Goal: Task Accomplishment & Management: Manage account settings

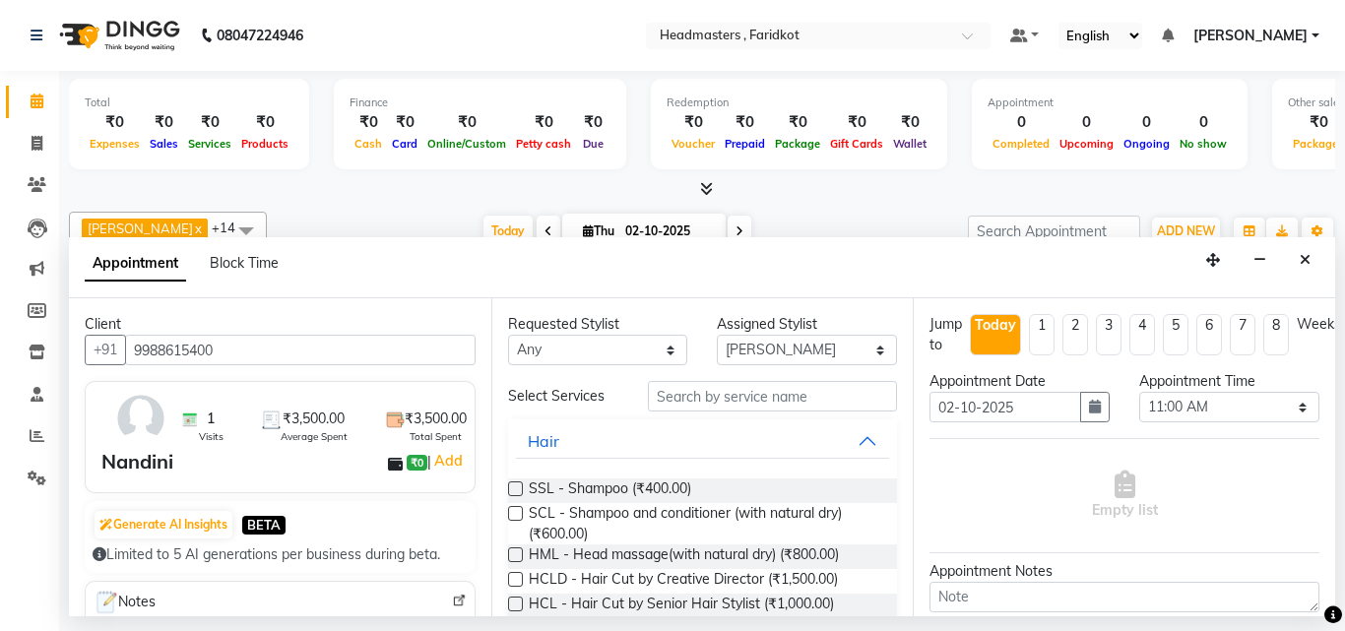
select select "71454"
select select "660"
select select "tentative"
click at [30, 150] on span at bounding box center [37, 144] width 34 height 23
select select "service"
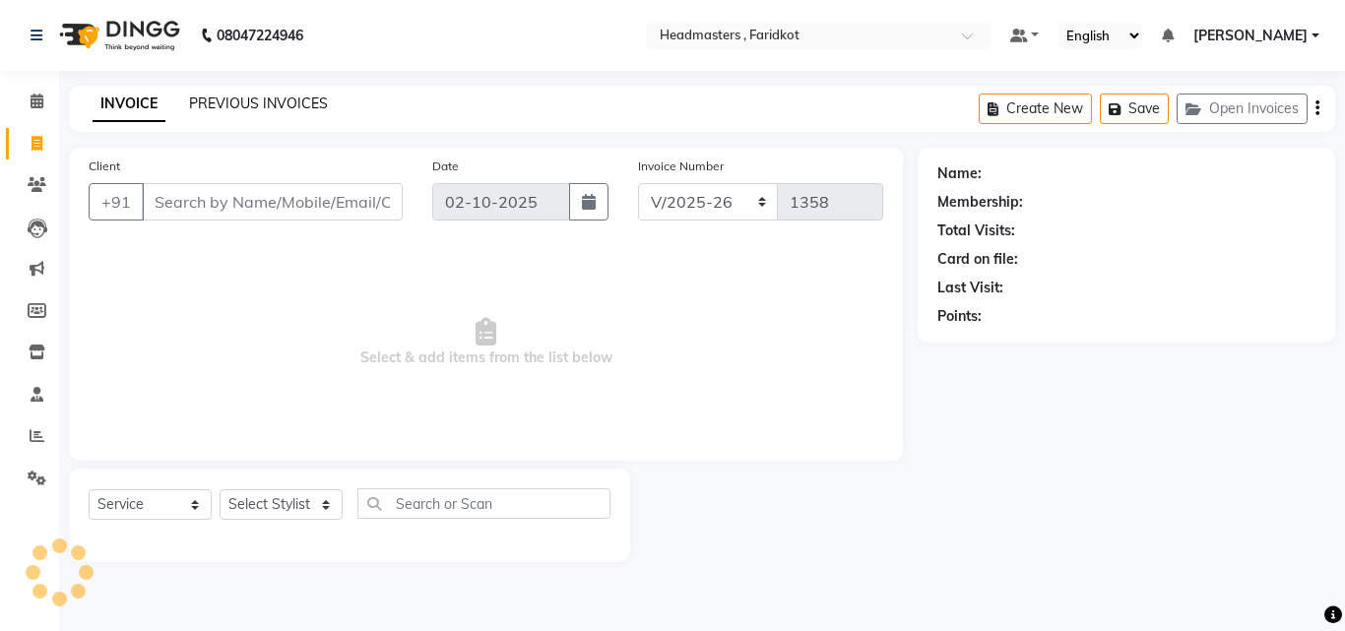
click at [257, 97] on link "PREVIOUS INVOICES" at bounding box center [258, 104] width 139 height 18
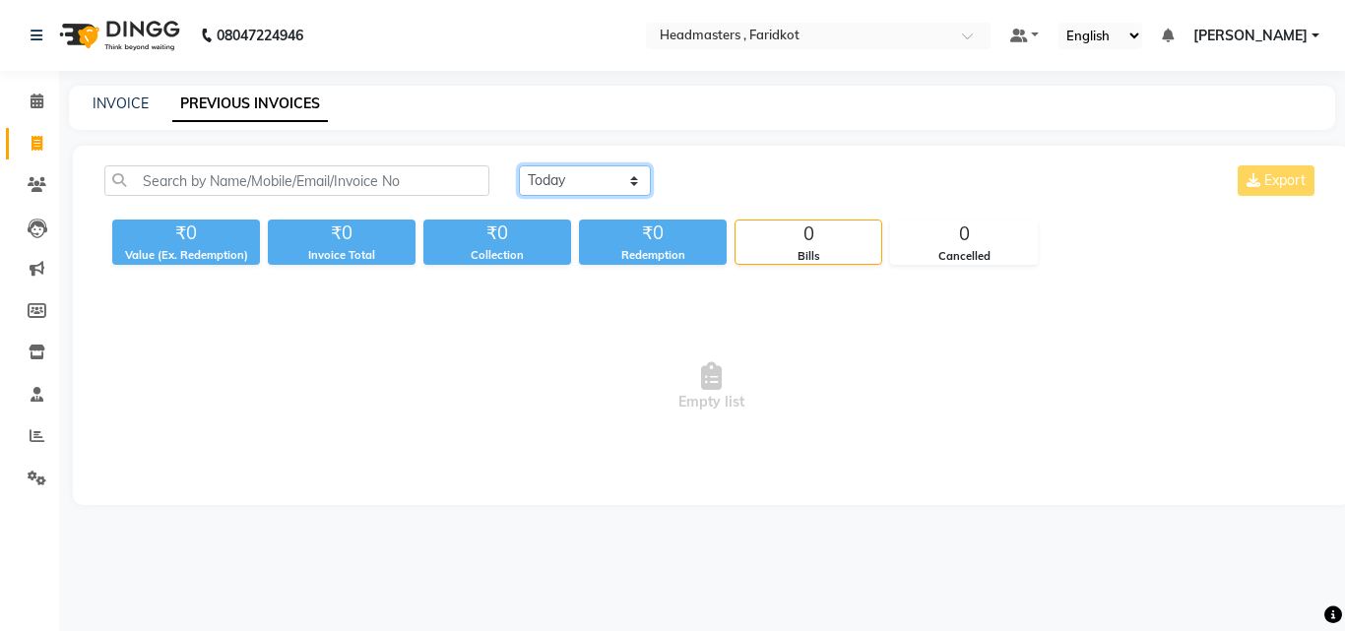
click at [579, 192] on select "Today Yesterday Custom Range" at bounding box center [585, 180] width 132 height 31
select select "range"
click at [519, 165] on select "Today Yesterday Custom Range" at bounding box center [585, 180] width 132 height 31
click at [846, 363] on span "Empty list" at bounding box center [711, 386] width 1214 height 197
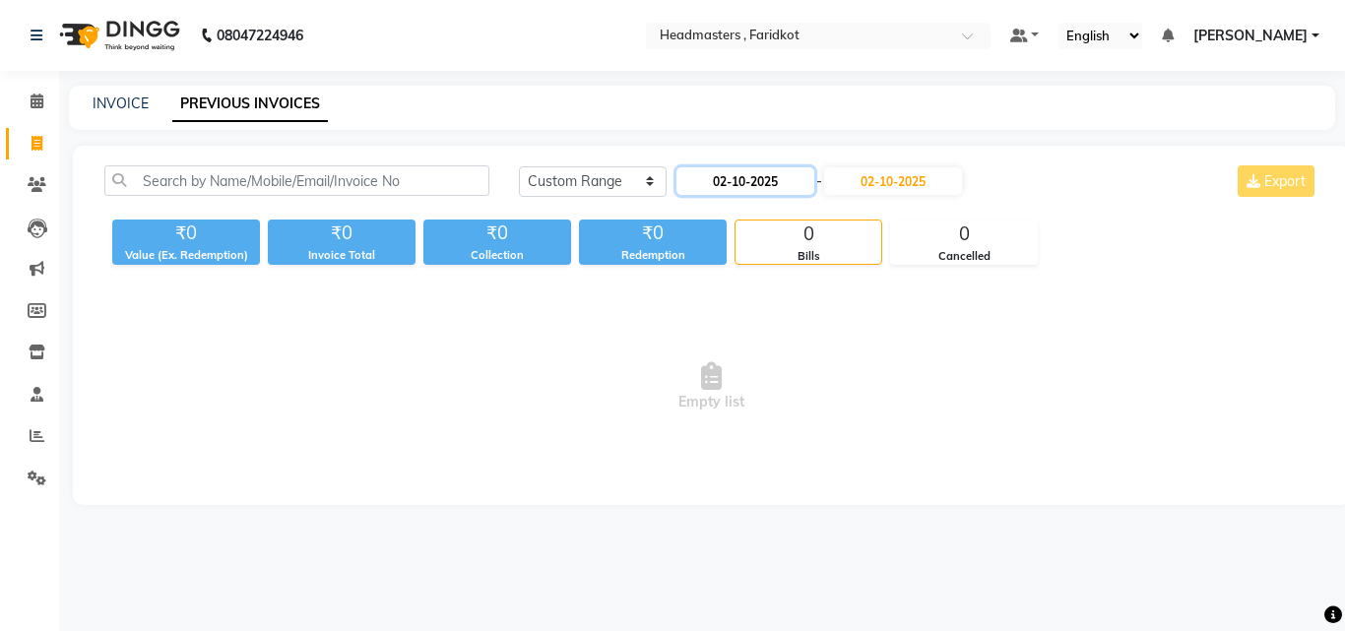
click at [719, 187] on input "02-10-2025" at bounding box center [745, 181] width 138 height 28
select select "10"
select select "2025"
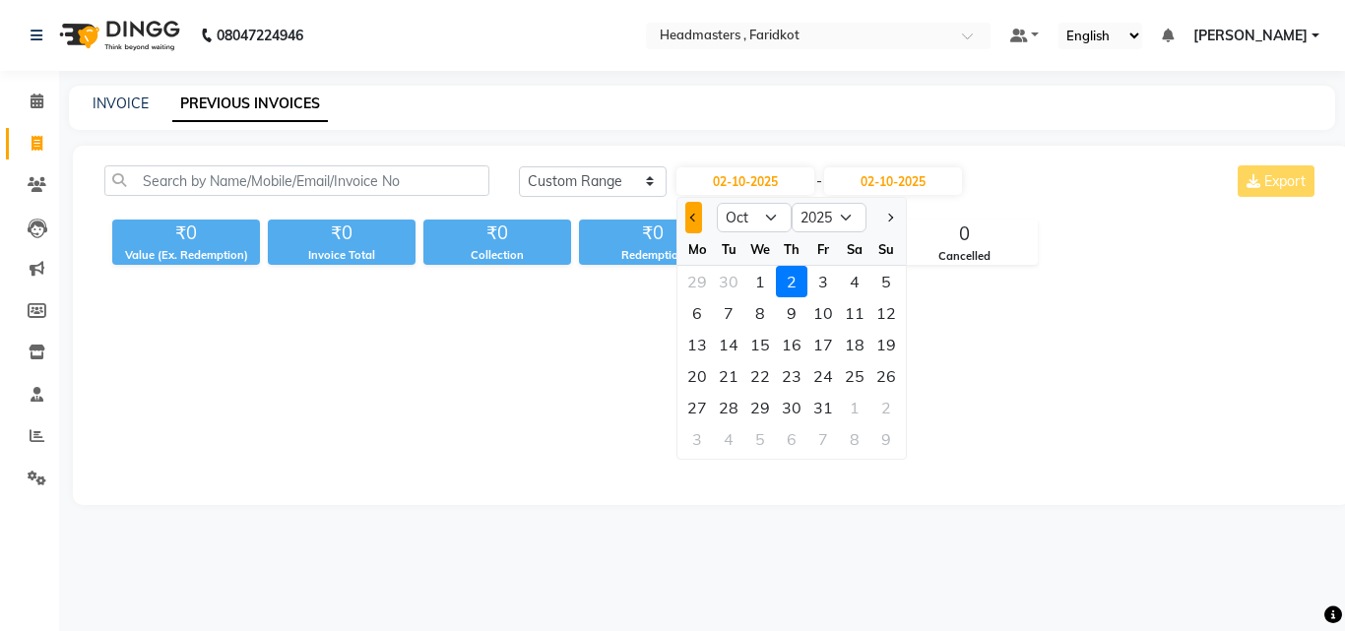
click at [699, 221] on button "Previous month" at bounding box center [693, 218] width 17 height 32
select select "9"
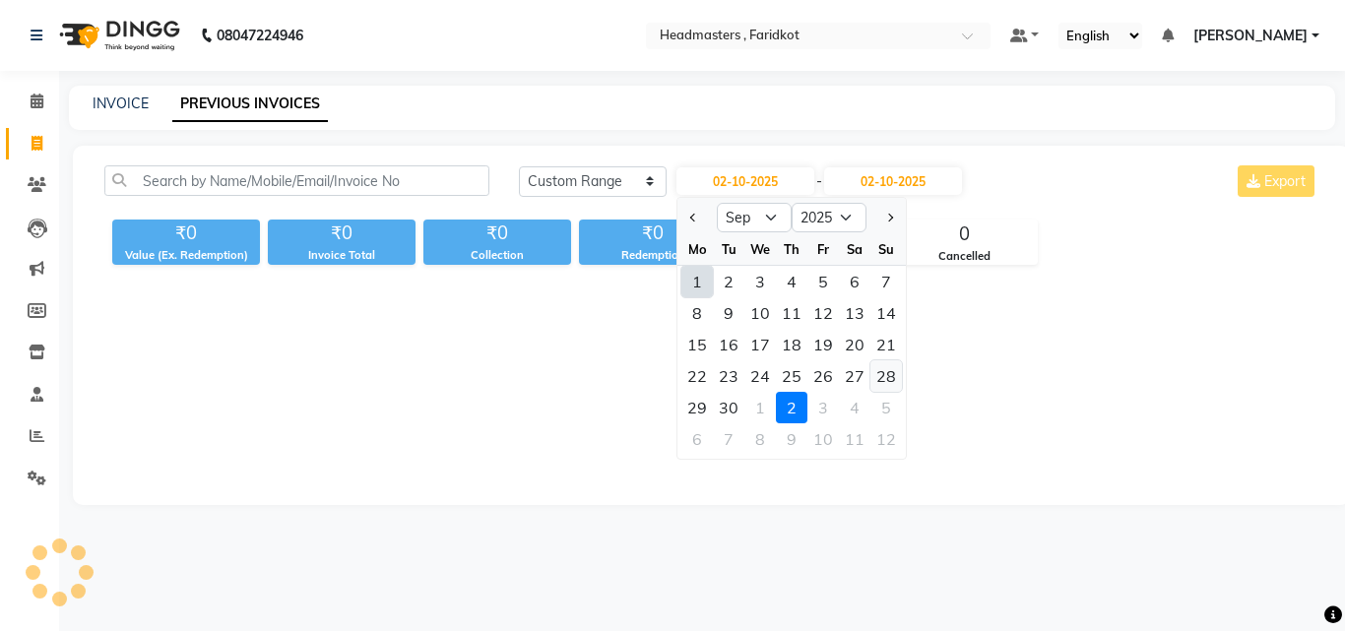
click at [895, 375] on div "28" at bounding box center [886, 376] width 32 height 32
type input "28-09-2025"
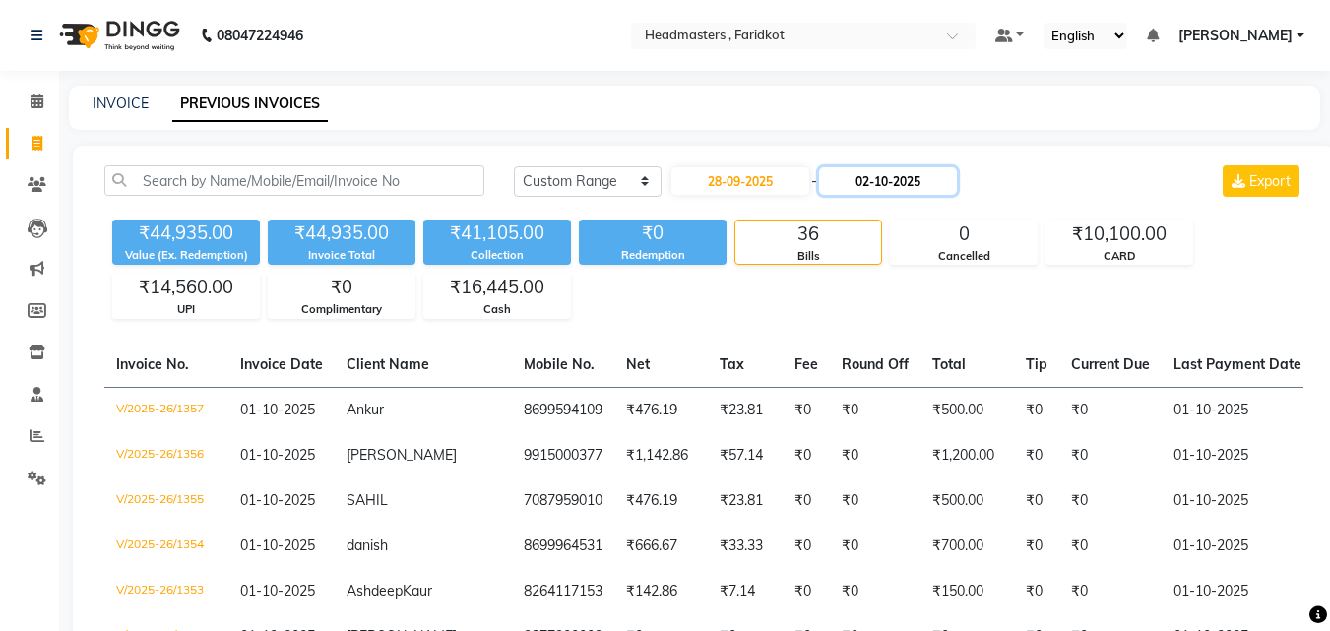
click at [902, 175] on input "02-10-2025" at bounding box center [888, 181] width 138 height 28
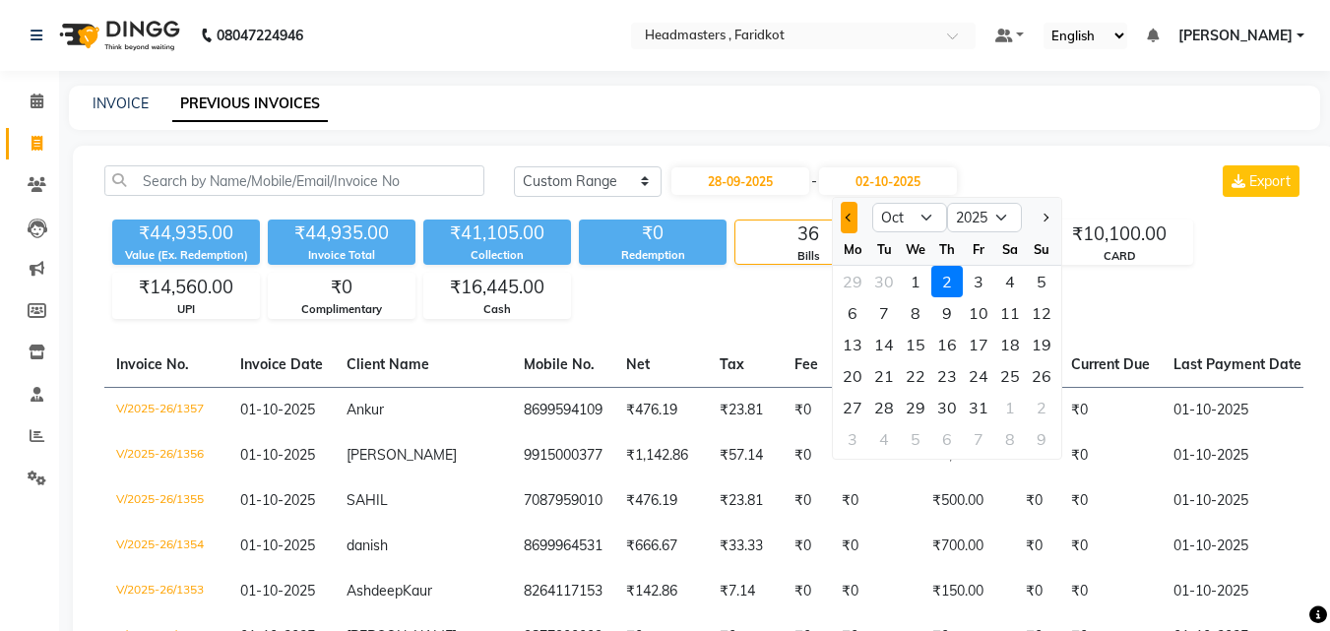
click at [851, 217] on span "Previous month" at bounding box center [850, 218] width 8 height 8
select select "9"
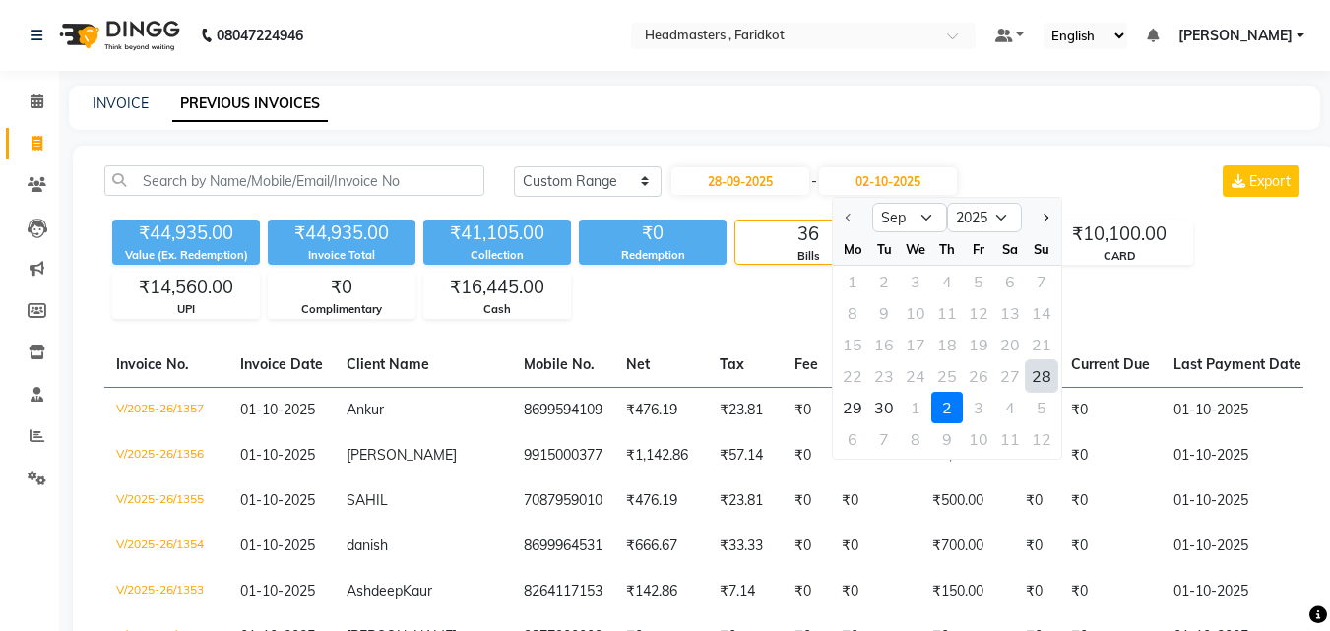
click at [1040, 377] on div "28" at bounding box center [1042, 376] width 32 height 32
type input "28-09-2025"
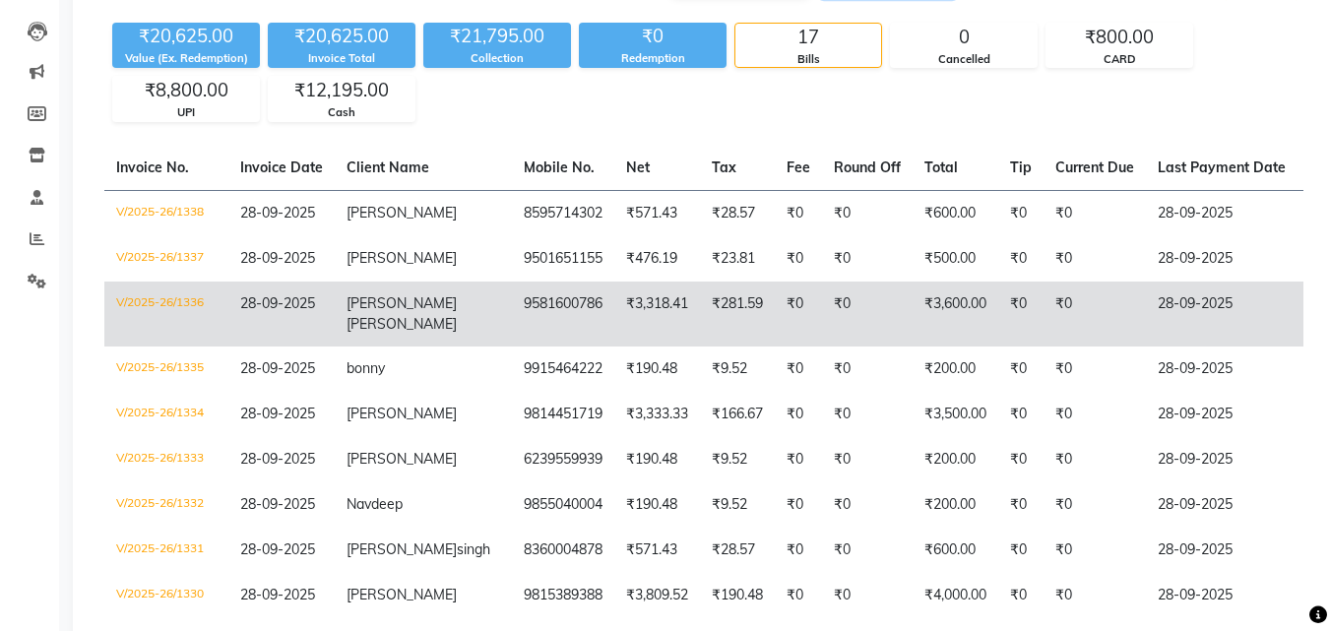
scroll to position [295, 0]
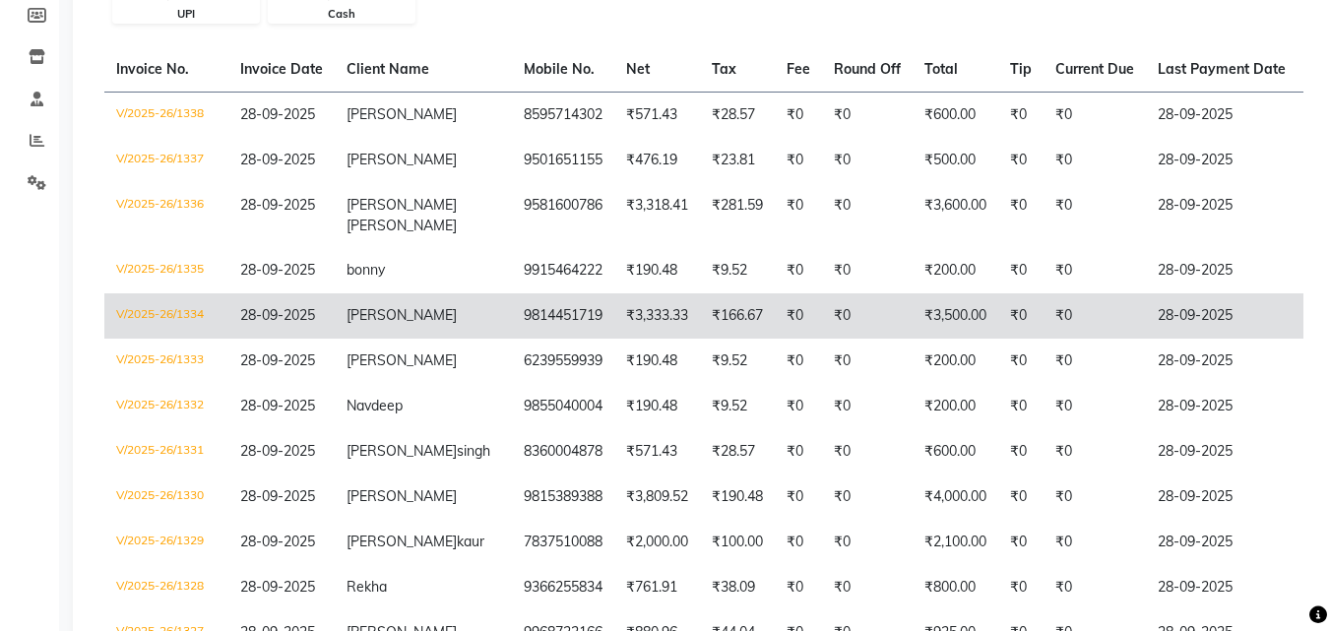
click at [700, 323] on td "₹166.67" at bounding box center [737, 315] width 75 height 45
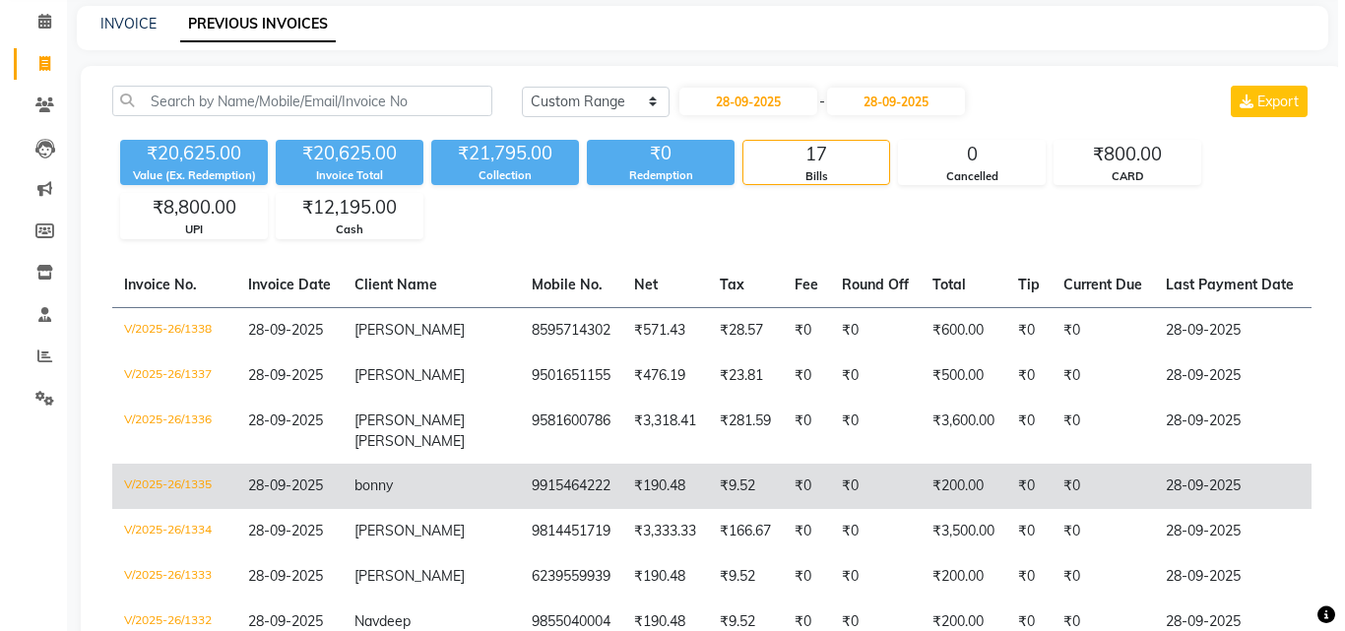
scroll to position [0, 0]
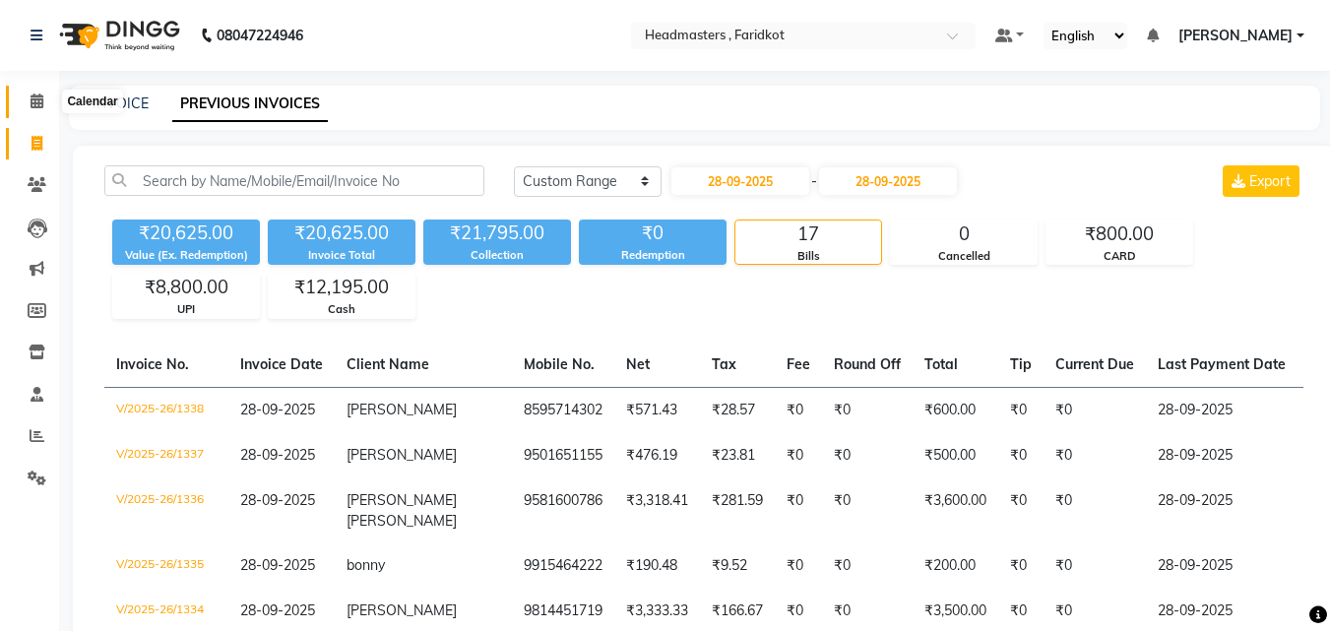
click at [41, 111] on span at bounding box center [37, 102] width 34 height 23
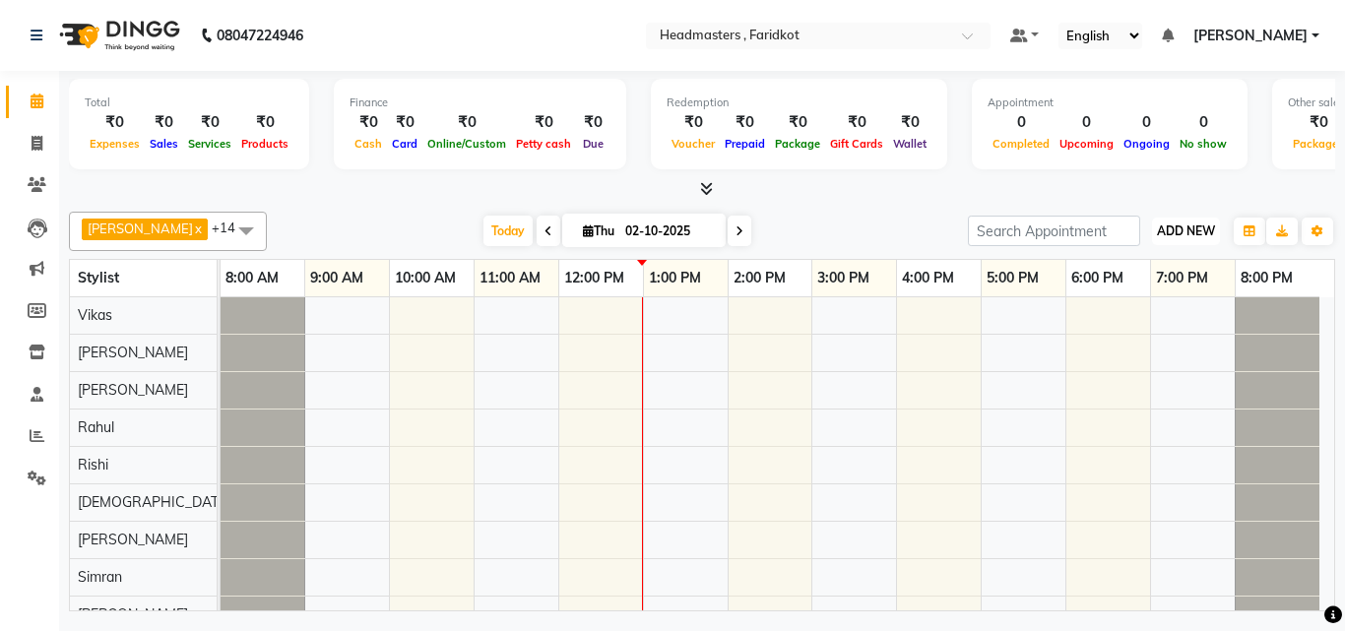
click at [1207, 225] on span "ADD NEW" at bounding box center [1186, 230] width 58 height 15
click at [806, 394] on div at bounding box center [777, 577] width 1113 height 560
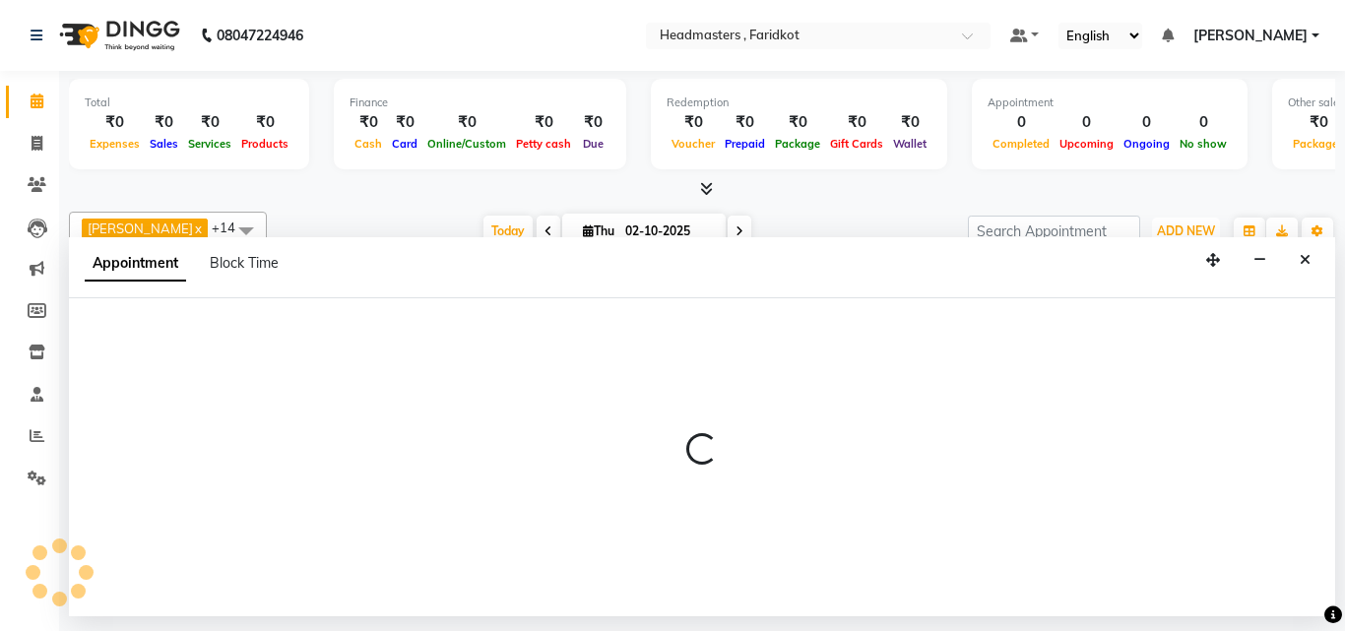
select select "71454"
select select "840"
select select "tentative"
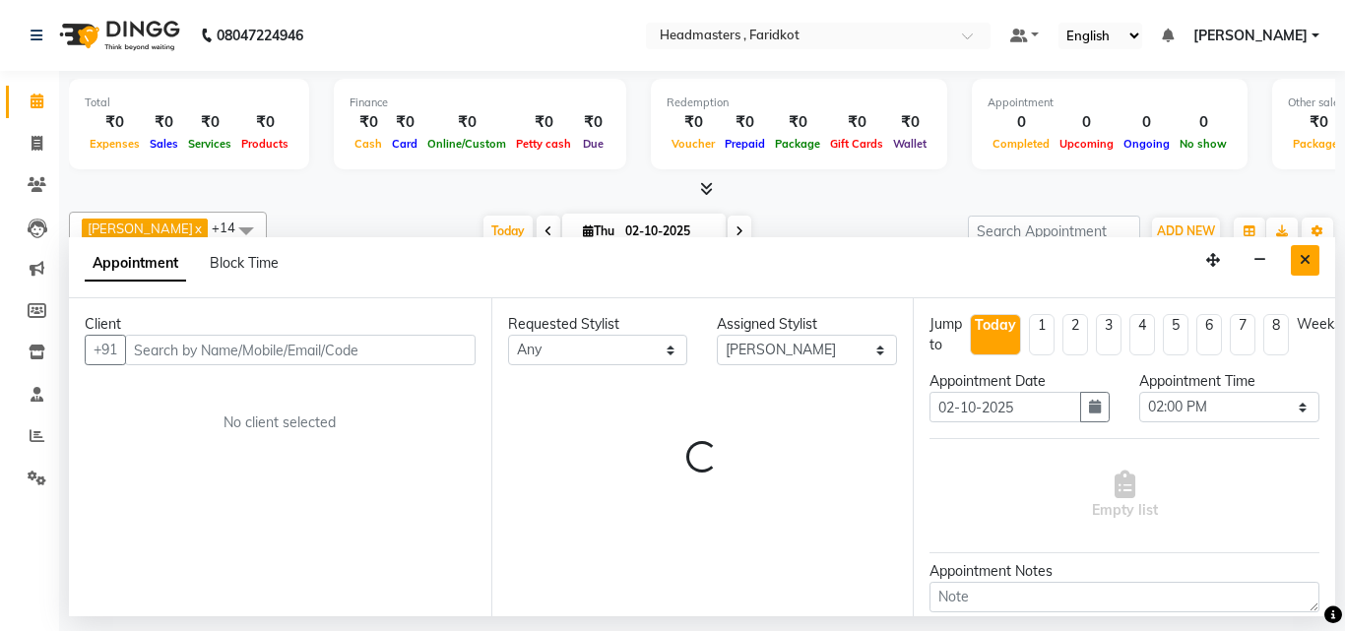
click at [1293, 267] on button "Close" at bounding box center [1305, 260] width 29 height 31
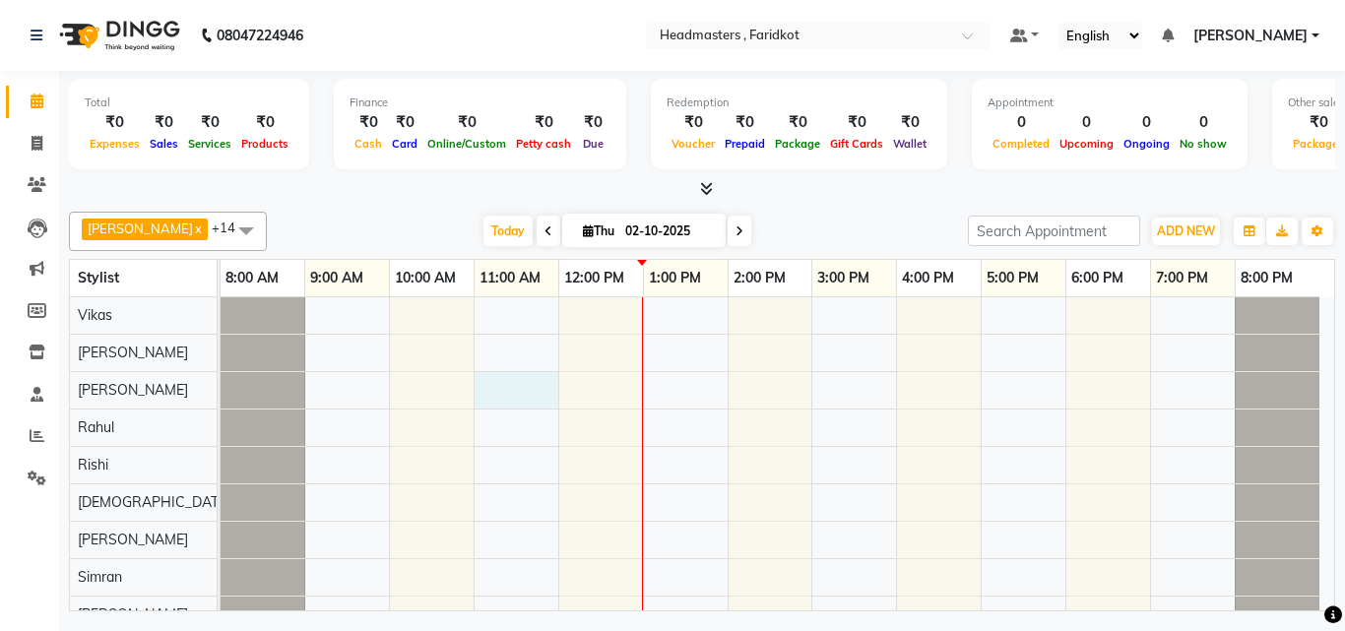
click at [545, 403] on div at bounding box center [777, 577] width 1113 height 560
select select "71454"
select select "660"
select select "tentative"
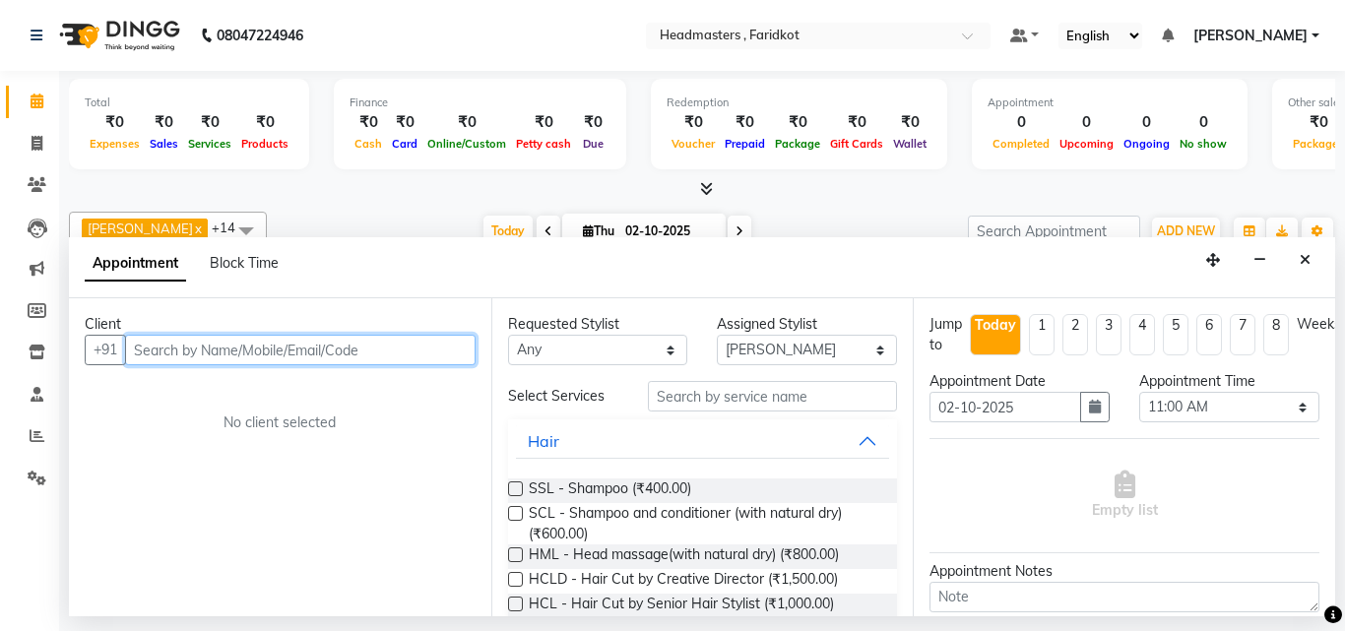
click at [416, 347] on input "text" at bounding box center [300, 350] width 350 height 31
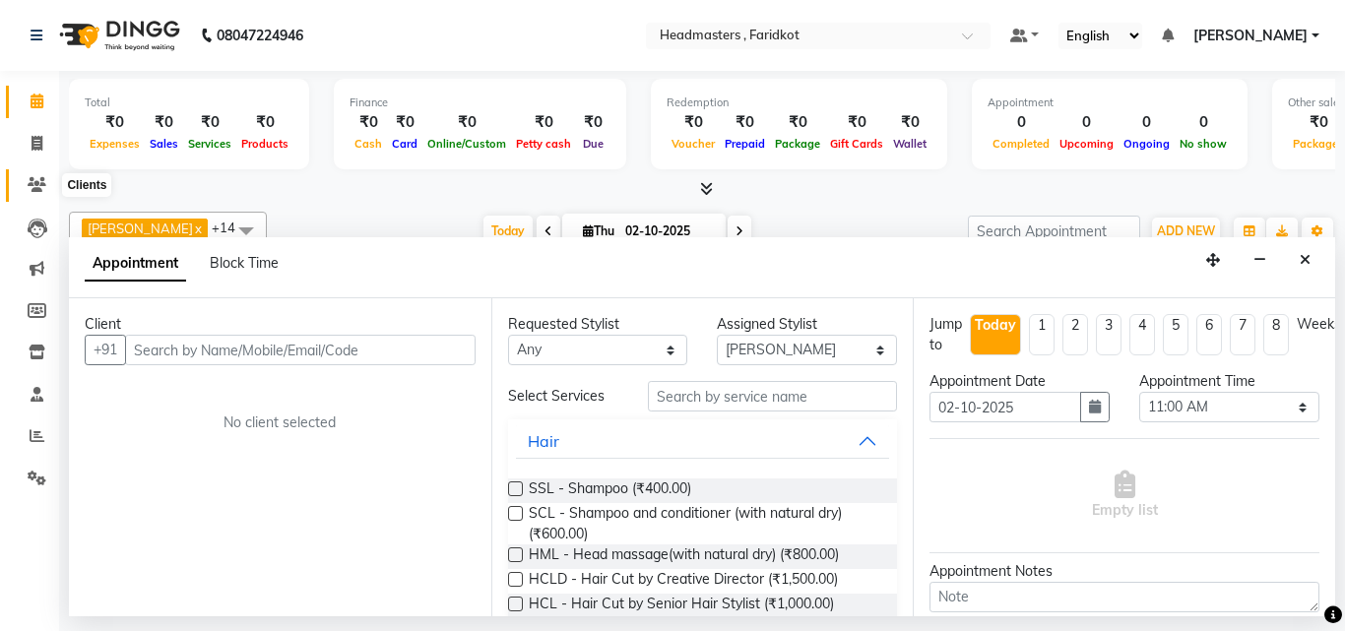
click at [29, 183] on icon at bounding box center [37, 184] width 19 height 15
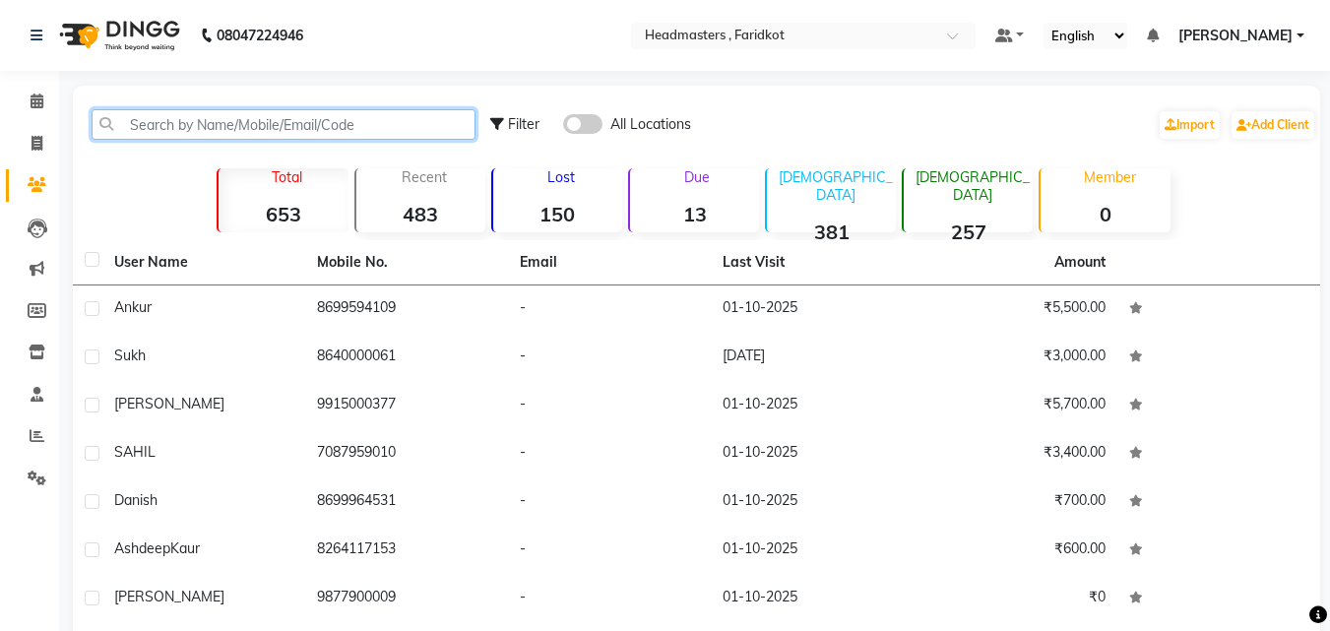
click at [287, 110] on input "text" at bounding box center [284, 124] width 384 height 31
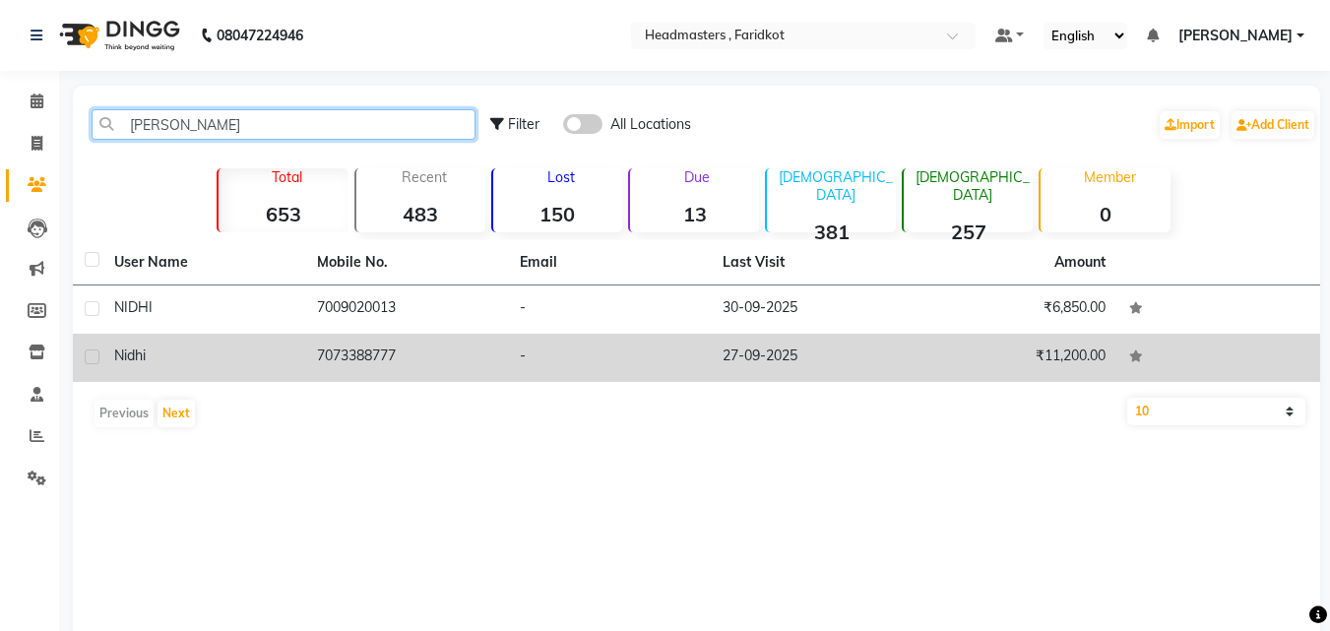
type input "nidhi"
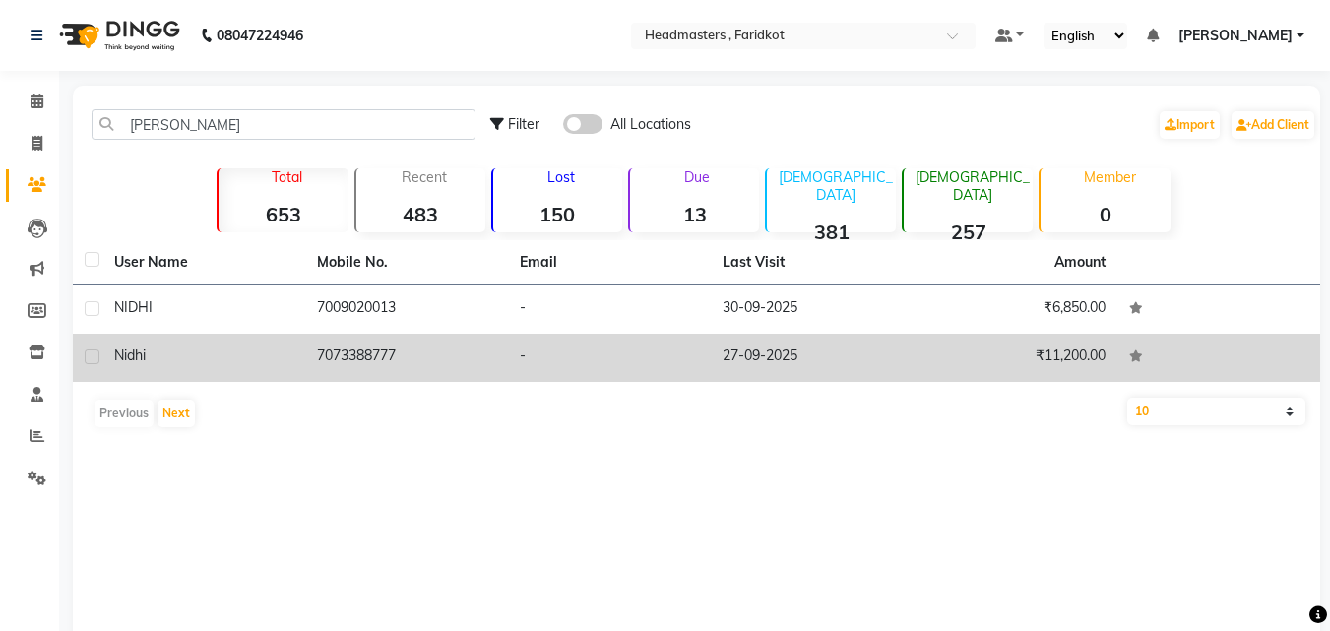
click at [368, 362] on td "7073388777" at bounding box center [406, 358] width 203 height 48
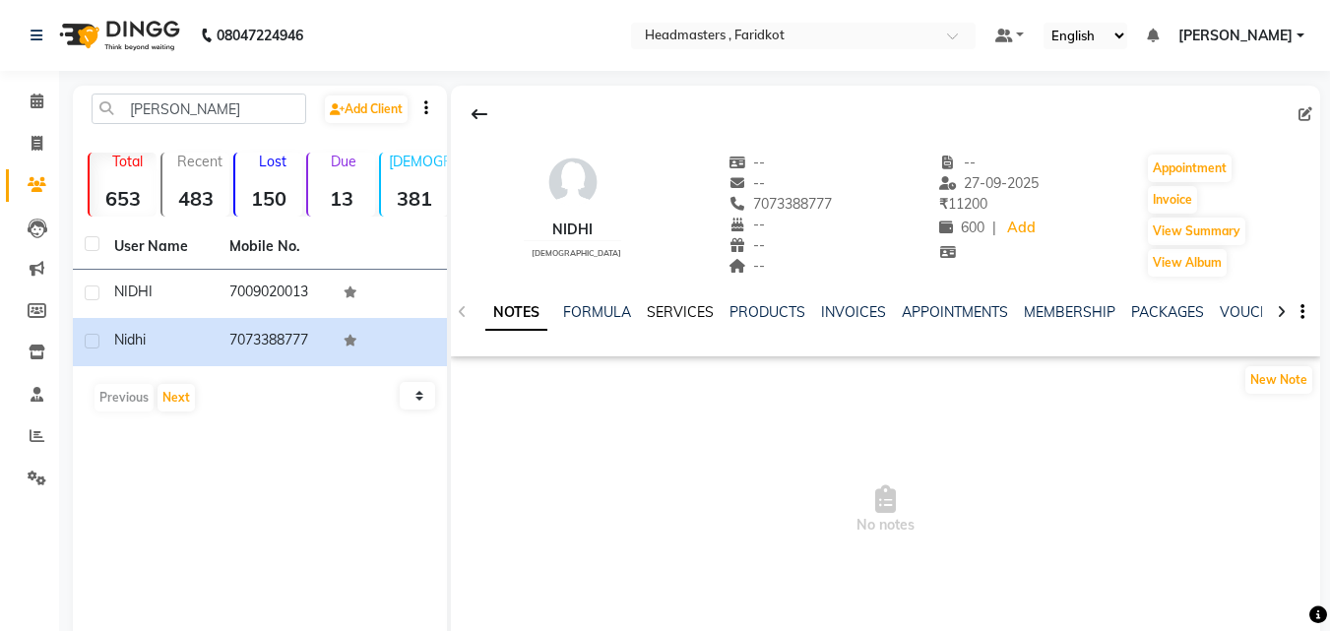
click at [673, 315] on link "SERVICES" at bounding box center [680, 312] width 67 height 18
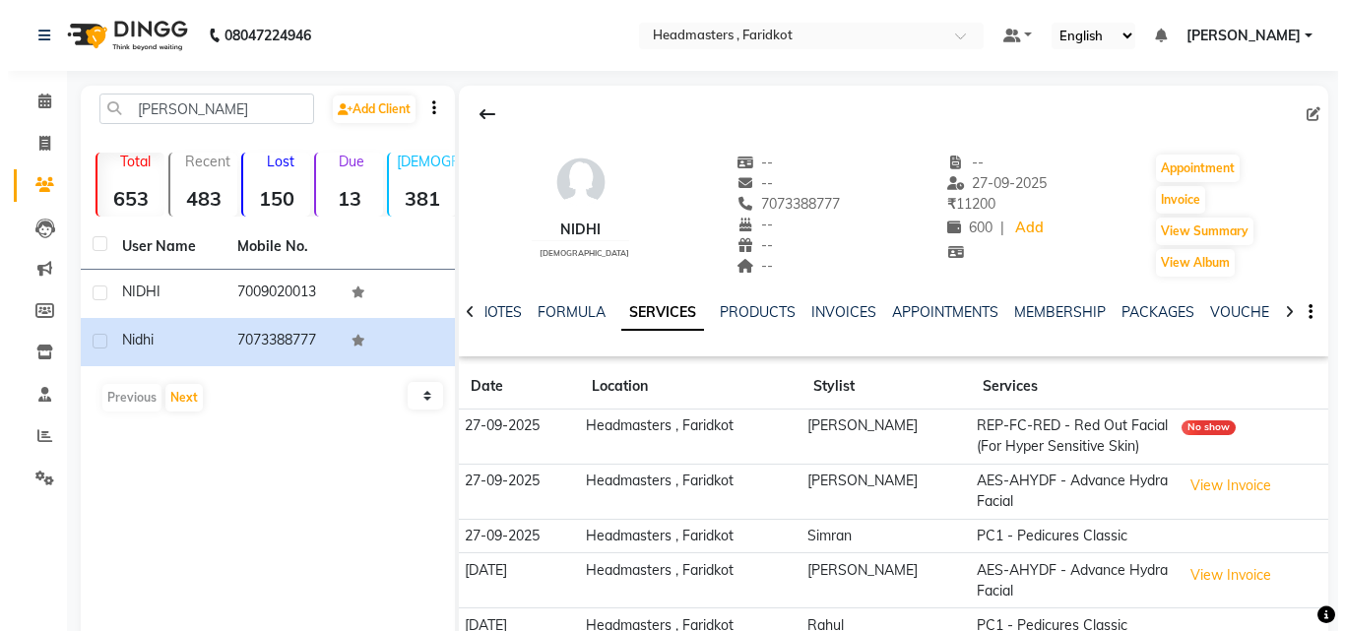
scroll to position [96, 0]
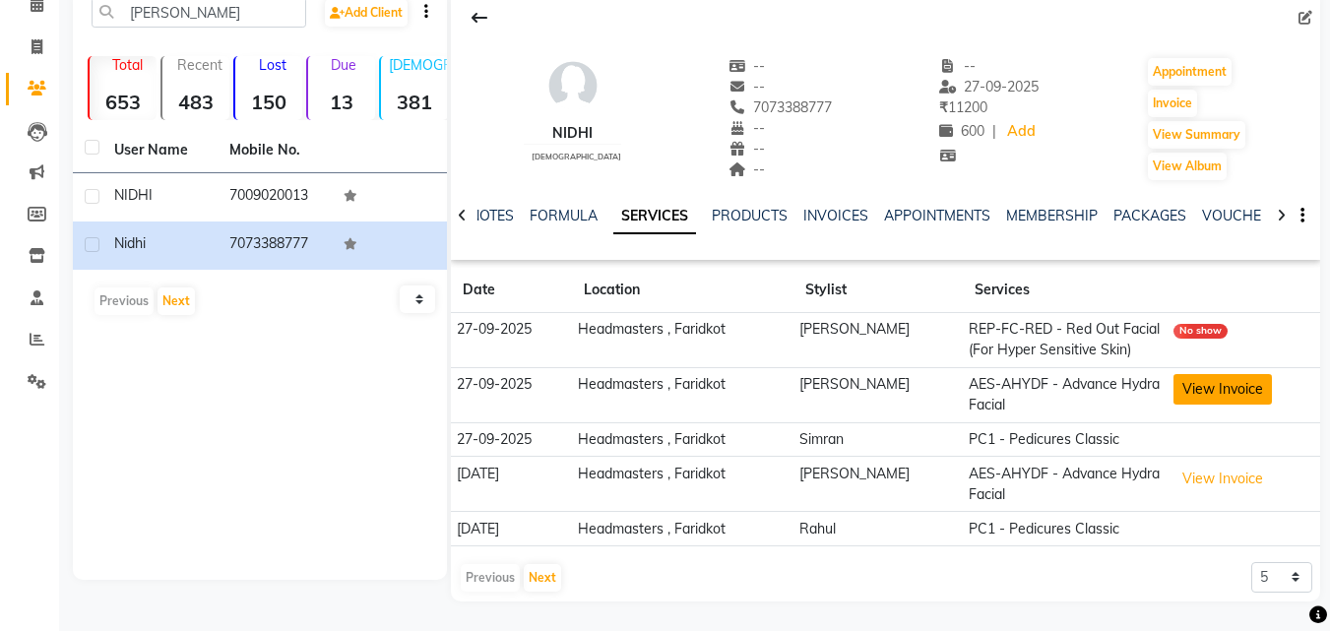
click at [1208, 381] on button "View Invoice" at bounding box center [1222, 389] width 98 height 31
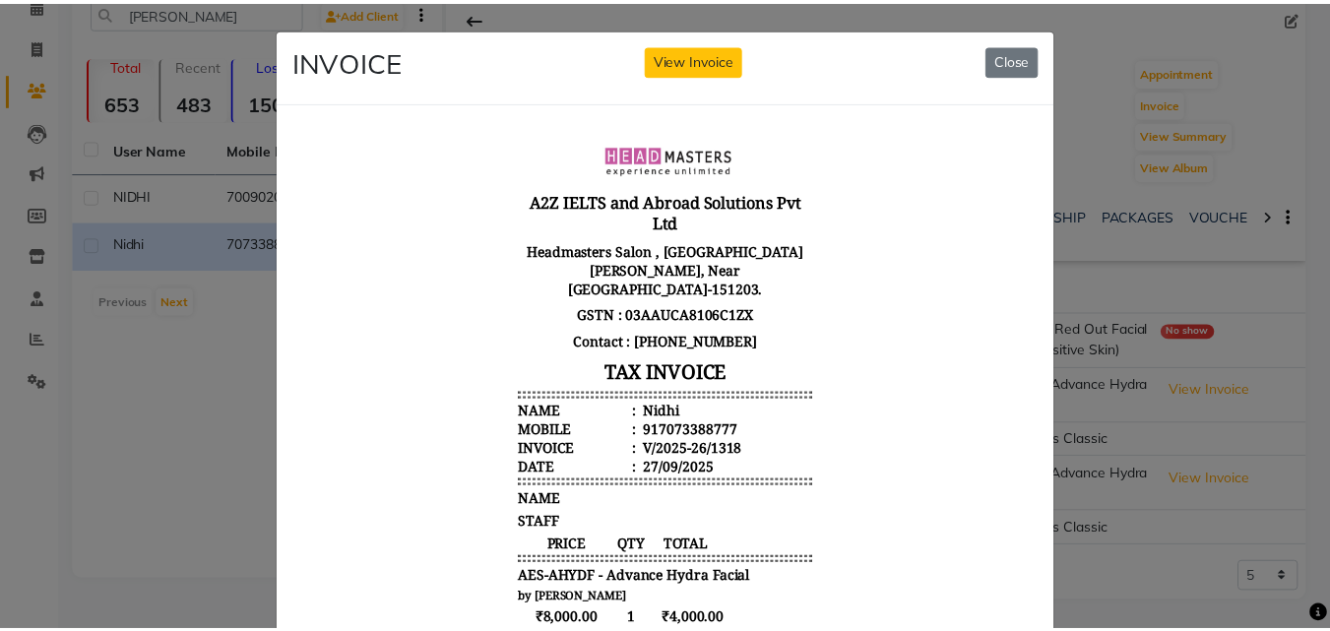
scroll to position [0, 0]
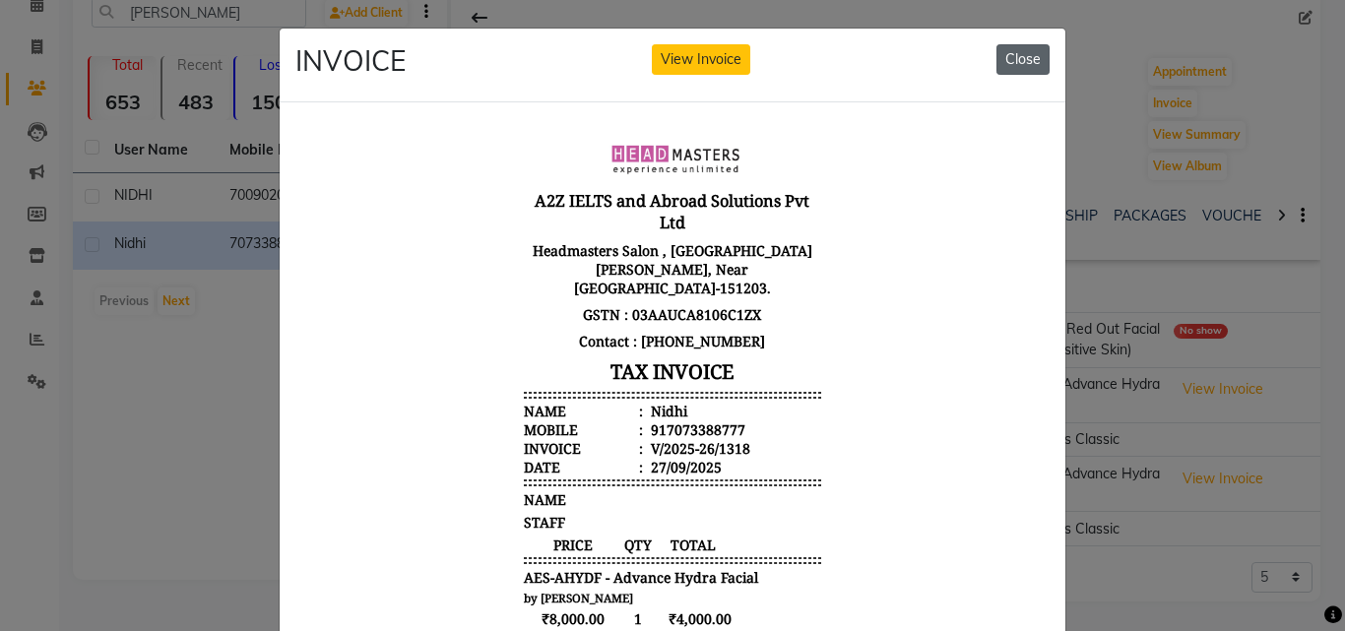
click at [1031, 61] on button "Close" at bounding box center [1022, 59] width 53 height 31
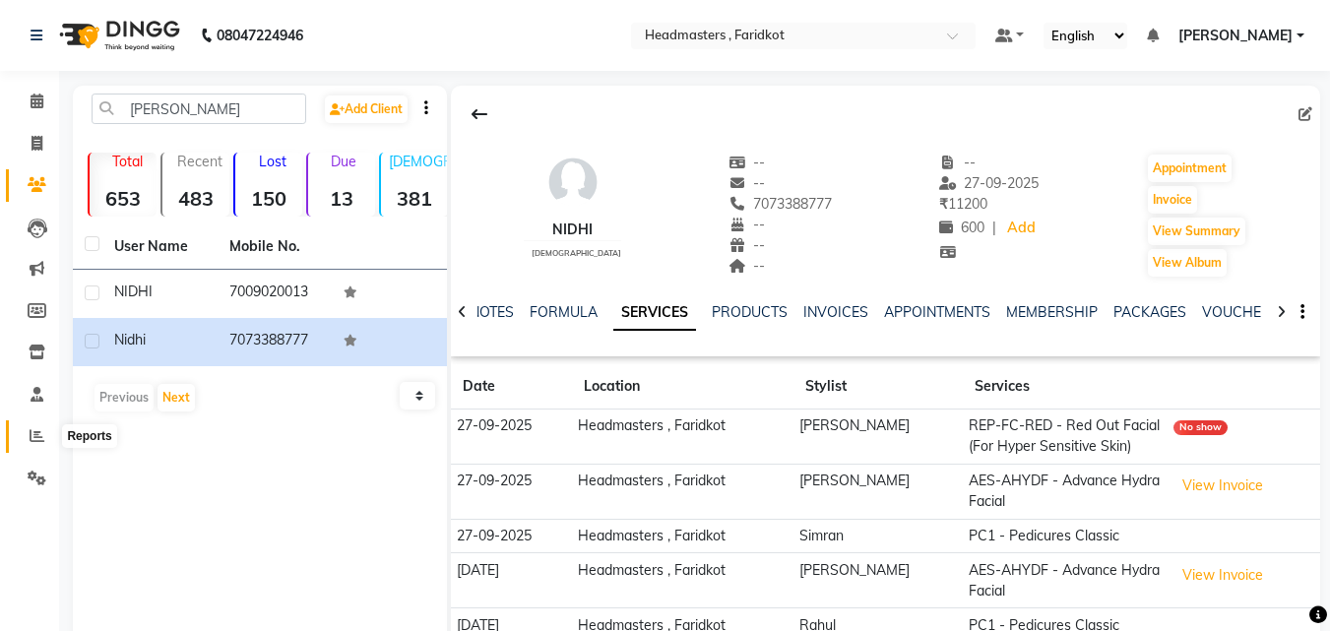
click at [28, 437] on span at bounding box center [37, 436] width 34 height 23
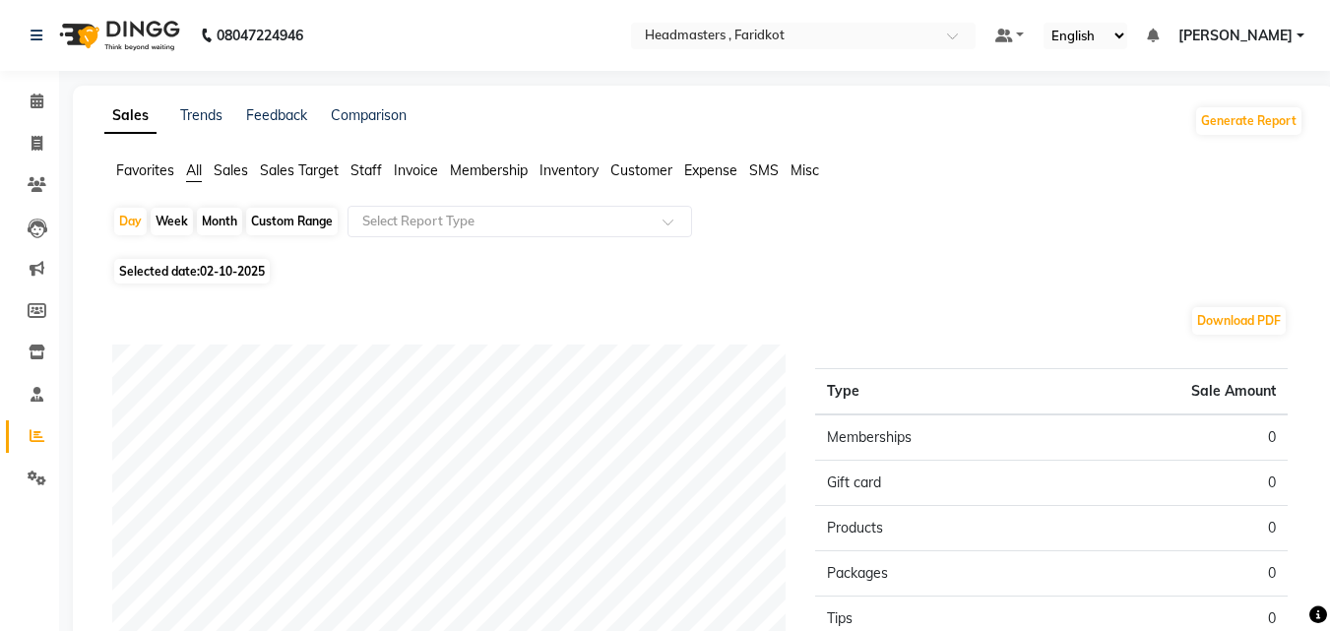
click at [293, 227] on div "Custom Range" at bounding box center [292, 222] width 92 height 28
select select "10"
select select "2025"
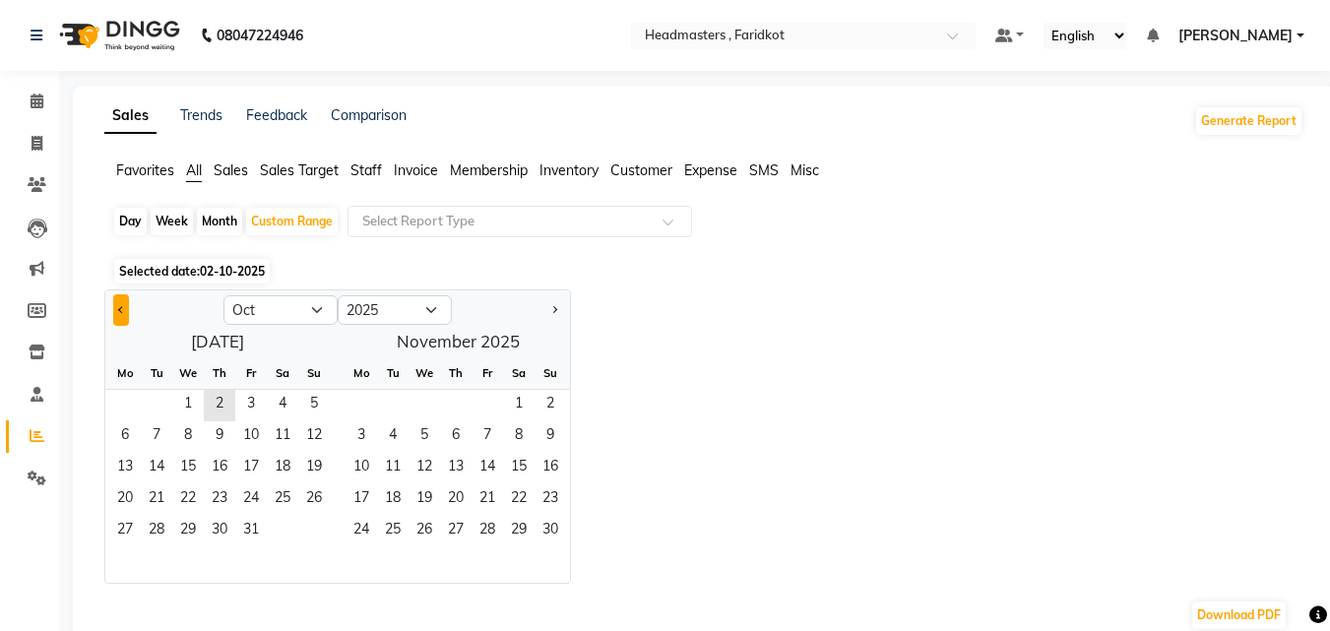
click at [121, 316] on button "Previous month" at bounding box center [121, 310] width 16 height 32
select select "9"
click at [116, 409] on span "1" at bounding box center [125, 406] width 32 height 32
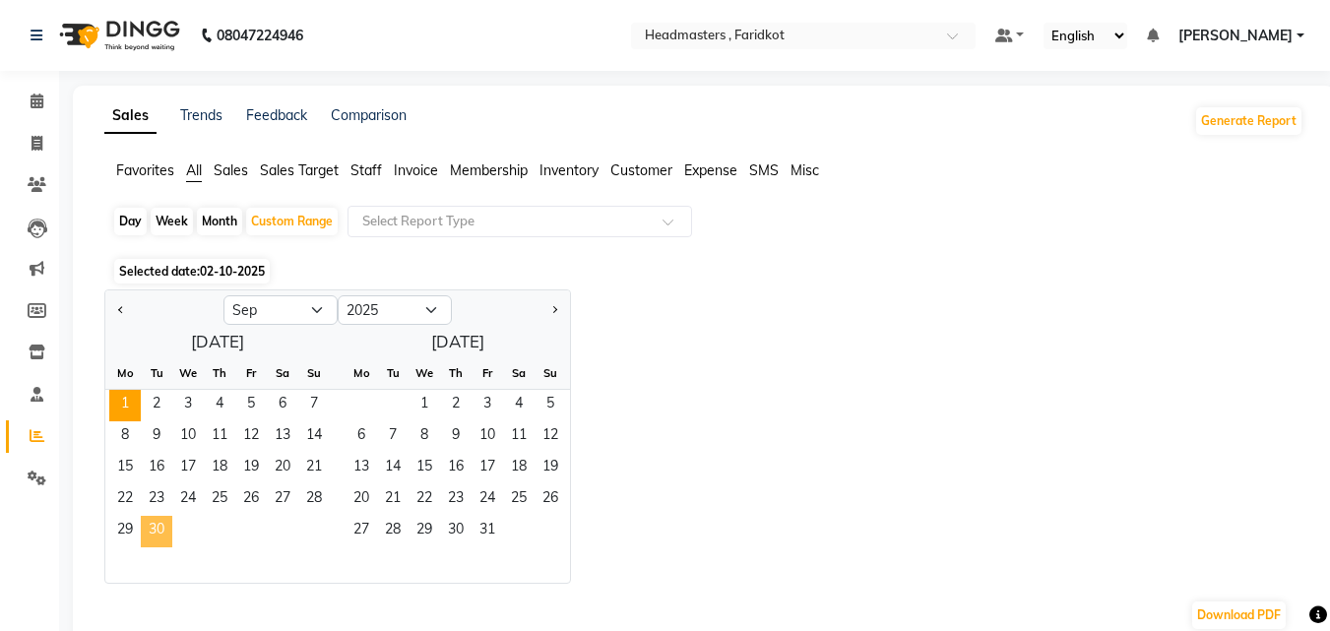
click at [154, 536] on span "30" at bounding box center [157, 532] width 32 height 32
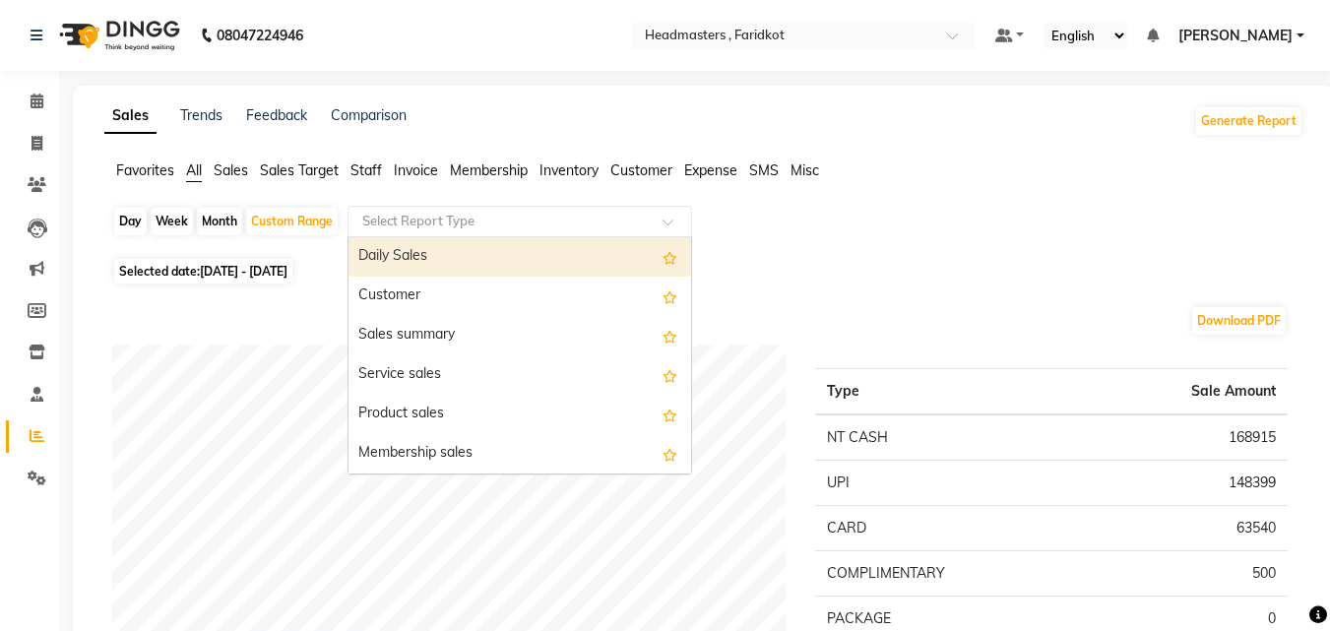
click at [511, 216] on input "text" at bounding box center [500, 222] width 284 height 20
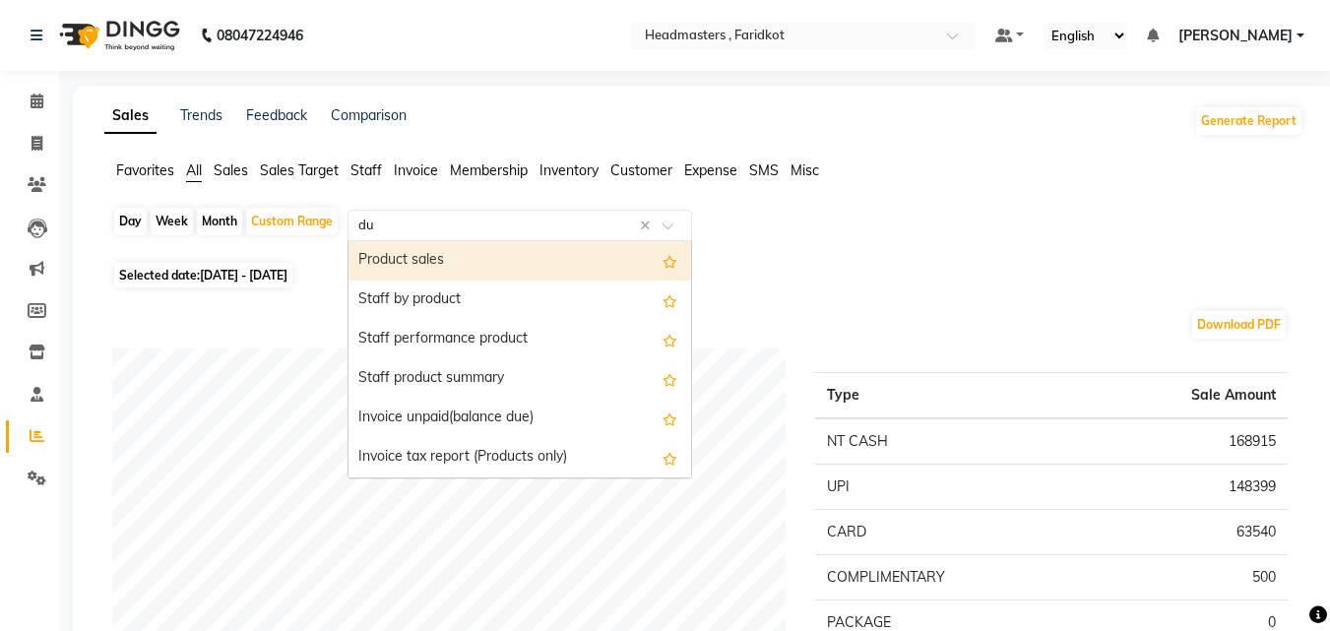
type input "due"
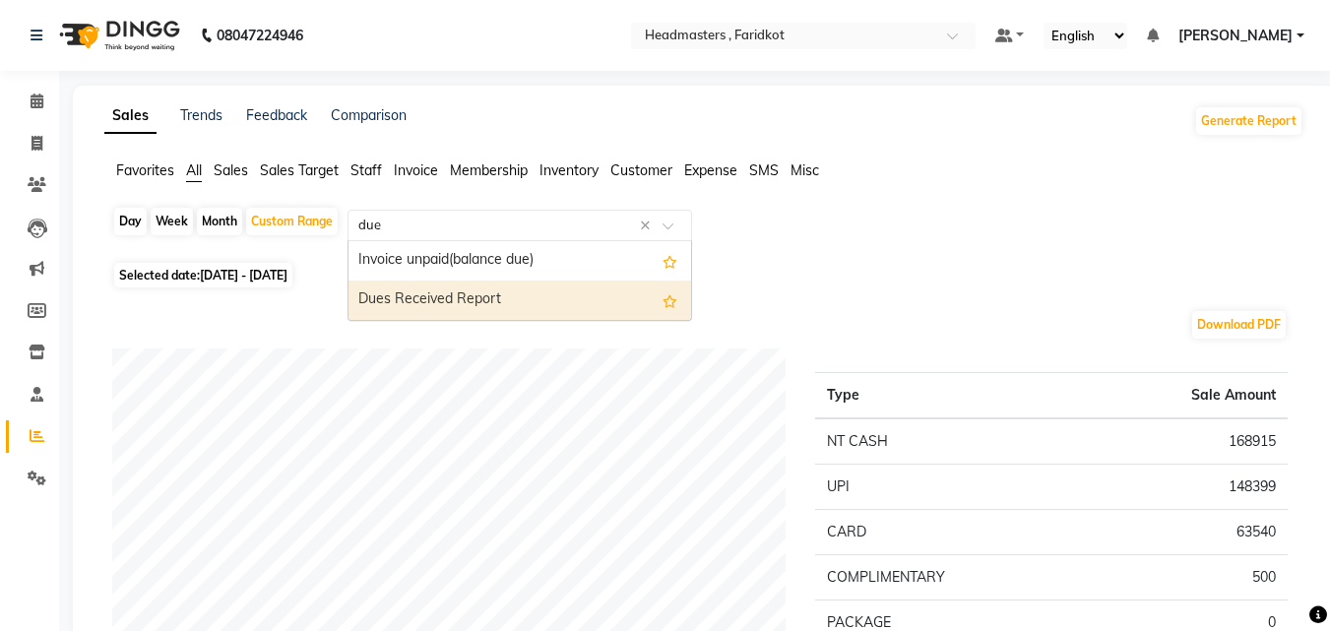
click at [502, 295] on div "Dues Received Report" at bounding box center [519, 300] width 343 height 39
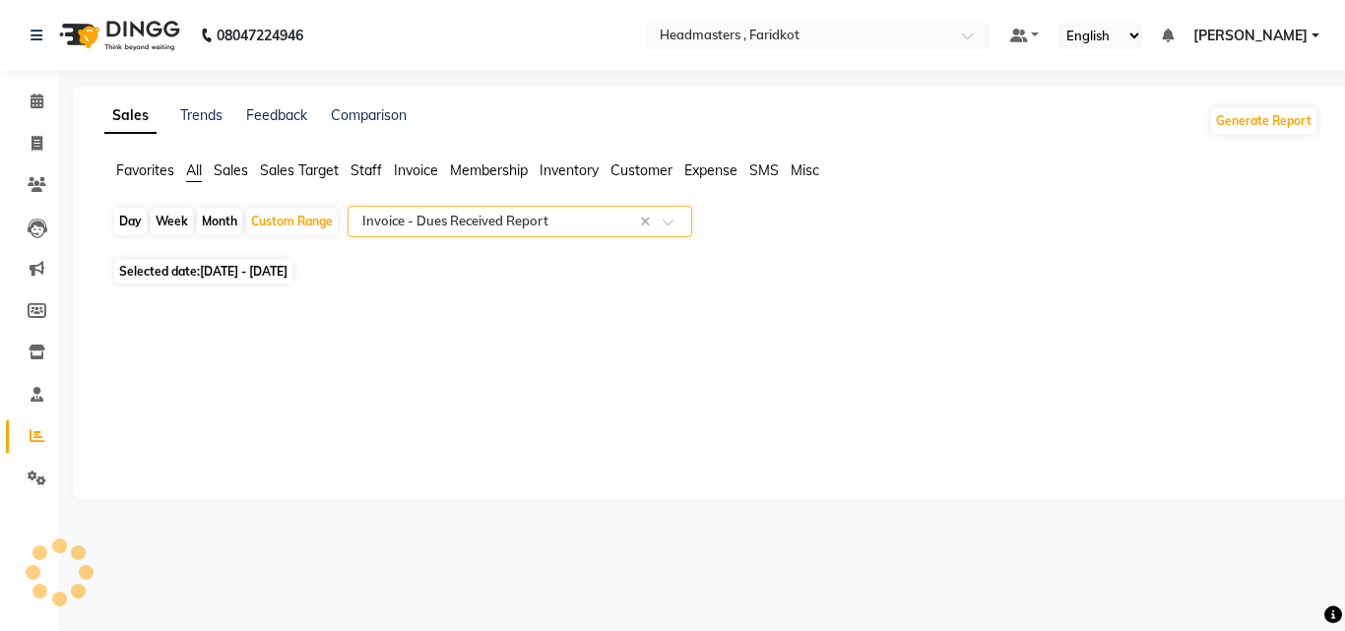
select select "full_report"
select select "pdf"
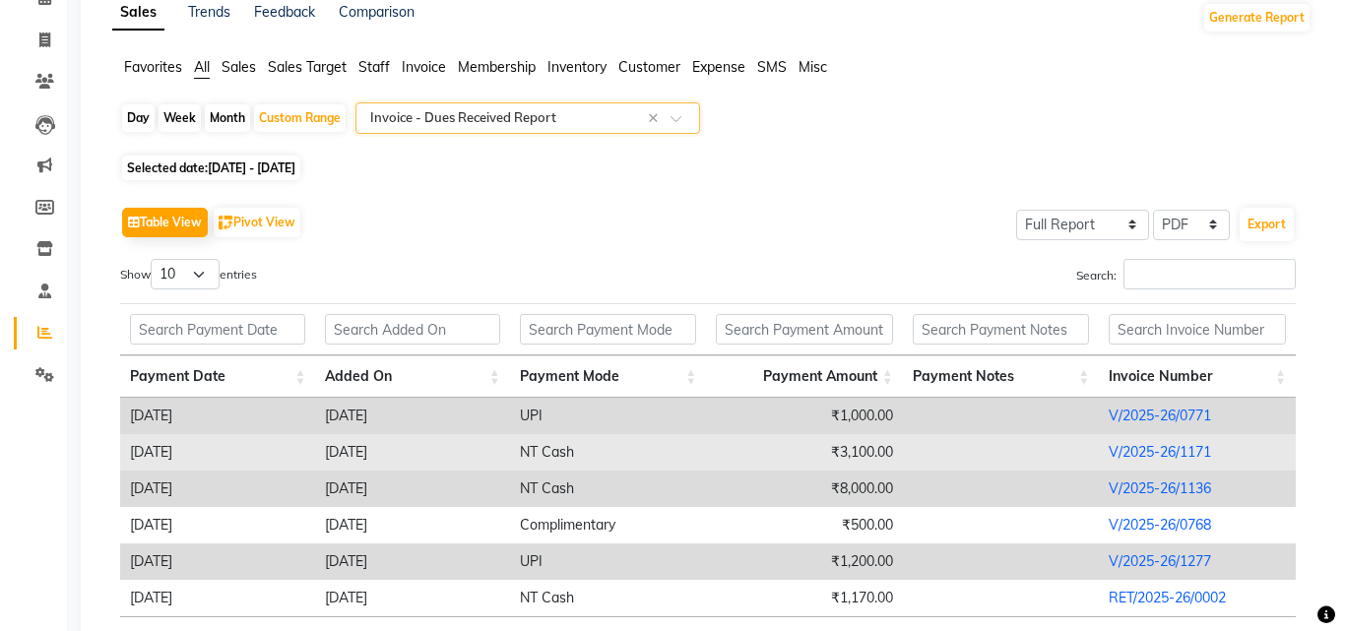
scroll to position [252, 0]
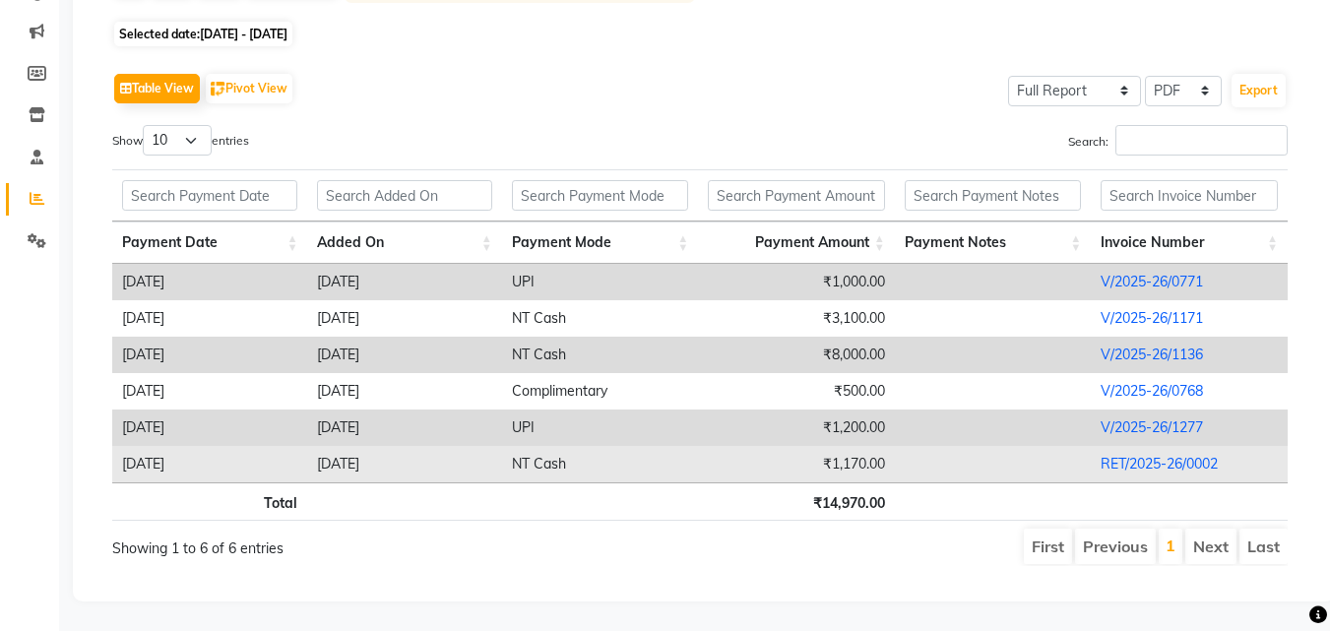
click at [1186, 455] on link "RET/2025-26/0002" at bounding box center [1159, 464] width 117 height 18
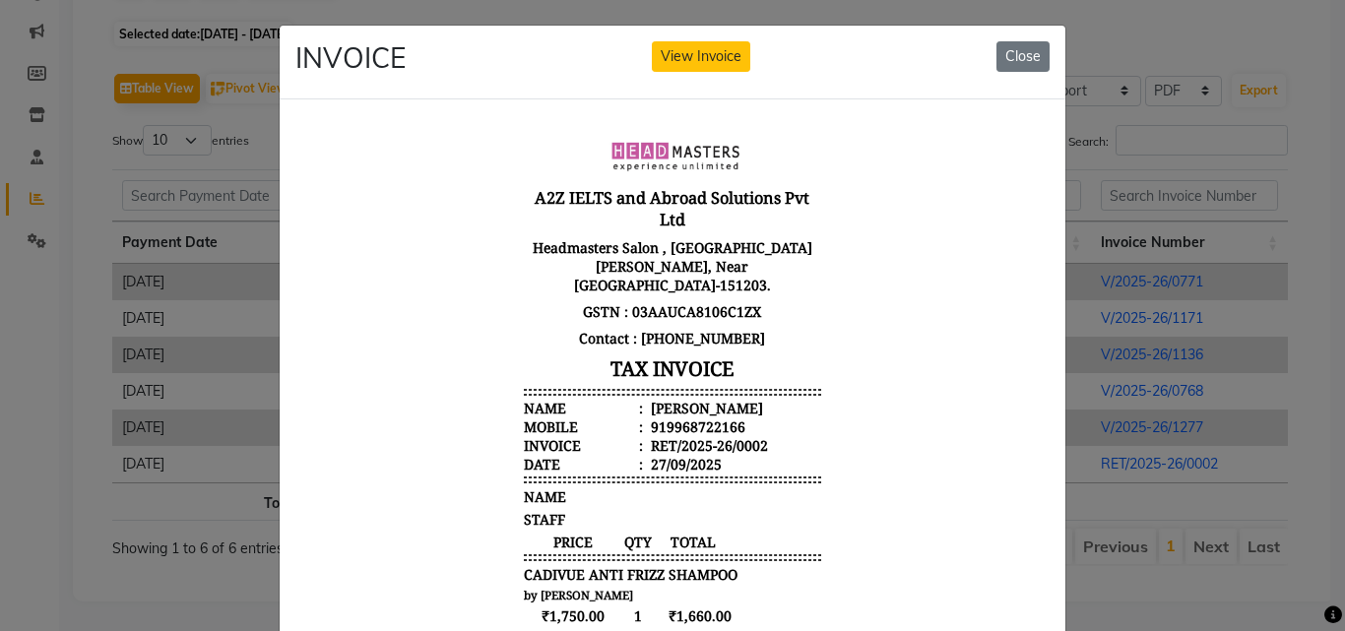
scroll to position [0, 0]
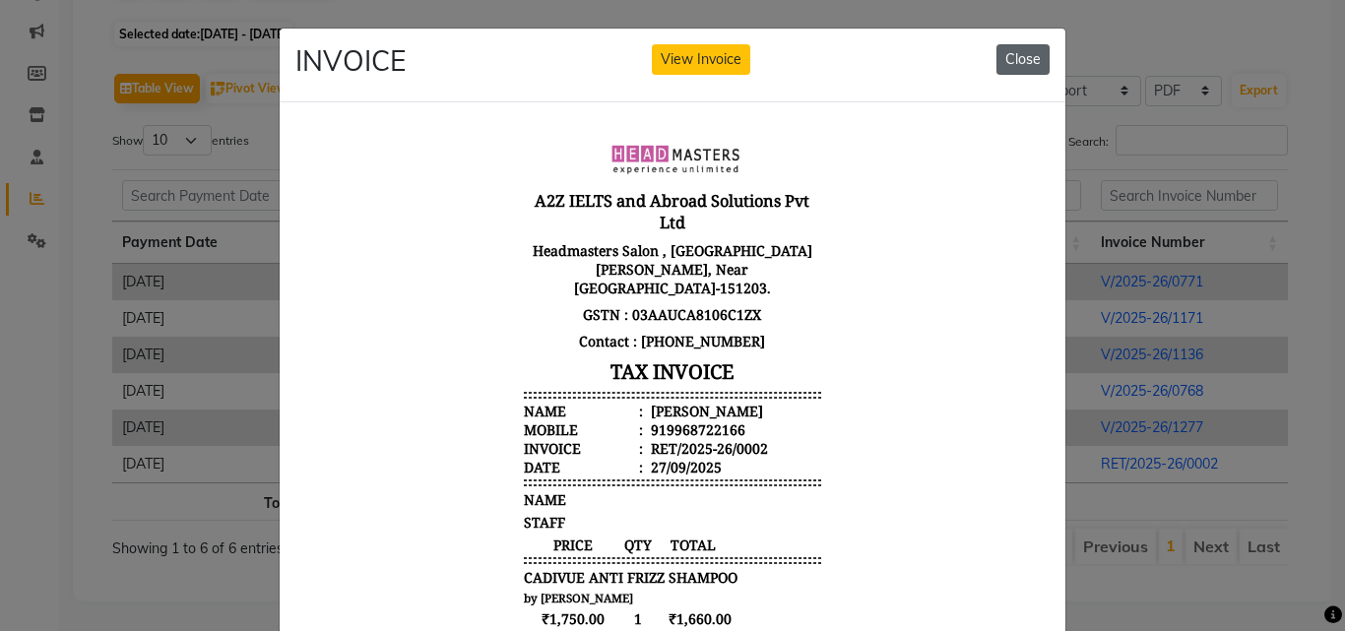
click at [1006, 52] on button "Close" at bounding box center [1022, 59] width 53 height 31
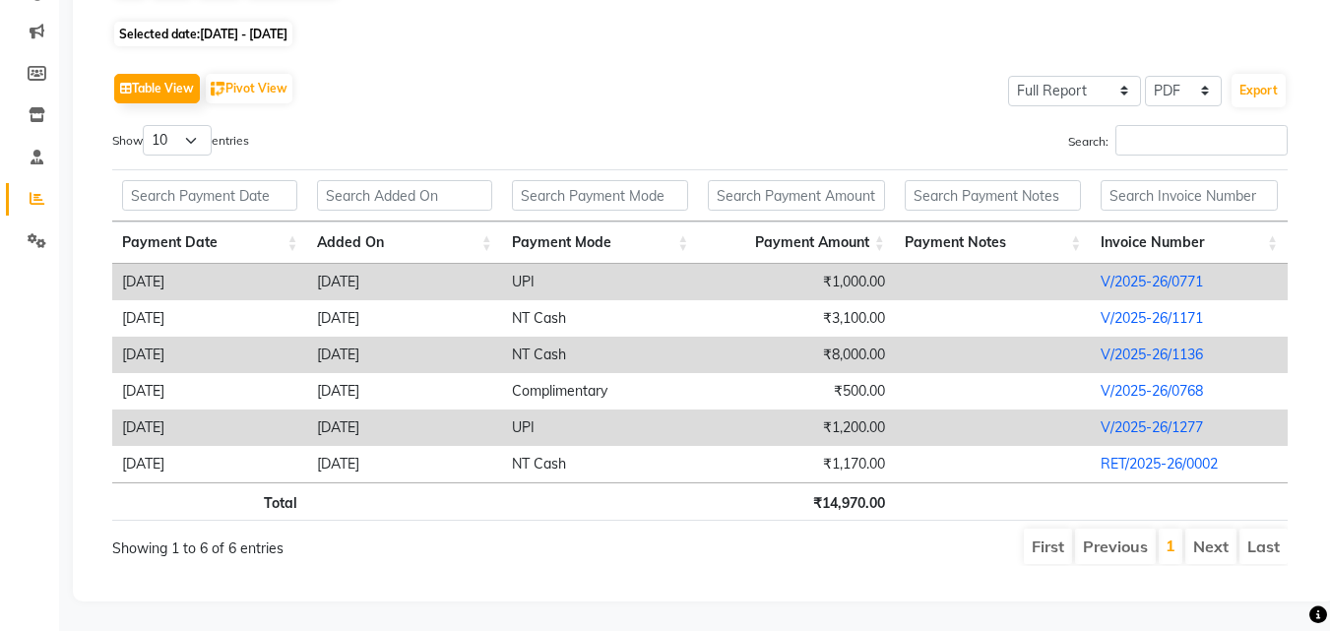
click at [1125, 422] on td "V/2025-26/1277" at bounding box center [1189, 428] width 197 height 36
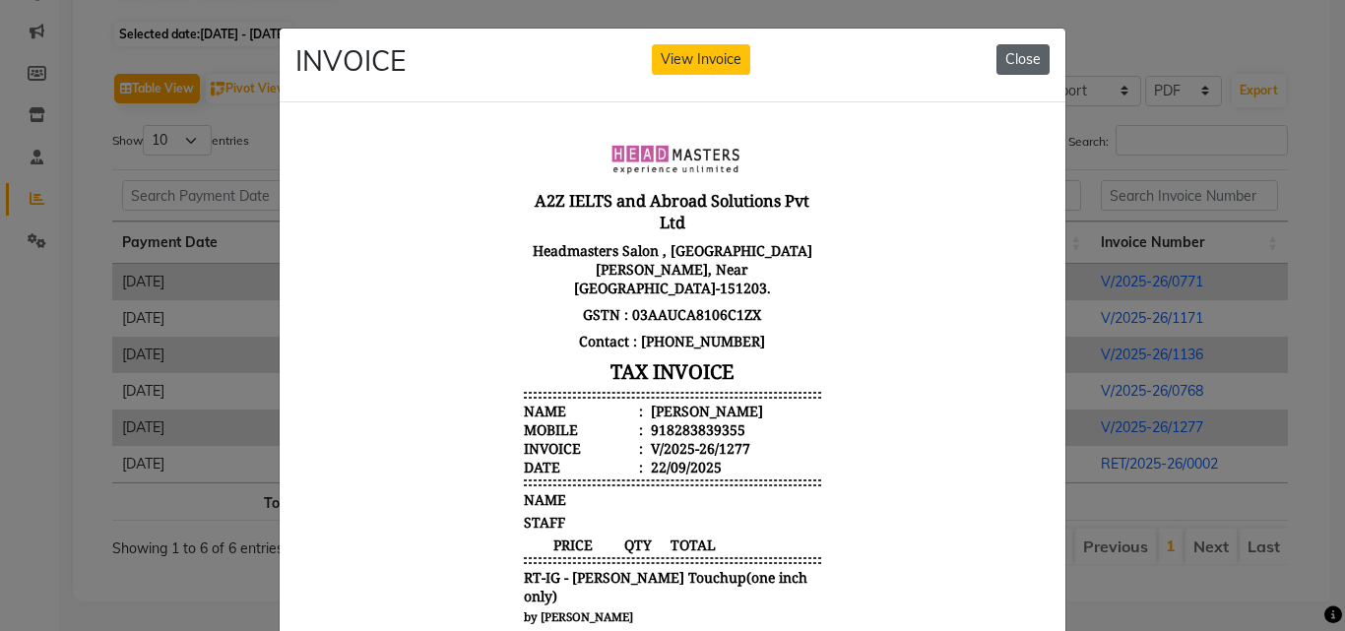
click at [1029, 59] on button "Close" at bounding box center [1022, 59] width 53 height 31
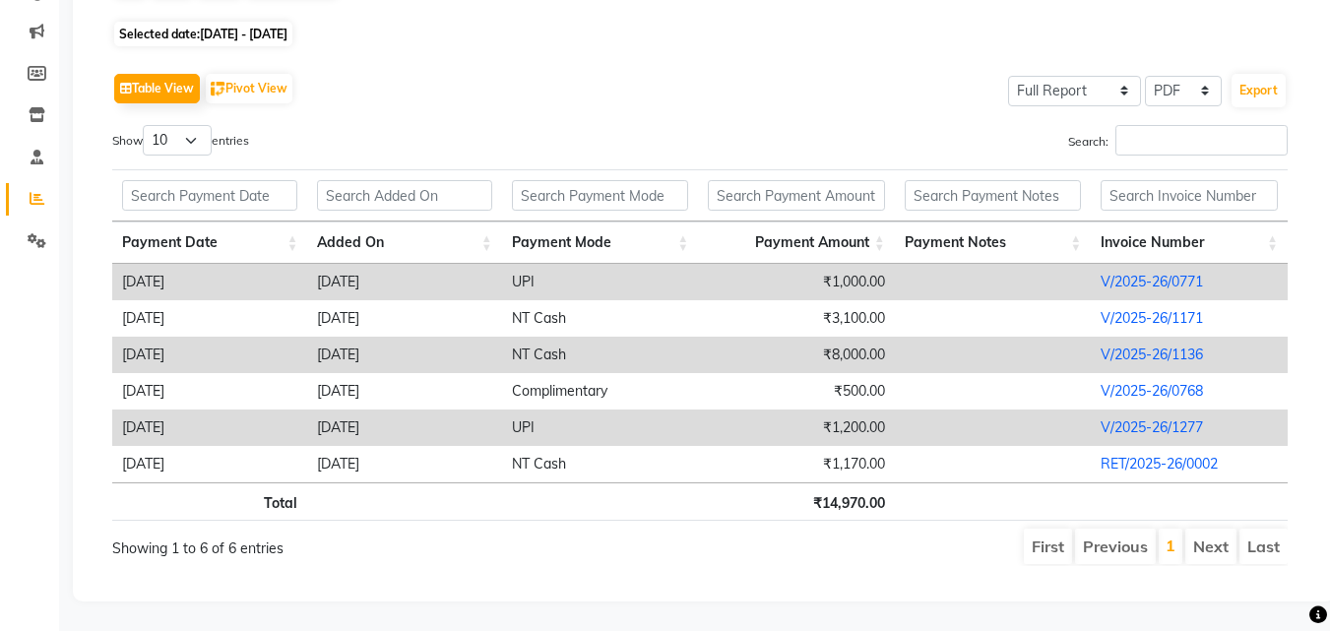
click at [1142, 346] on link "V/2025-26/1136" at bounding box center [1152, 355] width 102 height 18
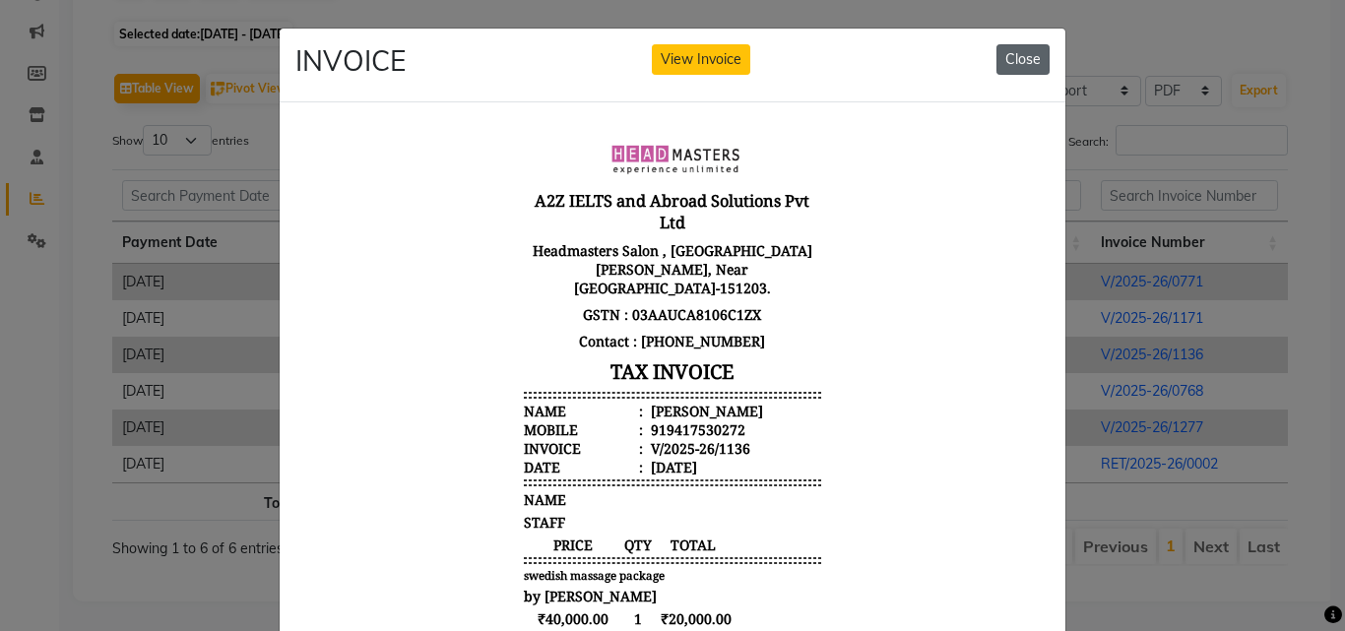
click at [1010, 57] on button "Close" at bounding box center [1022, 59] width 53 height 31
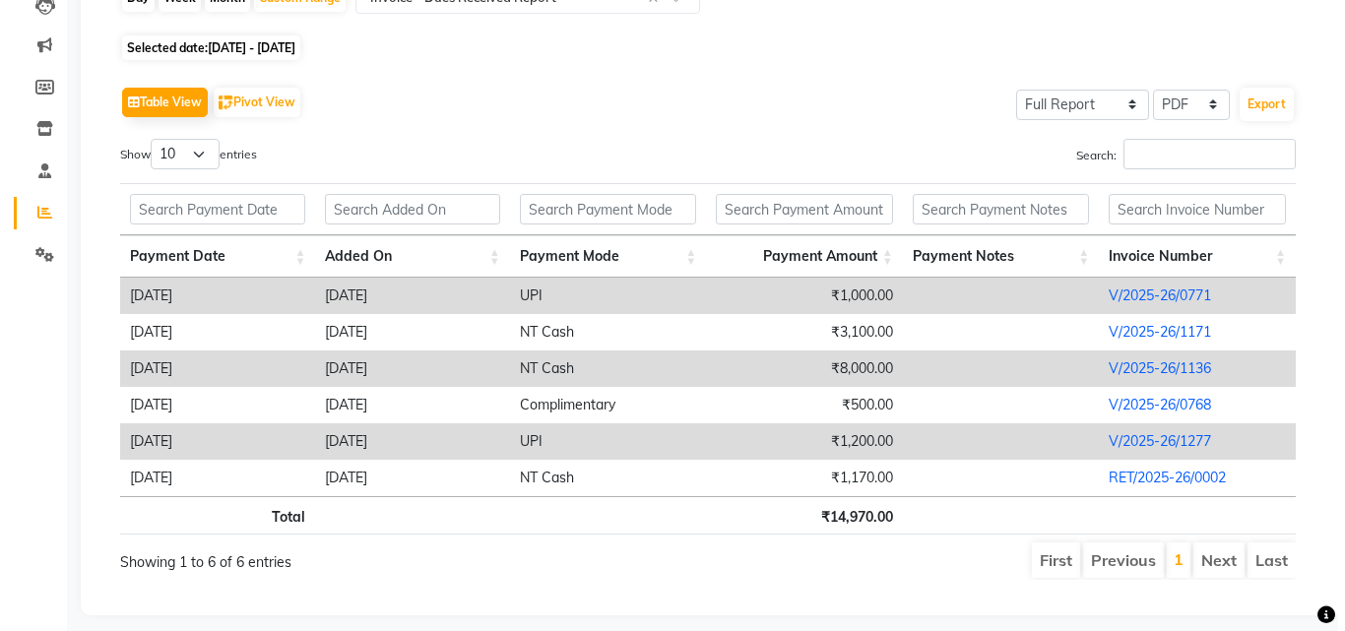
scroll to position [252, 0]
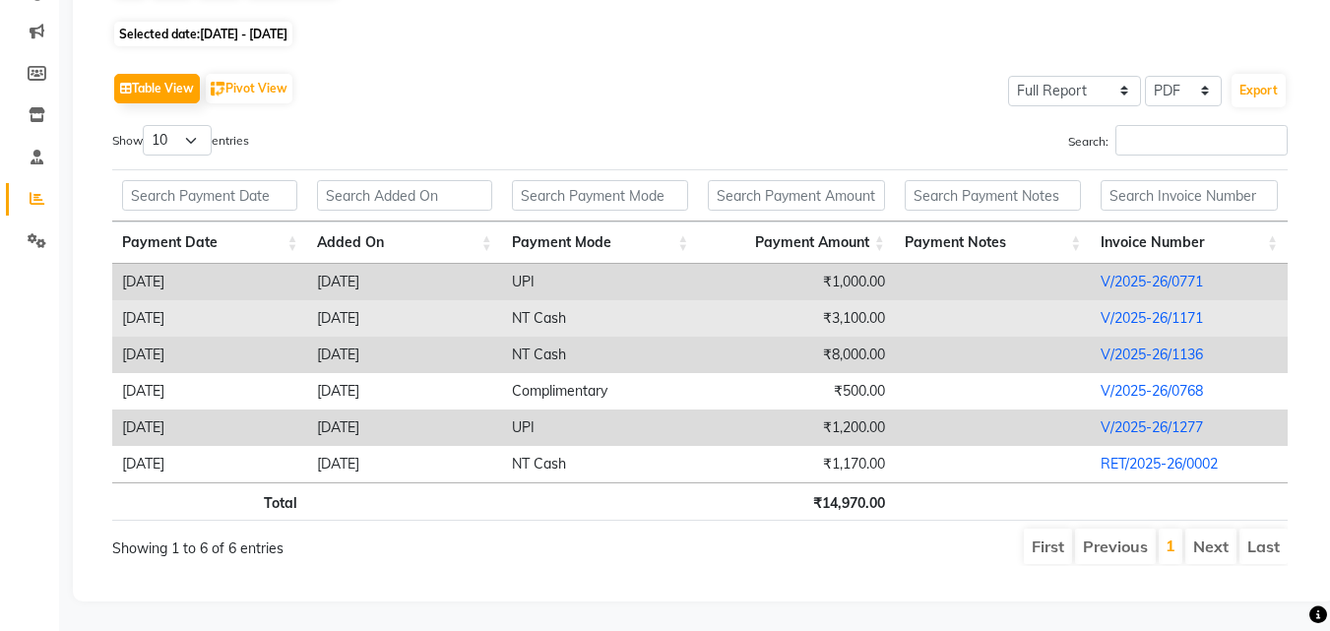
click at [1116, 309] on link "V/2025-26/1171" at bounding box center [1152, 318] width 102 height 18
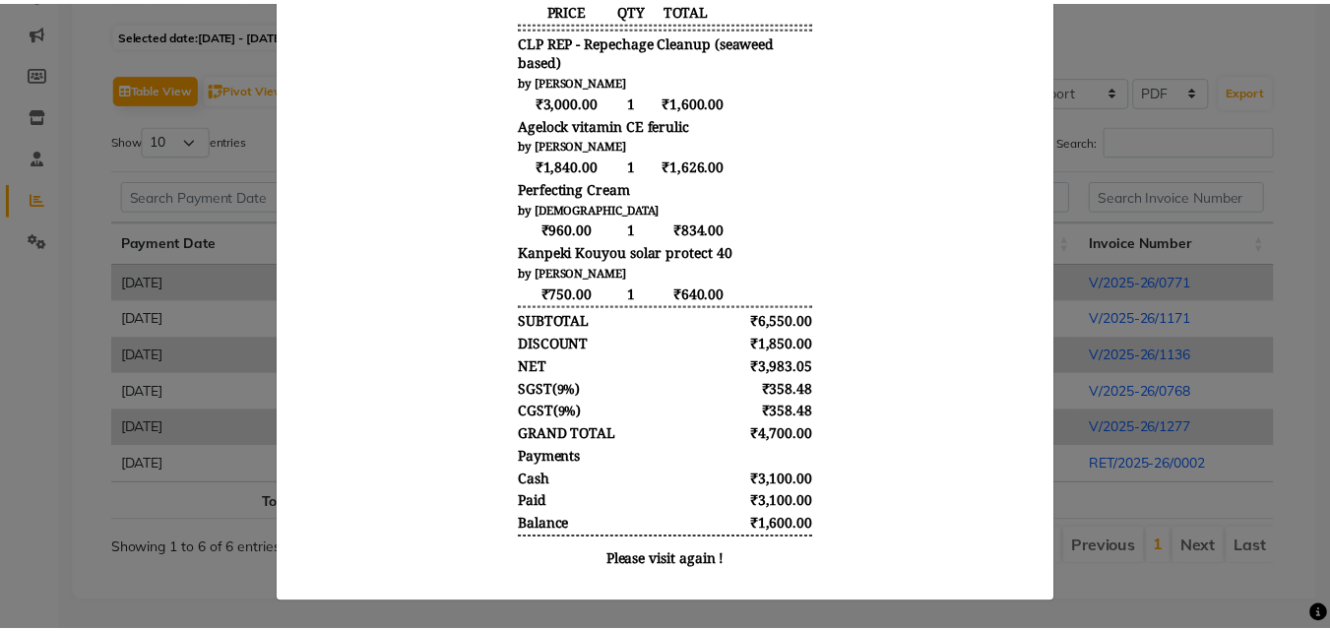
scroll to position [0, 0]
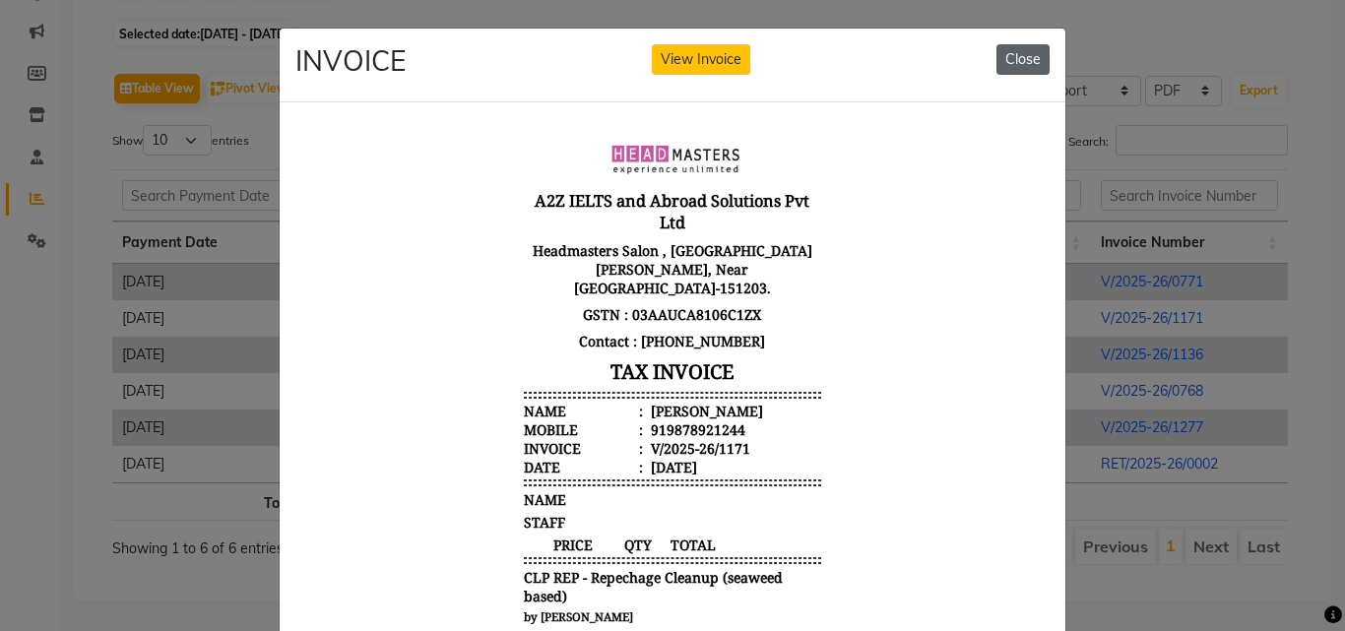
click at [996, 67] on button "Close" at bounding box center [1022, 59] width 53 height 31
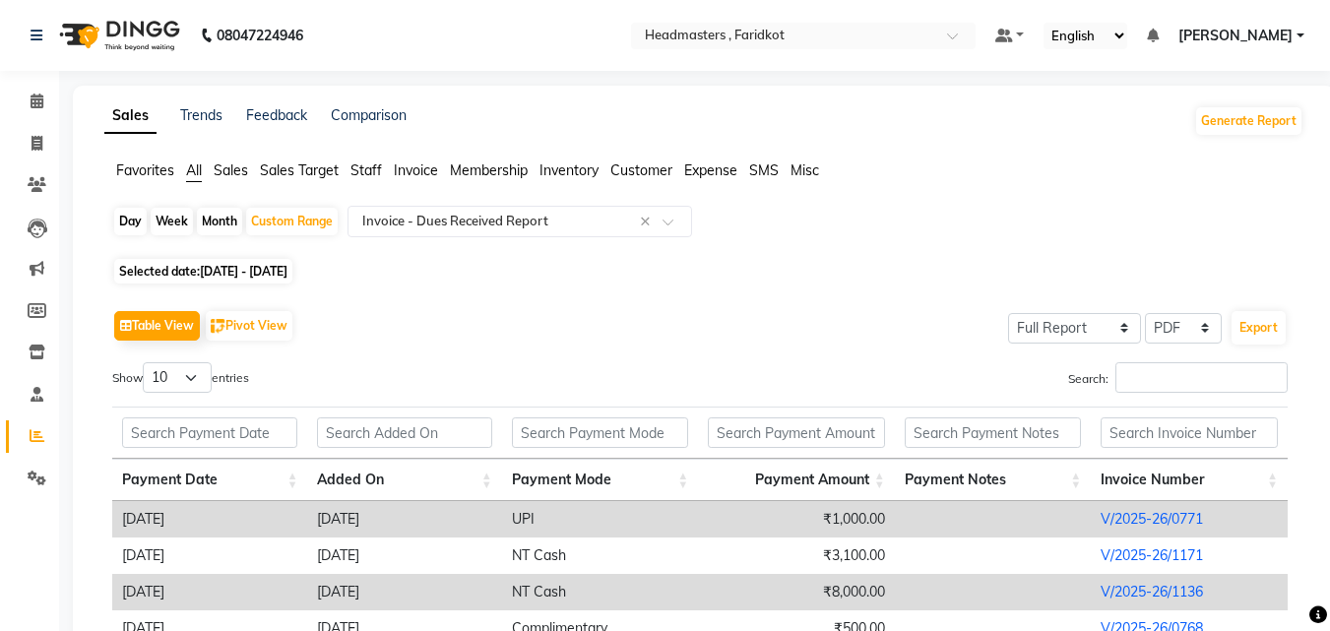
click at [35, 162] on li "Invoice" at bounding box center [29, 144] width 59 height 42
click at [27, 147] on span at bounding box center [37, 144] width 34 height 23
select select "service"
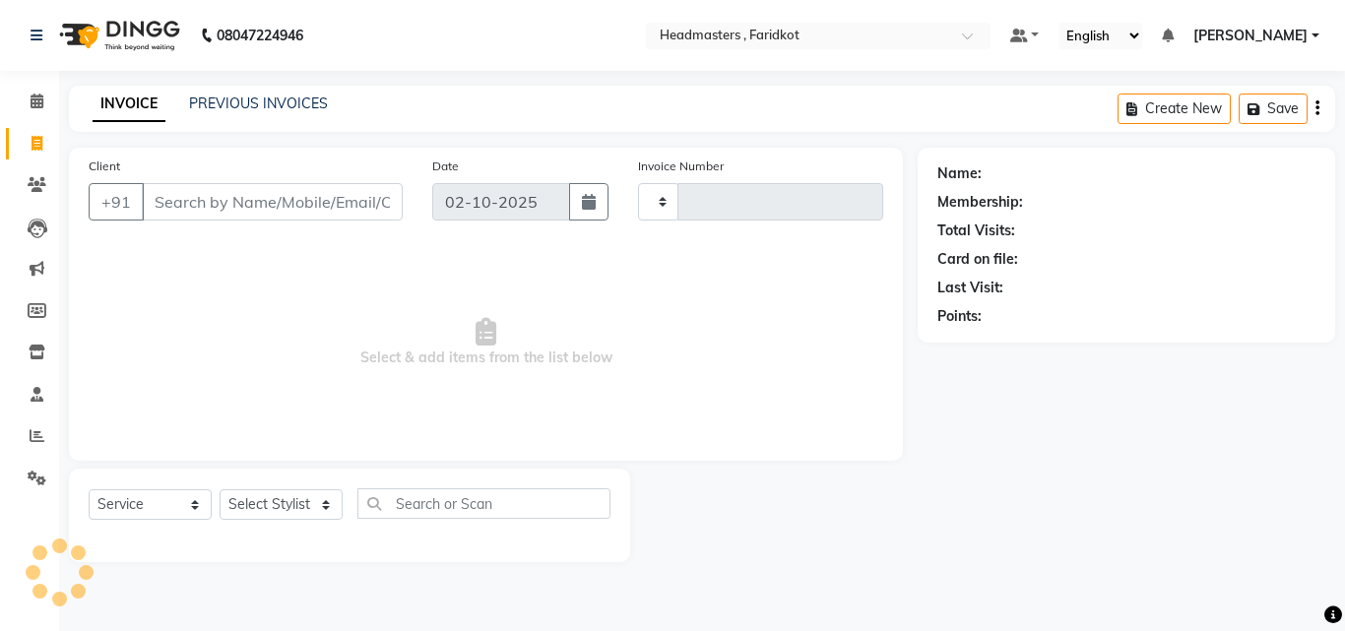
type input "1358"
select select "7919"
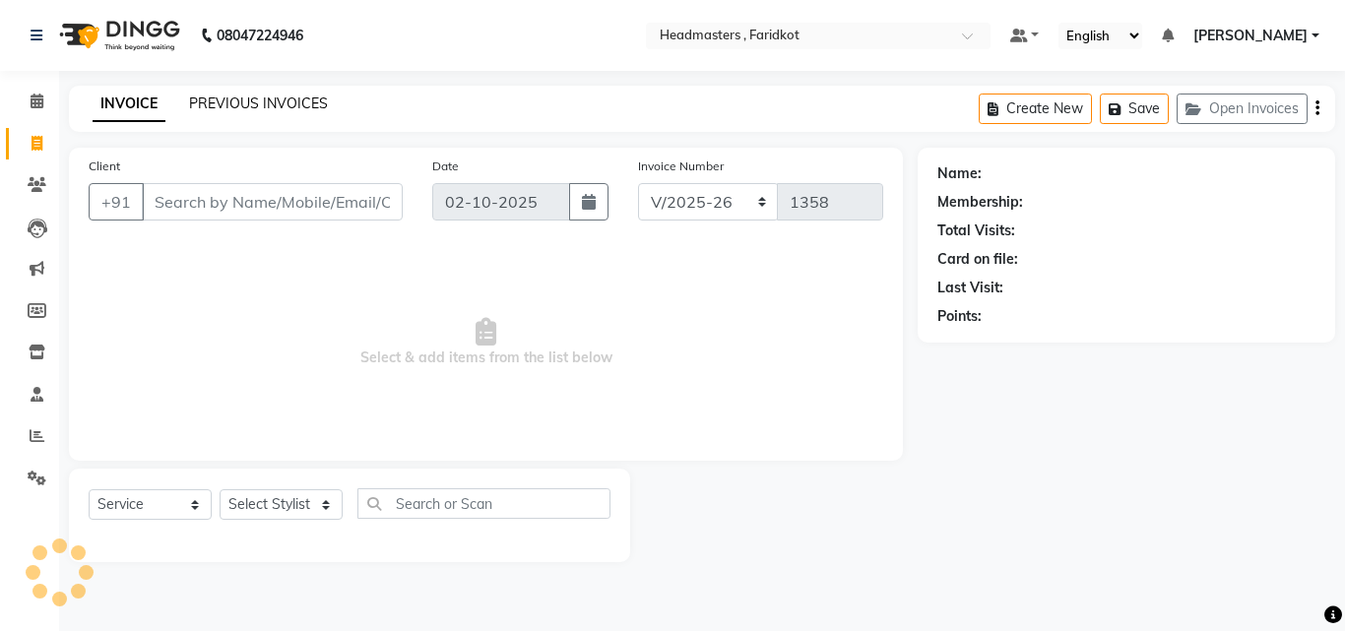
click at [286, 107] on link "PREVIOUS INVOICES" at bounding box center [258, 104] width 139 height 18
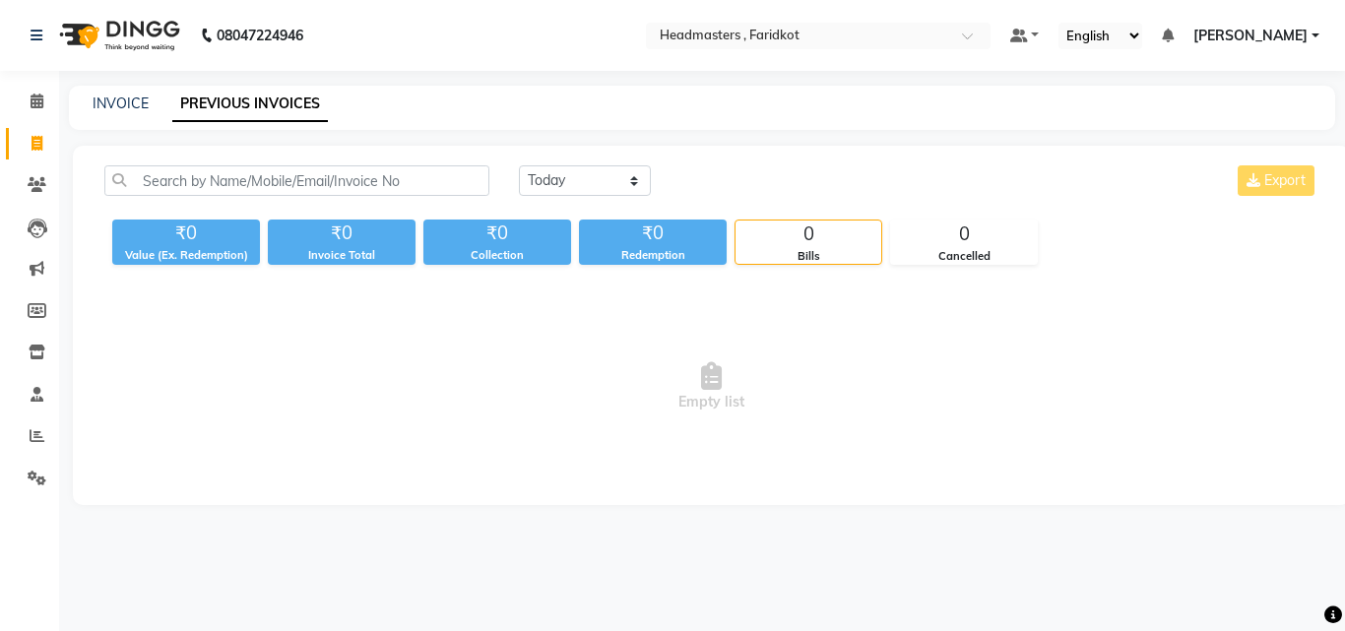
click at [240, 161] on div "Today Yesterday Custom Range Export ₹0 Value (Ex. Redemption) ₹0 Invoice Total …" at bounding box center [711, 325] width 1277 height 359
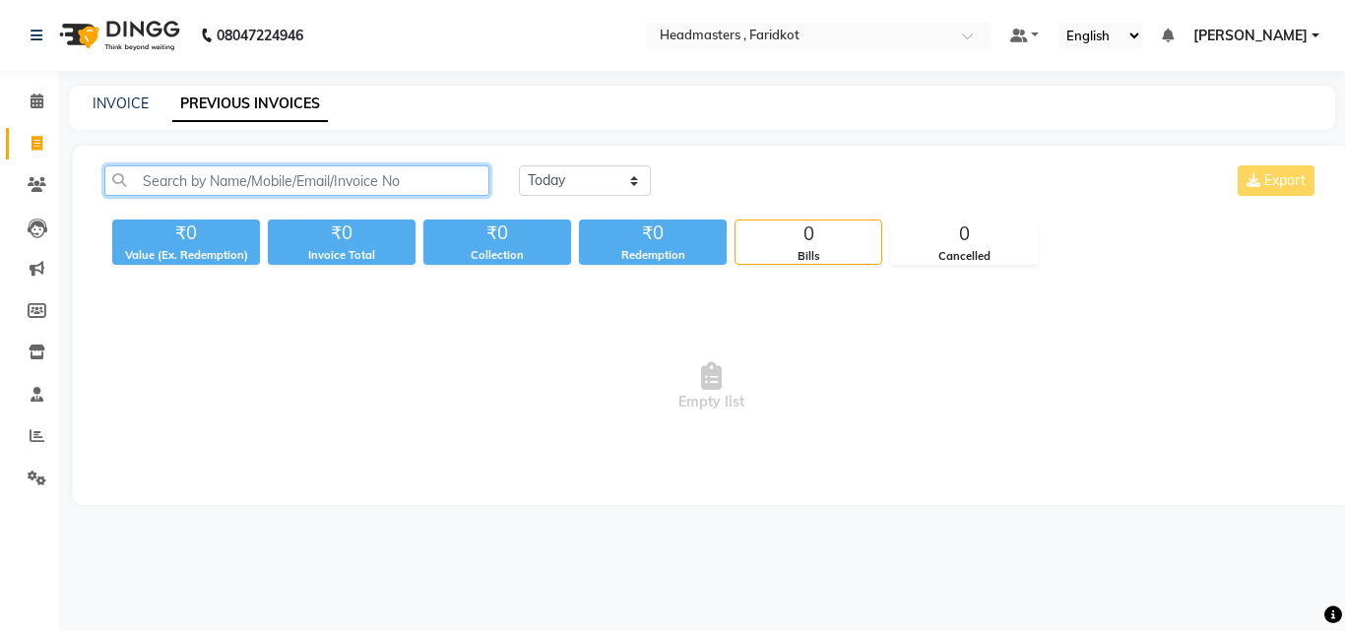
click at [245, 173] on input "text" at bounding box center [296, 180] width 385 height 31
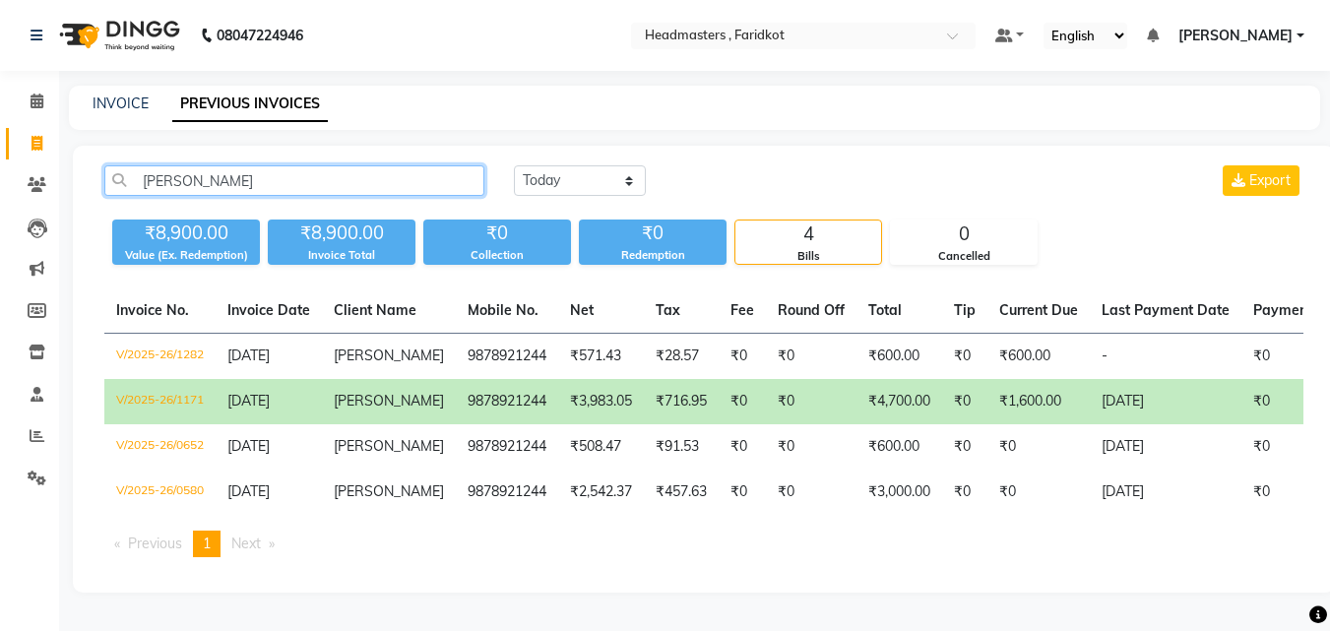
type input "malkeet"
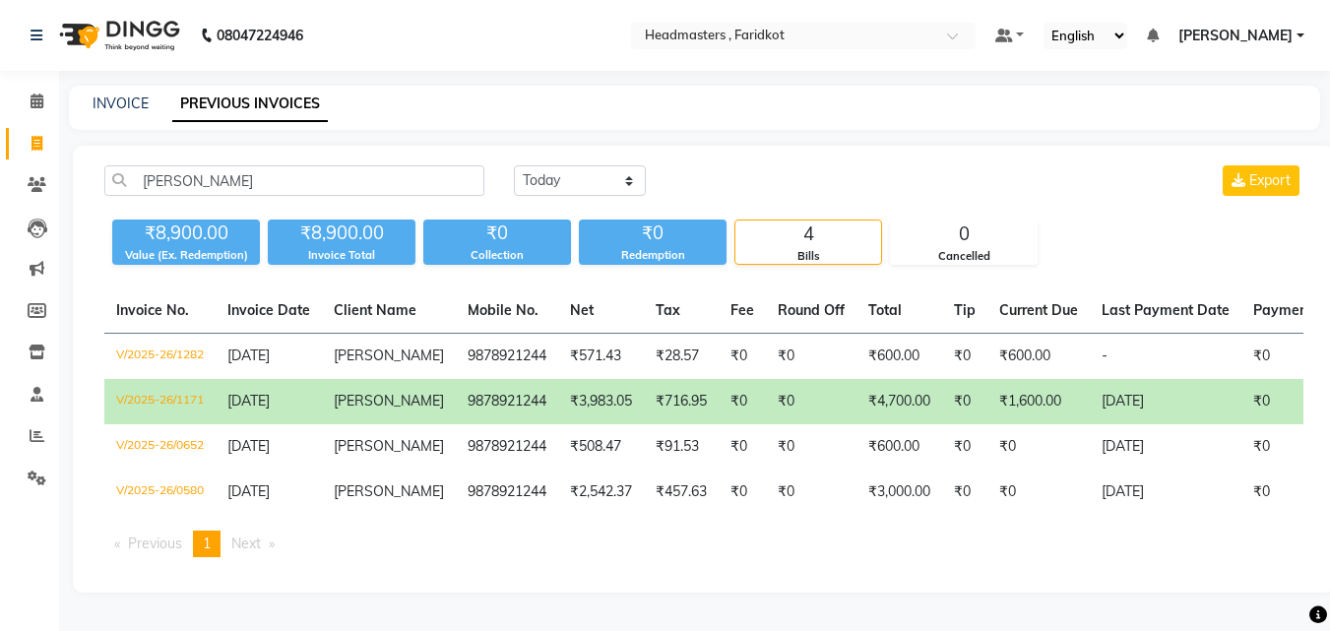
click at [473, 409] on td "9878921244" at bounding box center [507, 401] width 102 height 45
click at [1023, 410] on td "₹1,600.00" at bounding box center [1038, 401] width 102 height 45
click at [777, 258] on div "Bills" at bounding box center [808, 256] width 146 height 17
click at [46, 102] on span at bounding box center [37, 102] width 34 height 23
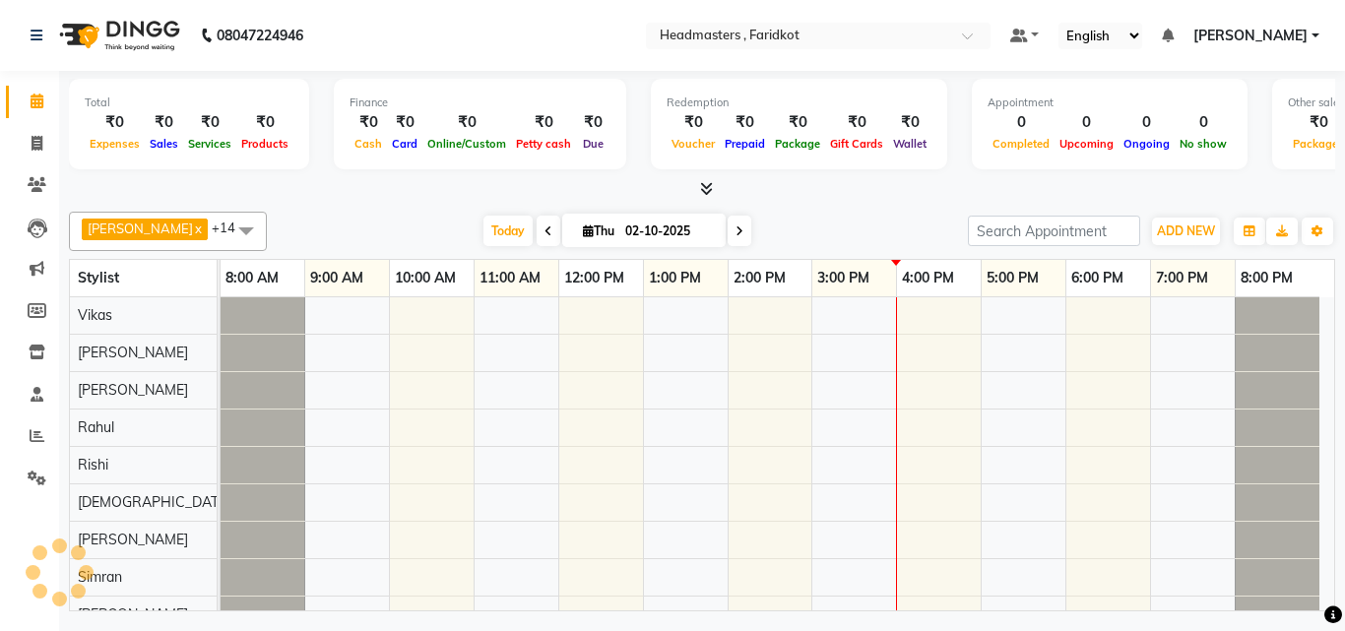
click at [640, 516] on div at bounding box center [777, 577] width 1113 height 560
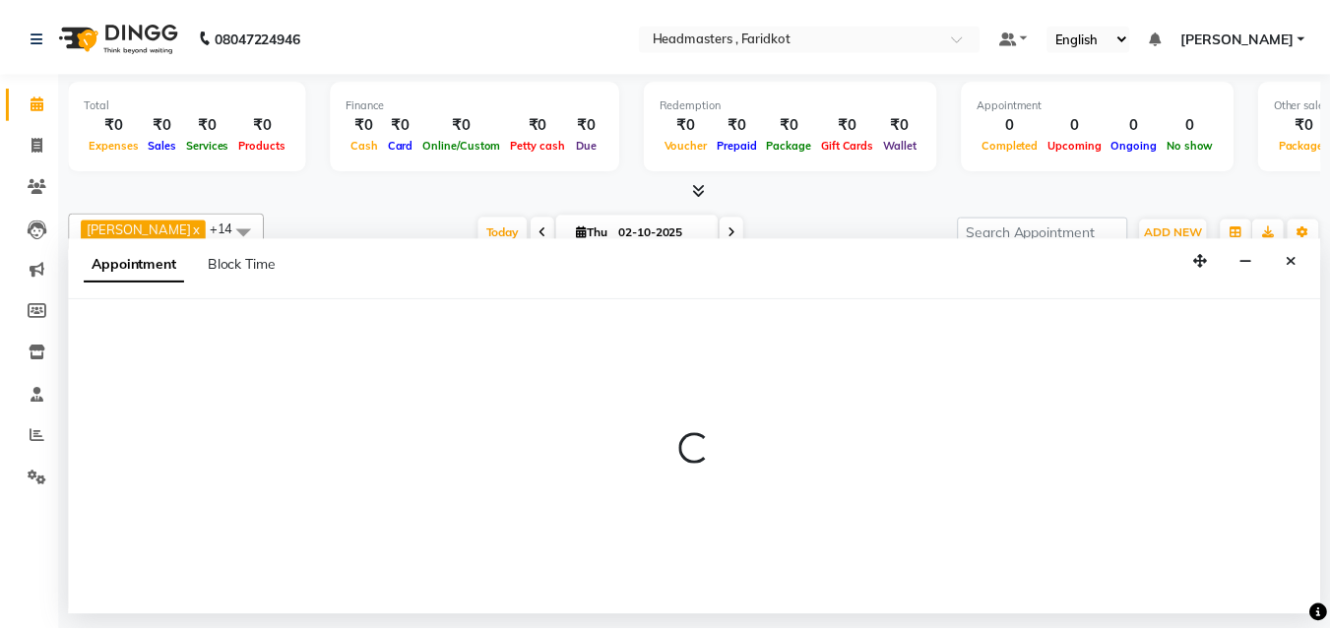
scroll to position [247, 0]
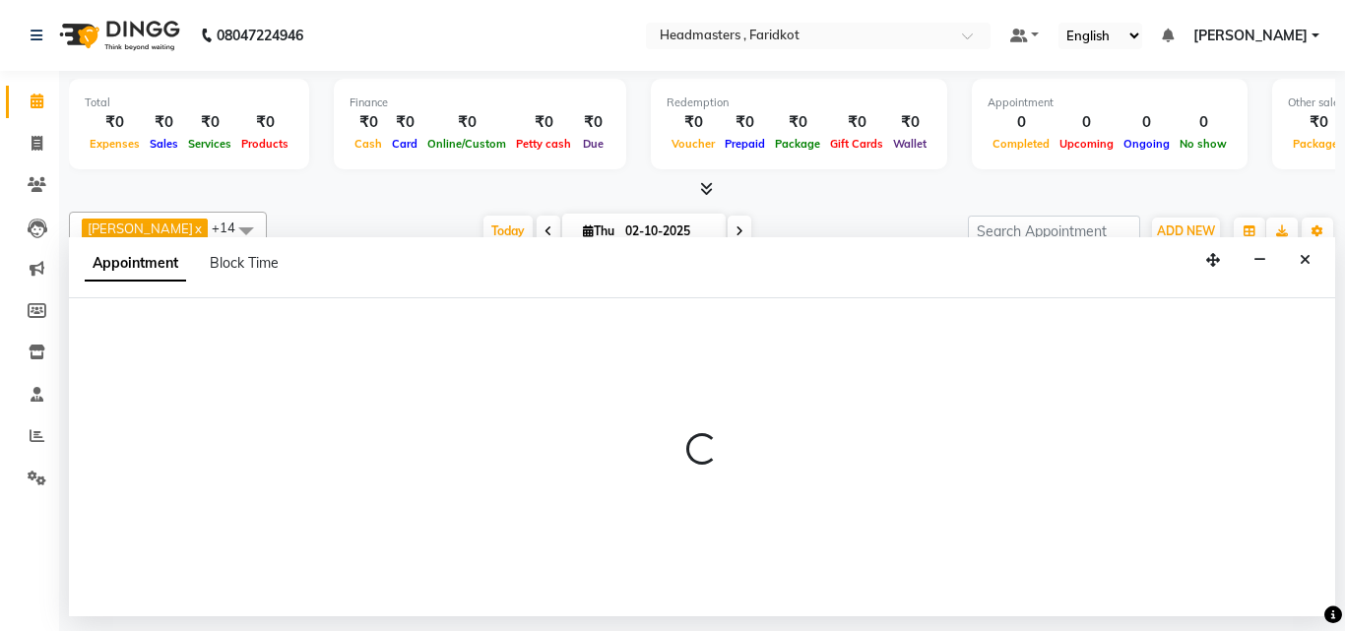
select select "76898"
select select "720"
select select "tentative"
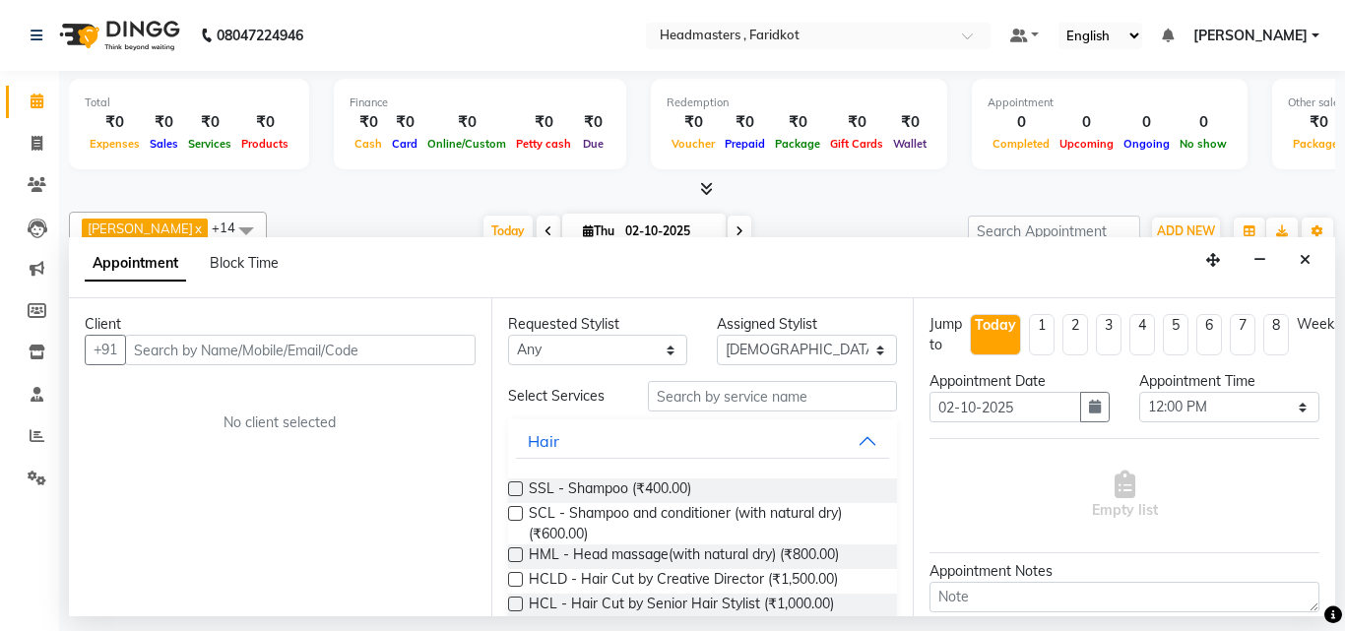
click at [710, 184] on icon at bounding box center [706, 188] width 13 height 15
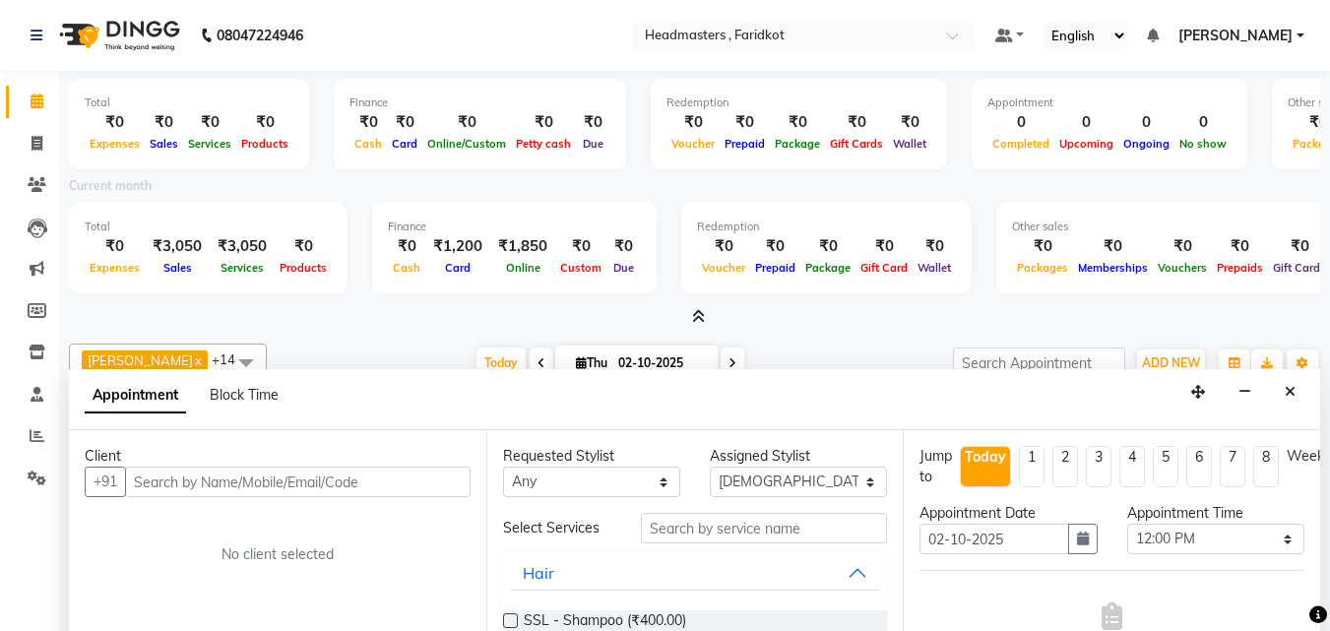
click at [693, 305] on div "Total ₹0 Expenses ₹0 Sales ₹0 Services ₹0 Products Finance ₹0 Cash ₹0 Card ₹0 O…" at bounding box center [694, 199] width 1251 height 257
click at [699, 303] on div "Total ₹0 Expenses ₹0 Sales ₹0 Services ₹0 Products Finance ₹0 Cash ₹0 Card ₹0 O…" at bounding box center [694, 199] width 1251 height 257
click at [702, 313] on icon at bounding box center [698, 316] width 13 height 15
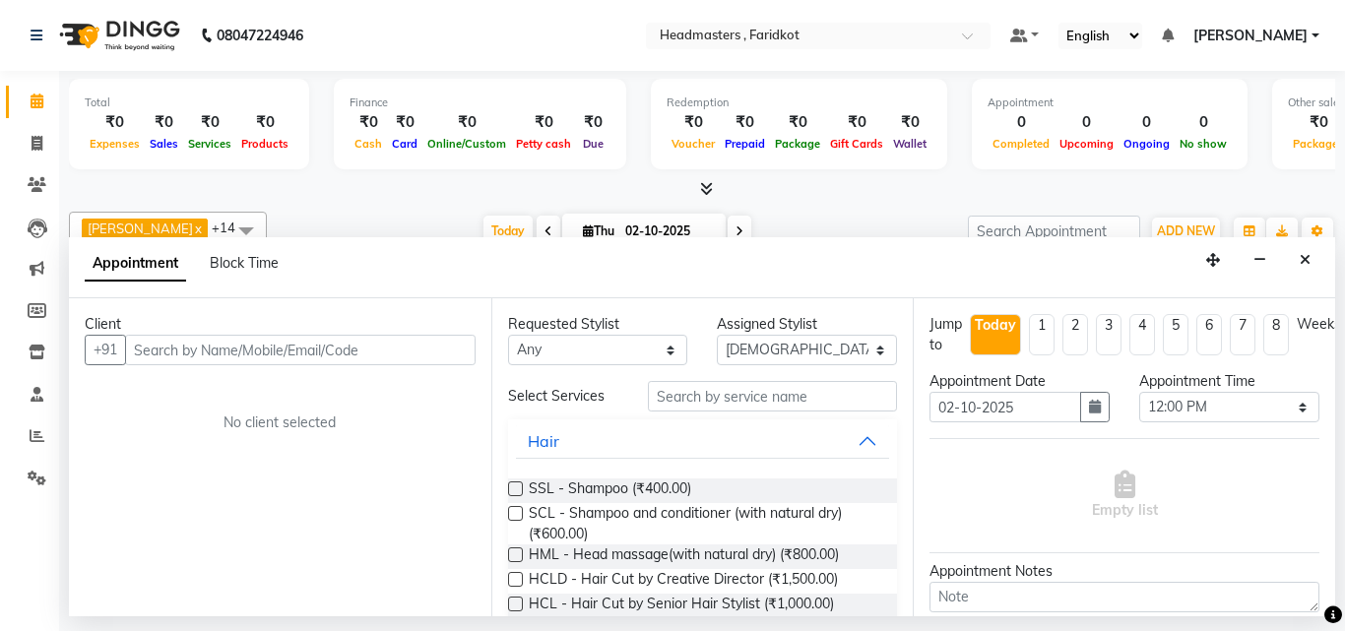
click at [705, 193] on icon at bounding box center [706, 188] width 13 height 15
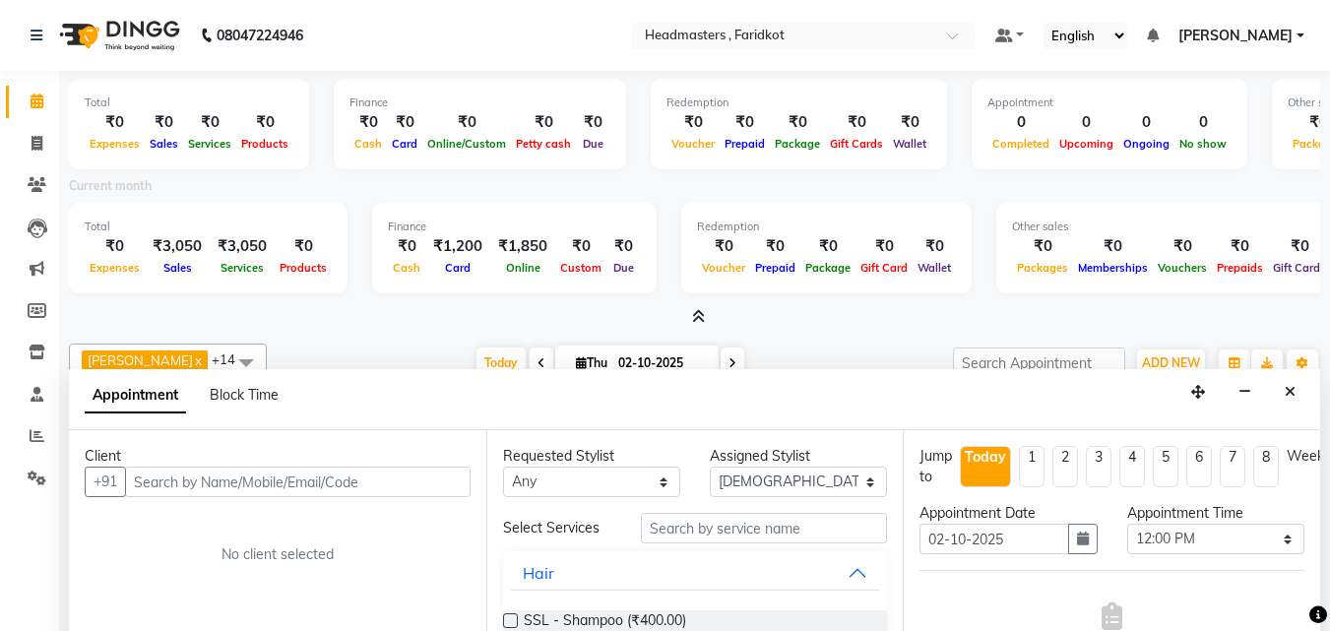
click at [701, 321] on icon at bounding box center [698, 316] width 13 height 15
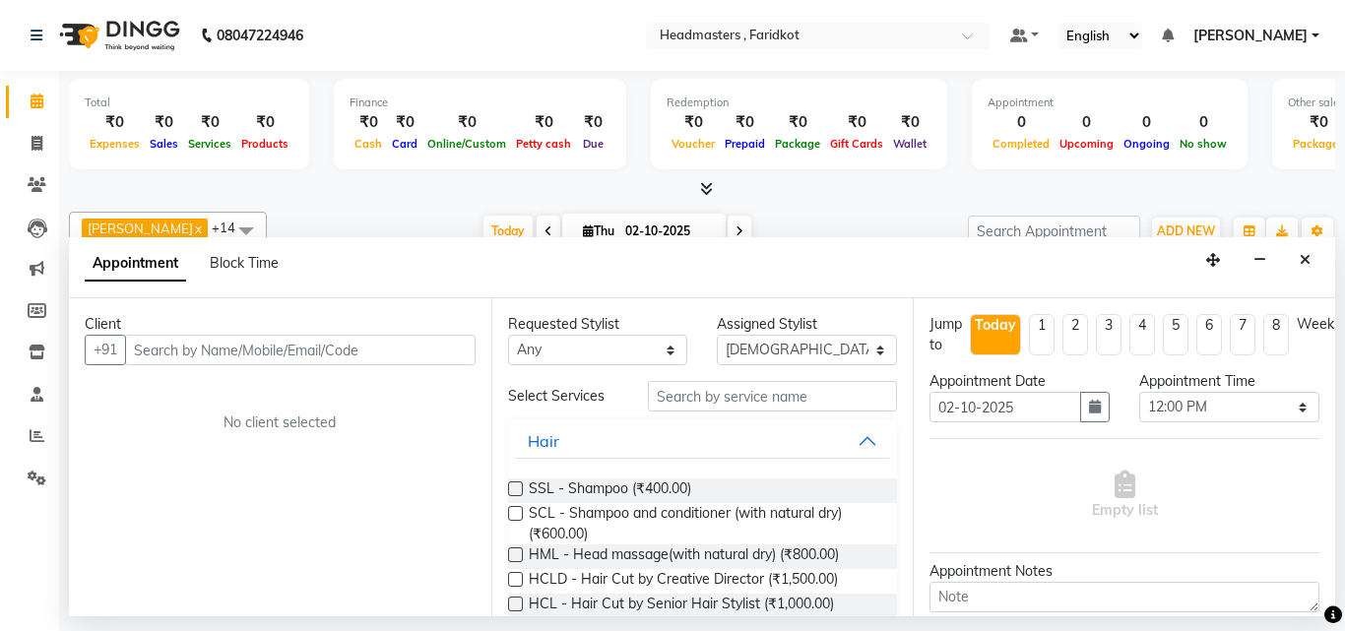
click at [702, 321] on div "Assigned Stylist Select Anu Azam Geetanjali Gulzar Jagdeep Singh Jagjeet Jasdee…" at bounding box center [807, 339] width 210 height 51
click at [700, 195] on icon at bounding box center [706, 188] width 13 height 15
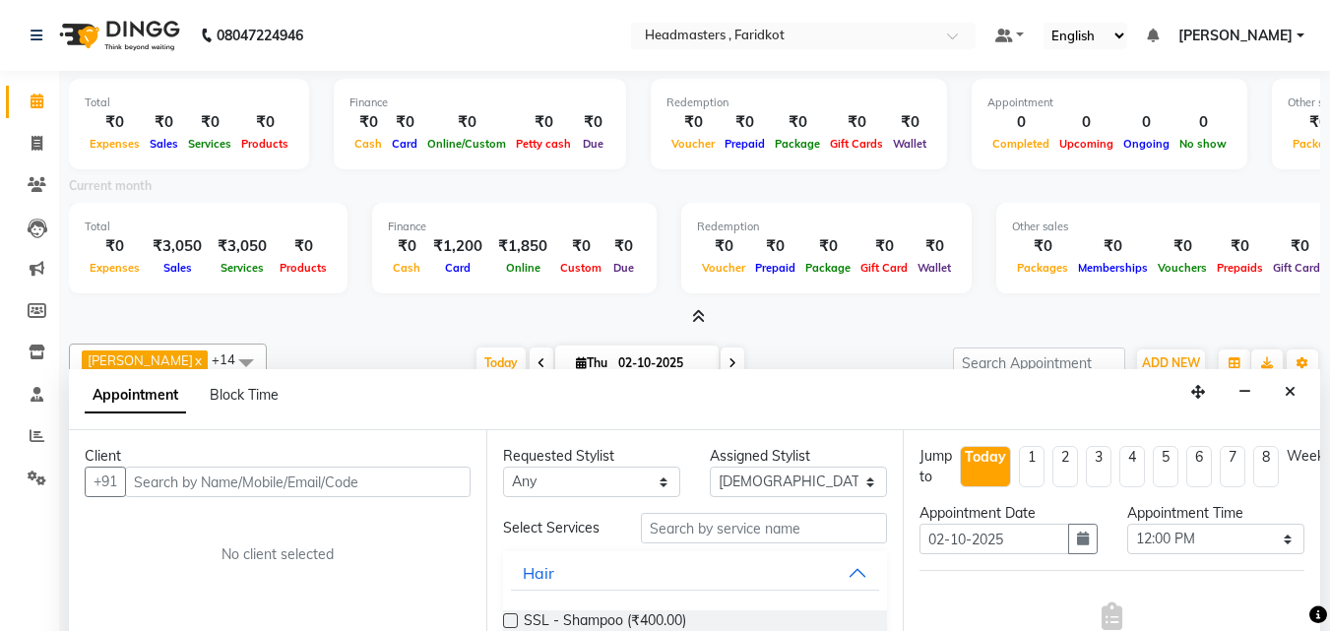
click at [694, 312] on icon at bounding box center [698, 316] width 13 height 15
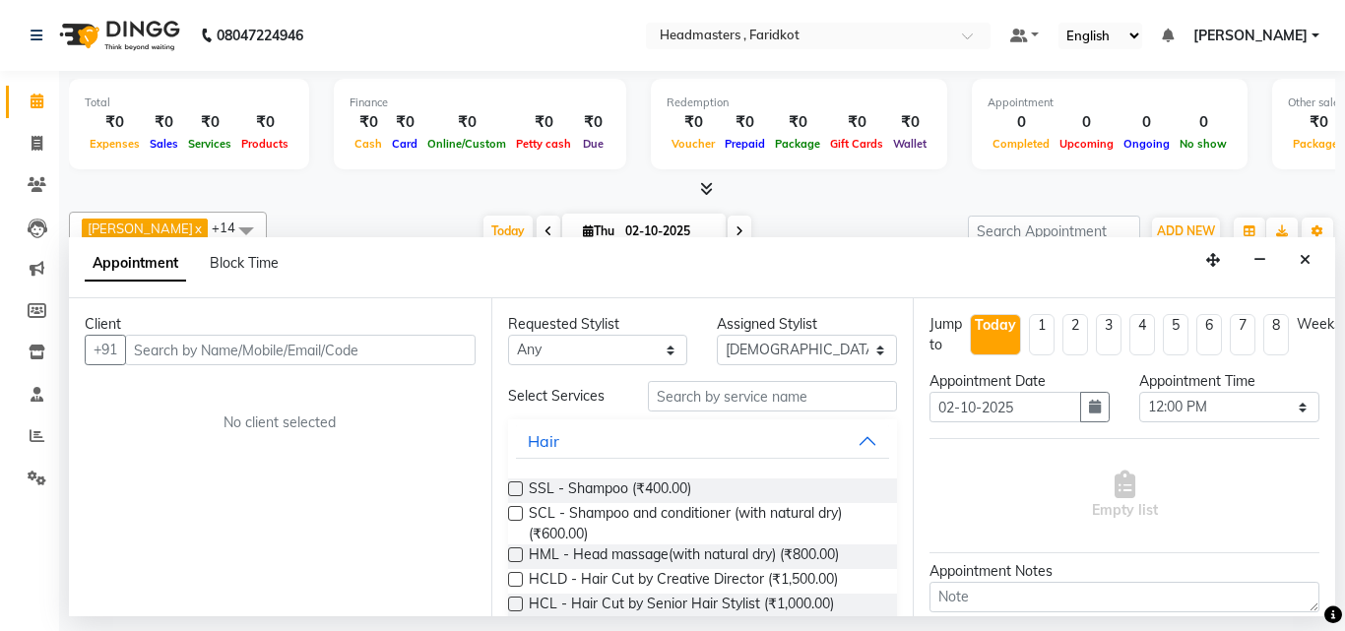
click at [708, 194] on icon at bounding box center [706, 188] width 13 height 15
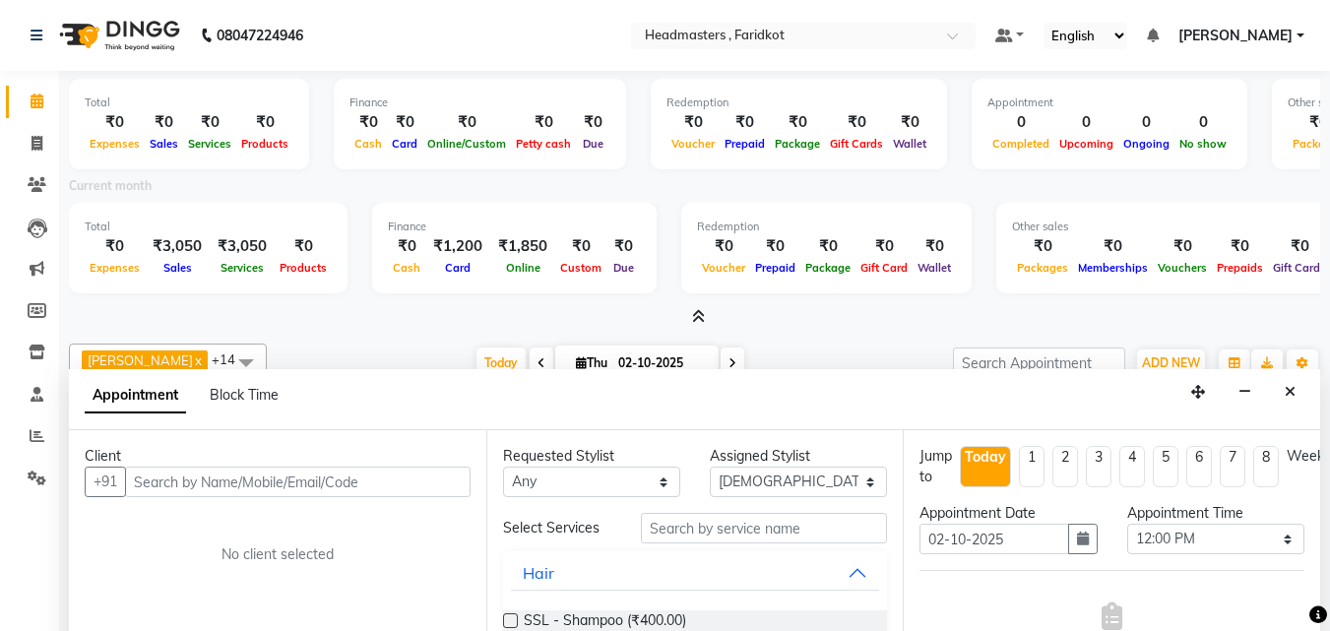
click at [703, 317] on icon at bounding box center [698, 316] width 13 height 15
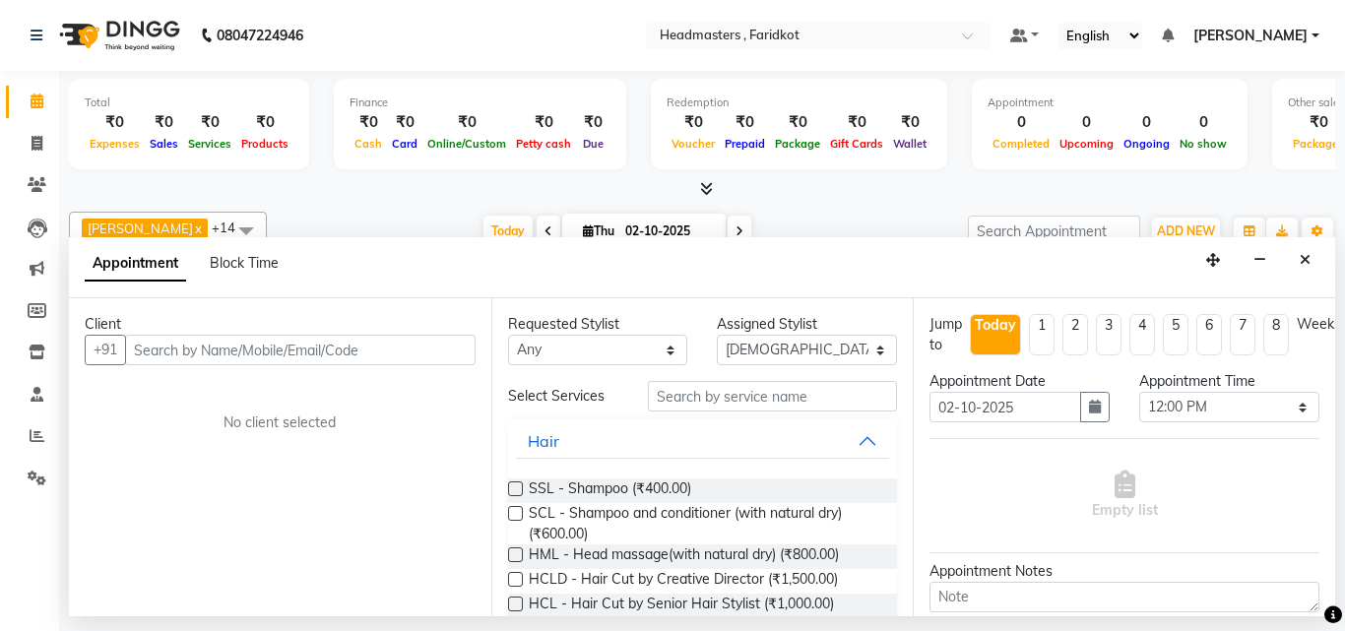
click at [705, 187] on icon at bounding box center [706, 188] width 13 height 15
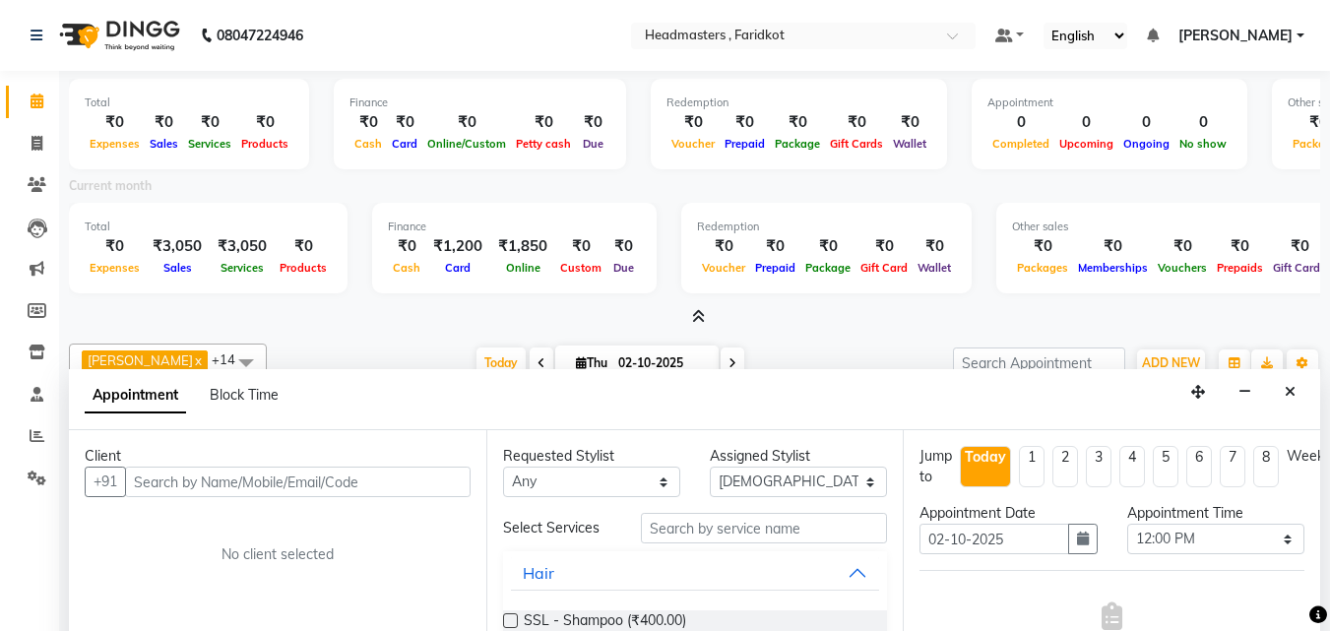
click at [697, 315] on icon at bounding box center [698, 316] width 13 height 15
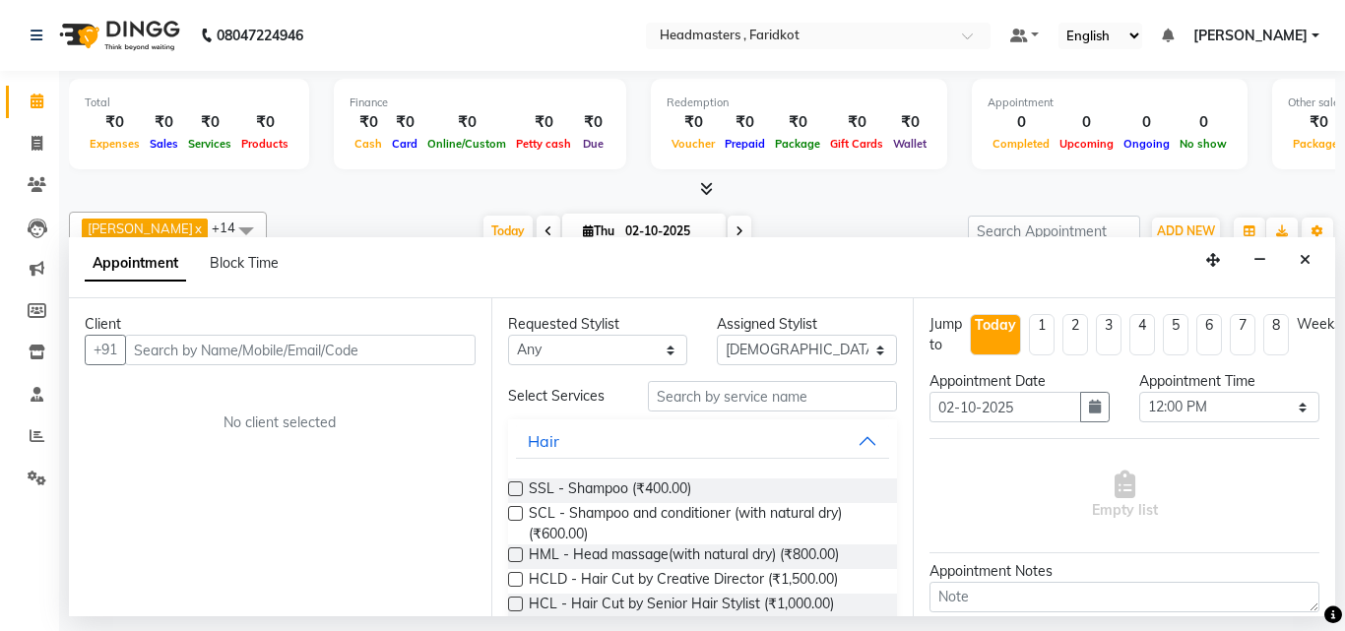
click at [712, 190] on icon at bounding box center [706, 188] width 13 height 15
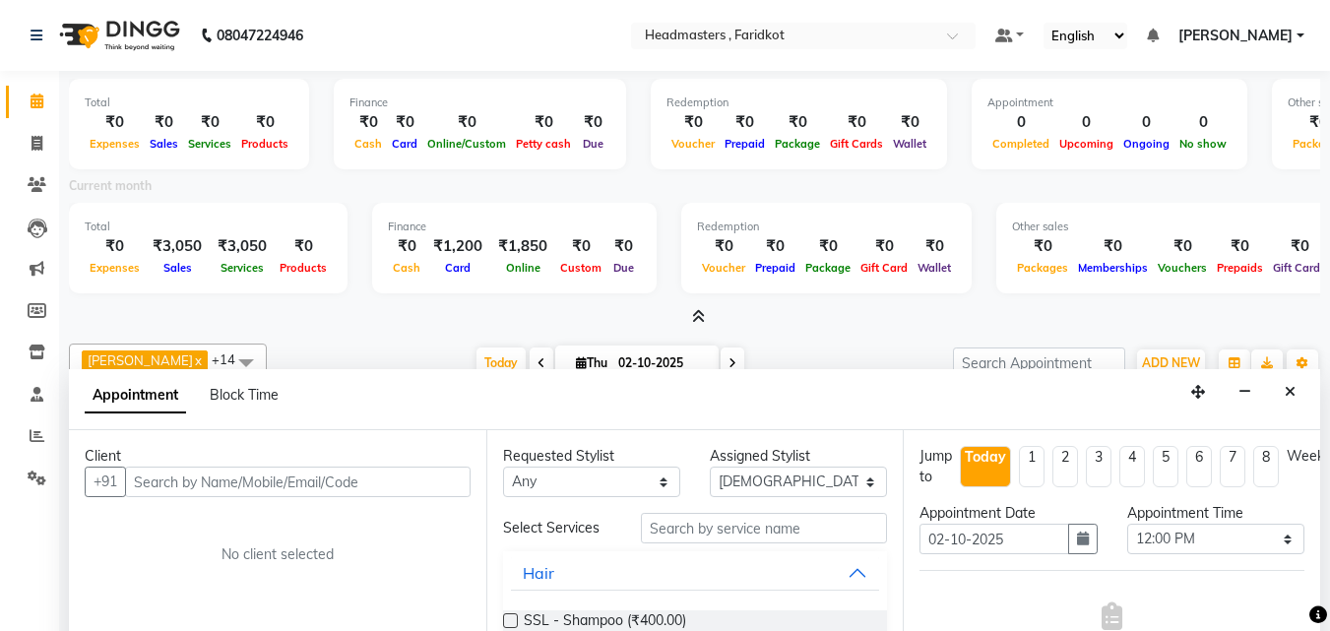
click at [702, 316] on icon at bounding box center [698, 316] width 13 height 15
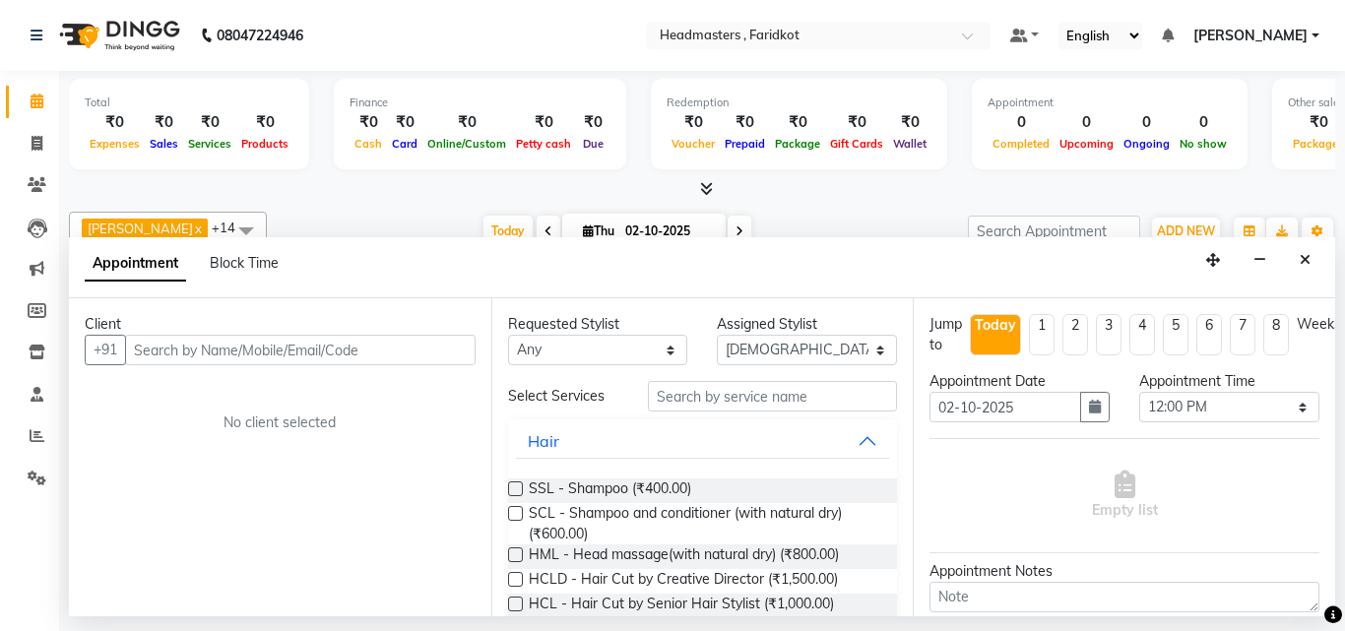
click at [704, 191] on icon at bounding box center [706, 188] width 13 height 15
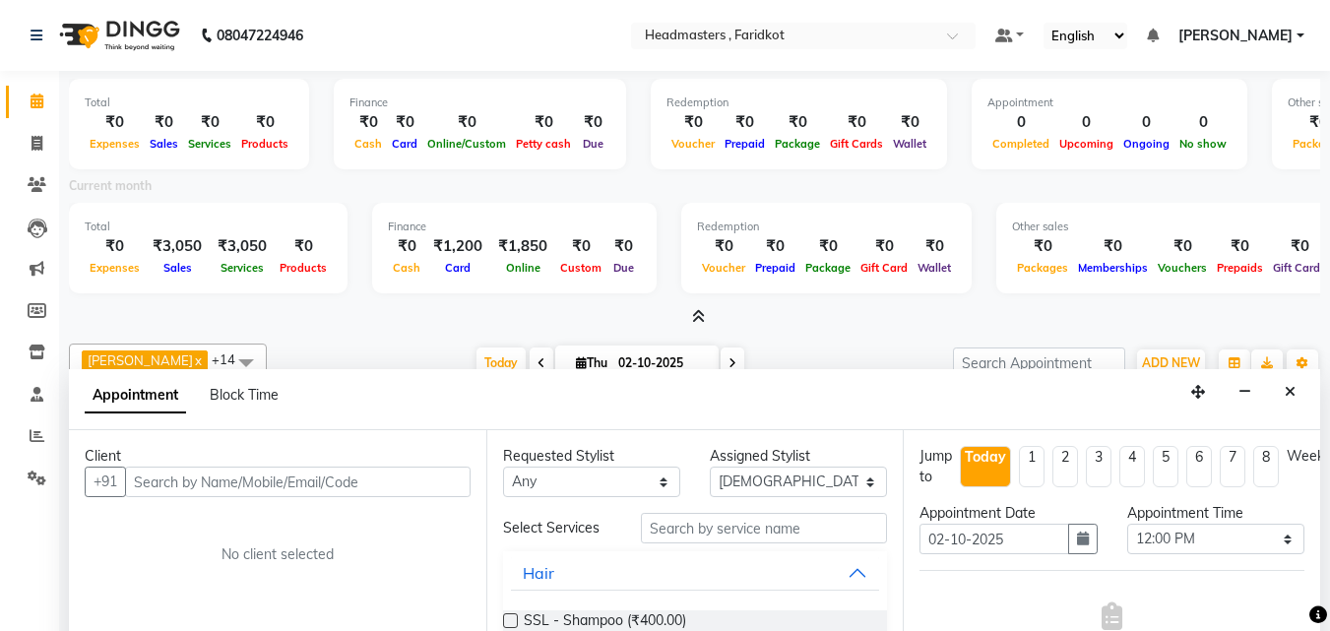
click at [699, 319] on icon at bounding box center [698, 316] width 13 height 15
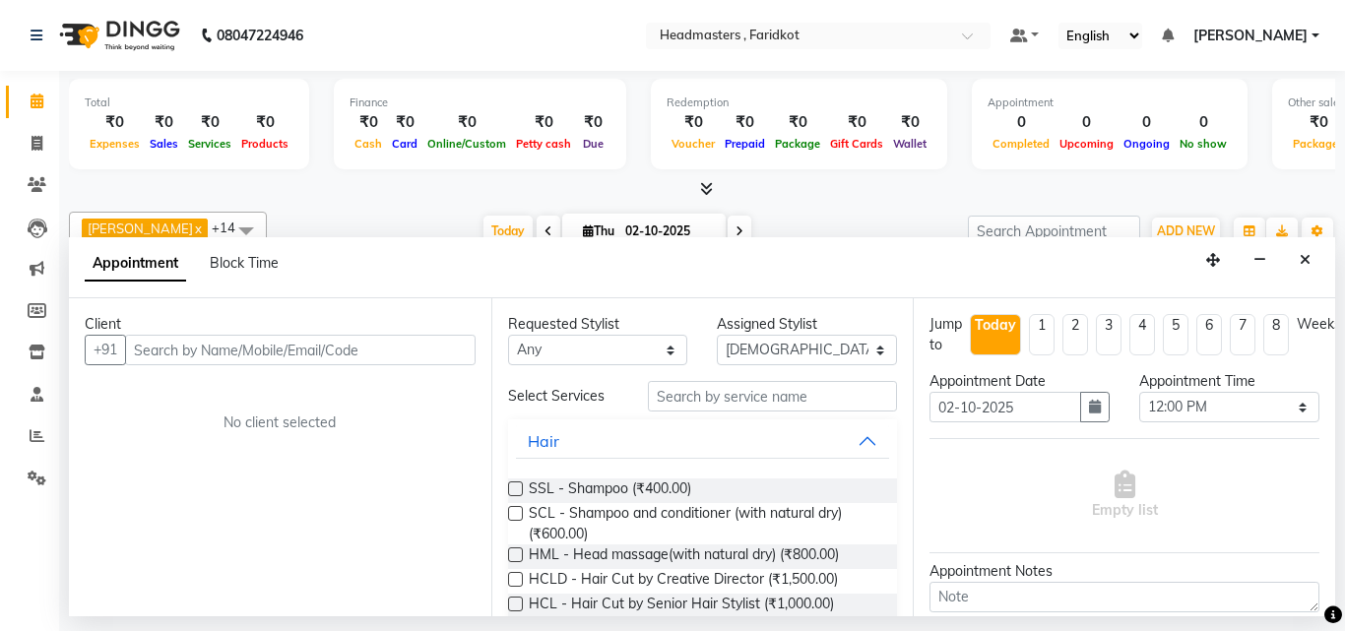
click at [695, 194] on span at bounding box center [702, 189] width 21 height 21
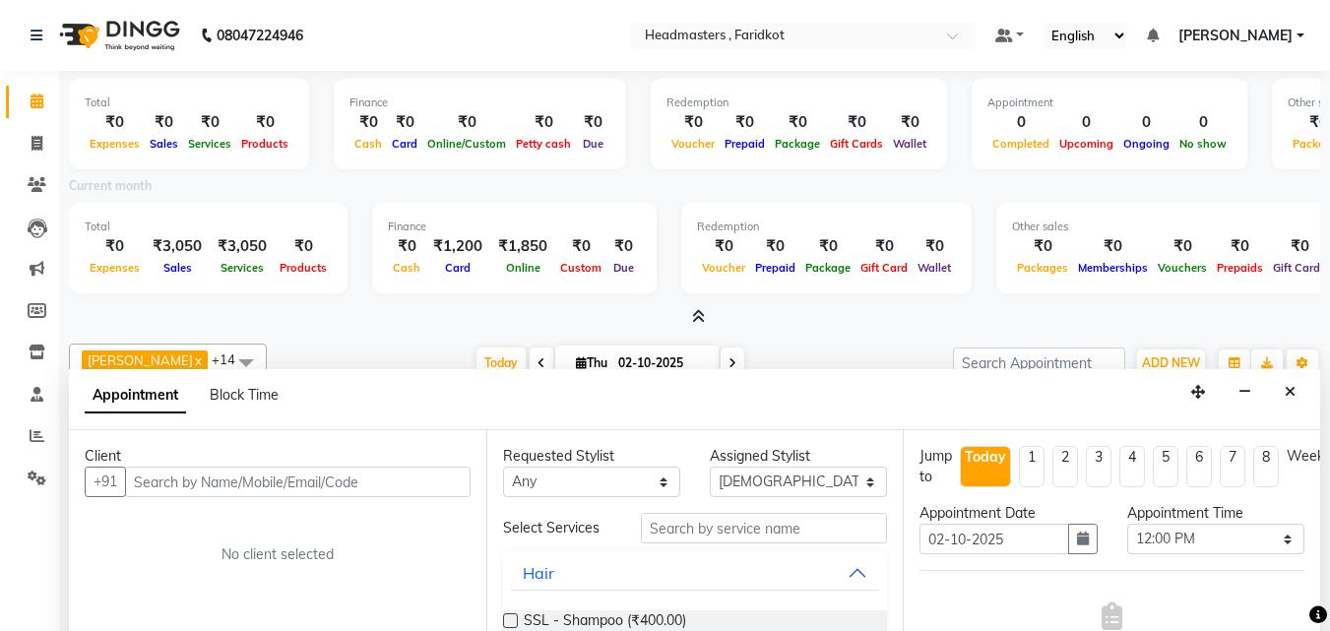
click at [700, 316] on icon at bounding box center [698, 316] width 13 height 15
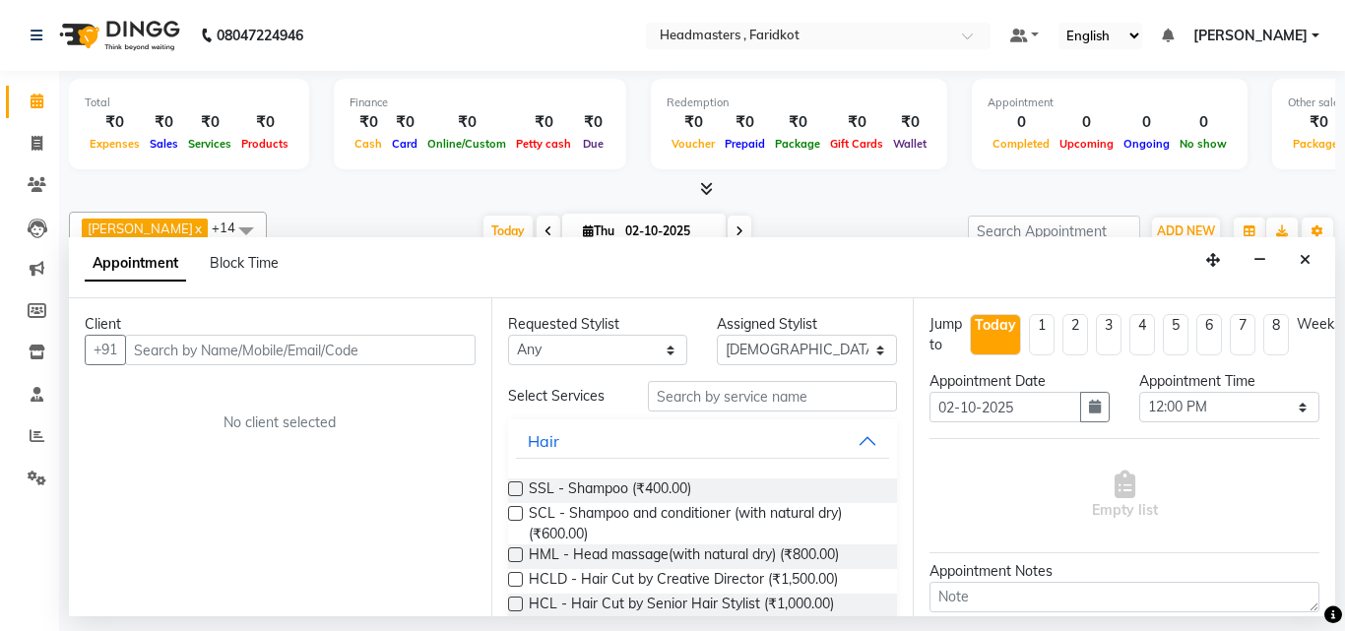
click at [712, 206] on div "Micheal x Vikas x Lovepreet x Jasdeep x Jagdeep Singh x Rishi x Simran x Rahul …" at bounding box center [702, 408] width 1266 height 408
click at [694, 173] on div "Total ₹0 Expenses ₹0 Sales ₹0 Services ₹0 Products Finance ₹0 Cash ₹0 Card ₹0 O…" at bounding box center [702, 127] width 1266 height 96
click at [707, 193] on icon at bounding box center [706, 188] width 13 height 15
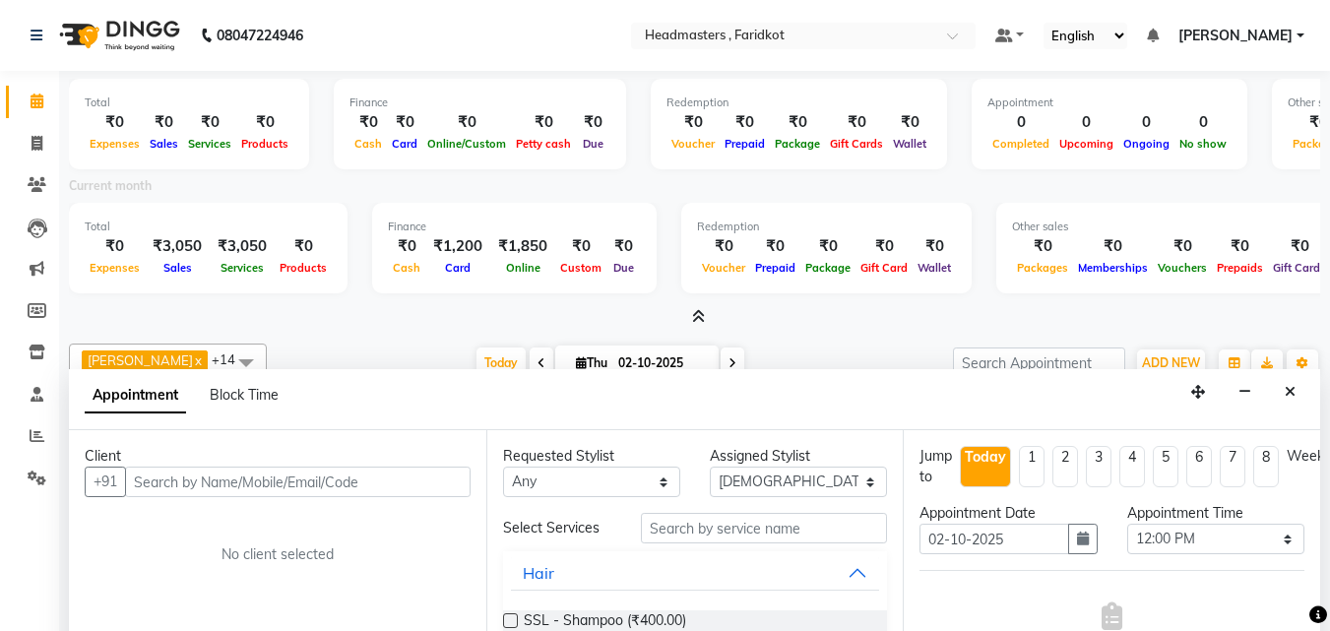
click at [692, 321] on icon at bounding box center [698, 316] width 13 height 15
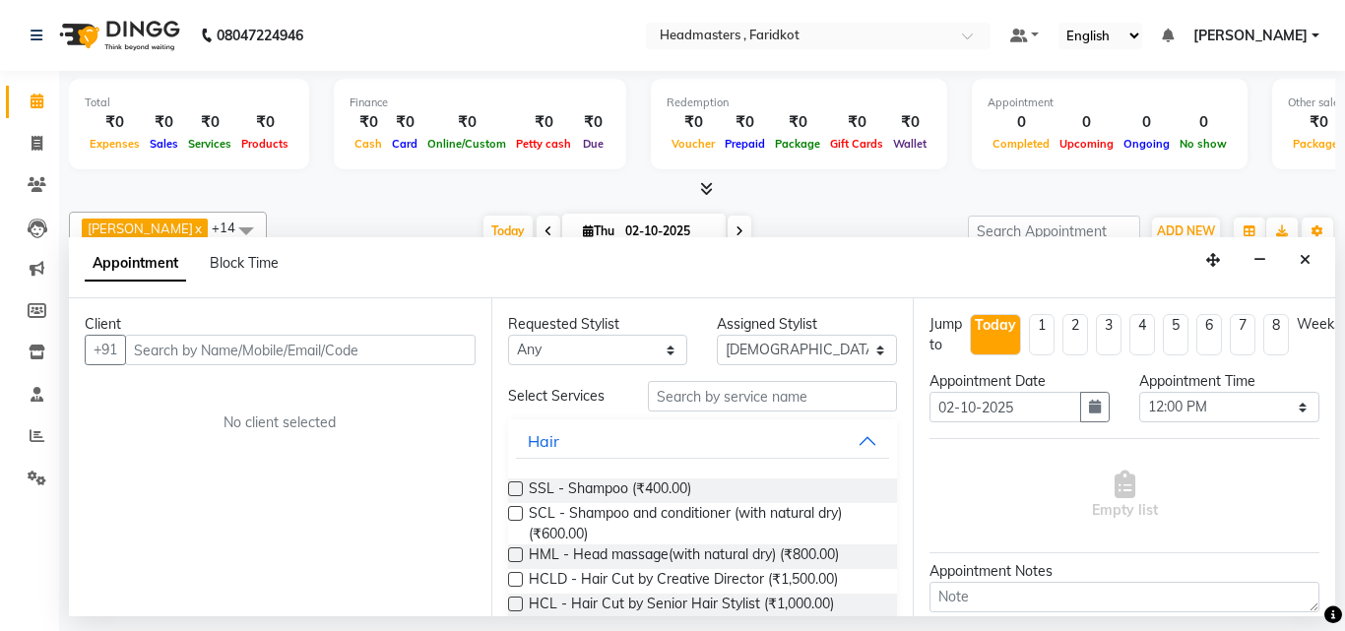
click at [704, 193] on icon at bounding box center [706, 188] width 13 height 15
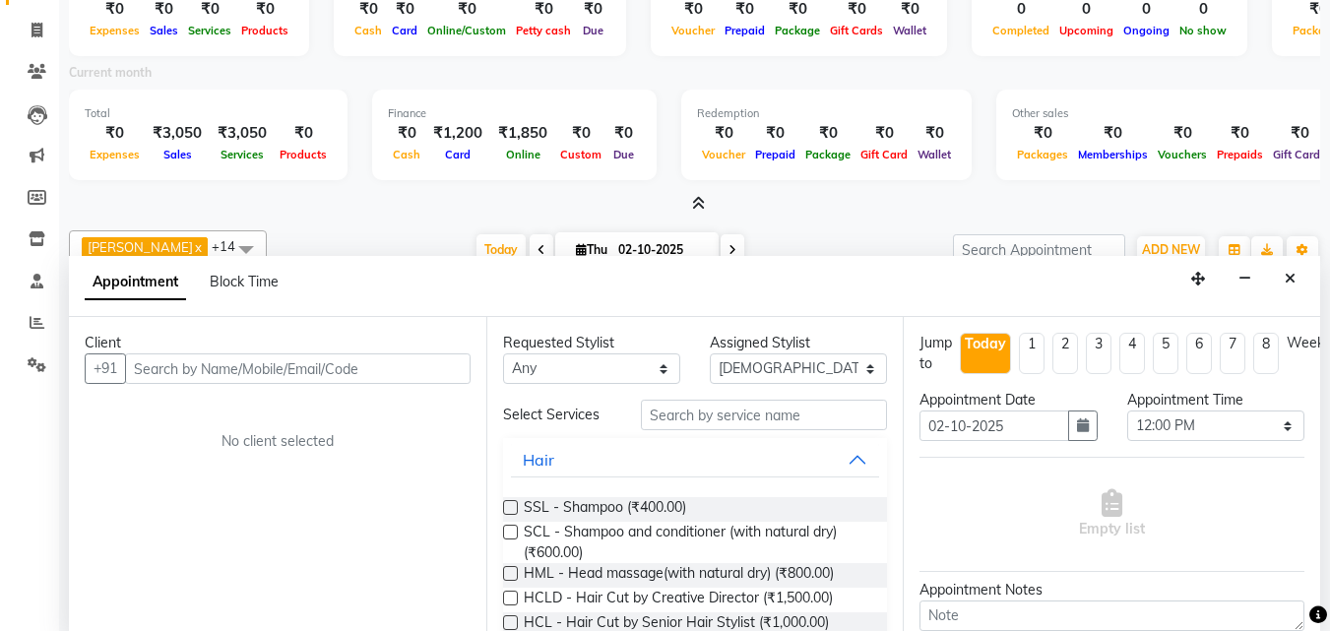
scroll to position [117, 0]
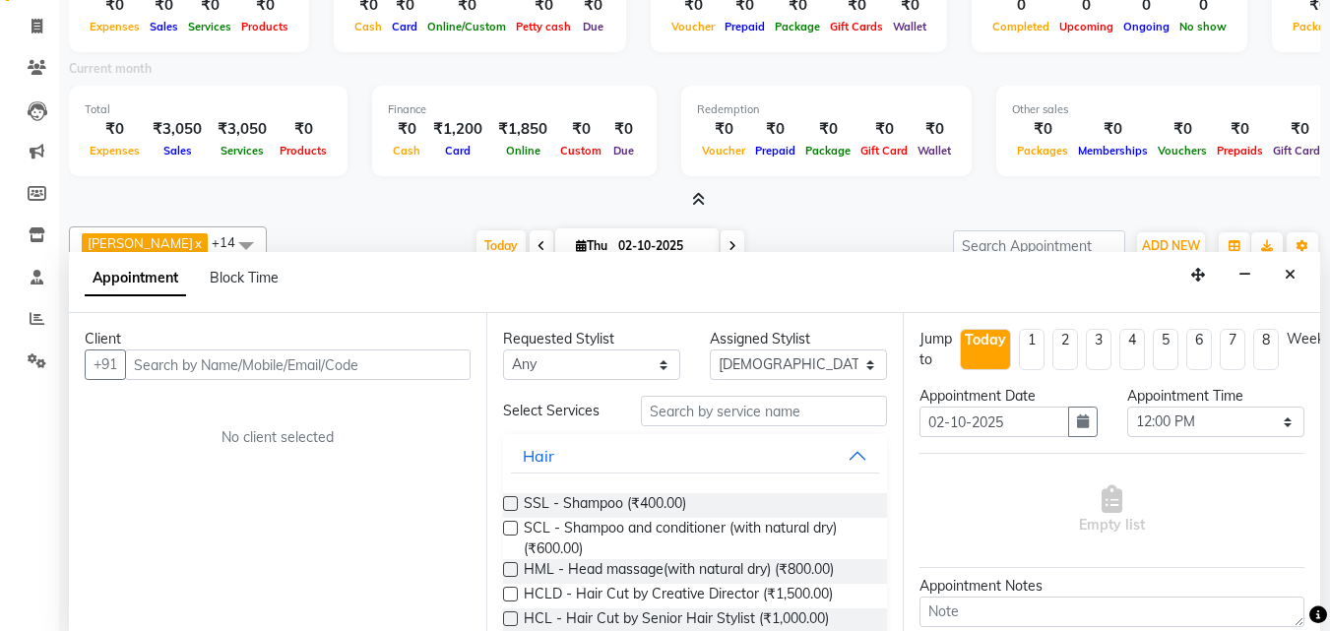
click at [697, 191] on span at bounding box center [694, 200] width 21 height 21
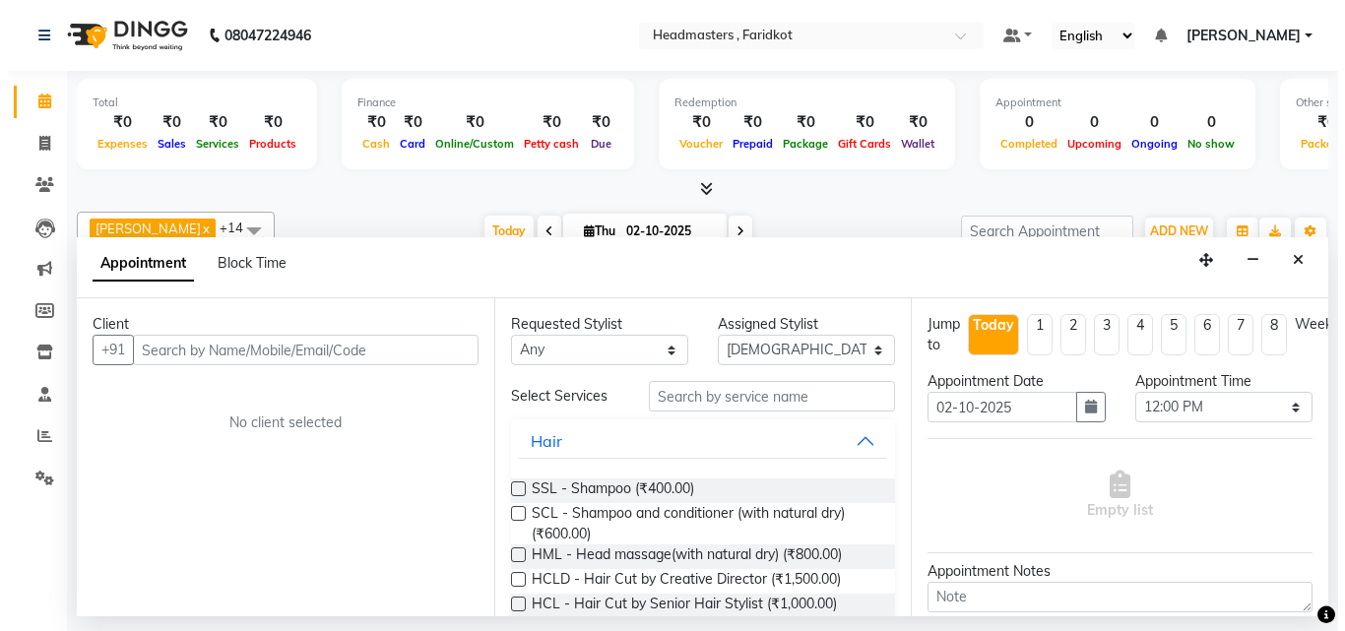
scroll to position [0, 0]
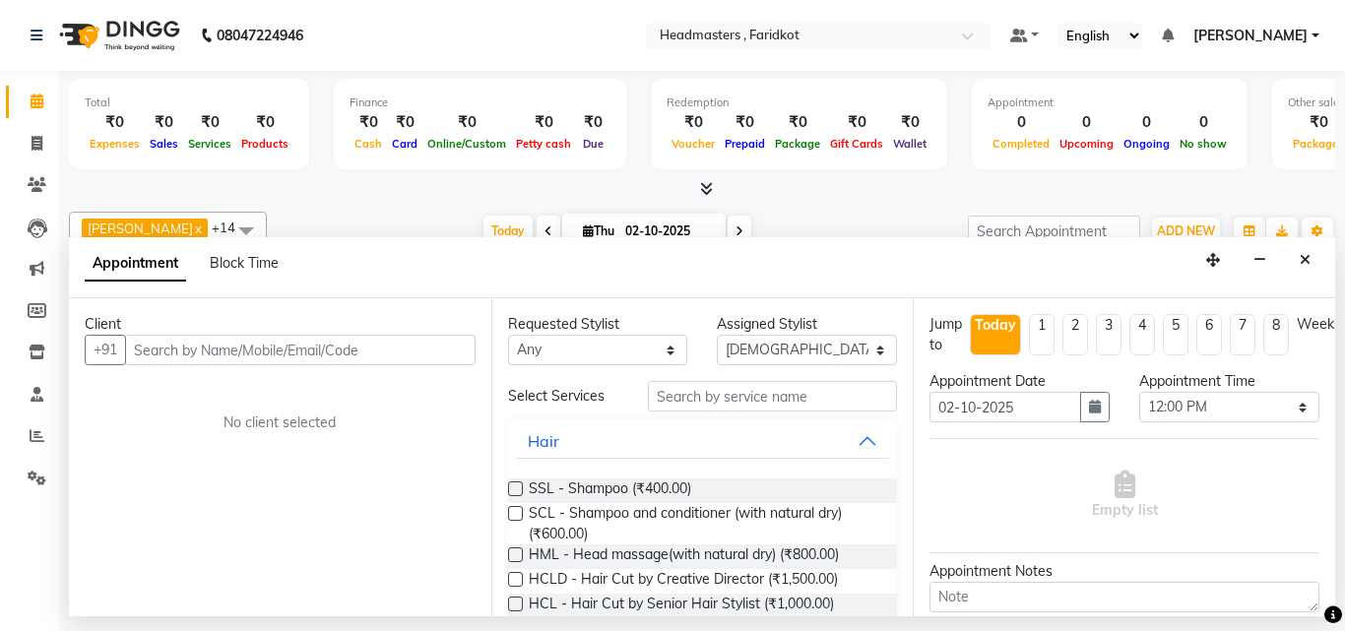
click at [697, 191] on span at bounding box center [702, 189] width 21 height 21
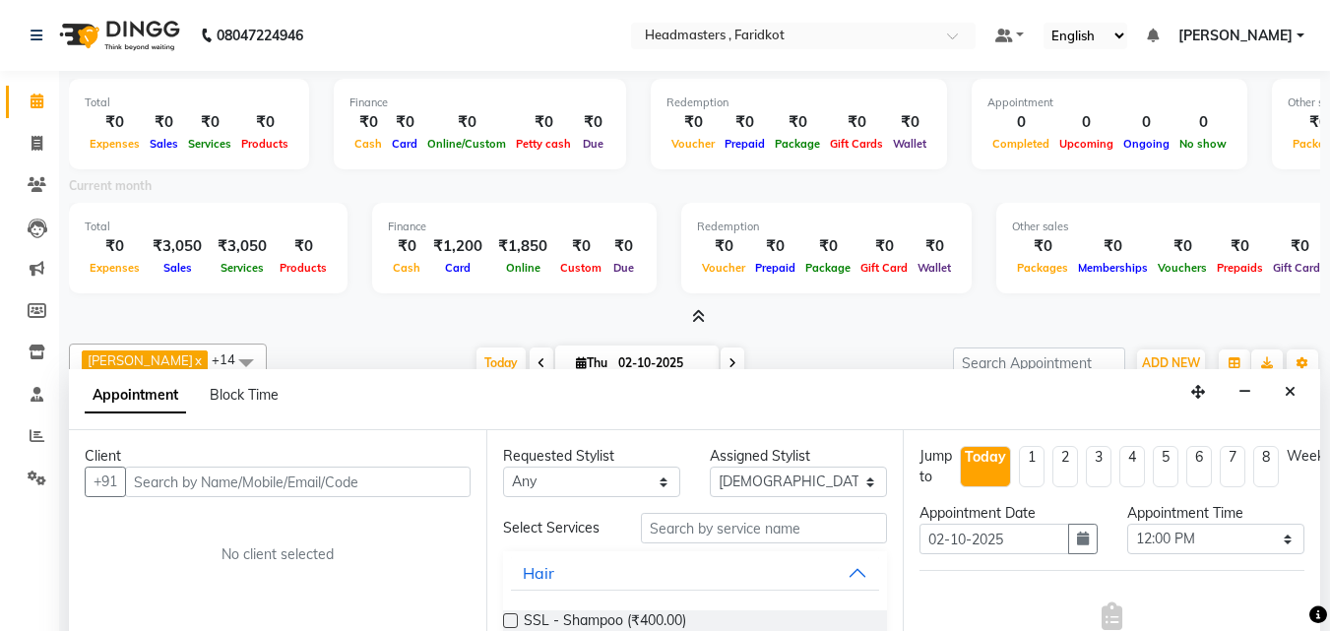
click at [694, 319] on icon at bounding box center [698, 316] width 13 height 15
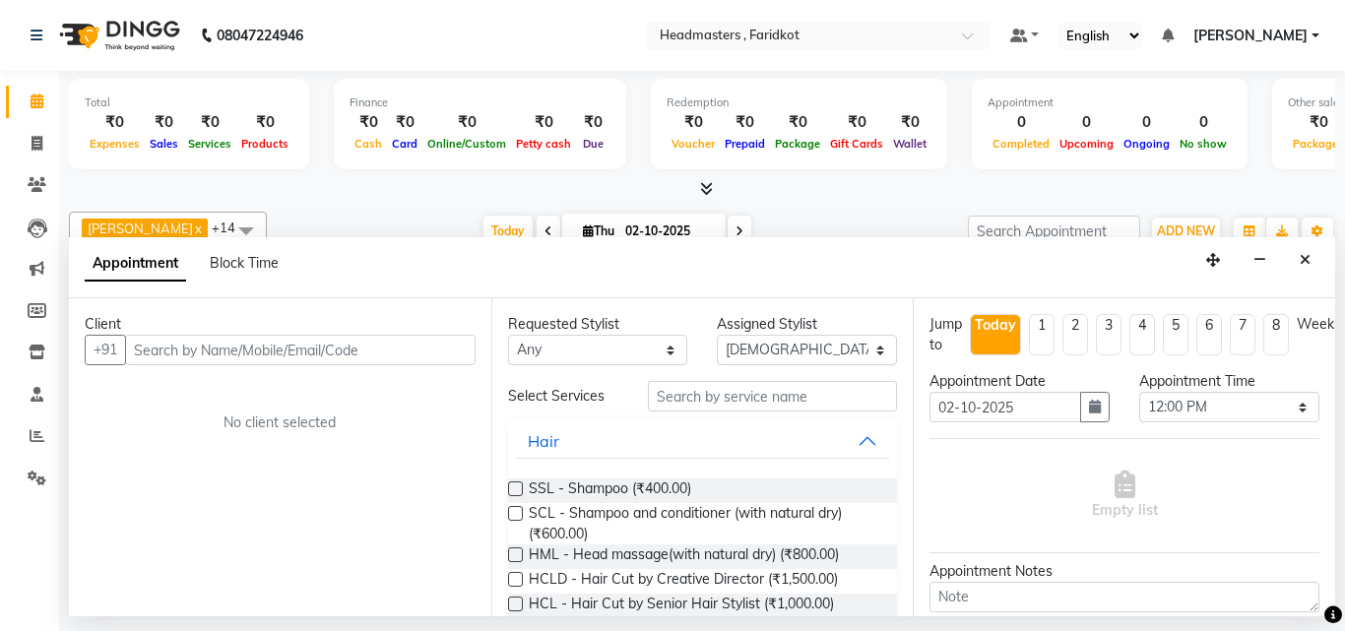
click at [708, 181] on icon at bounding box center [706, 188] width 13 height 15
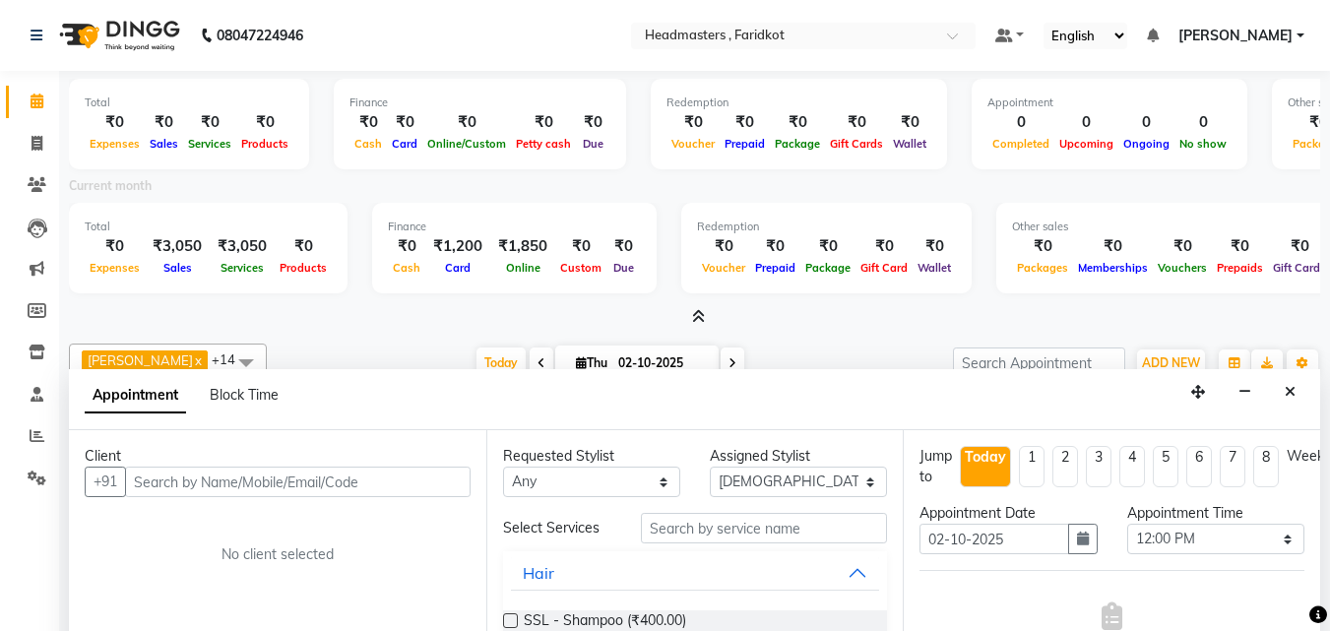
click at [694, 327] on span at bounding box center [694, 317] width 21 height 21
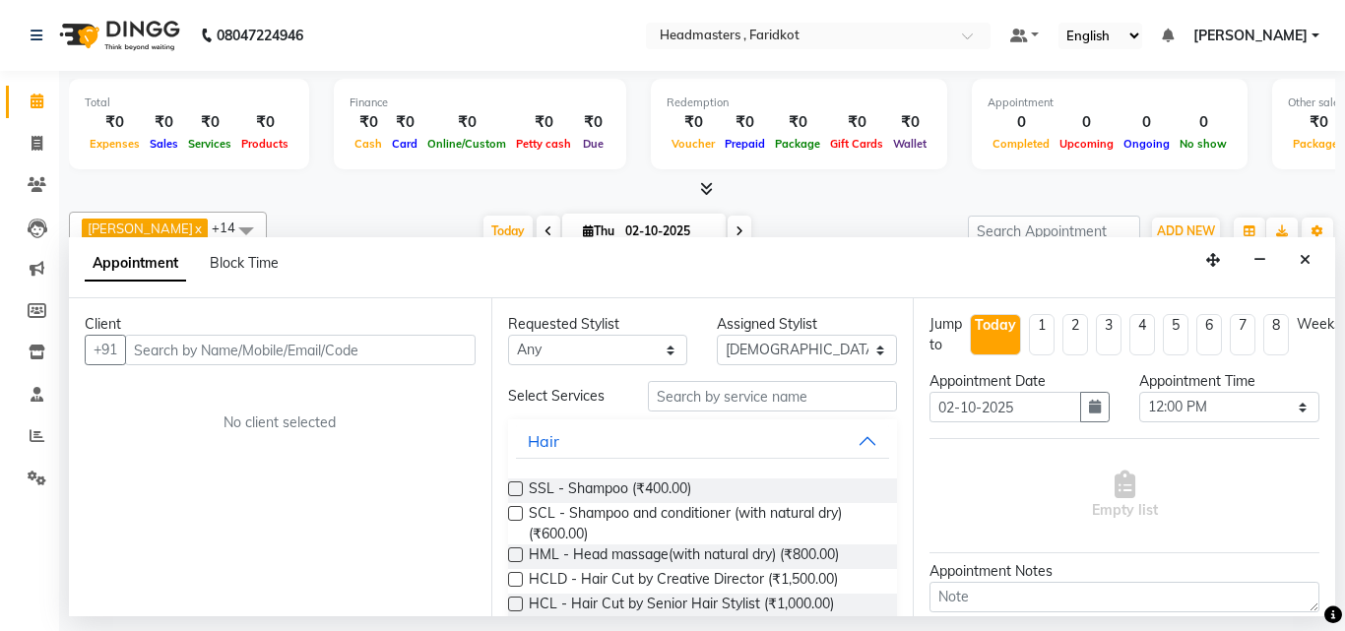
click at [706, 186] on icon at bounding box center [706, 188] width 13 height 15
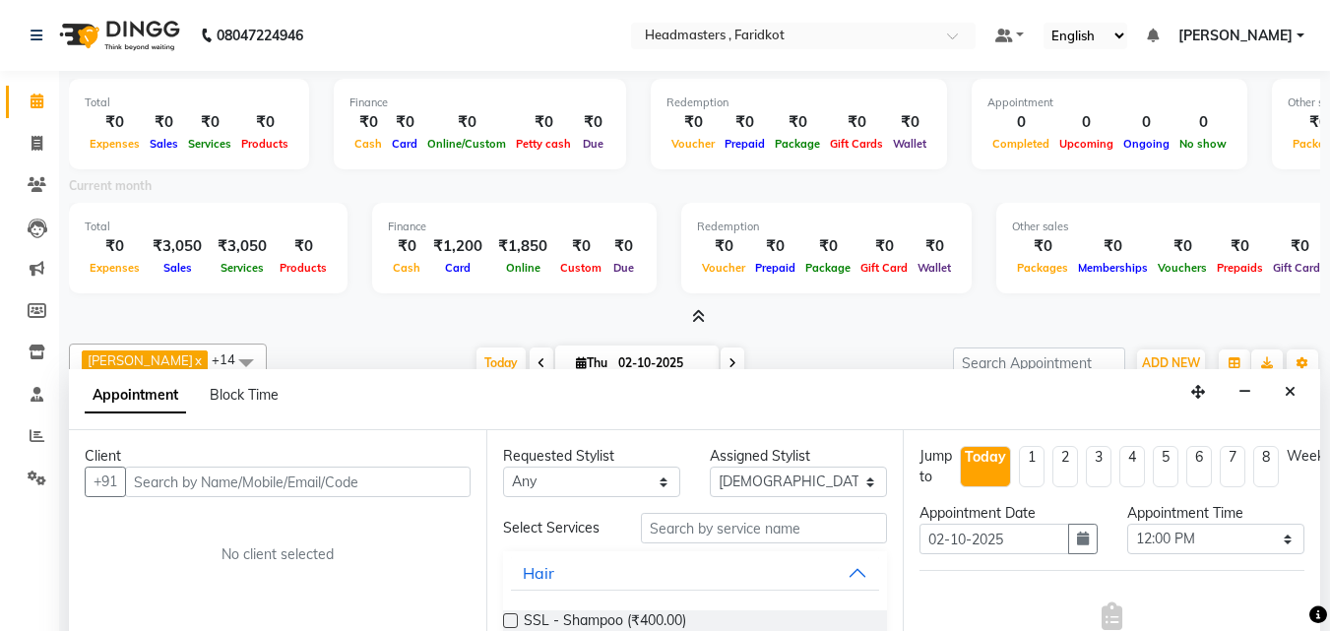
click at [705, 319] on icon at bounding box center [698, 316] width 13 height 15
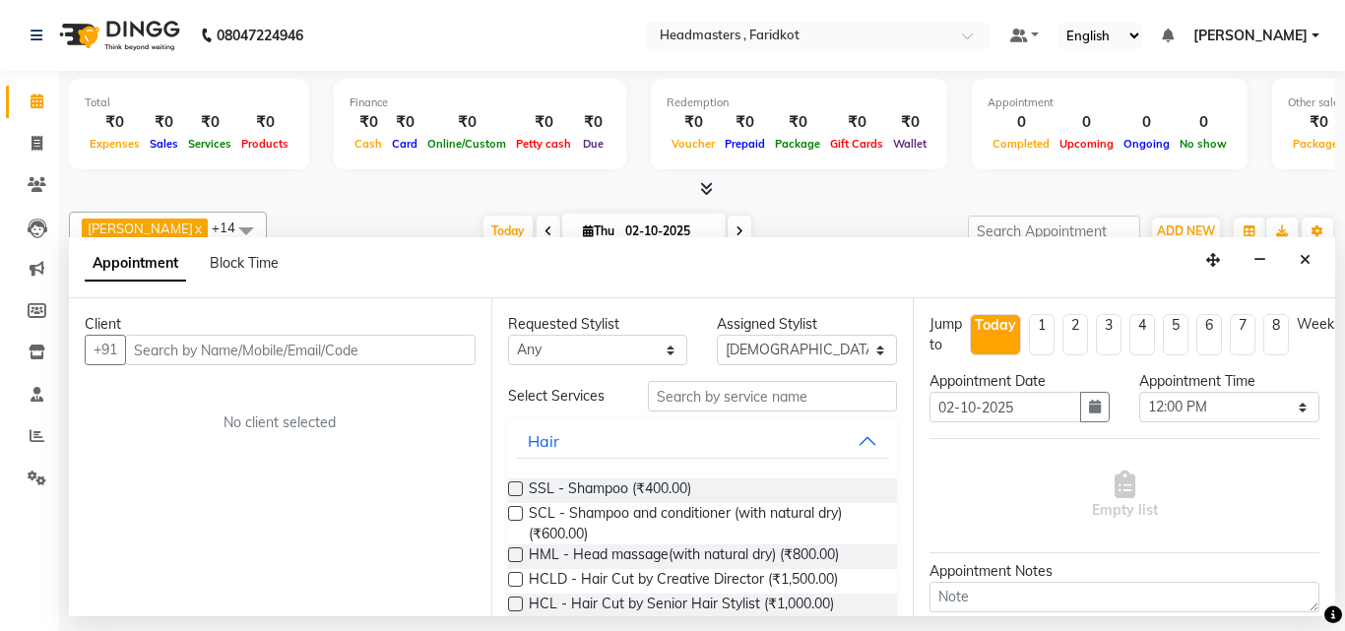
click at [696, 190] on span at bounding box center [702, 189] width 21 height 21
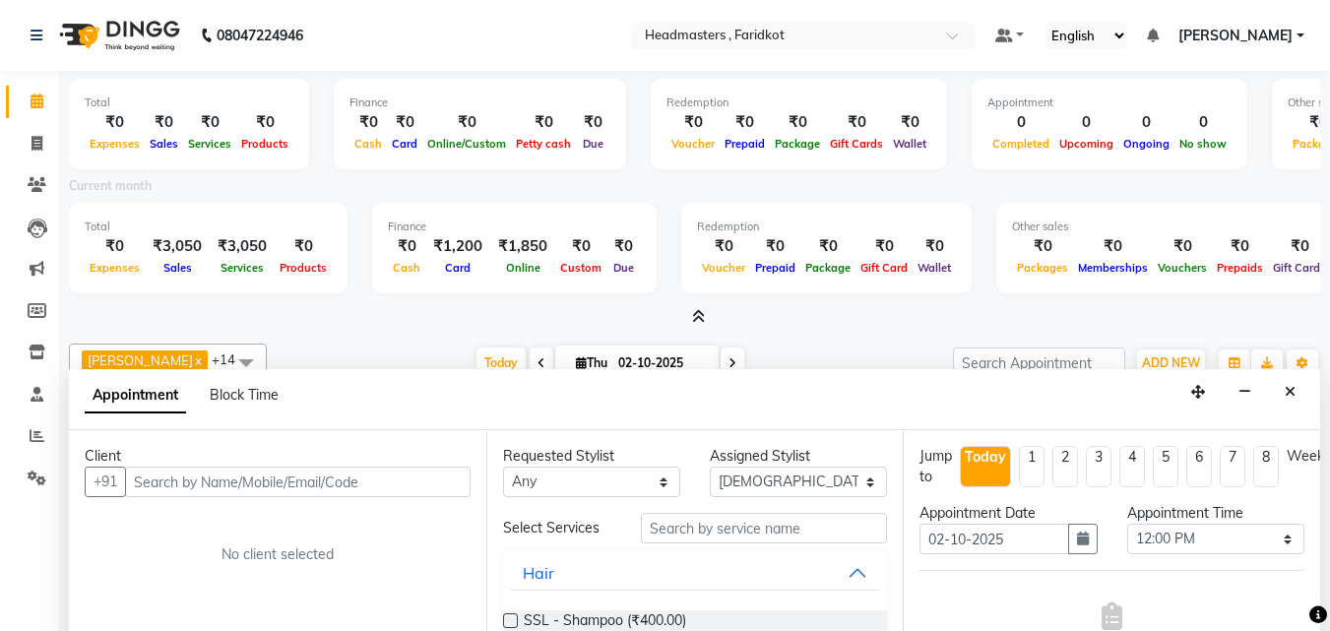
click at [700, 320] on icon at bounding box center [698, 316] width 13 height 15
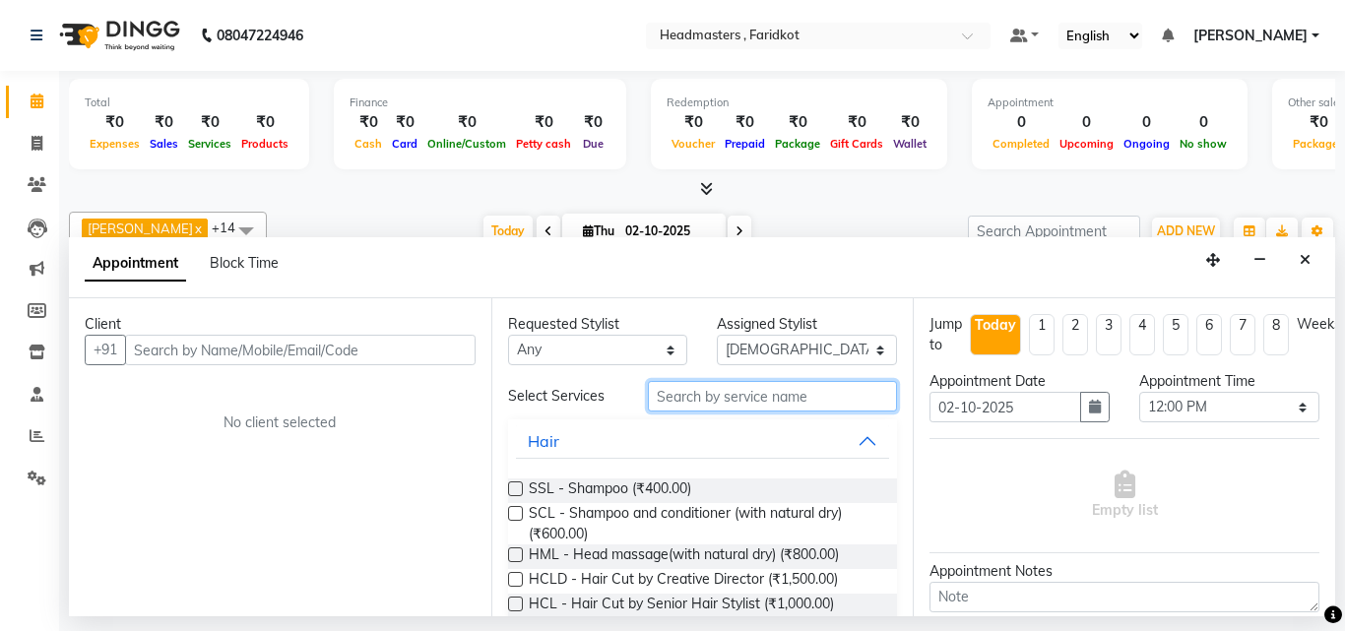
click at [720, 400] on input "text" at bounding box center [773, 396] width 250 height 31
click at [709, 189] on icon at bounding box center [706, 188] width 13 height 15
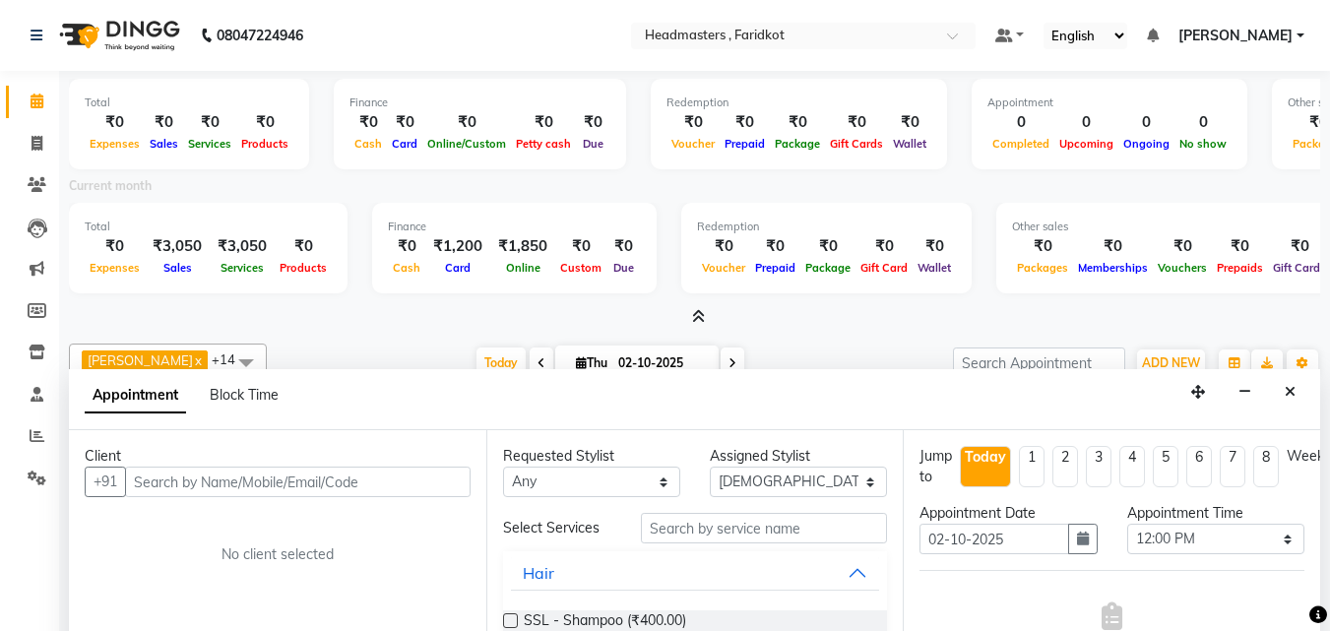
click at [699, 322] on icon at bounding box center [698, 316] width 13 height 15
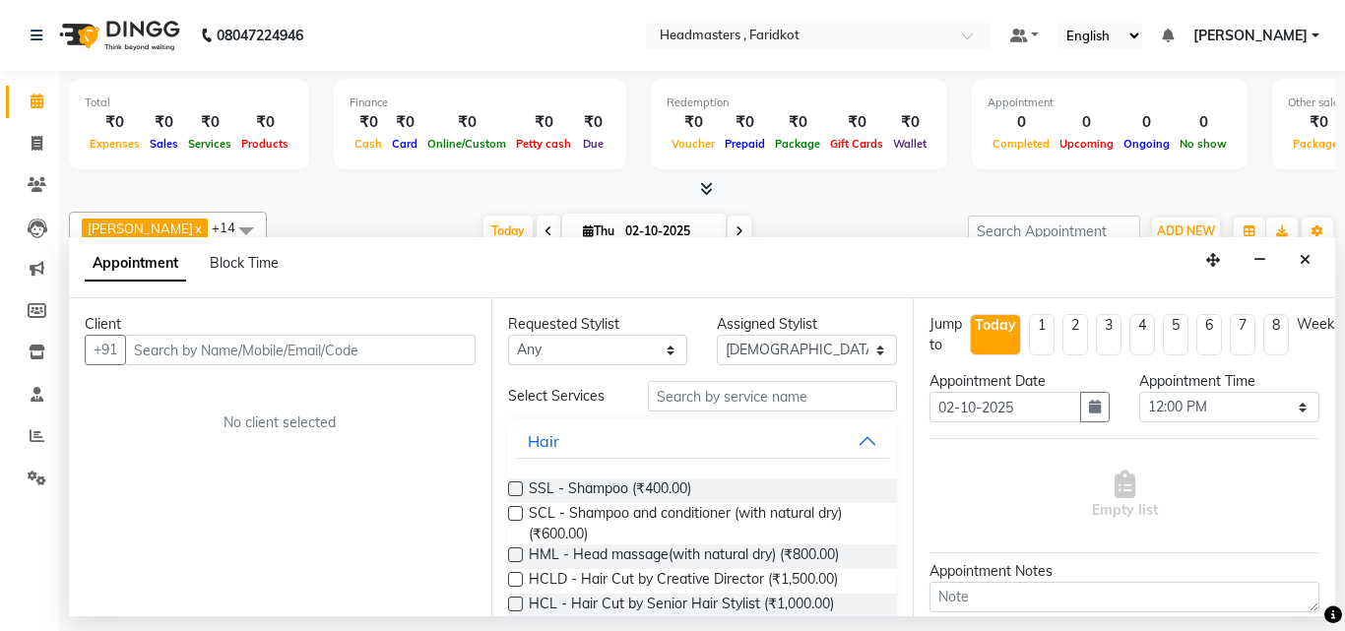
click at [709, 191] on icon at bounding box center [706, 188] width 13 height 15
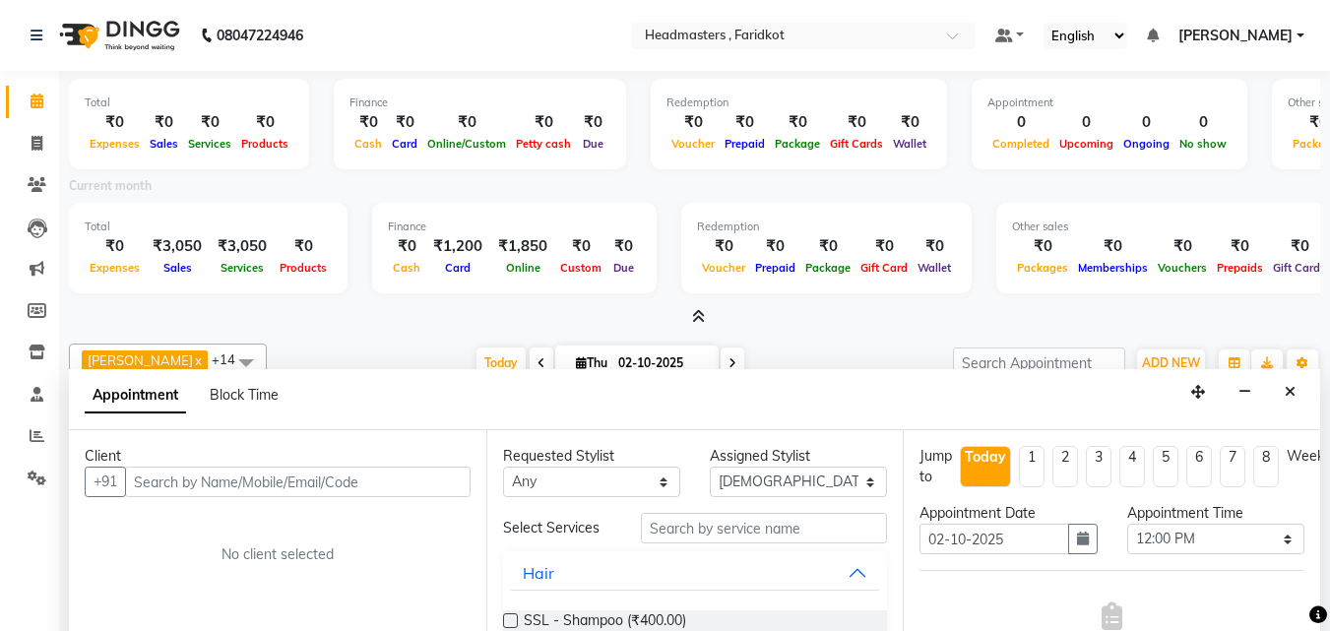
click at [711, 329] on div "Total ₹0 Expenses ₹0 Sales ₹0 Services ₹0 Products Finance ₹0 Cash ₹0 Card ₹0 O…" at bounding box center [694, 409] width 1271 height 677
click at [692, 320] on icon at bounding box center [698, 316] width 13 height 15
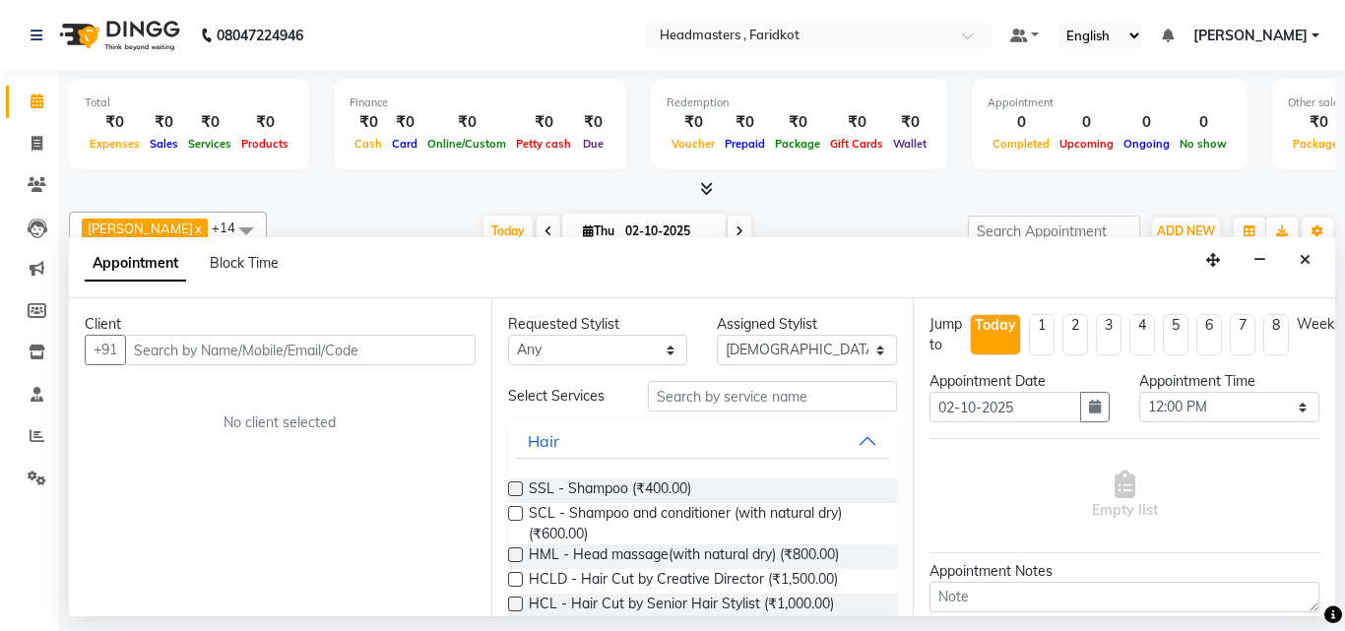
click at [704, 191] on icon at bounding box center [706, 188] width 13 height 15
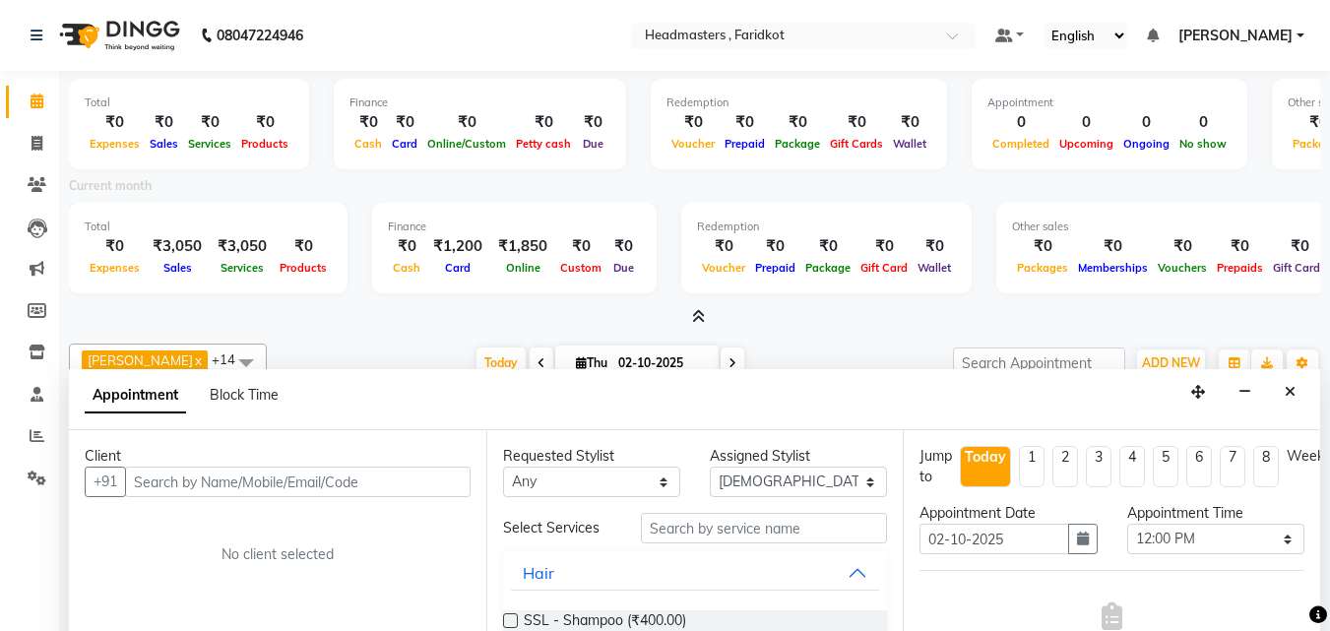
click at [706, 313] on div at bounding box center [694, 317] width 1251 height 21
click at [695, 315] on icon at bounding box center [698, 316] width 13 height 15
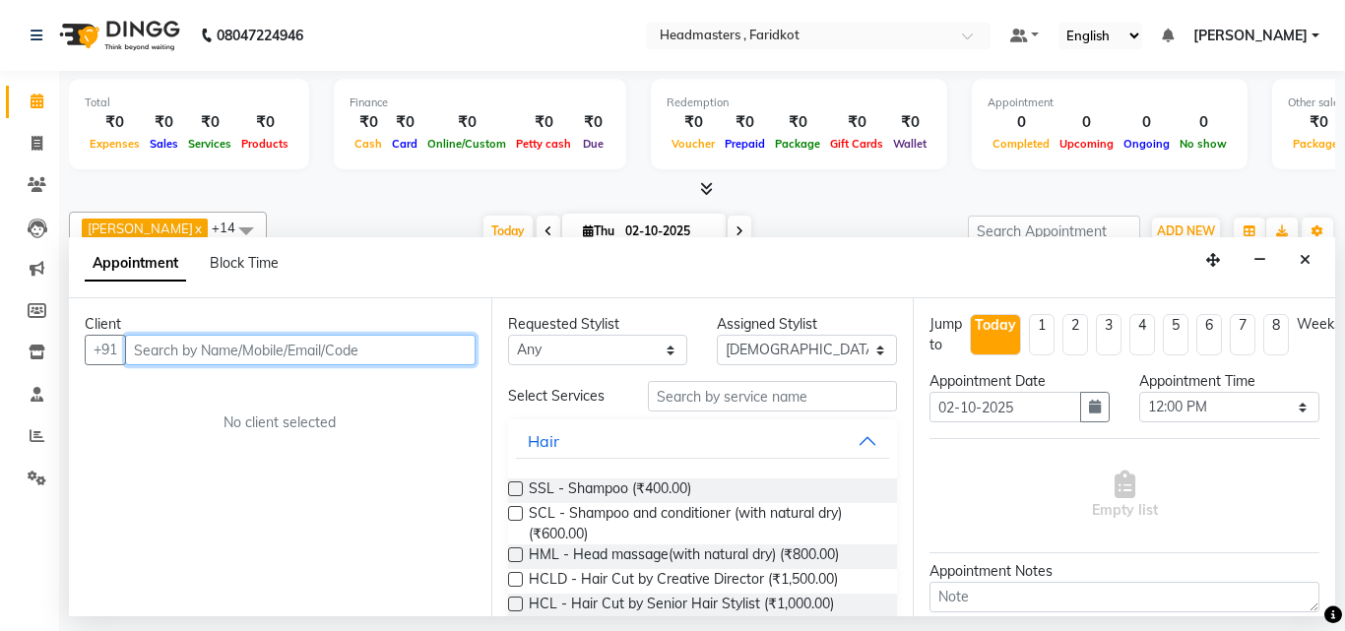
click at [412, 364] on input "text" at bounding box center [300, 350] width 350 height 31
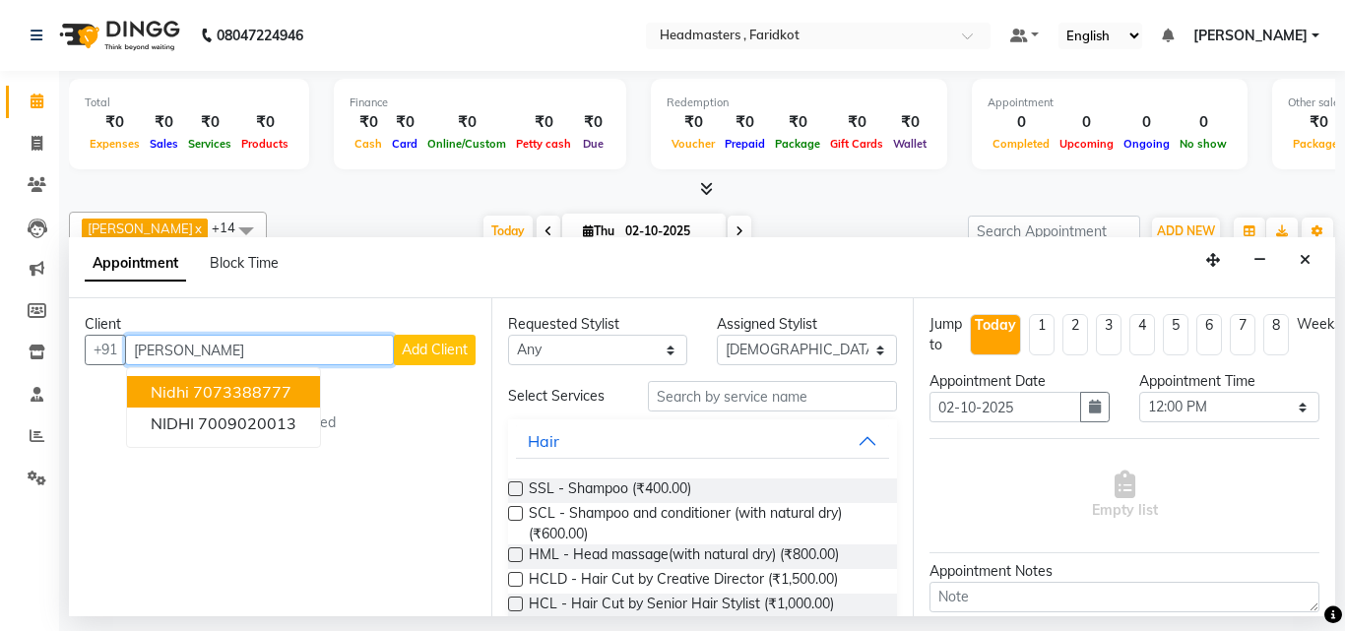
click at [363, 350] on input "nidhi" at bounding box center [259, 350] width 269 height 31
type input "n"
type input "Nidhi"
click at [422, 349] on span "Add Client" at bounding box center [435, 350] width 66 height 18
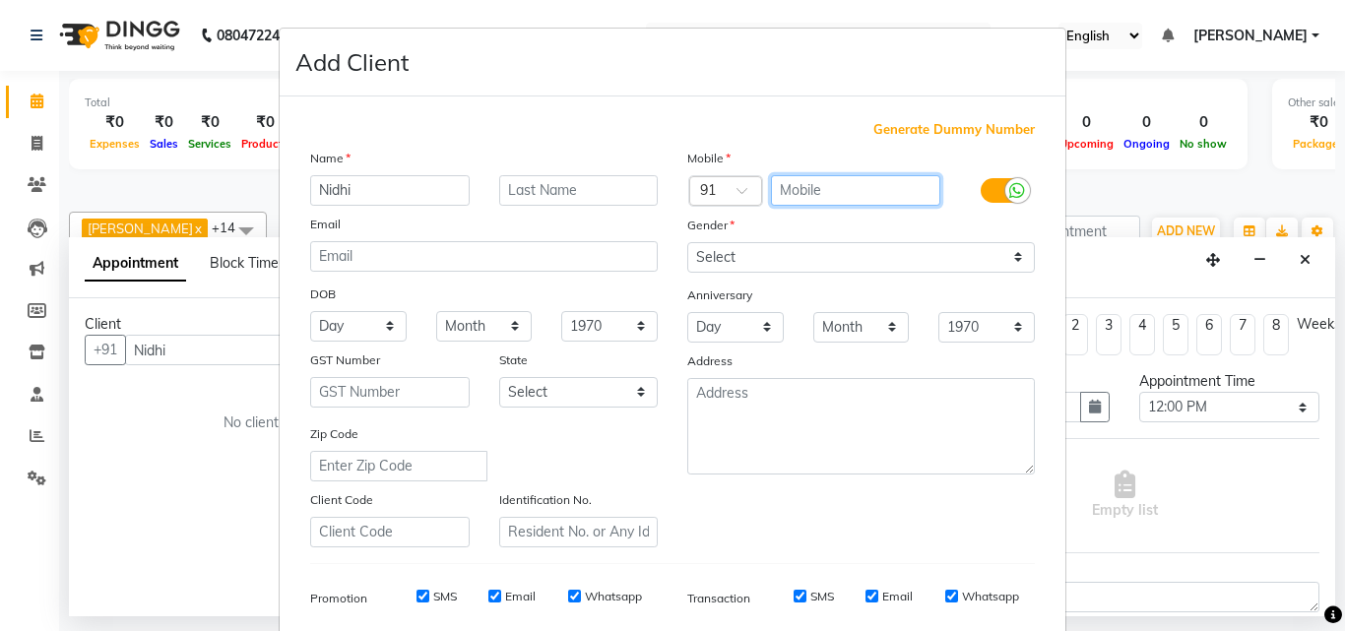
click at [893, 195] on input "text" at bounding box center [856, 190] width 170 height 31
type input "9988615400"
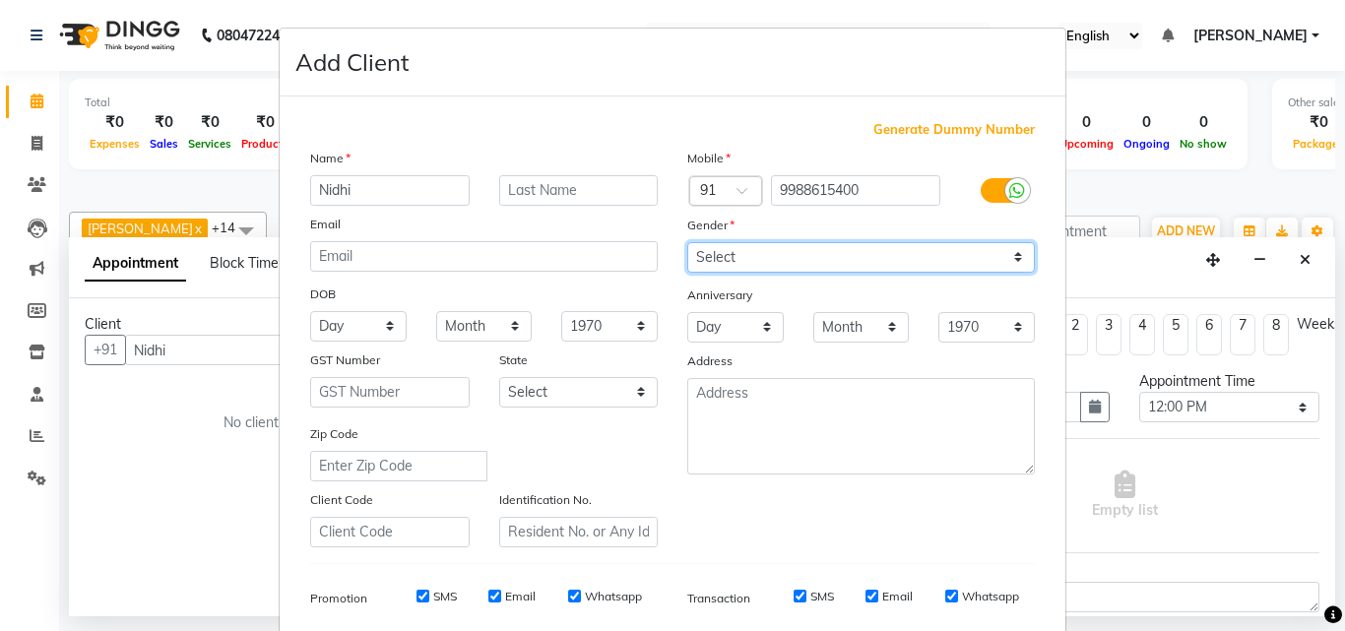
click at [893, 264] on select "Select Male Female Other Prefer Not To Say" at bounding box center [860, 257] width 347 height 31
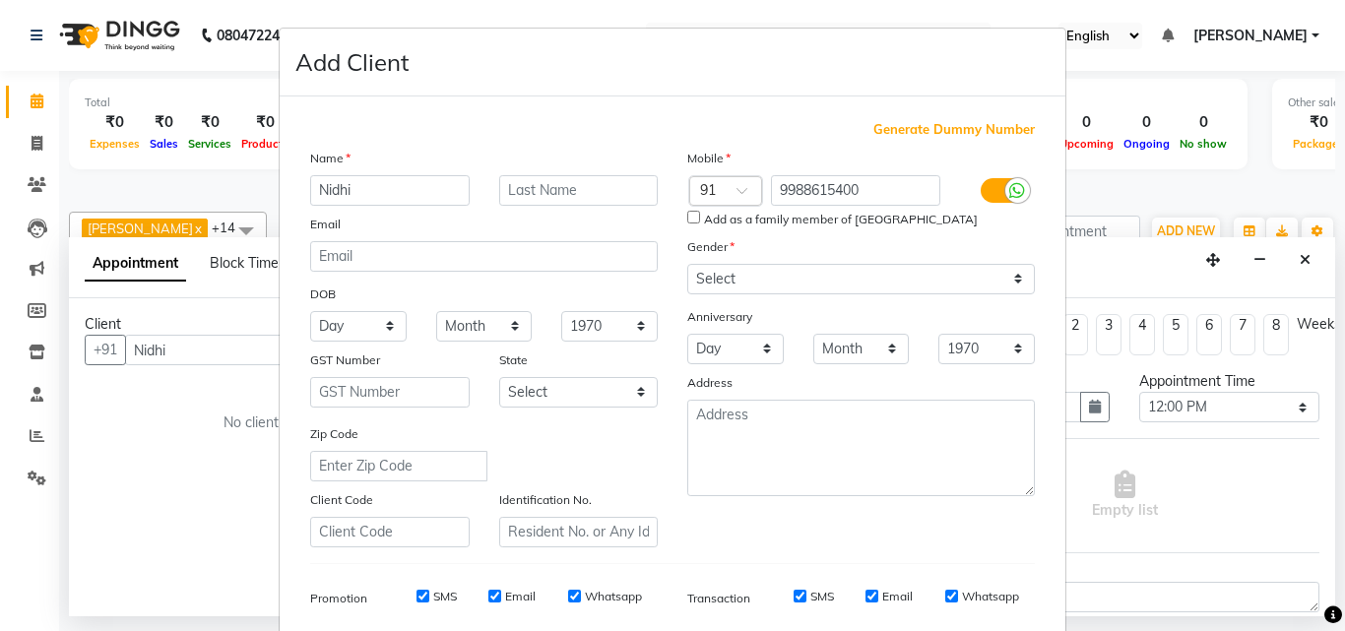
click at [691, 217] on input "Add as a family member of Nandini" at bounding box center [693, 217] width 13 height 13
checkbox input "true"
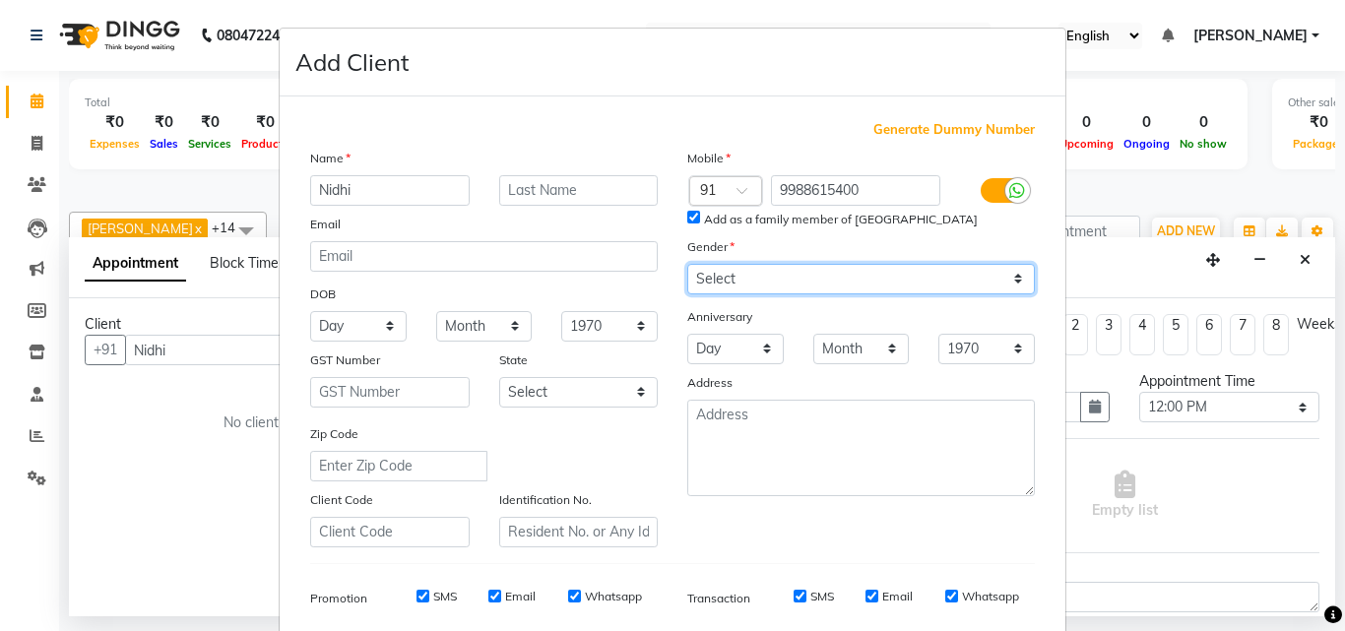
click at [846, 282] on select "Select Male Female Other Prefer Not To Say" at bounding box center [860, 279] width 347 height 31
select select "female"
click at [687, 264] on select "Select Male Female Other Prefer Not To Say" at bounding box center [860, 279] width 347 height 31
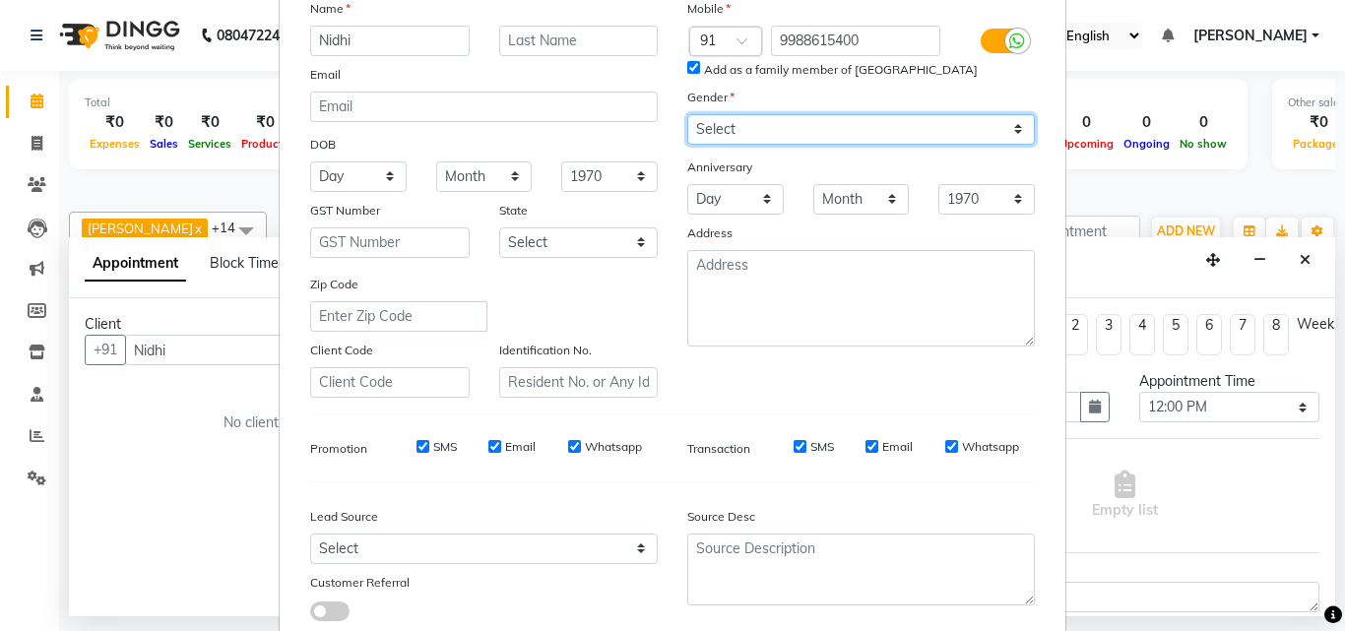
scroll to position [278, 0]
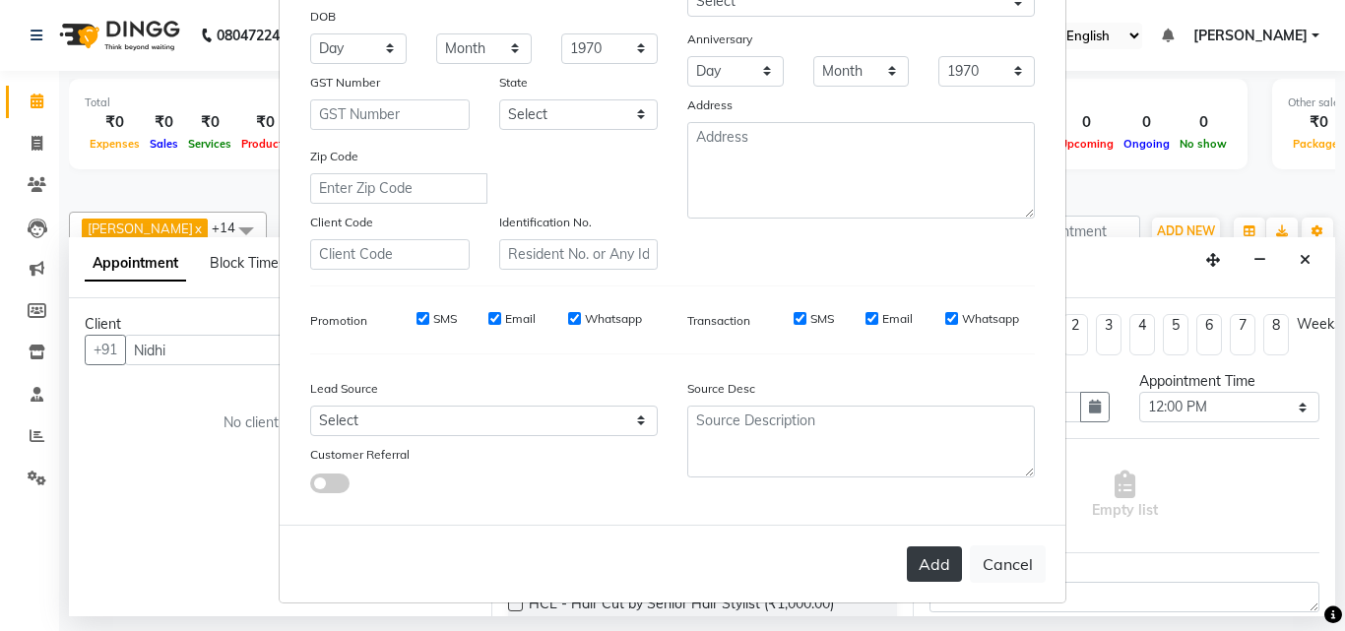
click at [921, 556] on button "Add" at bounding box center [934, 563] width 55 height 35
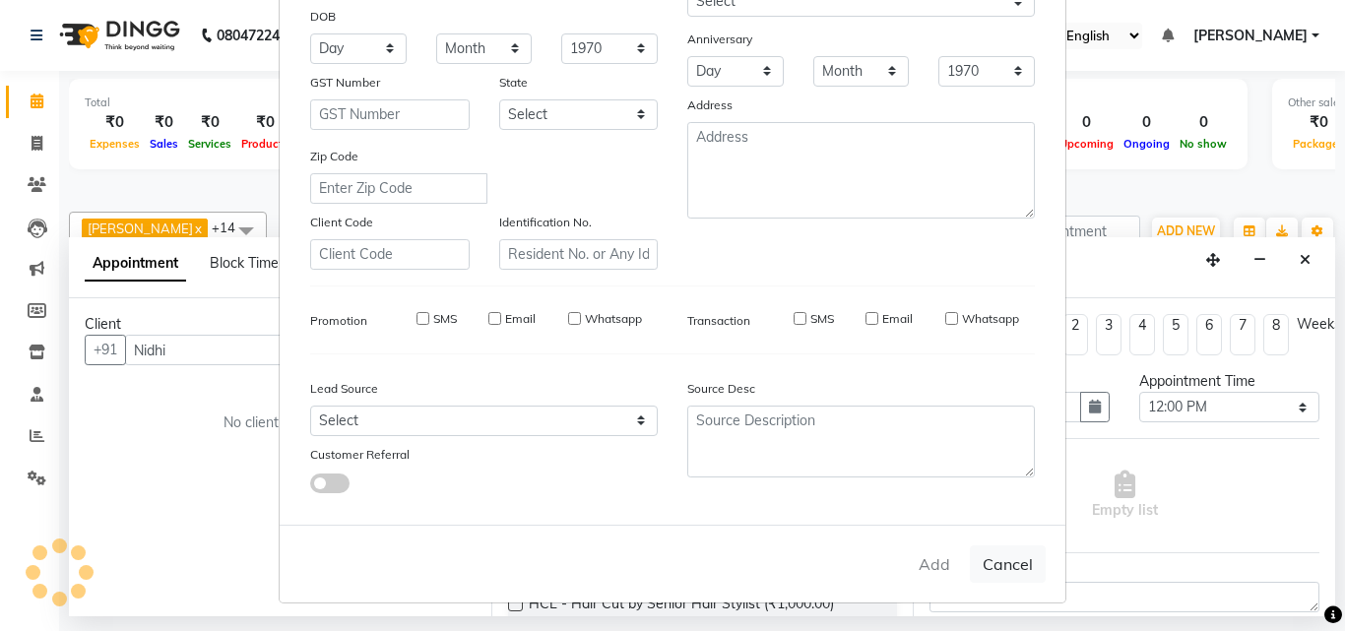
type input "9988615400"
select select
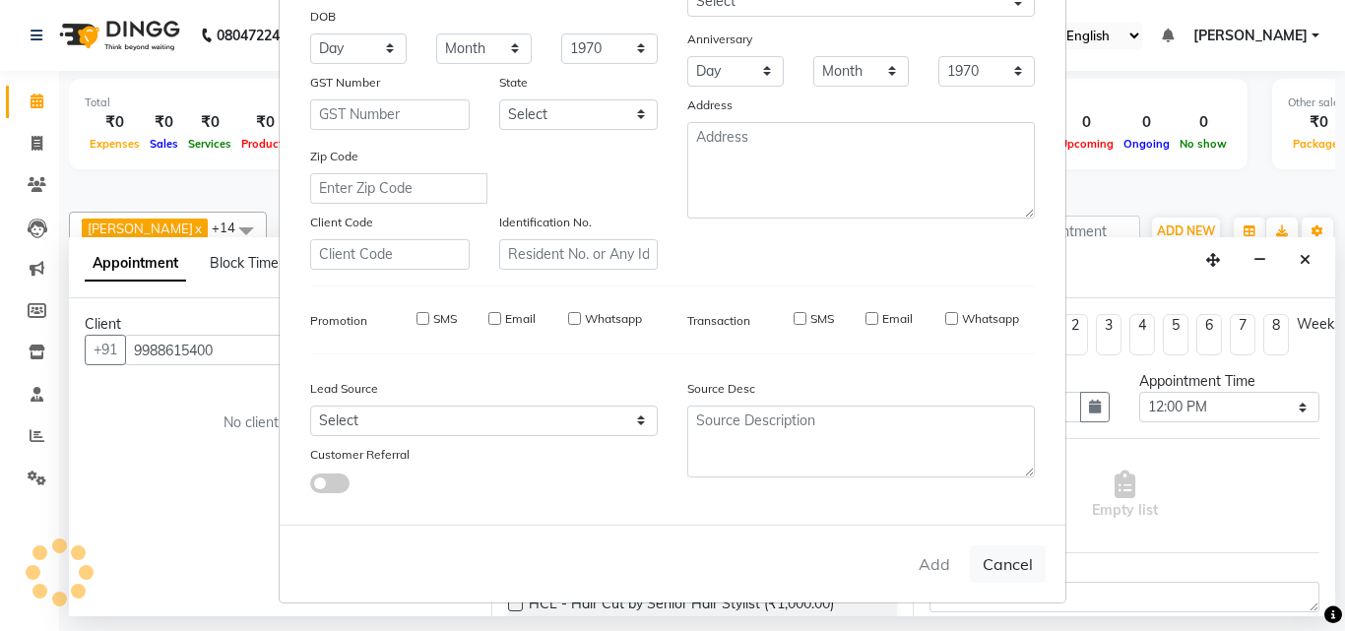
select select
checkbox input "false"
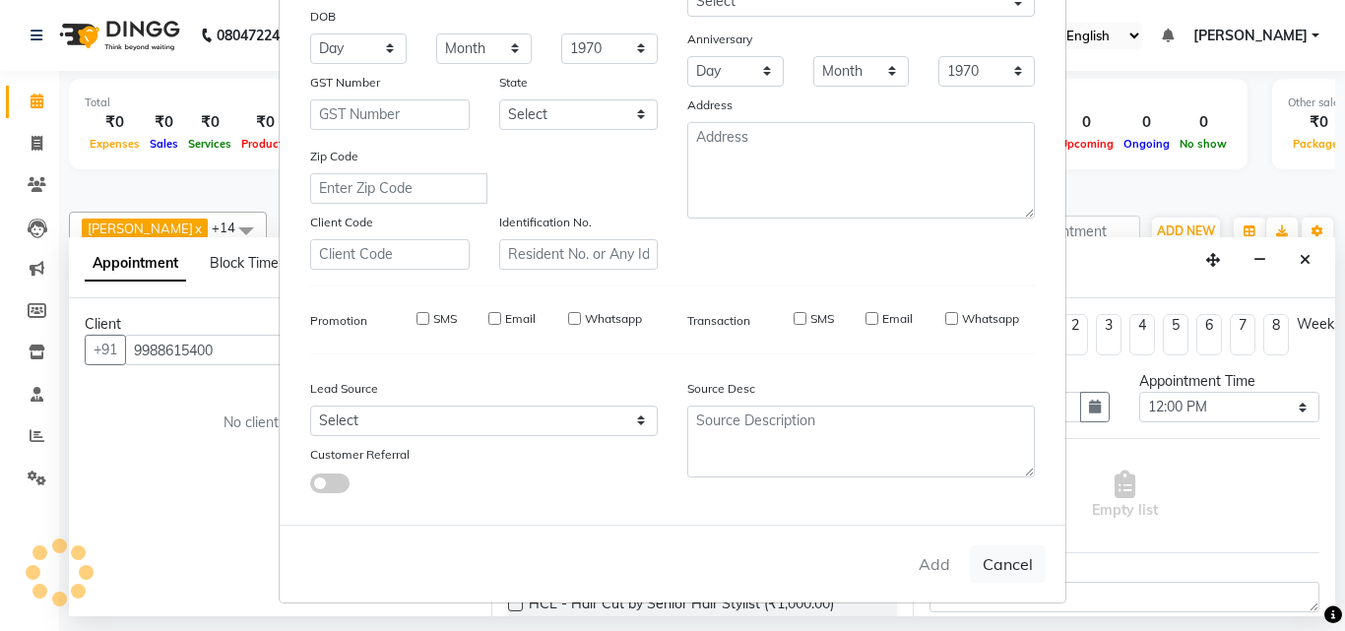
checkbox input "false"
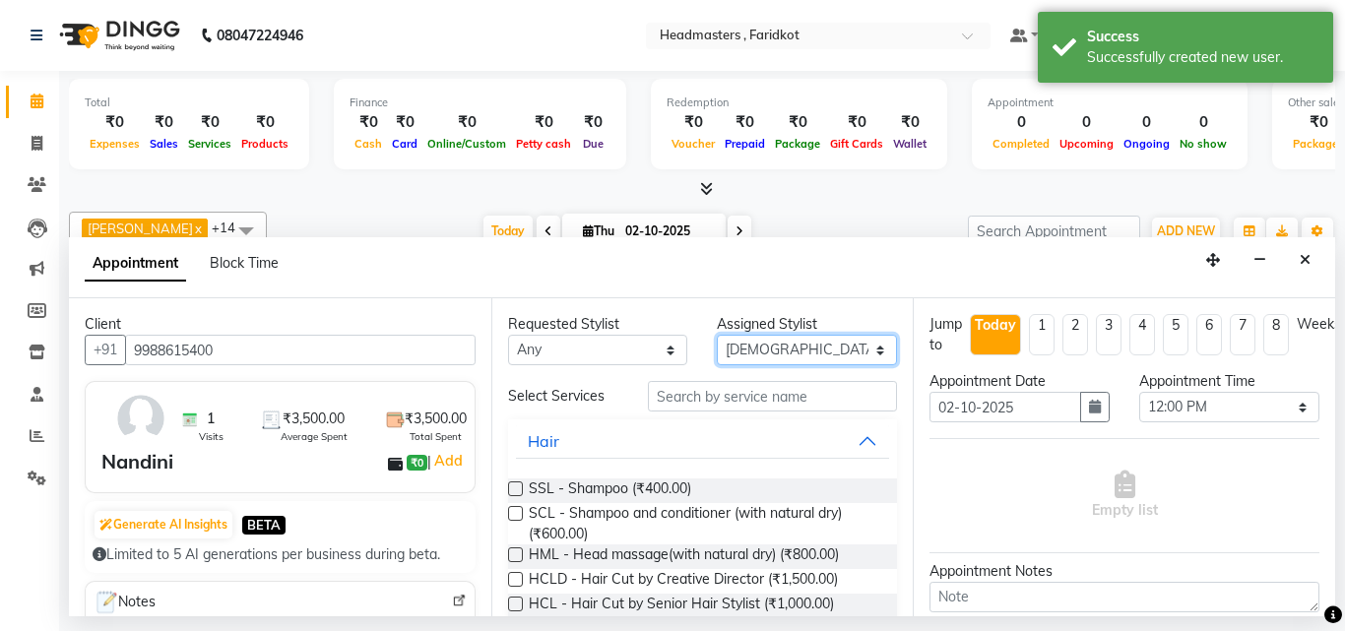
click at [803, 351] on select "Select Anu Azam Geetanjali Gulzar Jagdeep Singh Jagjeet Jasdeep jashan Jashan K…" at bounding box center [807, 350] width 180 height 31
select select "71454"
click at [717, 335] on select "Select Anu Azam Geetanjali Gulzar Jagdeep Singh Jagjeet Jasdeep jashan Jashan K…" at bounding box center [807, 350] width 180 height 31
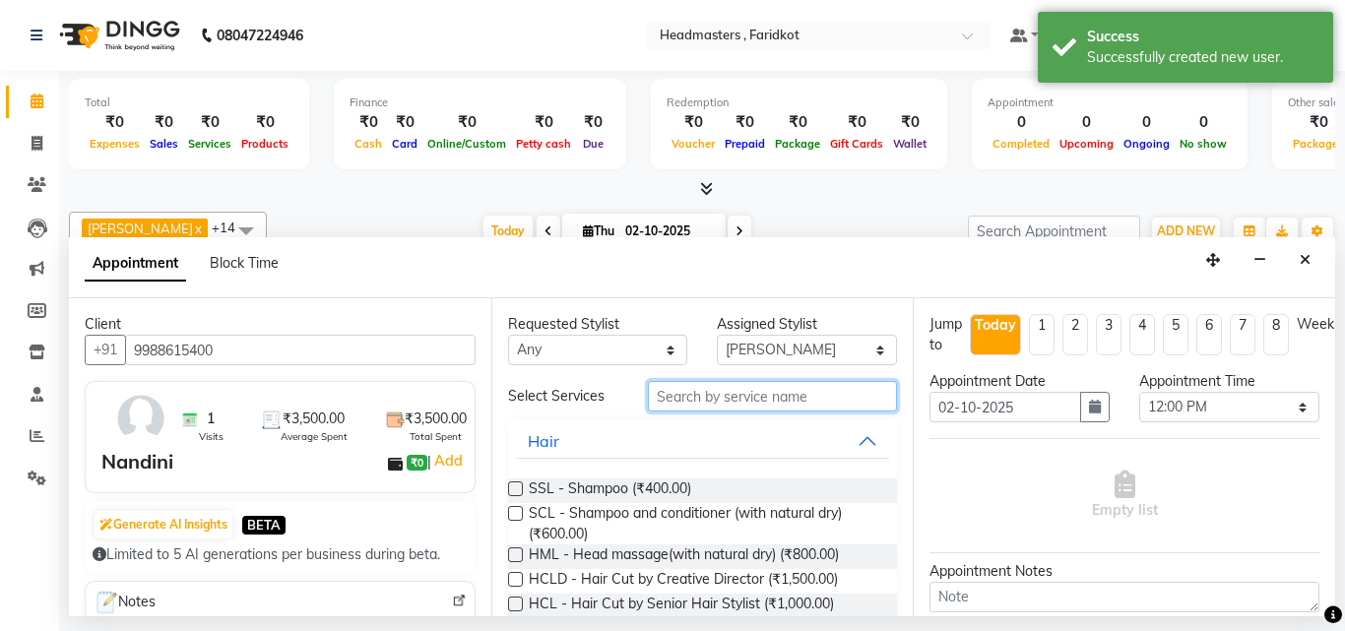
click at [738, 386] on input "text" at bounding box center [773, 396] width 250 height 31
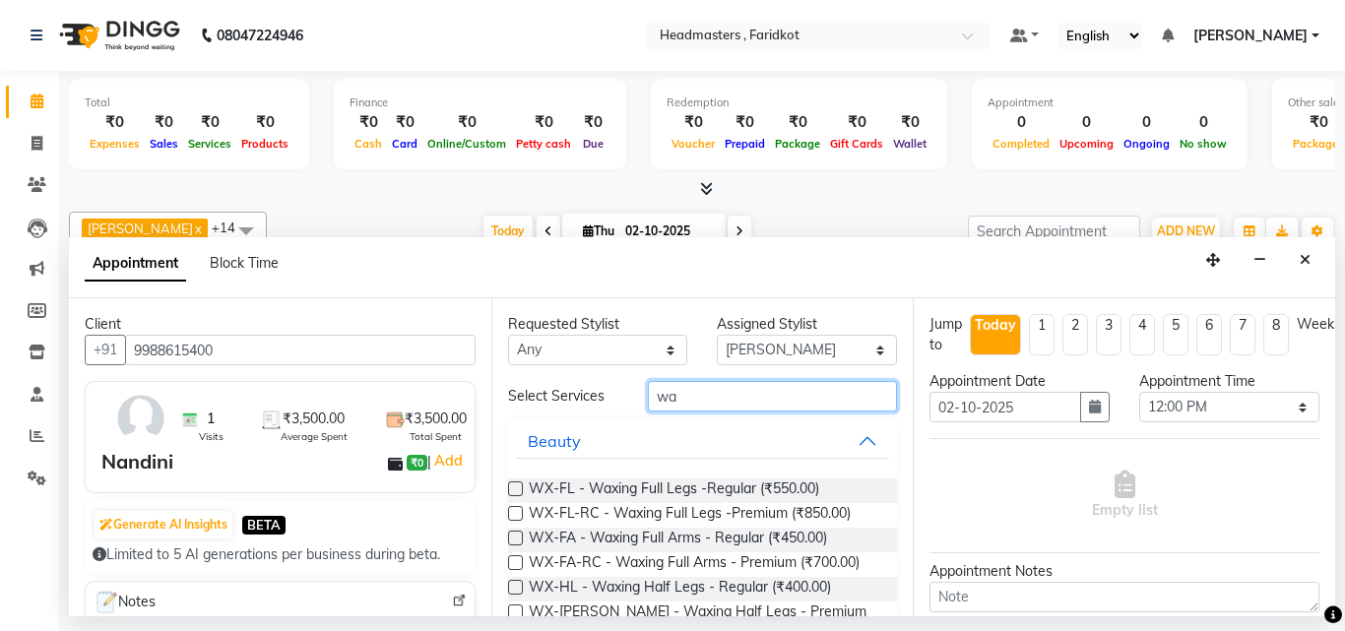
type input "w"
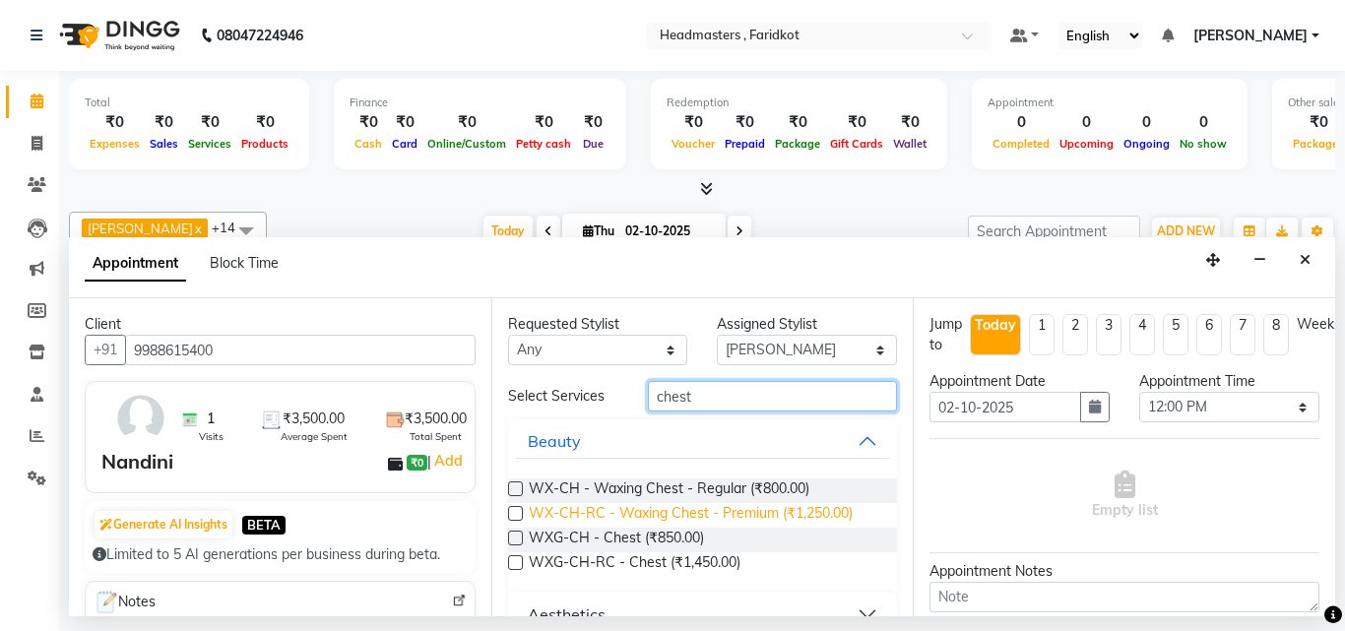
type input "chest"
click at [754, 513] on span "WX-CH-RC - Waxing Chest - Premium (₹1,250.00)" at bounding box center [691, 515] width 324 height 25
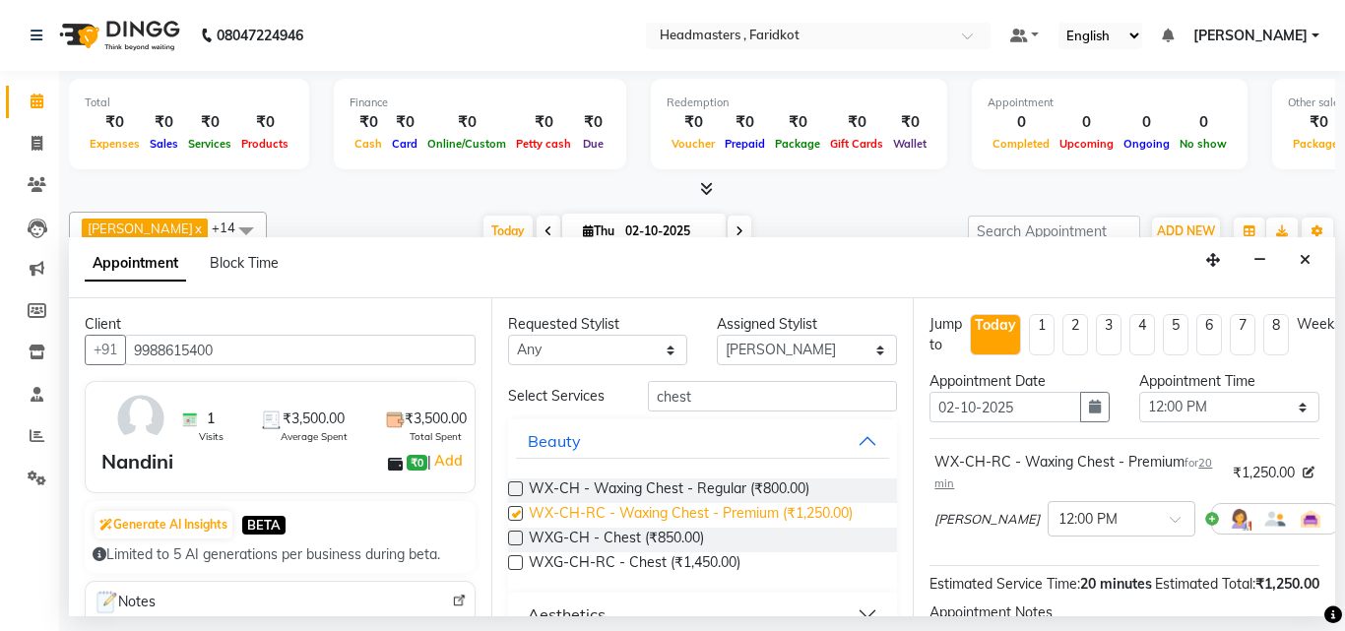
checkbox input "false"
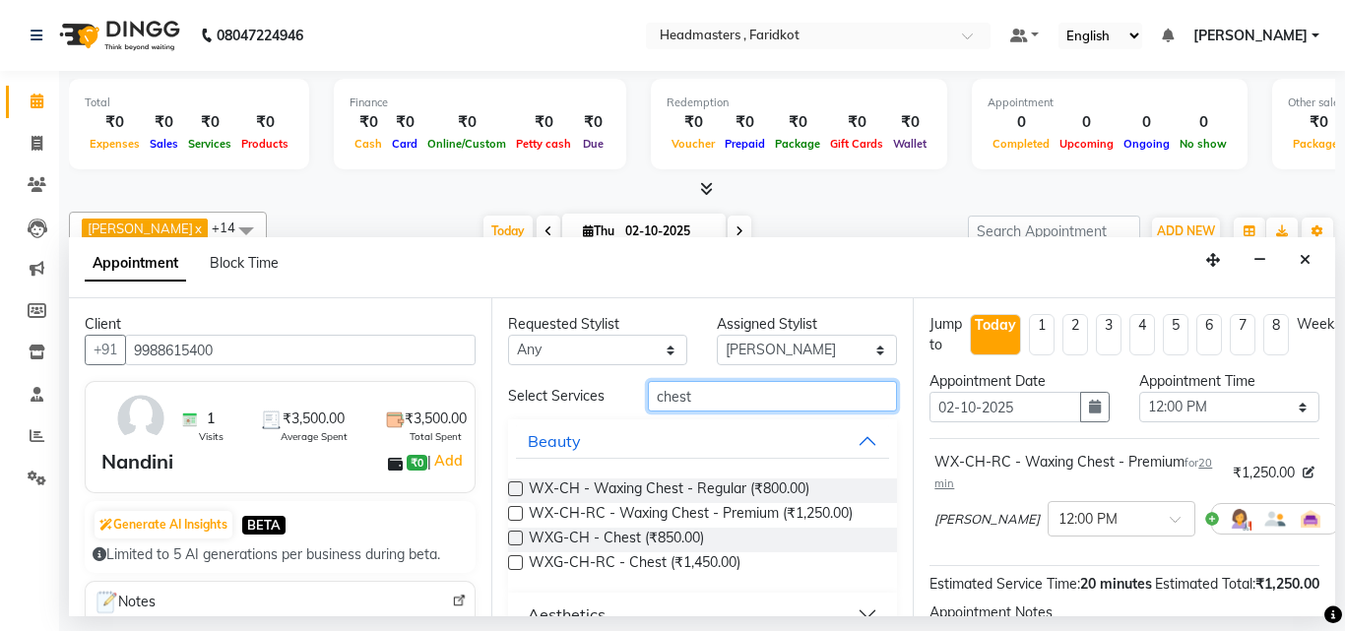
click at [768, 390] on input "chest" at bounding box center [773, 396] width 250 height 31
type input "c"
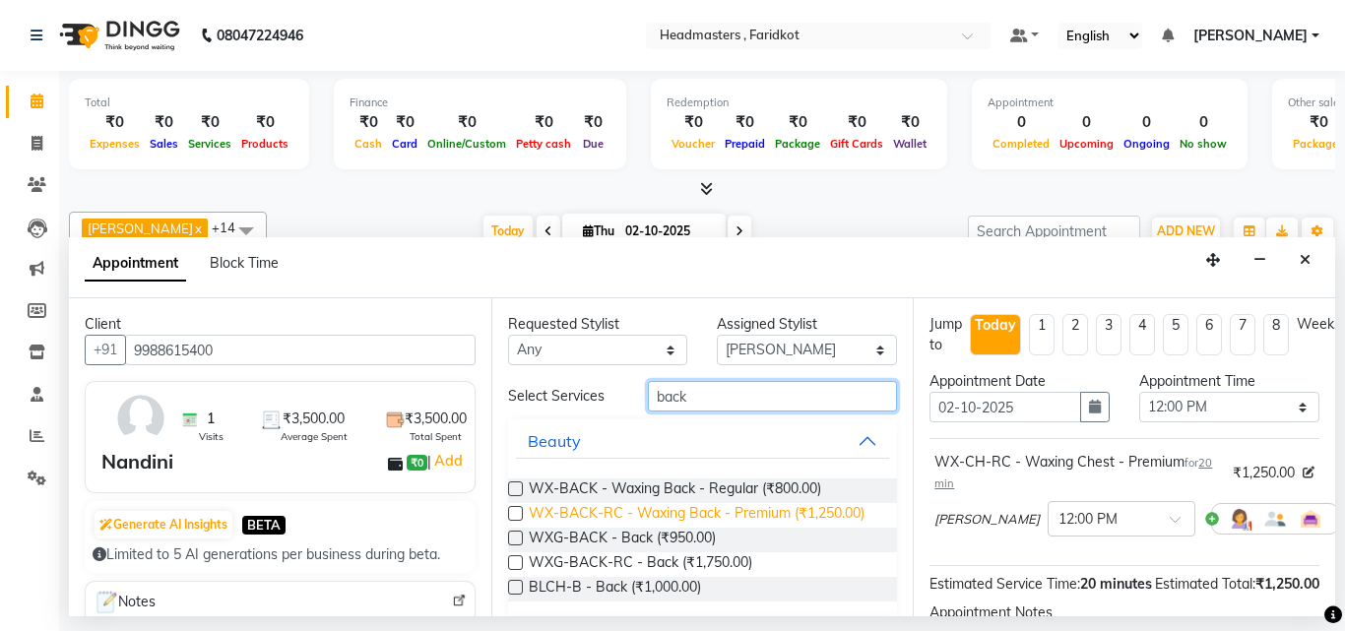
type input "back"
click at [783, 513] on span "WX-BACK-RC - Waxing Back - Premium (₹1,250.00)" at bounding box center [697, 515] width 336 height 25
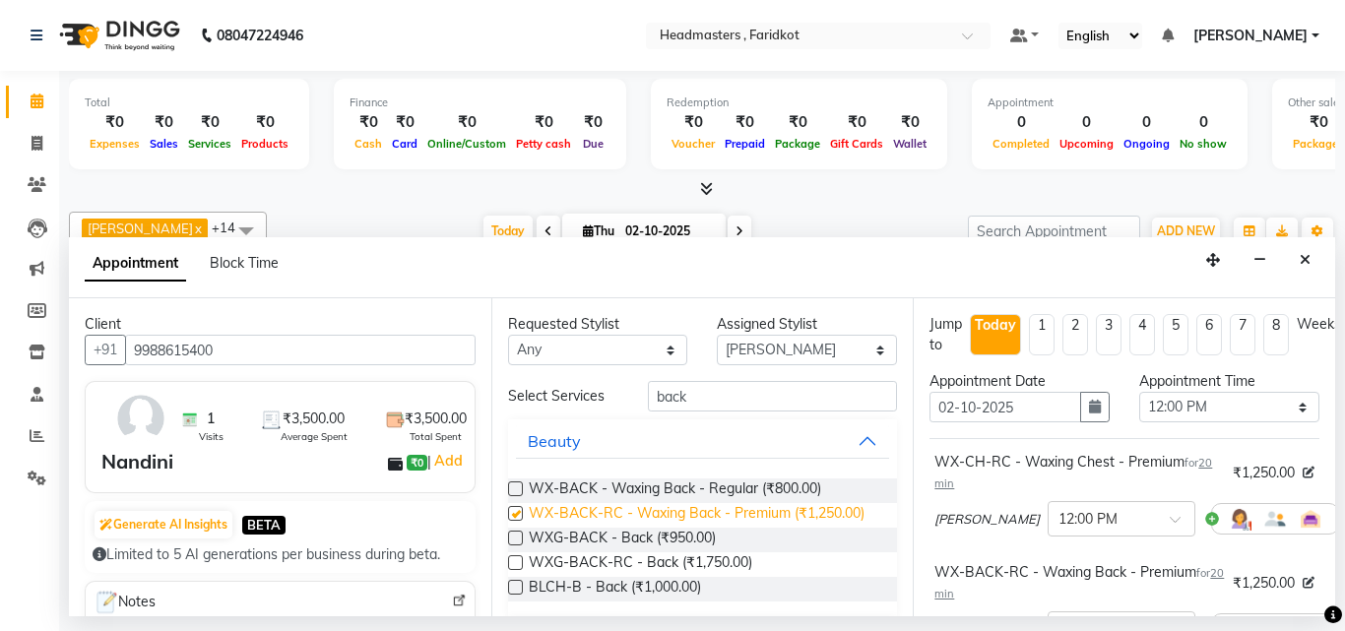
checkbox input "false"
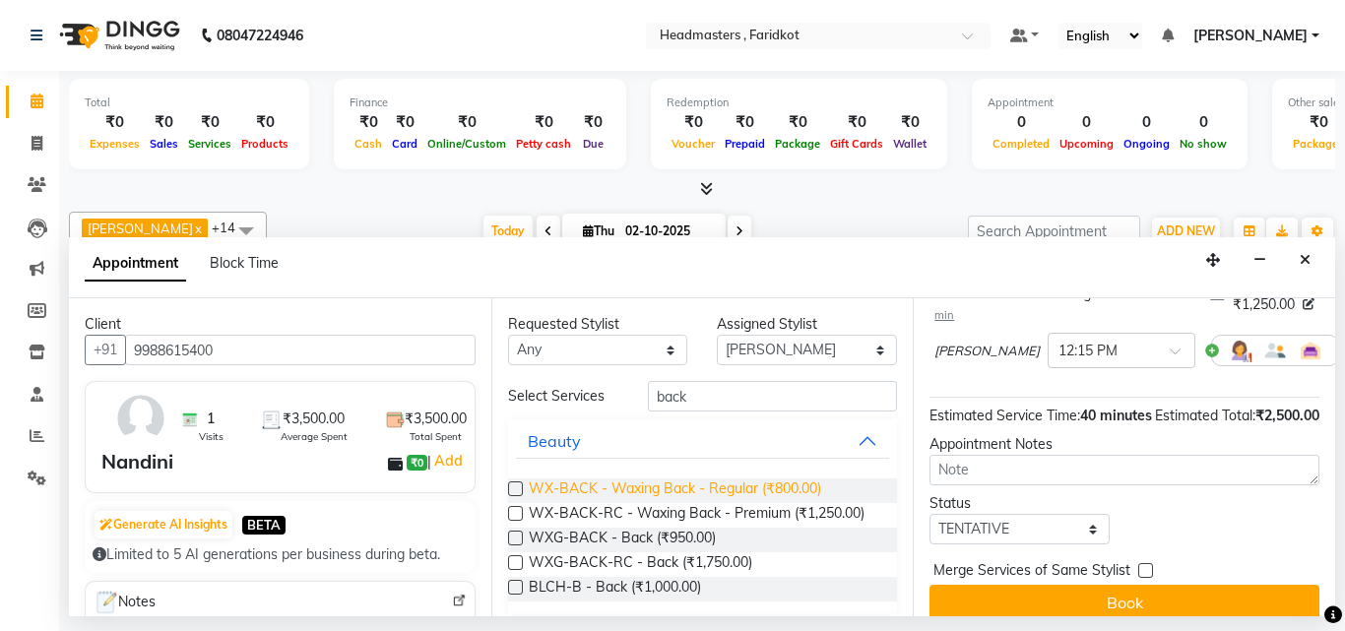
scroll to position [334, 0]
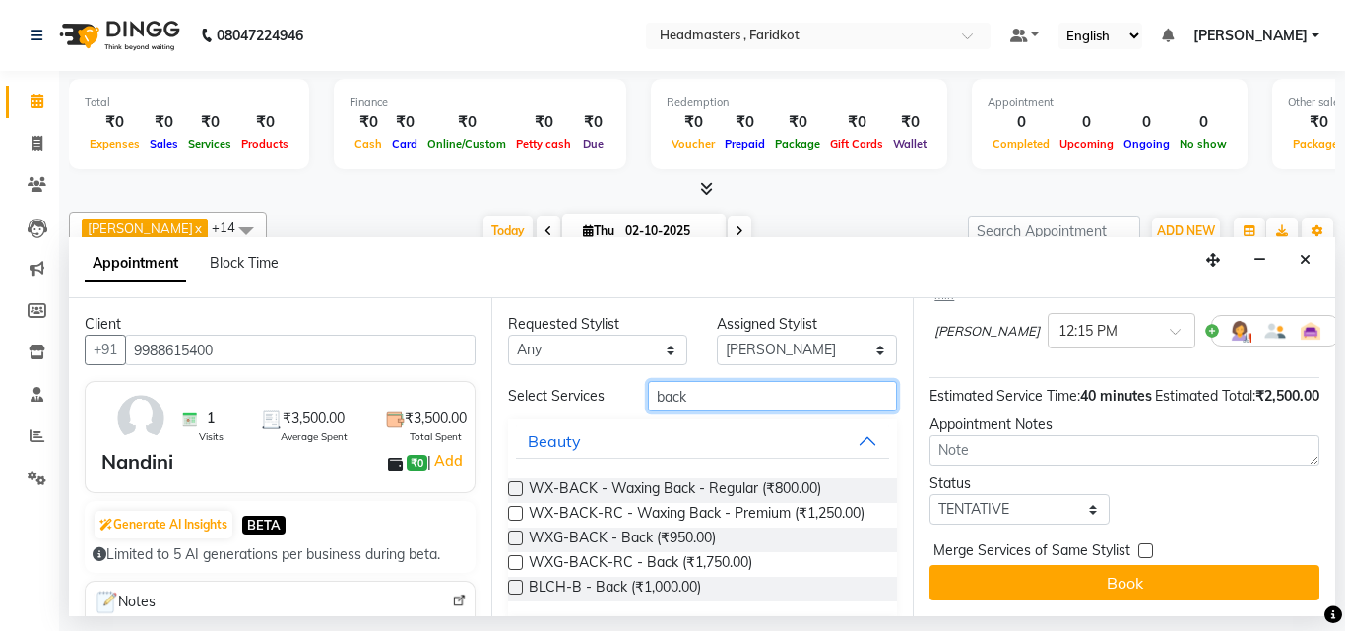
click at [755, 401] on input "back" at bounding box center [773, 396] width 250 height 31
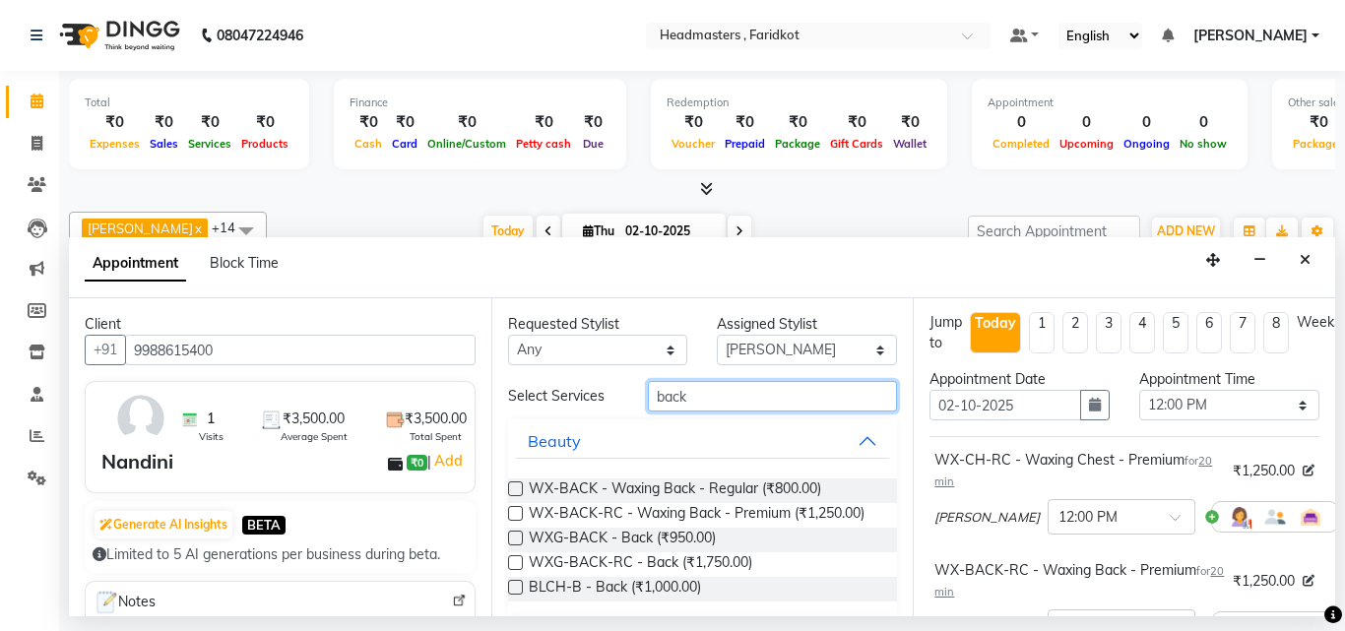
scroll to position [0, 0]
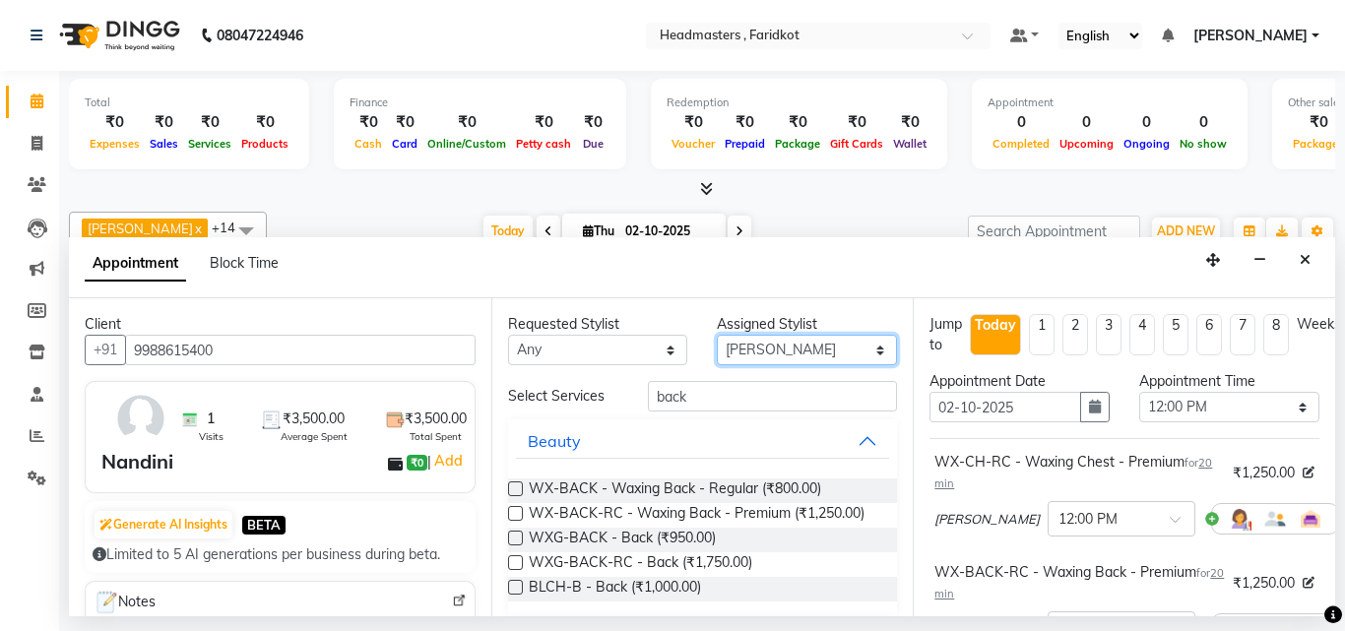
click at [781, 348] on select "Select Anu Azam Geetanjali Gulzar Jagdeep Singh Jagjeet Jasdeep jashan Jashan K…" at bounding box center [807, 350] width 180 height 31
select select "76901"
click at [717, 335] on select "Select Anu Azam Geetanjali Gulzar Jagdeep Singh Jagjeet Jasdeep jashan Jashan K…" at bounding box center [807, 350] width 180 height 31
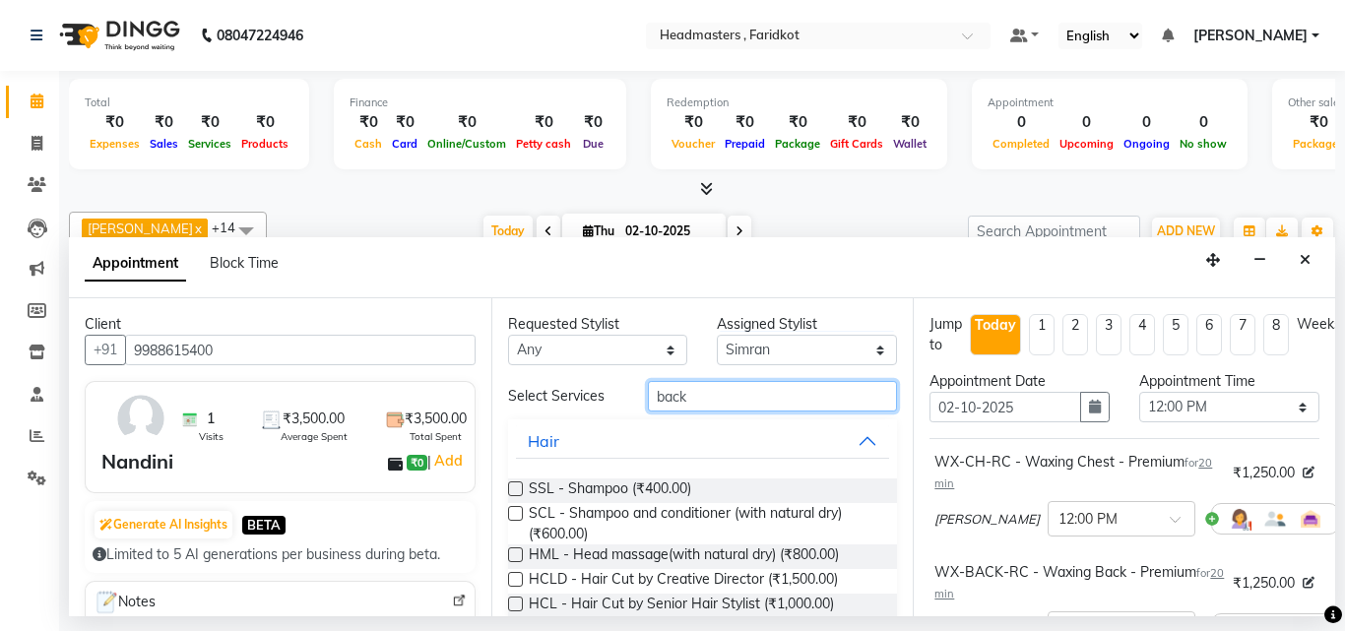
click at [796, 382] on input "back" at bounding box center [773, 396] width 250 height 31
type input "b"
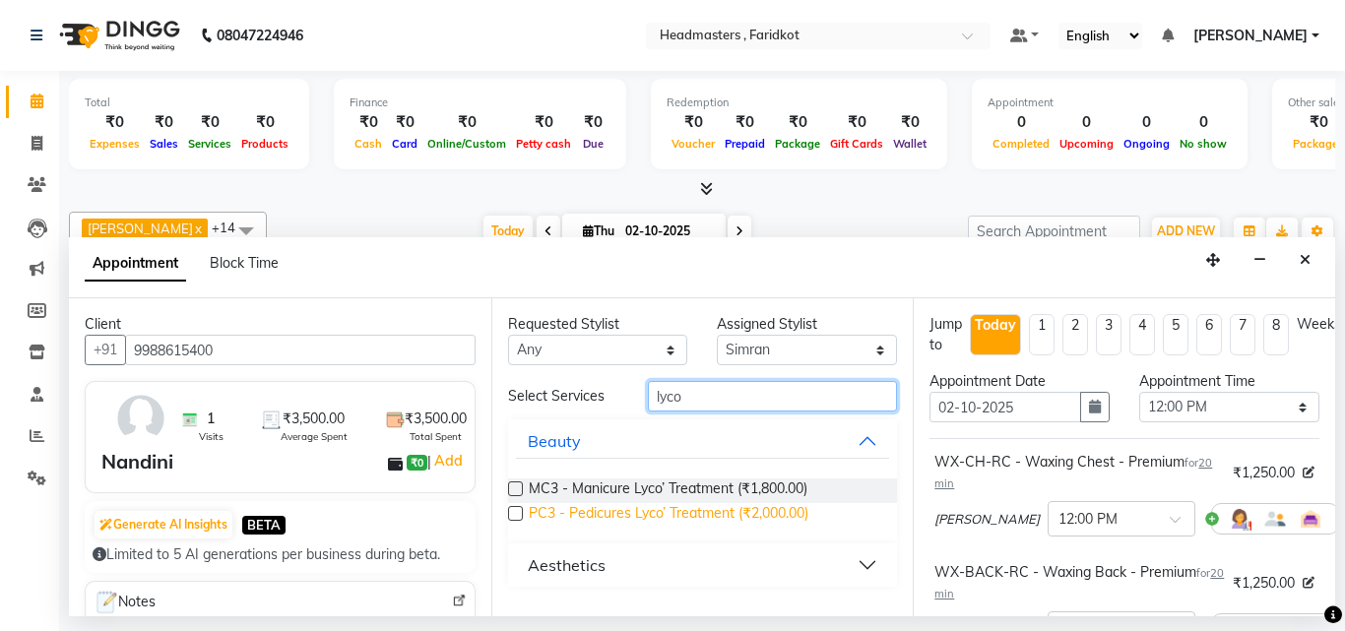
type input "lyco"
click at [774, 520] on span "PC3 - Pedicures Lyco’ Treatment (₹2,000.00)" at bounding box center [669, 515] width 280 height 25
checkbox input "false"
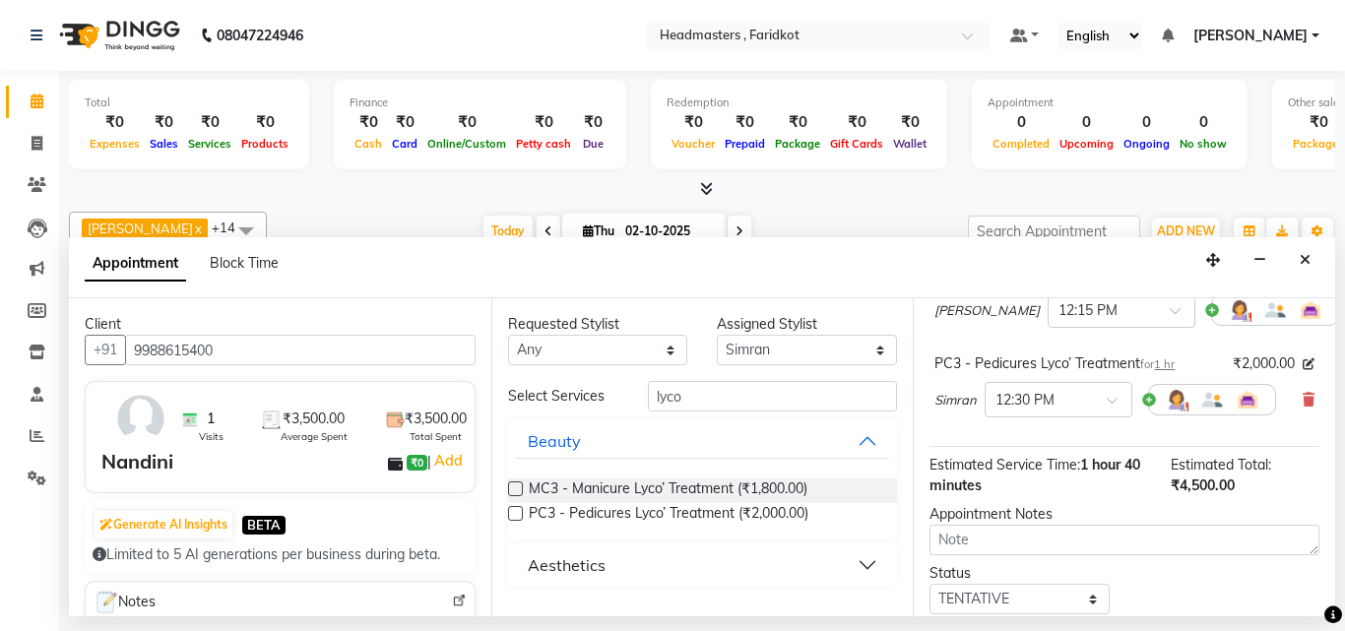
scroll to position [423, 0]
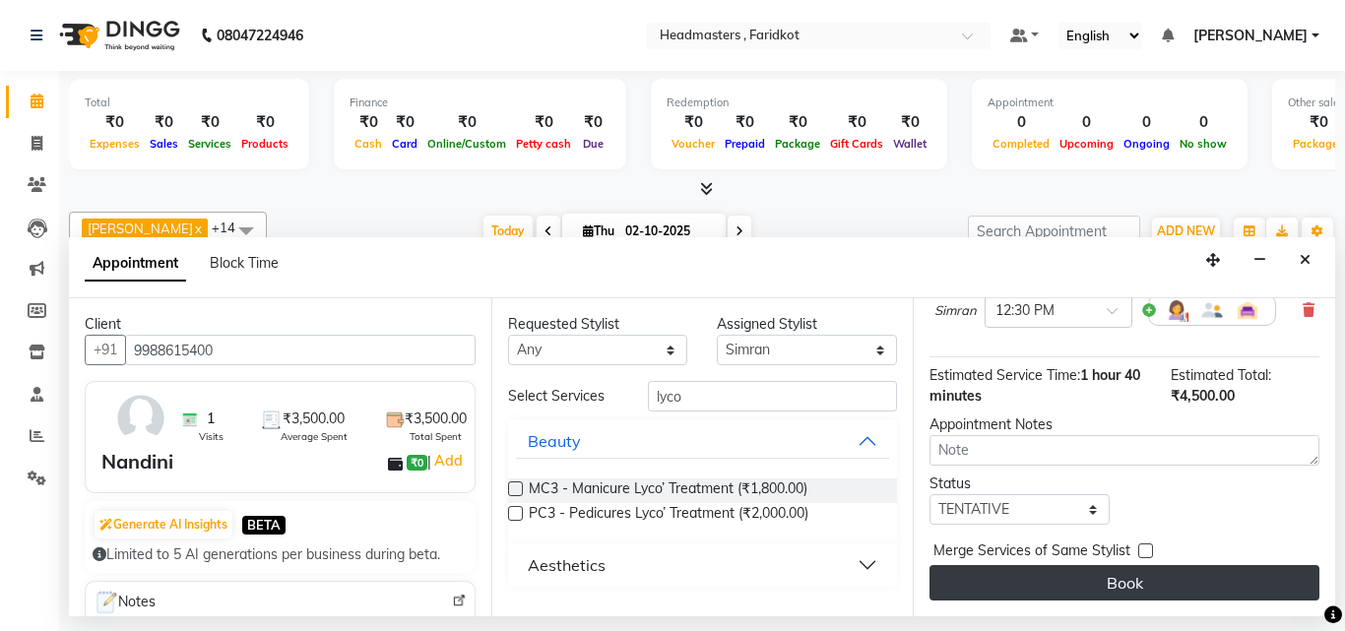
click at [1035, 576] on button "Book" at bounding box center [1124, 582] width 390 height 35
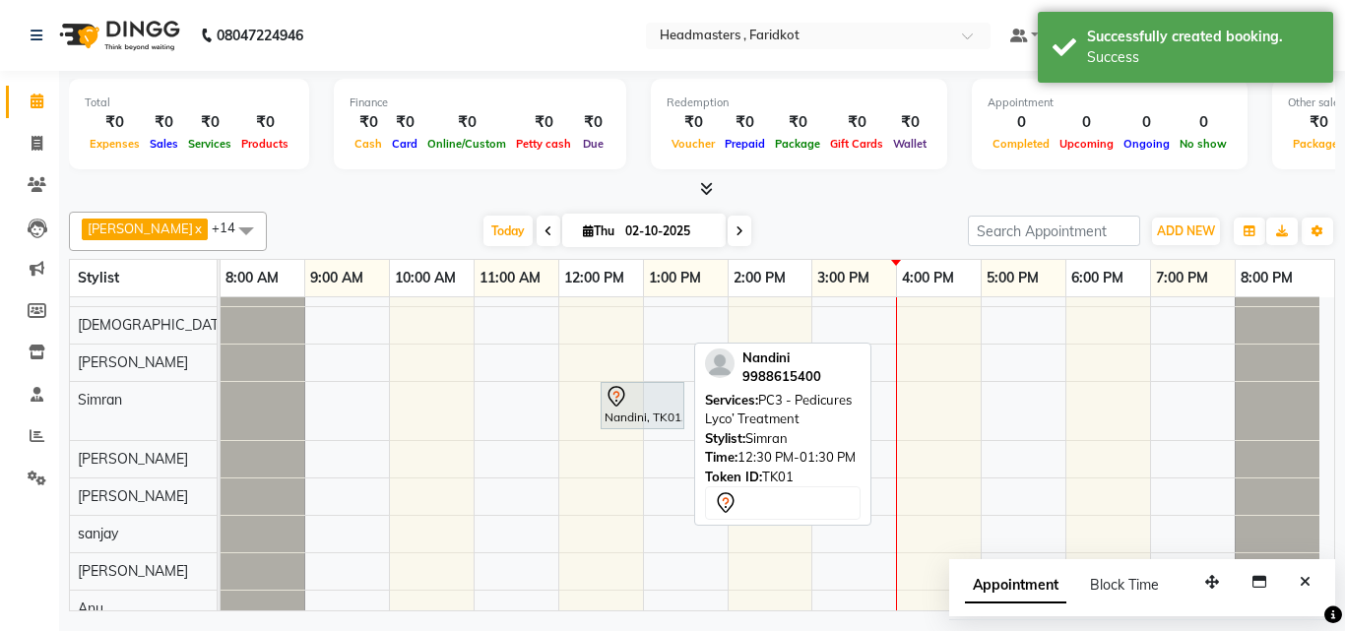
click at [652, 415] on div "Nandini, TK01, 12:30 PM-01:30 PM, PC3 - Pedicures Lyco’ Treatment" at bounding box center [642, 405] width 80 height 41
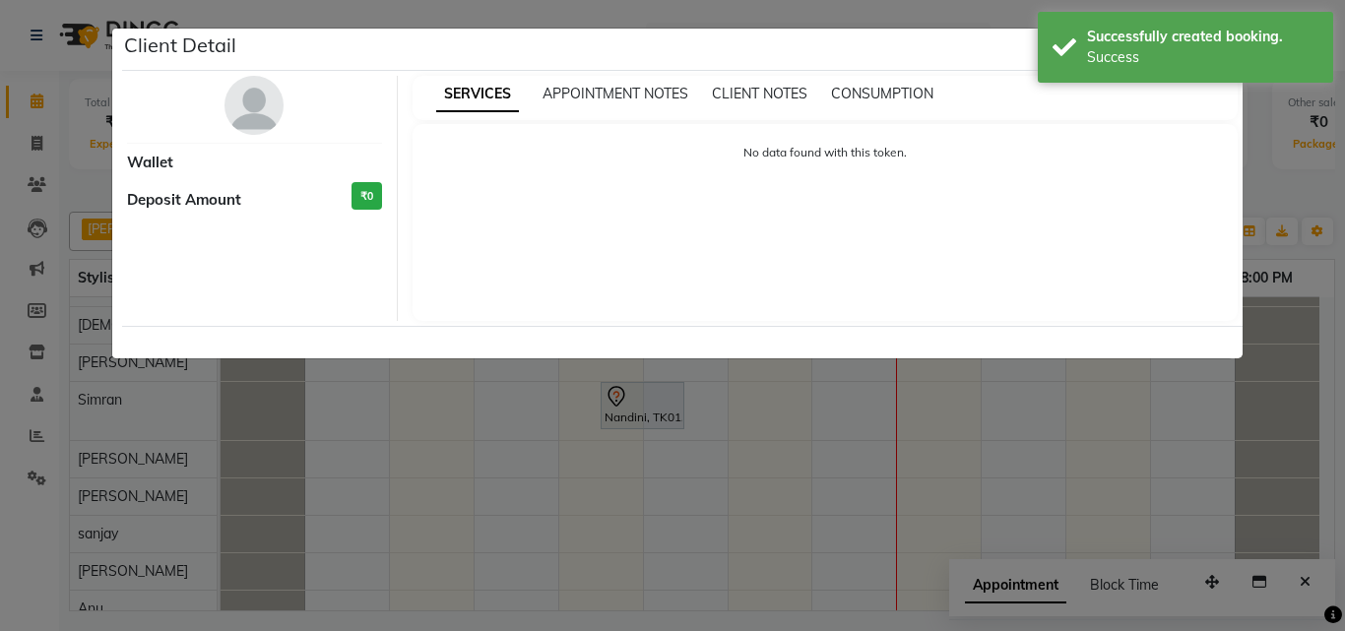
select select "7"
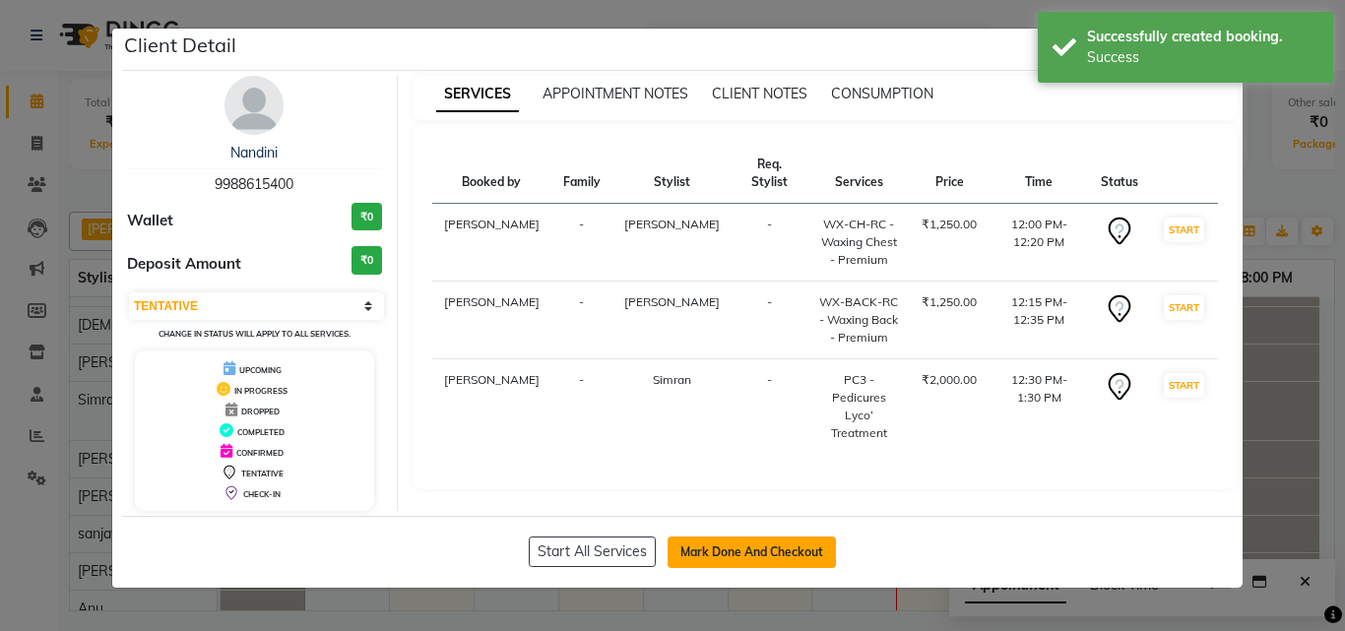
click at [690, 542] on button "Mark Done And Checkout" at bounding box center [751, 552] width 168 height 32
select select "service"
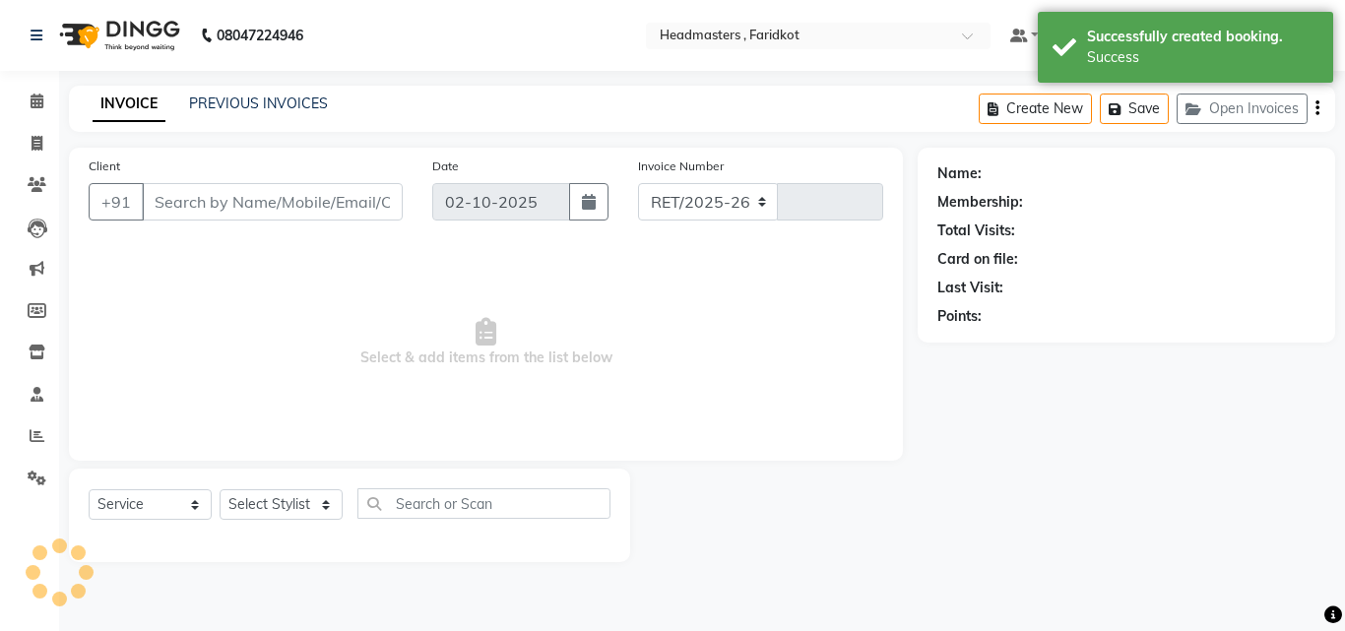
select select "7919"
type input "1358"
type input "9988615400"
select select "76901"
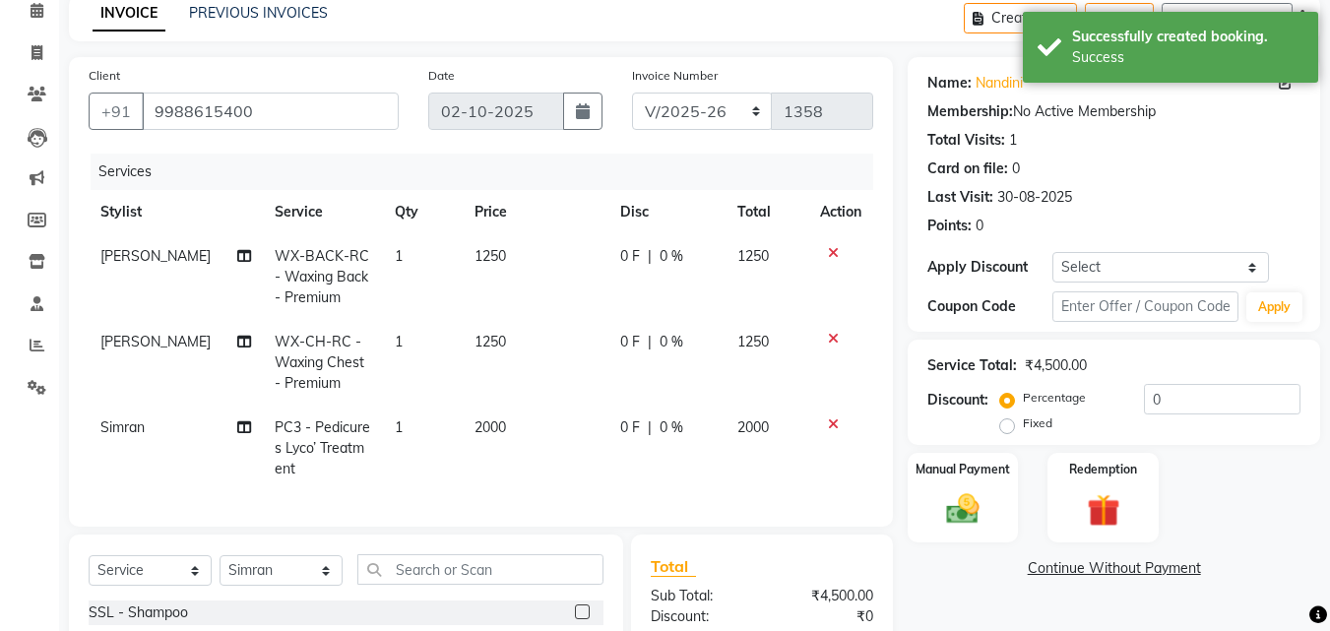
scroll to position [33, 0]
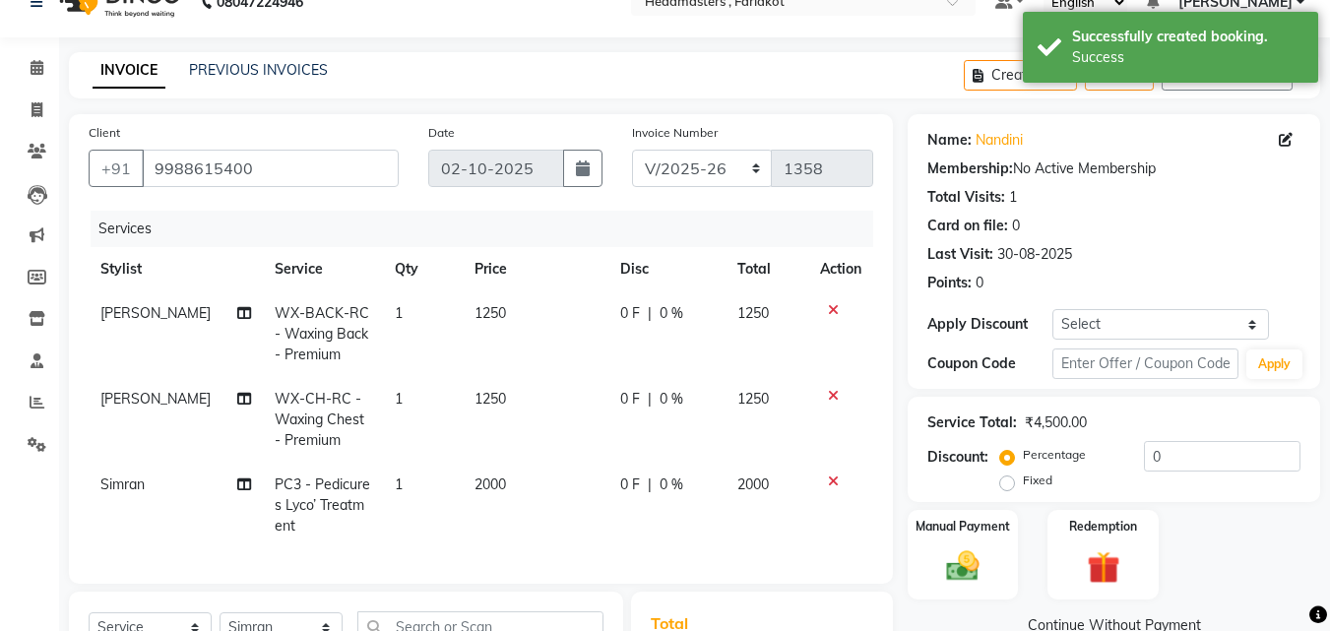
click at [669, 317] on span "0 %" at bounding box center [672, 313] width 24 height 21
select select "71454"
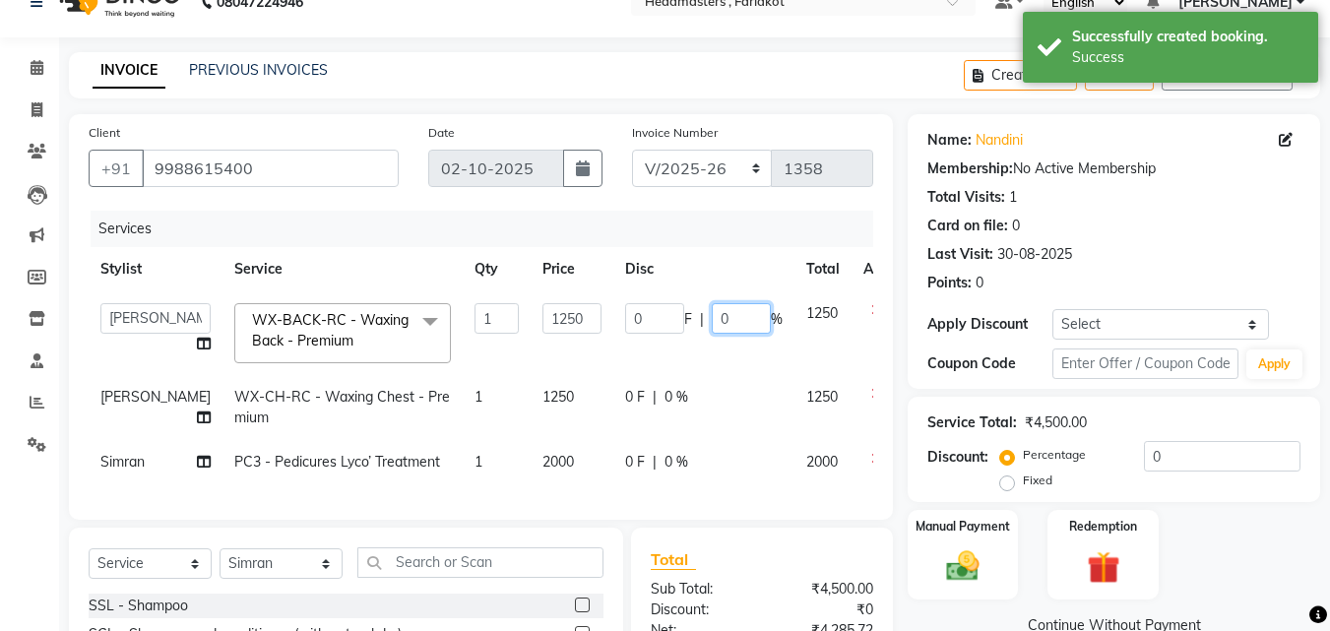
click at [712, 317] on input "0" at bounding box center [741, 318] width 59 height 31
type input "50"
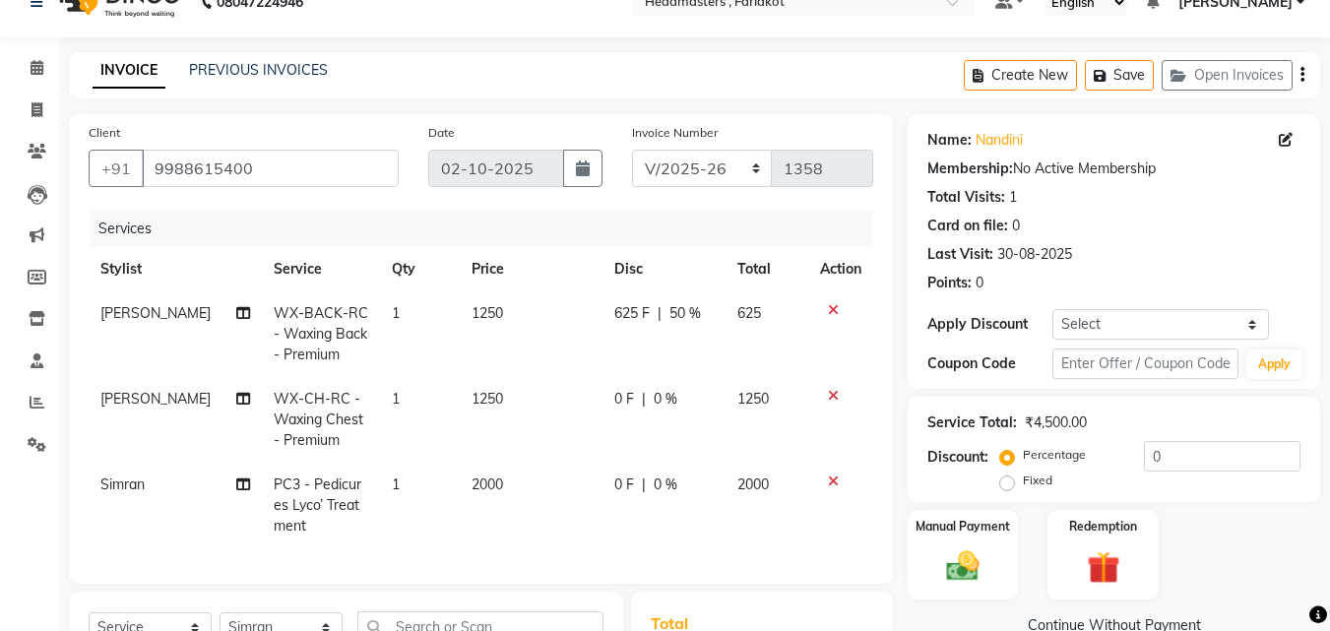
click at [630, 405] on div "0 F | 0 %" at bounding box center [663, 399] width 99 height 21
select select "71454"
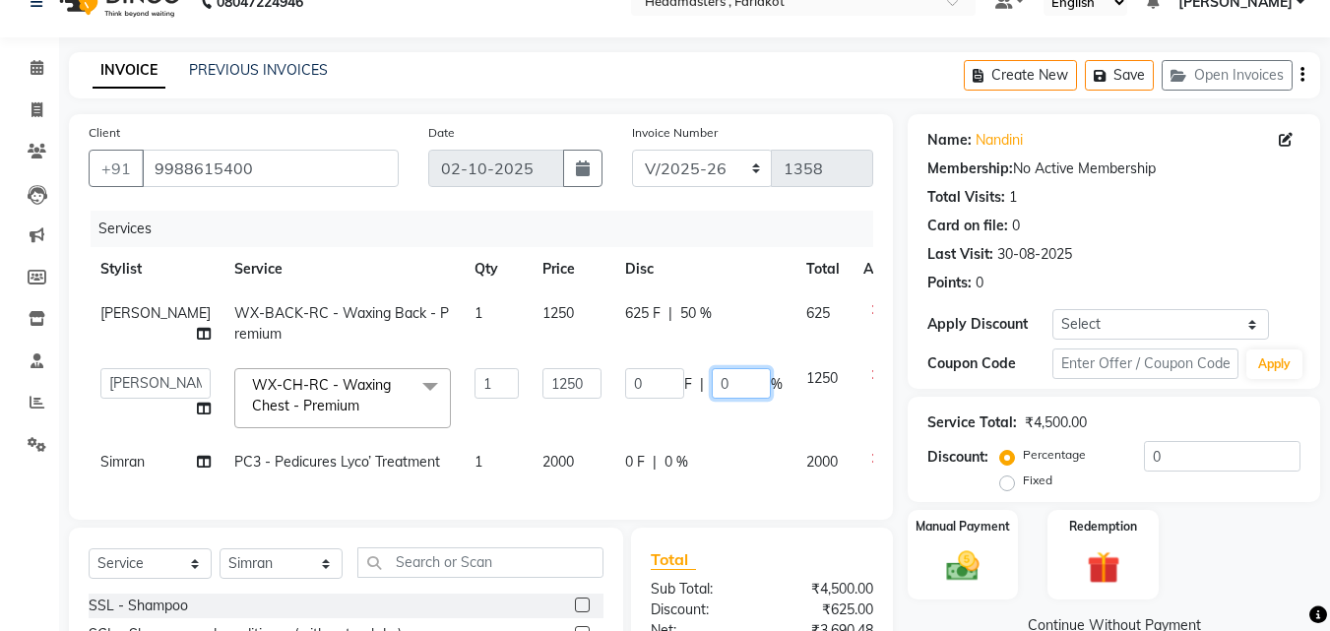
click at [712, 387] on input "0" at bounding box center [741, 383] width 59 height 31
type input "050"
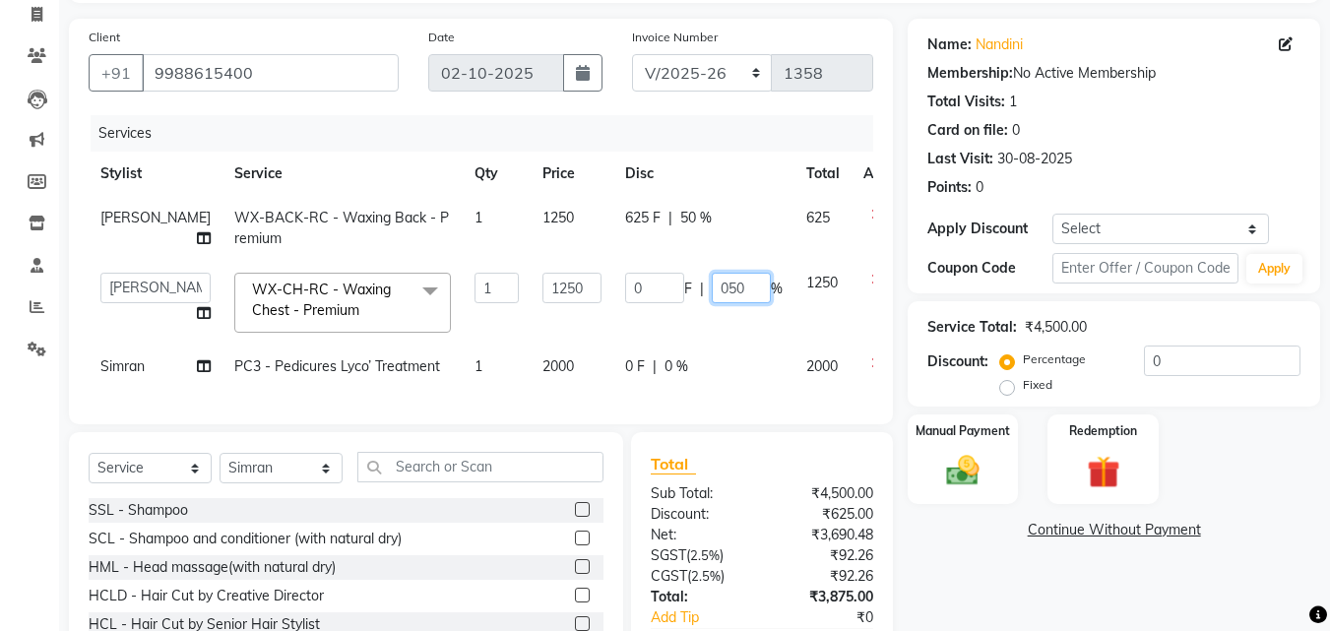
scroll to position [265, 0]
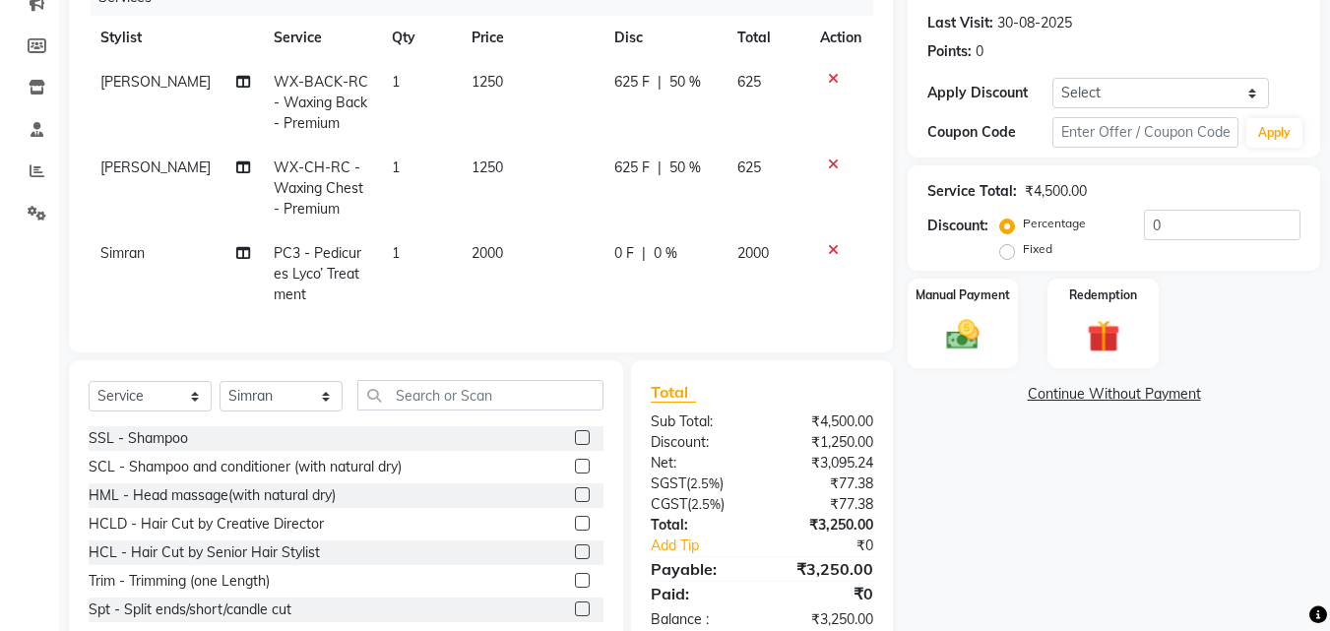
click at [1084, 497] on div "Name: Nandini Membership: No Active Membership Total Visits: 1 Card on file: 0 …" at bounding box center [1121, 267] width 427 height 768
click at [621, 249] on span "0 F" at bounding box center [624, 253] width 20 height 21
select select "76901"
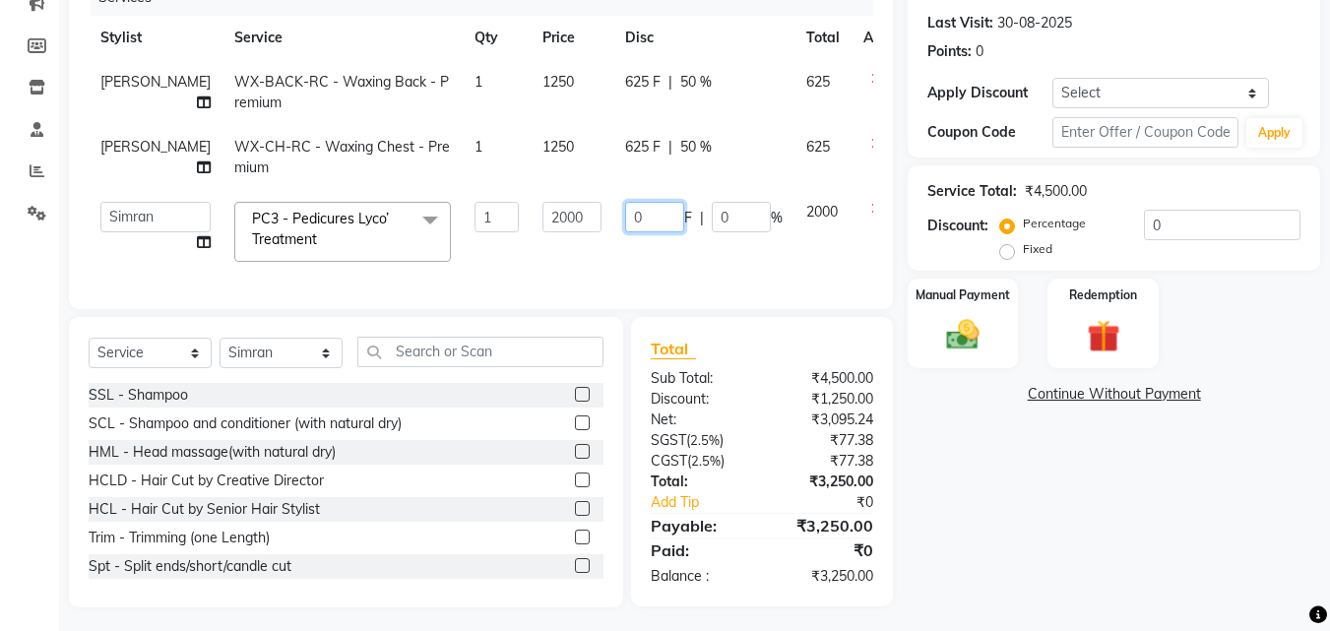
click at [628, 212] on input "0" at bounding box center [654, 217] width 59 height 31
type input "0900"
click at [1016, 473] on div "Name: Nandini Membership: No Active Membership Total Visits: 1 Card on file: 0 …" at bounding box center [1121, 245] width 427 height 725
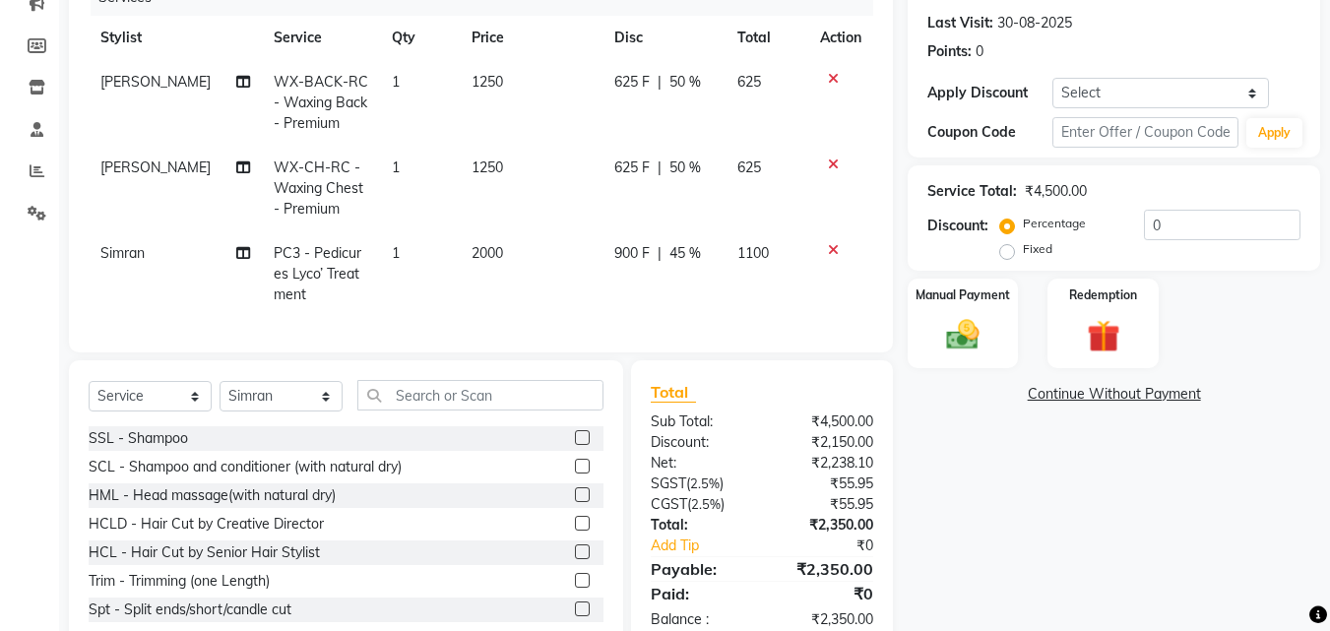
click at [1014, 479] on div "Name: Nandini Membership: No Active Membership Total Visits: 1 Card on file: 0 …" at bounding box center [1121, 267] width 427 height 768
click at [1001, 569] on div "Name: Nandini Membership: No Active Membership Total Visits: 1 Card on file: 0 …" at bounding box center [1121, 267] width 427 height 768
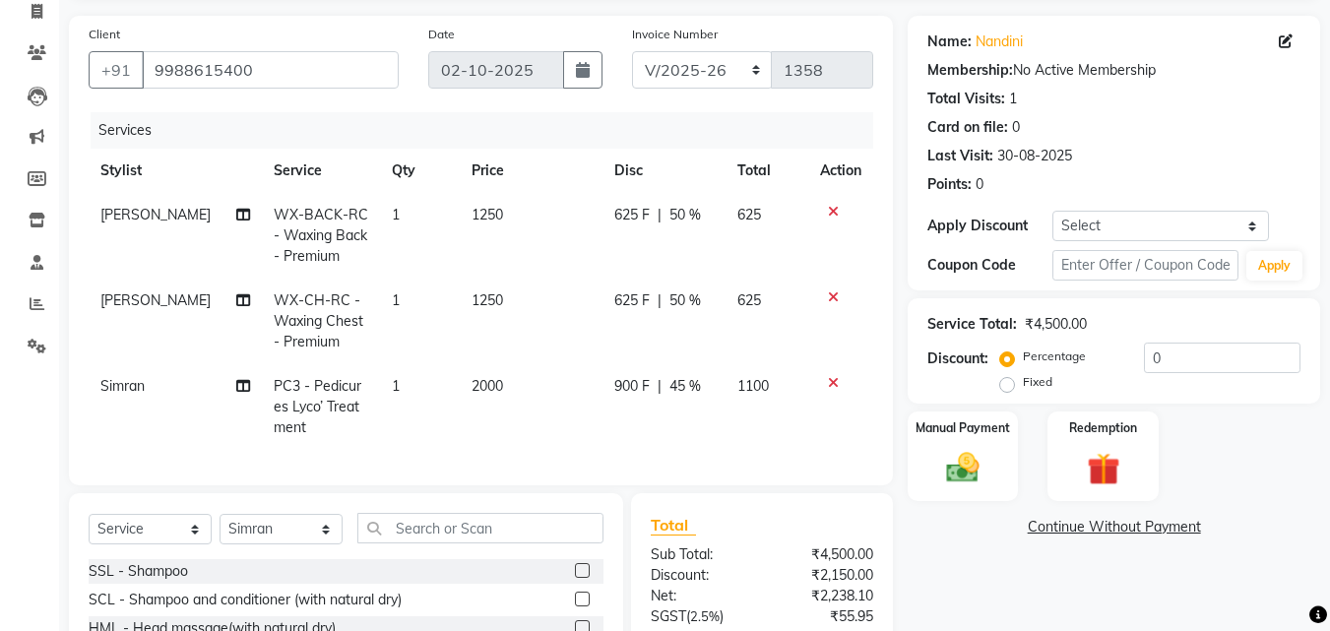
scroll to position [329, 0]
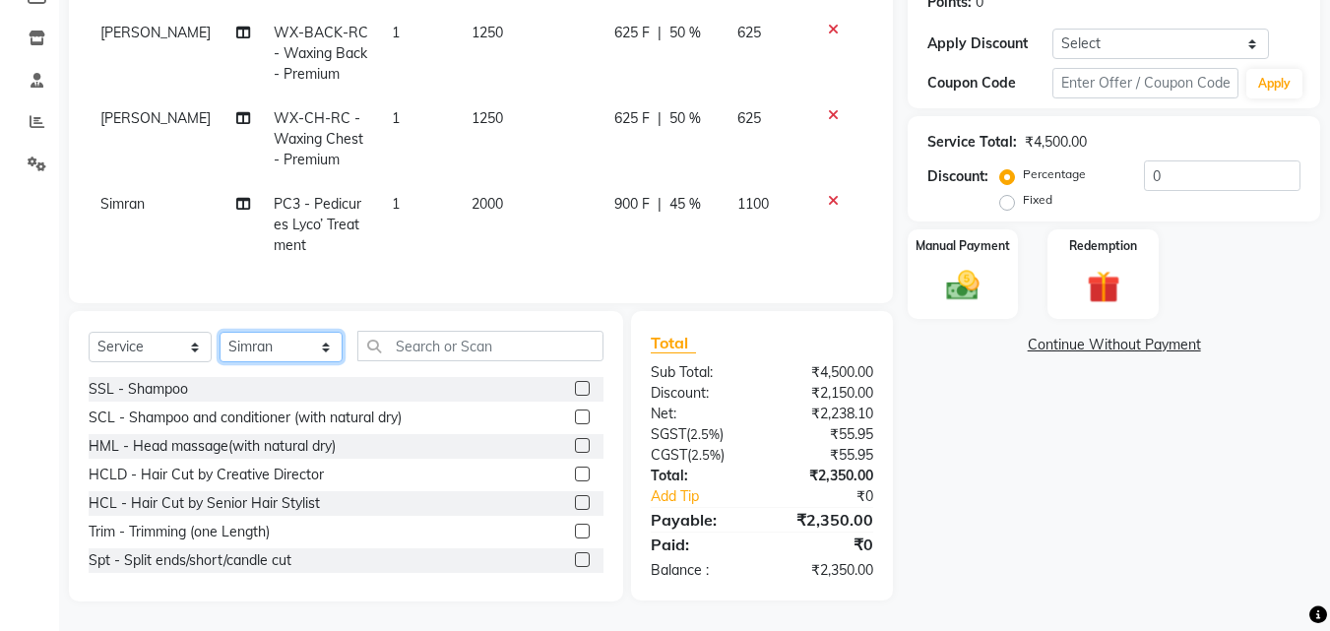
click at [275, 348] on select "Select Stylist [PERSON_NAME] [PERSON_NAME] [PERSON_NAME] [PERSON_NAME] [PERSON_…" at bounding box center [281, 347] width 123 height 31
select select "71454"
click at [220, 332] on select "Select Stylist [PERSON_NAME] [PERSON_NAME] [PERSON_NAME] [PERSON_NAME] [PERSON_…" at bounding box center [281, 347] width 123 height 31
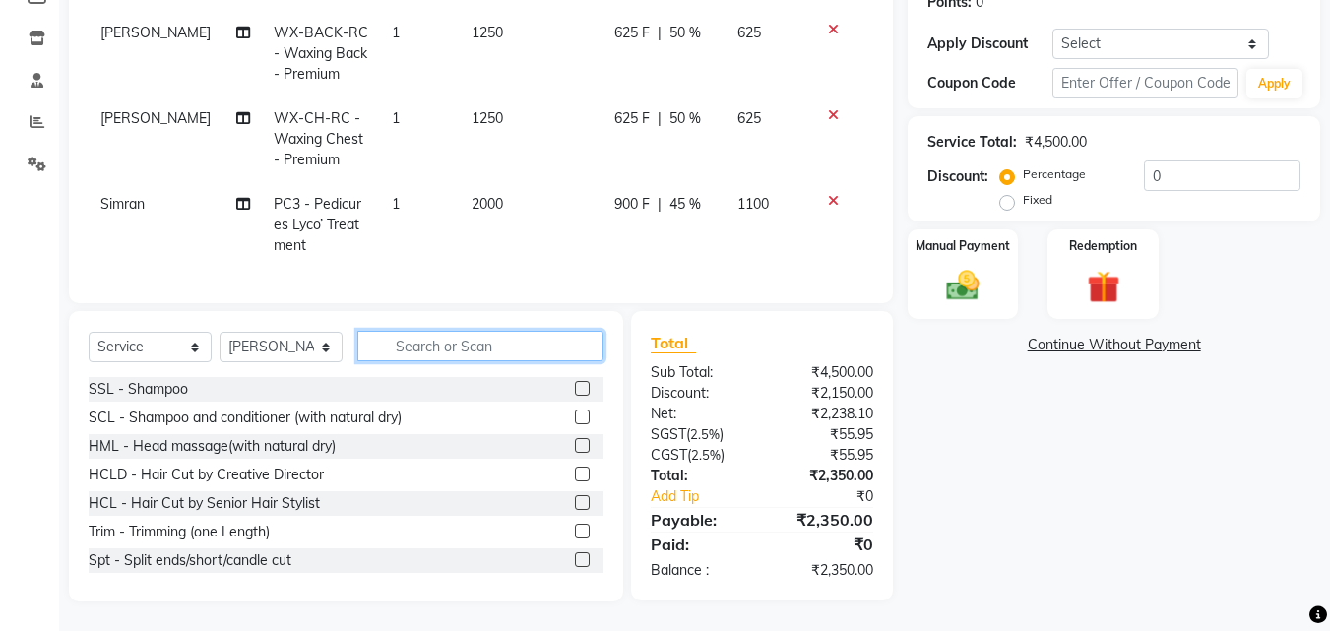
click at [449, 346] on input "text" at bounding box center [480, 346] width 246 height 31
click at [444, 351] on input "text" at bounding box center [480, 346] width 246 height 31
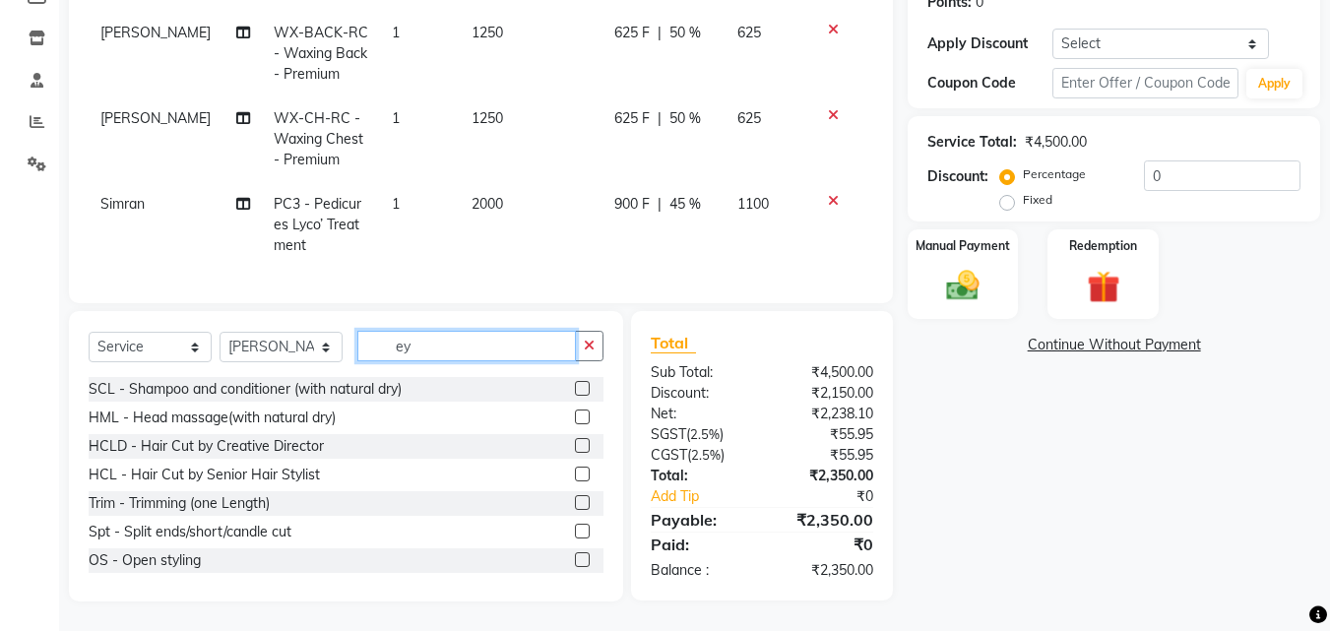
scroll to position [328, 0]
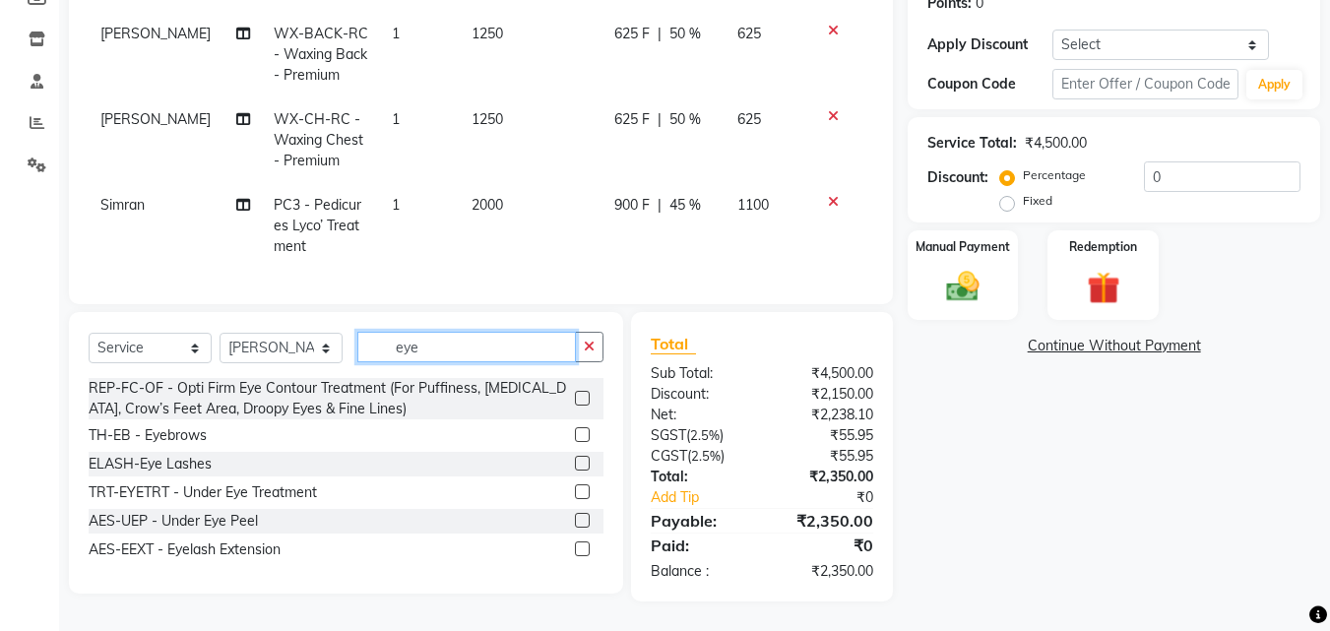
type input "eye"
click at [580, 437] on label at bounding box center [582, 434] width 15 height 15
click at [580, 437] on input "checkbox" at bounding box center [581, 435] width 13 height 13
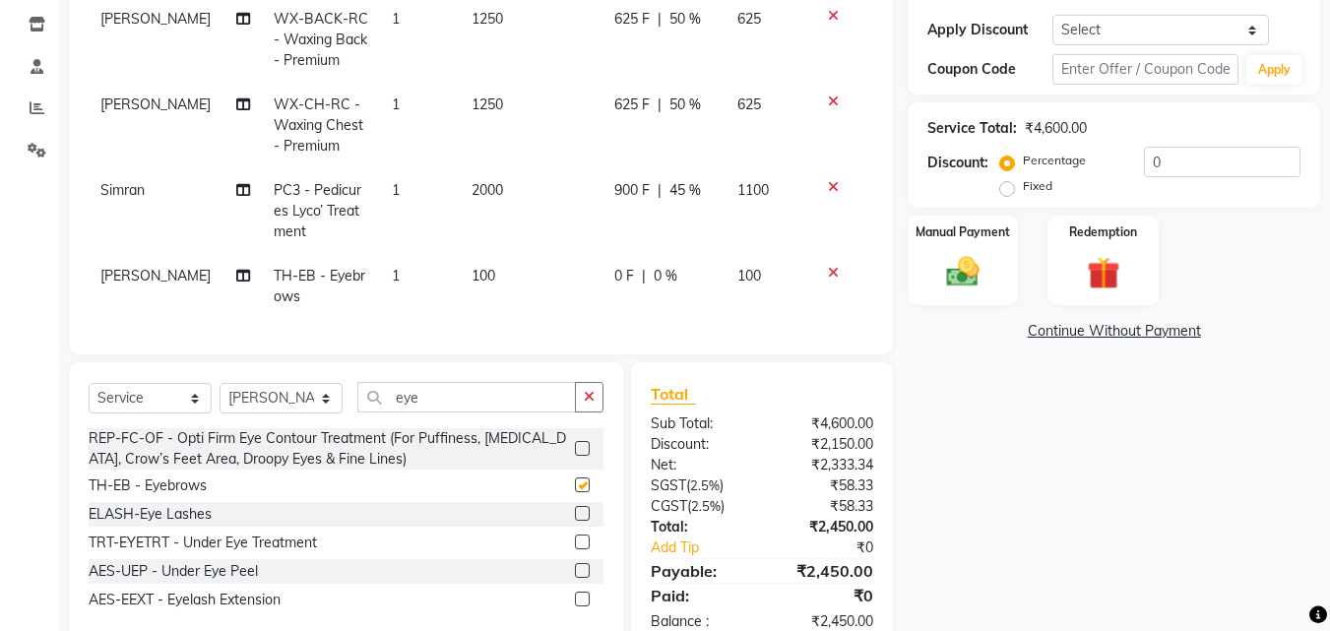
checkbox input "false"
click at [620, 275] on span "0 F" at bounding box center [624, 276] width 20 height 21
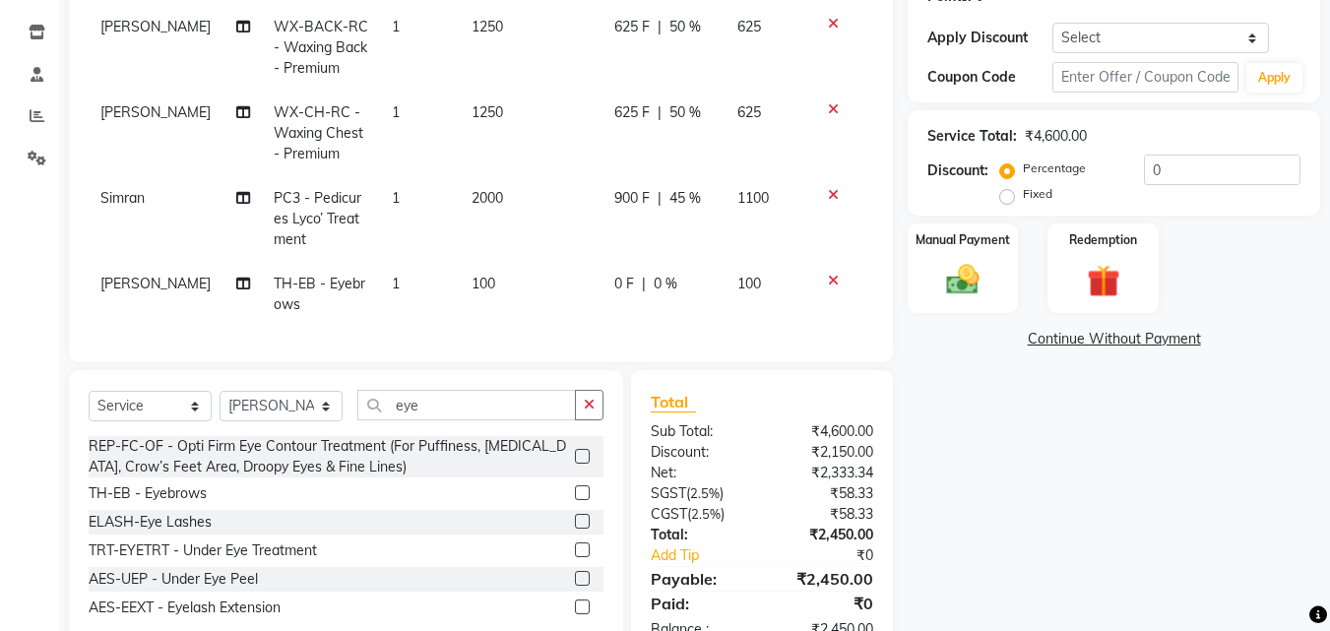
select select "71454"
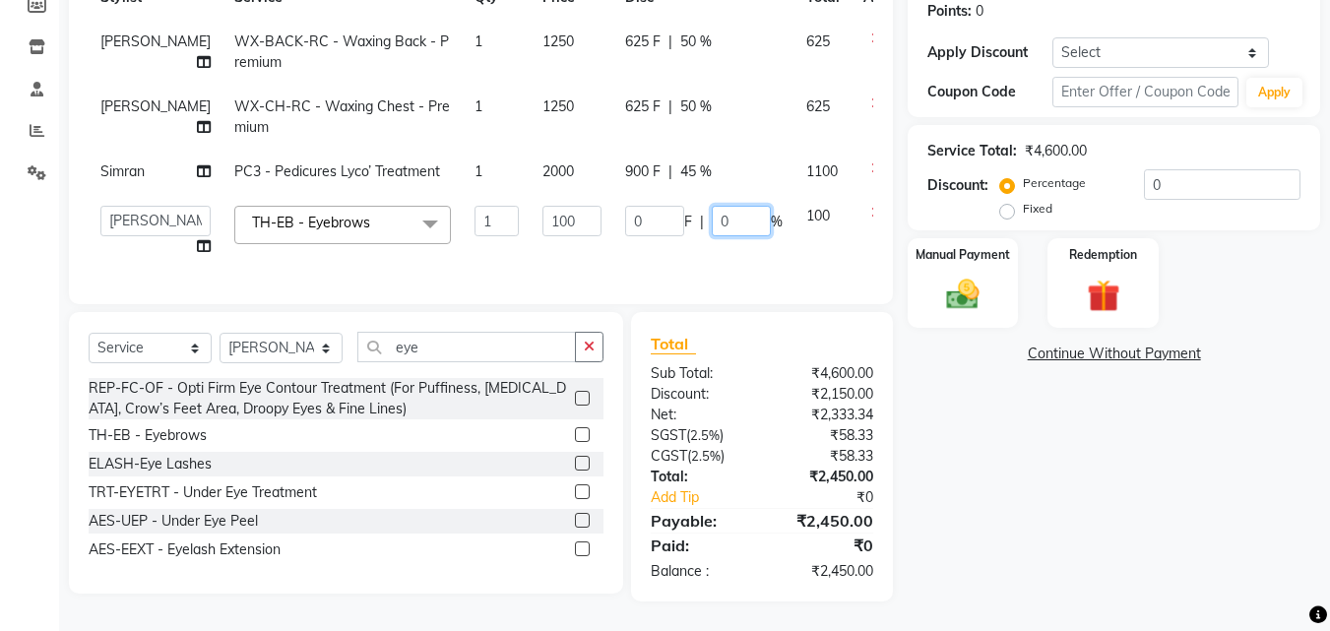
click at [712, 210] on input "0" at bounding box center [741, 221] width 59 height 31
type input "050"
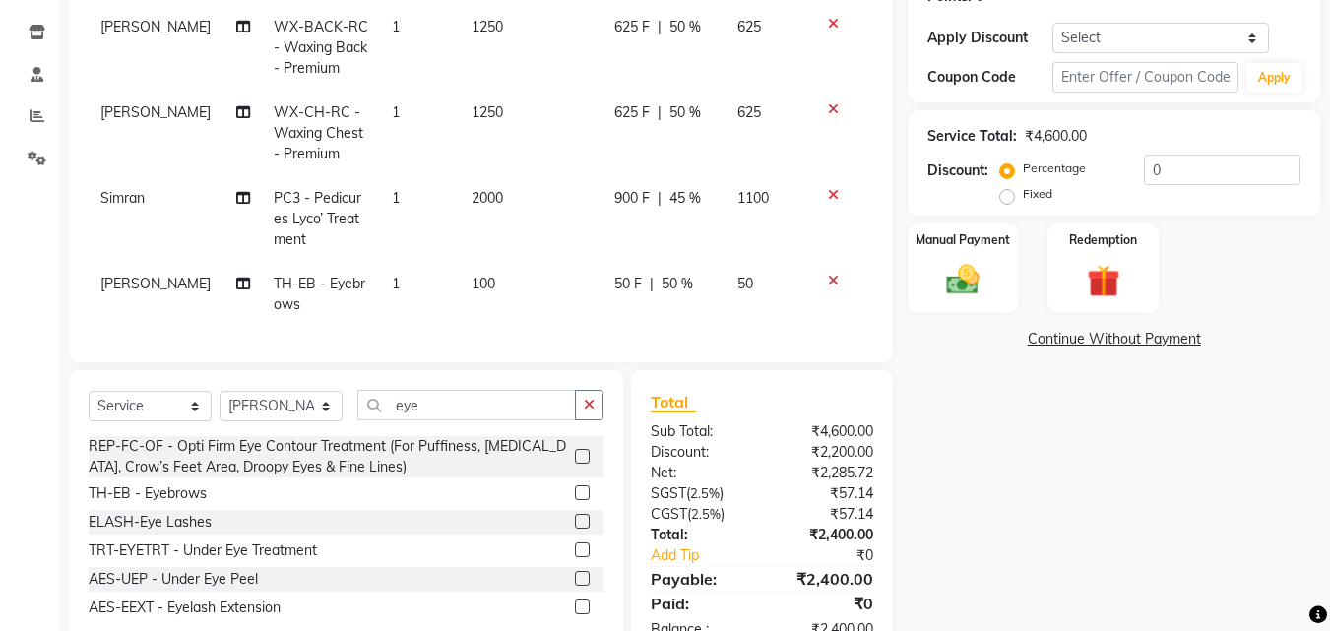
click at [1020, 513] on div "Name: Nandini Membership: No Active Membership Total Visits: 1 Card on file: 0 …" at bounding box center [1121, 244] width 427 height 832
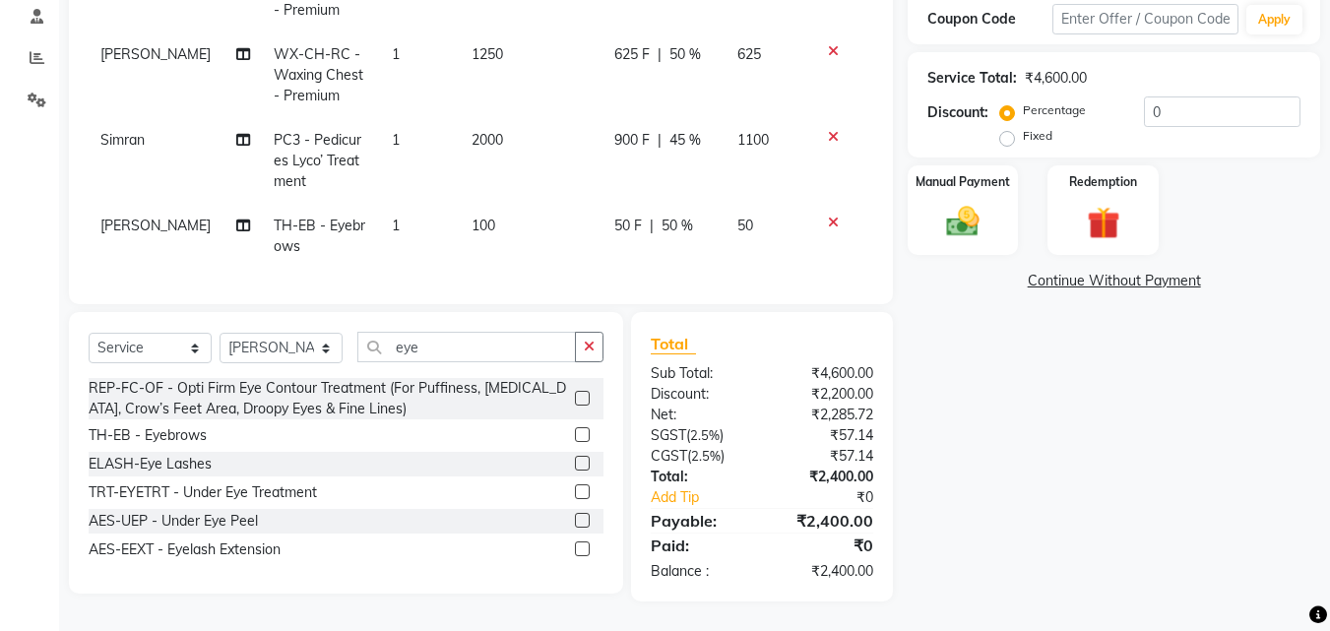
scroll to position [393, 0]
click at [965, 213] on img at bounding box center [962, 221] width 55 height 39
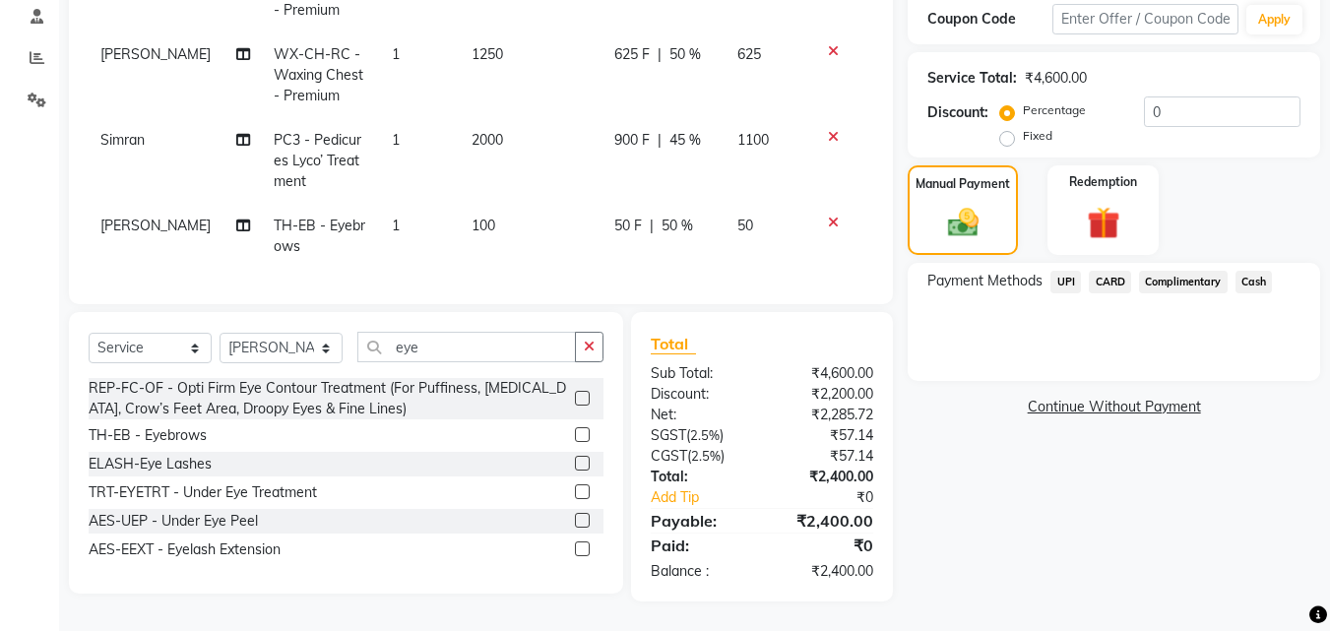
click at [1247, 263] on div "Payment Methods UPI CARD Complimentary Cash" at bounding box center [1114, 322] width 412 height 118
click at [1247, 271] on span "Cash" at bounding box center [1253, 282] width 37 height 23
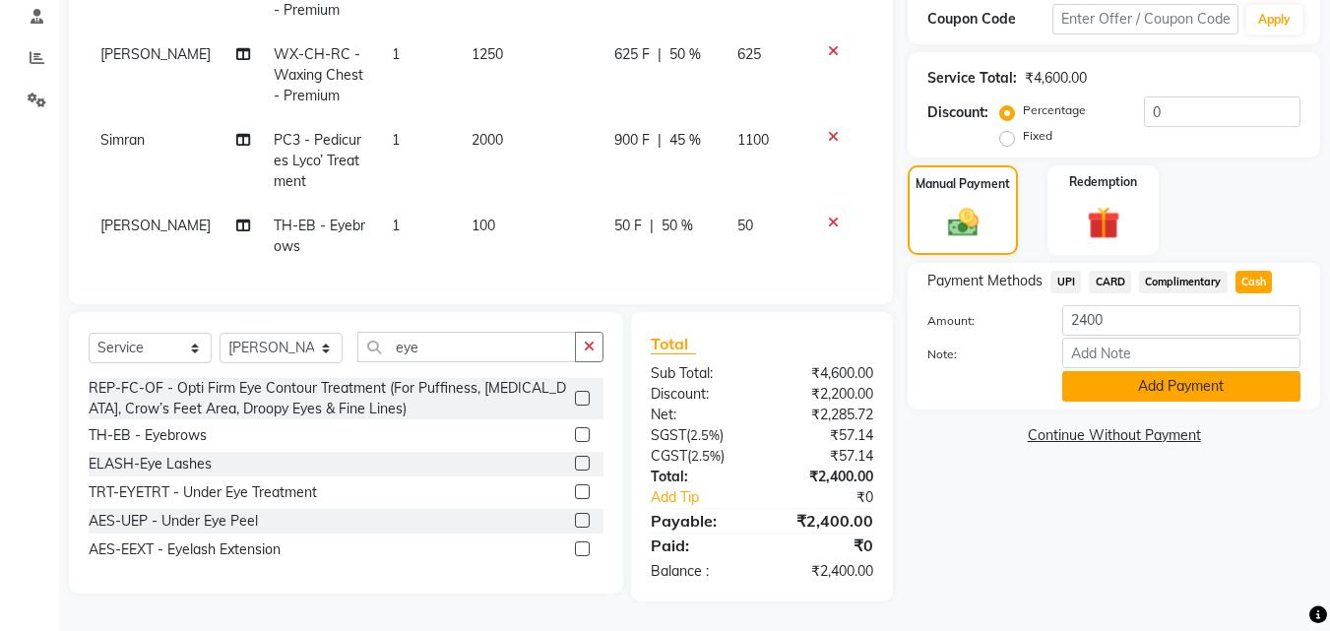
click at [1239, 384] on button "Add Payment" at bounding box center [1181, 386] width 238 height 31
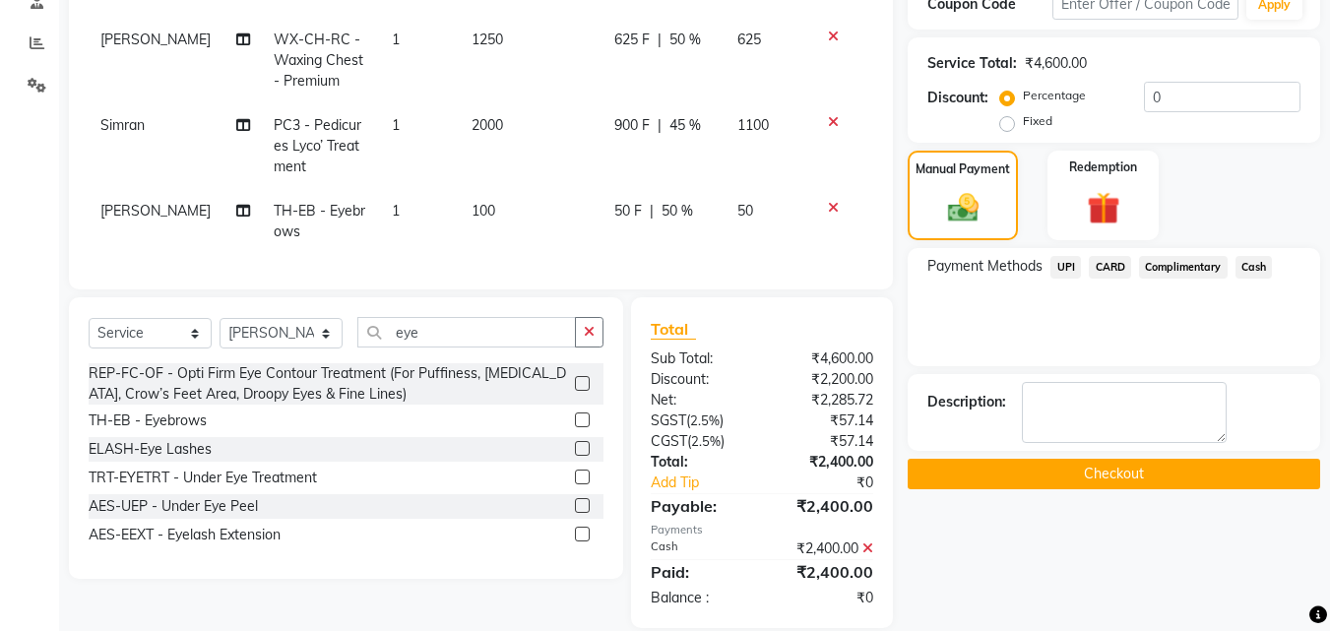
scroll to position [434, 0]
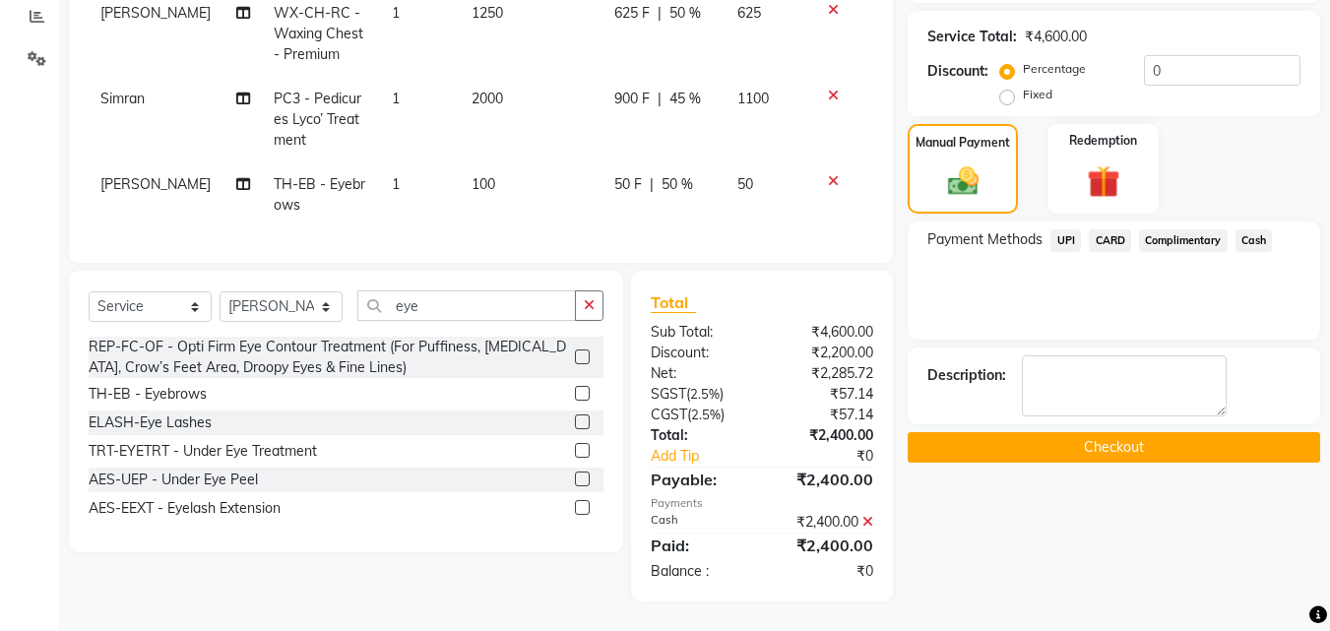
click at [1134, 434] on button "Checkout" at bounding box center [1114, 447] width 412 height 31
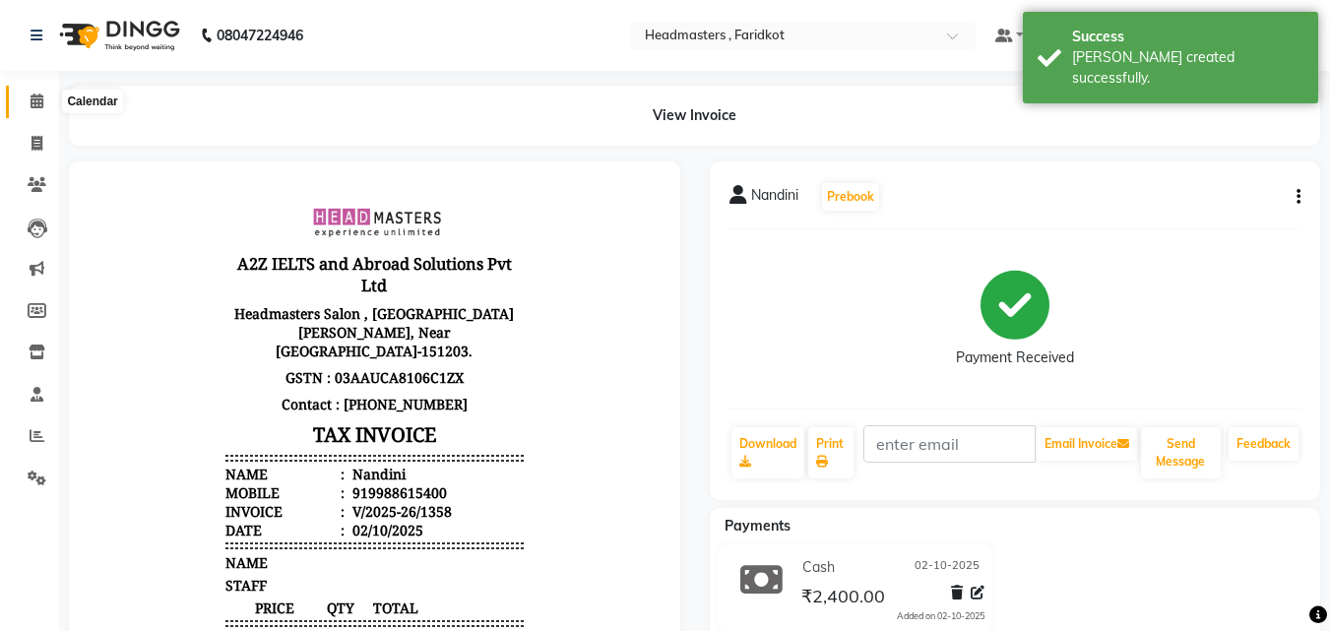
click at [31, 96] on icon at bounding box center [37, 101] width 13 height 15
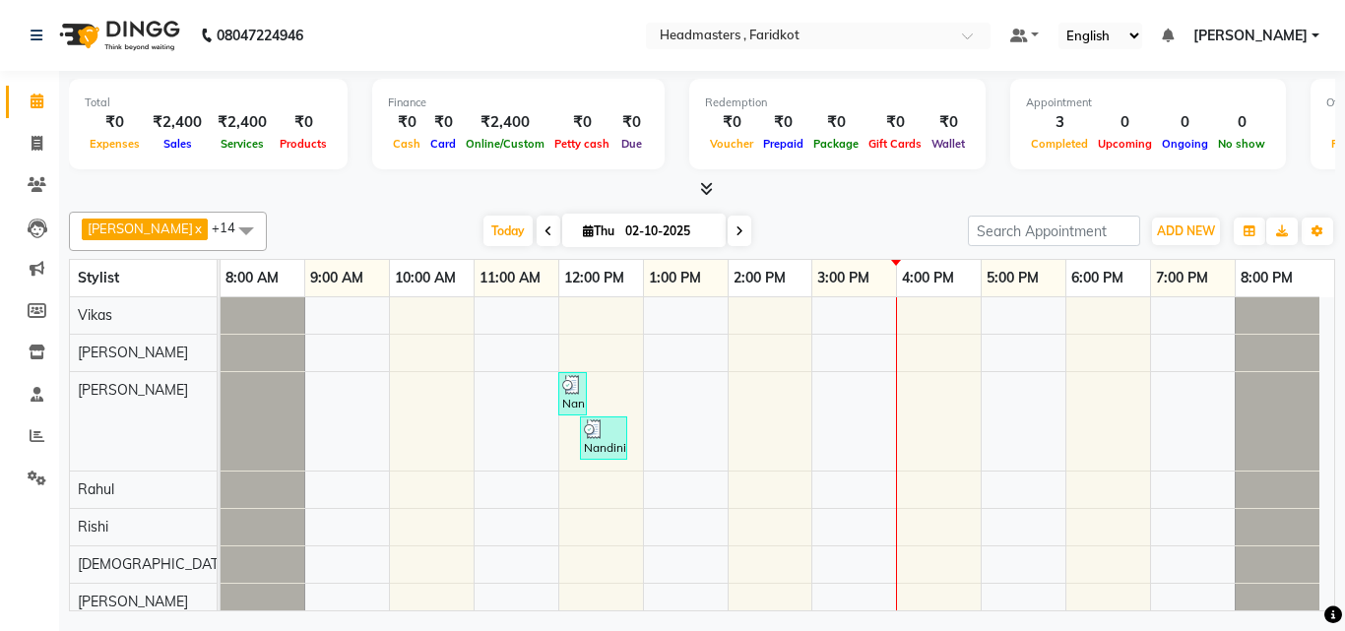
click at [689, 404] on div "Nandini, TK01, 12:00 PM-12:20 PM, WX-CH-RC - Waxing Chest - Premium Nandini, TK…" at bounding box center [777, 617] width 1113 height 640
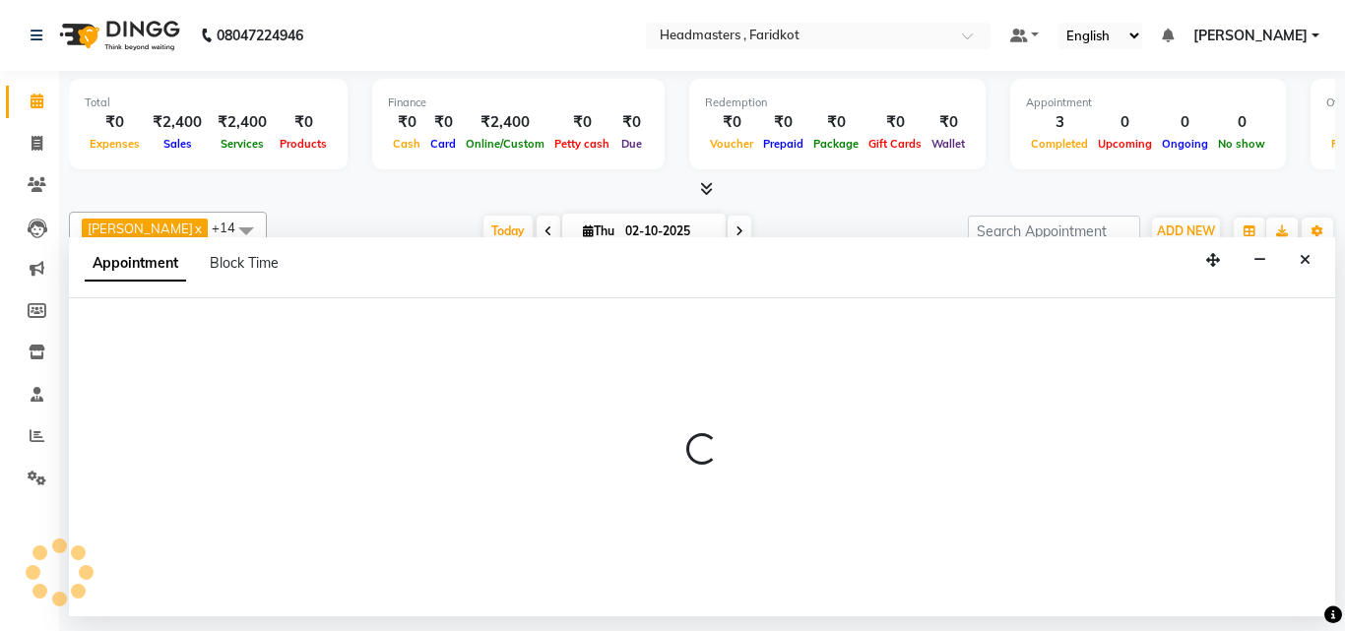
select select "71454"
select select "tentative"
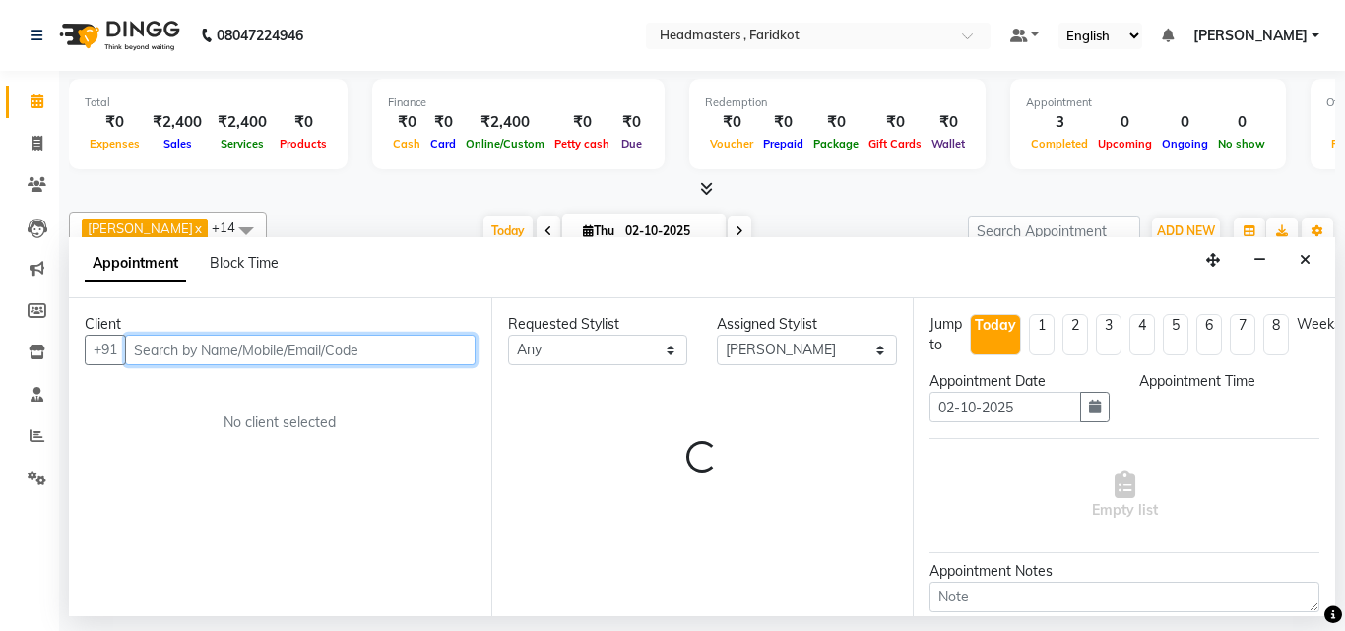
select select "780"
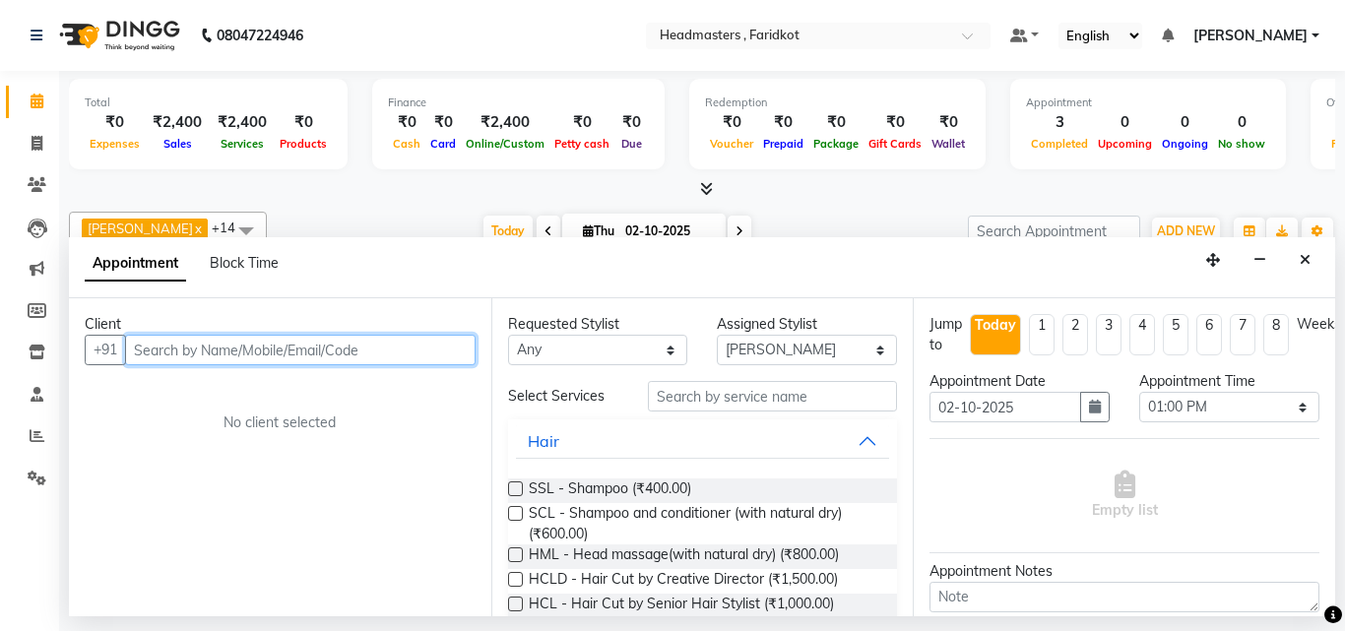
click at [200, 341] on input "text" at bounding box center [300, 350] width 350 height 31
type input "Amanpreet"
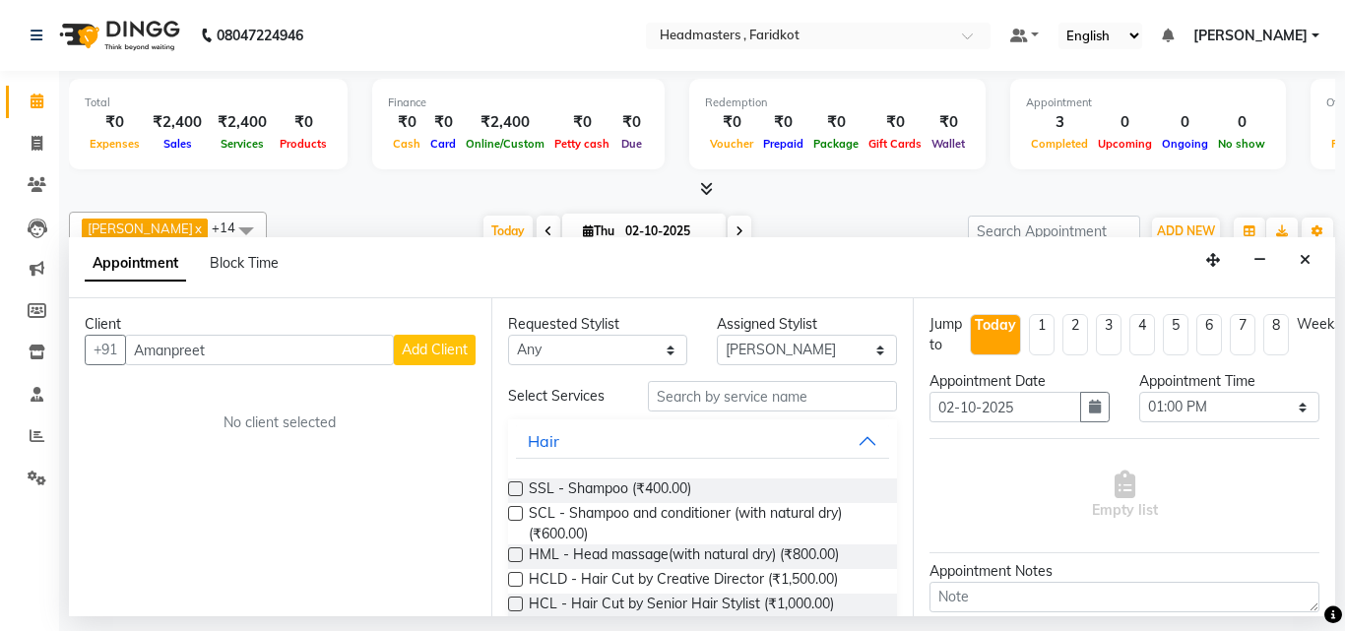
click at [450, 342] on span "Add Client" at bounding box center [435, 350] width 66 height 18
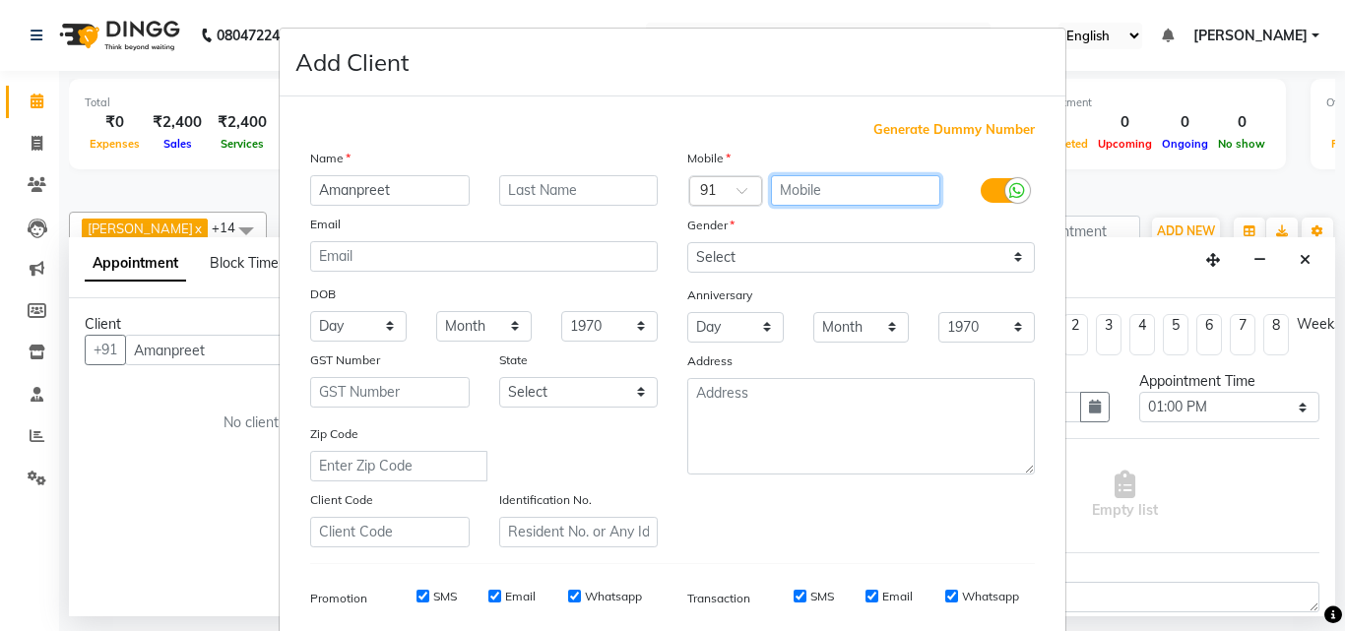
click at [817, 194] on input "text" at bounding box center [856, 190] width 170 height 31
type input "8557994490"
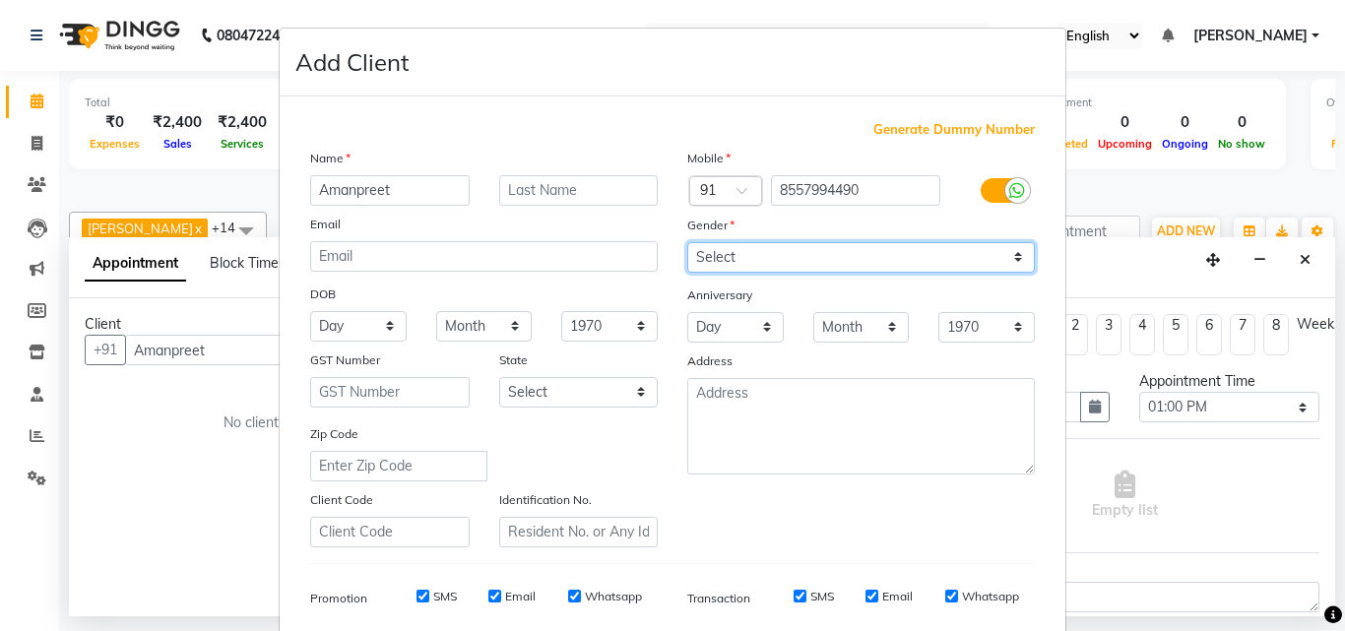
click at [816, 250] on select "Select Male Female Other Prefer Not To Say" at bounding box center [860, 257] width 347 height 31
select select "female"
click at [687, 242] on select "Select Male Female Other Prefer Not To Say" at bounding box center [860, 257] width 347 height 31
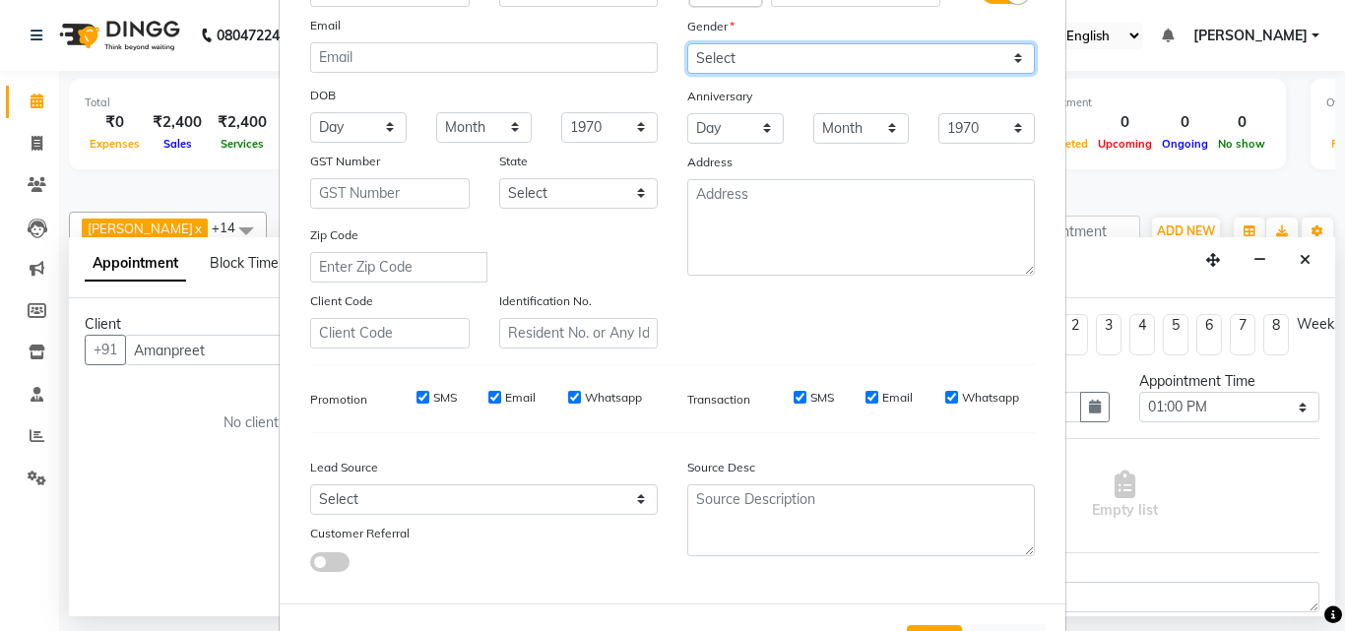
scroll to position [278, 0]
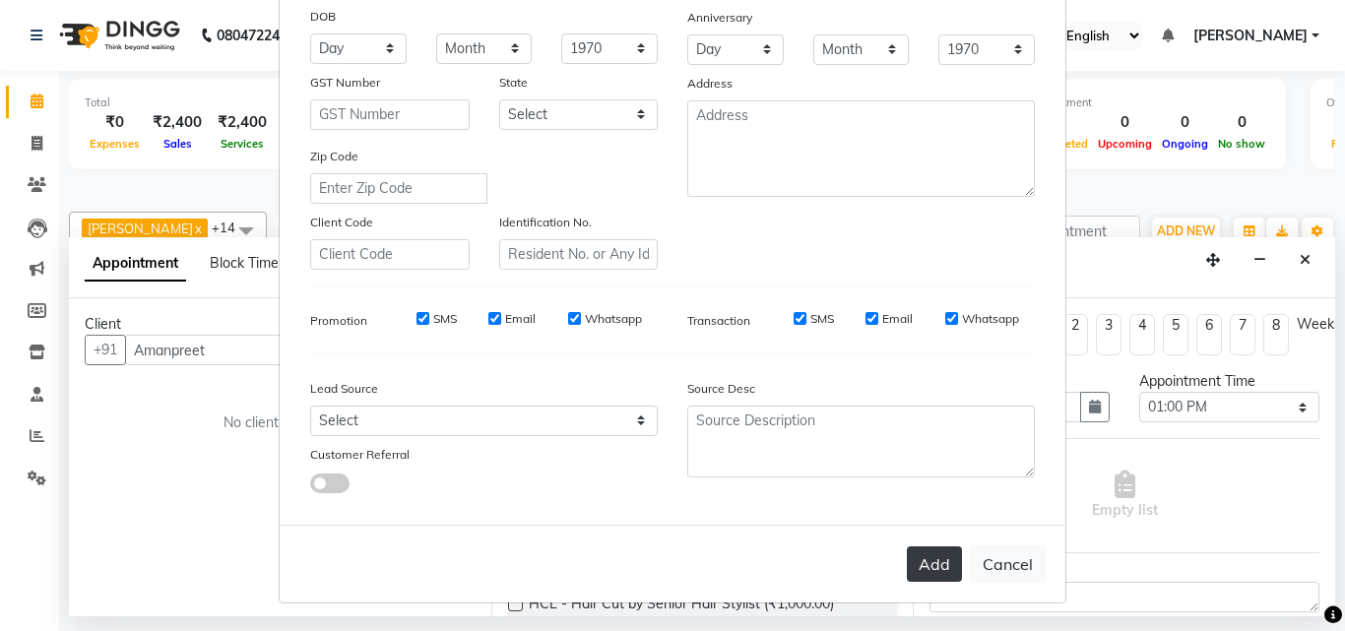
click at [915, 568] on button "Add" at bounding box center [934, 563] width 55 height 35
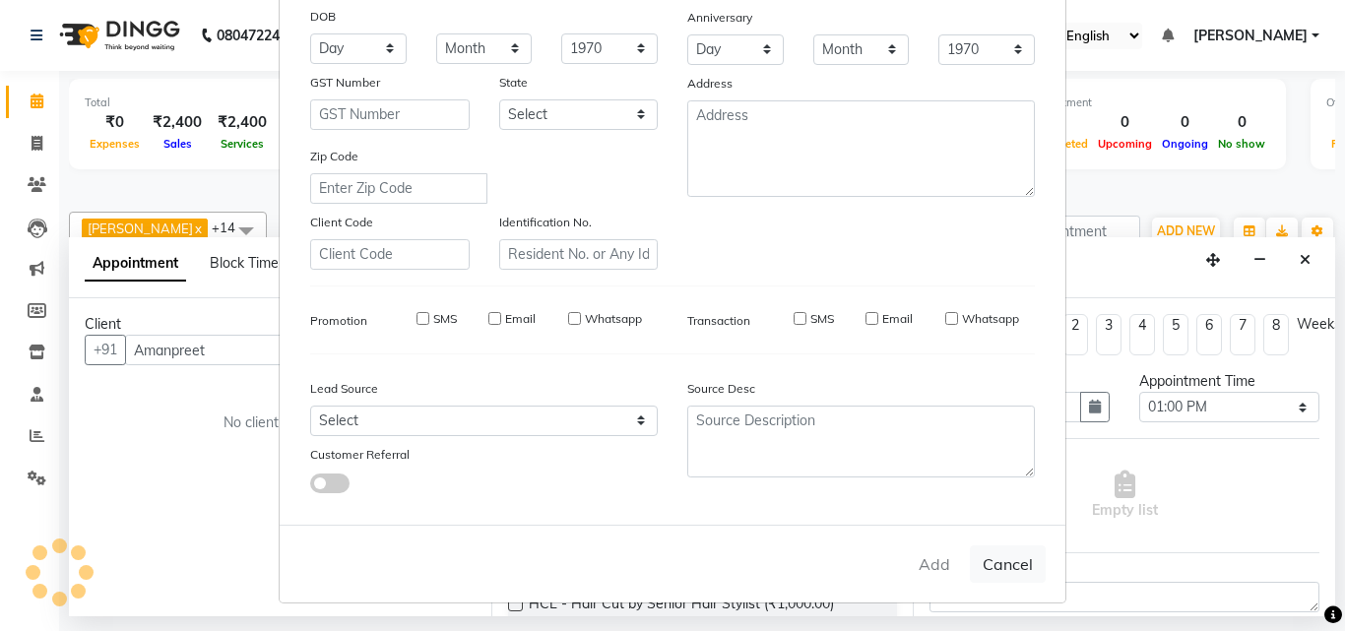
type input "8557994490"
select select
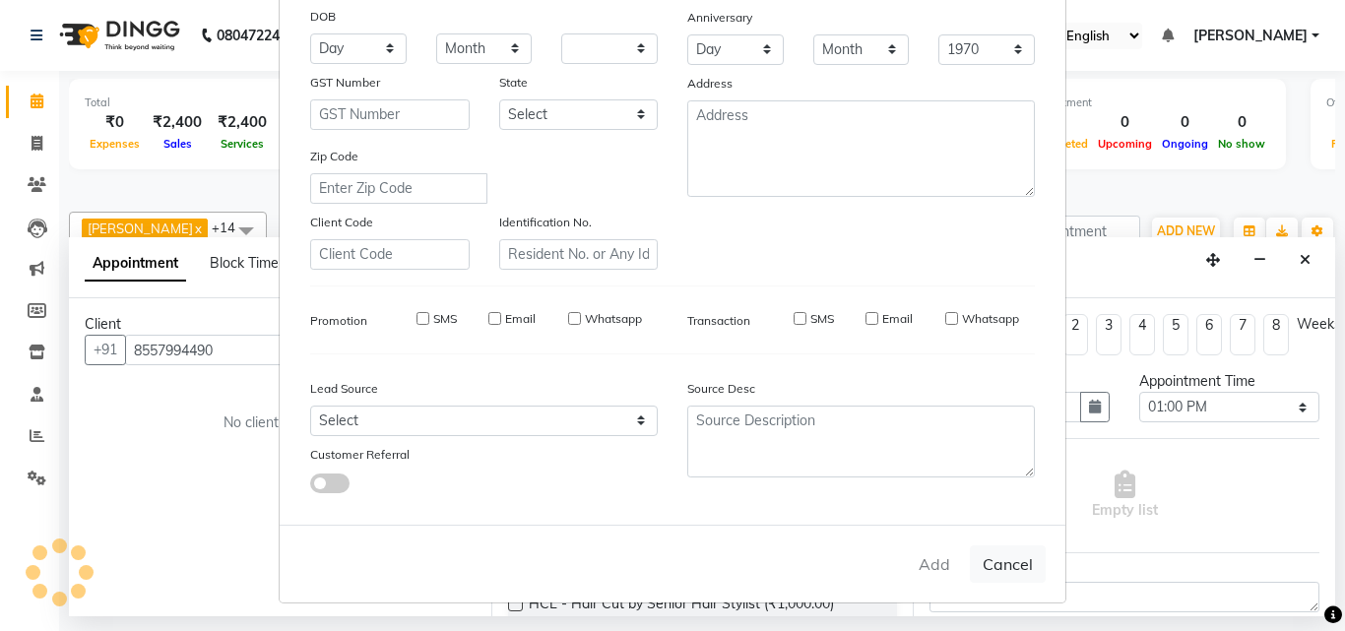
select select
checkbox input "false"
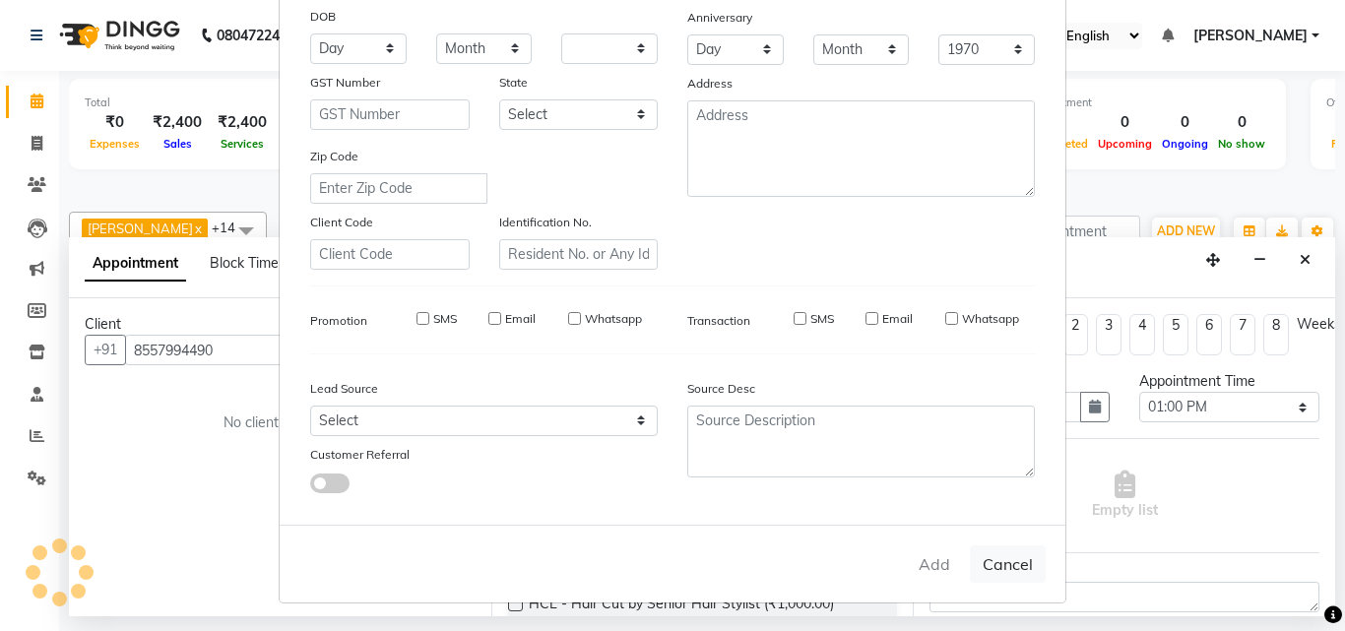
checkbox input "false"
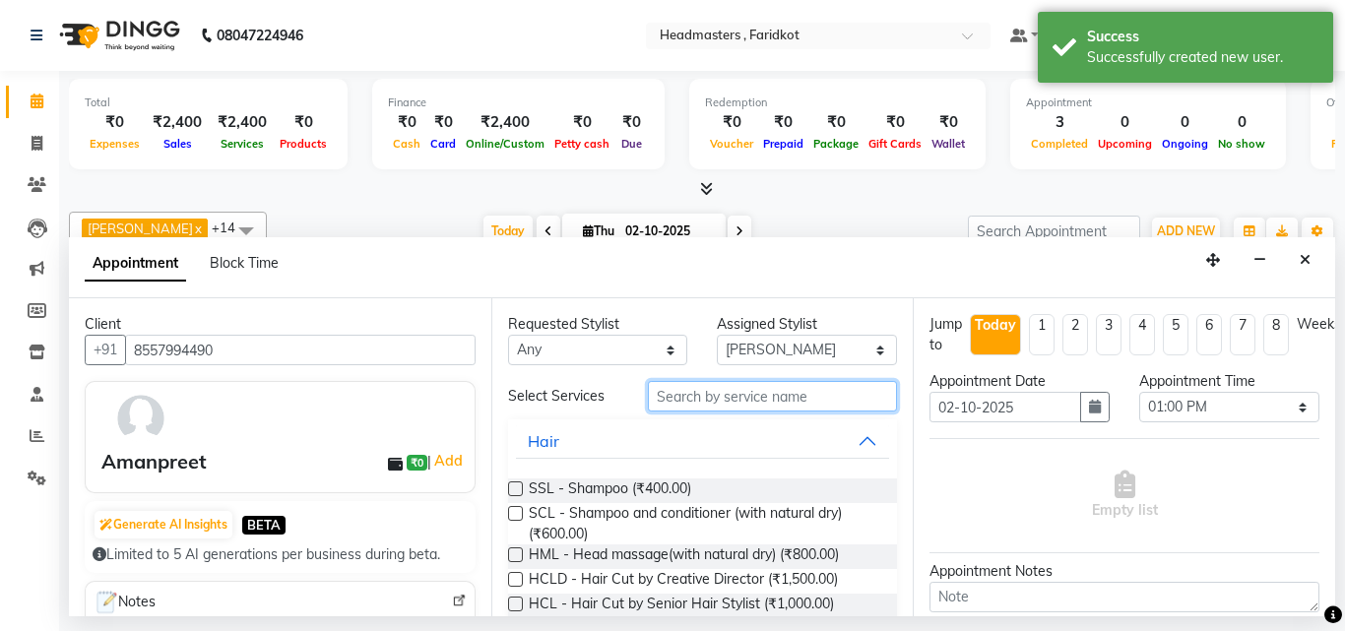
click at [823, 389] on input "text" at bounding box center [773, 396] width 250 height 31
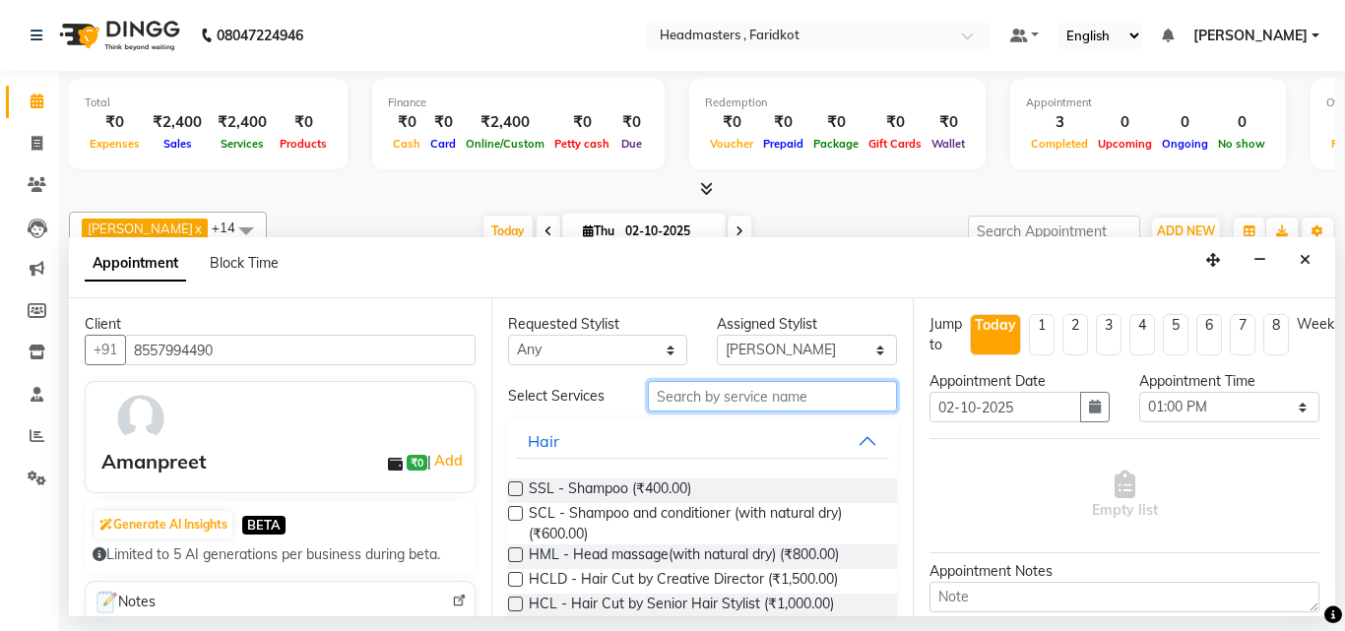
click at [822, 398] on input "text" at bounding box center [773, 396] width 250 height 31
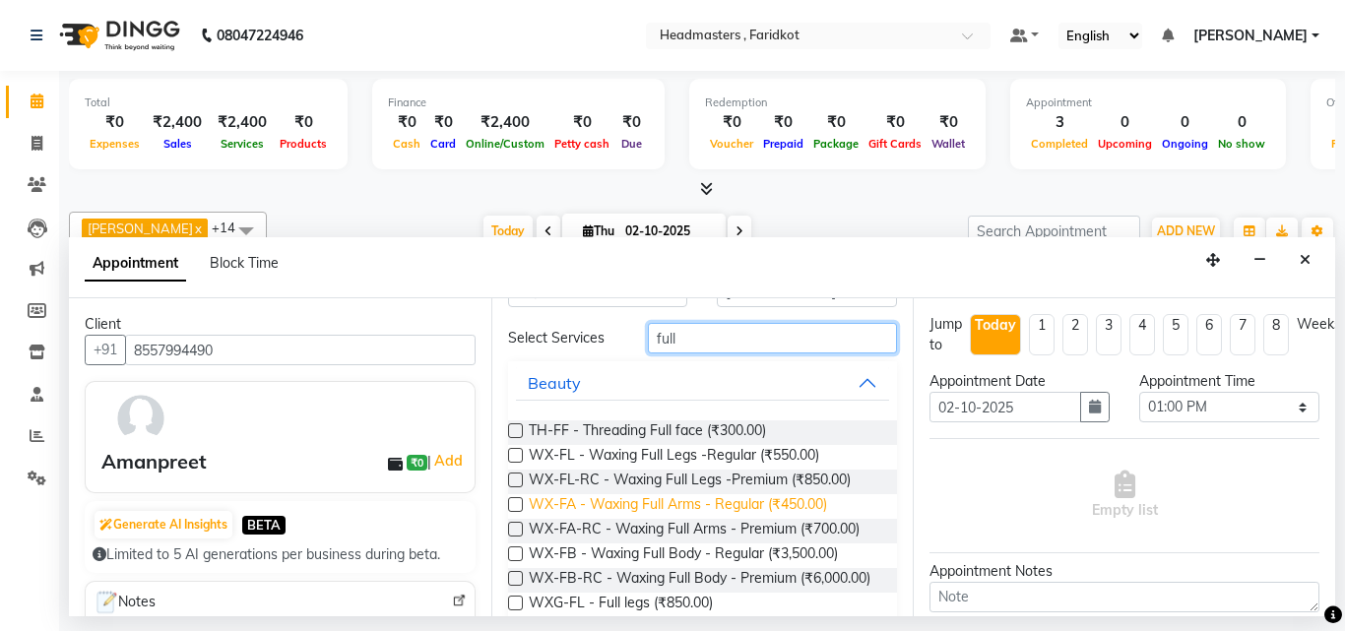
scroll to position [98, 0]
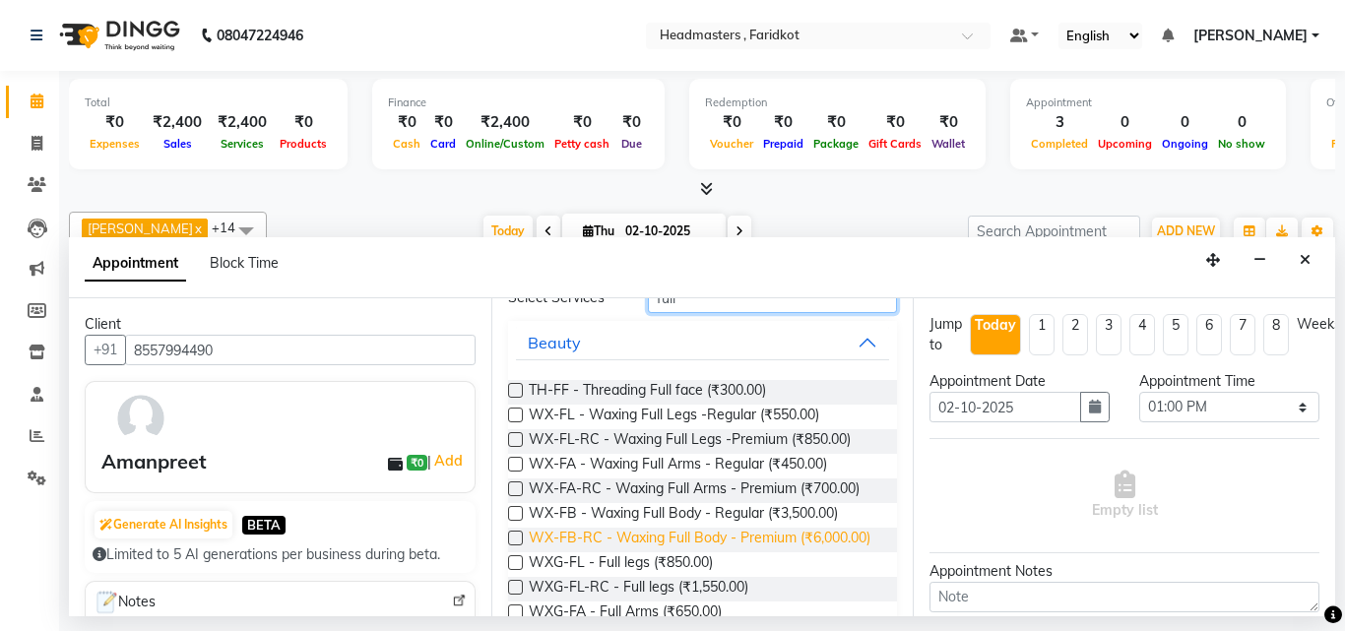
type input "full"
click at [730, 547] on span "WX-FB-RC - Waxing Full Body - Premium (₹6,000.00)" at bounding box center [700, 540] width 342 height 25
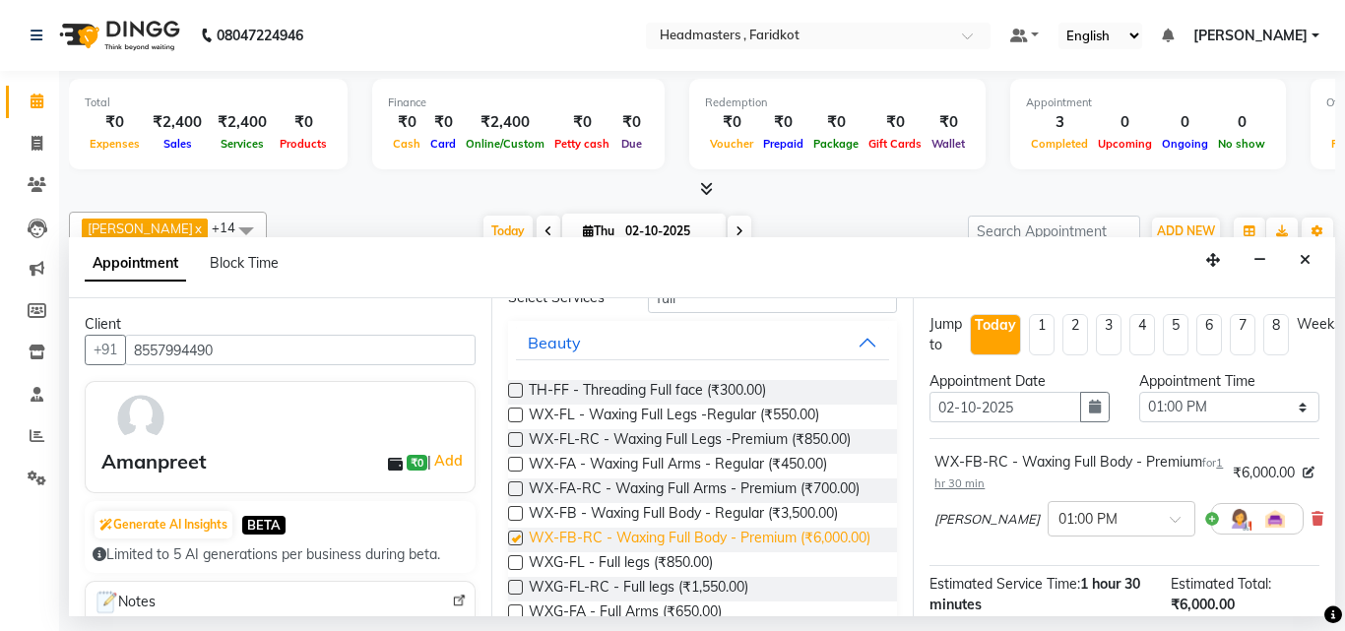
checkbox input "false"
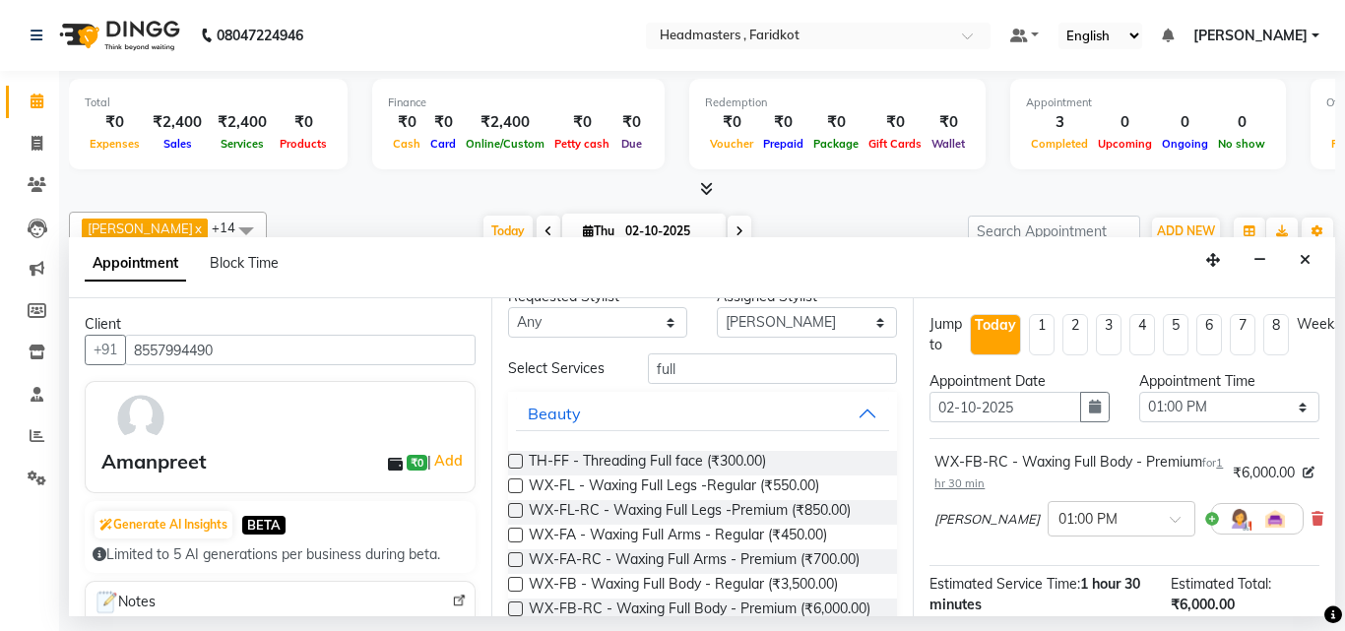
scroll to position [0, 0]
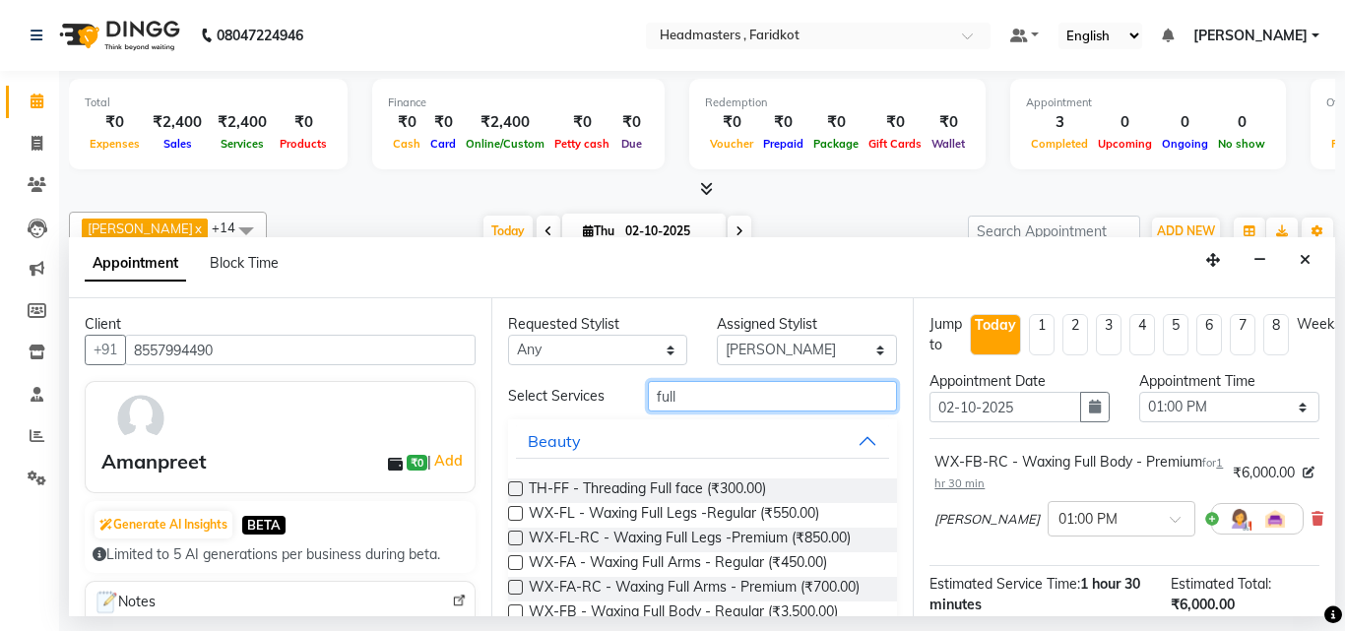
click at [712, 403] on input "full" at bounding box center [773, 396] width 250 height 31
type input "f"
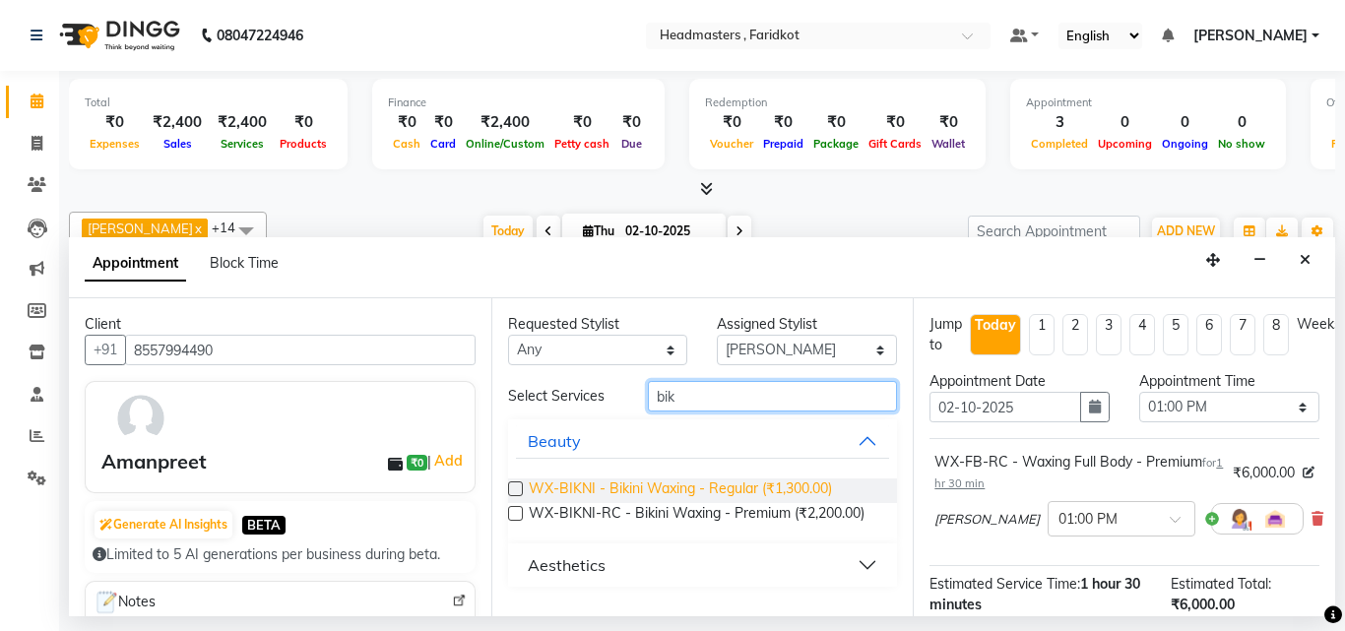
type input "bik"
click at [739, 492] on span "WX-BIKNI - Bikini Waxing - Regular (₹1,300.00)" at bounding box center [680, 490] width 303 height 25
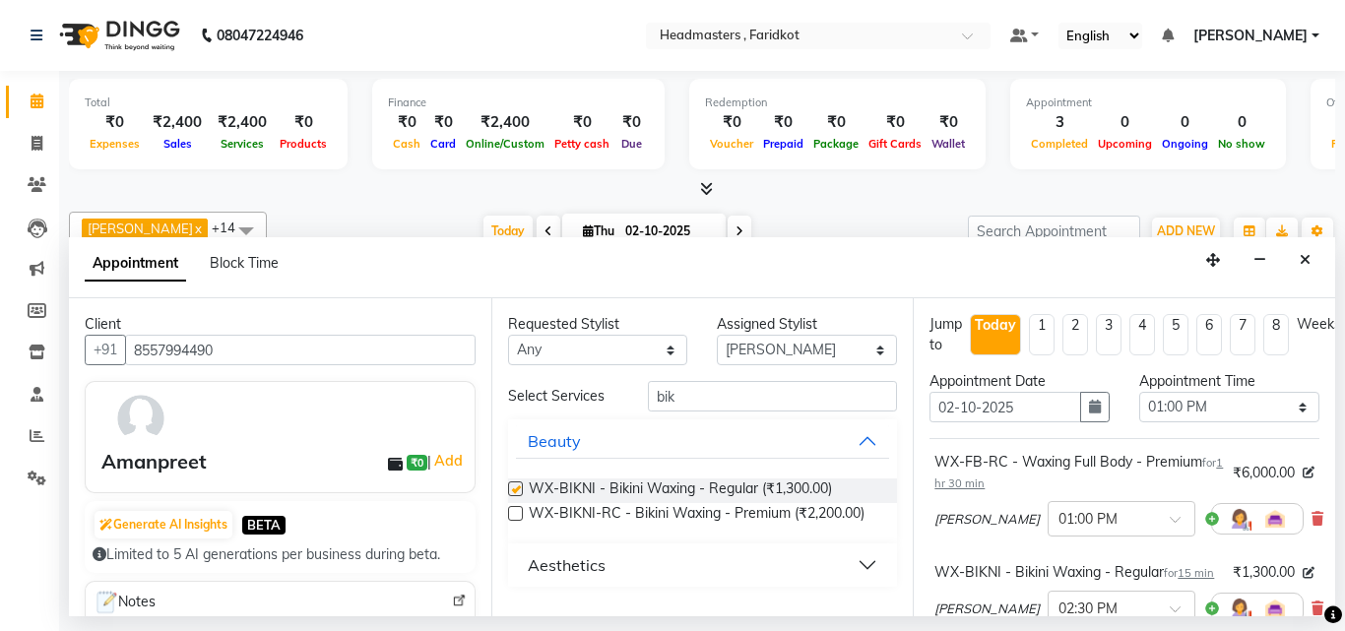
checkbox input "false"
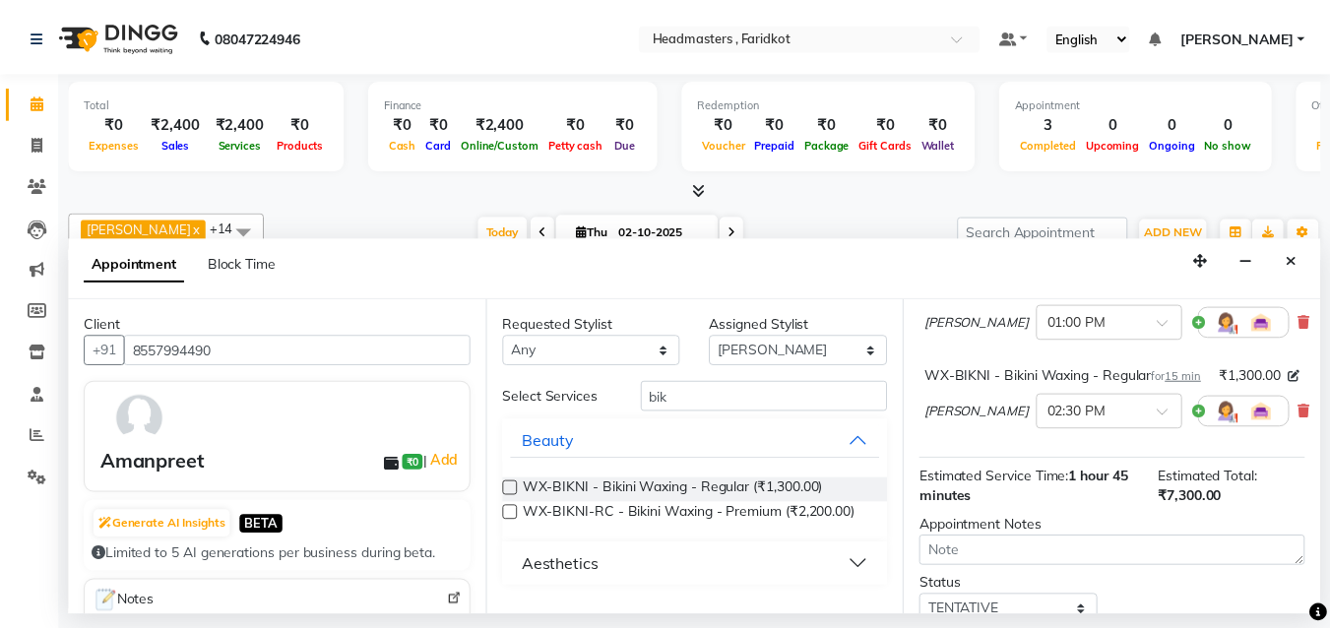
scroll to position [334, 0]
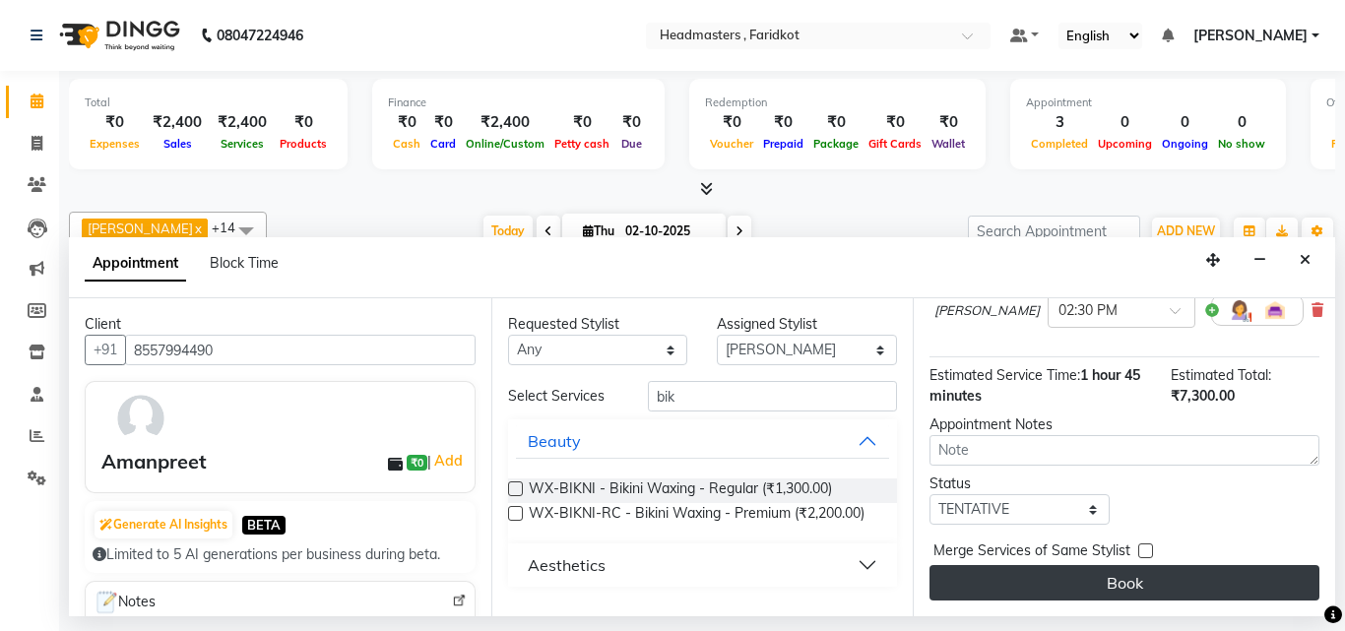
click at [1036, 565] on button "Book" at bounding box center [1124, 582] width 390 height 35
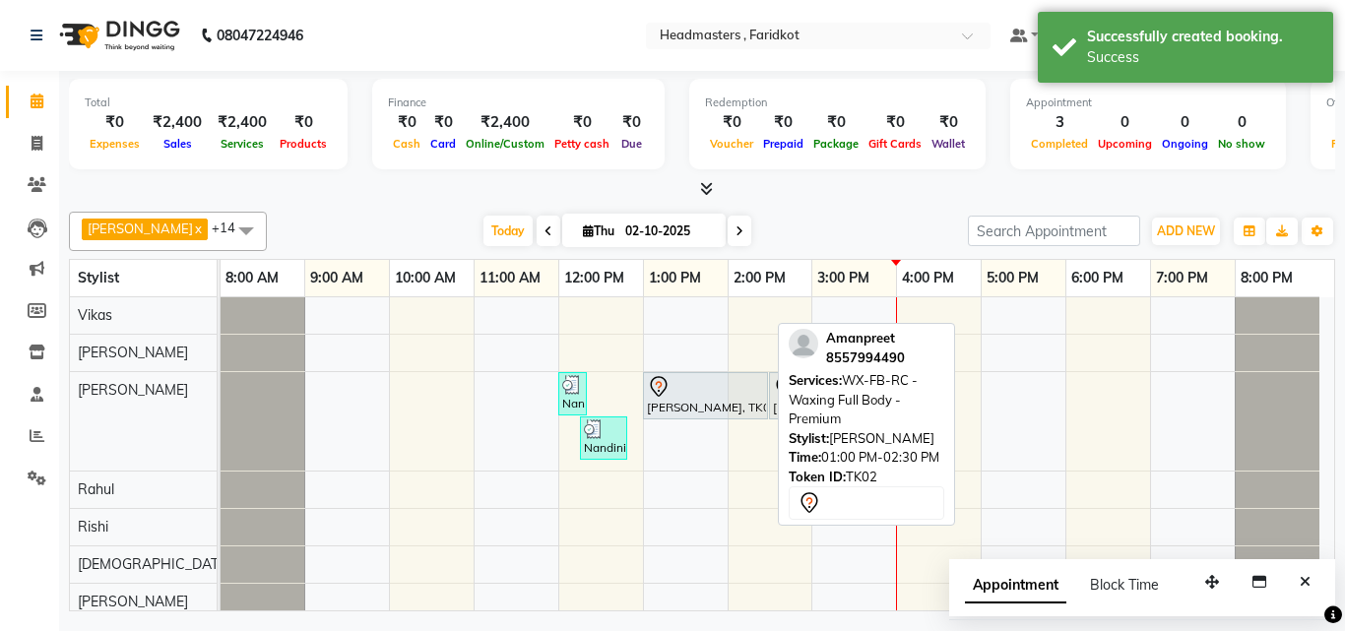
click at [705, 409] on div "[PERSON_NAME], TK02, 01:00 PM-02:30 PM, WX-FB-RC - Waxing Full Body - Premium" at bounding box center [705, 395] width 121 height 41
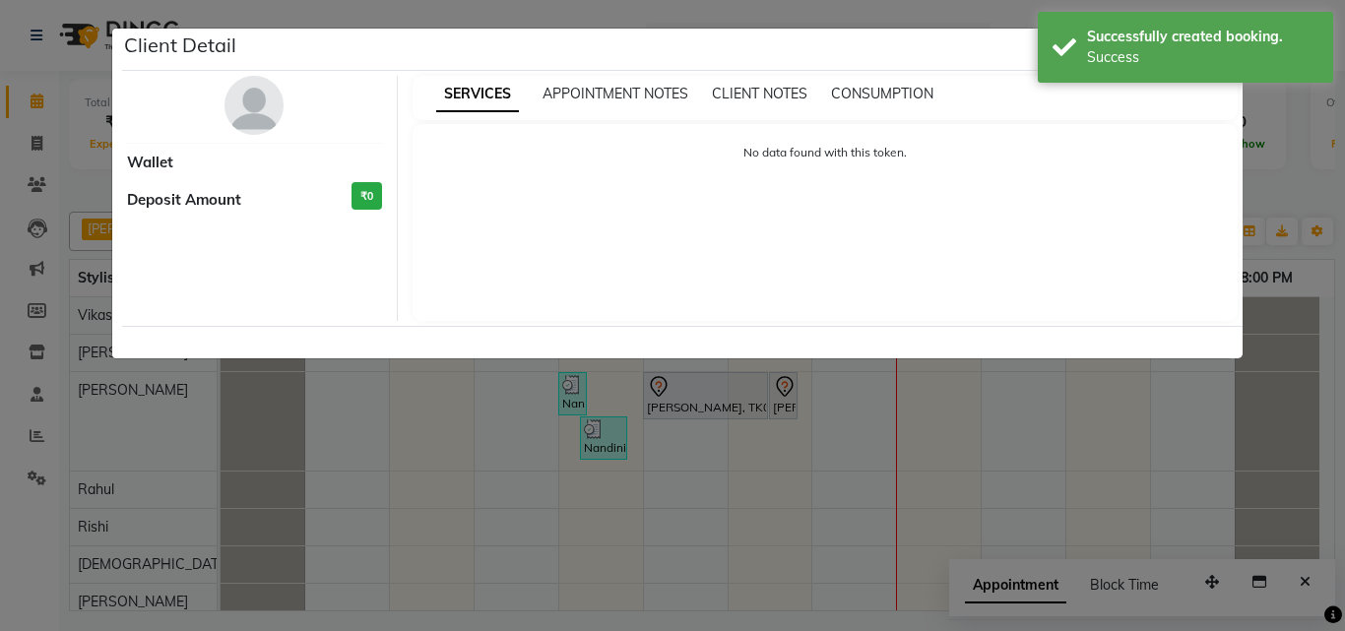
select select "7"
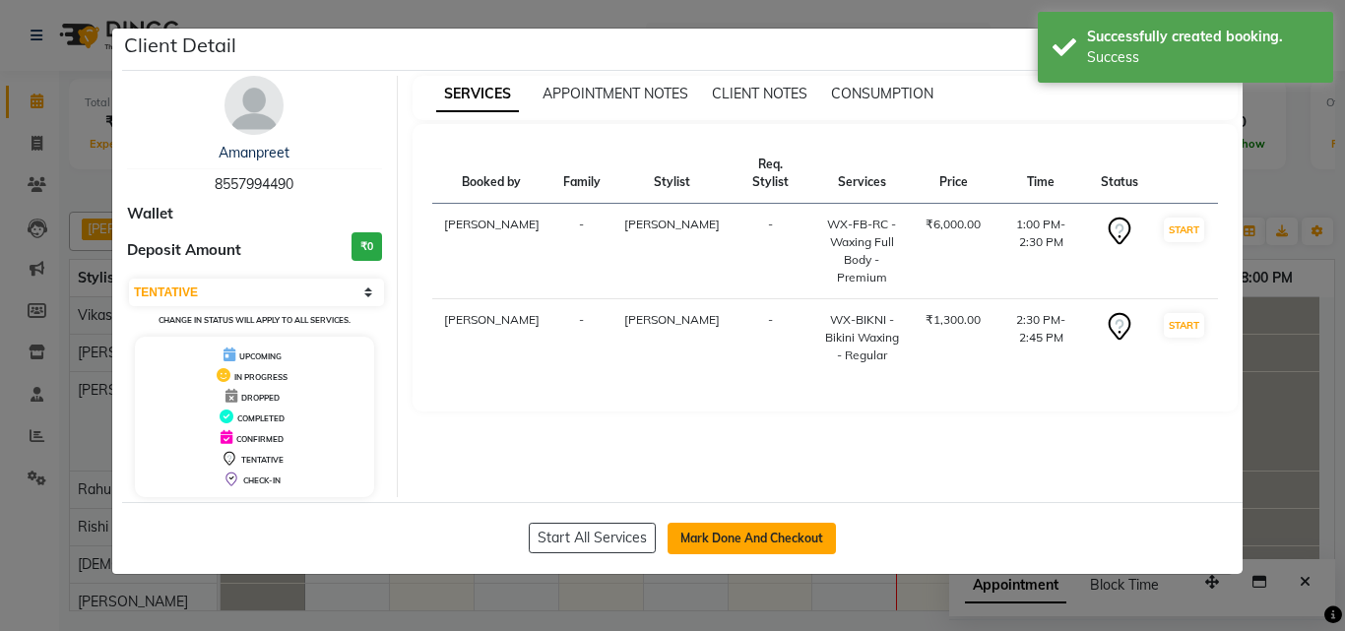
click at [704, 536] on button "Mark Done And Checkout" at bounding box center [751, 539] width 168 height 32
select select "service"
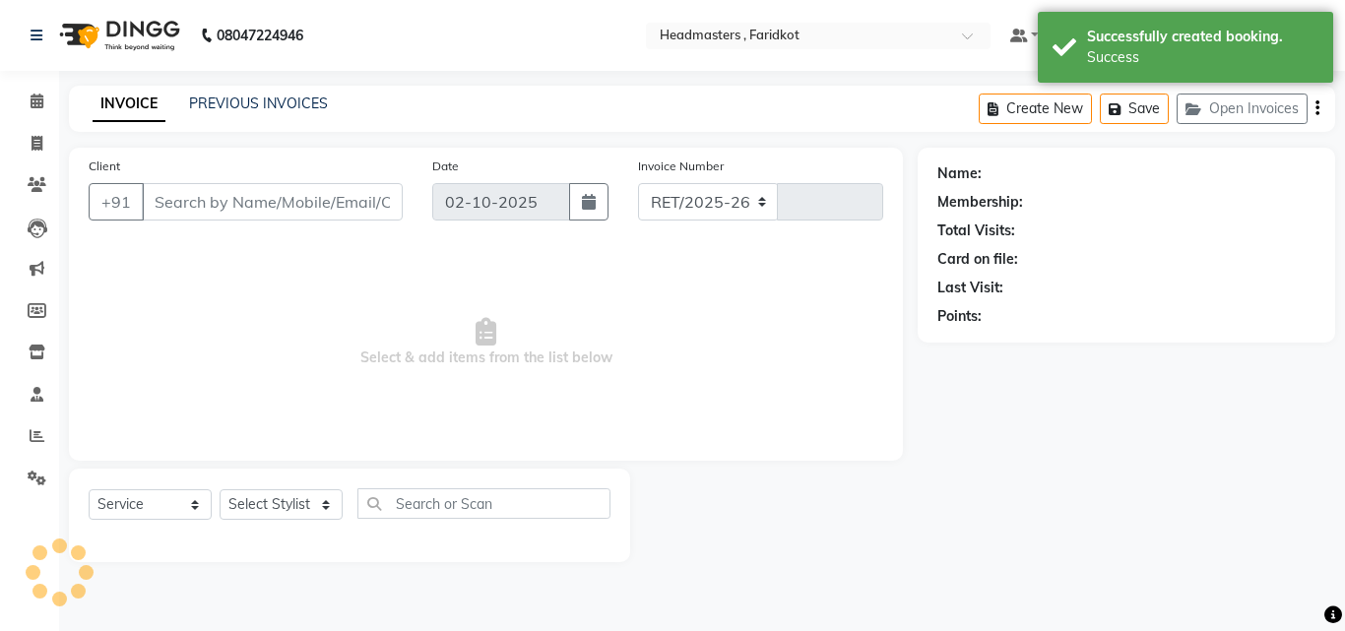
select select "7919"
type input "1359"
type input "8557994490"
select select "71454"
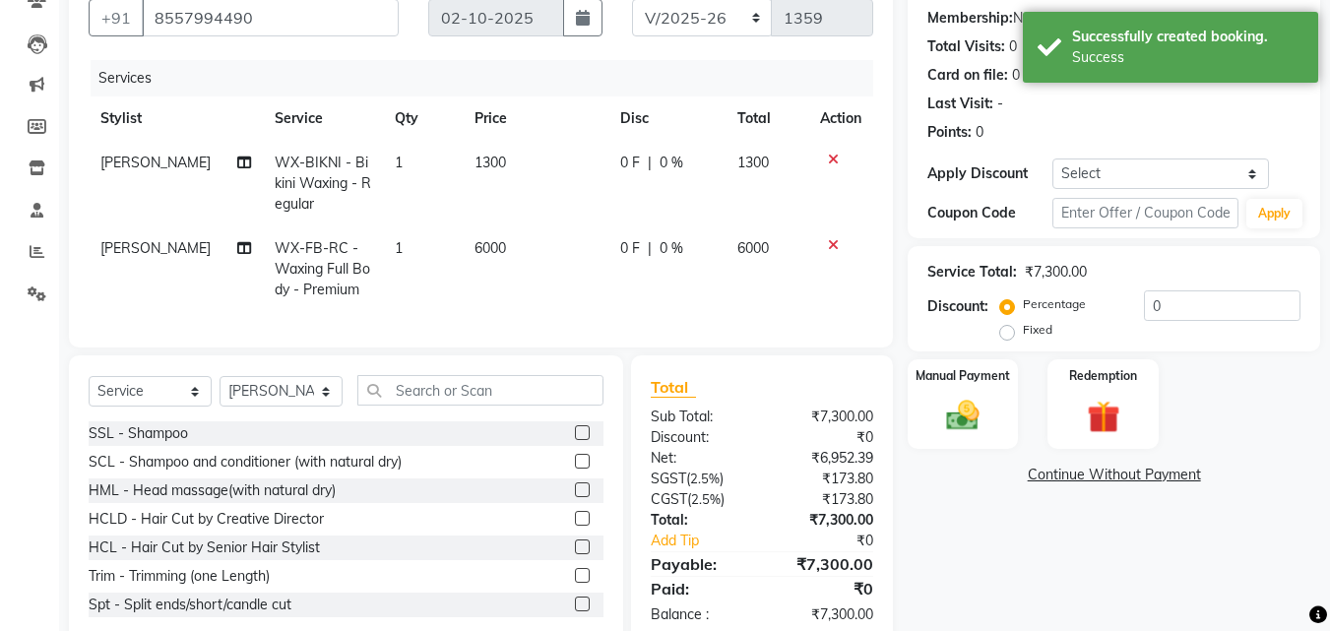
scroll to position [243, 0]
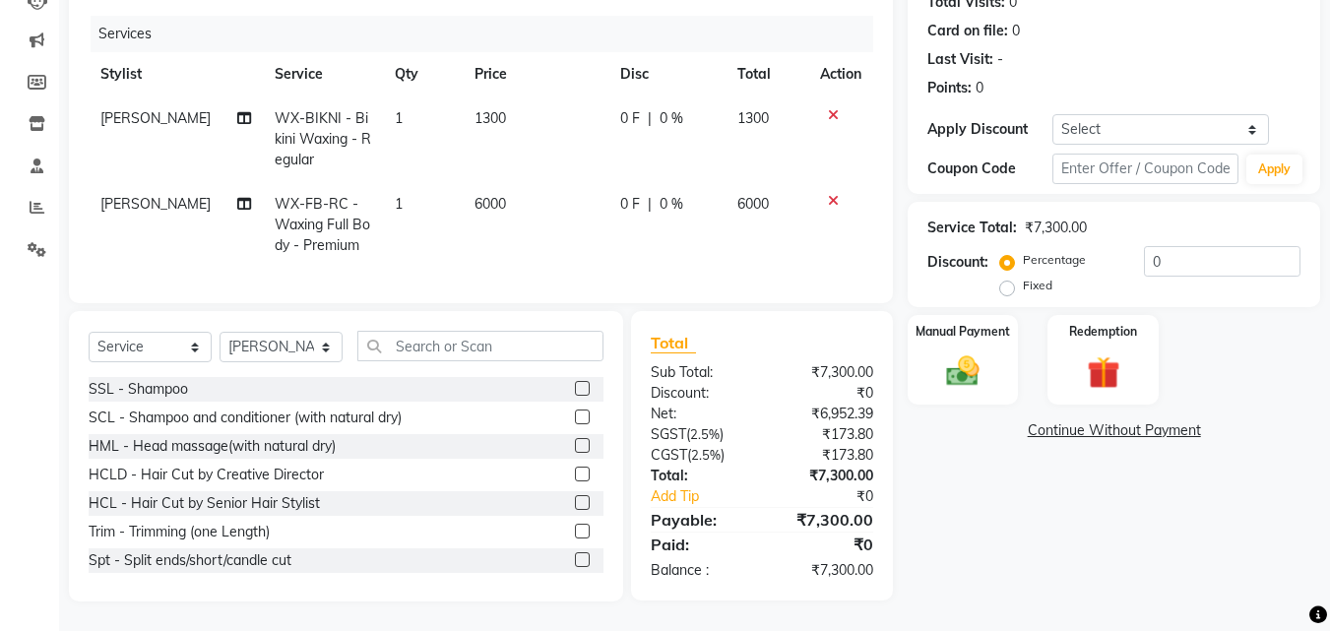
click at [633, 108] on span "0 F" at bounding box center [630, 118] width 20 height 21
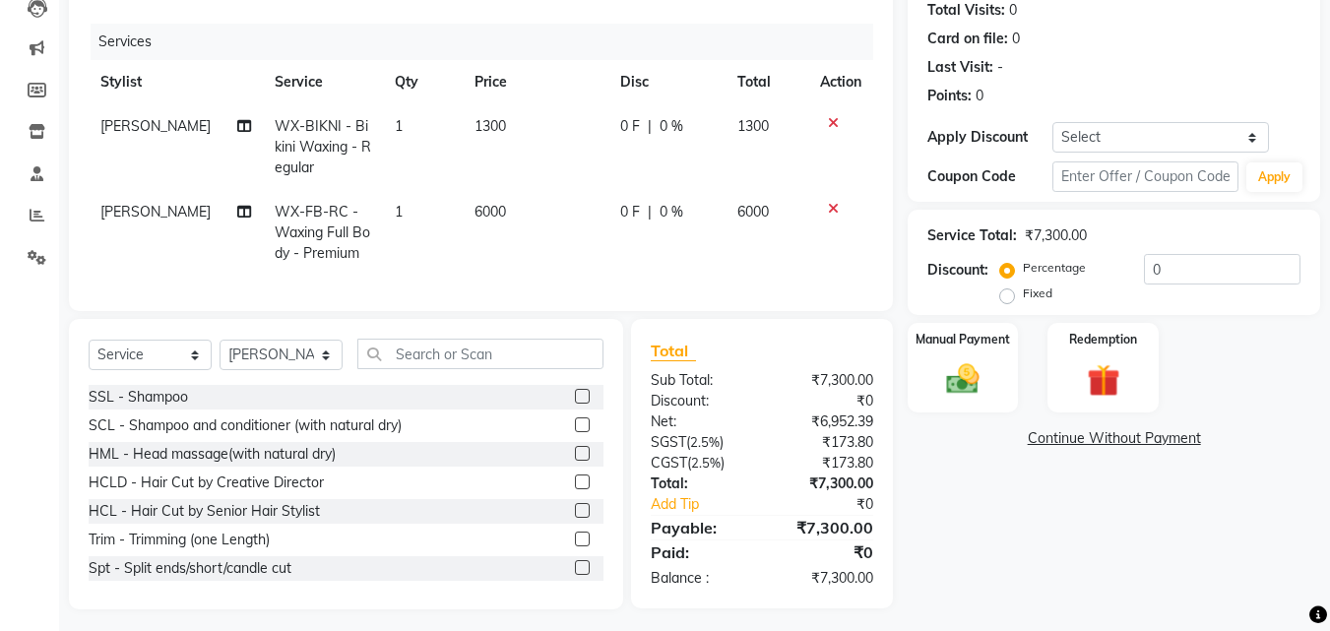
select select "71454"
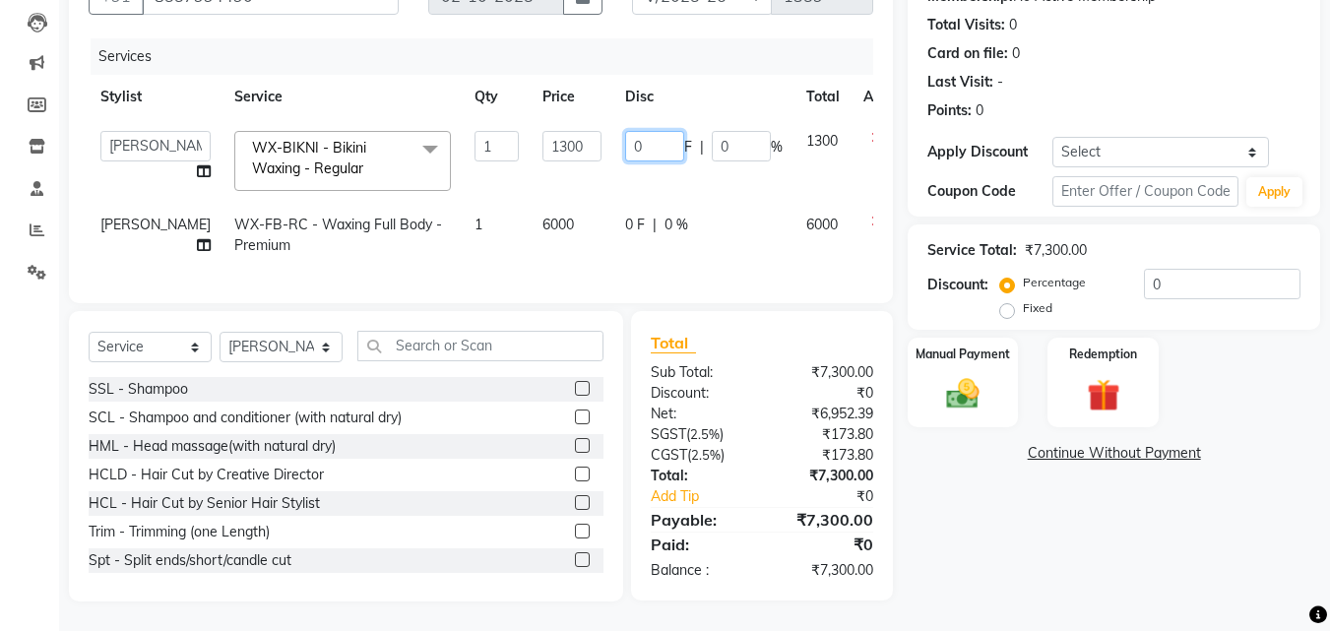
click at [625, 137] on input "0" at bounding box center [654, 146] width 59 height 31
type input "0300"
click at [613, 214] on td "0 F | 0 %" at bounding box center [703, 235] width 181 height 65
select select "71454"
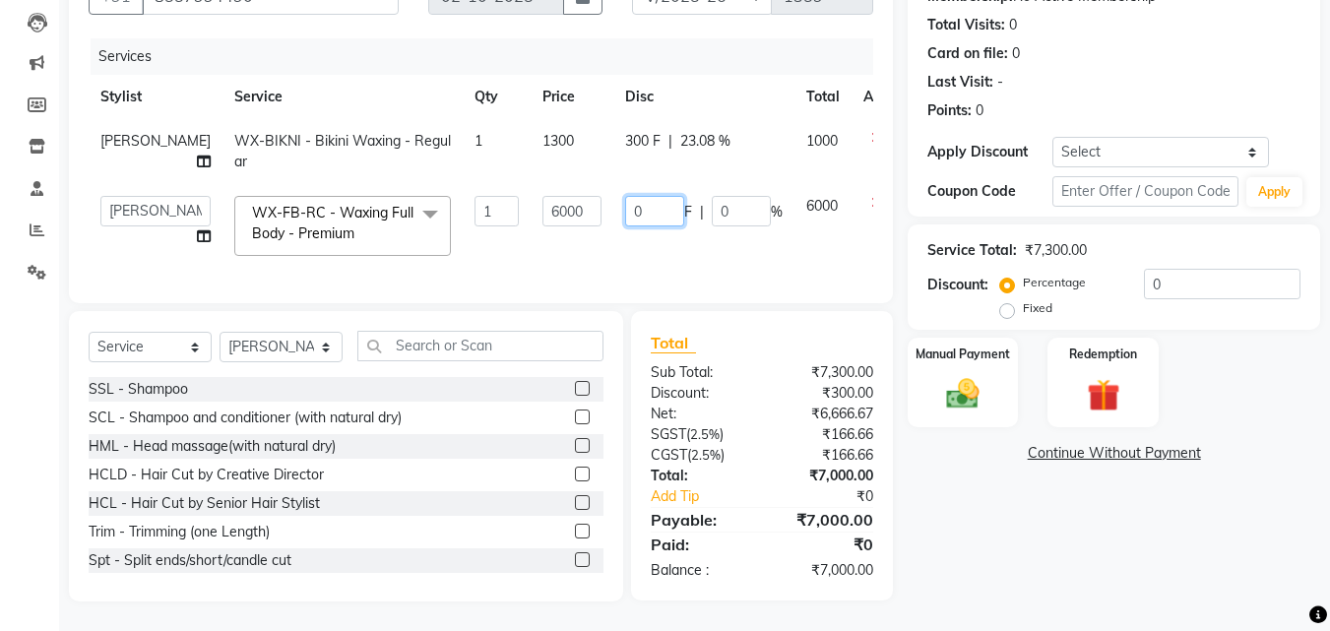
click at [625, 196] on input "0" at bounding box center [654, 211] width 59 height 31
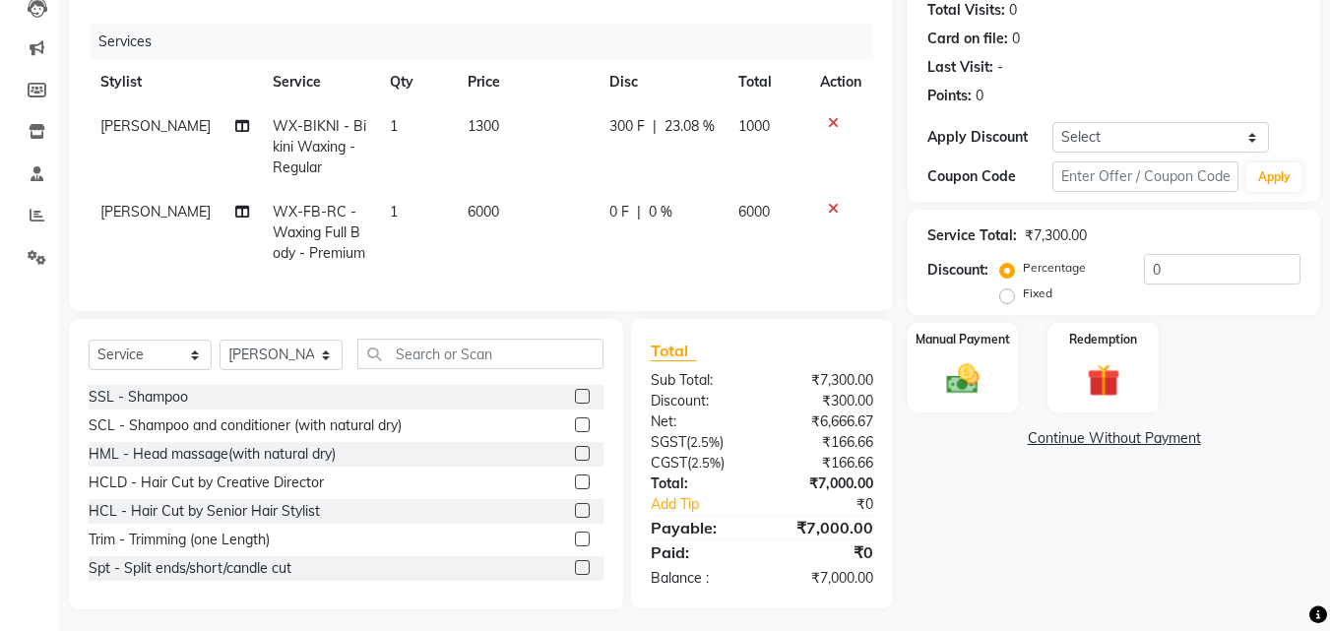
click at [649, 219] on span "0 %" at bounding box center [661, 212] width 24 height 21
select select "71454"
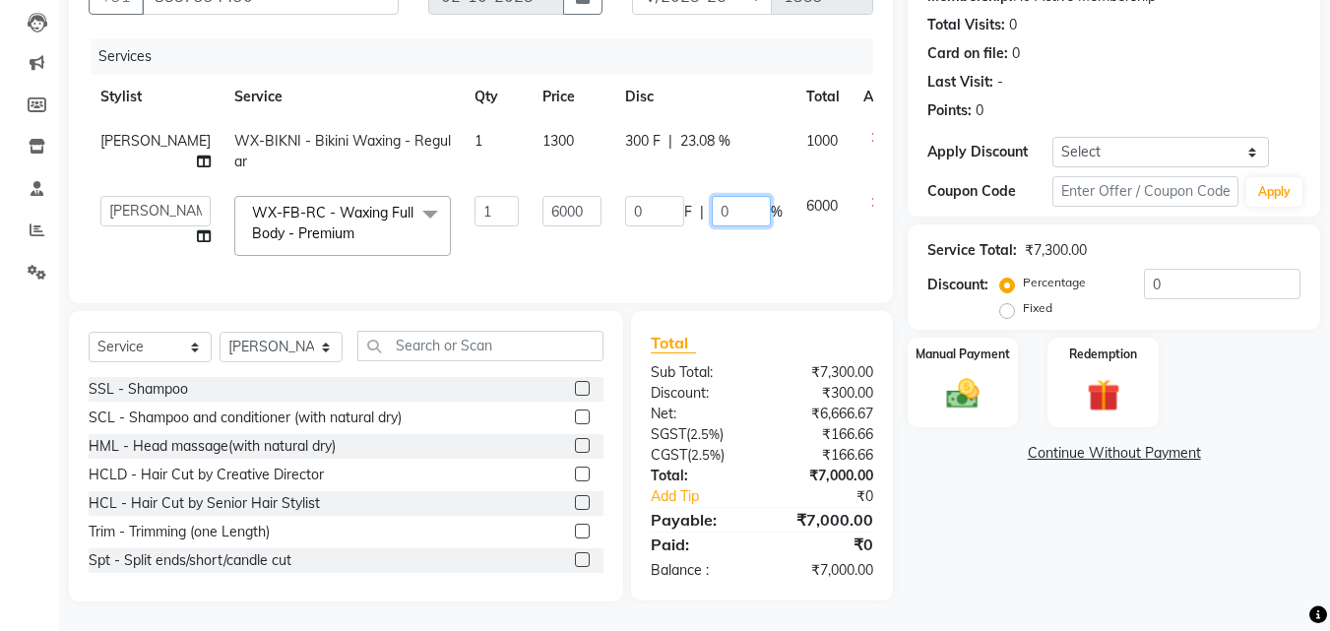
click at [712, 201] on input "0" at bounding box center [741, 211] width 59 height 31
type input "50"
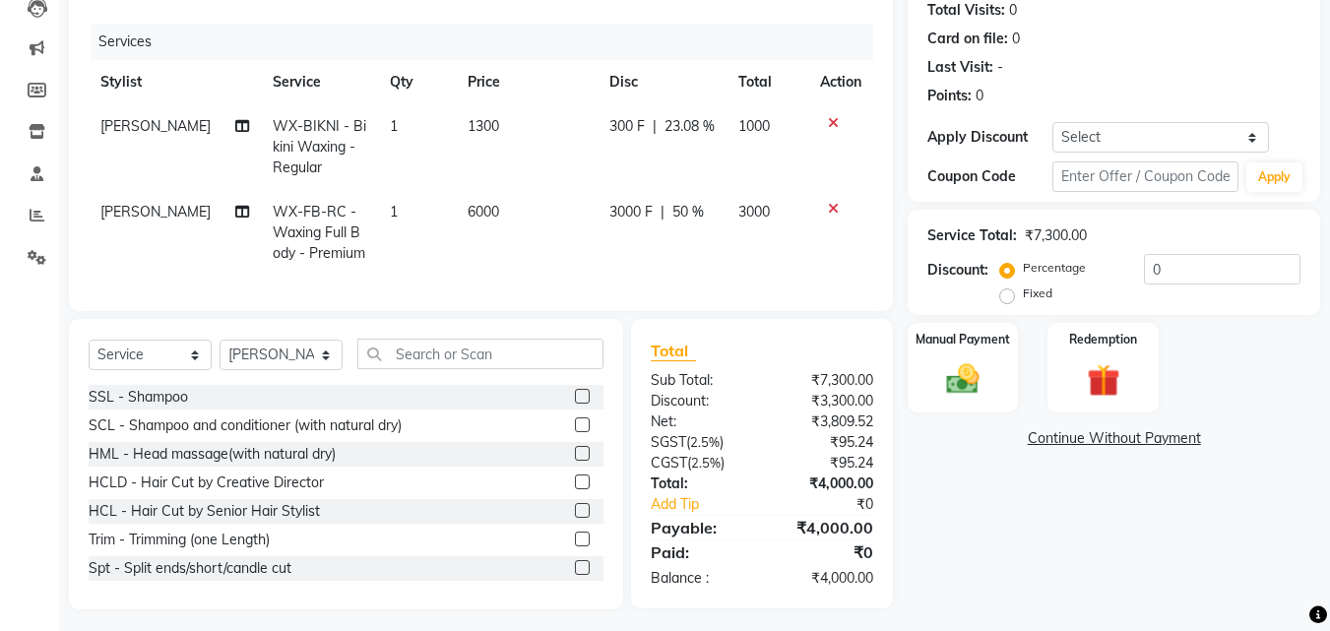
click at [1021, 543] on div "Name: Amanpreet Membership: No Active Membership Total Visits: 0 Card on file: …" at bounding box center [1121, 268] width 427 height 682
click at [296, 370] on select "Select Stylist [PERSON_NAME] [PERSON_NAME] [PERSON_NAME] [PERSON_NAME] [PERSON_…" at bounding box center [281, 355] width 123 height 31
select select "76898"
click at [220, 354] on select "Select Stylist [PERSON_NAME] [PERSON_NAME] [PERSON_NAME] [PERSON_NAME] [PERSON_…" at bounding box center [281, 355] width 123 height 31
click at [386, 356] on input "text" at bounding box center [480, 354] width 246 height 31
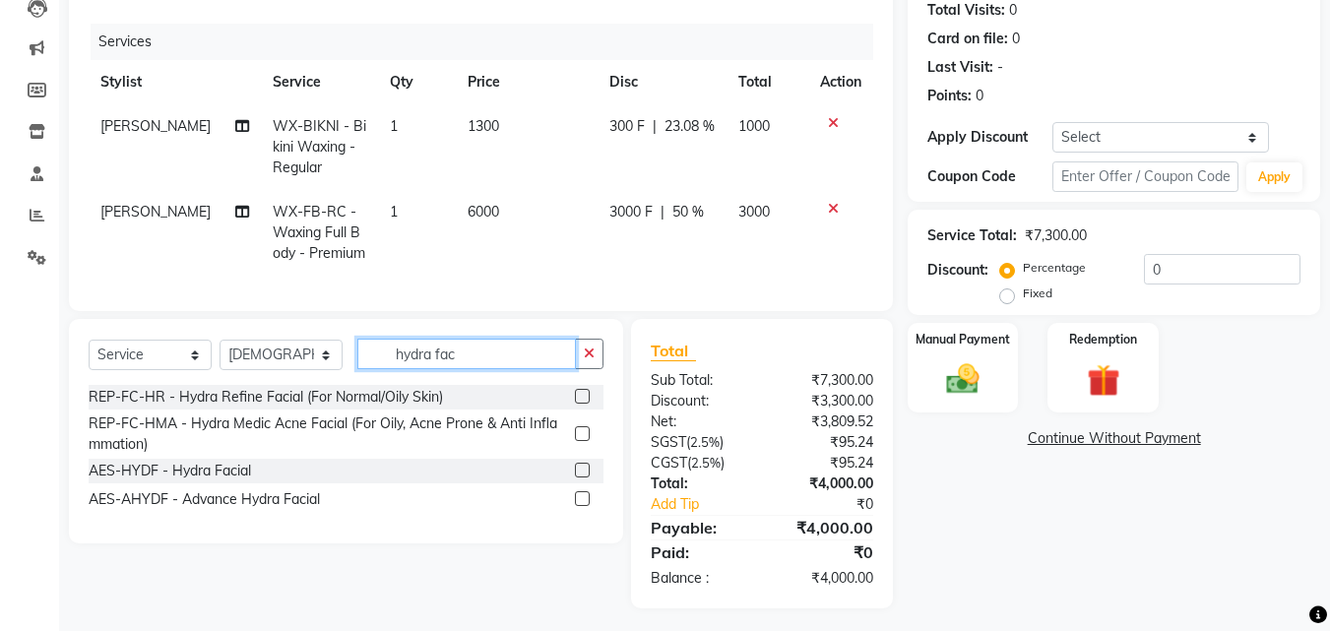
type input "hydra fac"
click at [577, 506] on label at bounding box center [582, 498] width 15 height 15
click at [577, 506] on input "checkbox" at bounding box center [581, 499] width 13 height 13
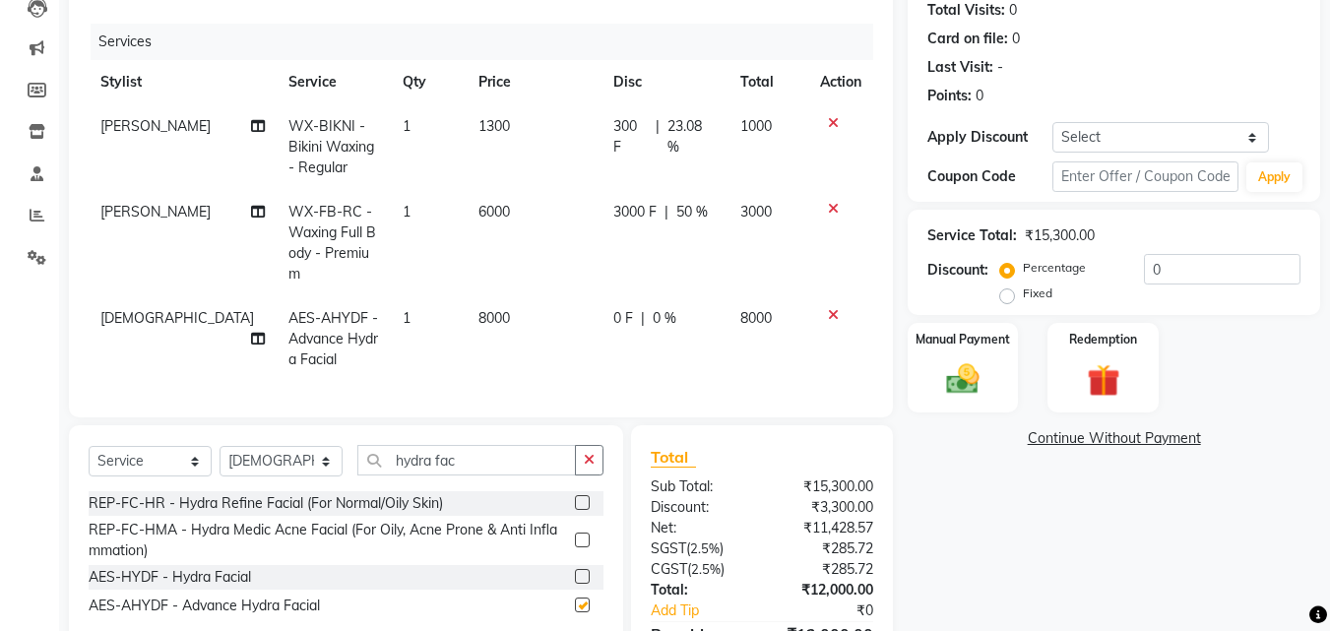
checkbox input "false"
click at [613, 308] on span "0 F" at bounding box center [623, 318] width 20 height 21
select select "76898"
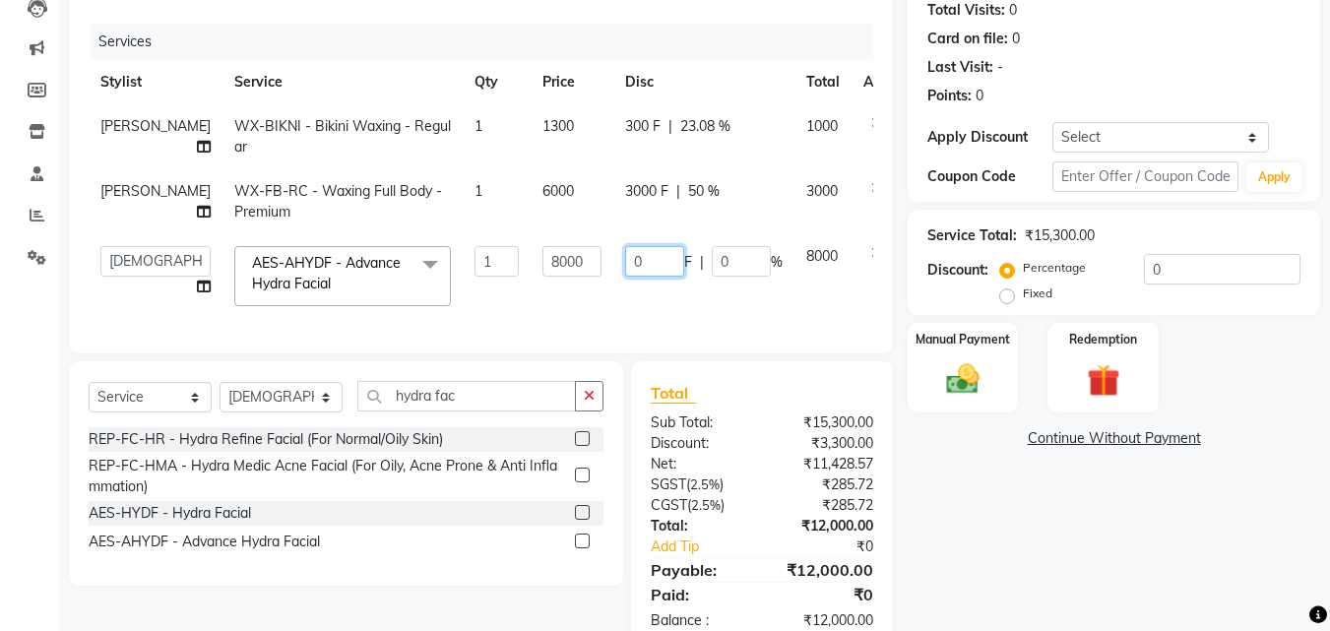
click at [626, 263] on input "0" at bounding box center [654, 261] width 59 height 31
type input "03000"
click at [1029, 578] on div "Name: Amanpreet Membership: No Active Membership Total Visits: 0 Card on file: …" at bounding box center [1121, 289] width 427 height 724
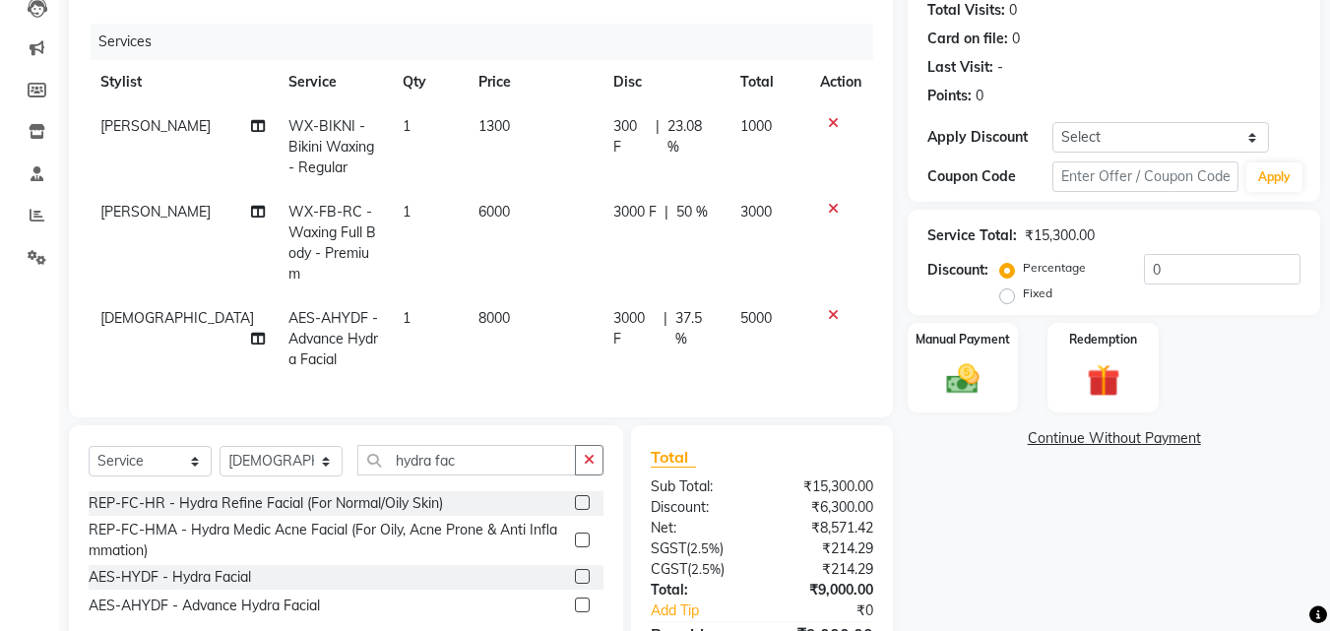
click at [481, 309] on span "8000" at bounding box center [494, 318] width 32 height 18
select select "76898"
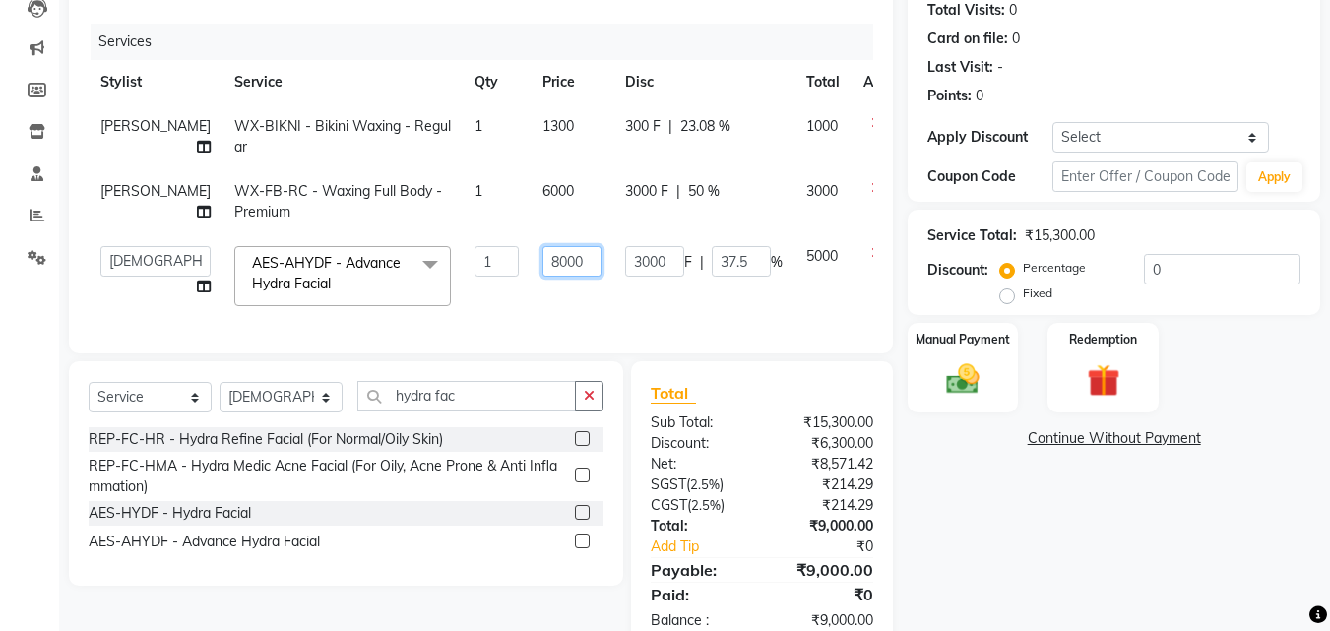
click at [542, 265] on input "8000" at bounding box center [571, 261] width 59 height 31
click at [1007, 545] on div "Name: Amanpreet Membership: No Active Membership Total Visits: 0 Card on file: …" at bounding box center [1121, 289] width 427 height 724
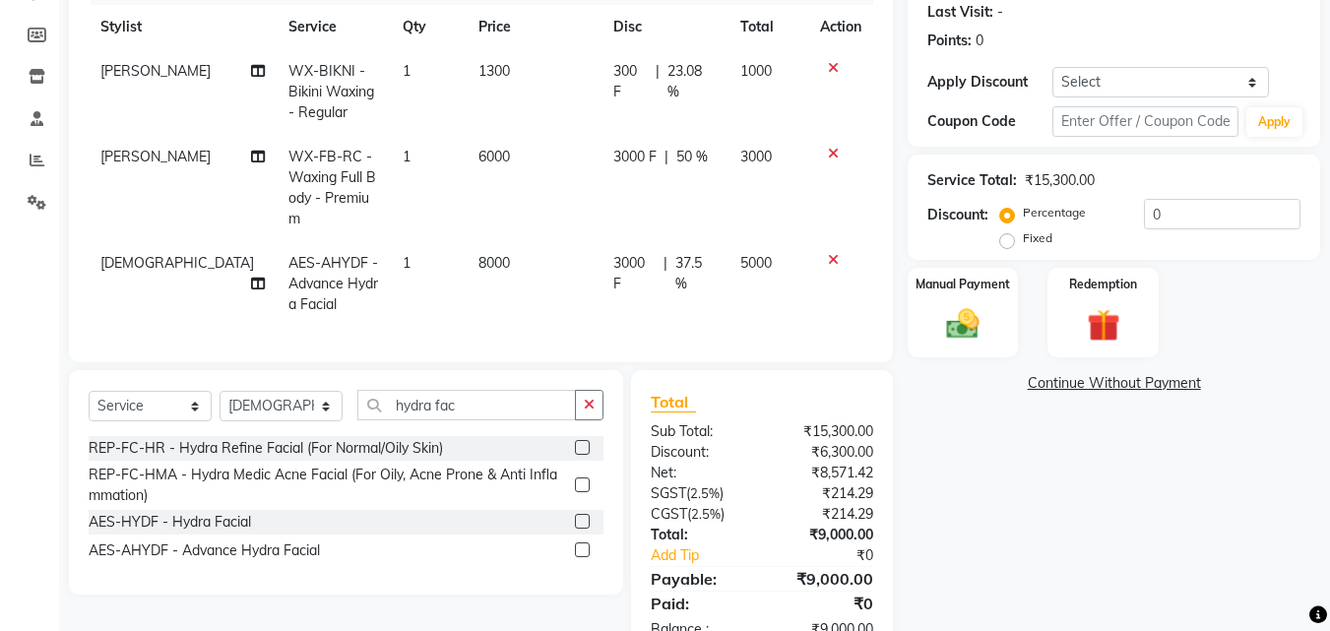
scroll to position [229, 0]
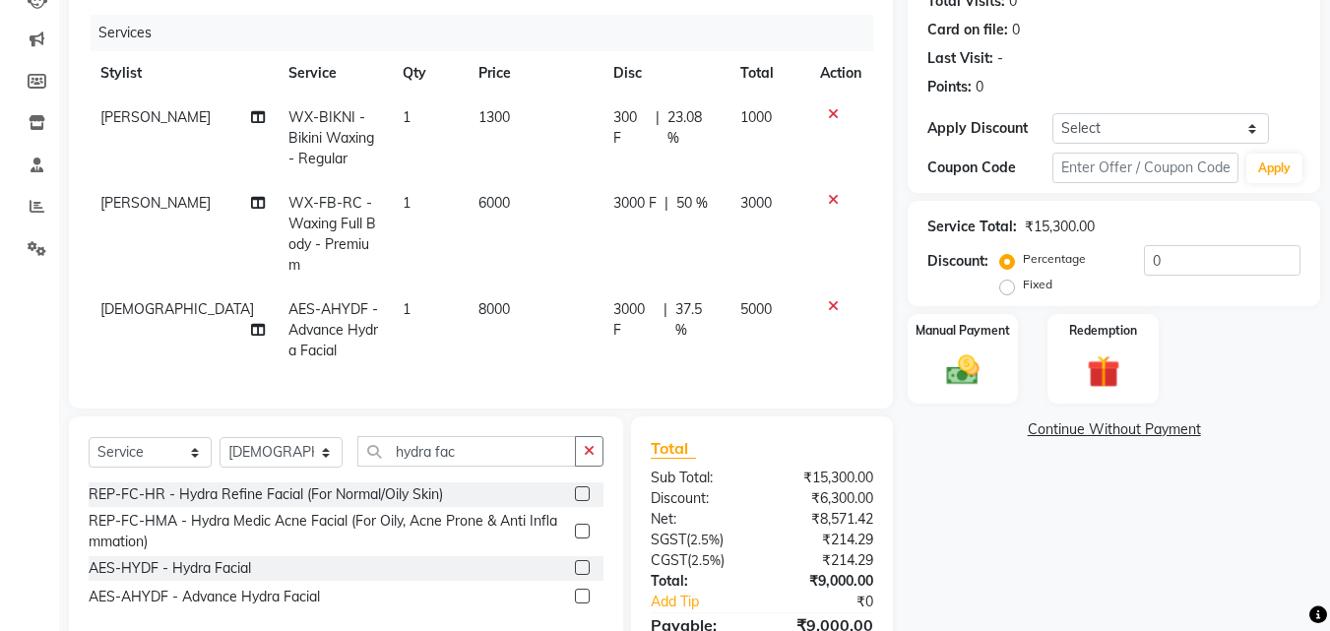
click at [644, 299] on span "3000 F" at bounding box center [634, 319] width 42 height 41
select select "76898"
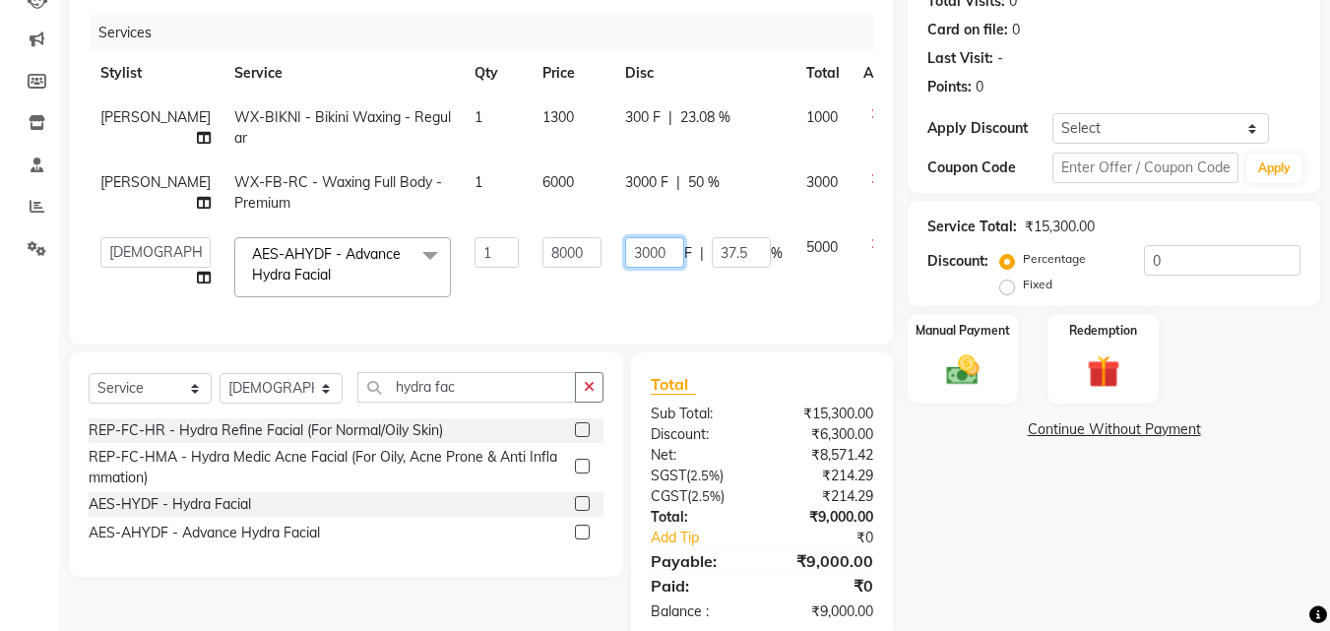
click at [633, 263] on input "3000" at bounding box center [654, 252] width 59 height 31
type input "3"
type input "2000"
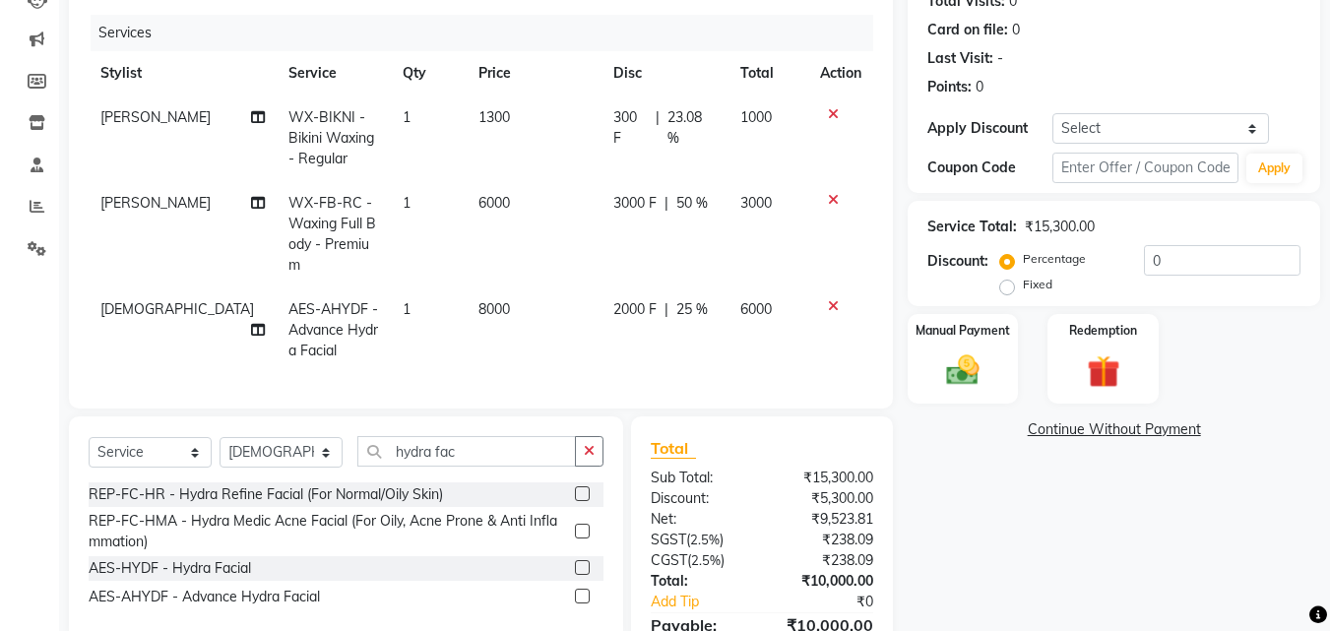
click at [1015, 538] on div "Name: Amanpreet Membership: No Active Membership Total Visits: 0 Card on file: …" at bounding box center [1121, 312] width 427 height 788
click at [959, 387] on img at bounding box center [962, 369] width 55 height 39
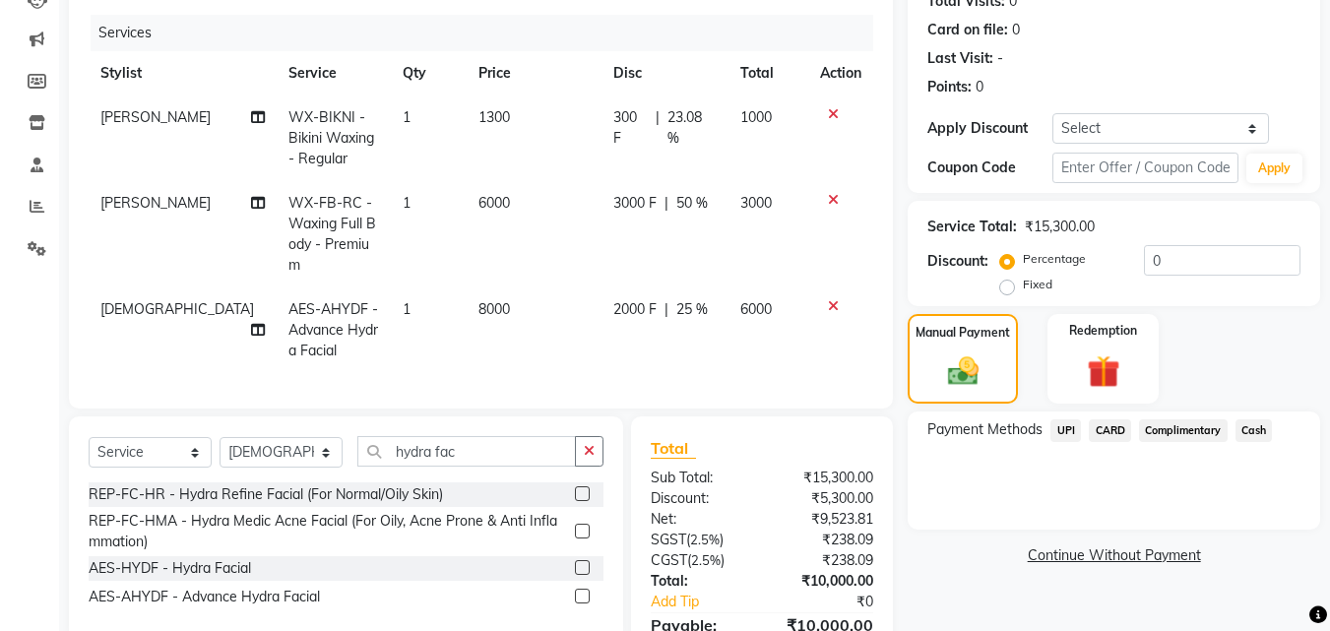
scroll to position [328, 0]
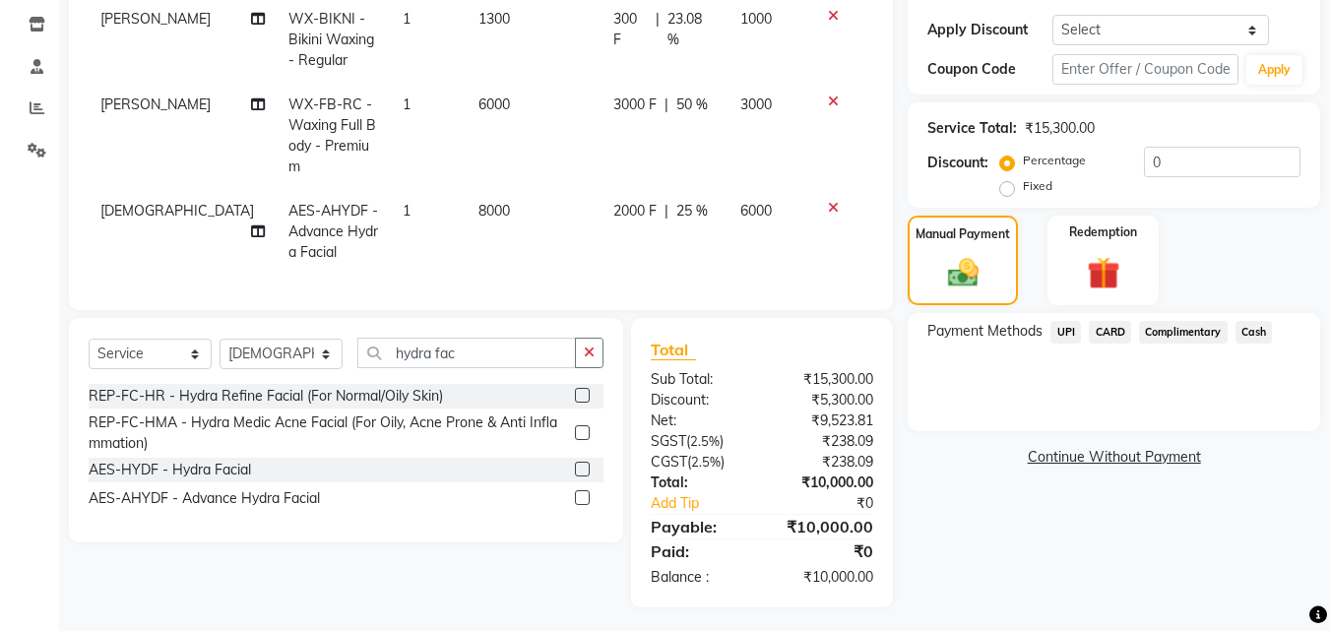
click at [1073, 336] on span "UPI" at bounding box center [1065, 332] width 31 height 23
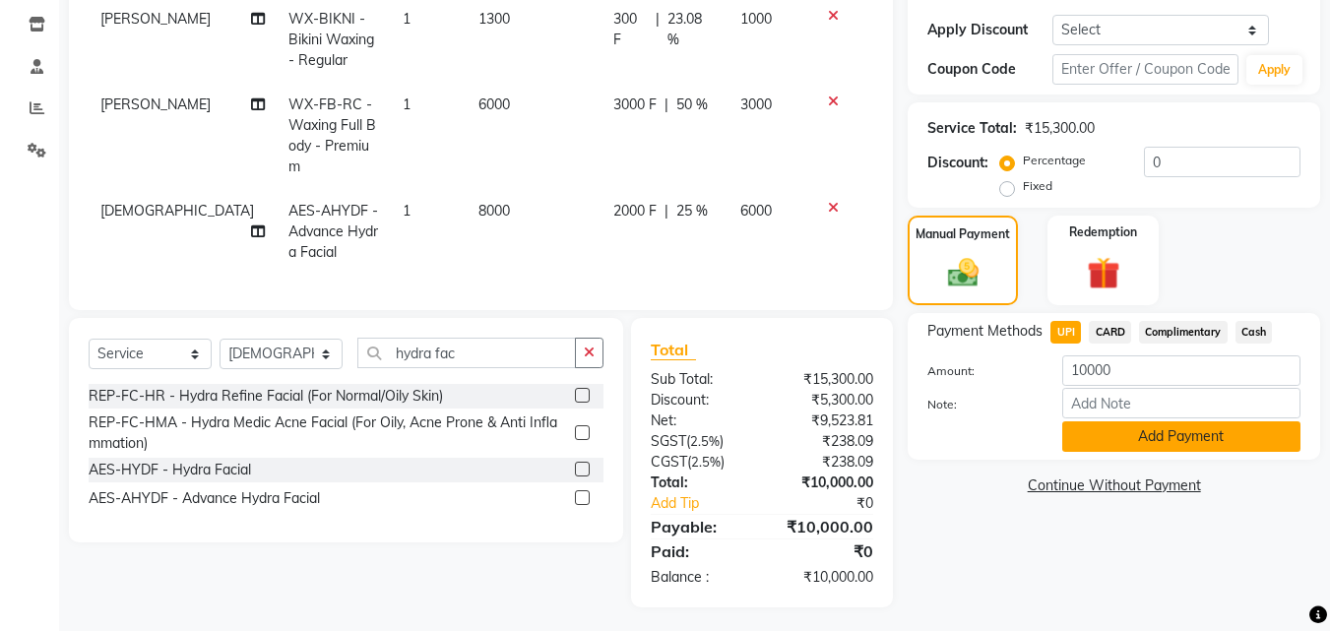
click at [1154, 442] on button "Add Payment" at bounding box center [1181, 436] width 238 height 31
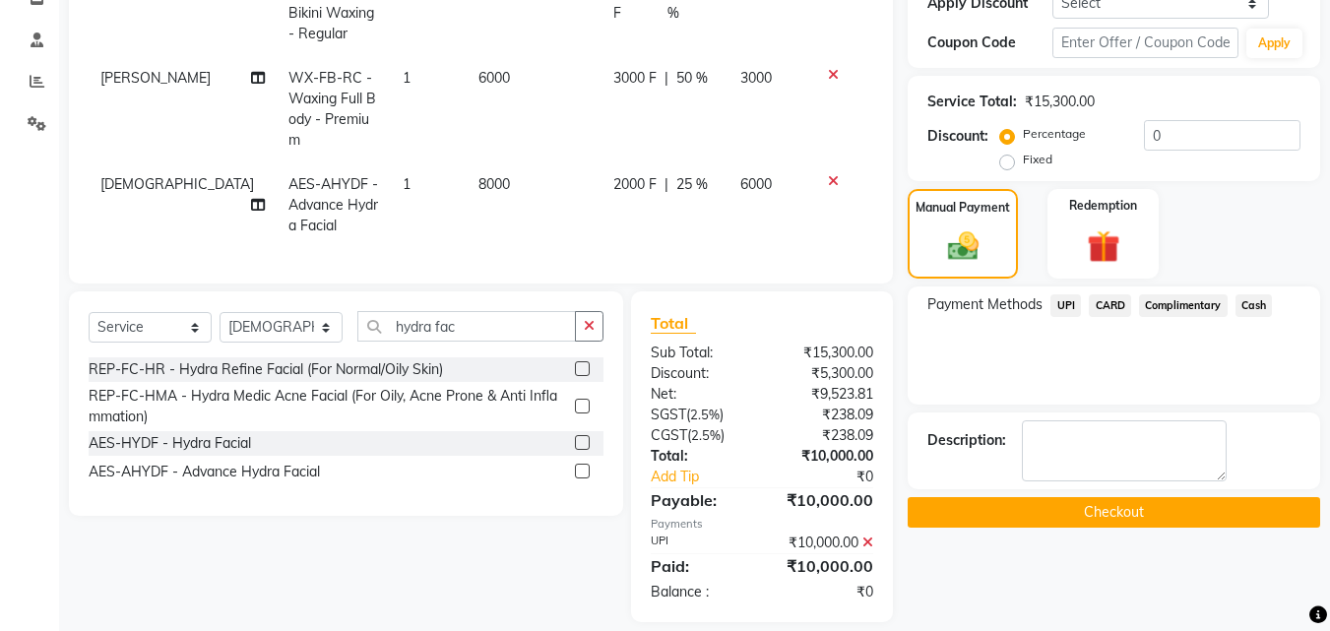
scroll to position [369, 0]
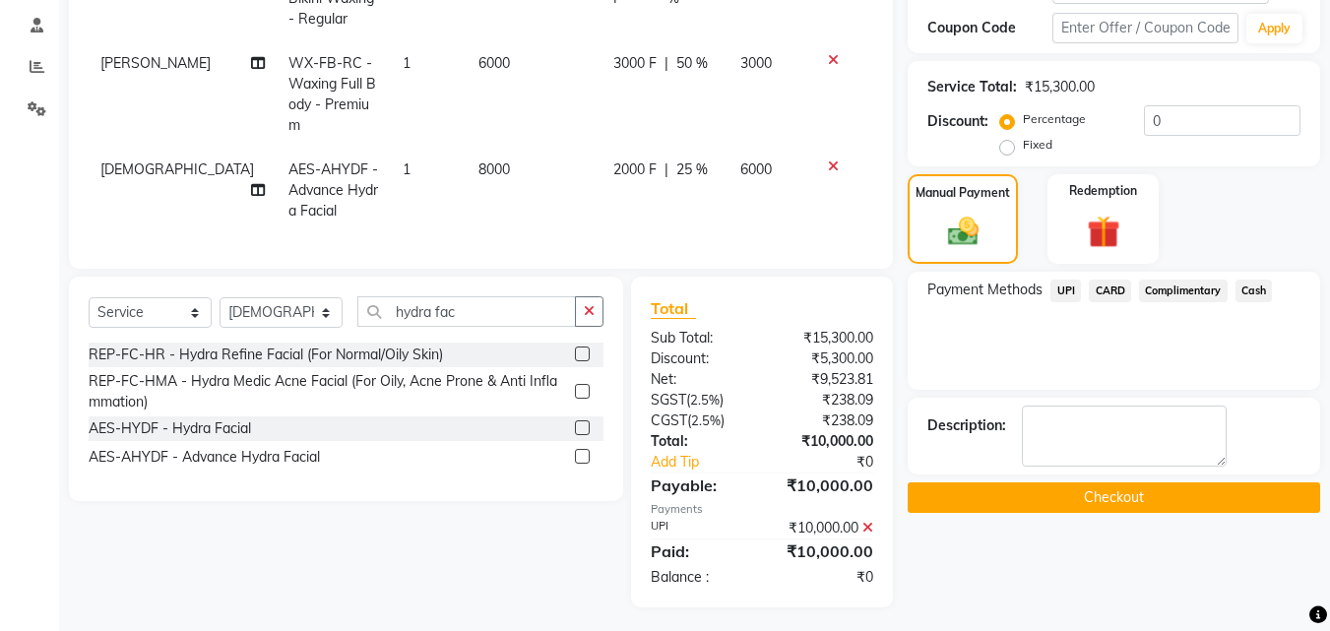
click at [1108, 497] on button "Checkout" at bounding box center [1114, 497] width 412 height 31
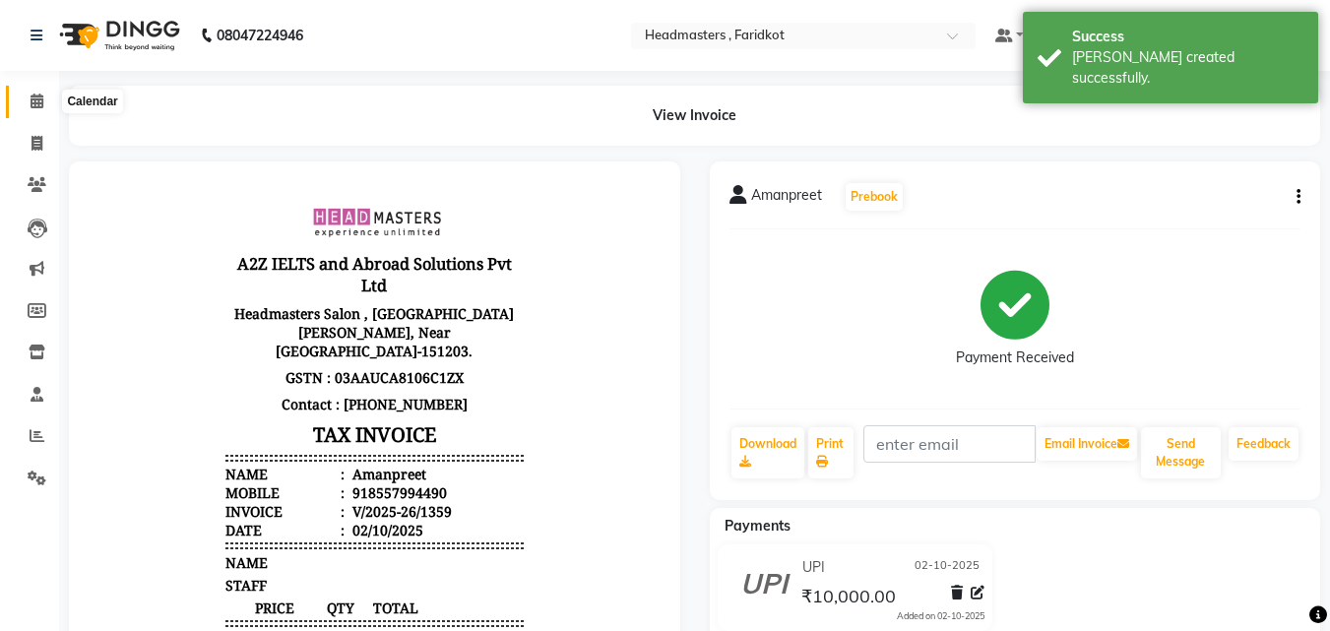
click at [26, 104] on span at bounding box center [37, 102] width 34 height 23
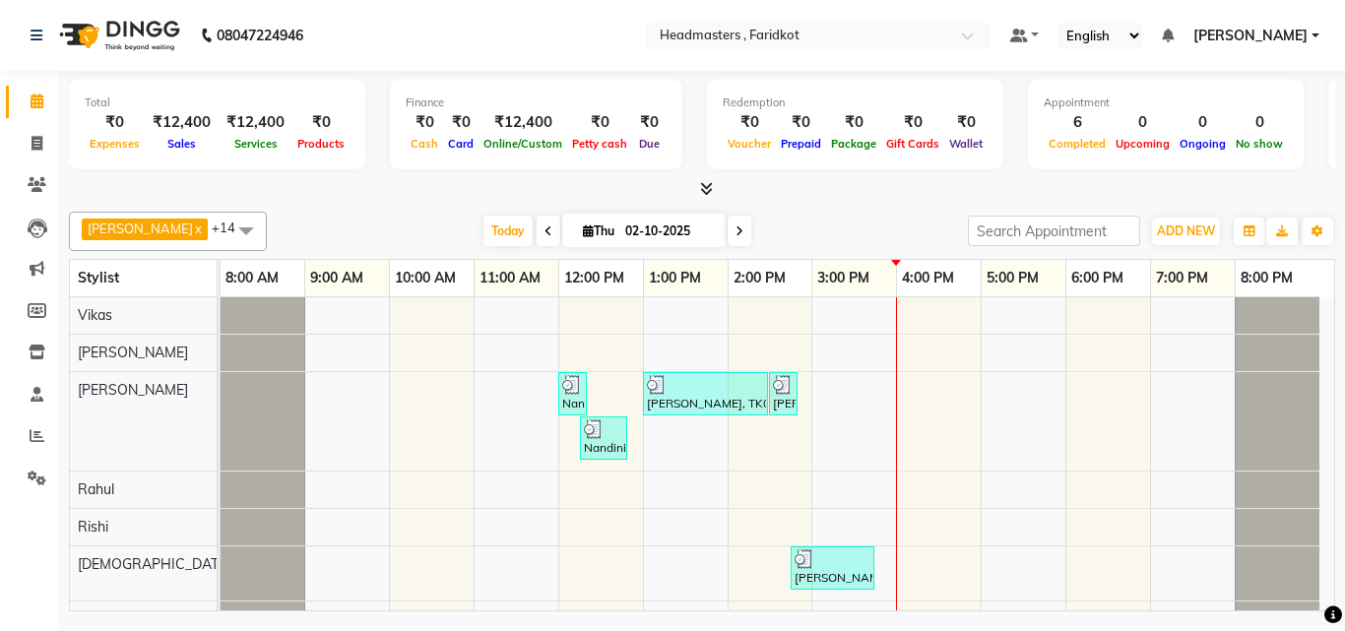
drag, startPoint x: 26, startPoint y: 104, endPoint x: 385, endPoint y: 178, distance: 366.8
click at [385, 178] on div "Total ₹0 Expenses ₹12,400 Sales ₹12,400 Services ₹0 Products Finance ₹0 Cash ₹0…" at bounding box center [702, 135] width 1266 height 129
click at [709, 186] on icon at bounding box center [706, 188] width 13 height 15
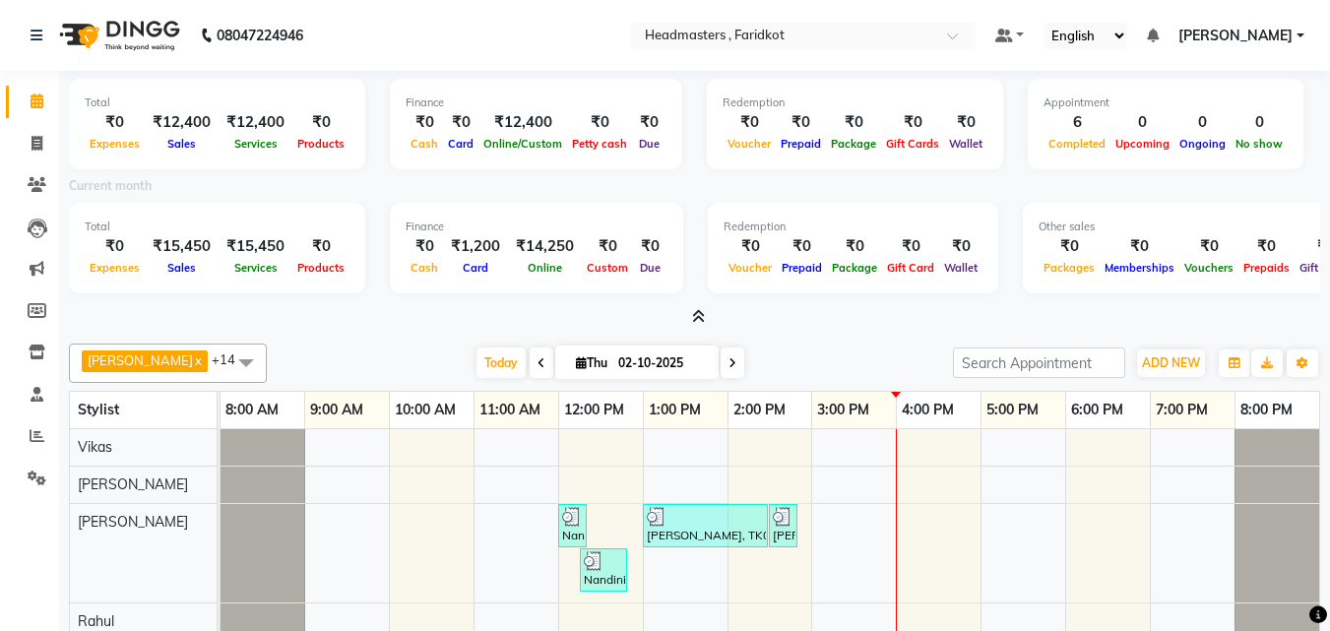
click at [694, 311] on icon at bounding box center [698, 316] width 13 height 15
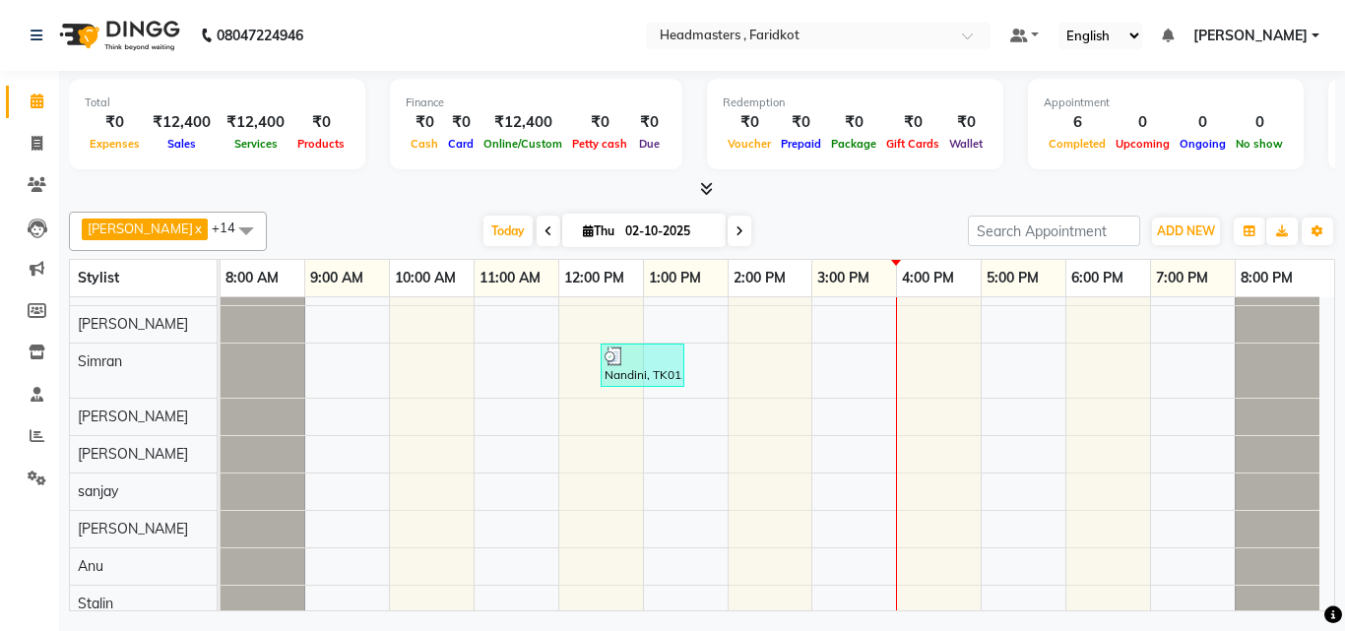
scroll to position [345, 0]
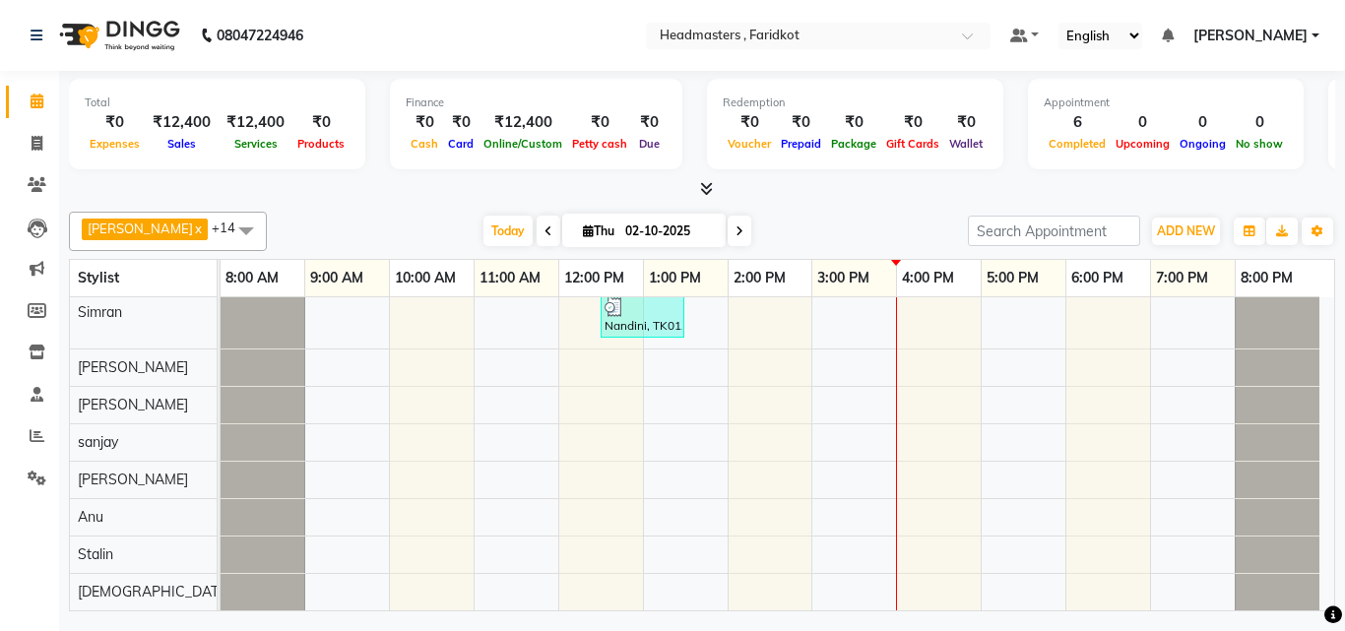
click at [685, 592] on div "Nandini, TK01, 12:00 PM-12:20 PM, WX-CH-RC - Waxing Chest - Premium Amanpreet, …" at bounding box center [777, 282] width 1113 height 658
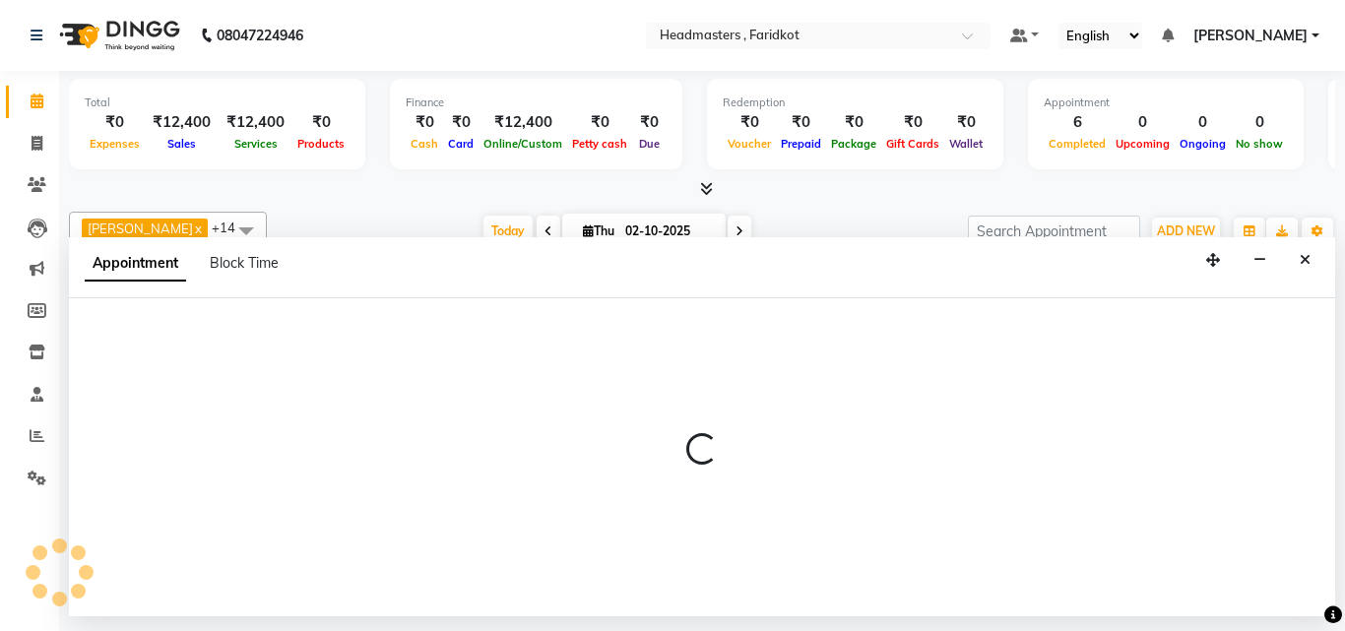
select select "89319"
select select "tentative"
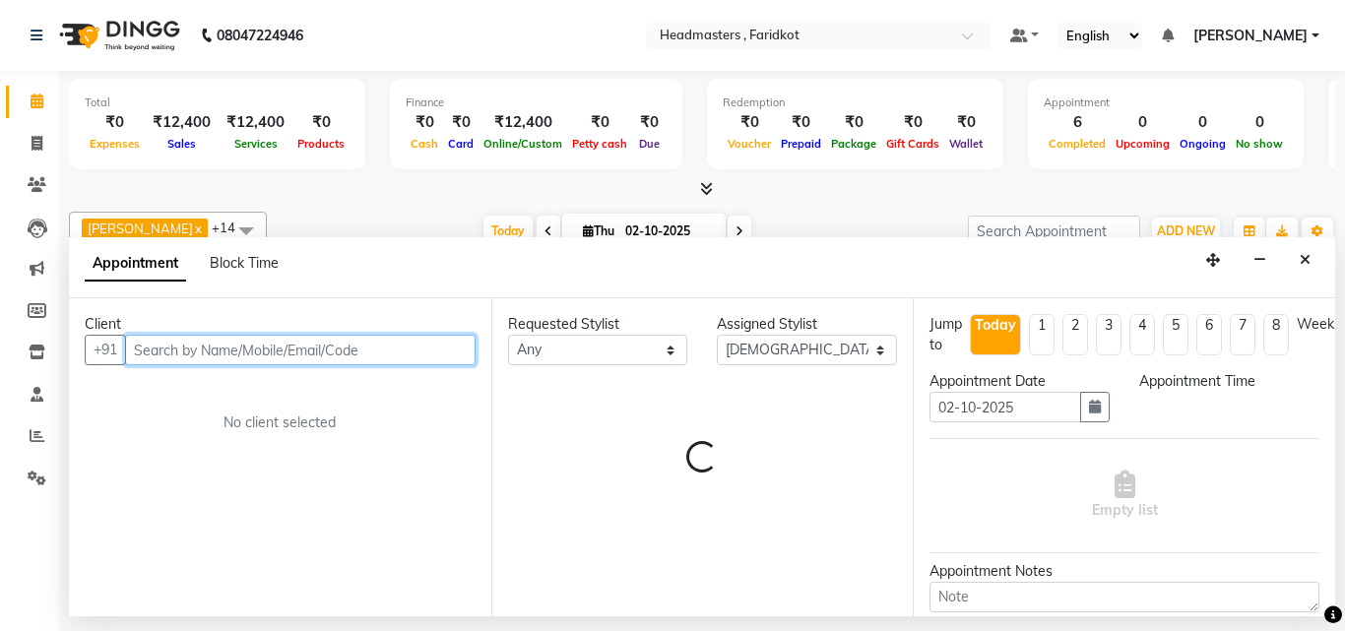
select select "780"
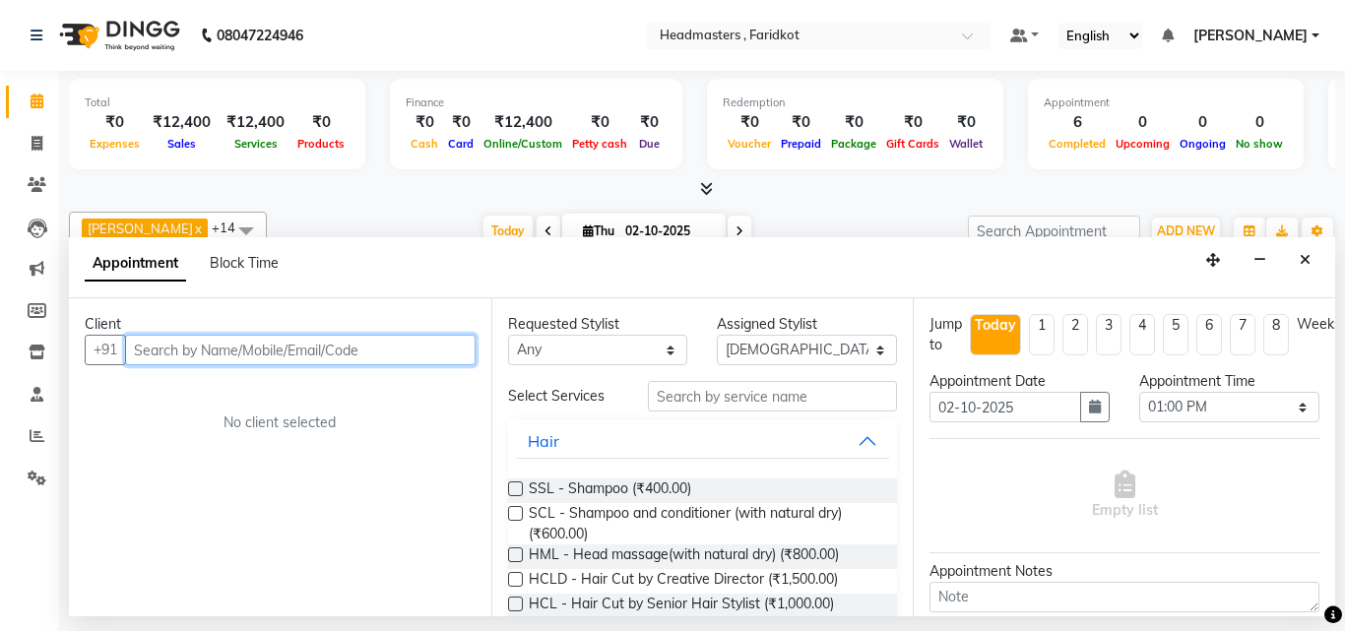
click at [258, 348] on input "text" at bounding box center [300, 350] width 350 height 31
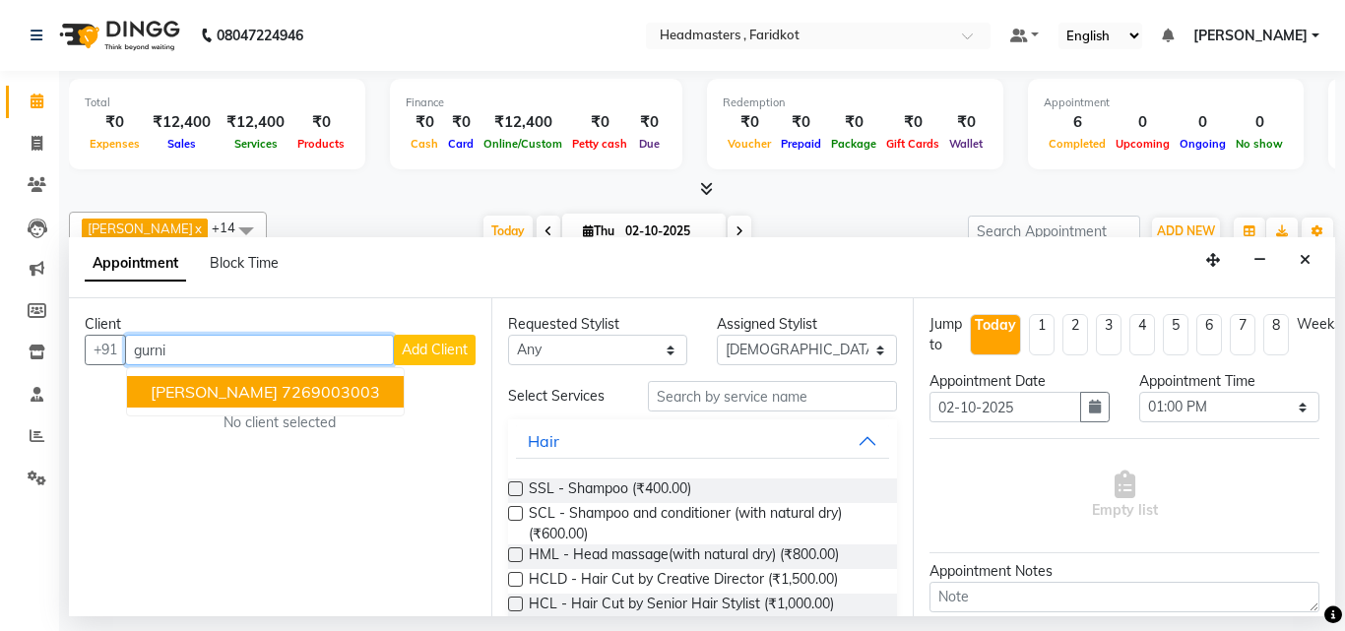
click at [320, 397] on ngb-highlight "7269003003" at bounding box center [331, 392] width 98 height 20
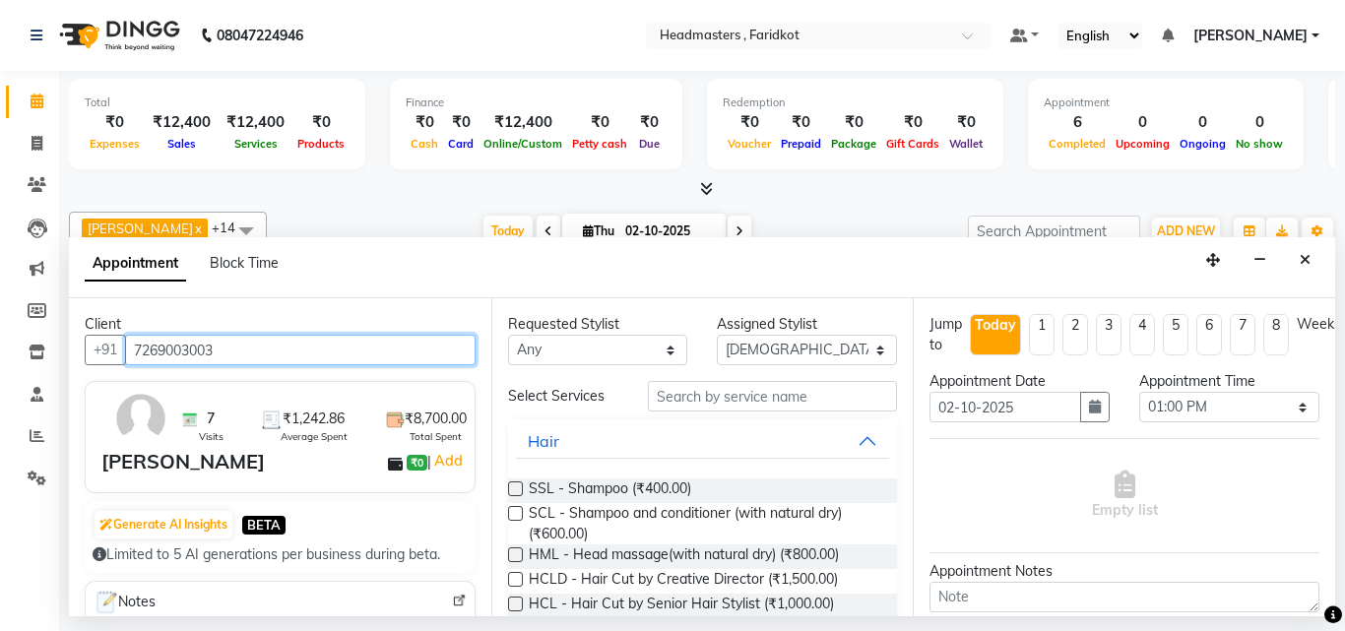
type input "7269003003"
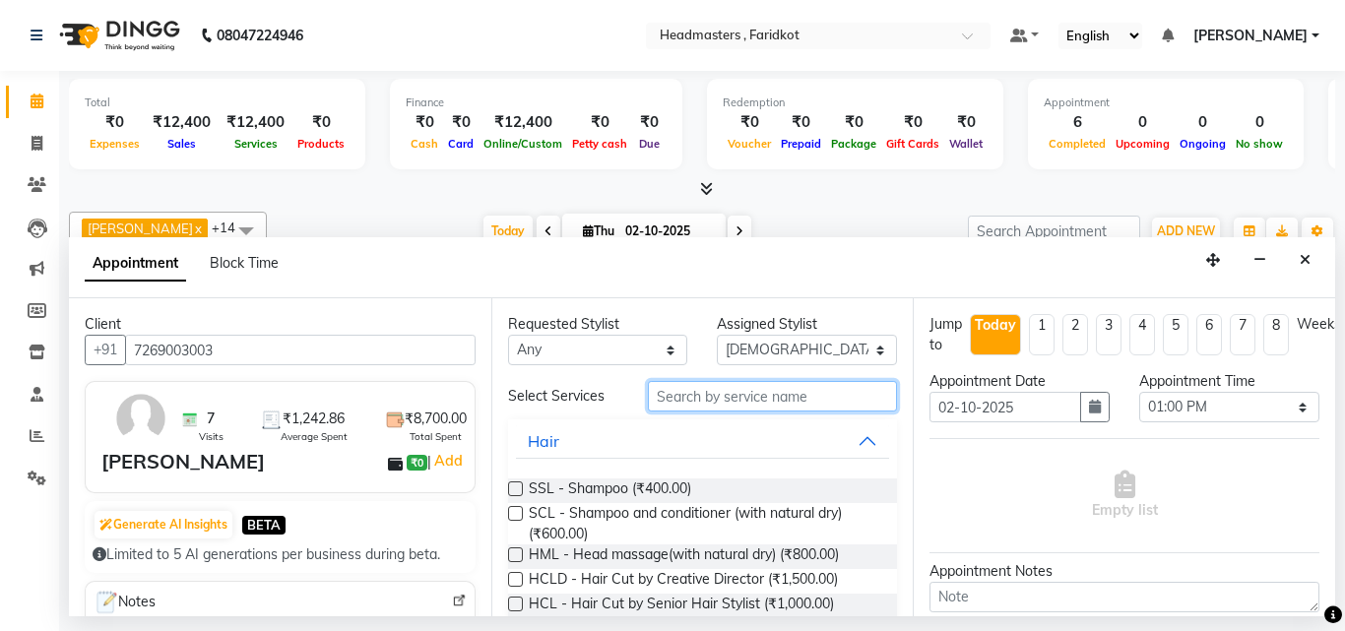
click at [788, 406] on input "text" at bounding box center [773, 396] width 250 height 31
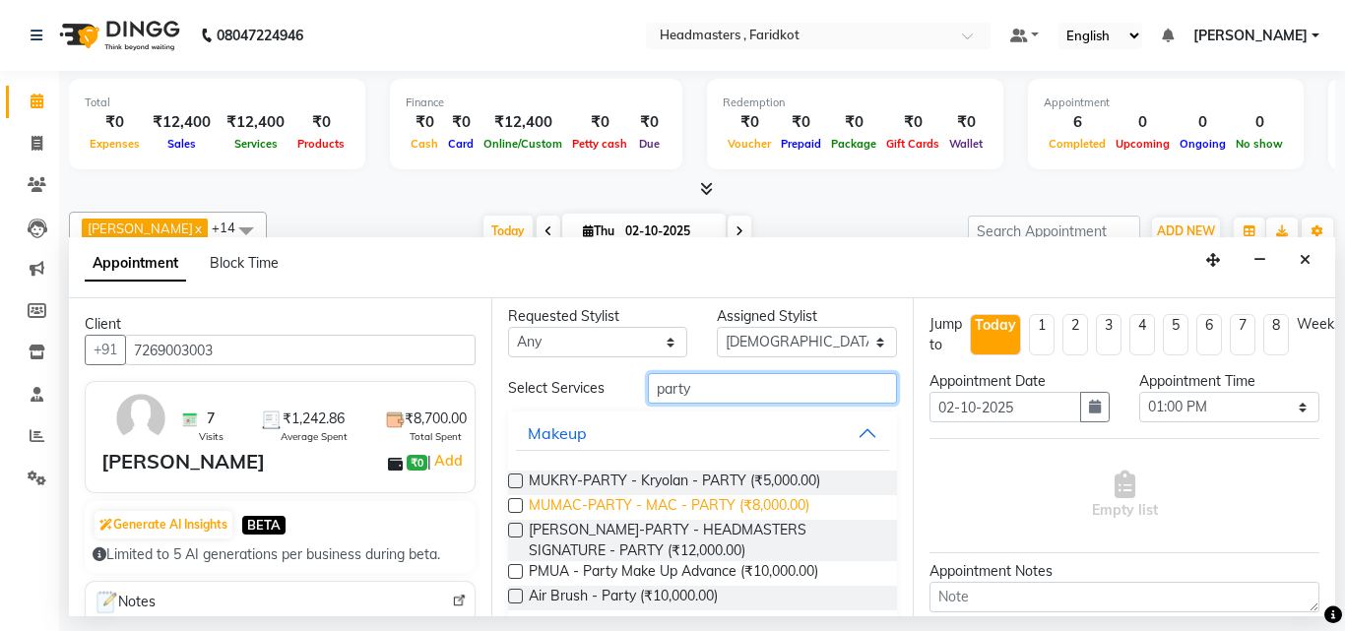
scroll to position [0, 0]
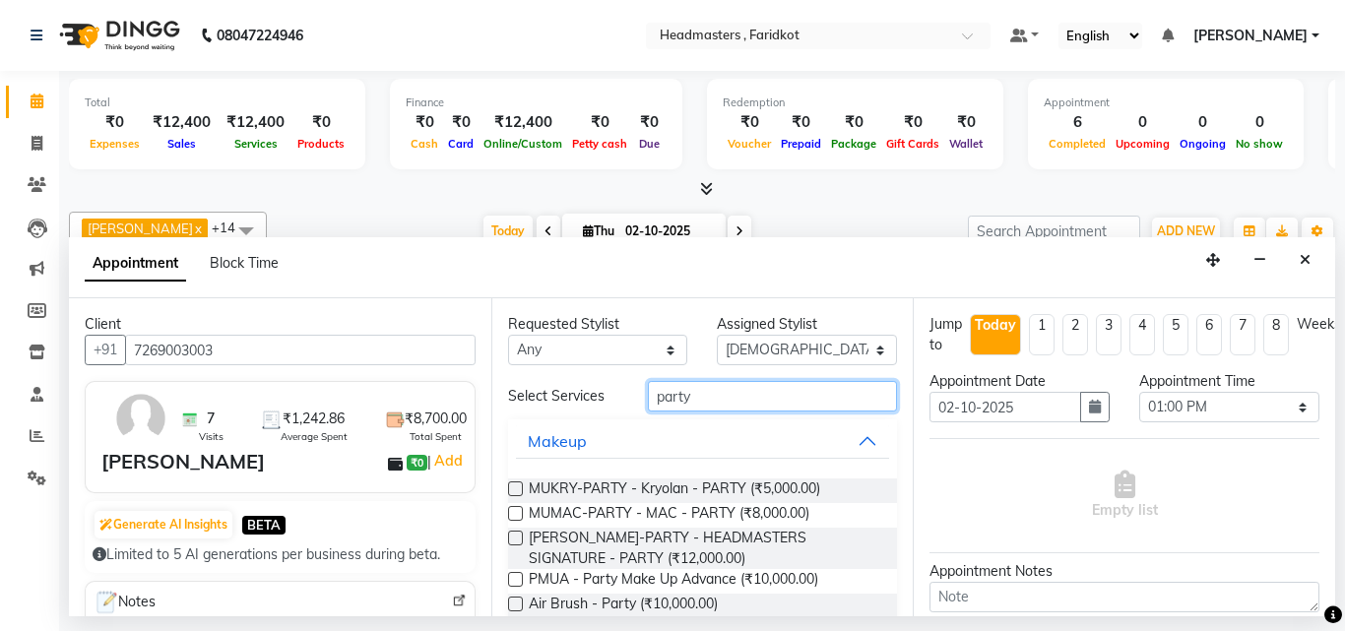
type input "party"
click at [765, 341] on select "Select Anu Azam Geetanjali Gulzar Jagdeep Singh Jagjeet Jasdeep jashan Jashan K…" at bounding box center [807, 350] width 180 height 31
select select "84505"
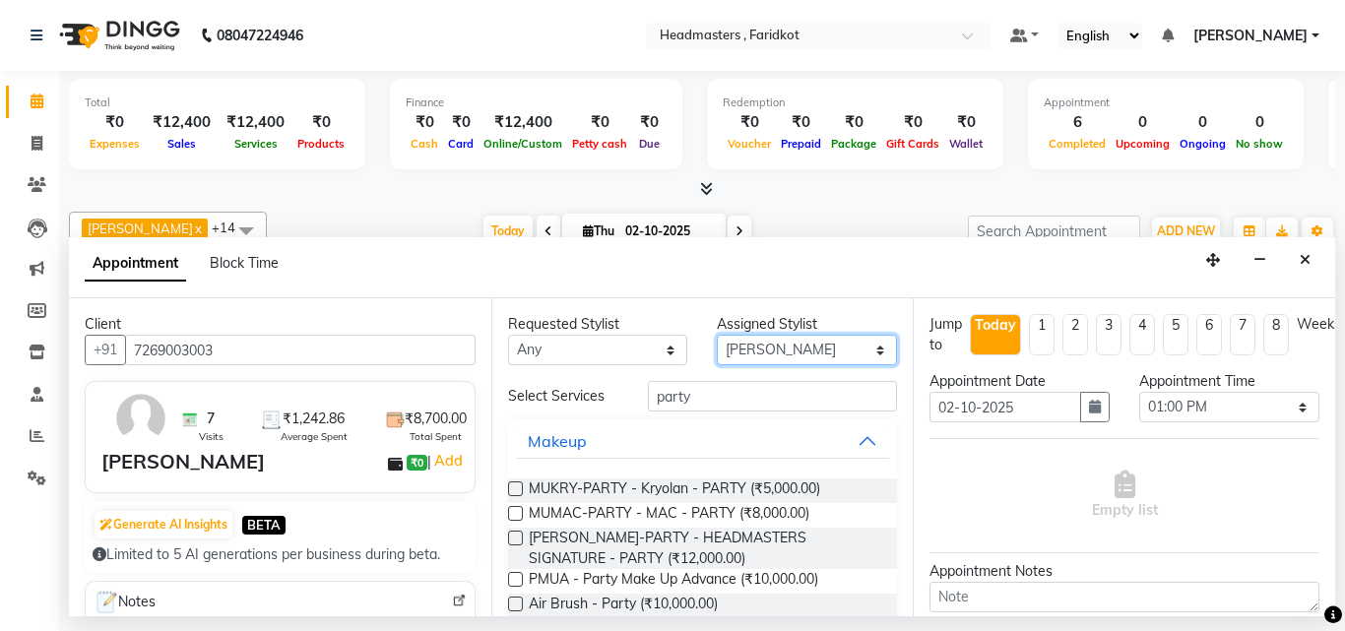
click at [717, 335] on select "Select Anu Azam Geetanjali Gulzar Jagdeep Singh Jagjeet Jasdeep jashan Jashan K…" at bounding box center [807, 350] width 180 height 31
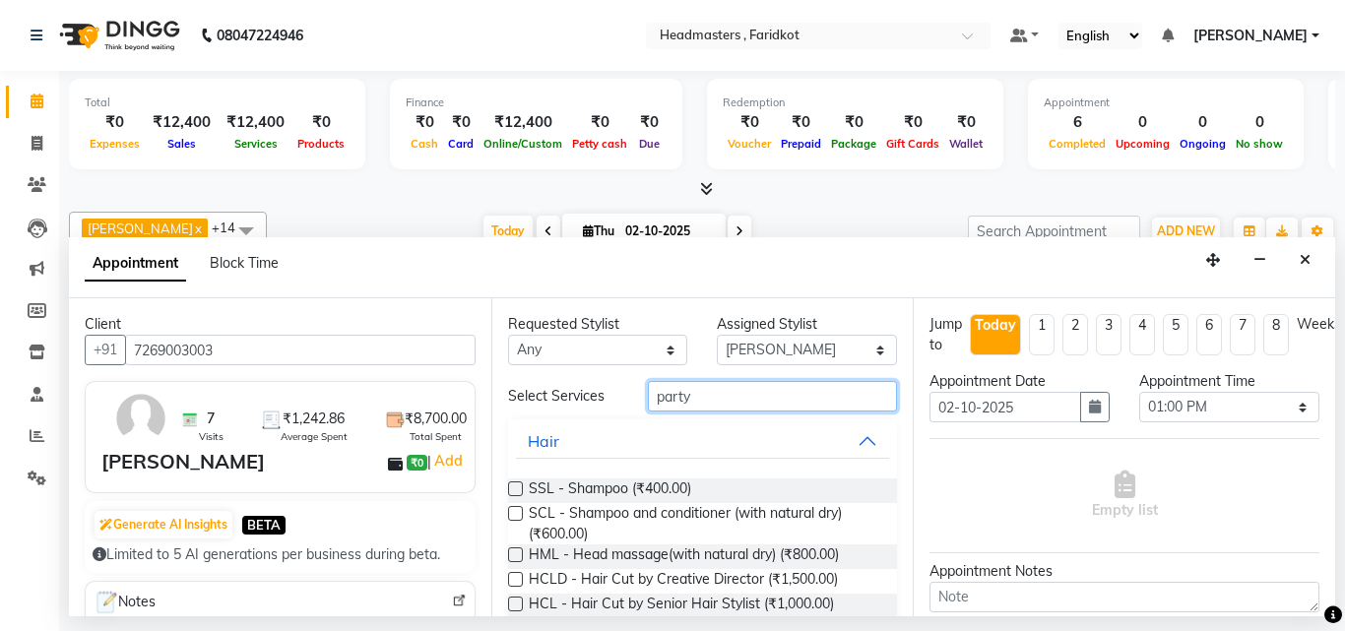
click at [772, 385] on input "party" at bounding box center [773, 396] width 250 height 31
type input "p"
click at [716, 389] on input "text" at bounding box center [773, 396] width 250 height 31
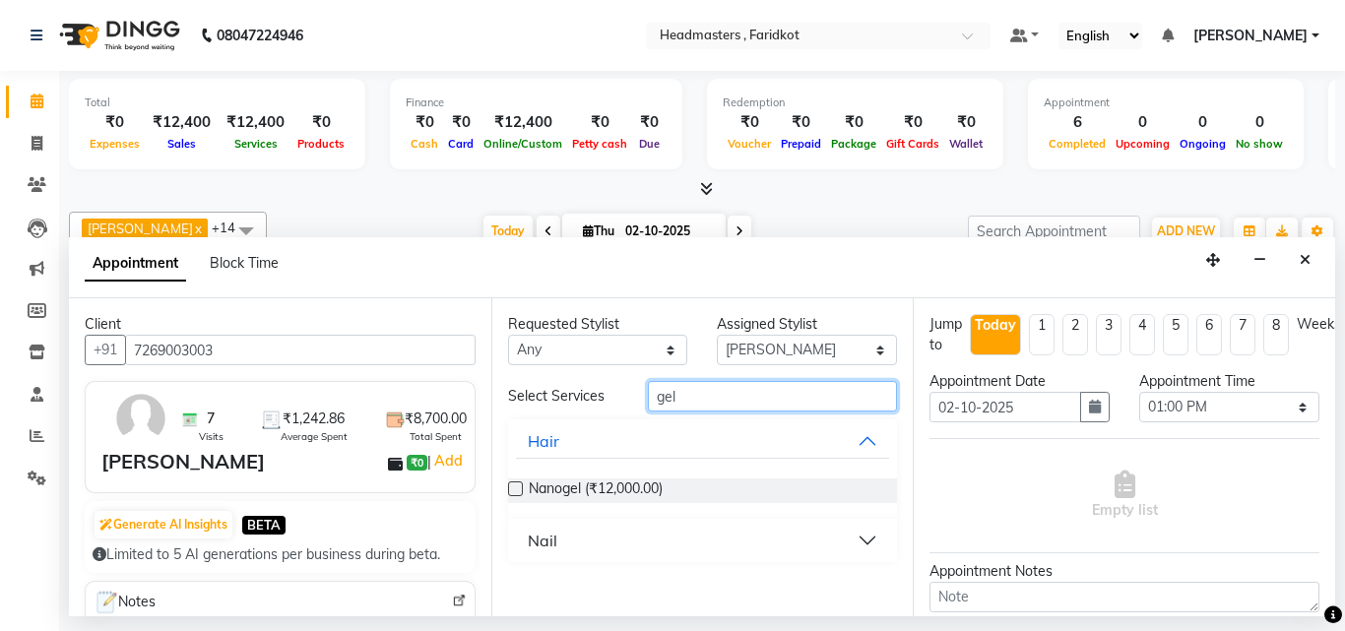
type input "gel"
click at [867, 536] on button "Nail" at bounding box center [703, 540] width 374 height 35
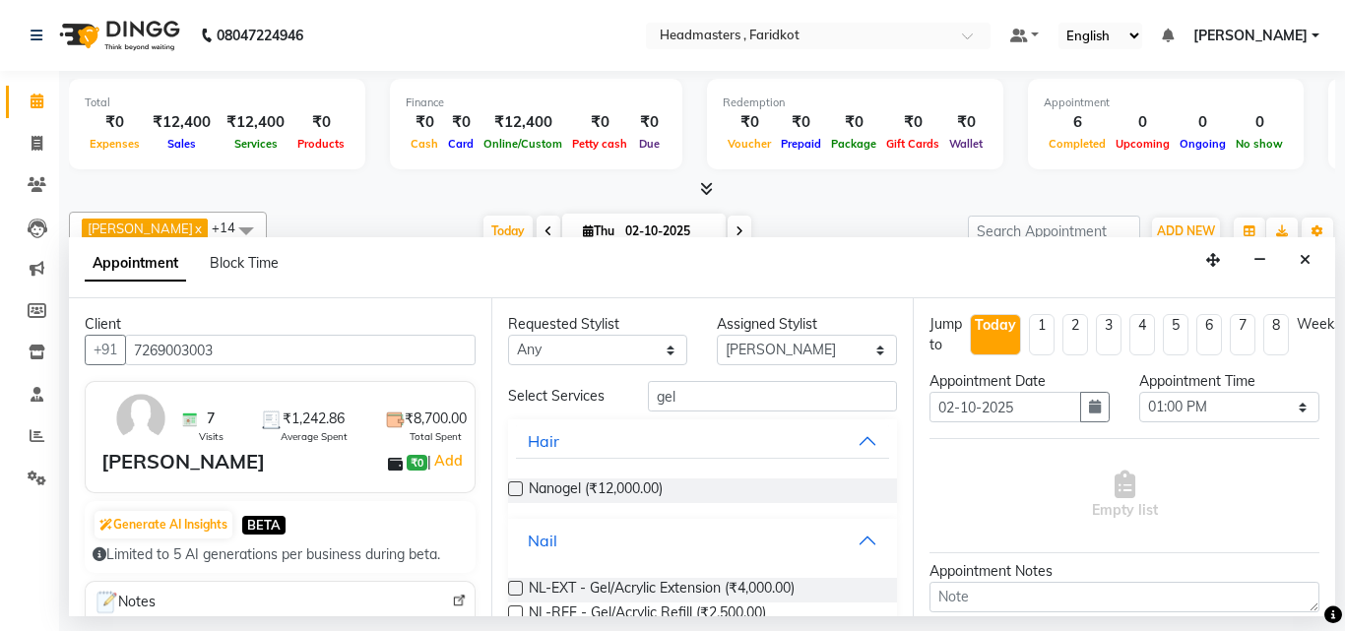
scroll to position [42, 0]
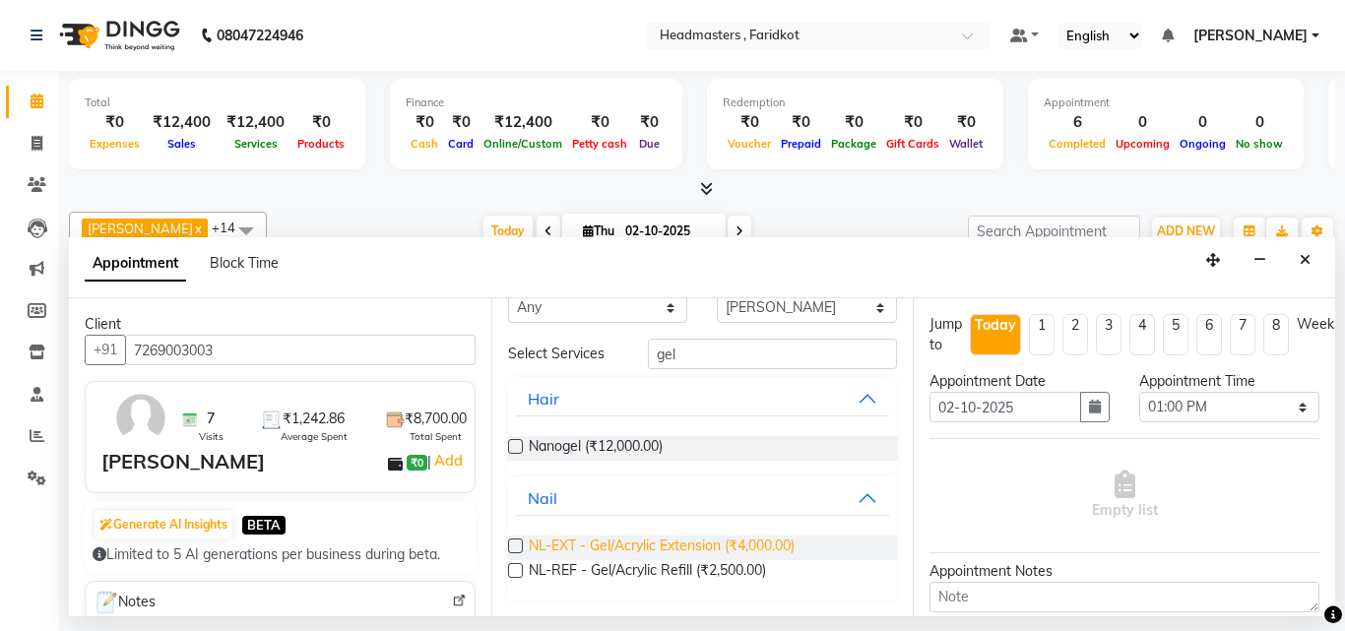
click at [768, 553] on span "NL-EXT - Gel/Acrylic Extension (₹4,000.00)" at bounding box center [662, 548] width 266 height 25
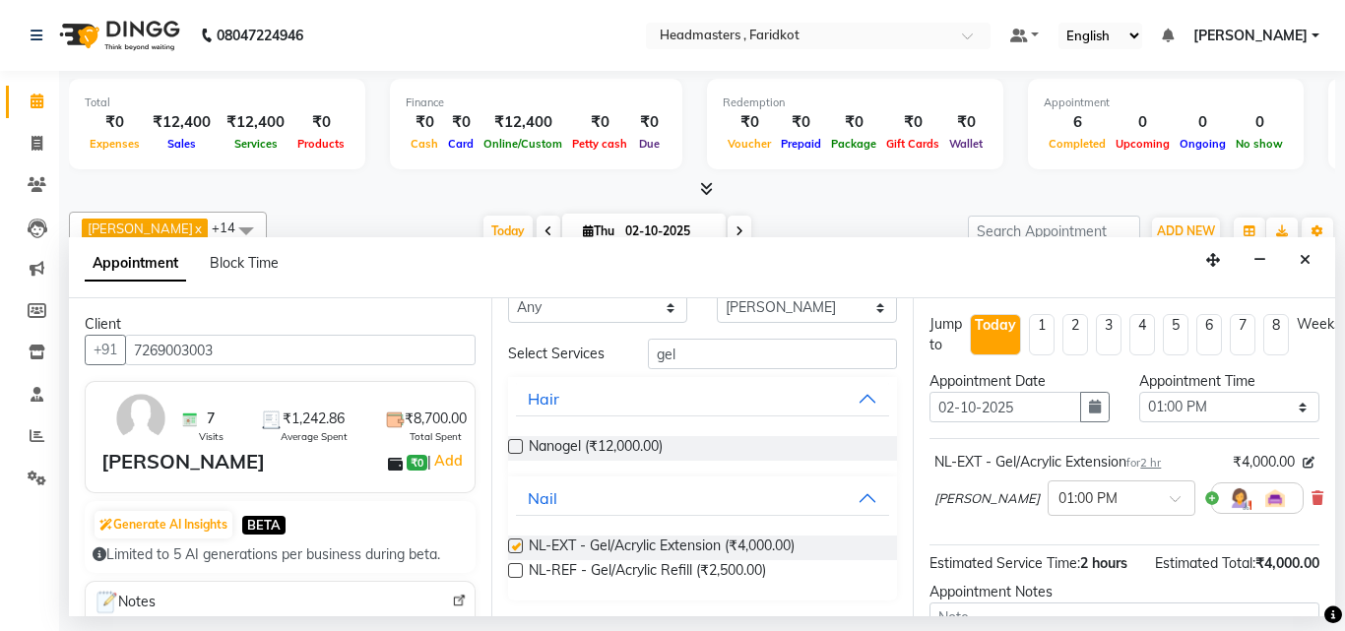
checkbox input "false"
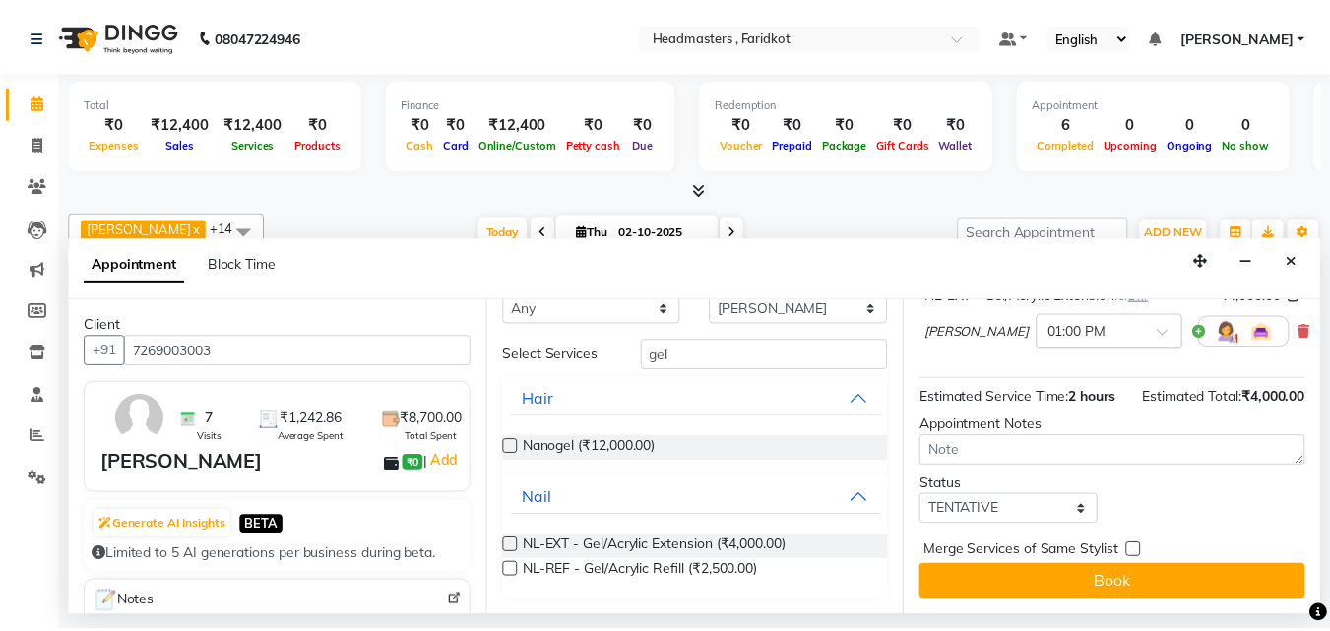
scroll to position [203, 0]
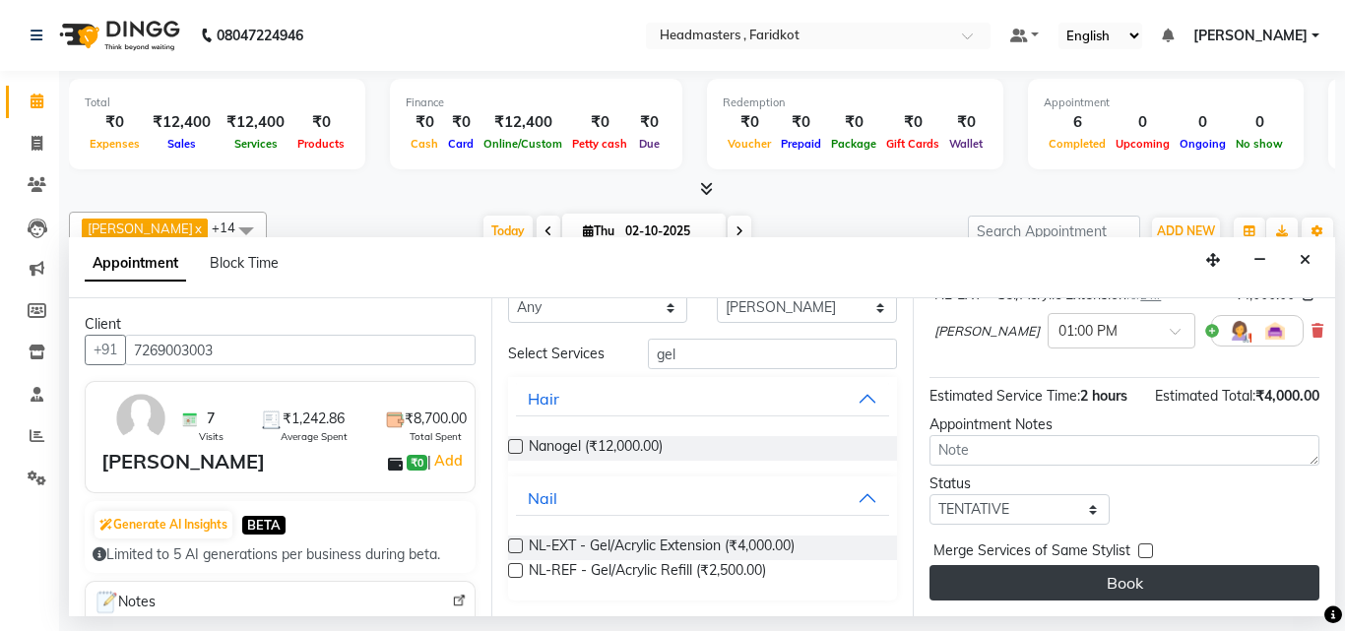
click at [982, 574] on button "Book" at bounding box center [1124, 582] width 390 height 35
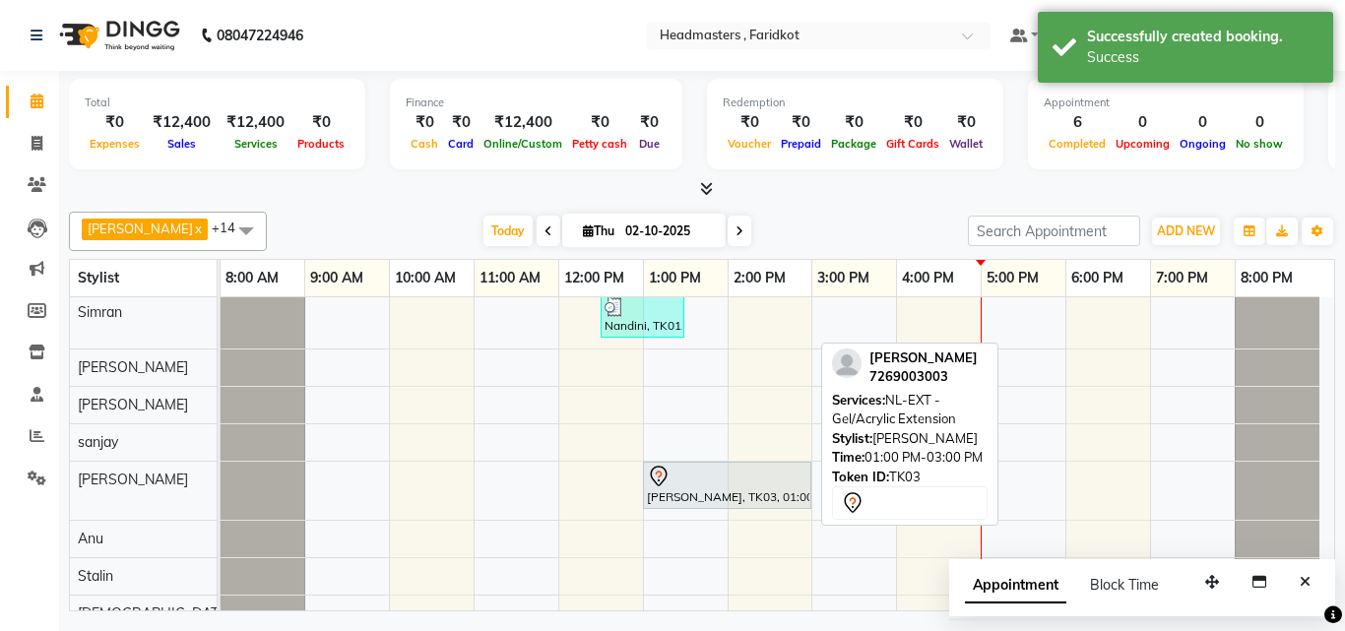
click at [736, 474] on div at bounding box center [727, 477] width 160 height 24
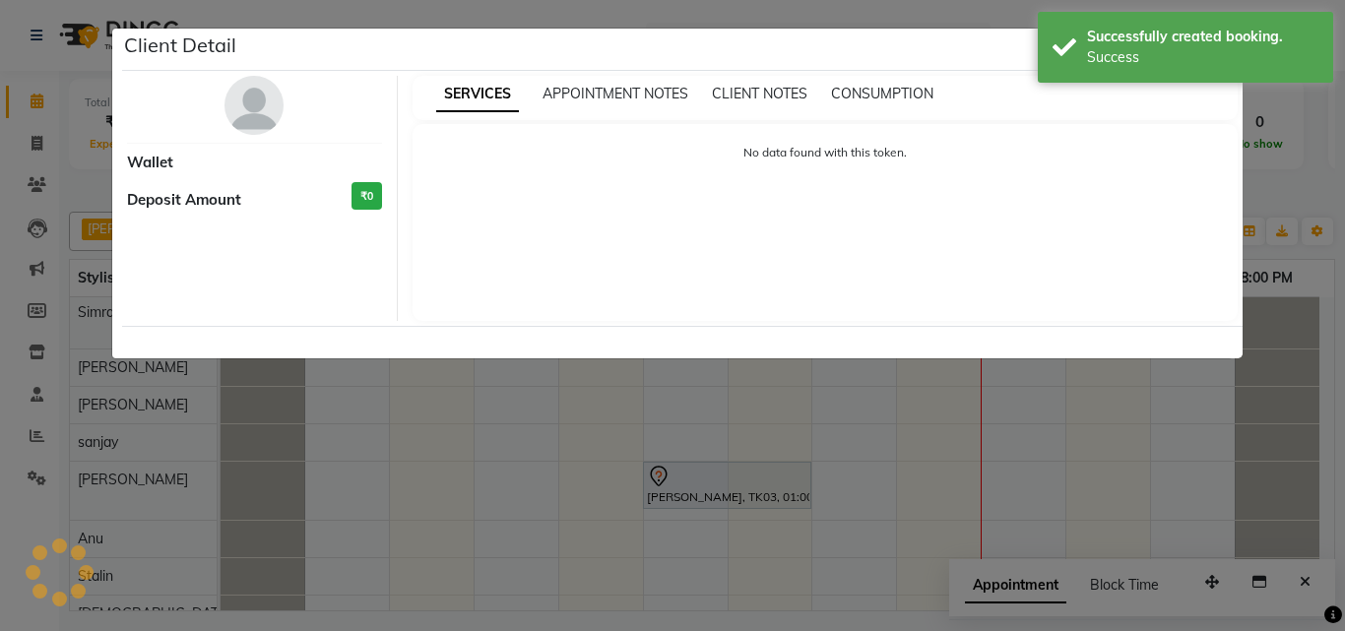
select select "7"
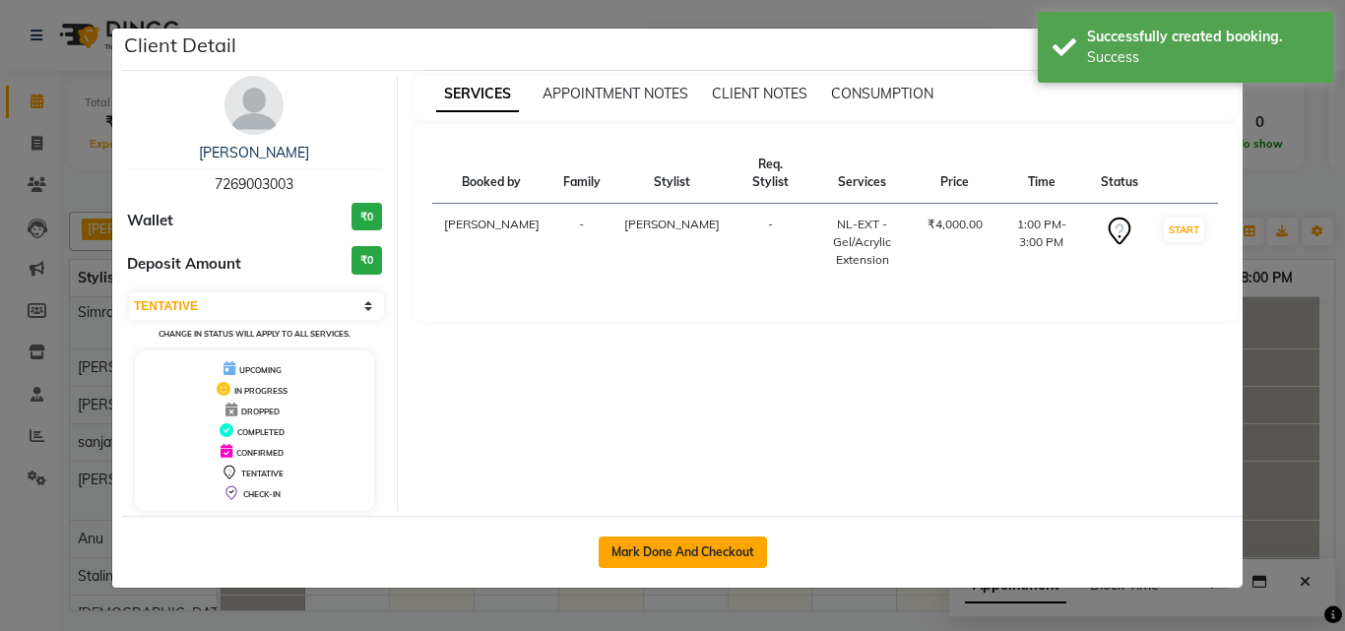
click at [674, 559] on button "Mark Done And Checkout" at bounding box center [683, 552] width 168 height 32
select select "service"
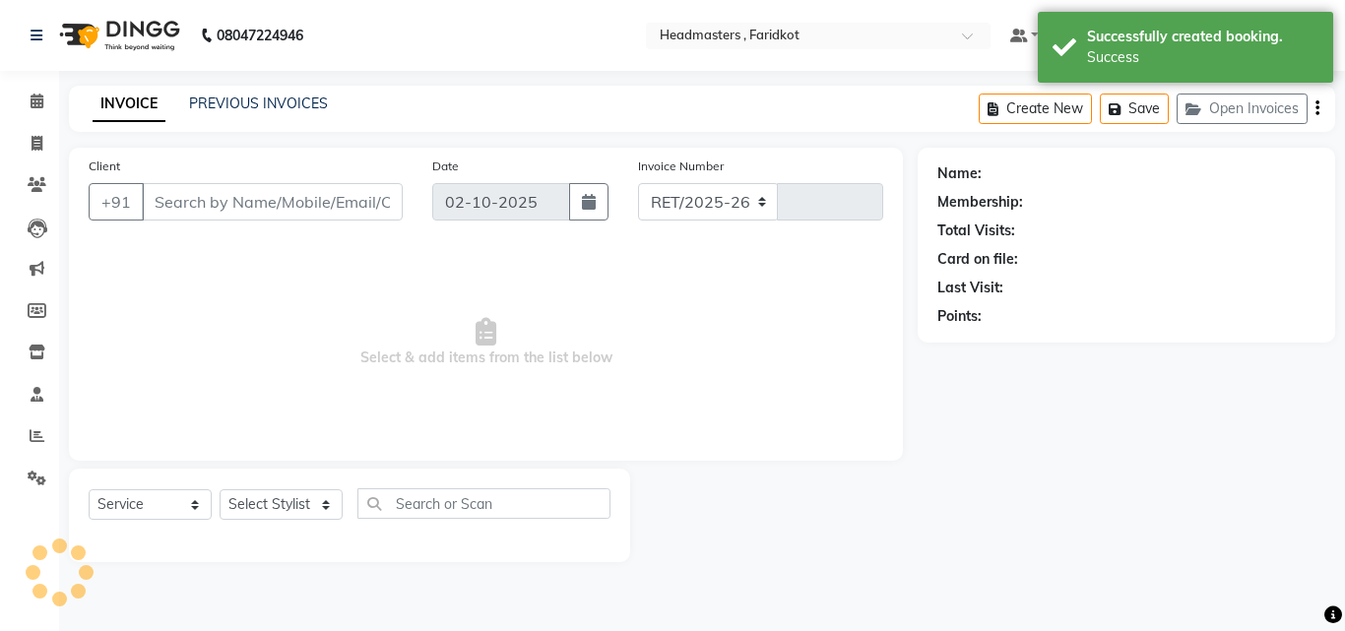
select select "7919"
type input "1360"
type input "7269003003"
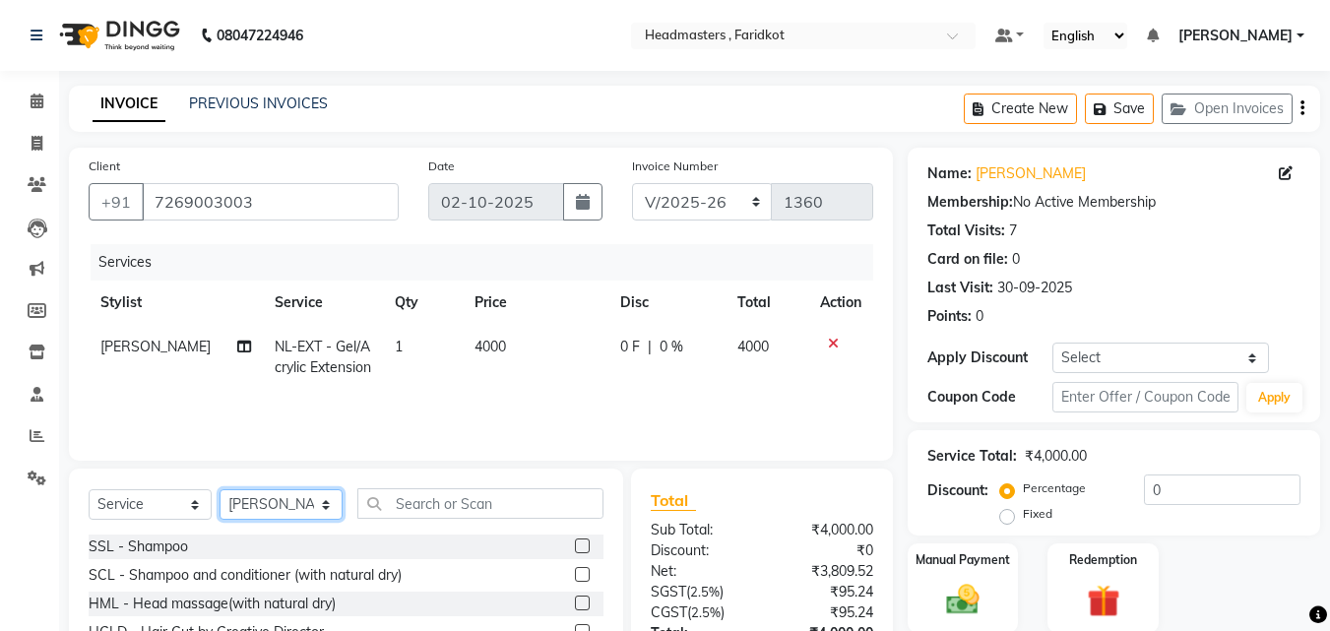
click at [274, 498] on select "Select Stylist [PERSON_NAME] [PERSON_NAME] [PERSON_NAME] [PERSON_NAME] [PERSON_…" at bounding box center [281, 504] width 123 height 31
select select "89319"
click at [220, 489] on select "Select Stylist [PERSON_NAME] [PERSON_NAME] [PERSON_NAME] [PERSON_NAME] [PERSON_…" at bounding box center [281, 504] width 123 height 31
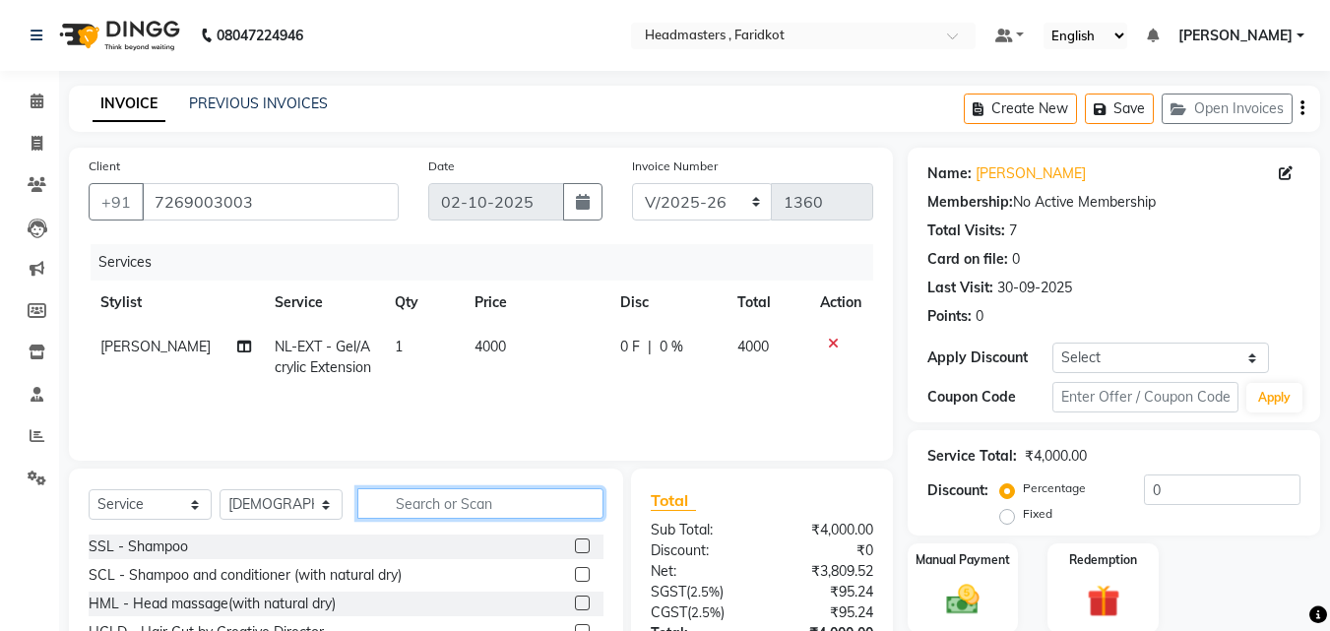
click at [437, 496] on input "text" at bounding box center [480, 503] width 246 height 31
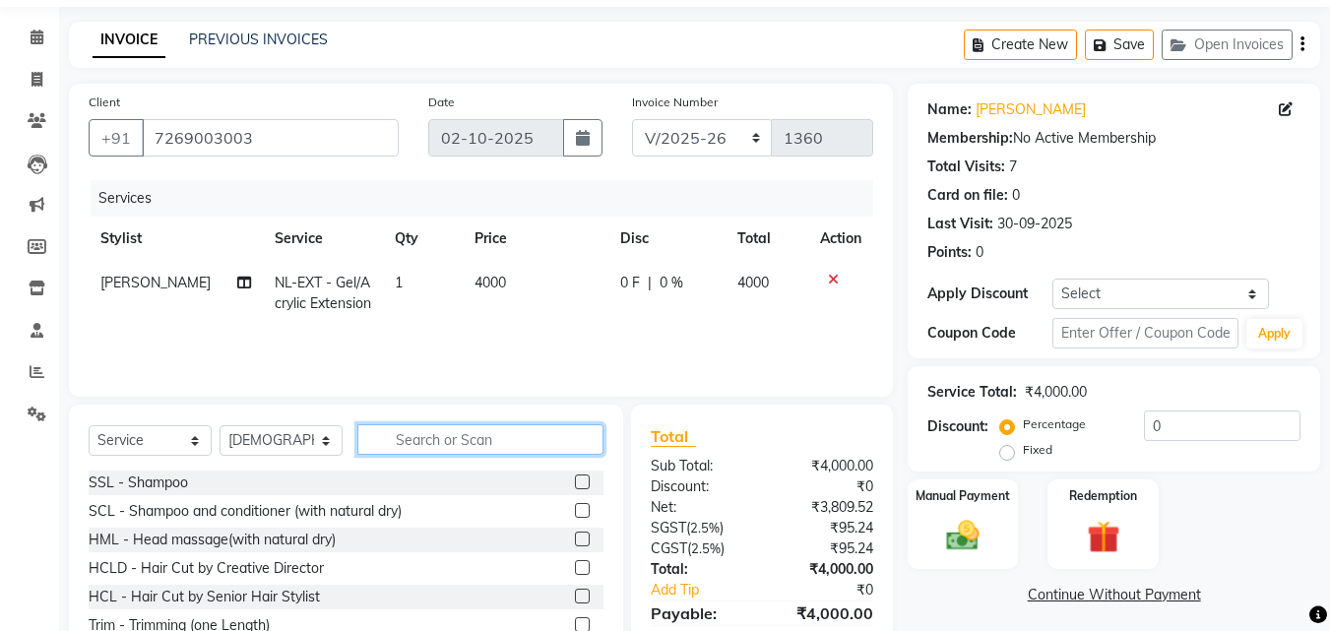
scroll to position [98, 0]
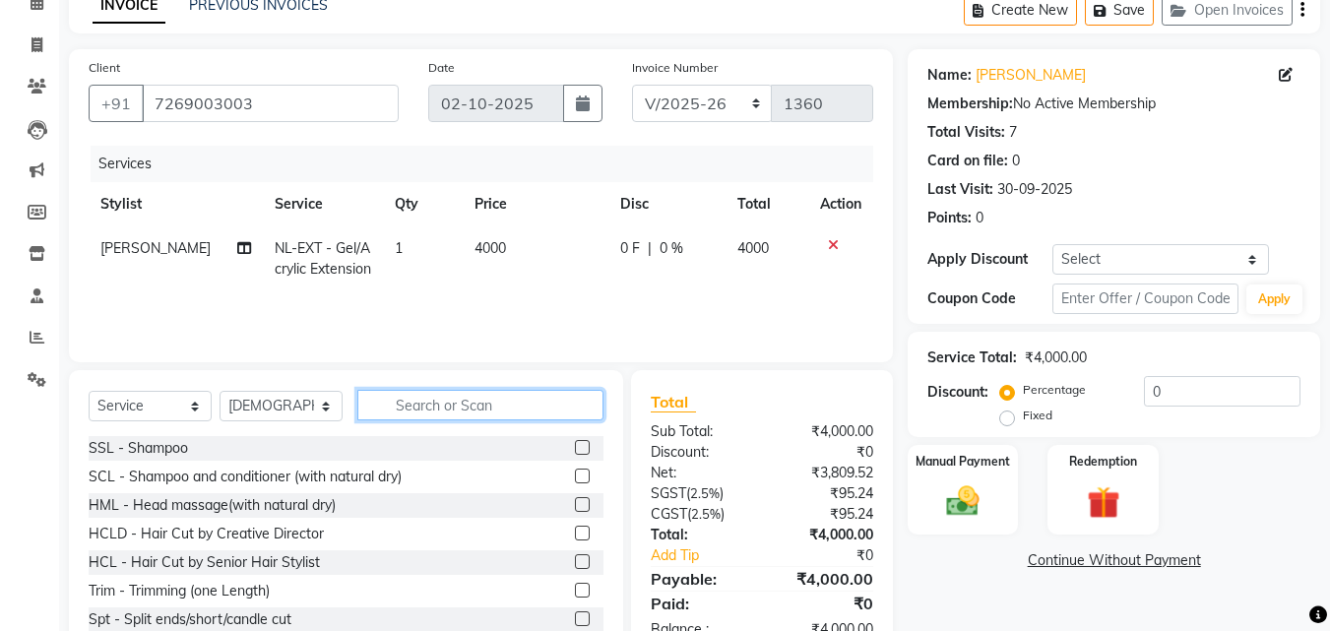
click at [440, 410] on input "text" at bounding box center [480, 405] width 246 height 31
click at [477, 409] on input "text" at bounding box center [480, 405] width 246 height 31
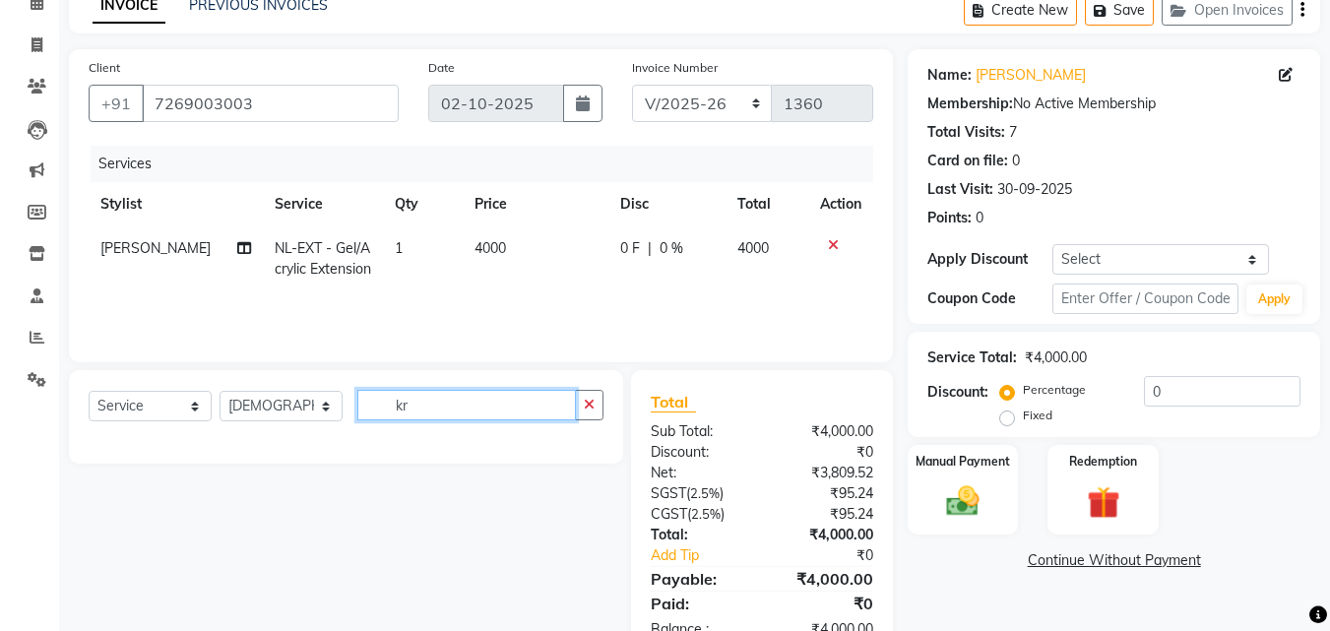
type input "k"
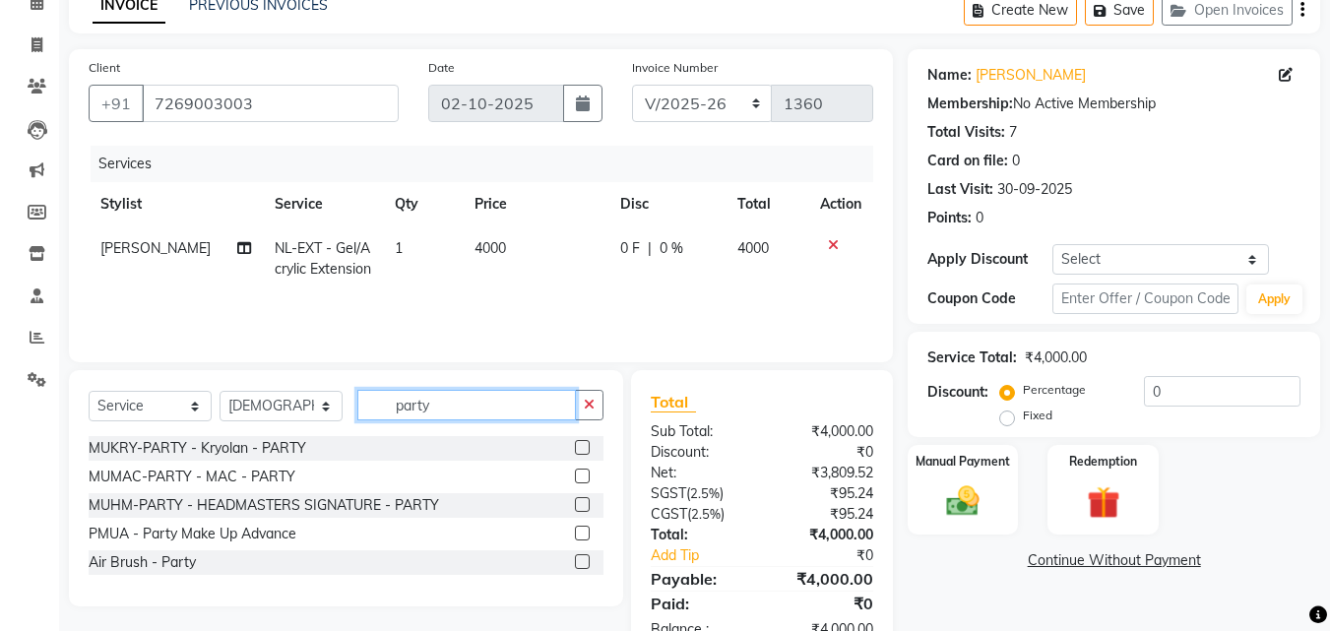
type input "party"
click at [582, 448] on label at bounding box center [582, 447] width 15 height 15
click at [582, 448] on input "checkbox" at bounding box center [581, 448] width 13 height 13
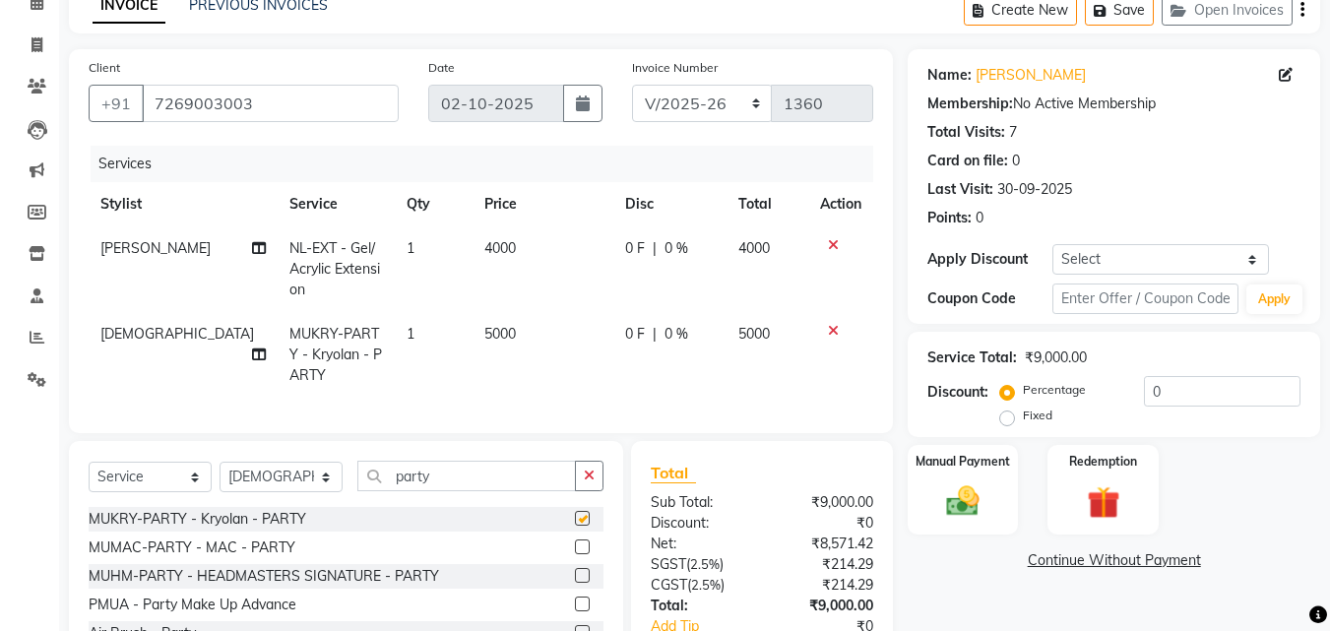
checkbox input "false"
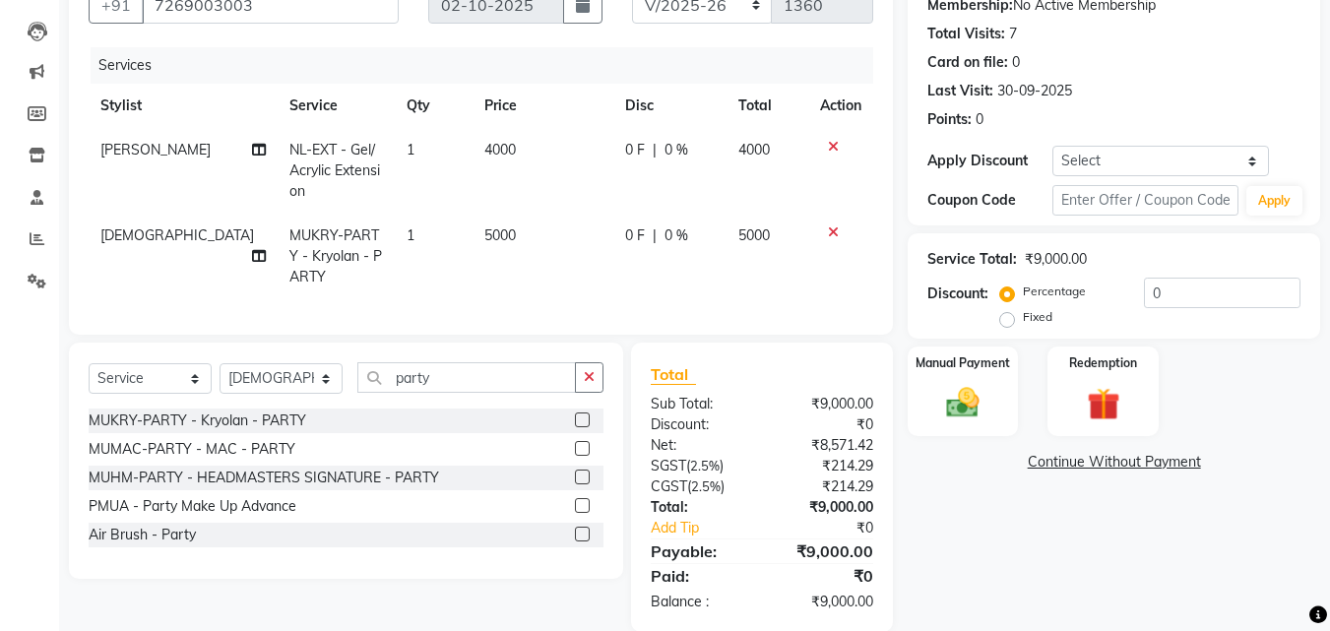
scroll to position [221, 0]
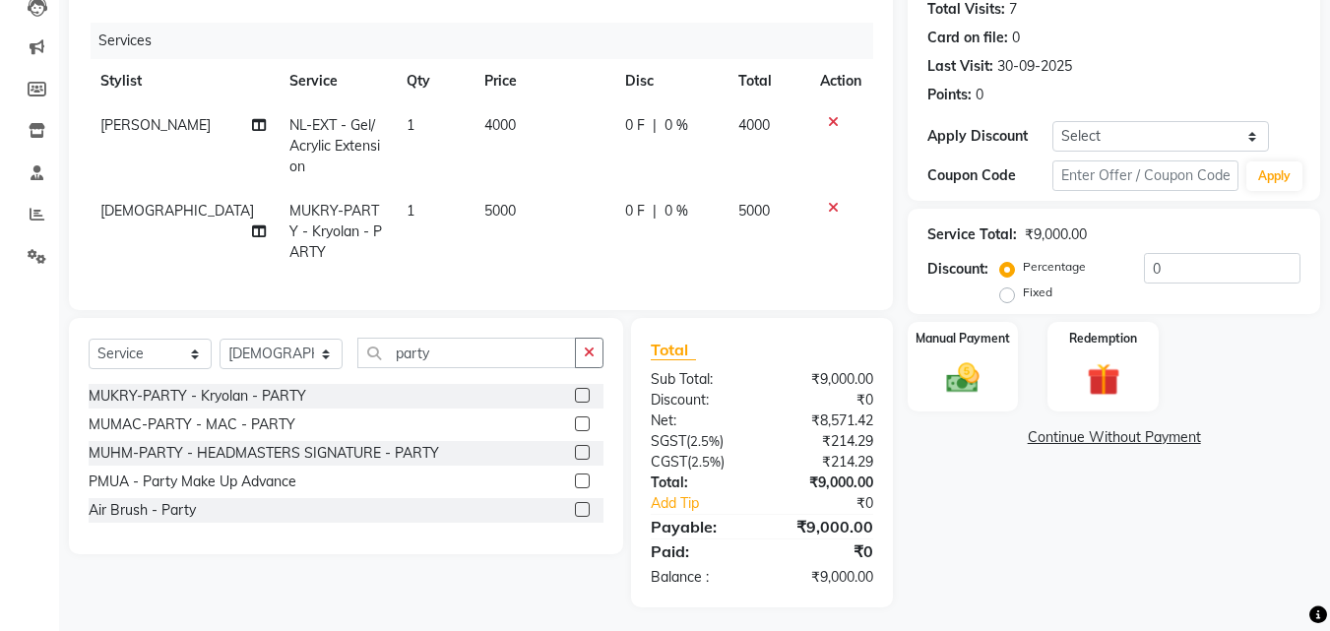
click at [829, 121] on icon at bounding box center [833, 122] width 11 height 14
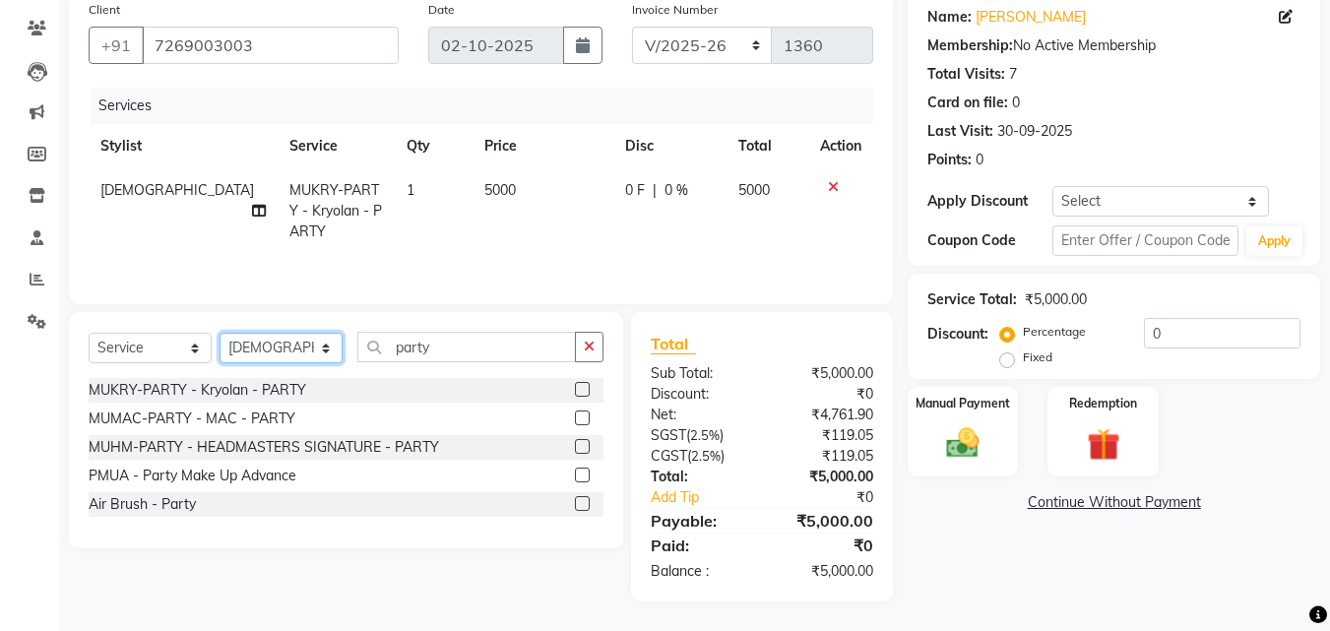
click at [292, 350] on select "Select Stylist [PERSON_NAME] [PERSON_NAME] [PERSON_NAME] [PERSON_NAME] [PERSON_…" at bounding box center [281, 348] width 123 height 31
select select "84505"
click at [220, 333] on select "Select Stylist [PERSON_NAME] [PERSON_NAME] [PERSON_NAME] [PERSON_NAME] [PERSON_…" at bounding box center [281, 348] width 123 height 31
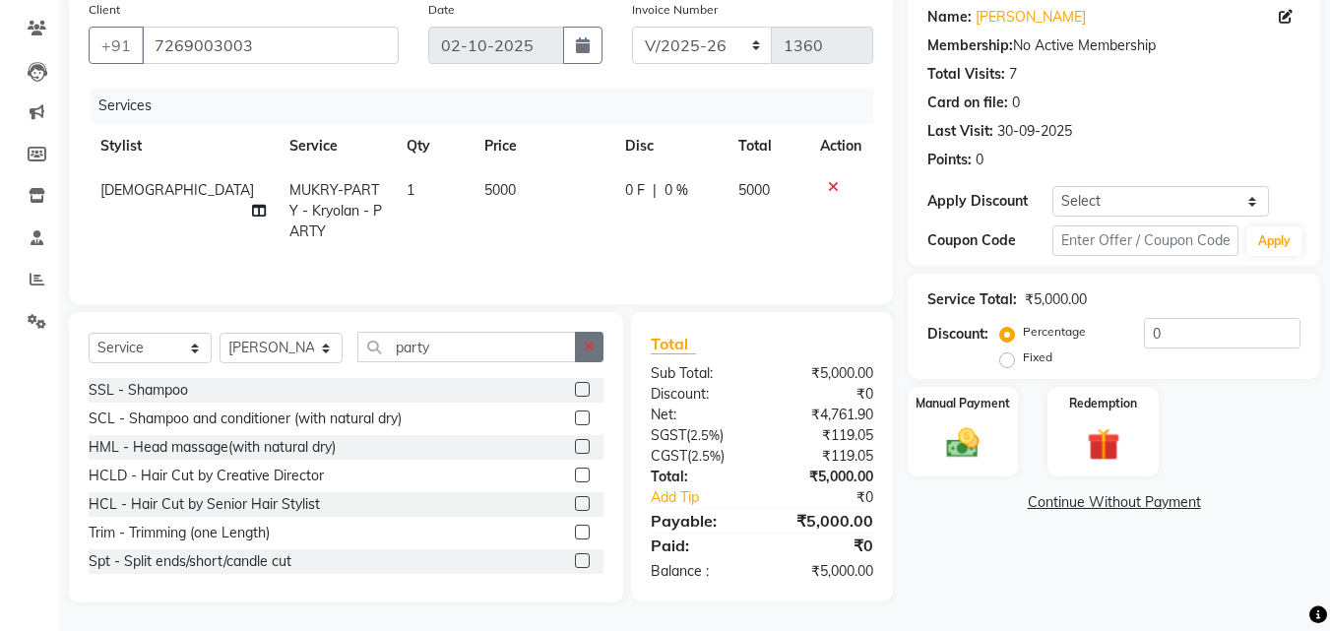
click at [595, 343] on icon "button" at bounding box center [589, 347] width 11 height 14
click at [497, 362] on div "Select Service Product Membership Package Voucher Prepaid Gift Card Select Styl…" at bounding box center [346, 355] width 515 height 46
click at [493, 353] on input "text" at bounding box center [480, 347] width 246 height 31
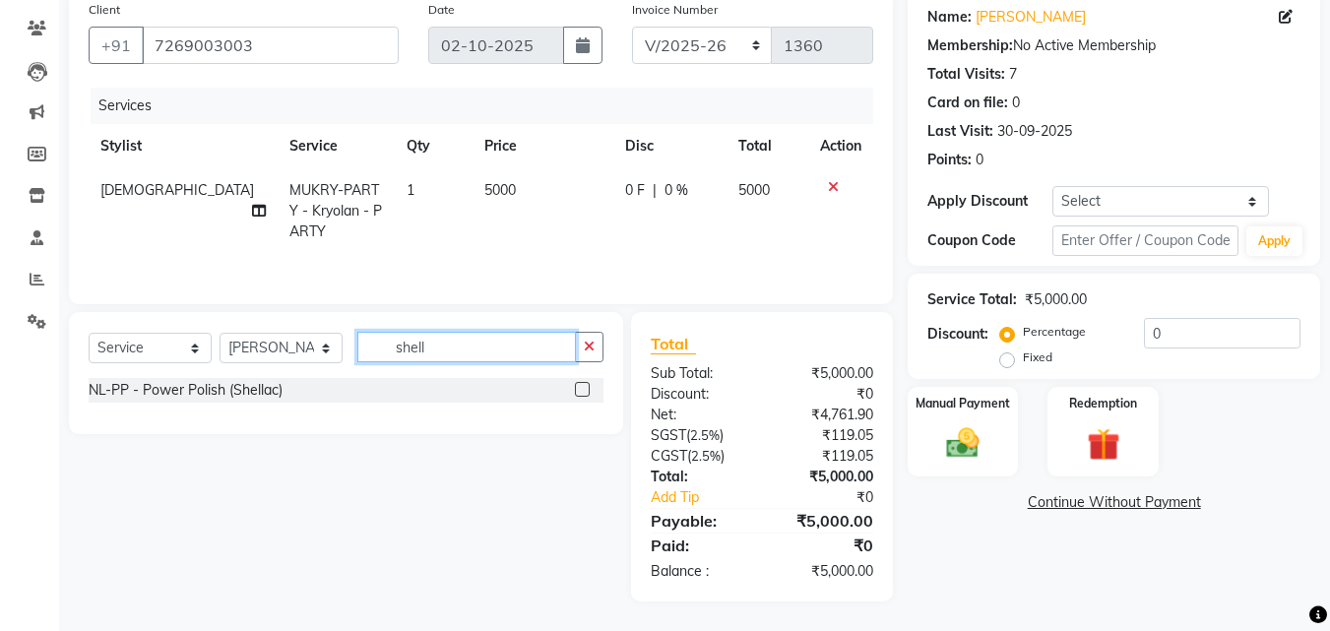
type input "shell"
click at [577, 386] on label at bounding box center [582, 389] width 15 height 15
click at [577, 386] on input "checkbox" at bounding box center [581, 390] width 13 height 13
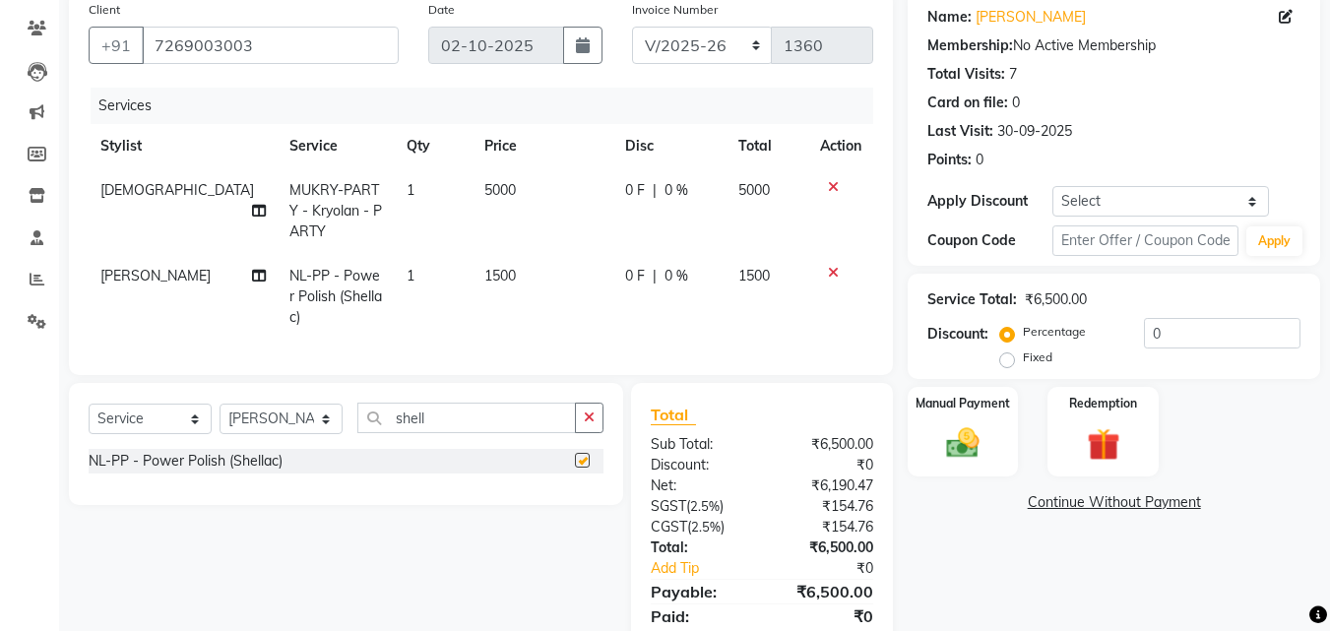
checkbox input "false"
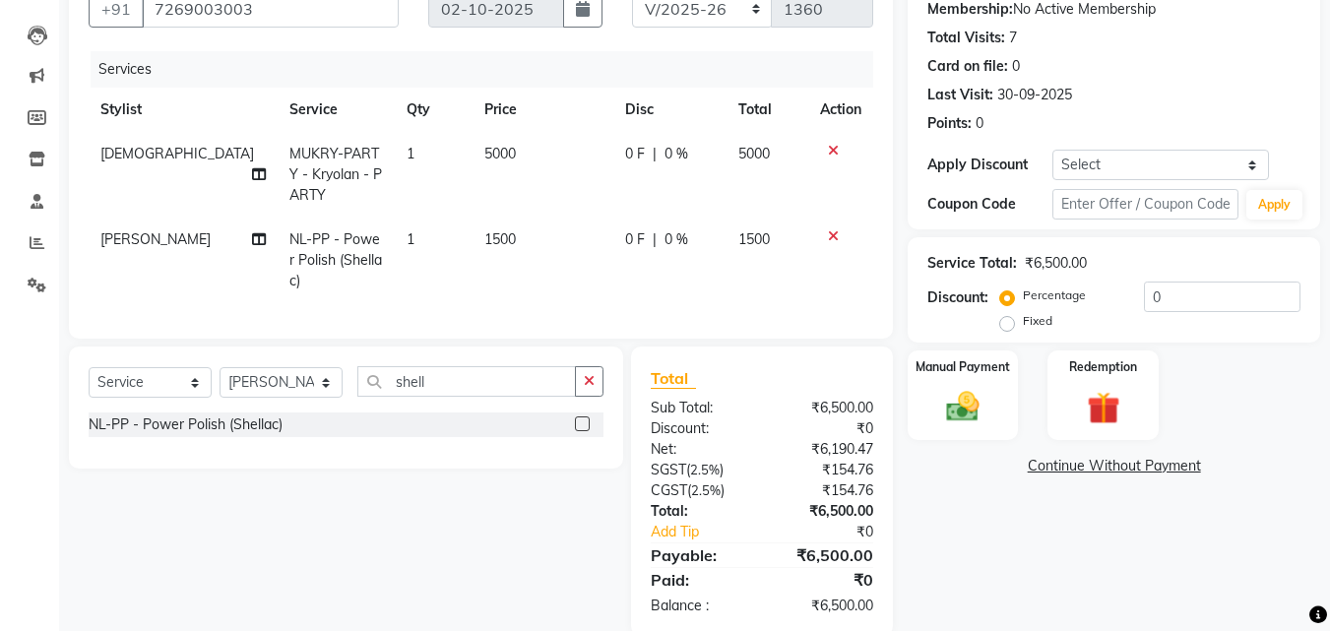
scroll to position [221, 0]
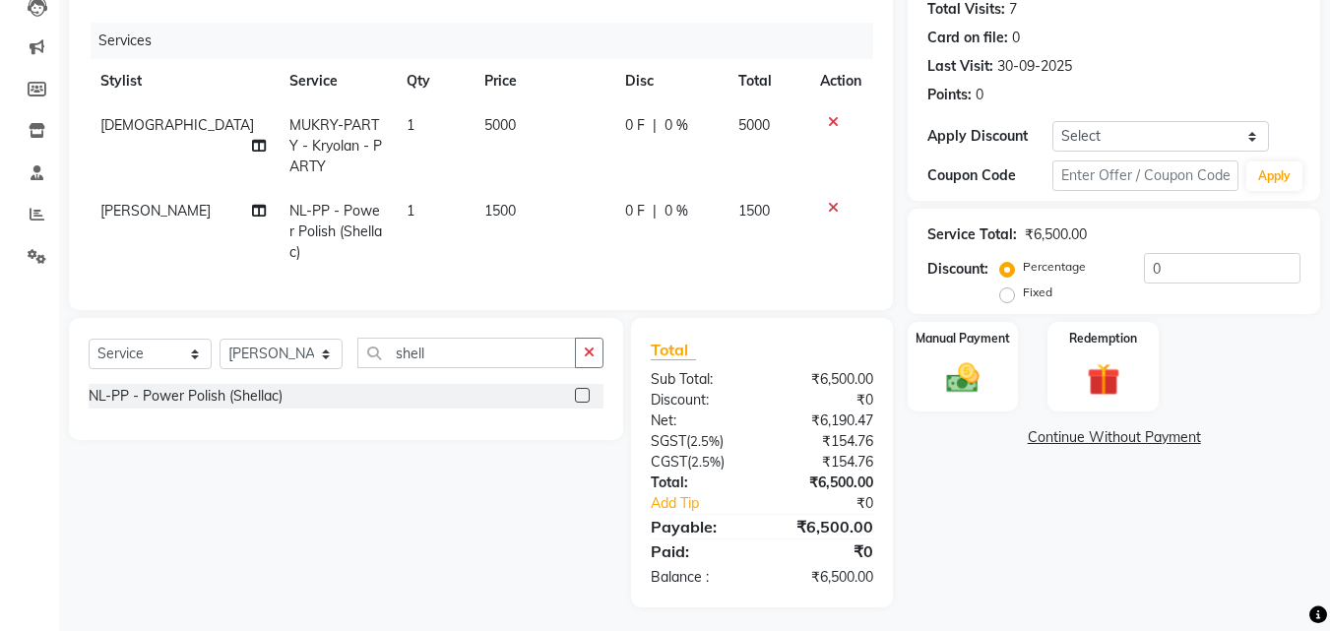
click at [628, 113] on td "0 F | 0 %" at bounding box center [669, 146] width 113 height 86
select select "89319"
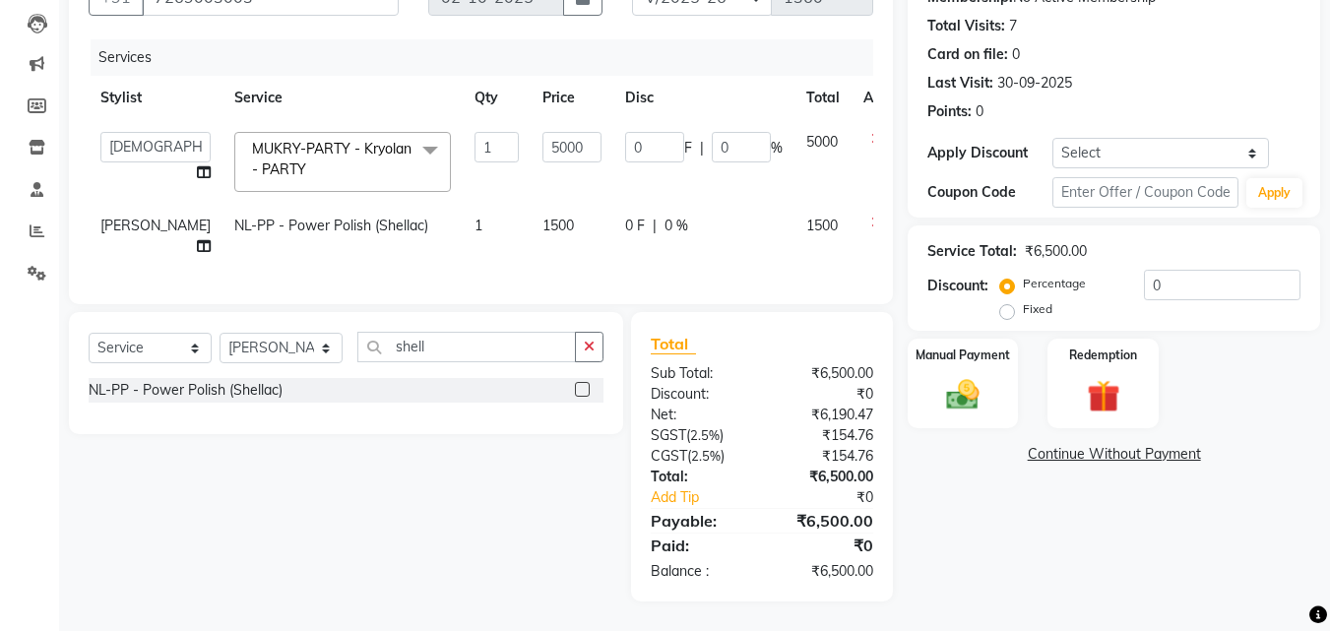
scroll to position [220, 0]
click at [626, 132] on input "0" at bounding box center [654, 147] width 59 height 31
type input "01500"
click at [1030, 557] on div "Name: Gurnivaj Singh Membership: No Active Membership Total Visits: 7 Card on f…" at bounding box center [1121, 272] width 427 height 659
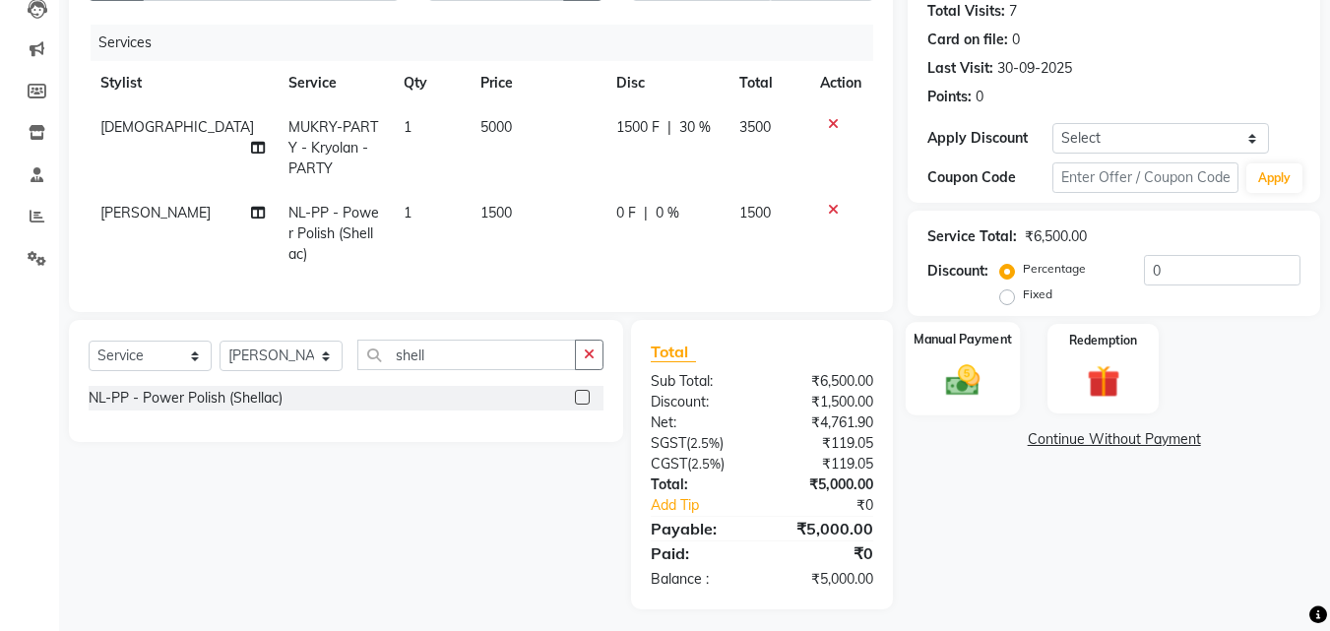
click at [977, 382] on img at bounding box center [962, 379] width 55 height 39
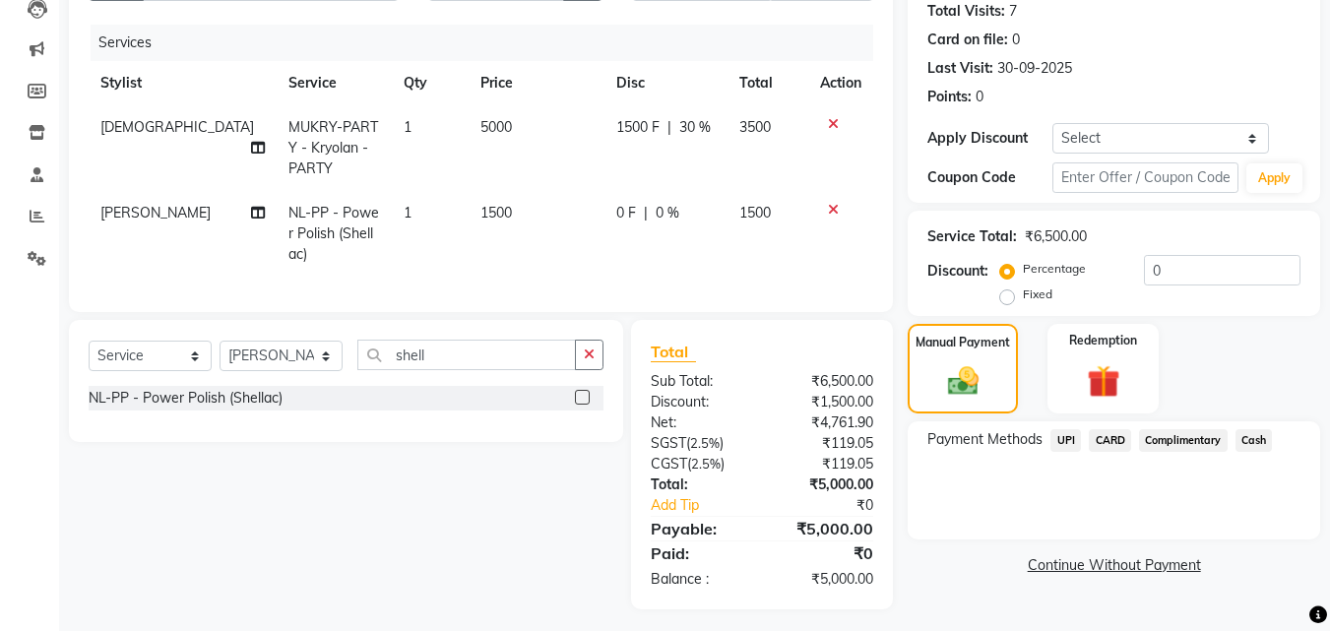
click at [1121, 432] on span "CARD" at bounding box center [1110, 440] width 42 height 23
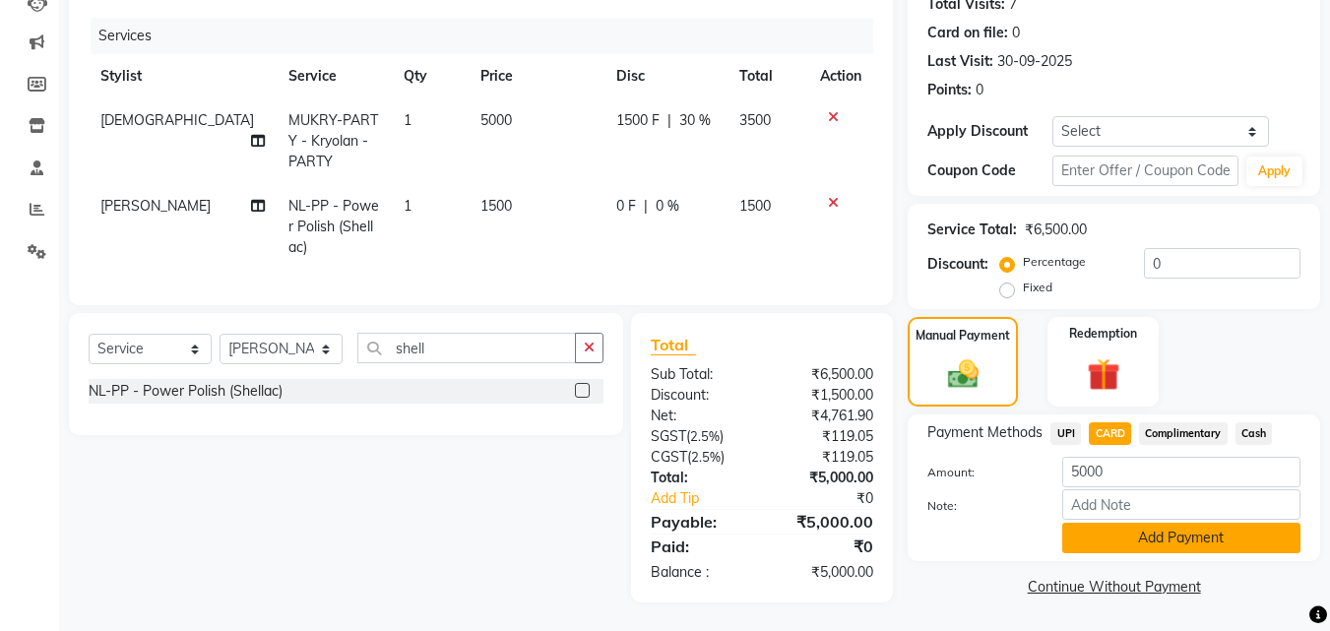
click at [1112, 550] on button "Add Payment" at bounding box center [1181, 538] width 238 height 31
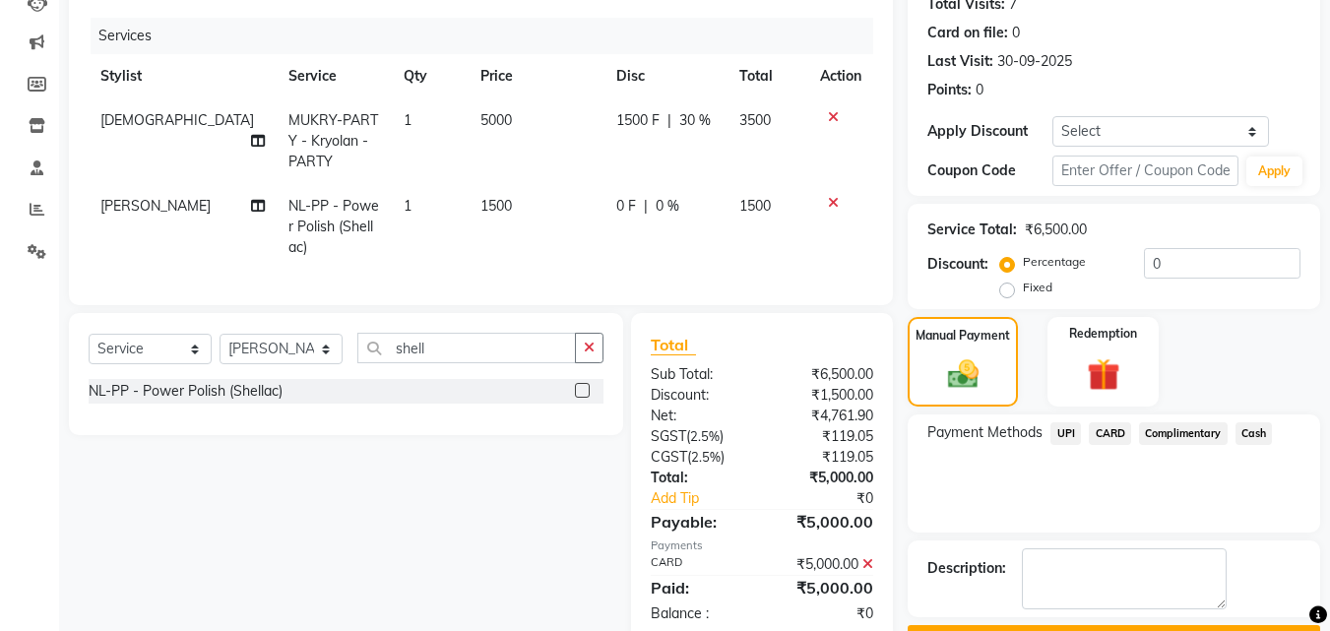
scroll to position [281, 0]
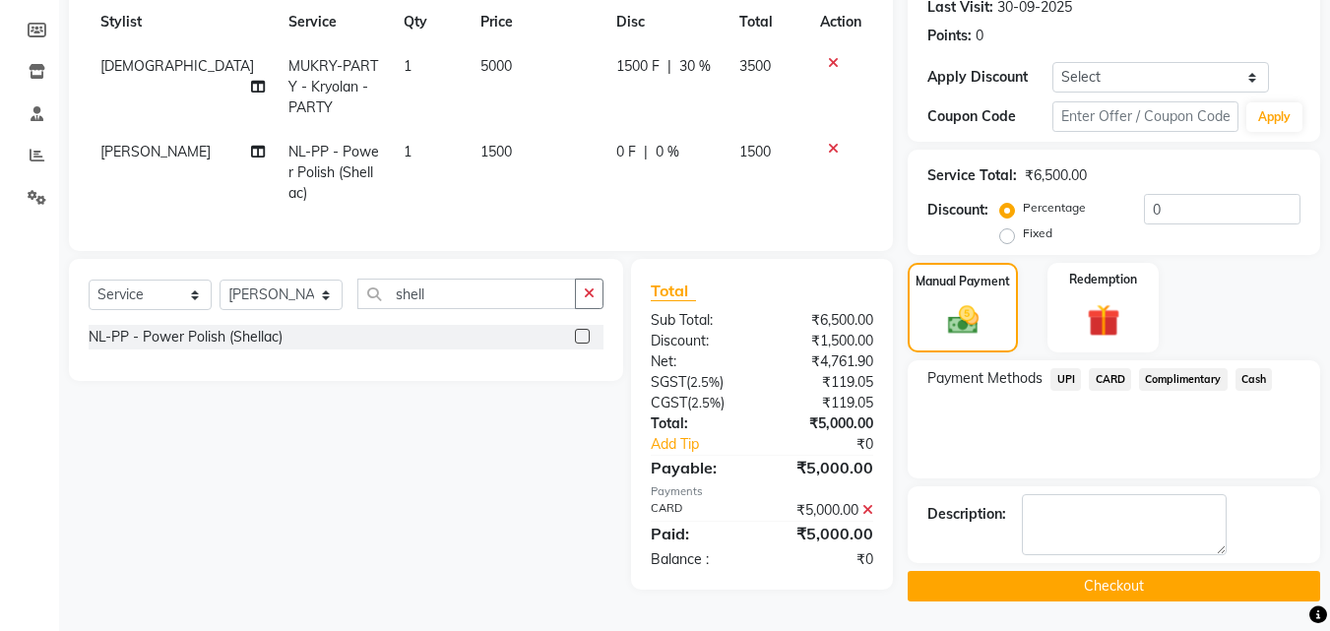
click at [1087, 578] on button "Checkout" at bounding box center [1114, 586] width 412 height 31
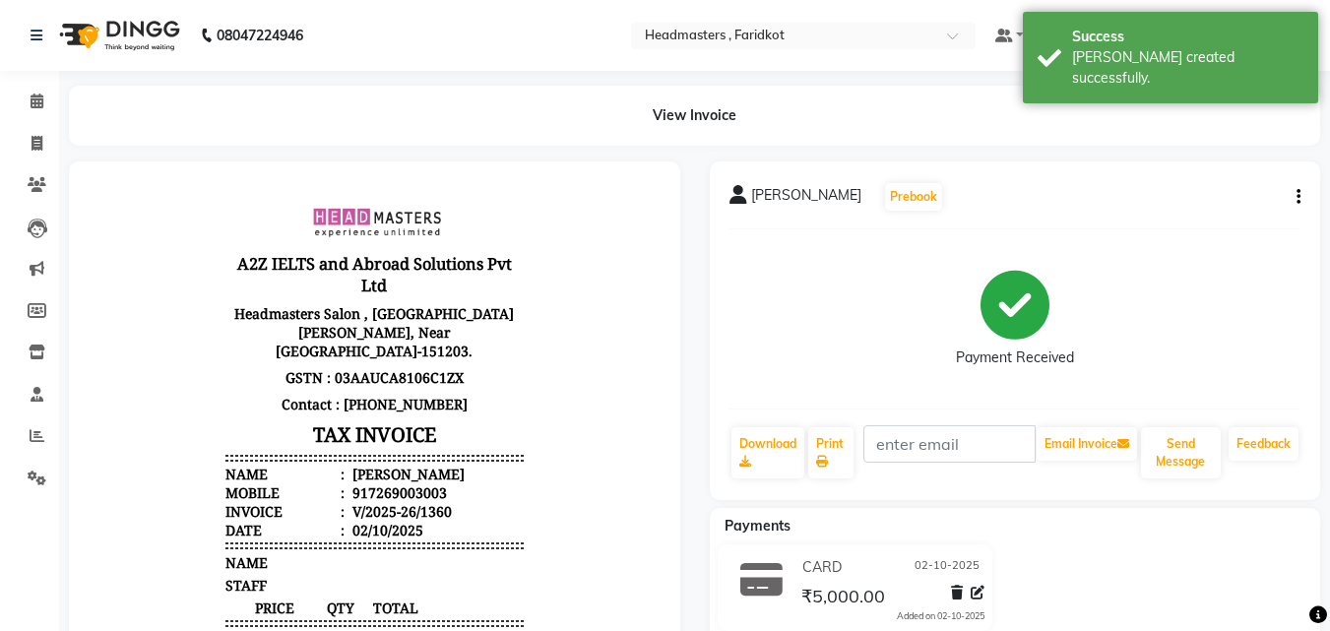
click at [31, 119] on li "Calendar" at bounding box center [29, 102] width 59 height 42
click at [36, 104] on icon at bounding box center [37, 101] width 13 height 15
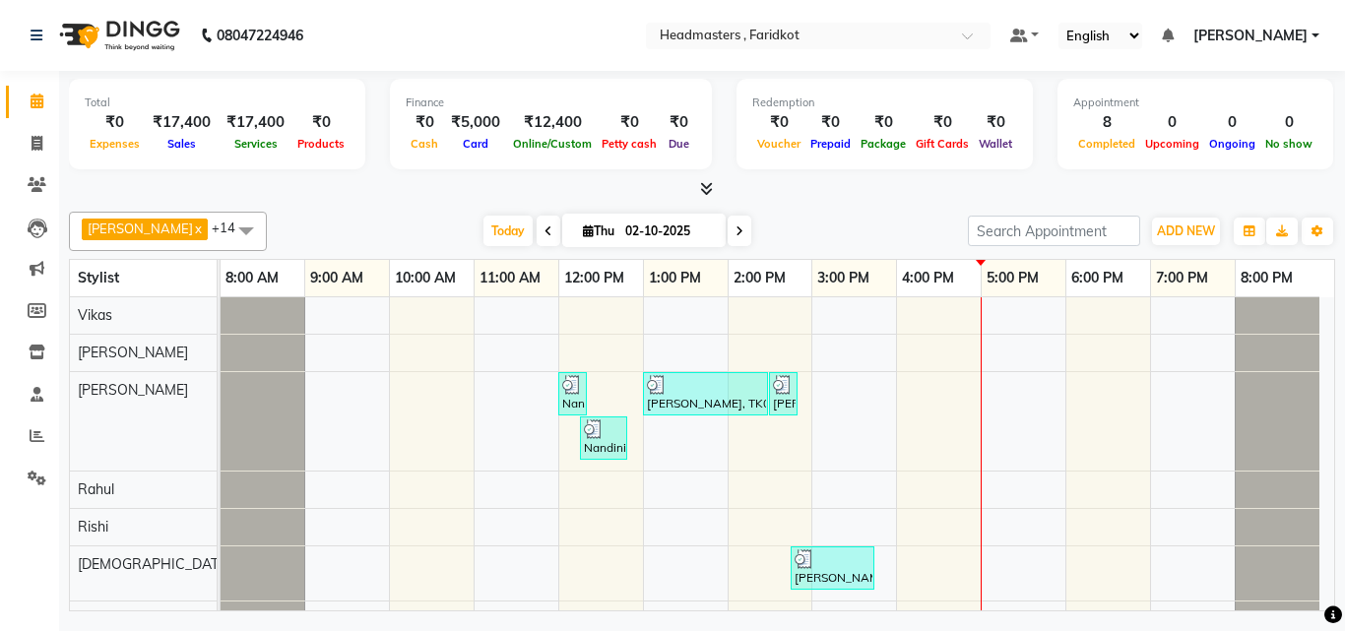
click at [709, 190] on icon at bounding box center [706, 188] width 13 height 15
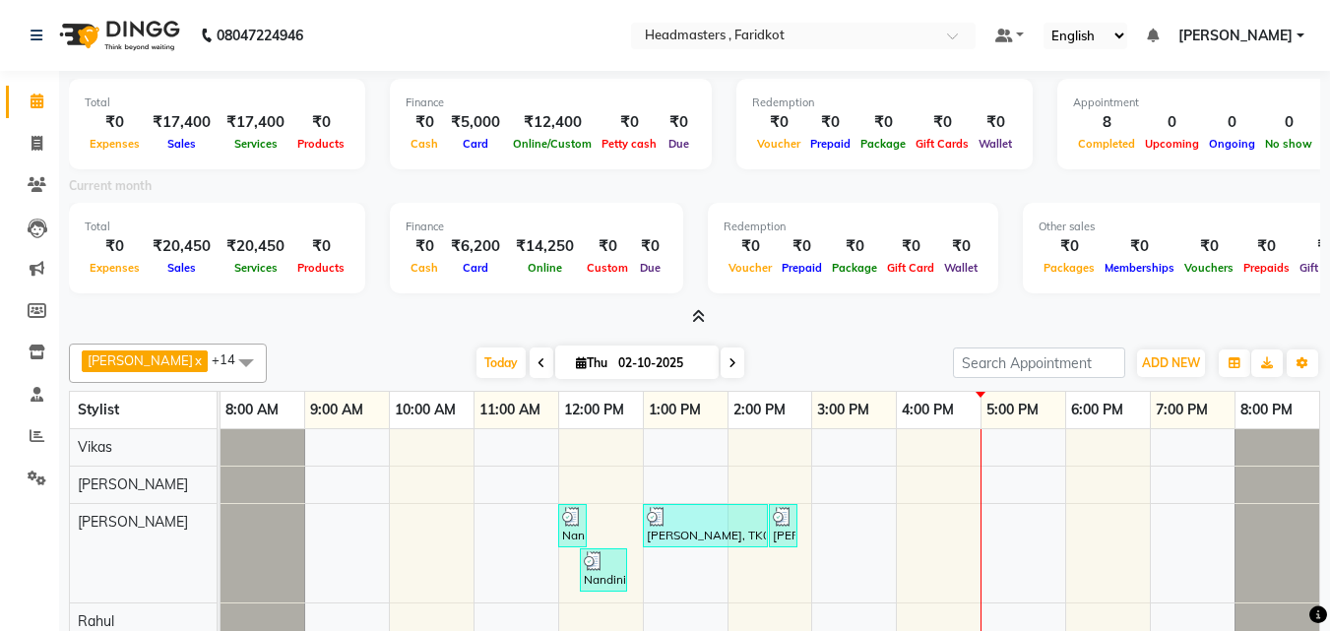
click at [692, 315] on icon at bounding box center [698, 316] width 13 height 15
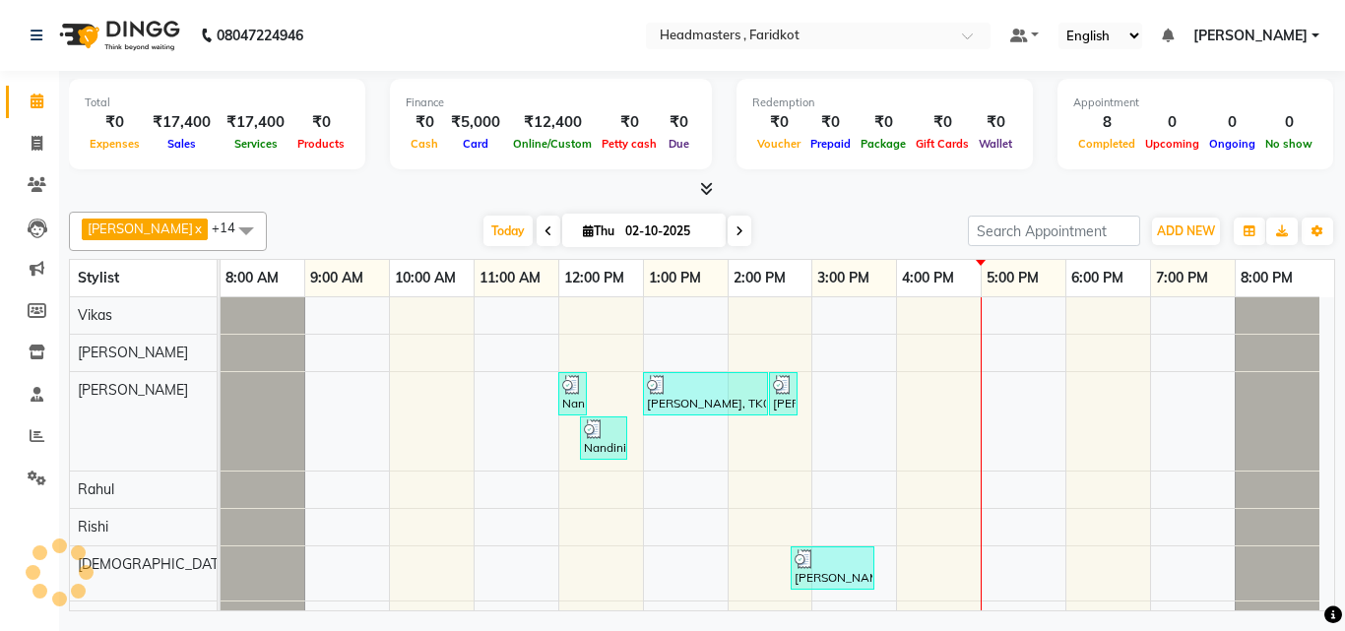
click at [711, 185] on icon at bounding box center [706, 188] width 13 height 15
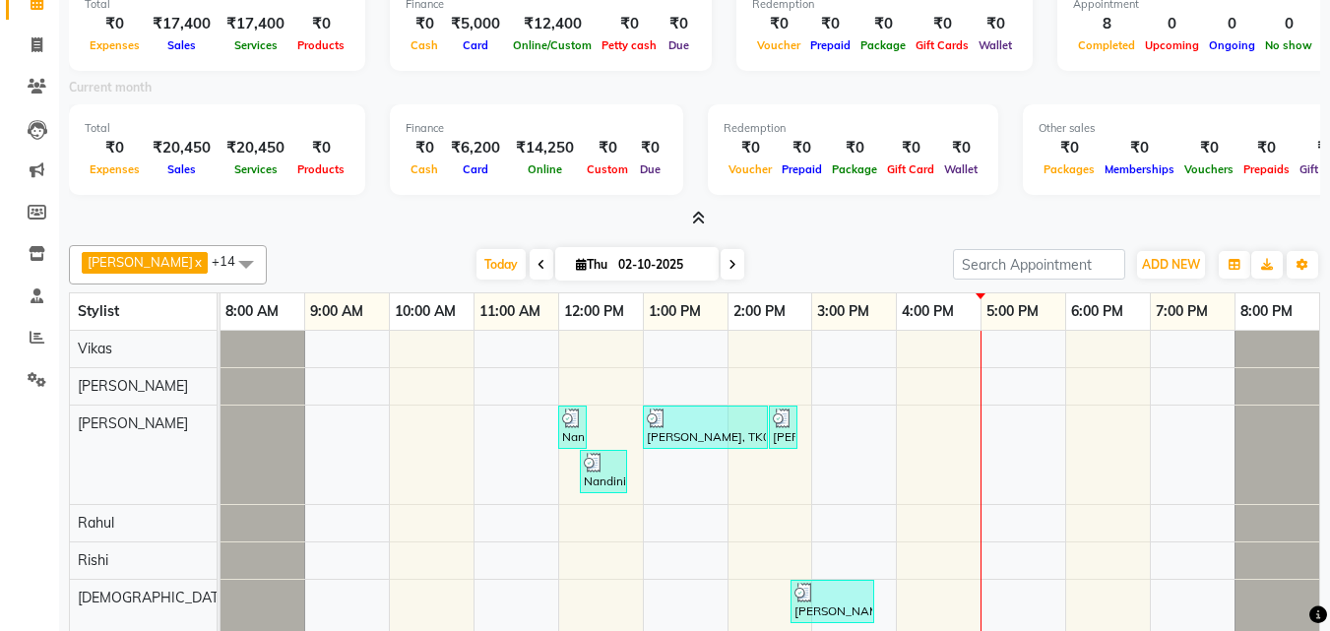
click at [700, 216] on icon at bounding box center [698, 218] width 13 height 15
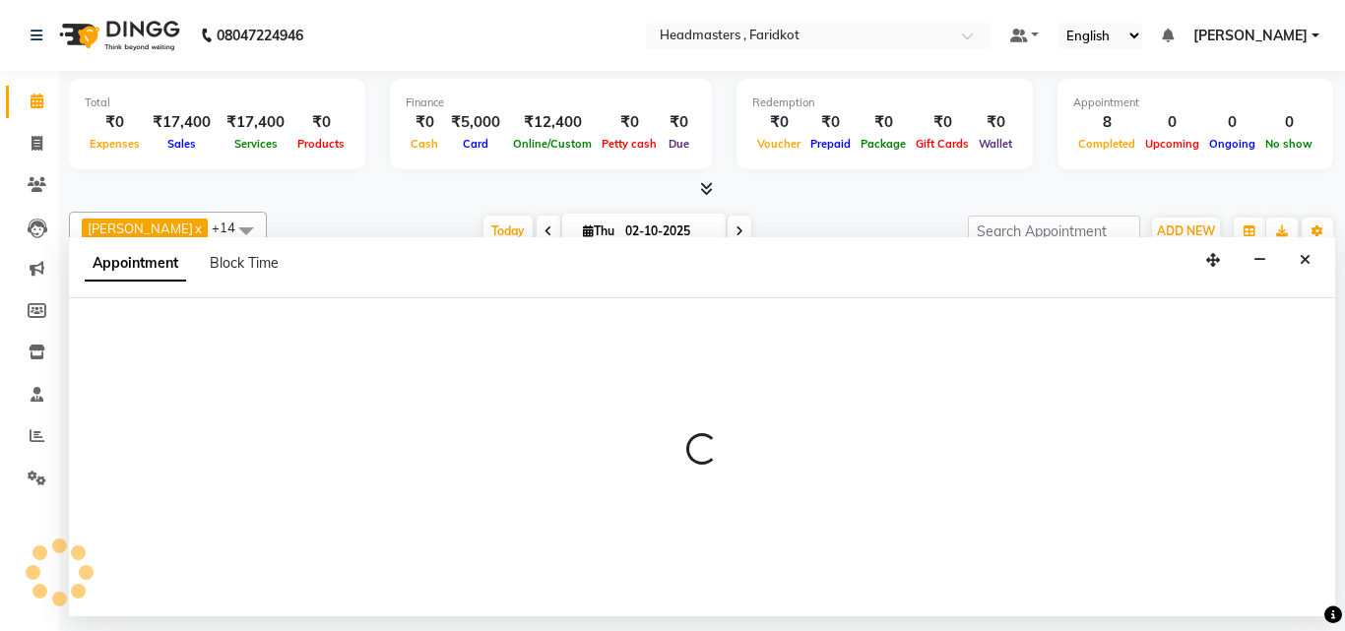
select select "71454"
select select "900"
select select "tentative"
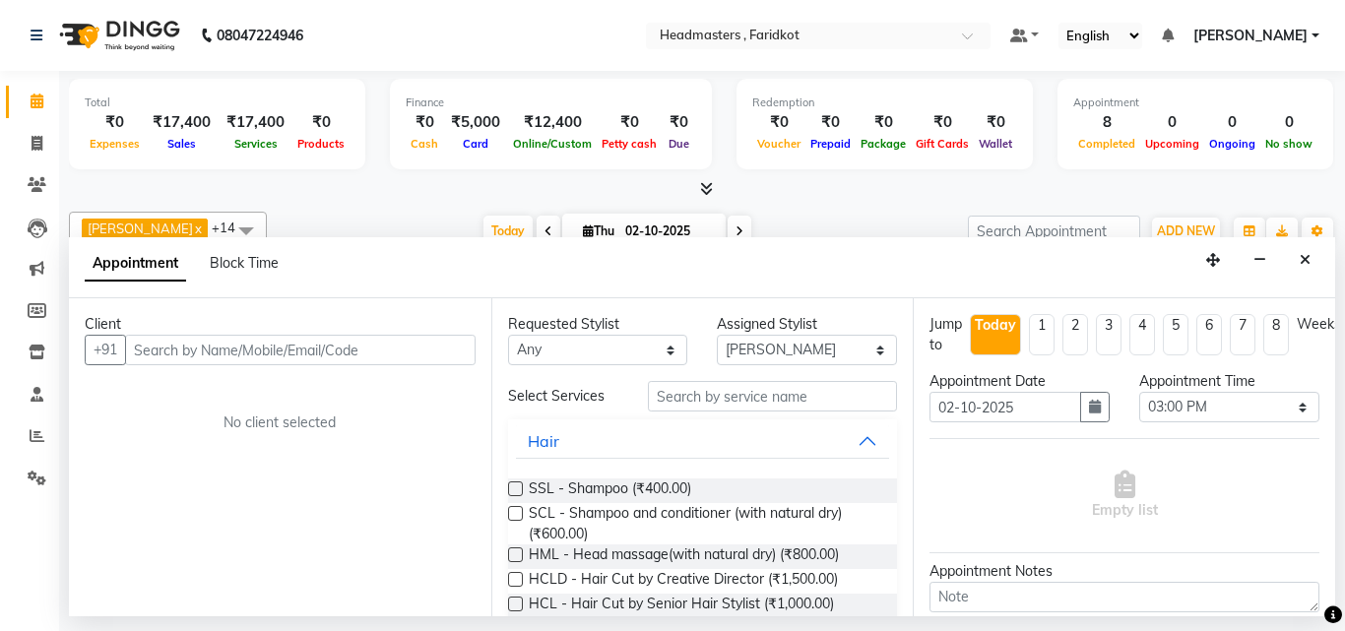
click at [277, 344] on input "text" at bounding box center [300, 350] width 350 height 31
click at [417, 356] on input "text" at bounding box center [300, 350] width 350 height 31
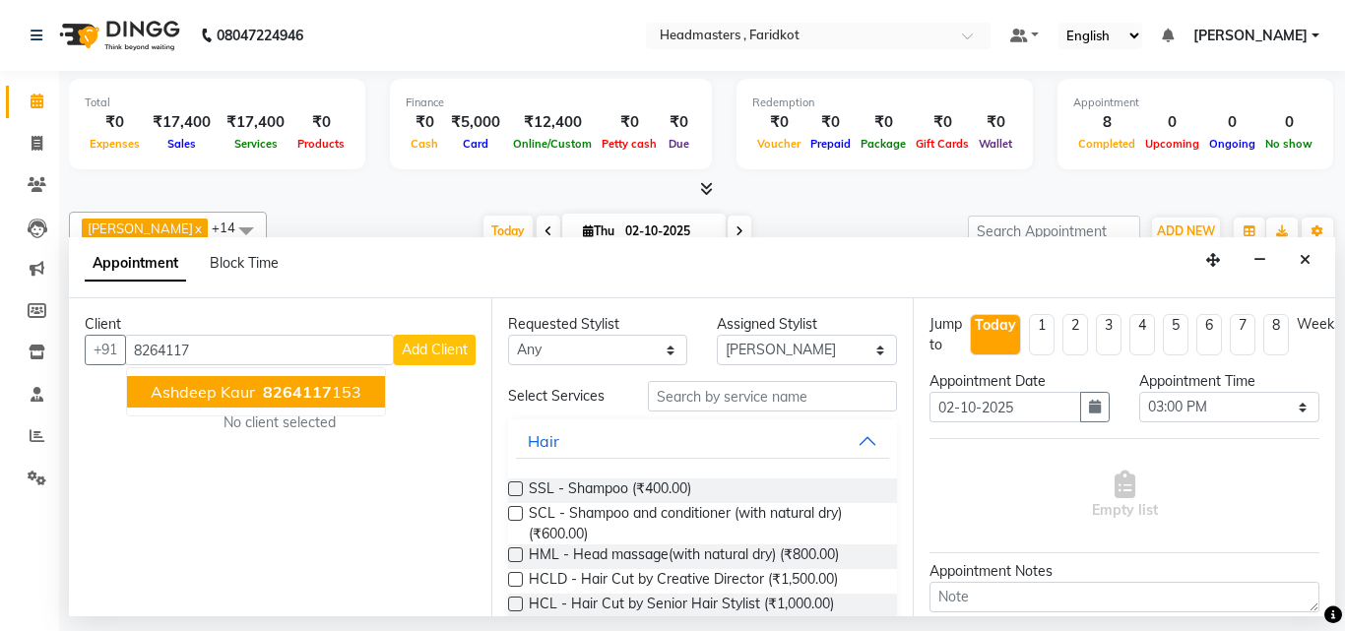
click at [319, 389] on span "8264117" at bounding box center [297, 392] width 69 height 20
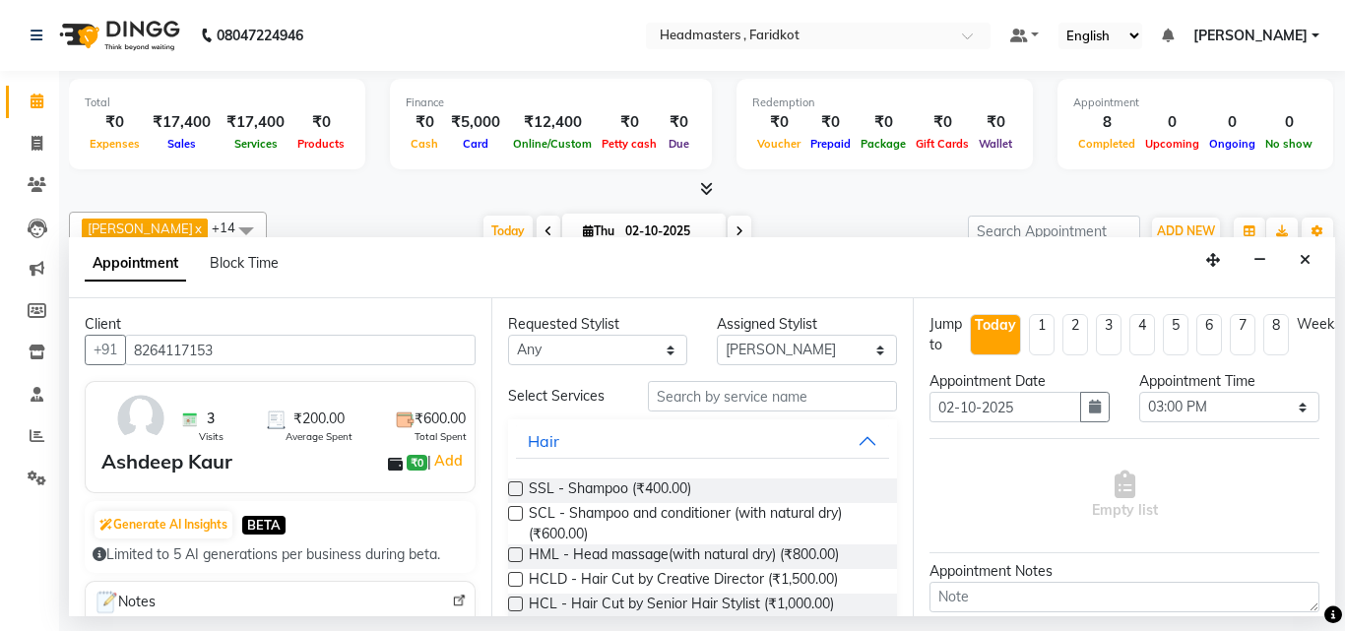
type input "8264117153"
click at [717, 388] on input "text" at bounding box center [773, 396] width 250 height 31
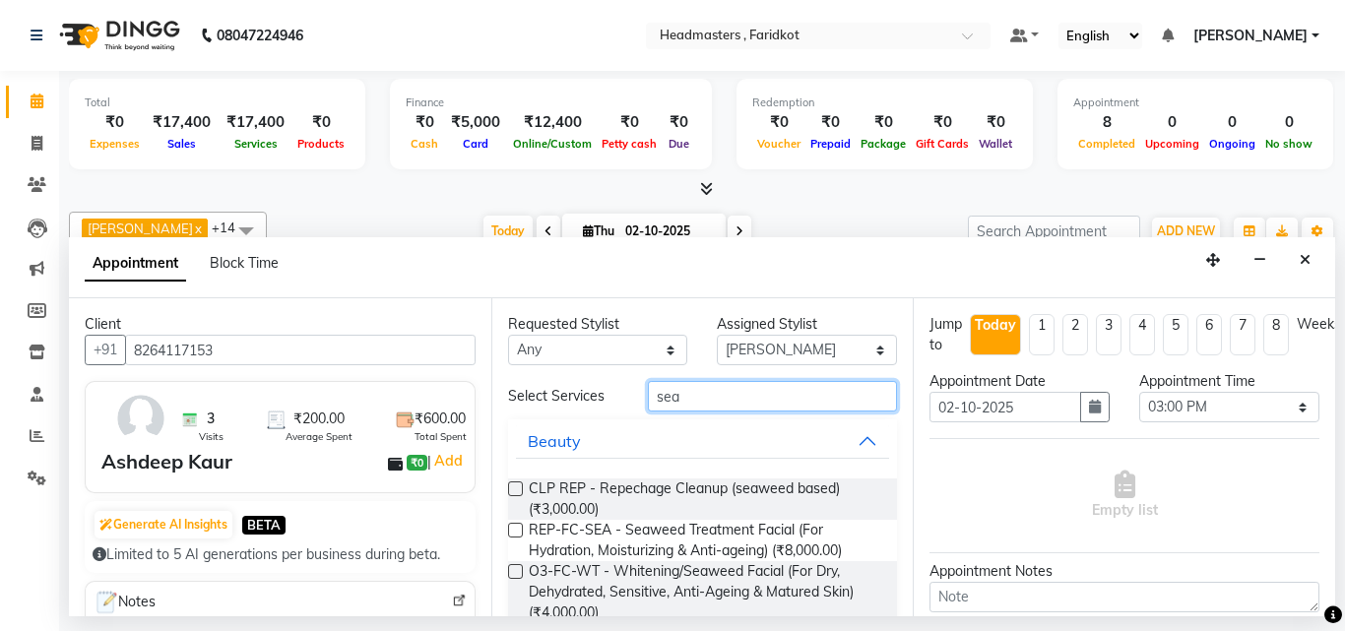
type input "sea"
click at [767, 473] on div "CLP REP - Repechage Cleanup (seaweed based) (₹3,000.00) REP-FC-SEA - Seaweed Tr…" at bounding box center [703, 551] width 390 height 176
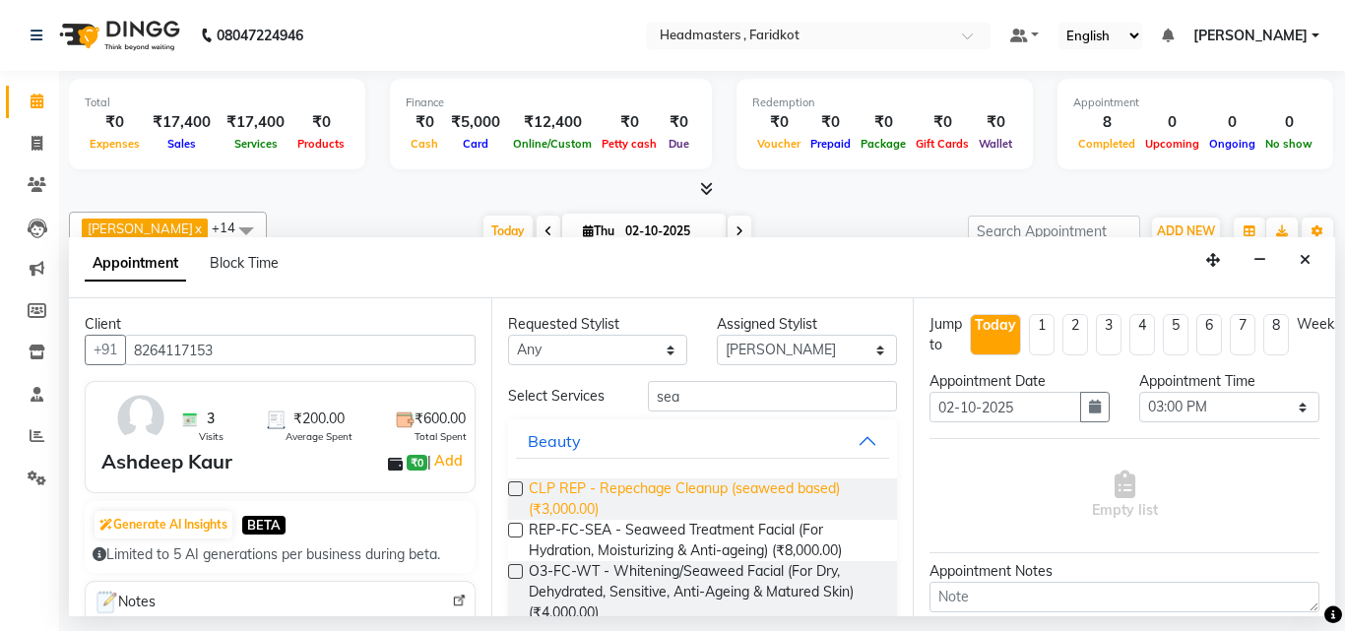
click at [775, 485] on span "CLP REP - Repechage Cleanup (seaweed based) (₹3,000.00)" at bounding box center [705, 498] width 353 height 41
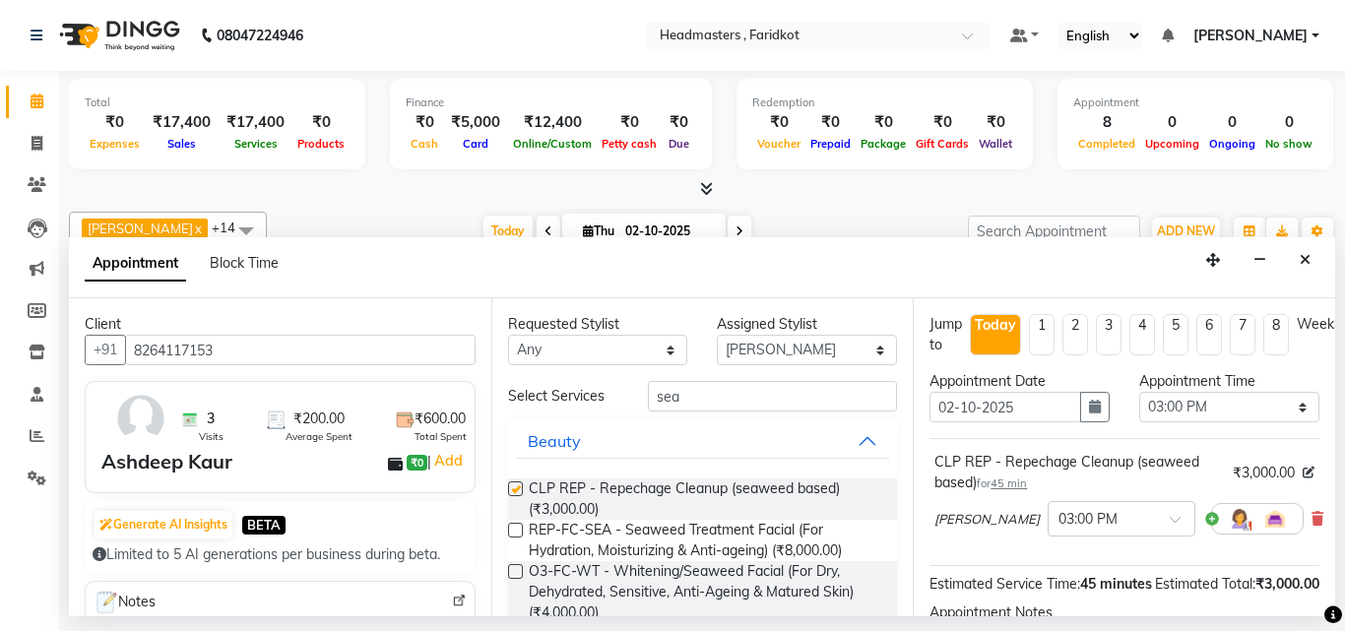
checkbox input "false"
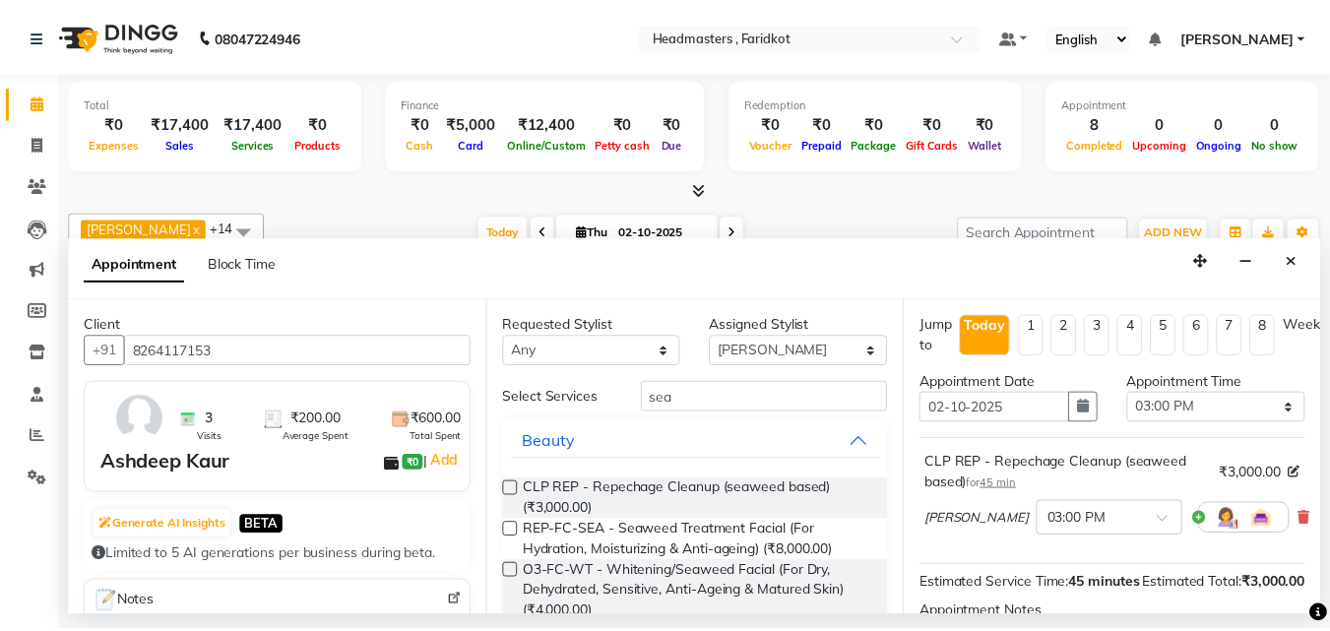
scroll to position [223, 0]
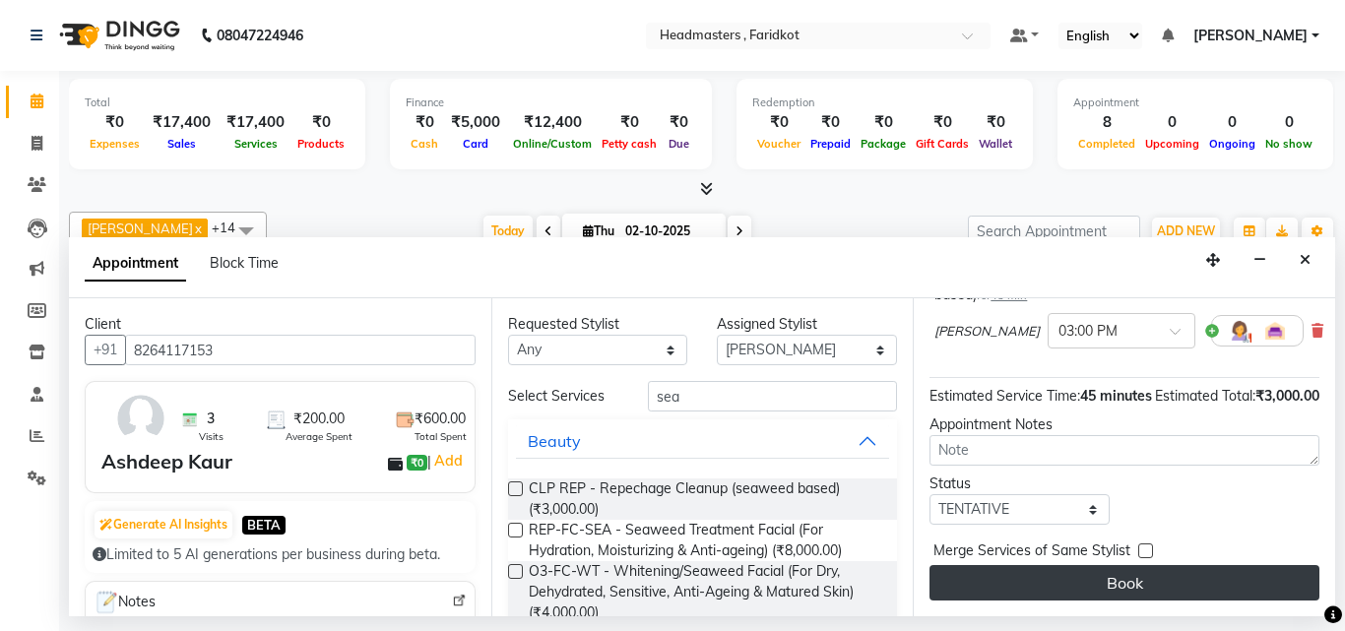
click at [1111, 578] on button "Book" at bounding box center [1124, 582] width 390 height 35
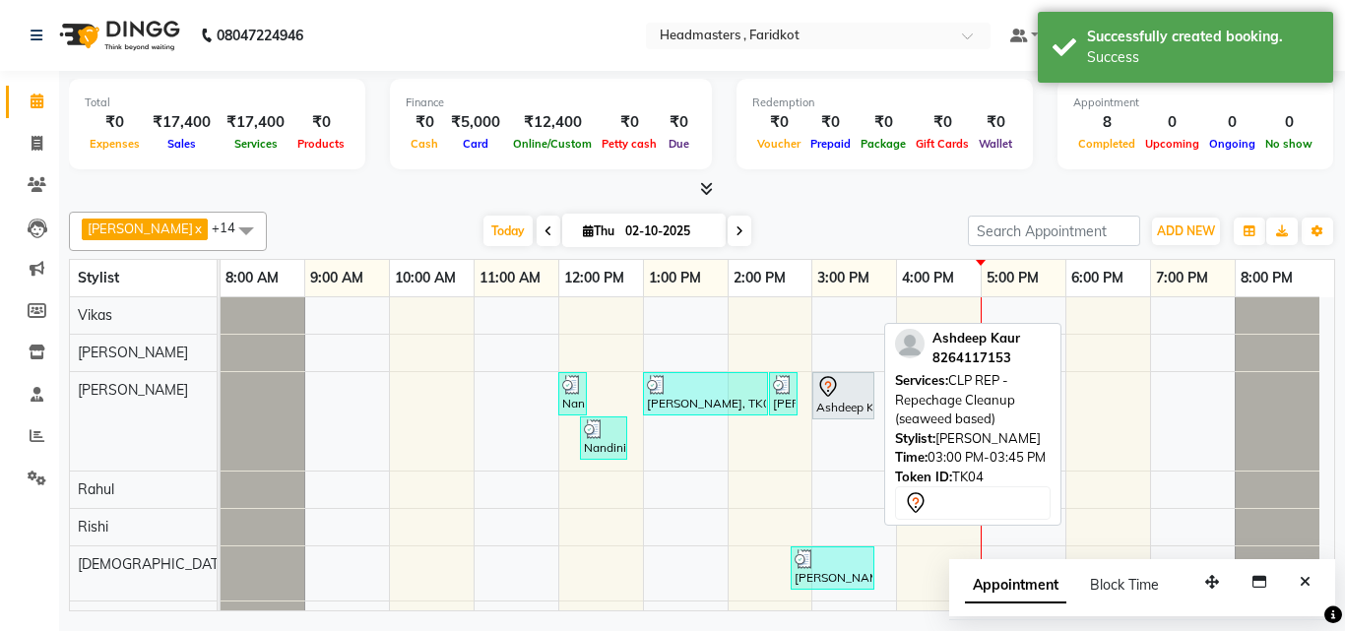
click at [839, 410] on div "Ashdeep Kaur, TK04, 03:00 PM-03:45 PM, CLP REP - Repechage Cleanup (seaweed bas…" at bounding box center [843, 395] width 58 height 41
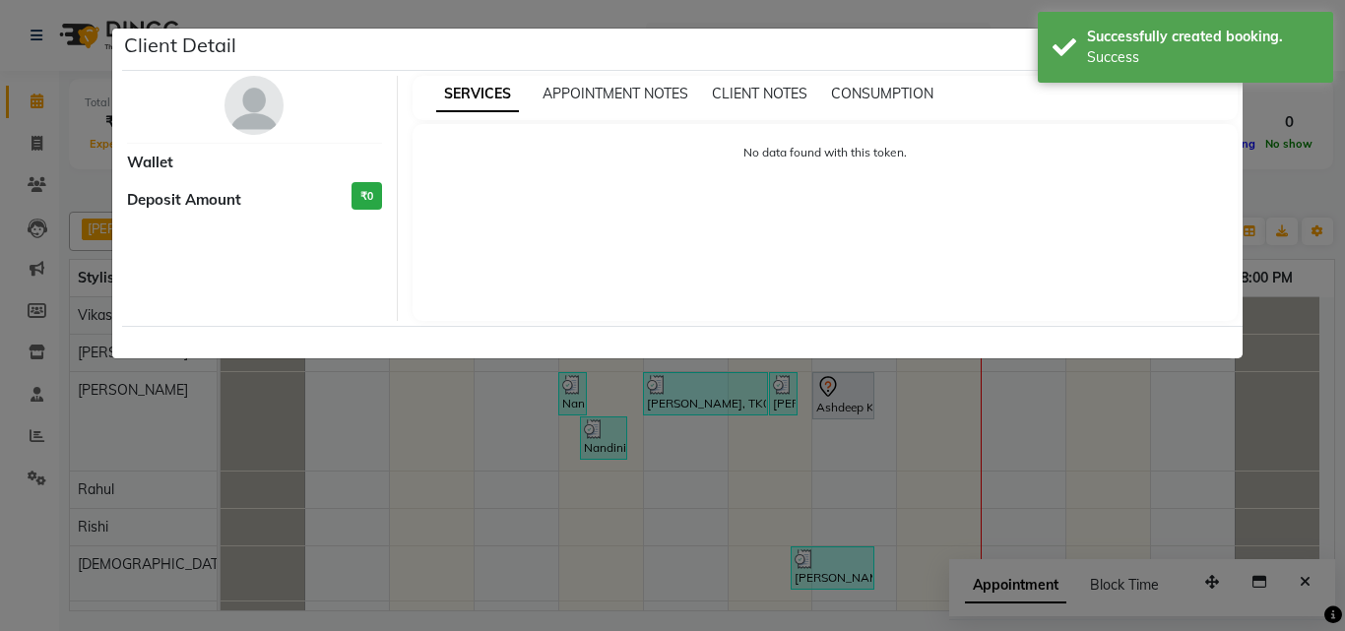
select select "7"
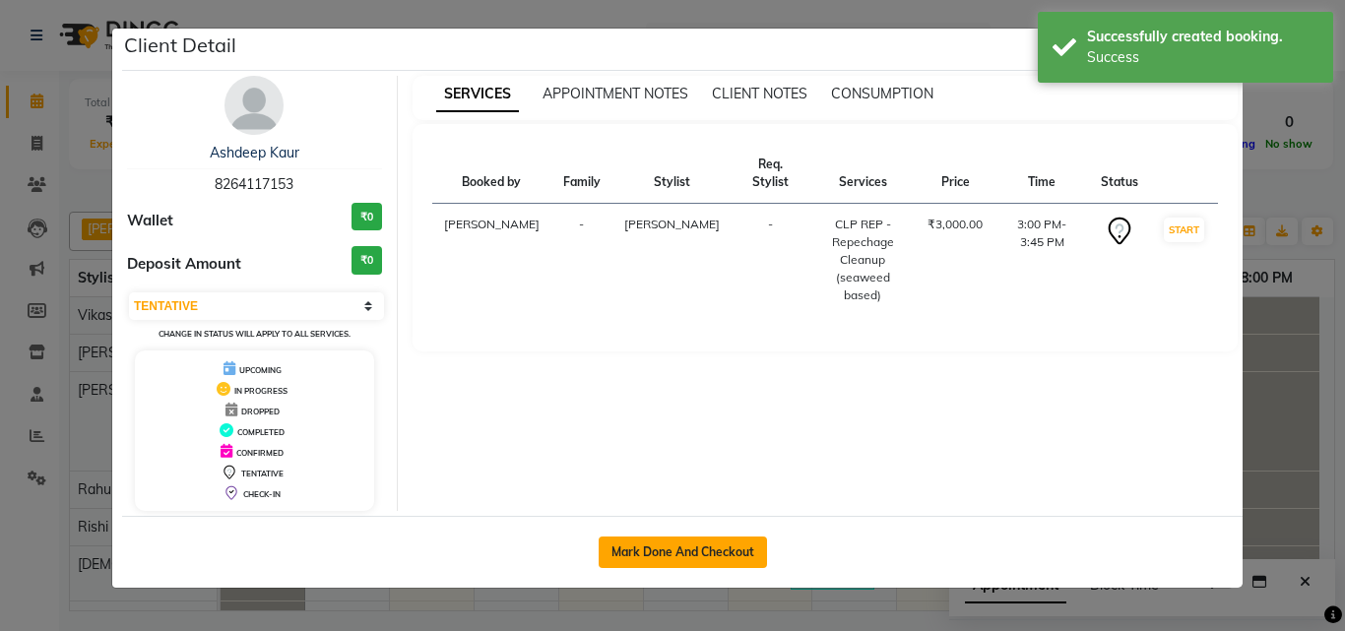
click at [744, 555] on button "Mark Done And Checkout" at bounding box center [683, 552] width 168 height 32
select select "7919"
select select "service"
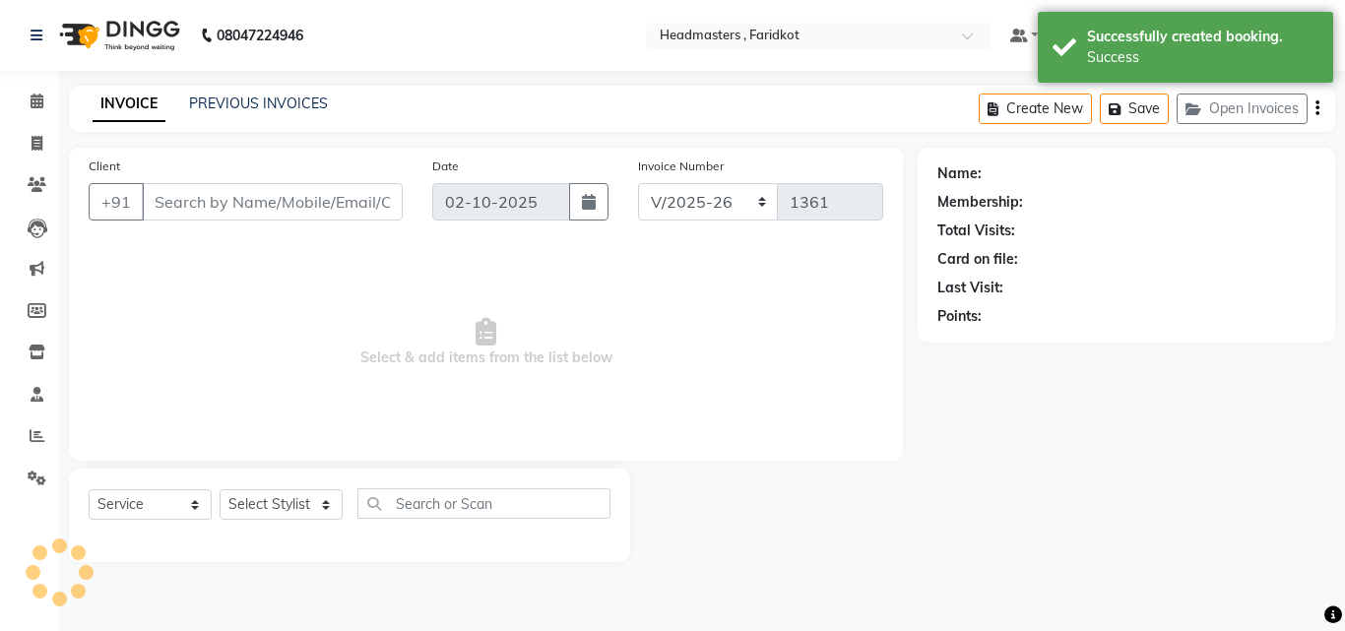
type input "8264117153"
select select "71454"
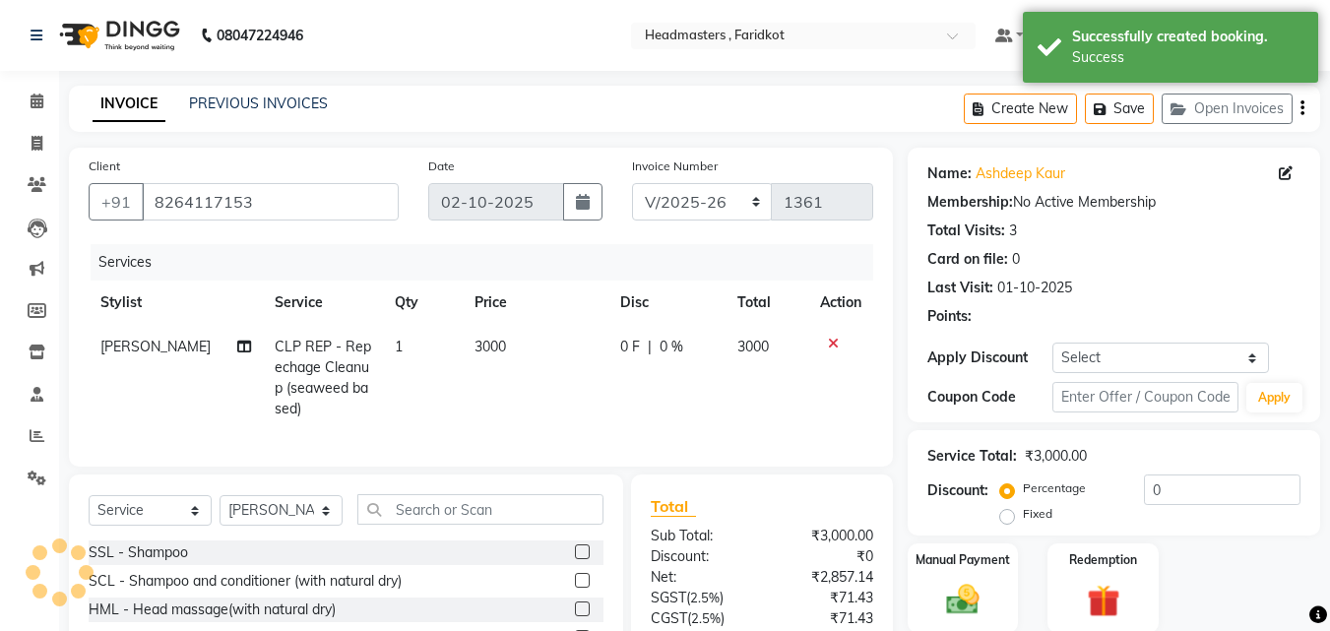
click at [1229, 438] on div "Service Total: ₹3,000.00 Discount: Percentage Fixed 0" at bounding box center [1113, 483] width 373 height 90
click at [1202, 481] on input "0" at bounding box center [1222, 489] width 157 height 31
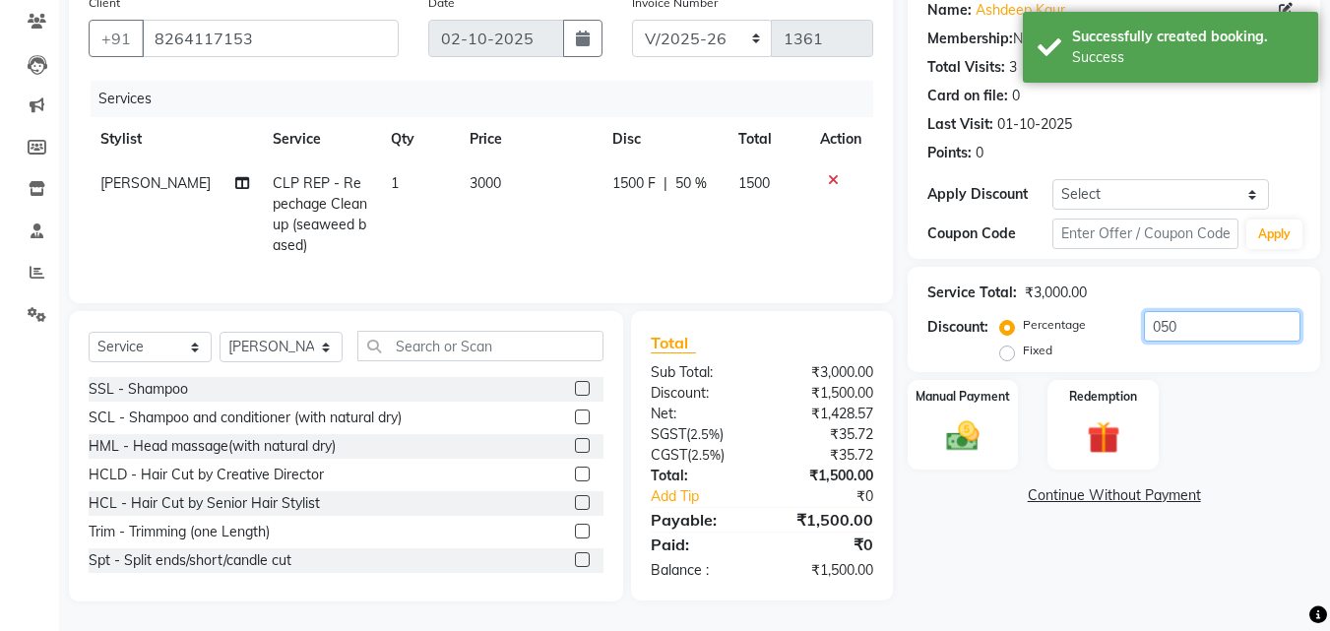
scroll to position [178, 0]
type input "050"
click at [966, 424] on img at bounding box center [962, 435] width 55 height 39
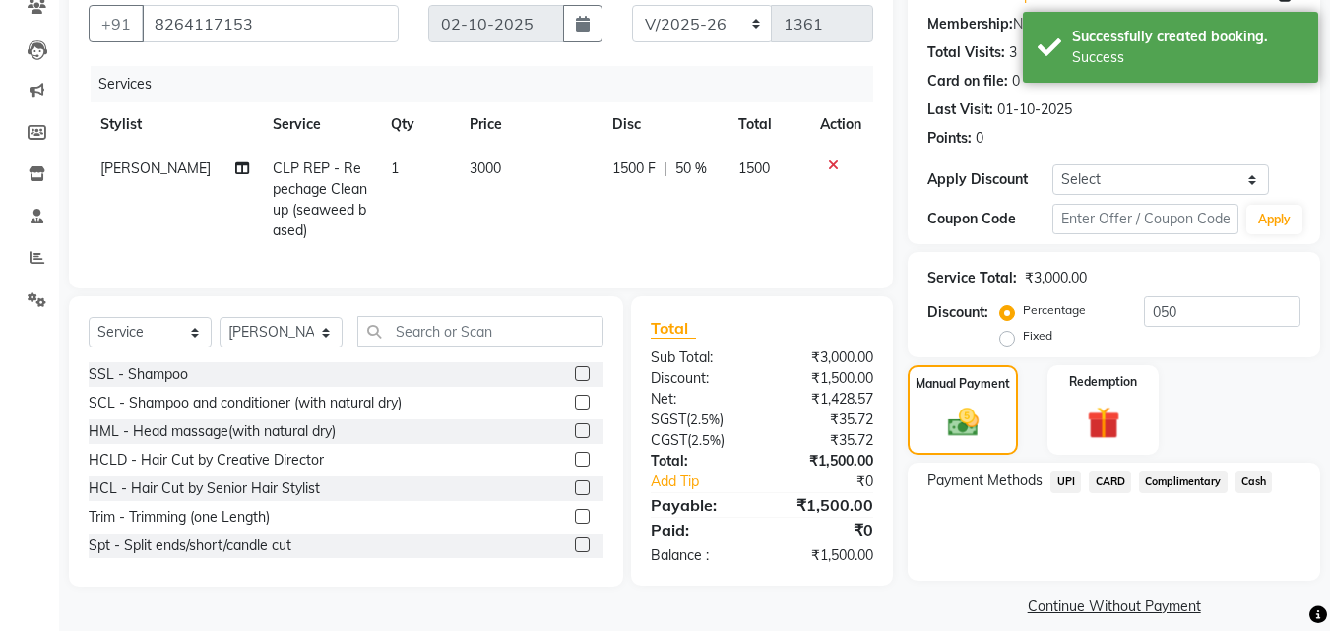
click at [1060, 489] on span "UPI" at bounding box center [1065, 482] width 31 height 23
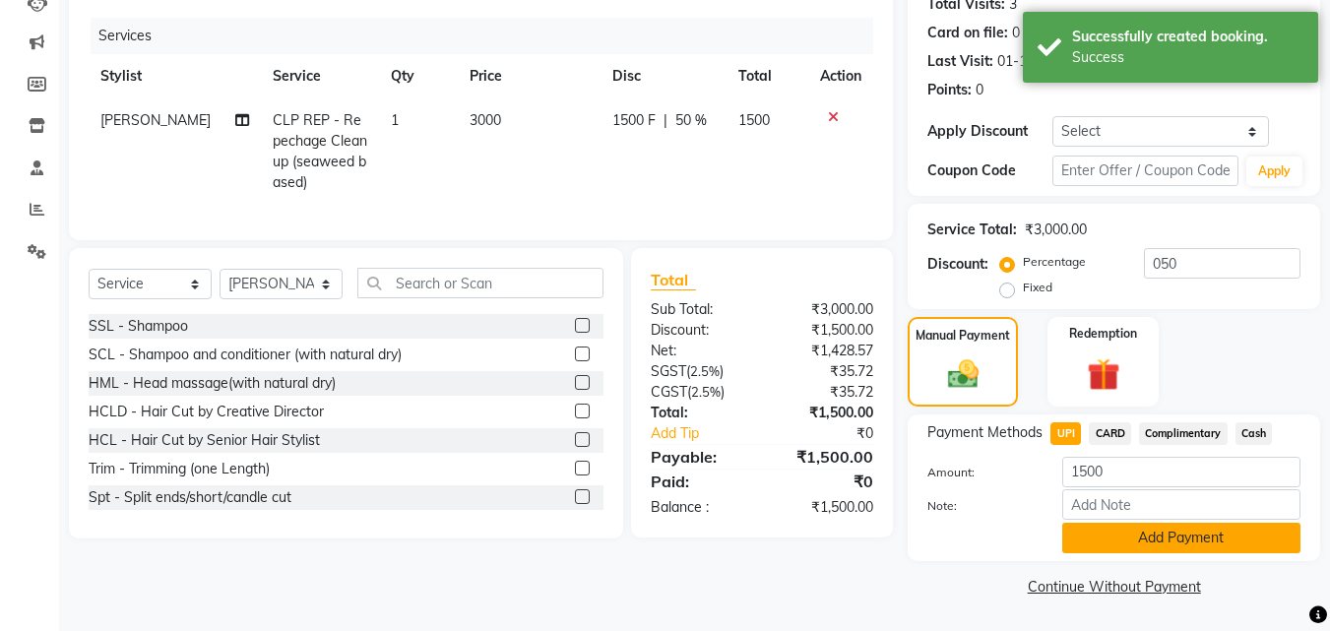
click at [1105, 537] on button "Add Payment" at bounding box center [1181, 538] width 238 height 31
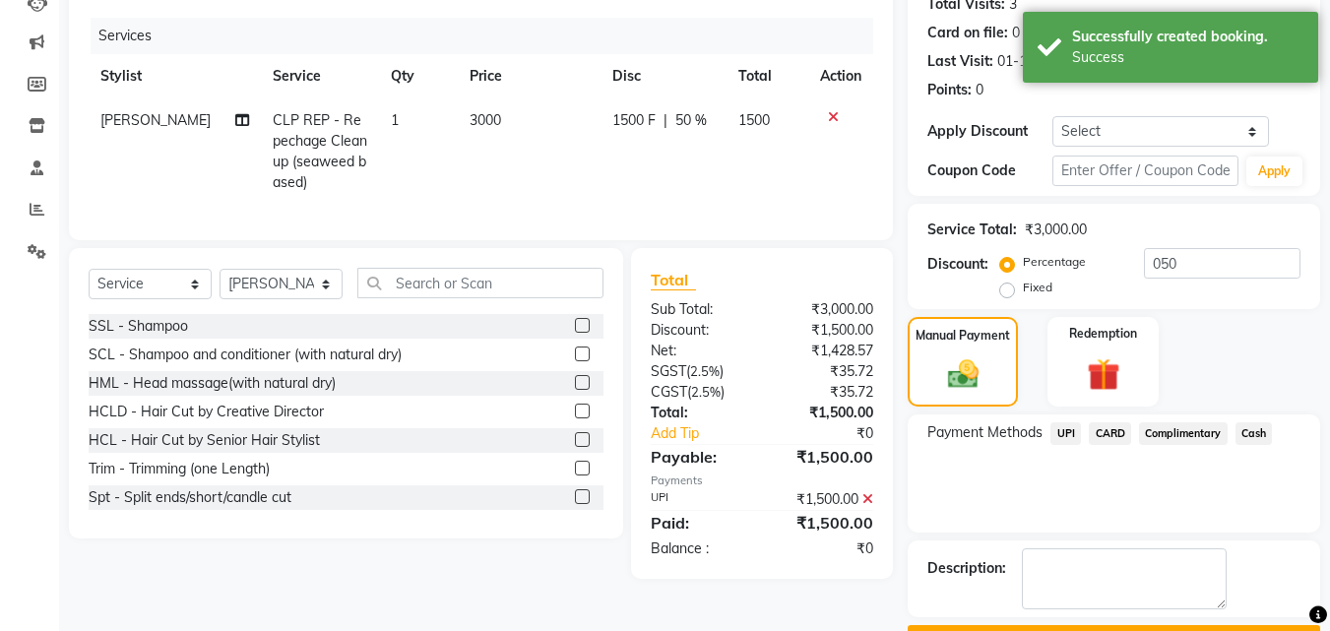
scroll to position [281, 0]
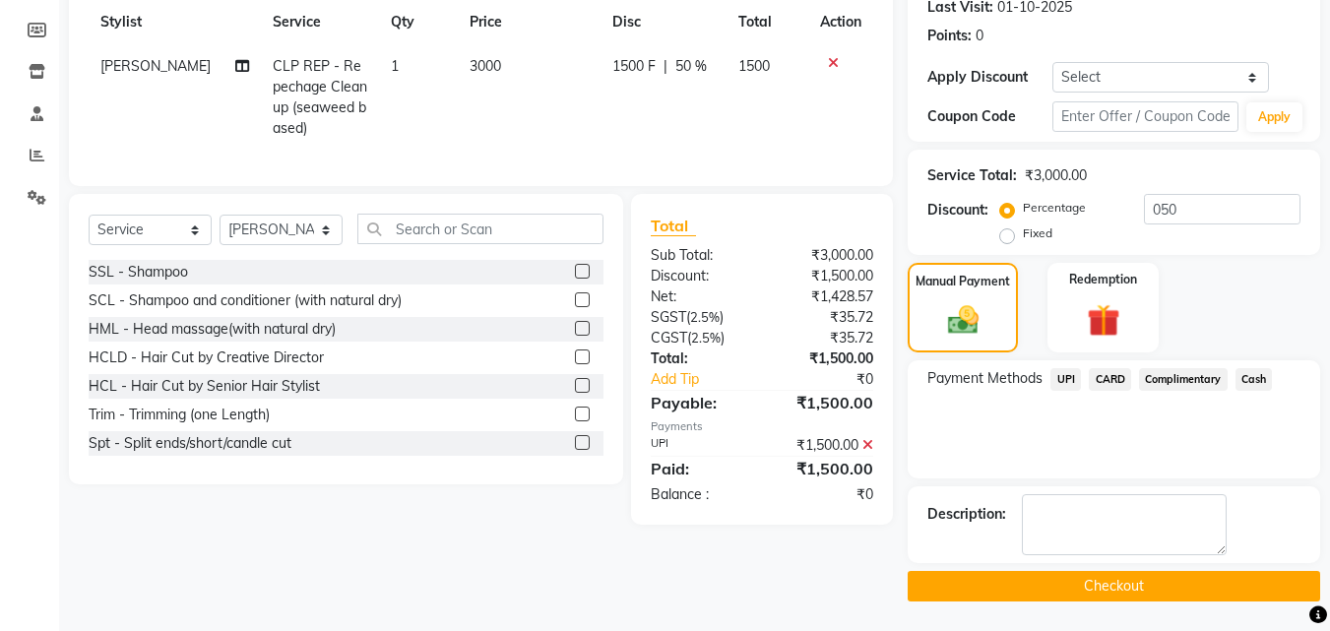
click at [1077, 585] on button "Checkout" at bounding box center [1114, 586] width 412 height 31
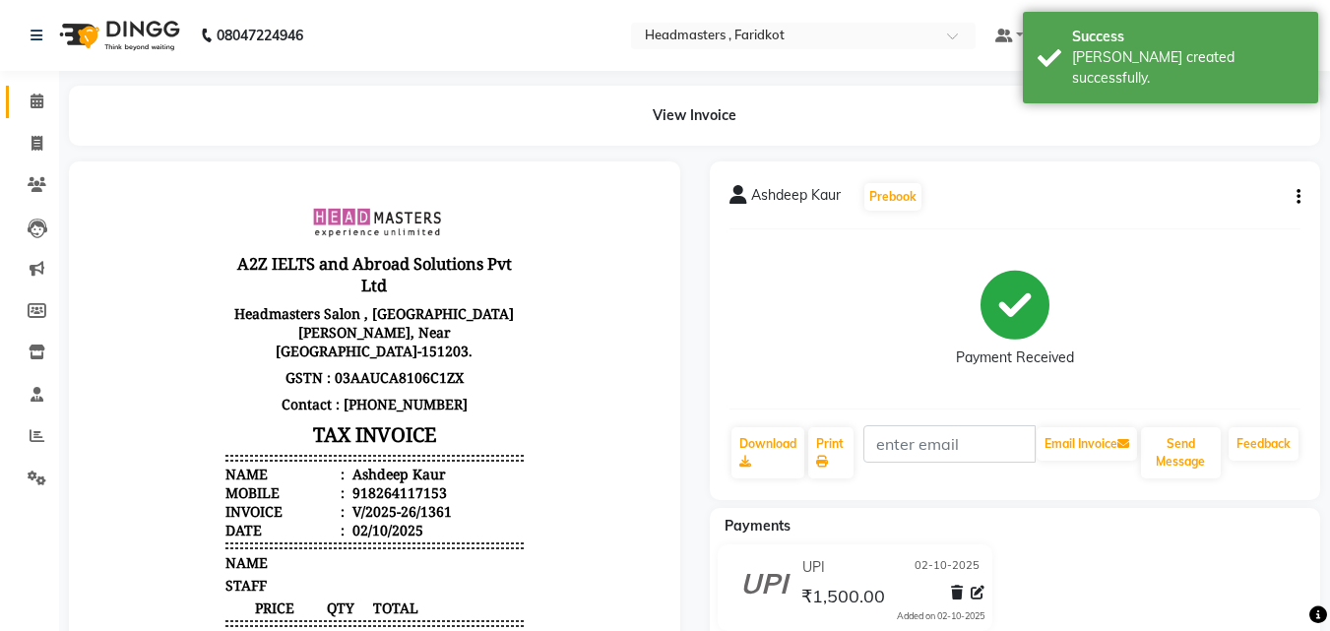
click at [9, 107] on link "Calendar" at bounding box center [29, 102] width 47 height 32
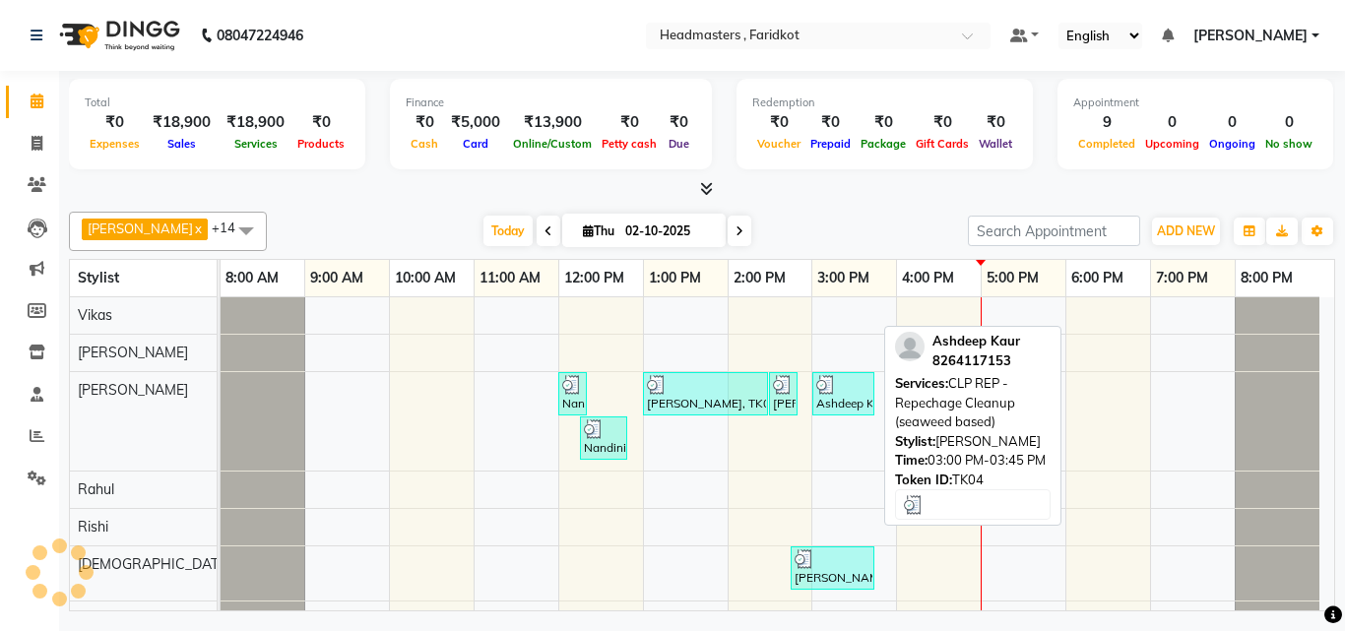
click at [848, 396] on div "Ashdeep Kaur, TK04, 03:00 PM-03:45 PM, CLP REP - Repechage Cleanup (seaweed bas…" at bounding box center [843, 393] width 58 height 37
select select "3"
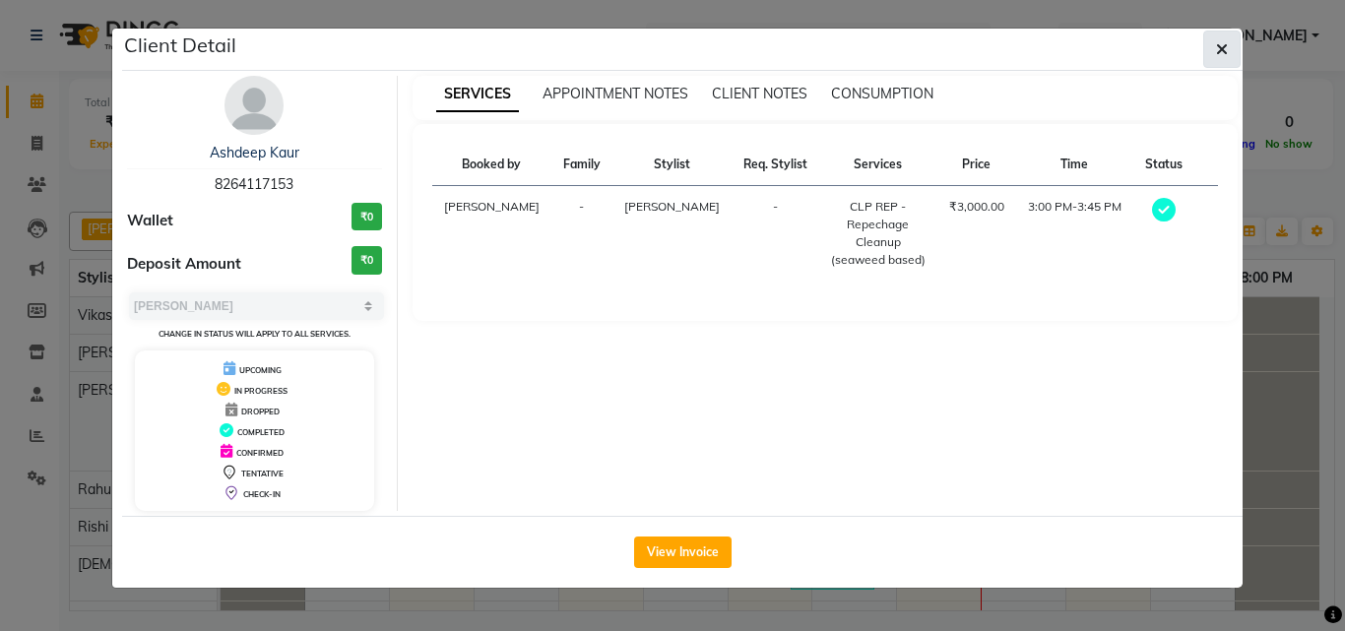
click at [1225, 53] on icon "button" at bounding box center [1222, 49] width 12 height 16
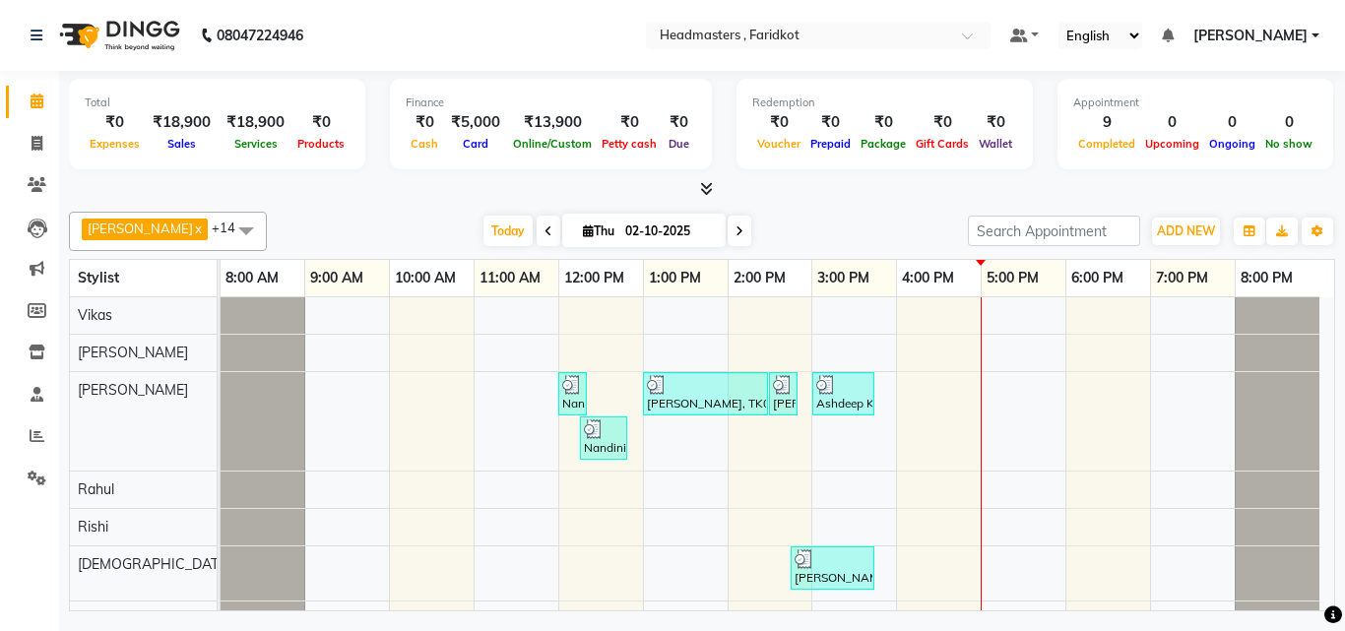
click at [695, 188] on span at bounding box center [702, 189] width 21 height 21
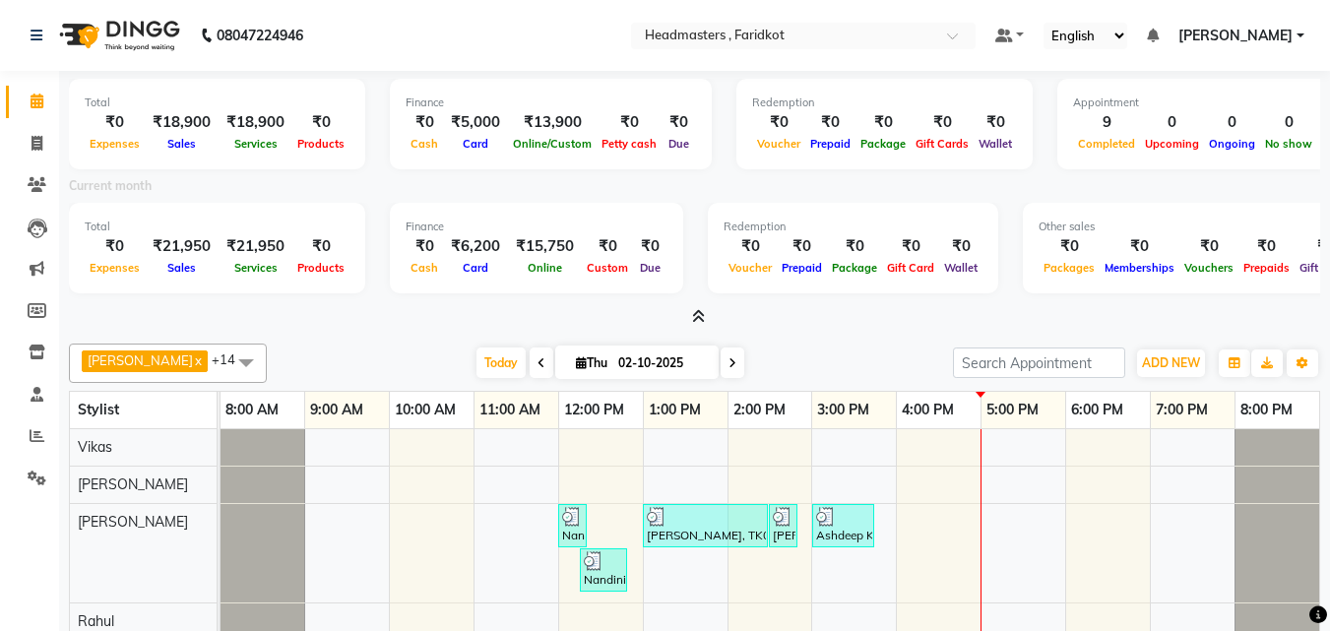
click at [703, 317] on icon at bounding box center [698, 316] width 13 height 15
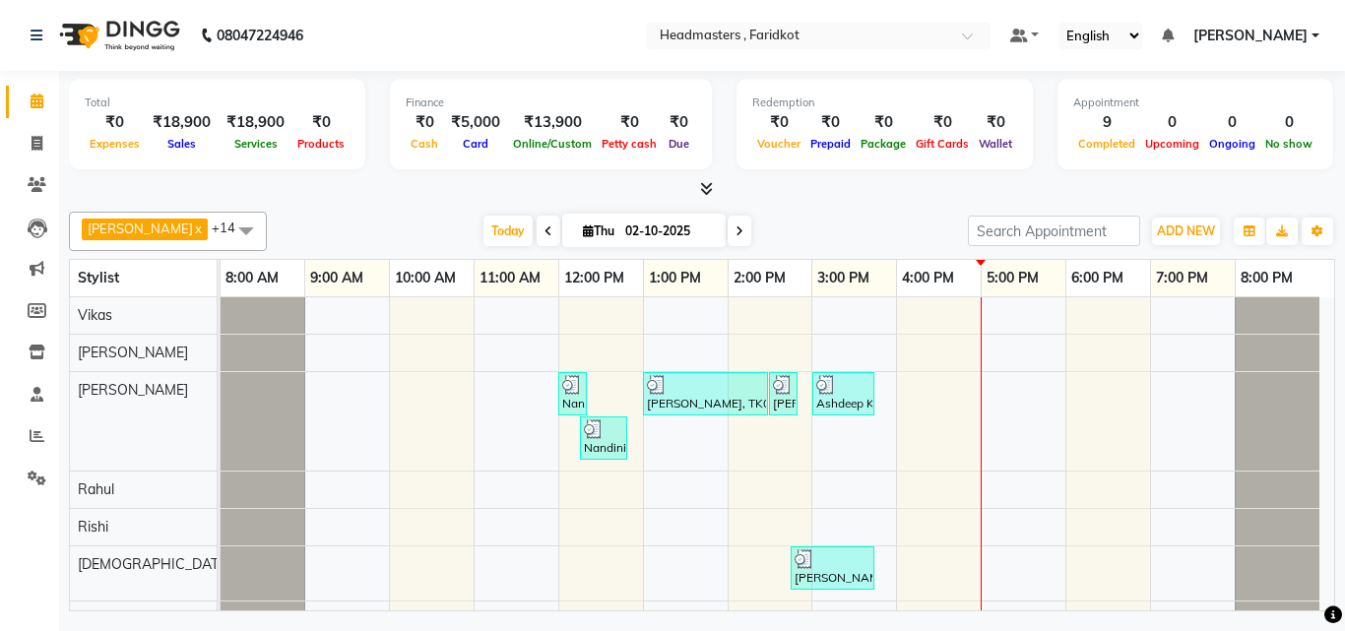
click at [710, 189] on icon at bounding box center [706, 188] width 13 height 15
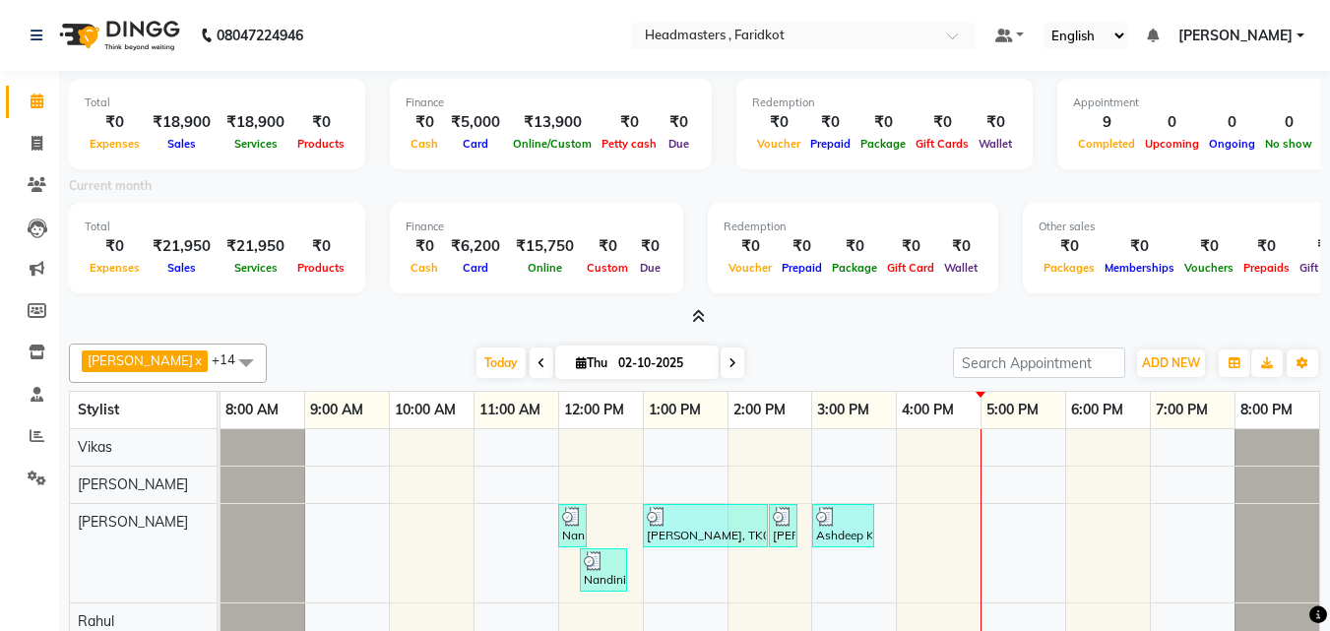
click at [695, 324] on span at bounding box center [694, 317] width 21 height 21
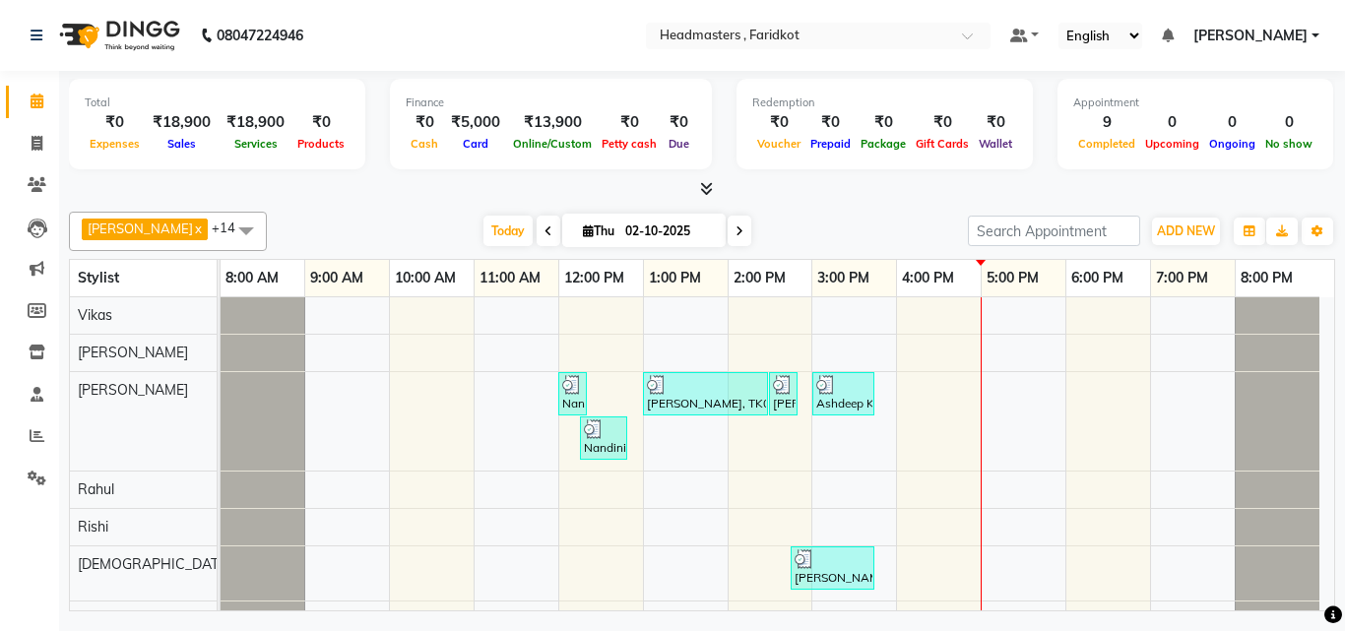
click at [706, 193] on icon at bounding box center [706, 188] width 13 height 15
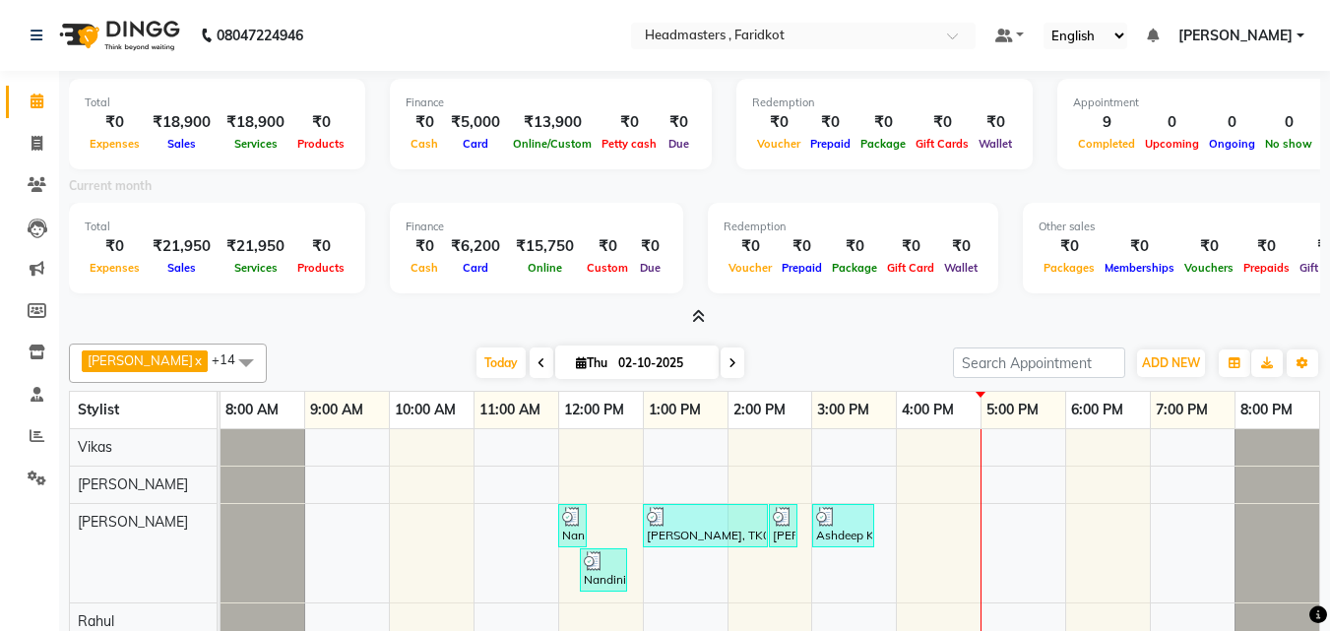
click at [702, 318] on icon at bounding box center [698, 316] width 13 height 15
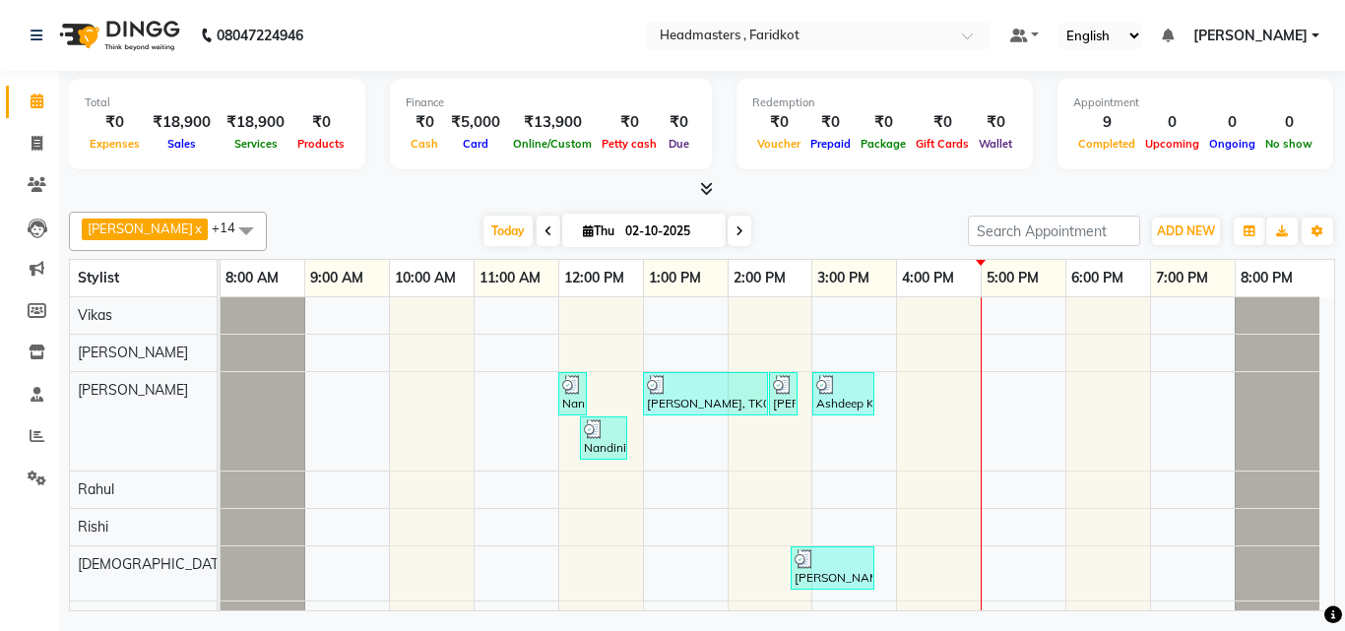
click at [707, 188] on icon at bounding box center [706, 188] width 13 height 15
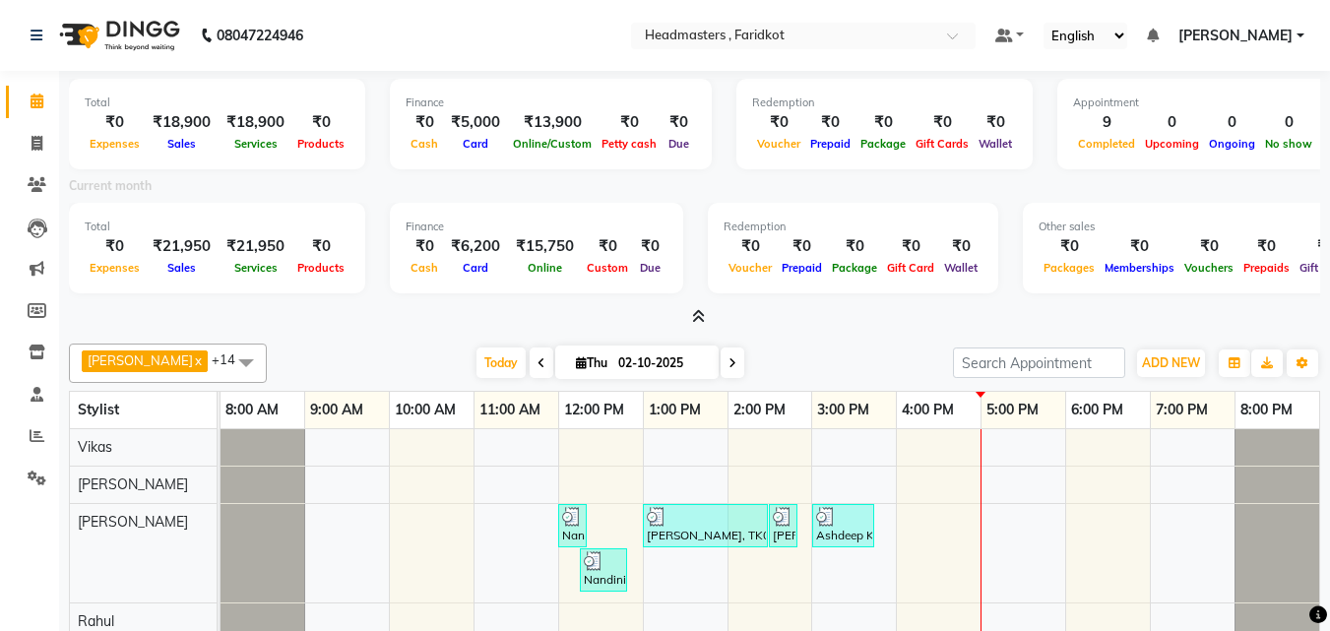
click at [702, 315] on icon at bounding box center [698, 316] width 13 height 15
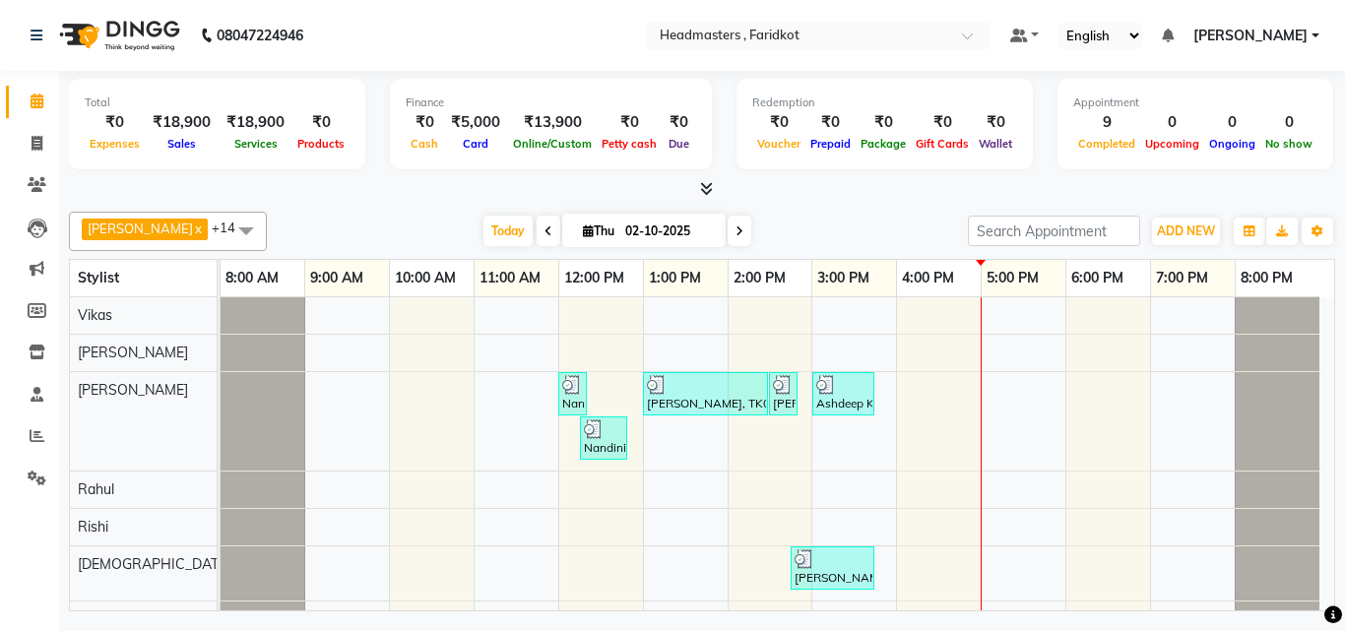
click at [704, 191] on icon at bounding box center [706, 188] width 13 height 15
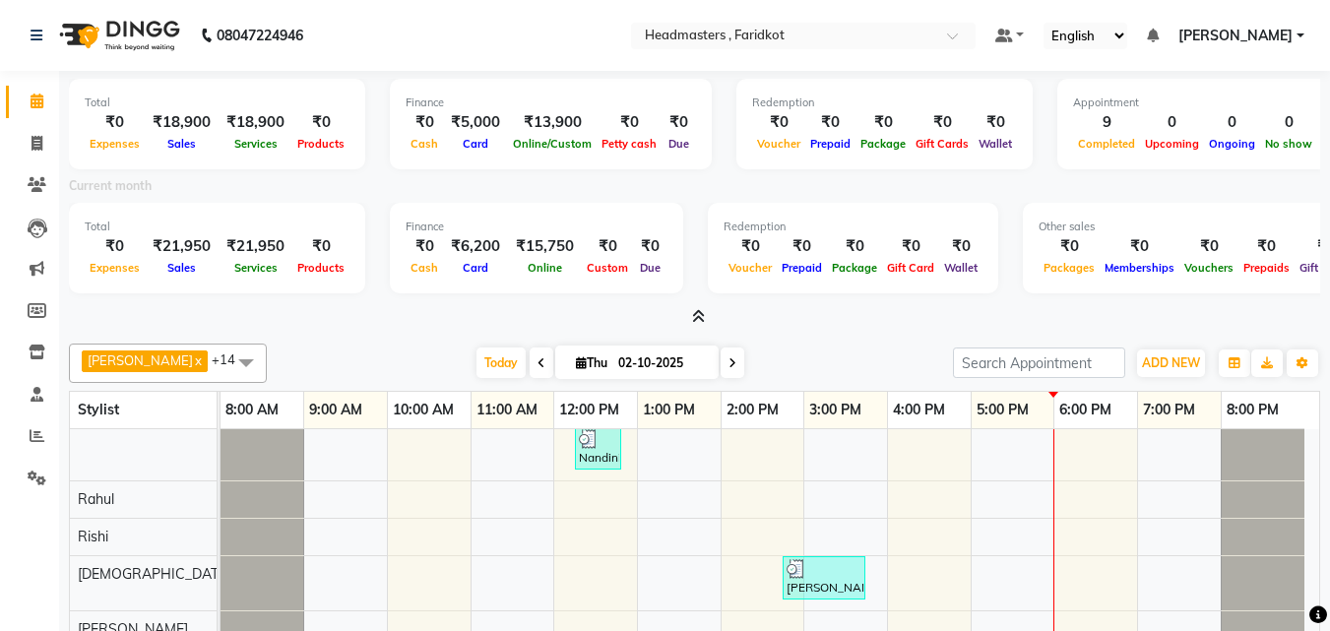
scroll to position [295, 0]
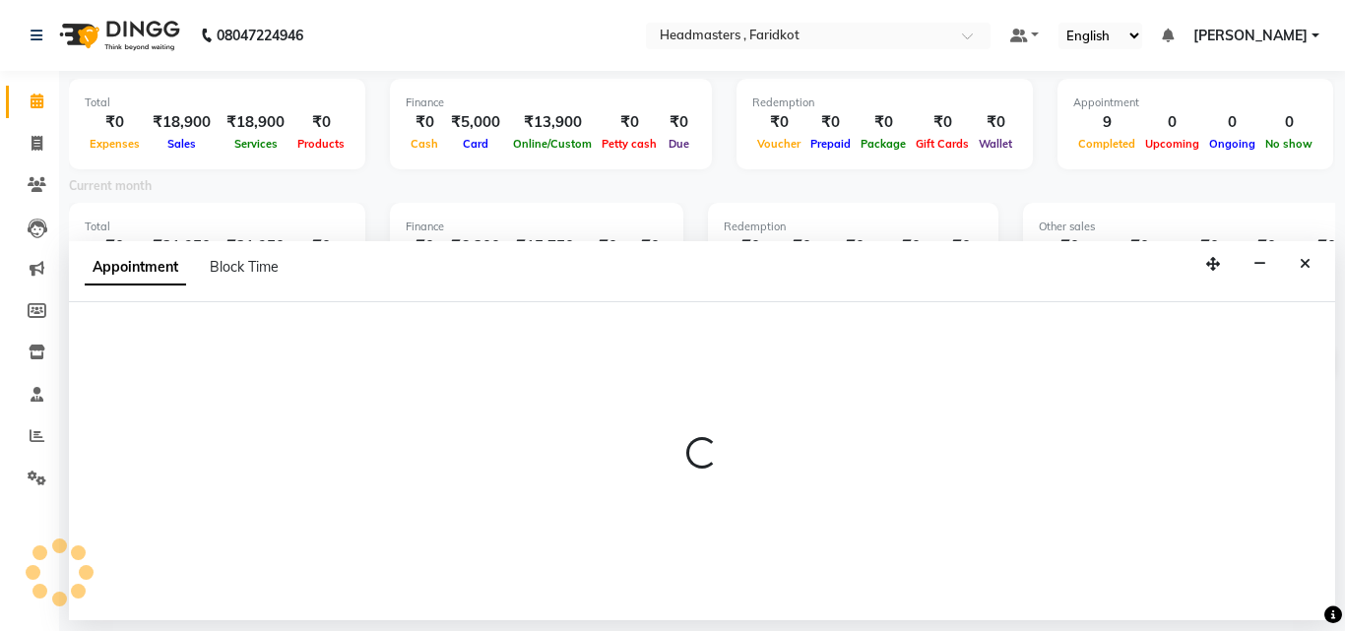
select select "76901"
select select "tentative"
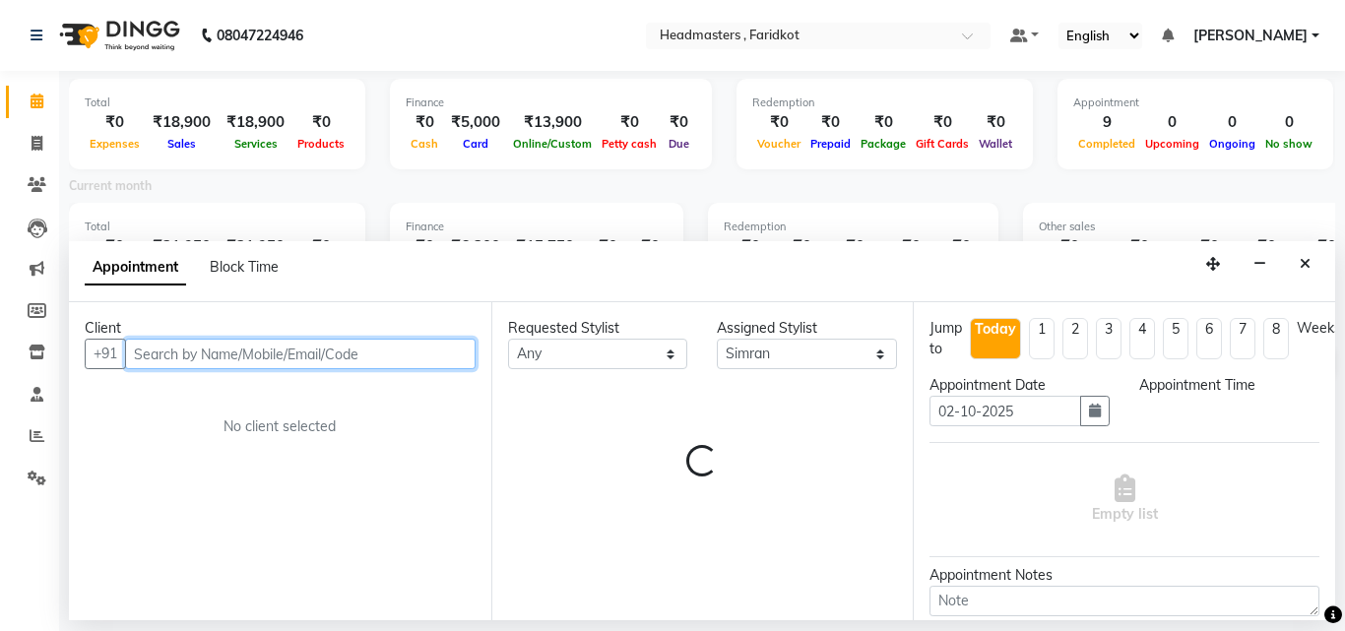
select select "720"
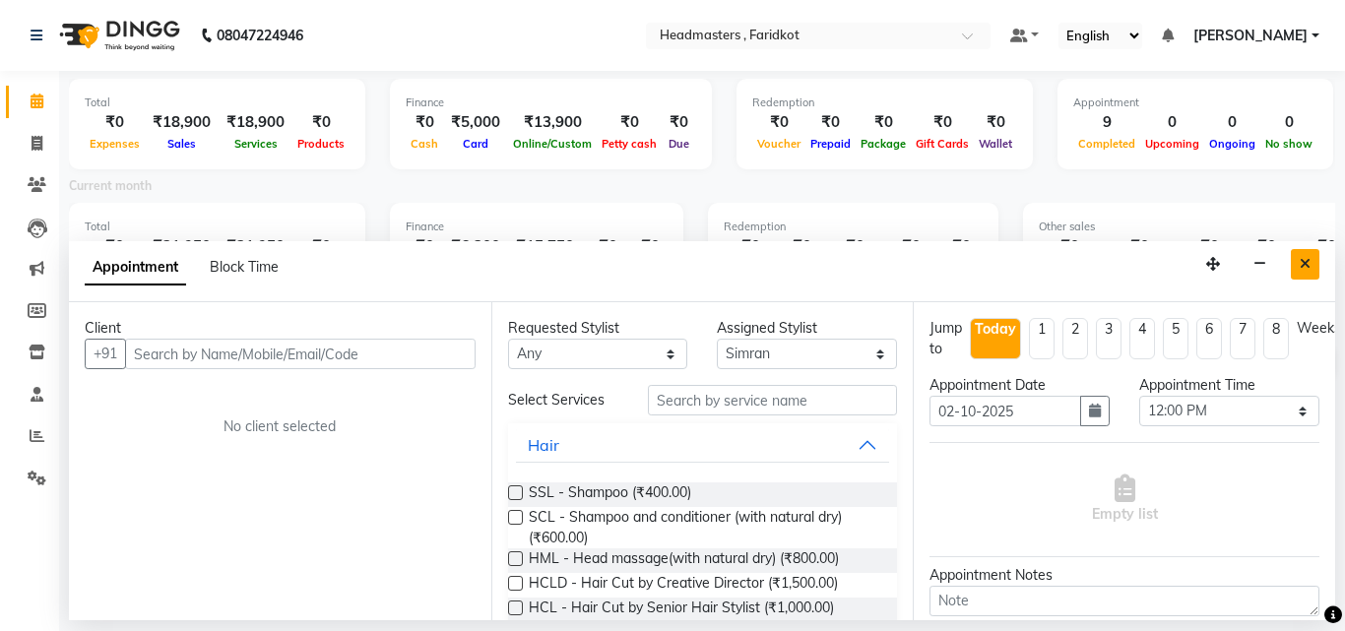
click at [1309, 261] on icon "Close" at bounding box center [1304, 264] width 11 height 14
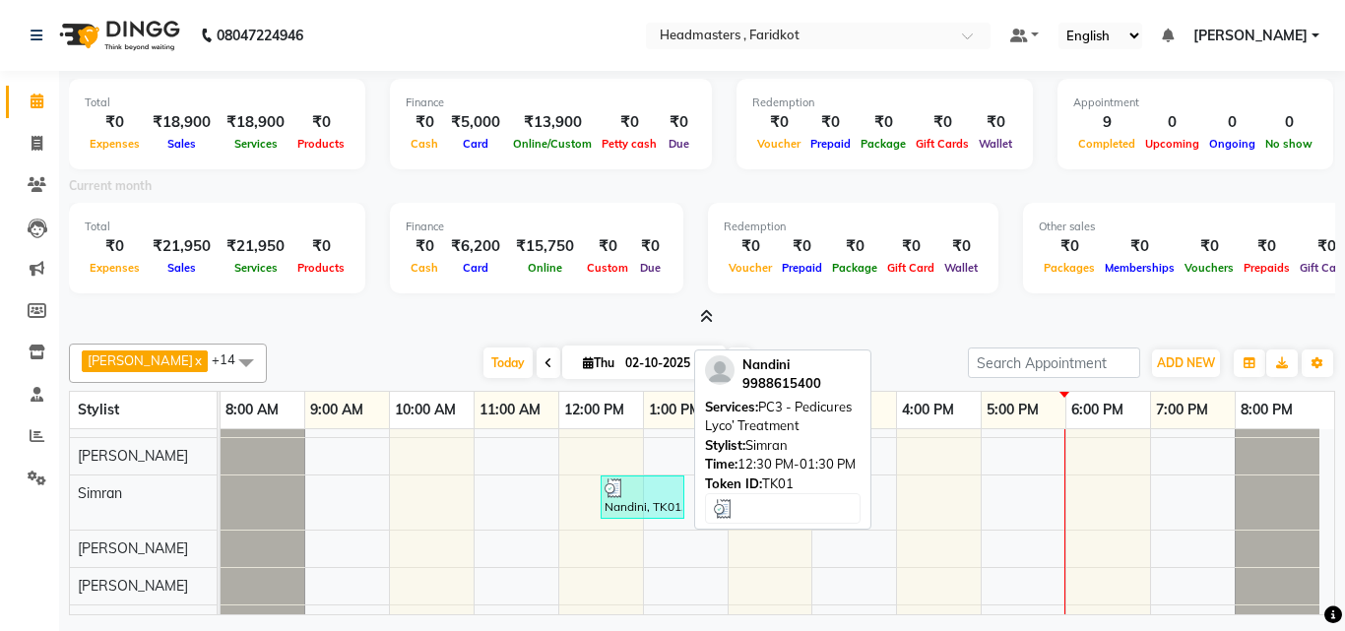
click at [607, 489] on img at bounding box center [614, 488] width 20 height 20
select select "3"
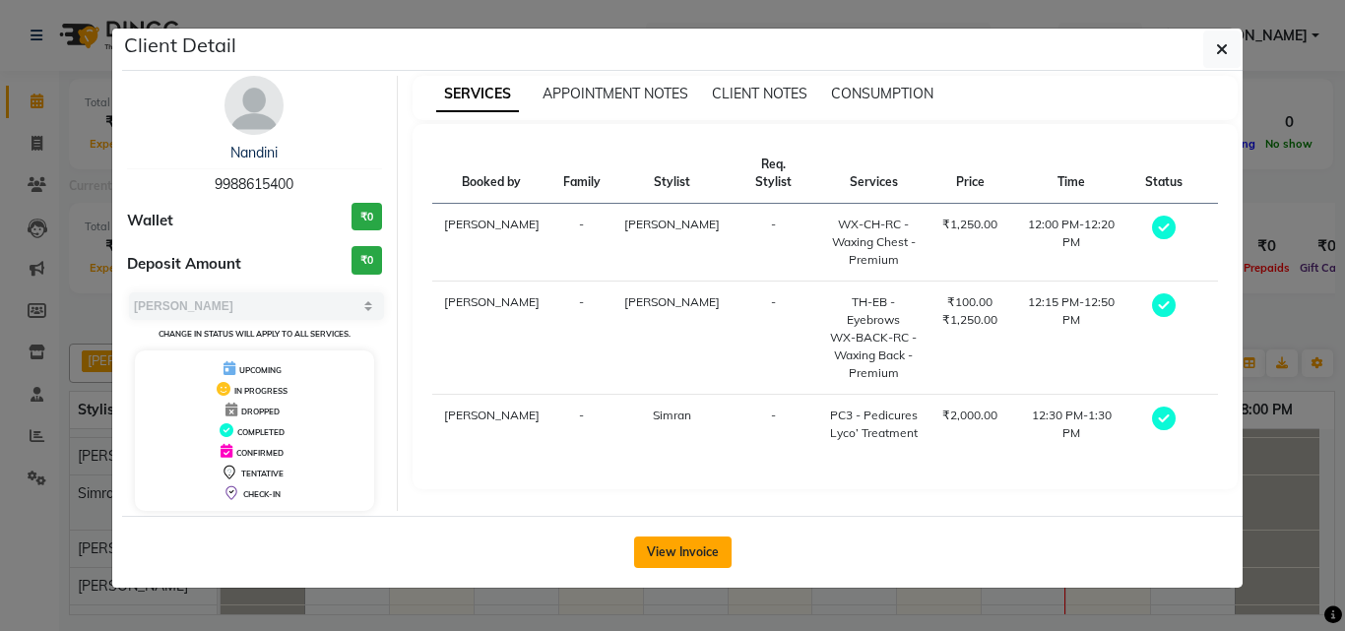
click at [695, 544] on button "View Invoice" at bounding box center [682, 552] width 97 height 32
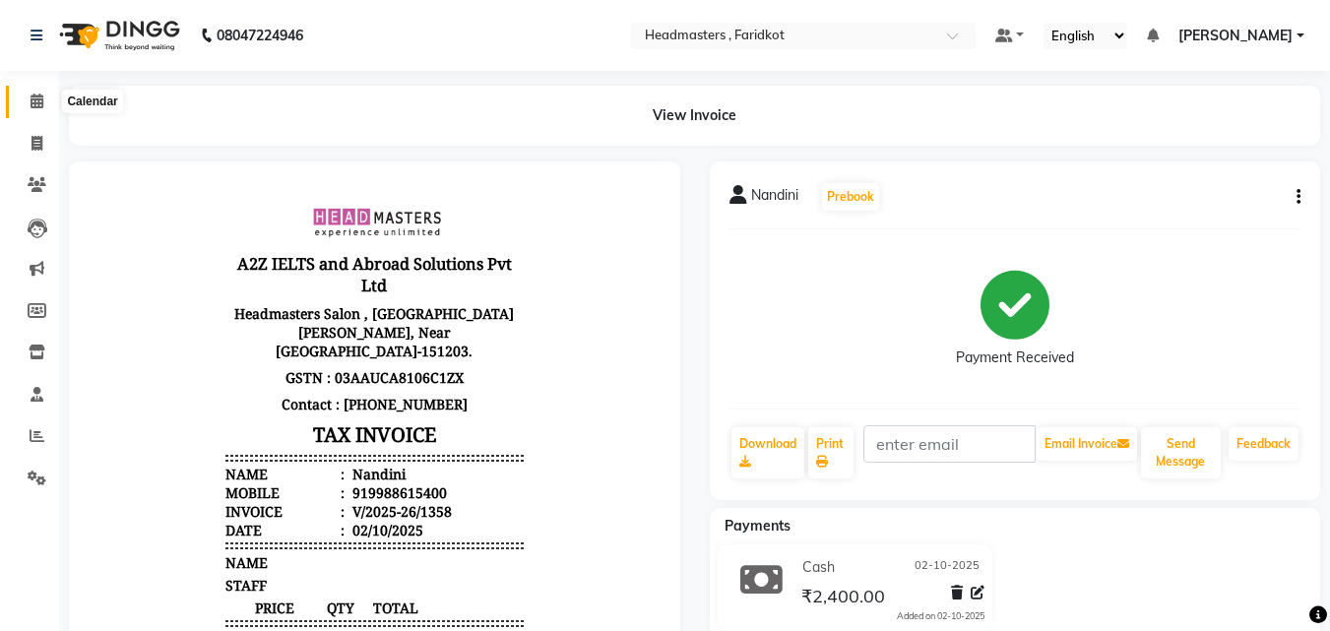
click at [46, 95] on span at bounding box center [37, 102] width 34 height 23
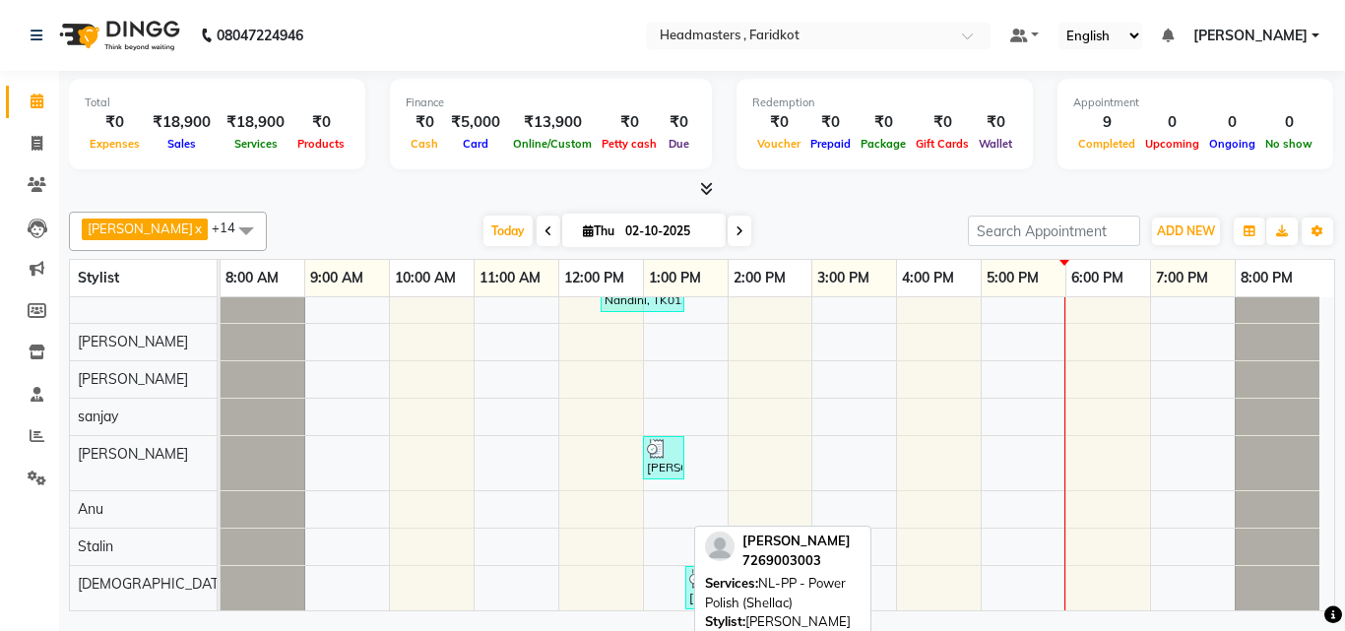
scroll to position [380, 0]
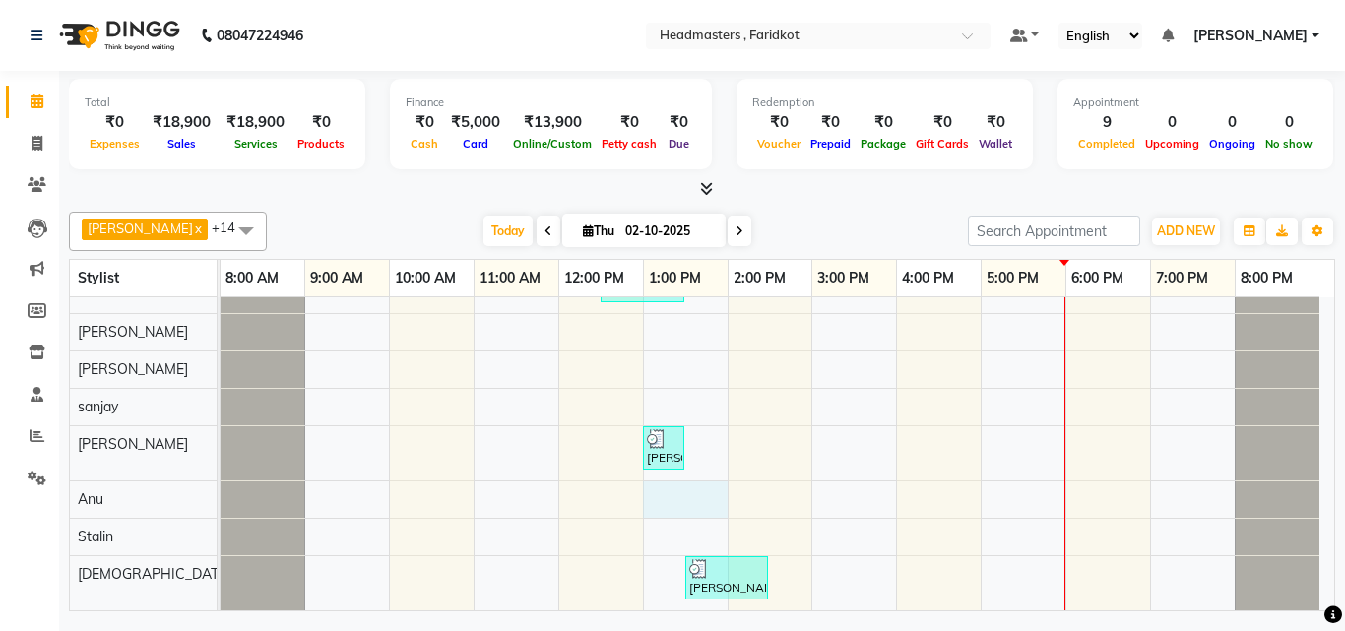
click at [709, 491] on div "Nandini, TK01, 12:00 PM-12:20 PM, WX-CH-RC - Waxing Chest - Premium Amanpreet, …" at bounding box center [777, 263] width 1113 height 693
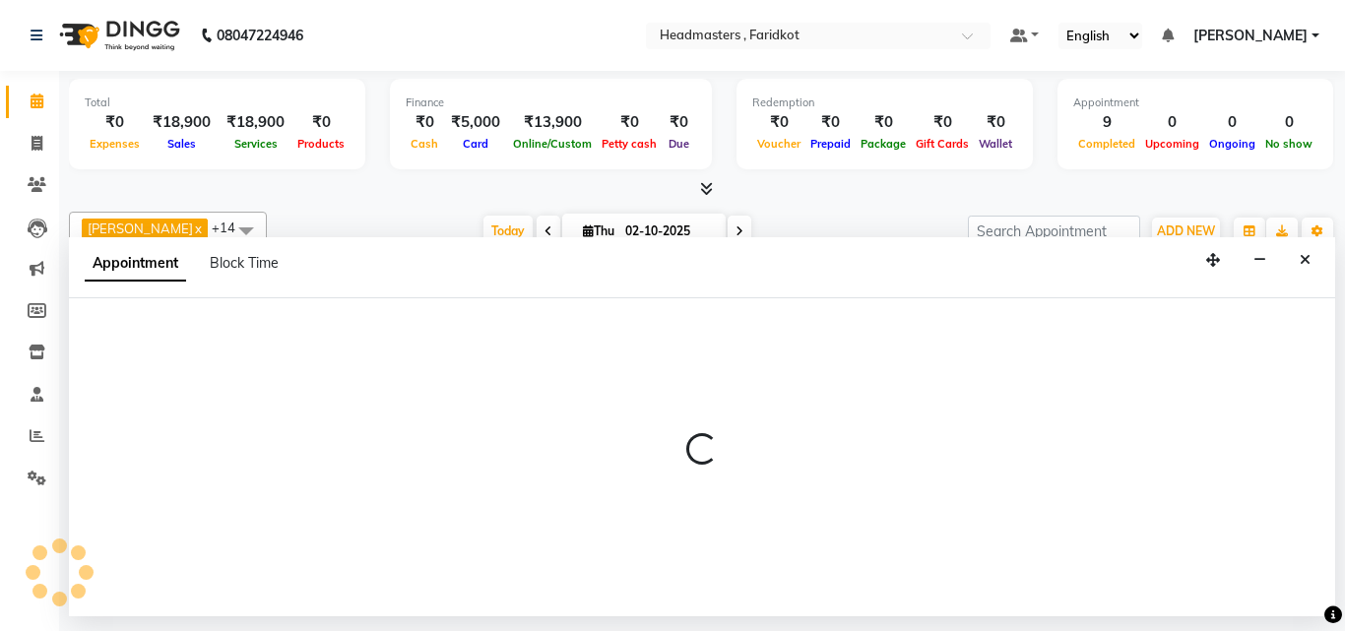
select select "85170"
select select "780"
select select "tentative"
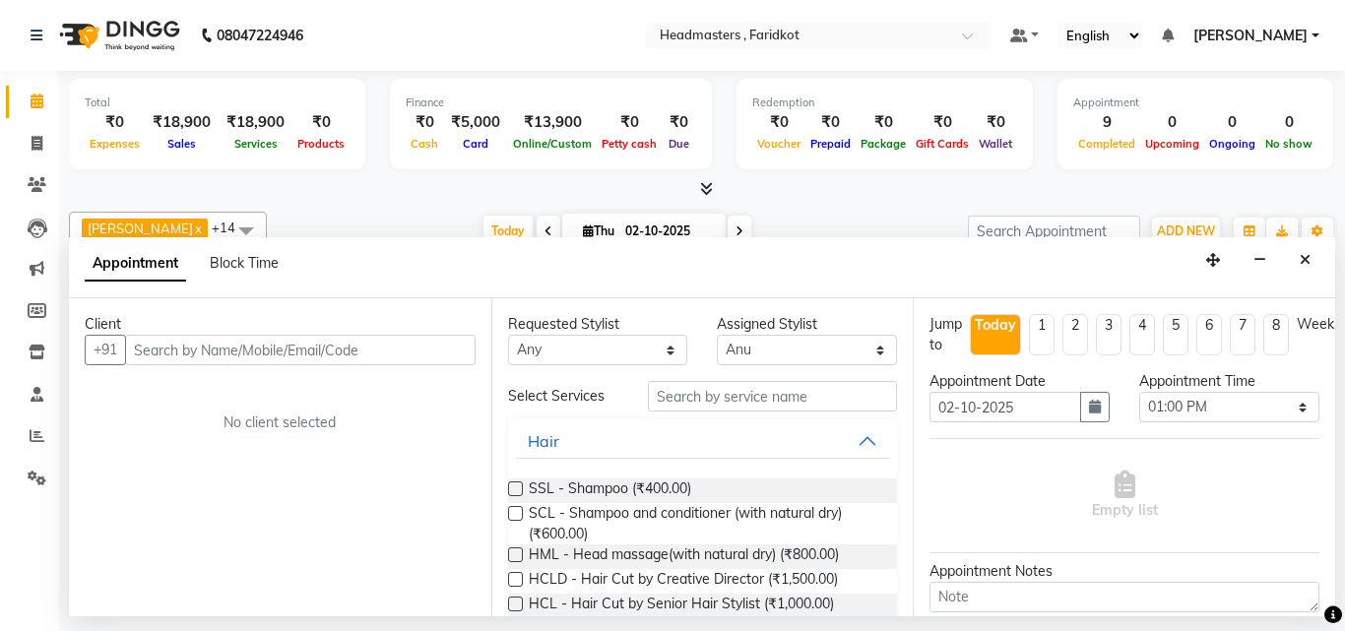
click at [162, 350] on input "text" at bounding box center [300, 350] width 350 height 31
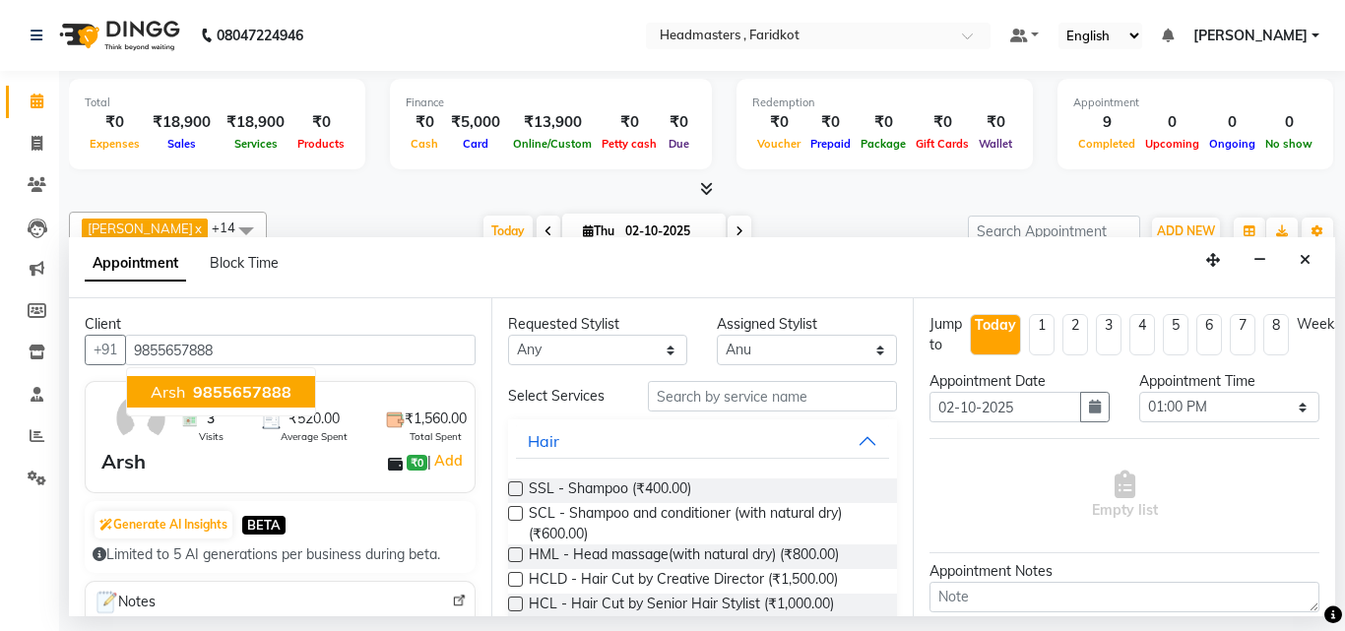
click at [227, 390] on span "9855657888" at bounding box center [242, 392] width 98 height 20
type input "9855657888"
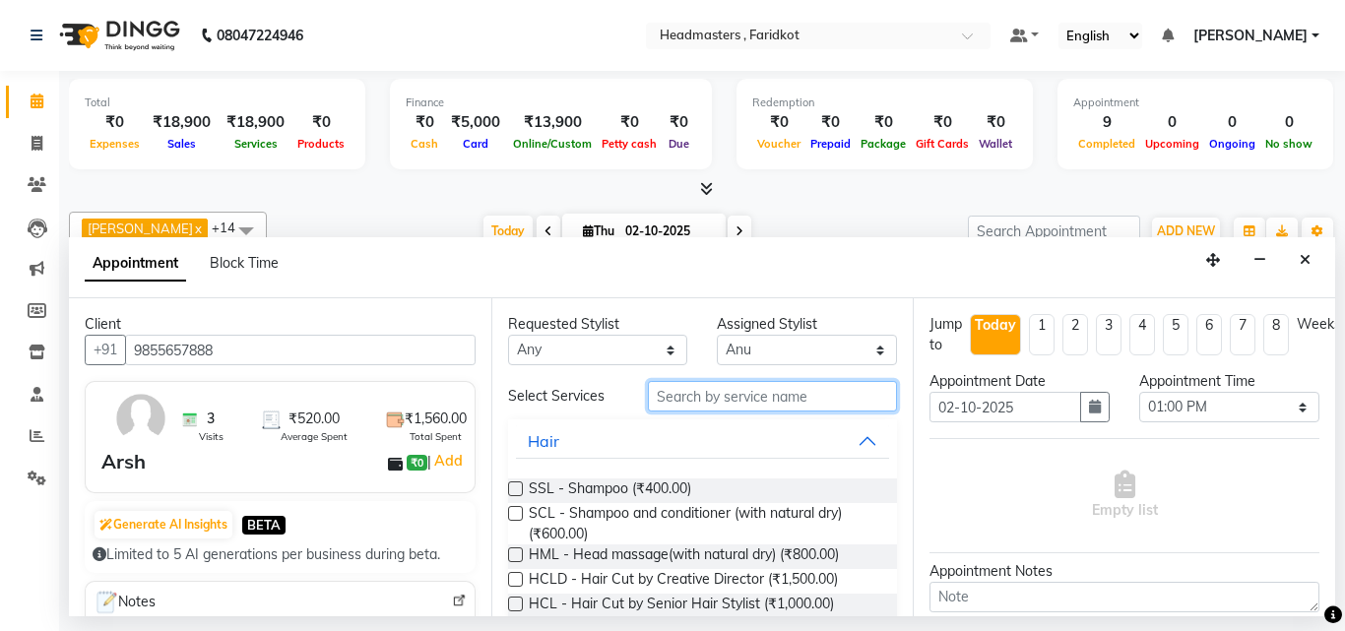
click at [715, 394] on input "text" at bounding box center [773, 396] width 250 height 31
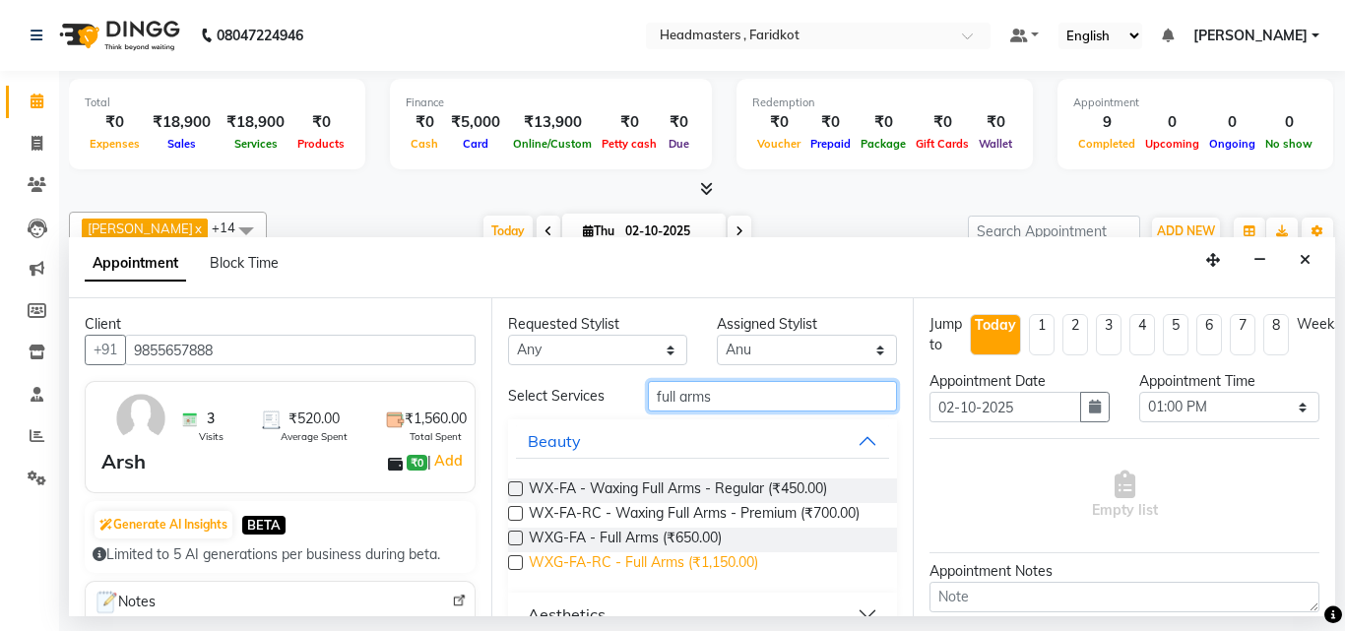
type input "full arms"
click at [671, 563] on span "WXG-FA-RC - Full Arms (₹1,150.00)" at bounding box center [643, 564] width 229 height 25
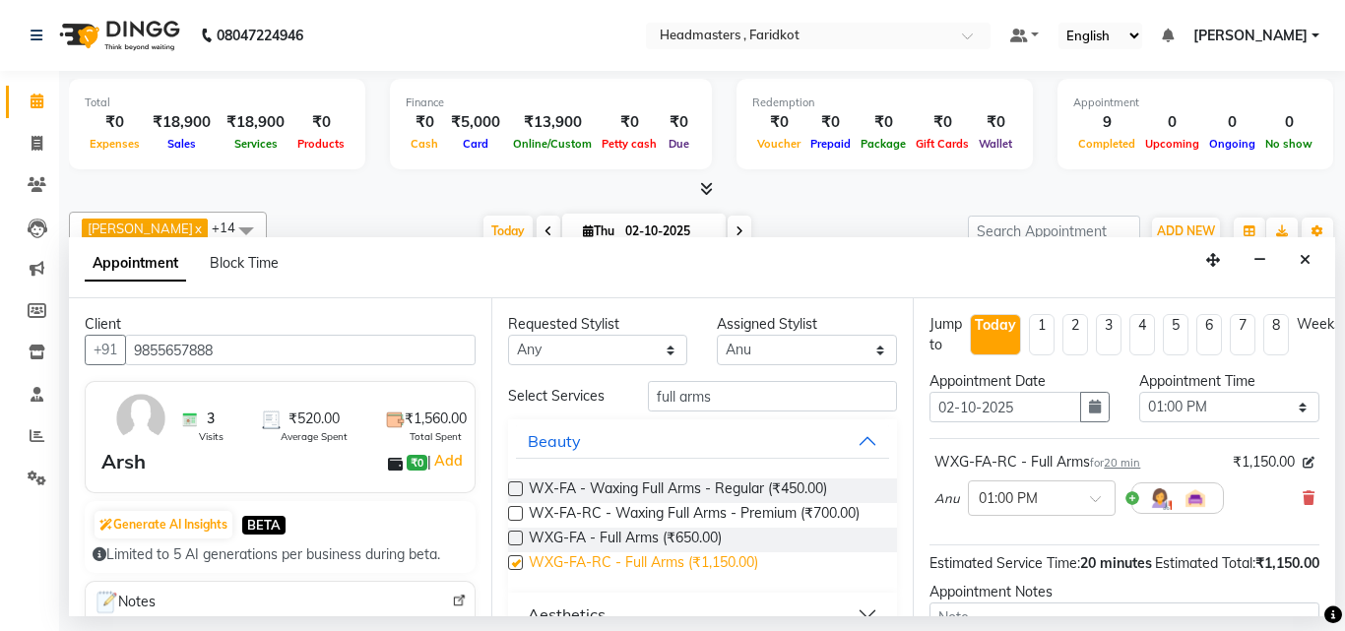
checkbox input "false"
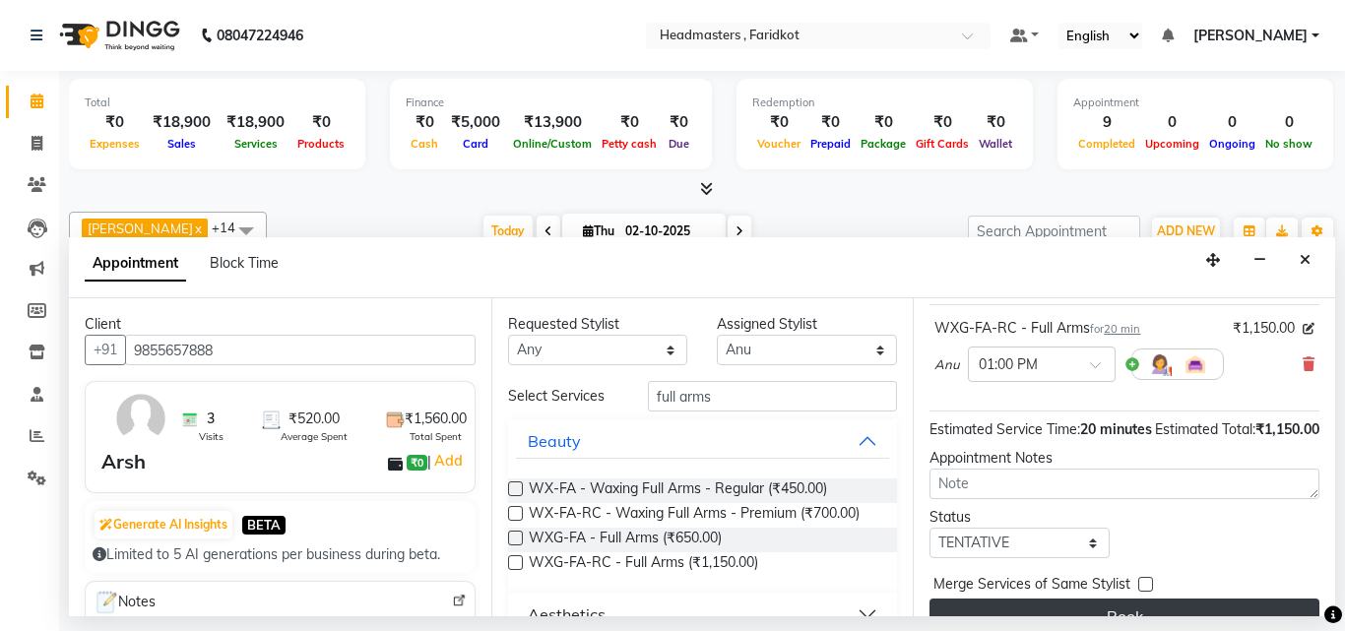
scroll to position [203, 0]
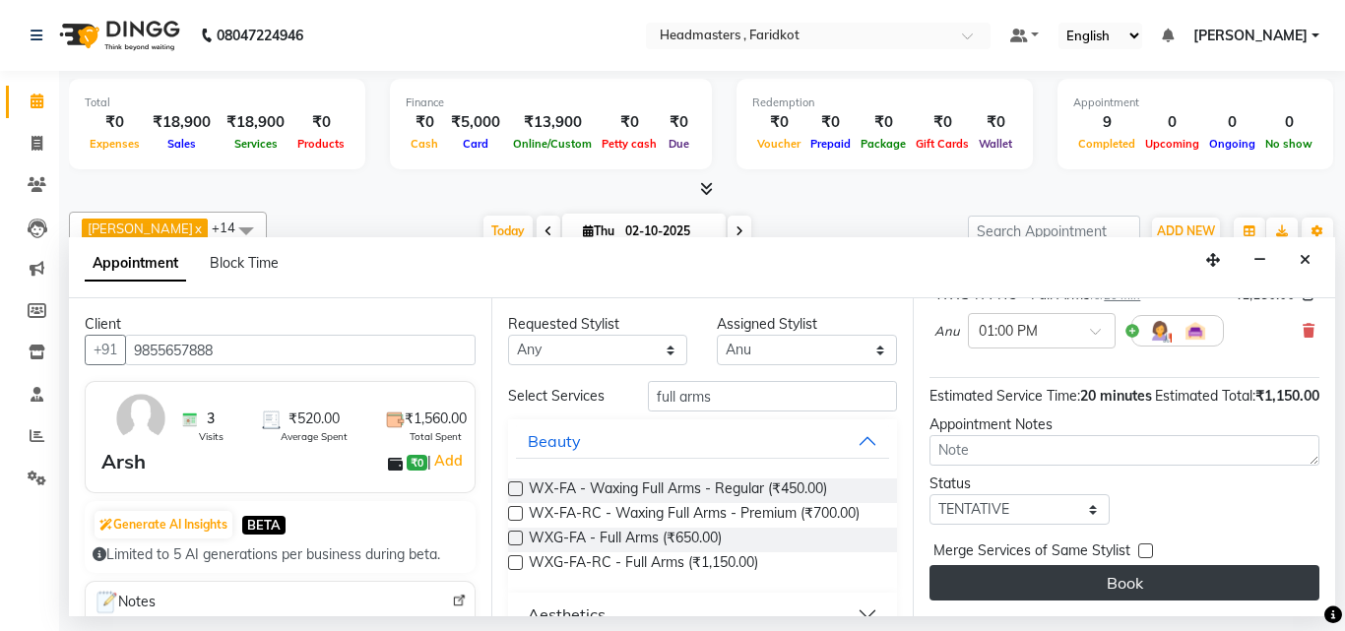
click at [1148, 573] on button "Book" at bounding box center [1124, 582] width 390 height 35
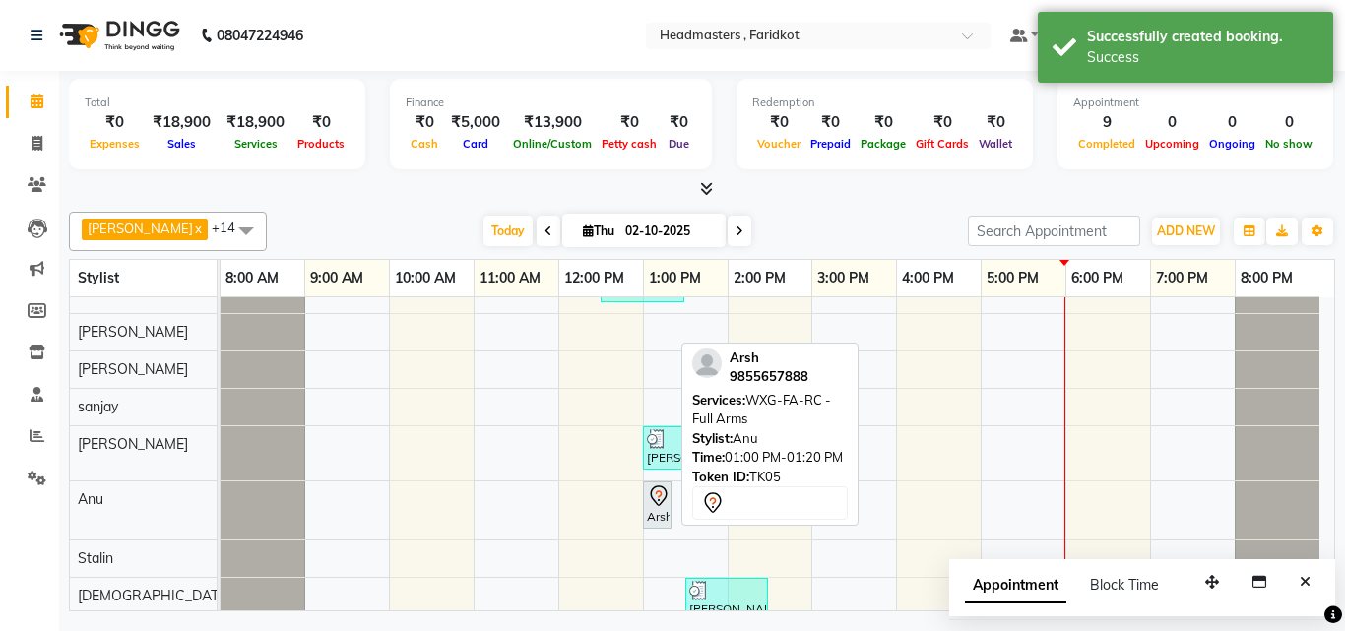
click at [656, 513] on div "Arsh, TK05, 01:00 PM-01:20 PM, WXG-FA-RC - Full Arms" at bounding box center [657, 504] width 25 height 41
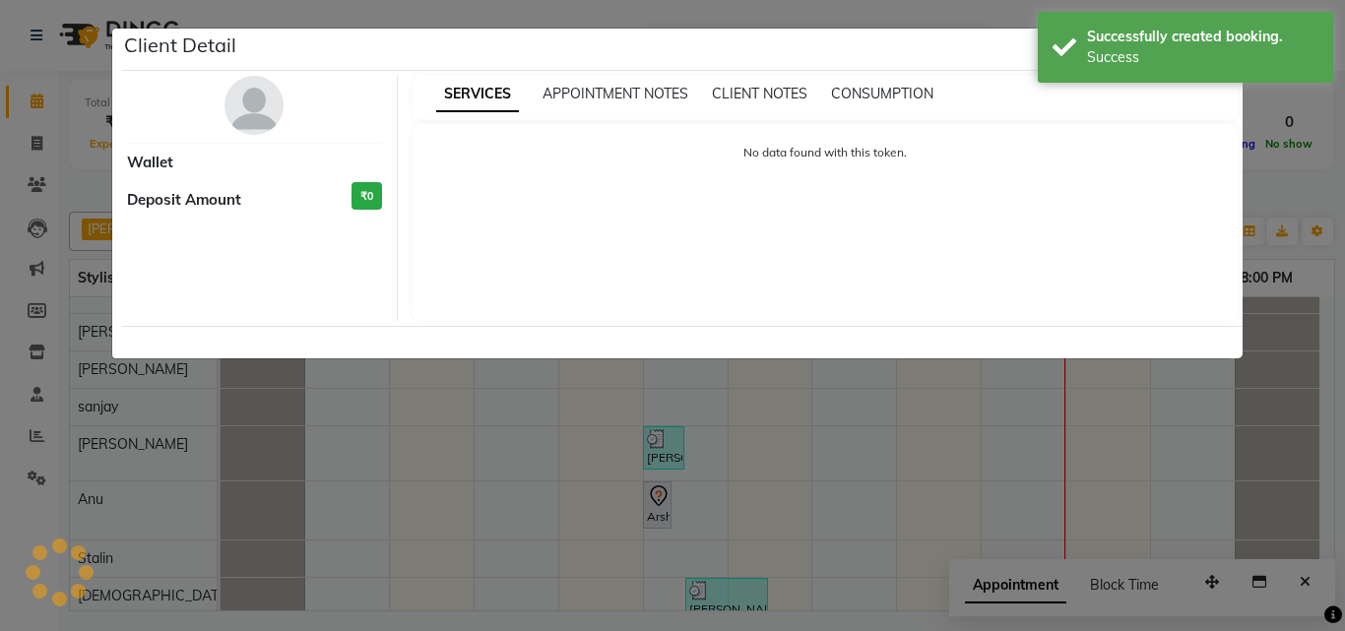
select select "7"
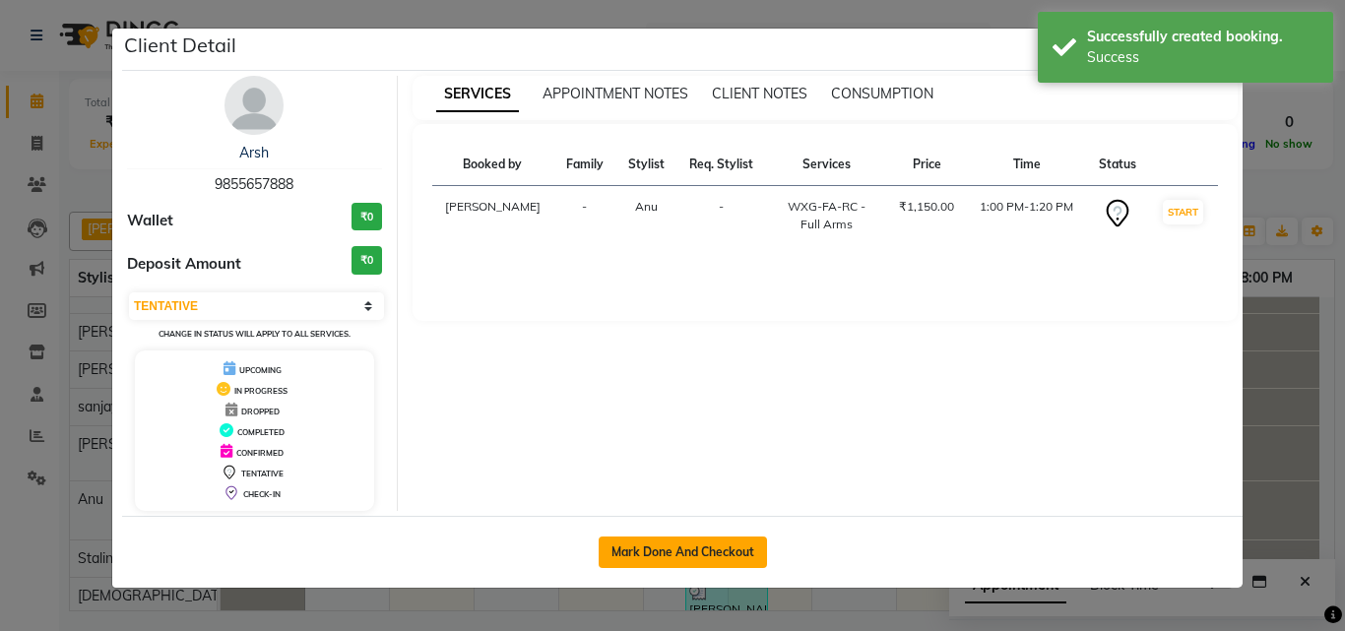
click at [682, 549] on button "Mark Done And Checkout" at bounding box center [683, 552] width 168 height 32
select select "service"
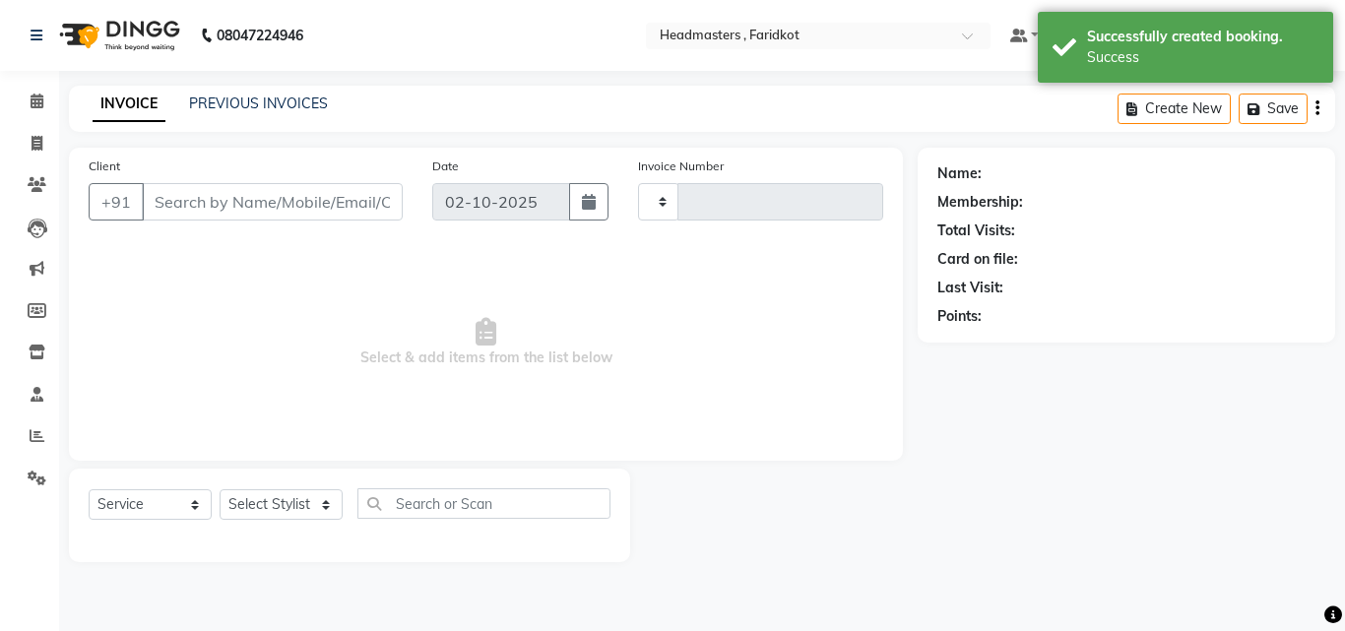
type input "1362"
select select "7919"
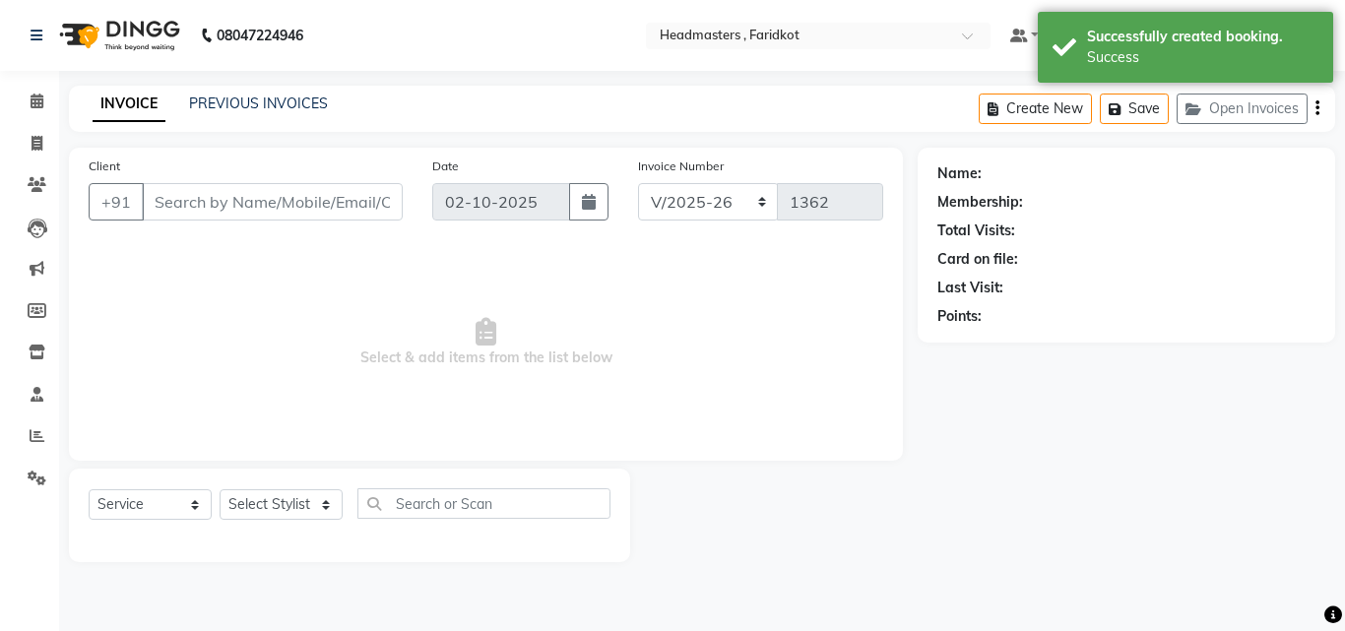
type input "9855657888"
select select "85170"
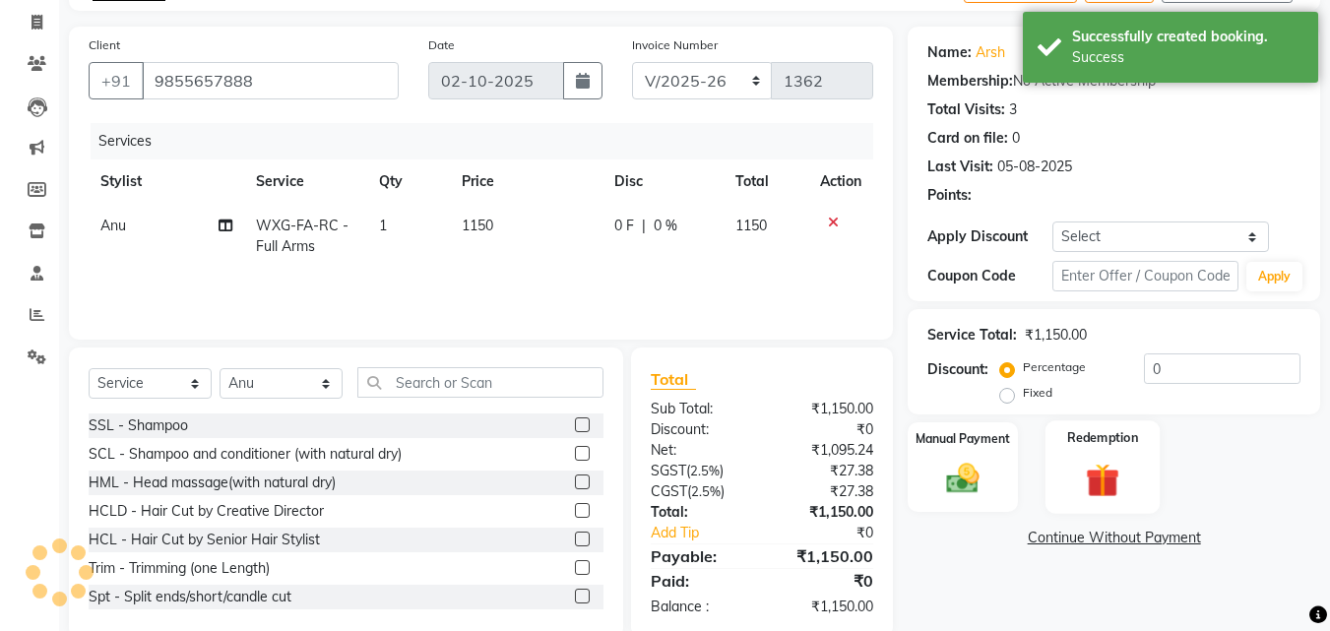
scroll to position [158, 0]
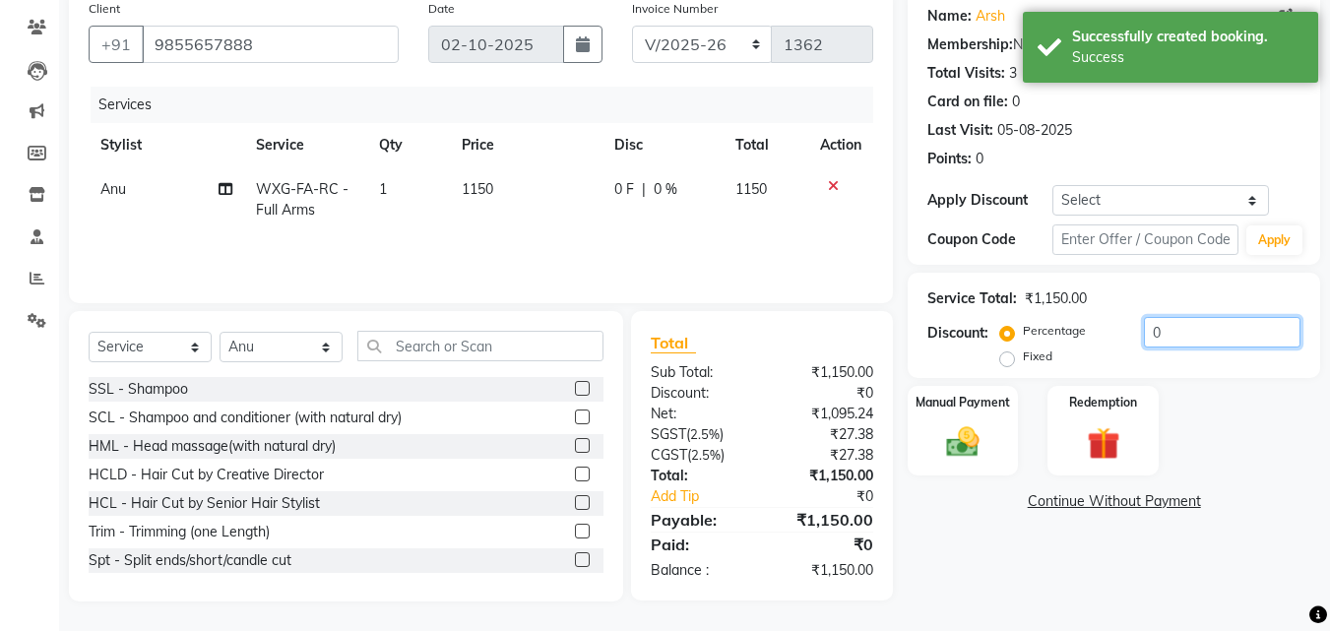
click at [1175, 331] on input "0" at bounding box center [1222, 332] width 157 height 31
type input "030"
click at [632, 189] on span "345 F" at bounding box center [626, 189] width 35 height 21
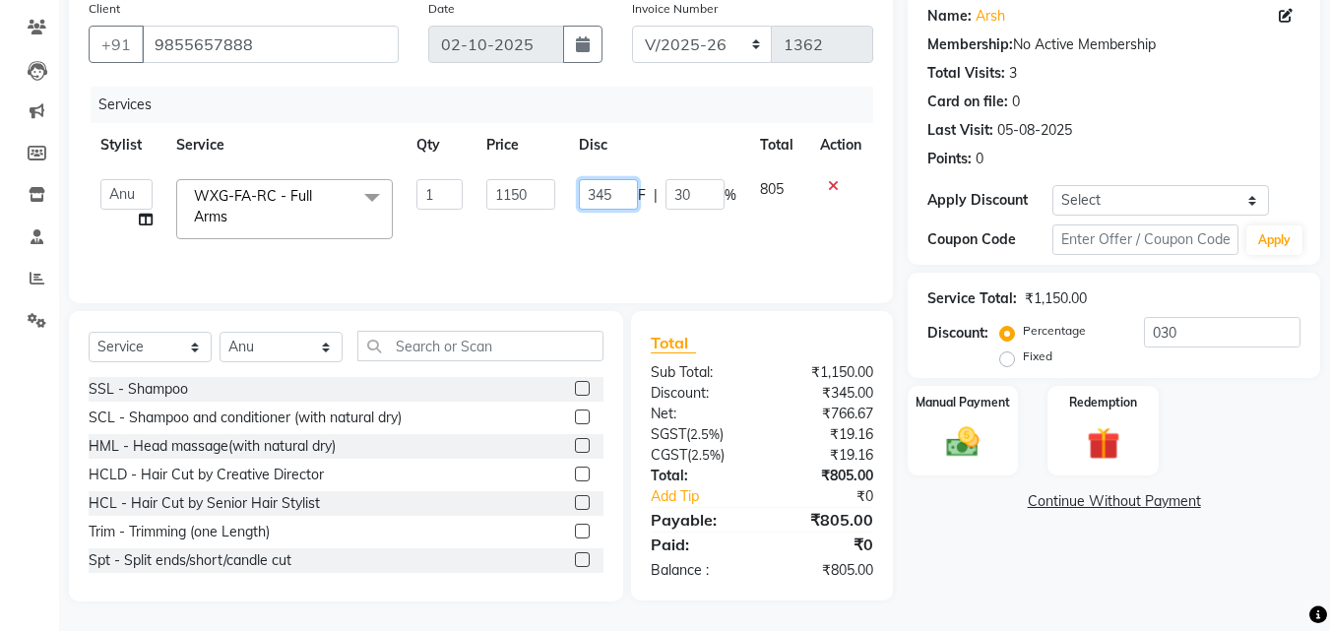
click at [621, 193] on input "345" at bounding box center [608, 194] width 59 height 31
type input "350"
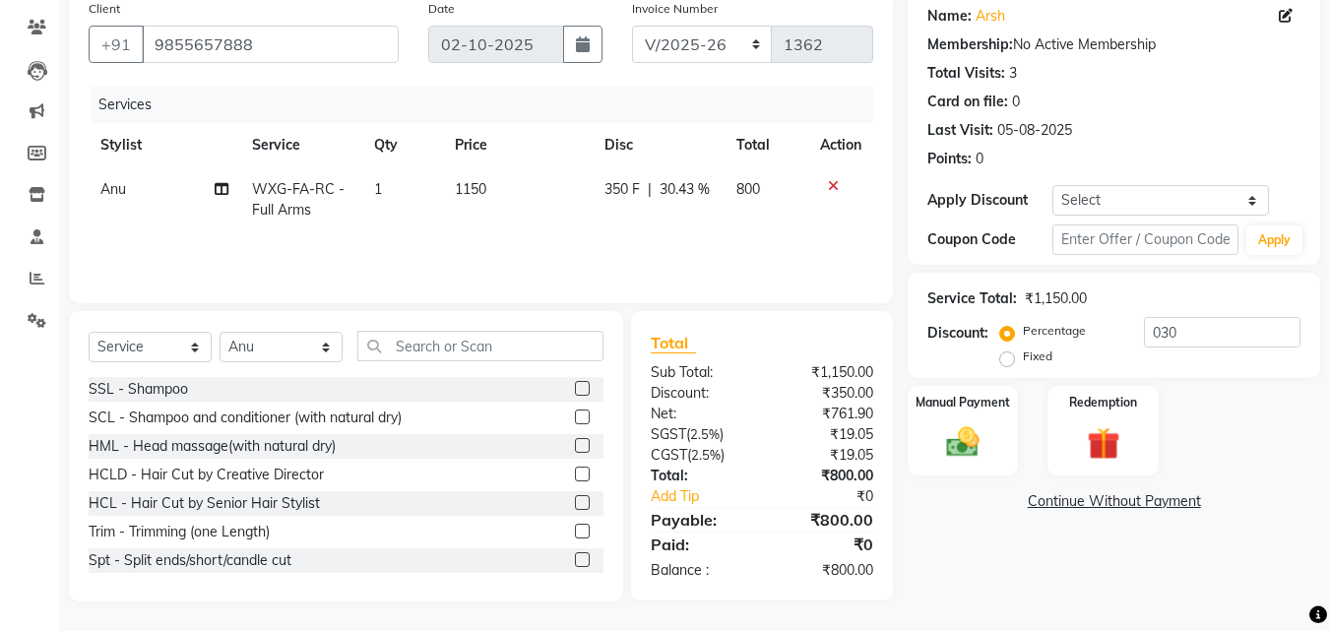
click at [958, 603] on main "INVOICE PREVIOUS INVOICES Create New Save Open Invoices Client +91 9855657888 D…" at bounding box center [694, 279] width 1271 height 703
click at [950, 451] on img at bounding box center [962, 441] width 55 height 39
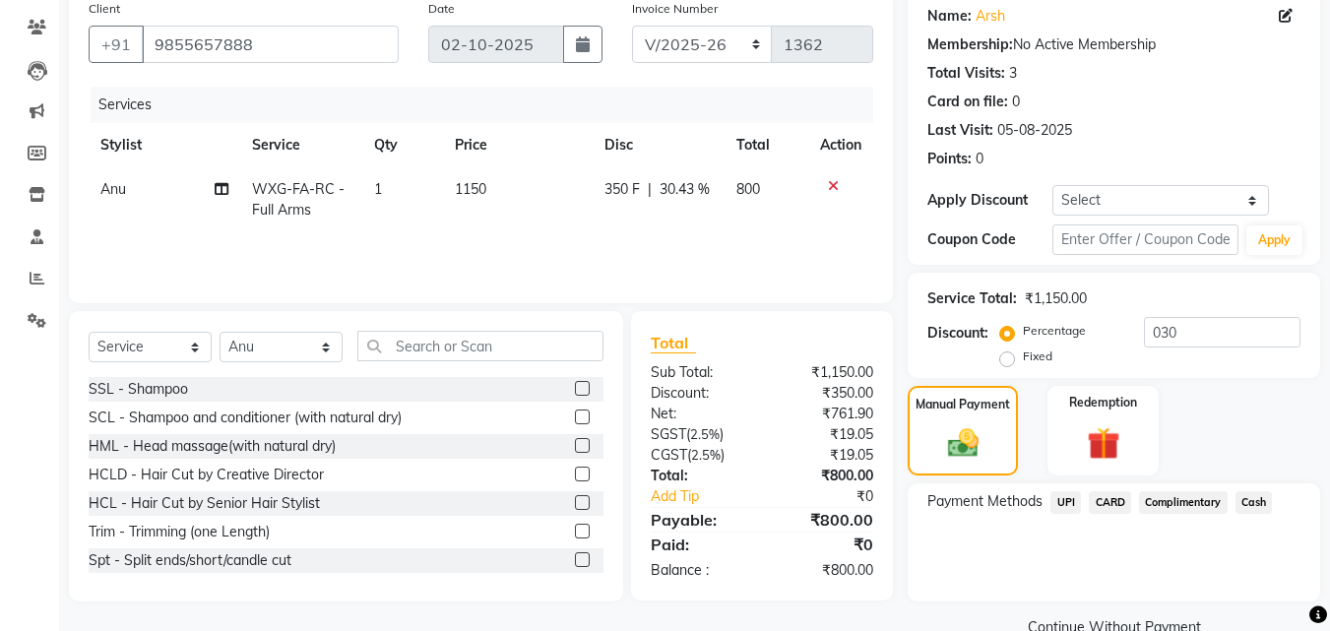
click at [1062, 500] on span "UPI" at bounding box center [1065, 502] width 31 height 23
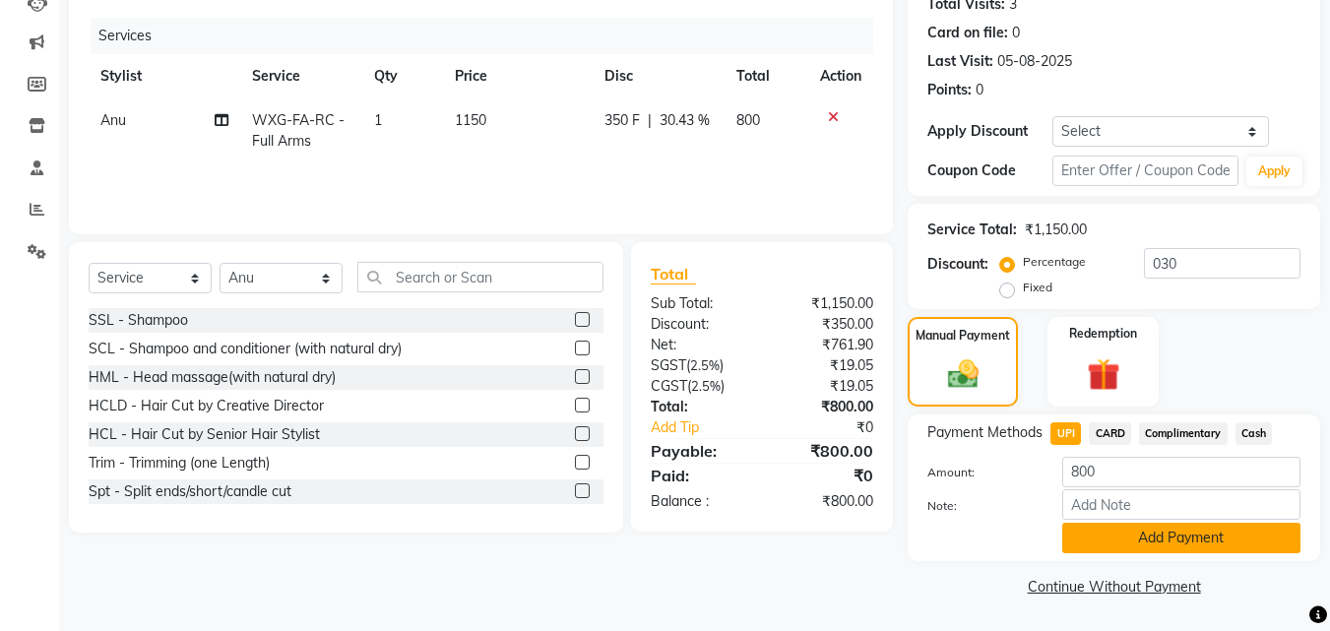
click at [1150, 530] on button "Add Payment" at bounding box center [1181, 538] width 238 height 31
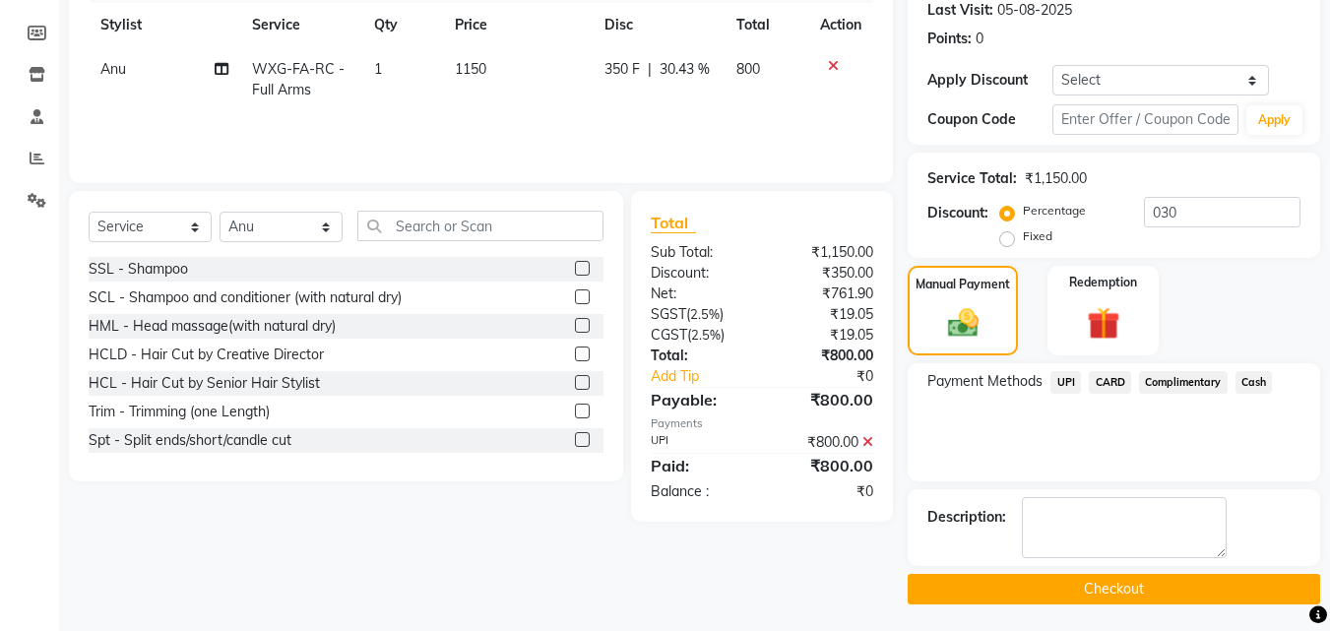
scroll to position [281, 0]
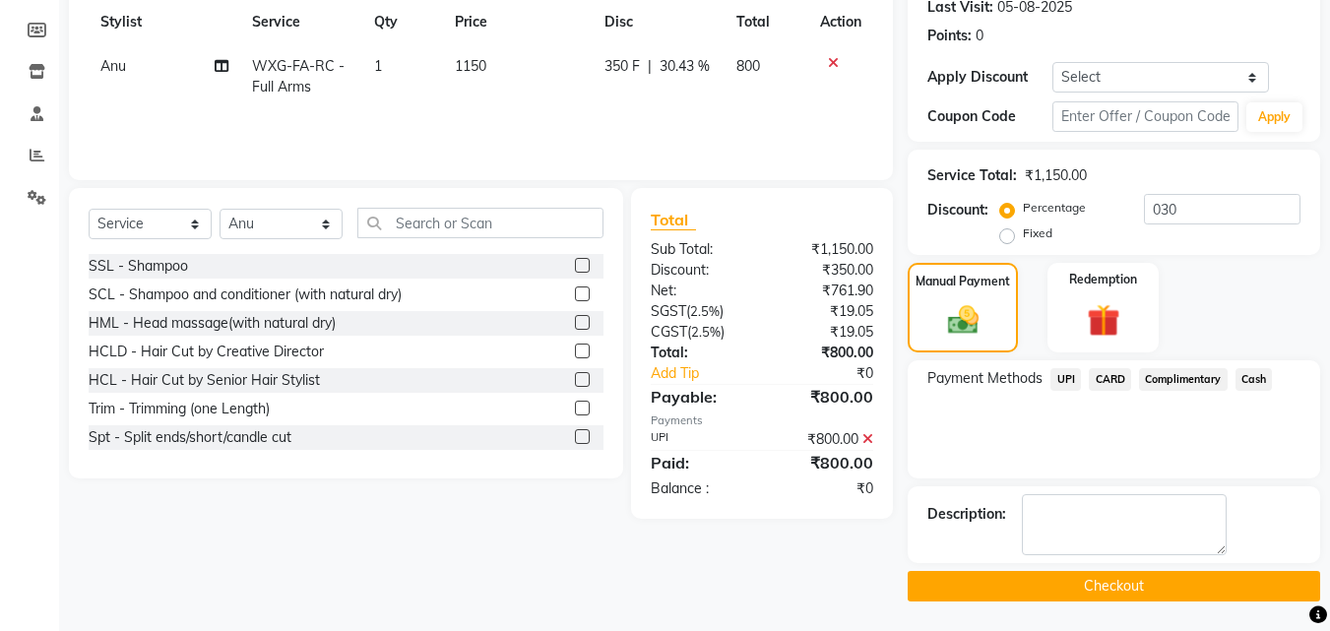
click at [1145, 583] on button "Checkout" at bounding box center [1114, 586] width 412 height 31
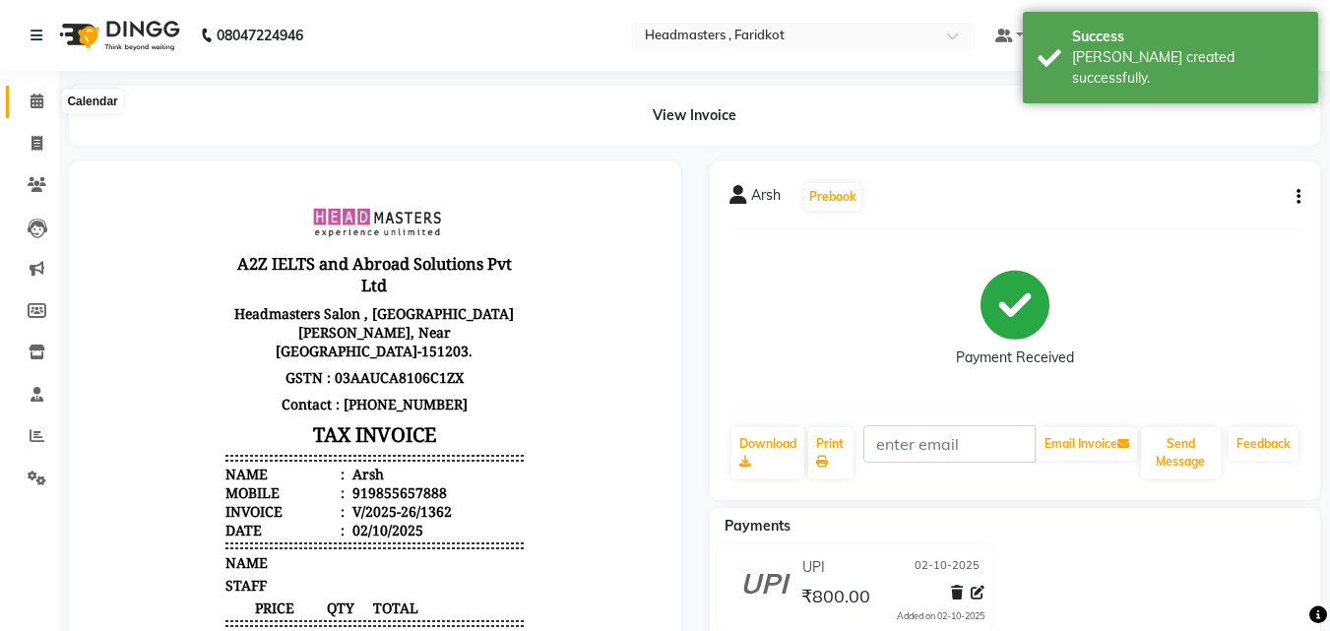
click at [46, 100] on span at bounding box center [37, 102] width 34 height 23
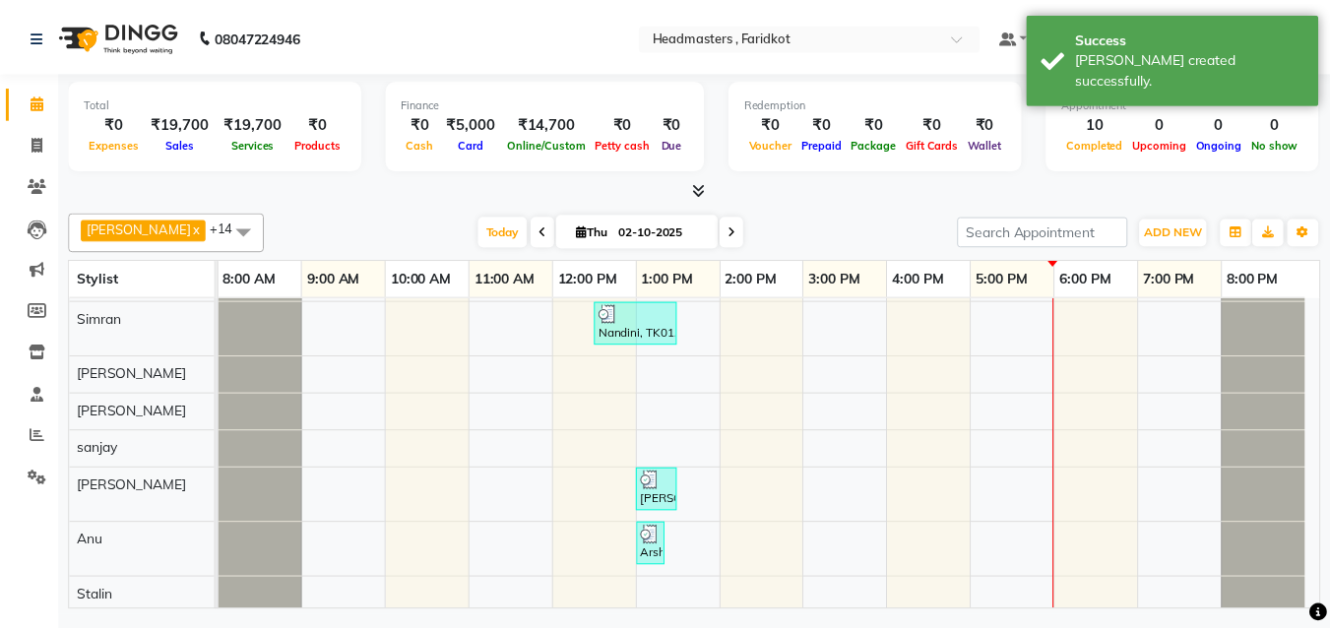
scroll to position [398, 0]
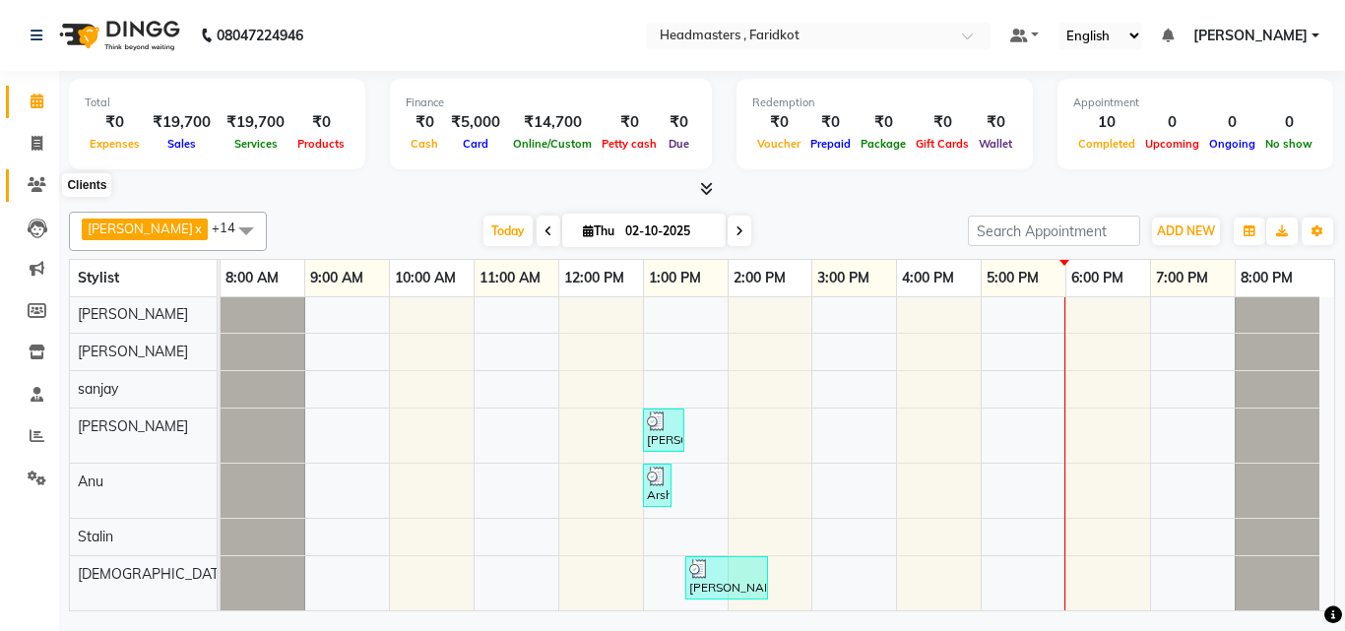
click at [30, 180] on icon at bounding box center [37, 184] width 19 height 15
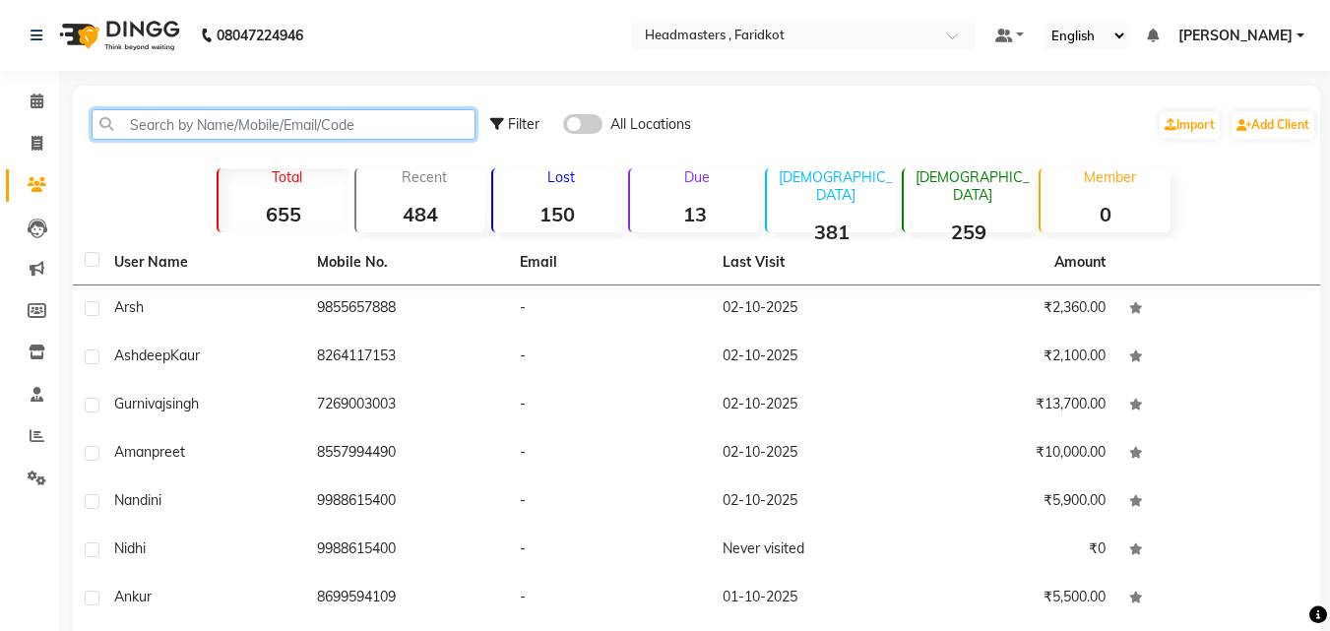
click at [384, 116] on input "text" at bounding box center [284, 124] width 384 height 31
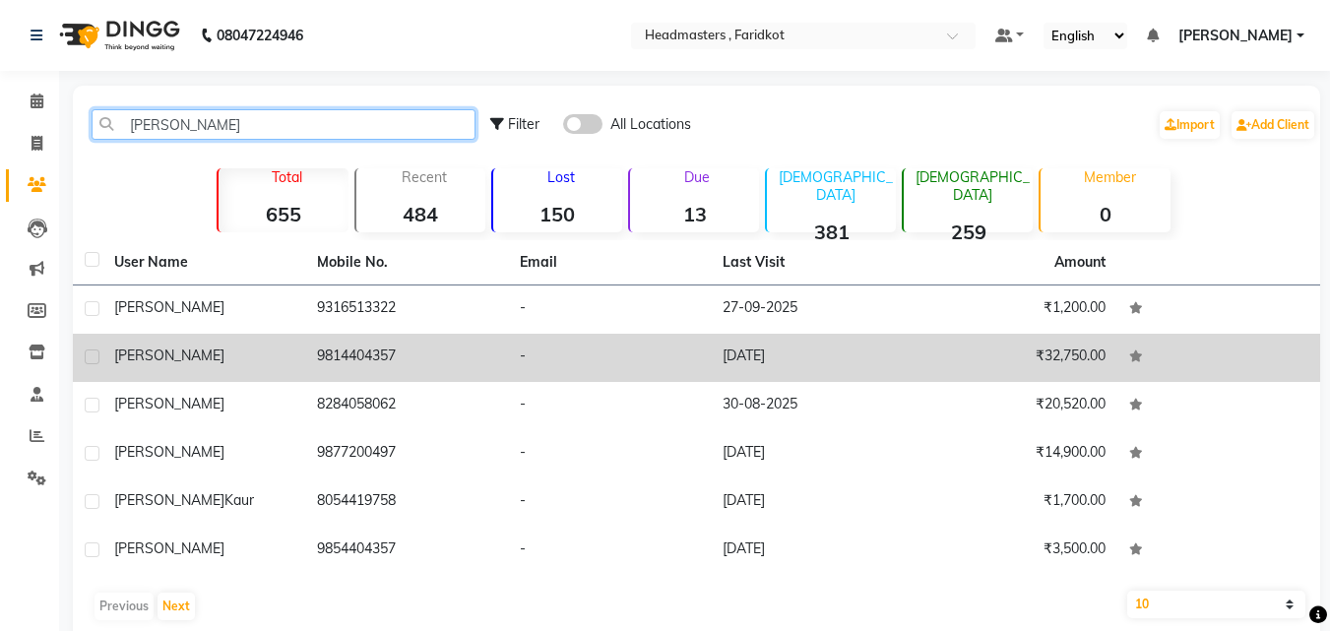
type input "jaspreet"
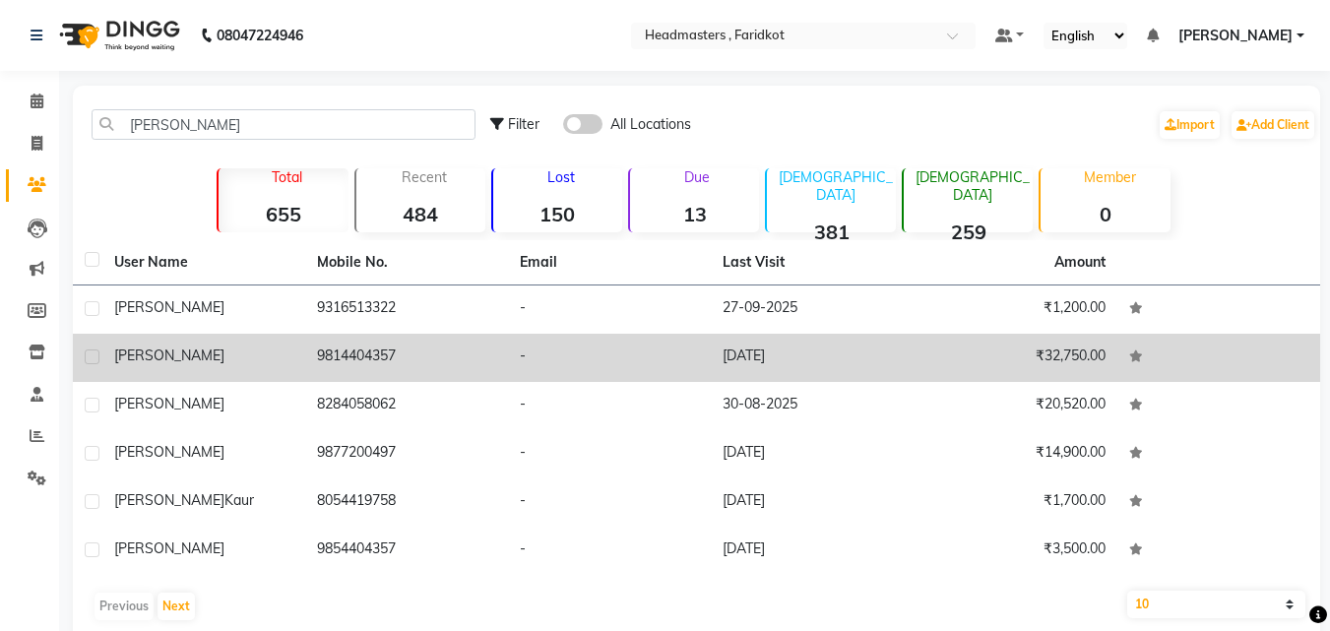
click at [564, 354] on td "-" at bounding box center [609, 358] width 203 height 48
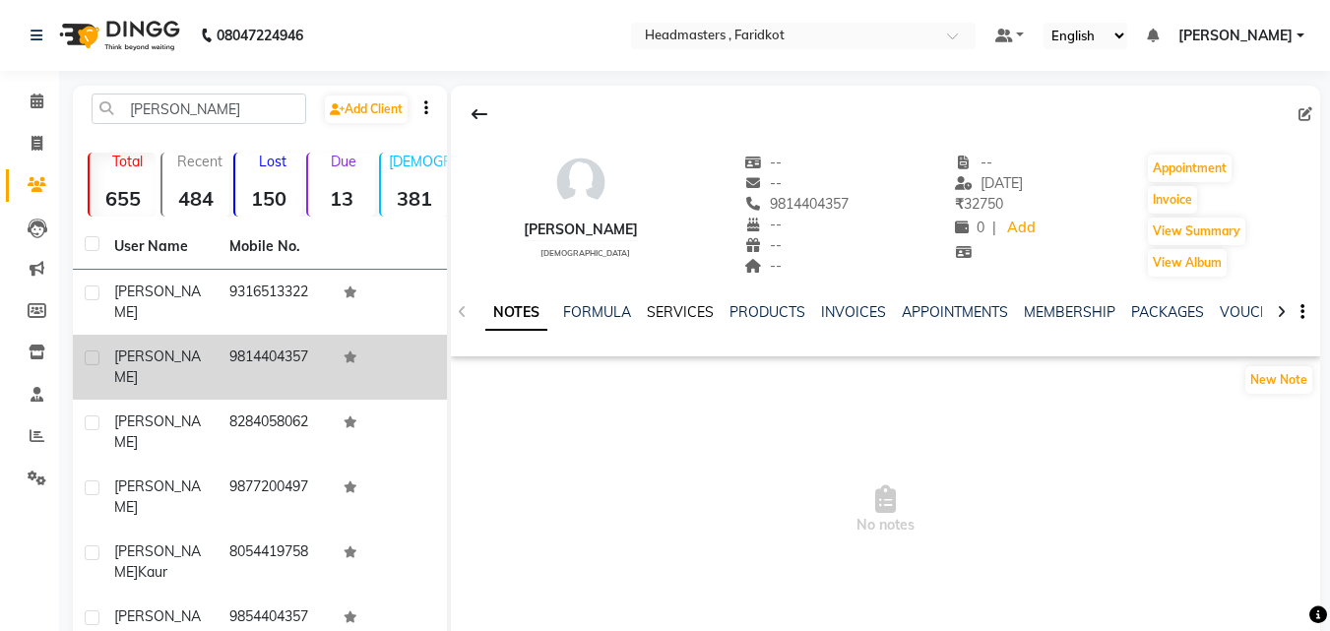
click at [676, 310] on link "SERVICES" at bounding box center [680, 312] width 67 height 18
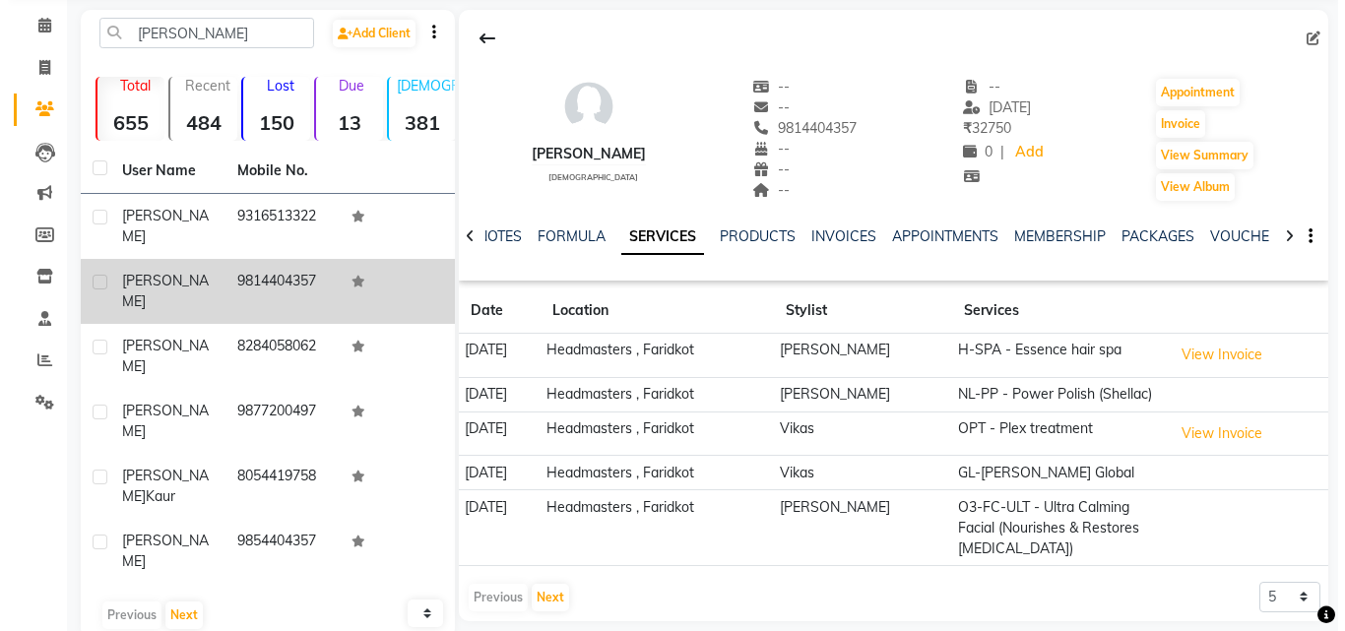
scroll to position [95, 0]
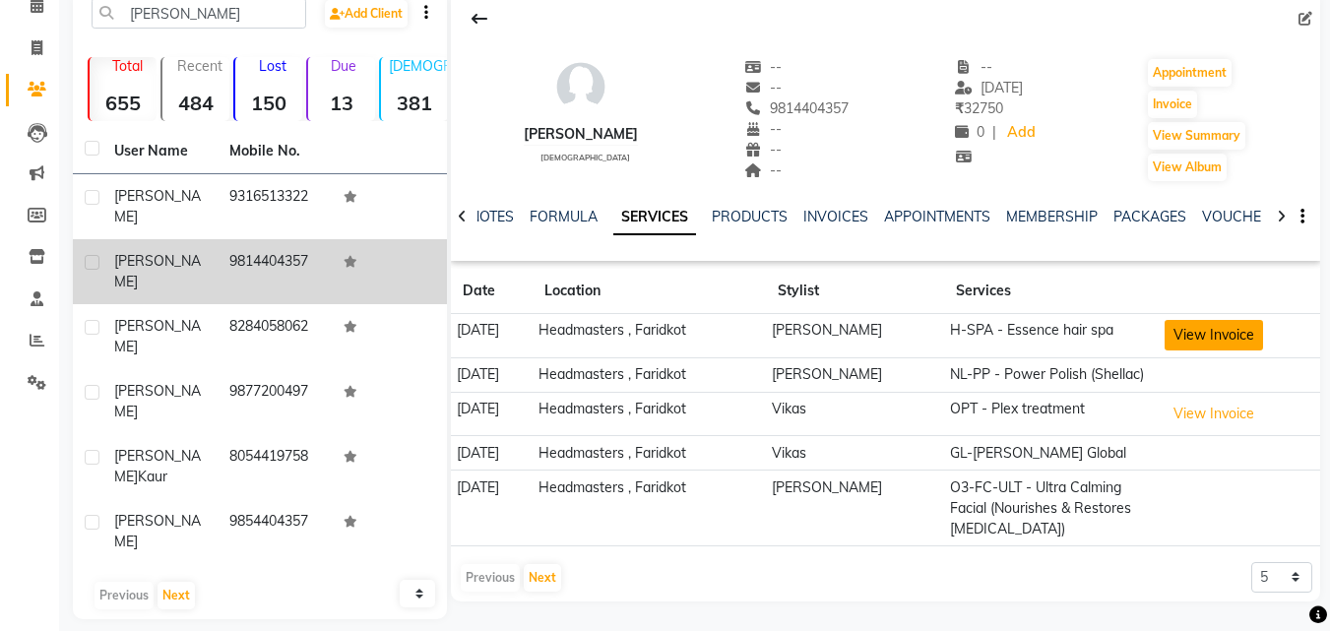
click at [1196, 335] on button "View Invoice" at bounding box center [1214, 335] width 98 height 31
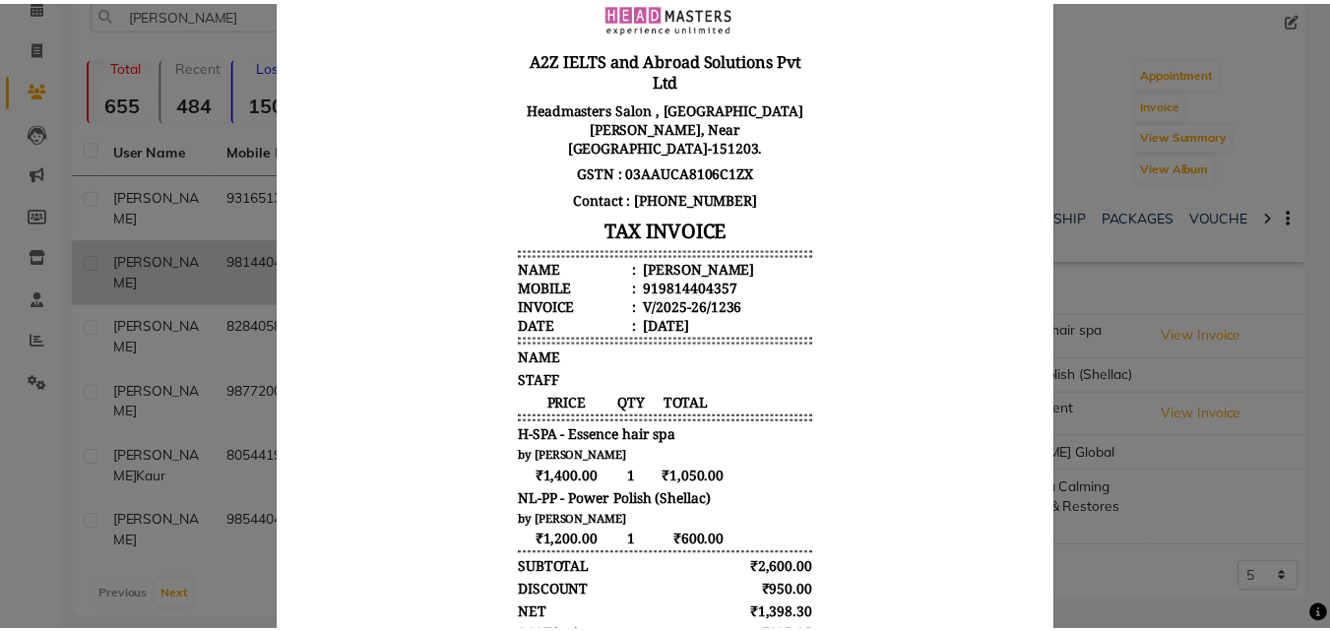
scroll to position [0, 0]
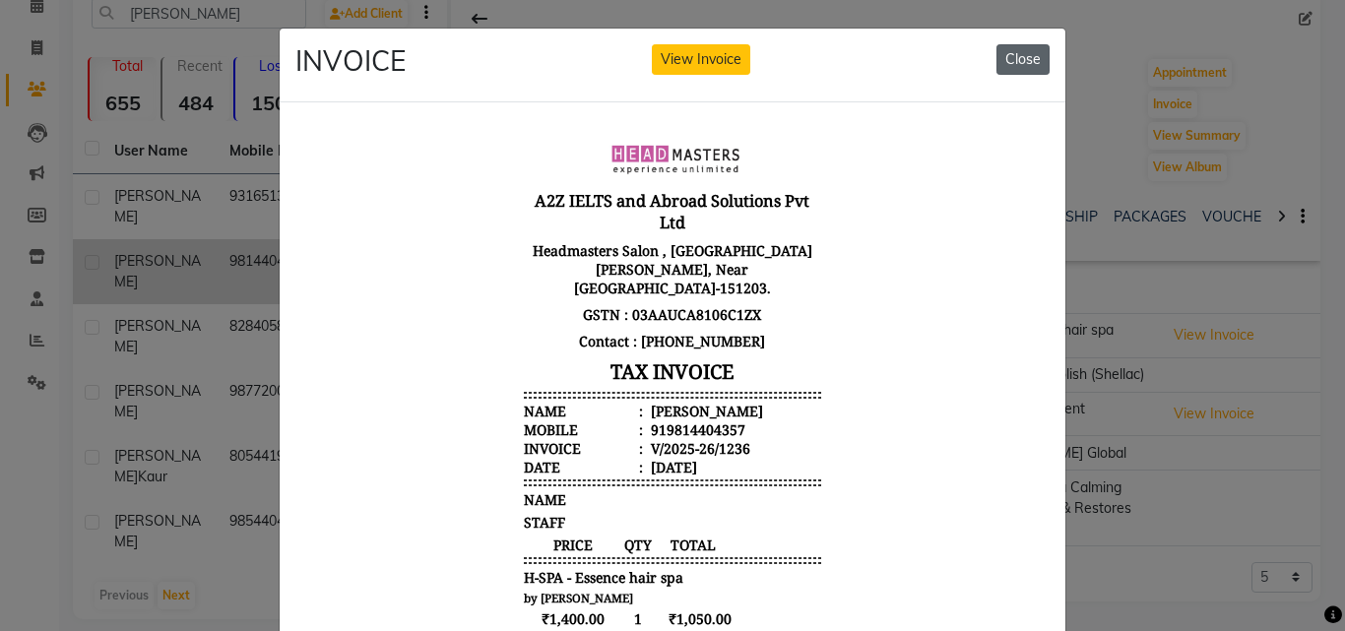
click at [1037, 64] on button "Close" at bounding box center [1022, 59] width 53 height 31
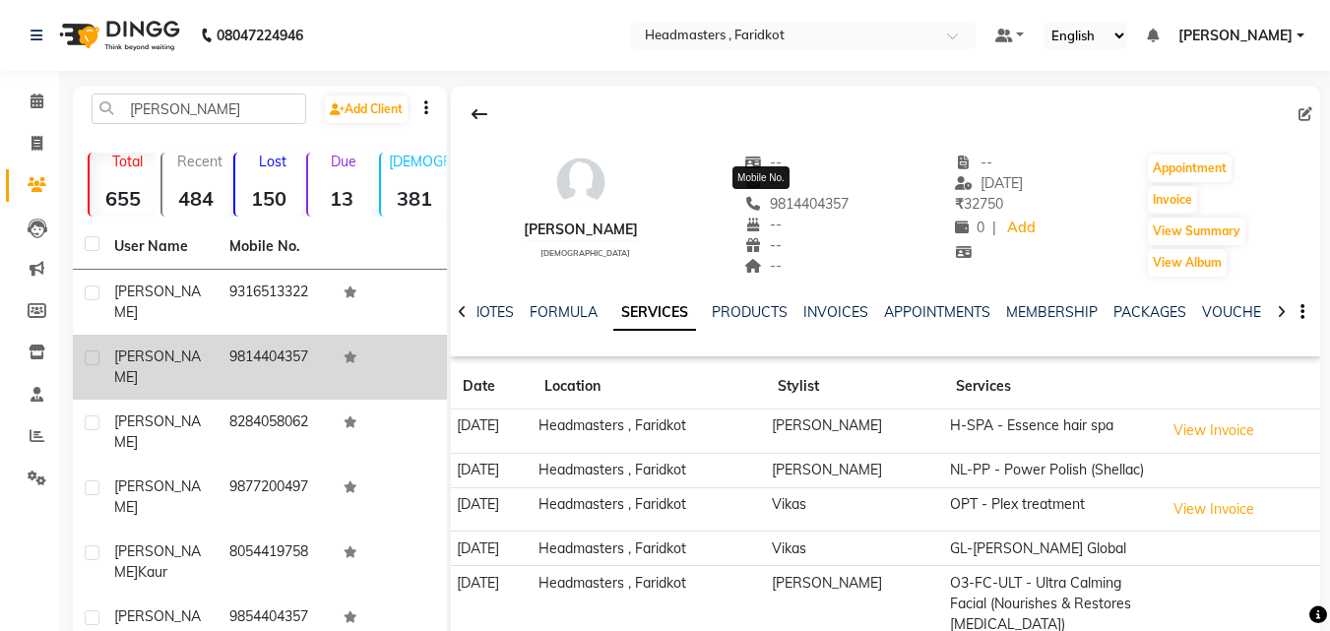
drag, startPoint x: 736, startPoint y: 204, endPoint x: 818, endPoint y: 208, distance: 81.8
click at [818, 208] on div "jaspreet female -- -- 9814404357 Mobile No. -- -- -- -- 15-09-2025 ₹ 32750 0 | …" at bounding box center [885, 206] width 869 height 146
click at [43, 491] on link "Settings" at bounding box center [29, 479] width 47 height 32
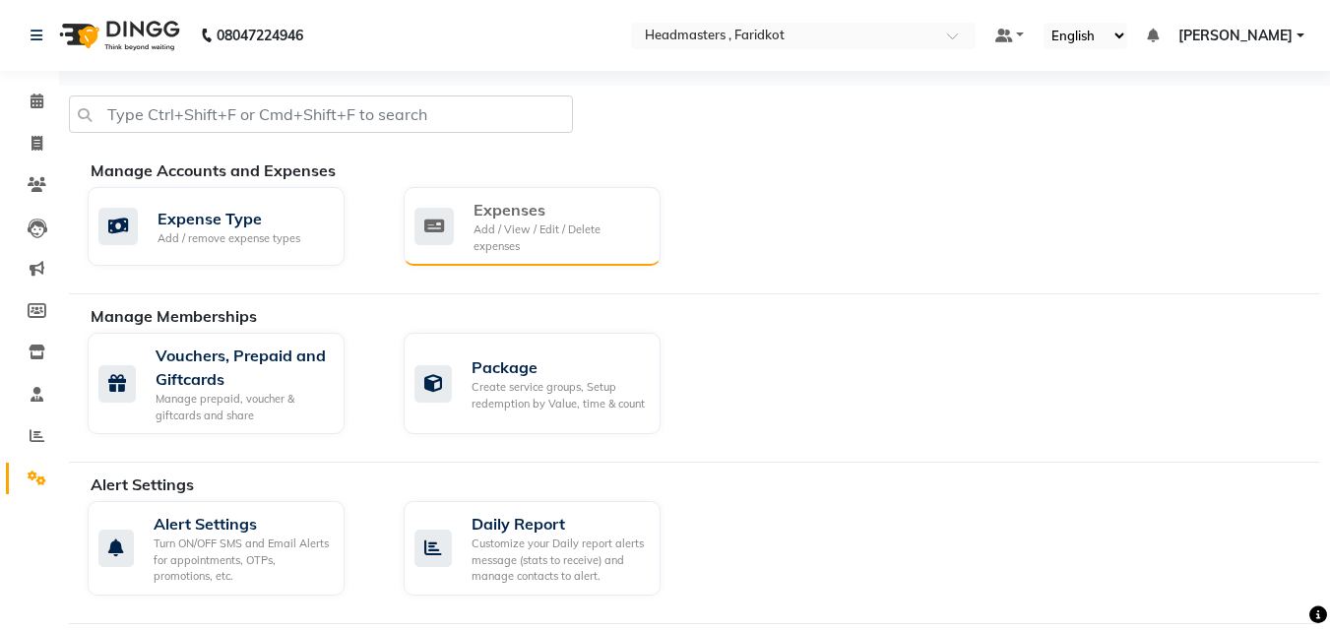
click at [518, 221] on div "Expenses" at bounding box center [558, 210] width 171 height 24
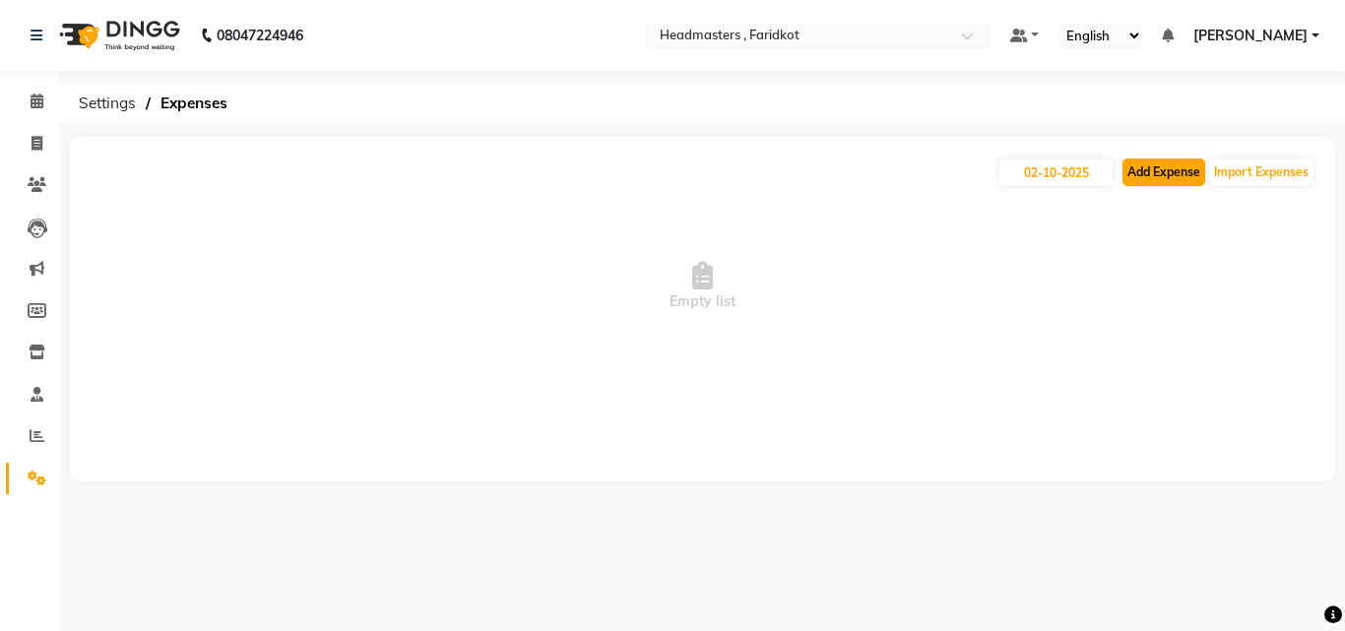
click at [1122, 172] on button "Add Expense" at bounding box center [1163, 172] width 83 height 28
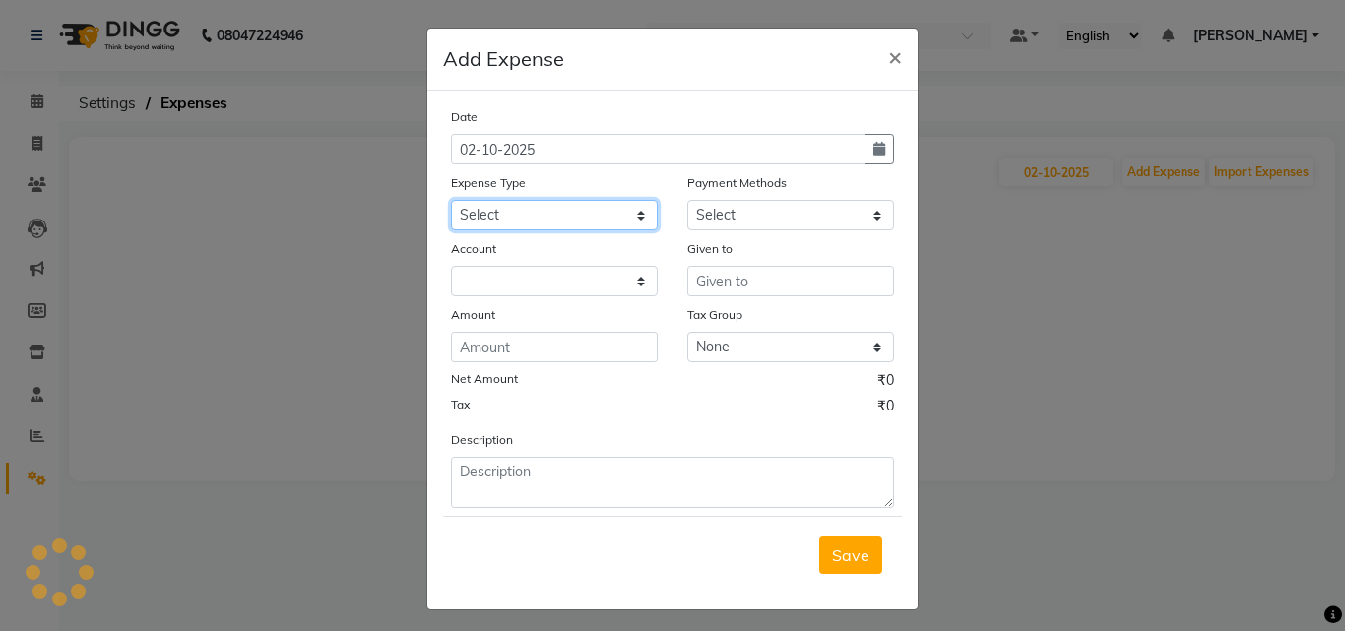
drag, startPoint x: 631, startPoint y: 203, endPoint x: 624, endPoint y: 229, distance: 27.5
click at [631, 203] on select "Select Advance Salary Bank charges Car maintenance Cash transfer to bank Cash t…" at bounding box center [554, 215] width 207 height 31
select select "17188"
click at [451, 200] on select "Select Advance Salary Bank charges Car maintenance Cash transfer to bank Cash t…" at bounding box center [554, 215] width 207 height 31
click at [608, 213] on select "Select Advance Salary Bank charges Car maintenance Cash transfer to bank Cash t…" at bounding box center [554, 215] width 207 height 31
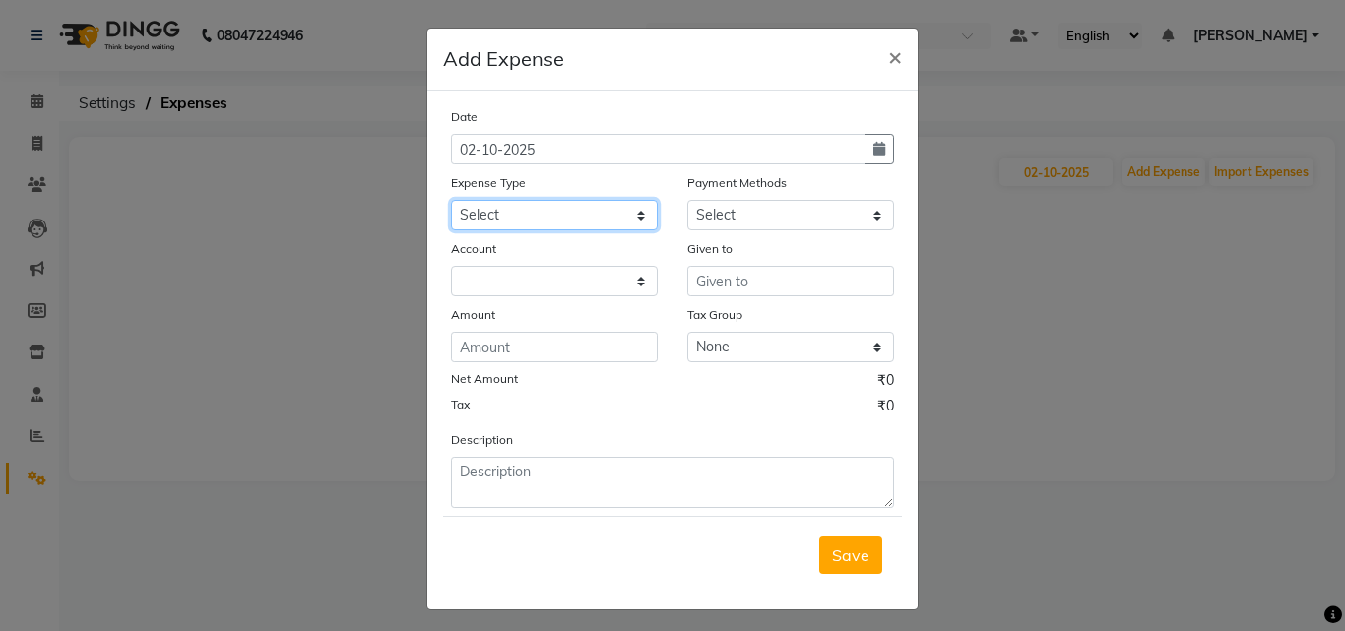
click at [451, 200] on select "Select Advance Salary Bank charges Car maintenance Cash transfer to bank Cash t…" at bounding box center [554, 215] width 207 height 31
click at [593, 223] on select "Select Advance Salary Bank charges Car maintenance Cash transfer to bank Cash t…" at bounding box center [554, 215] width 207 height 31
select select "17185"
click at [451, 200] on select "Select Advance Salary Bank charges Car maintenance Cash transfer to bank Cash t…" at bounding box center [554, 215] width 207 height 31
click at [745, 197] on div "Payment Methods" at bounding box center [790, 186] width 207 height 28
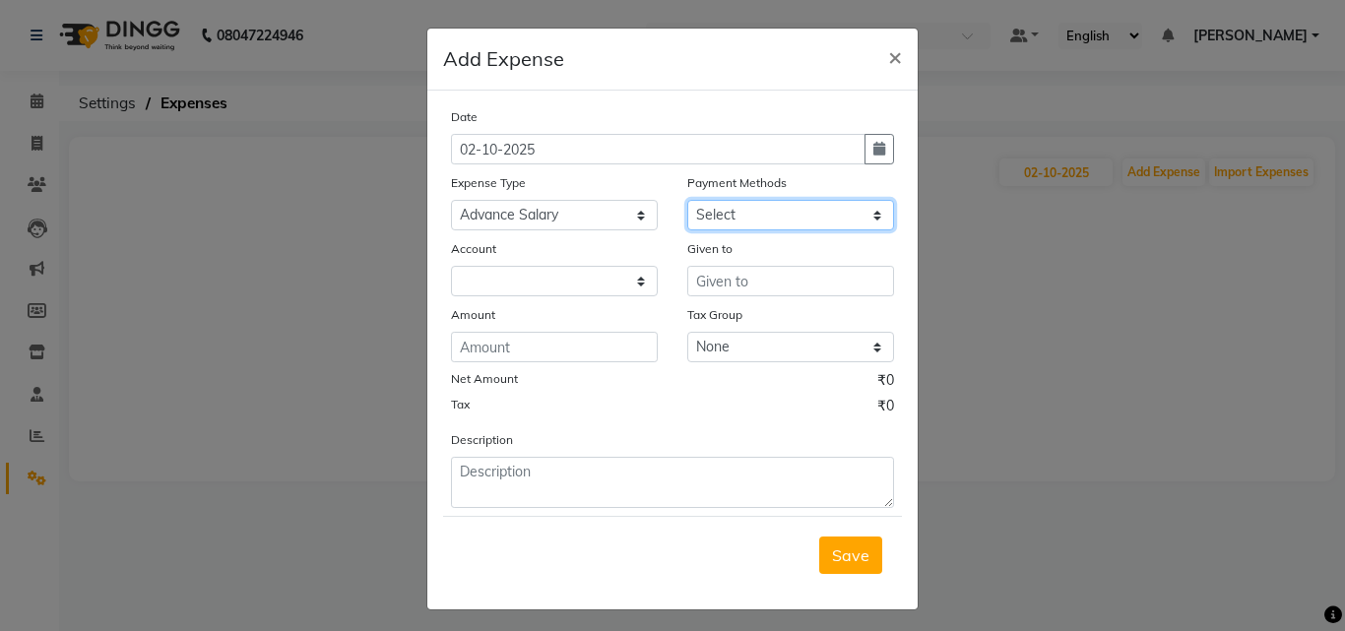
drag, startPoint x: 750, startPoint y: 213, endPoint x: 753, endPoint y: 227, distance: 15.1
click at [750, 213] on select "Select UPI CARD Complimentary Voucher Wallet Package Prepaid Cash" at bounding box center [790, 215] width 207 height 31
select select "116"
click at [687, 200] on select "Select UPI CARD Complimentary Voucher Wallet Package Prepaid Cash" at bounding box center [790, 215] width 207 height 31
select select "7068"
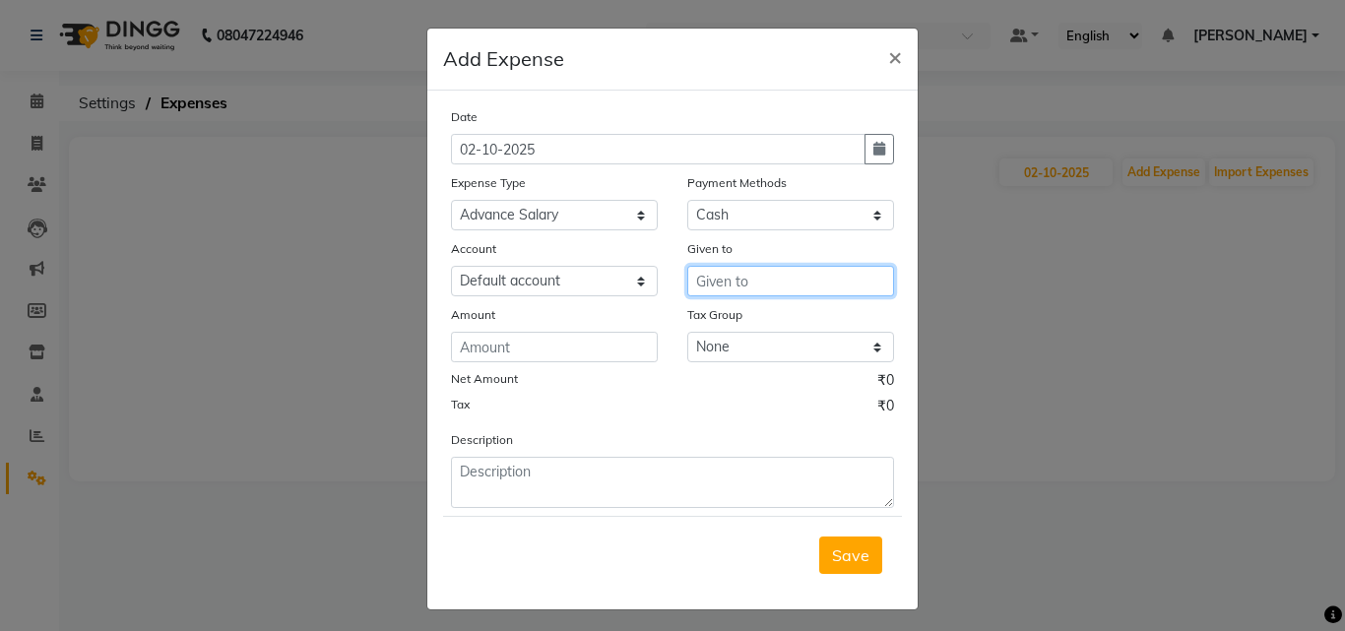
click at [767, 273] on input "text" at bounding box center [790, 281] width 207 height 31
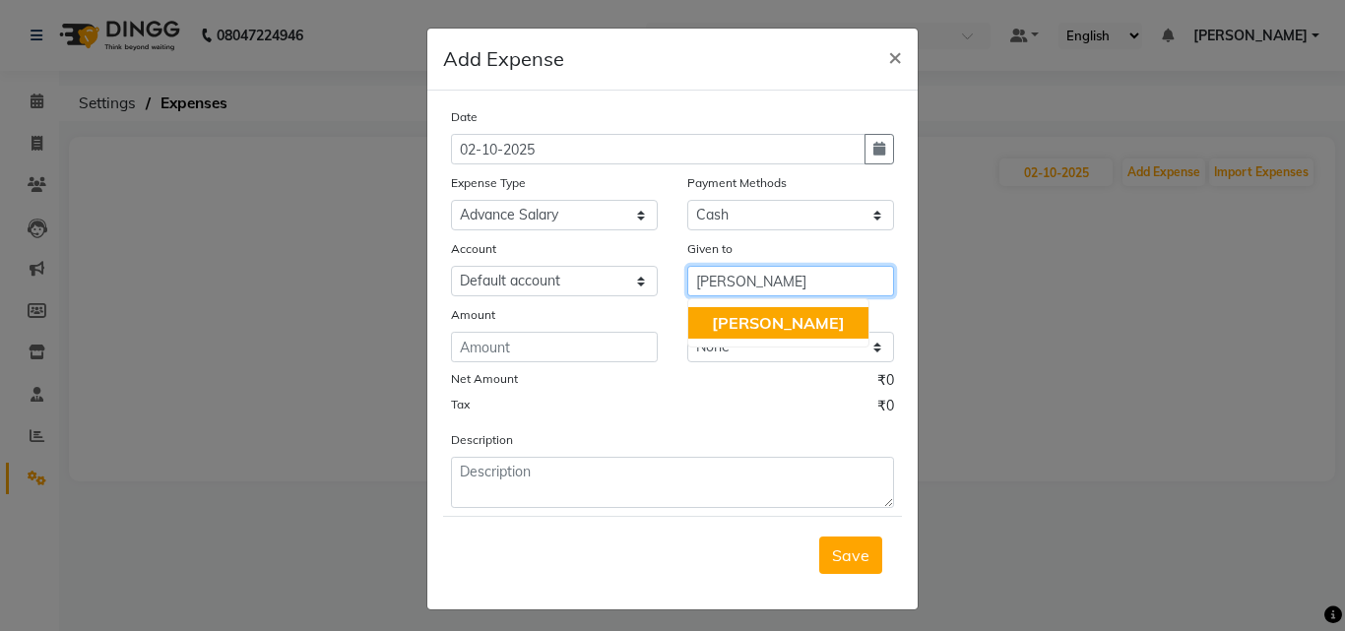
click at [724, 330] on span "[PERSON_NAME]" at bounding box center [778, 323] width 133 height 20
type input "[PERSON_NAME]"
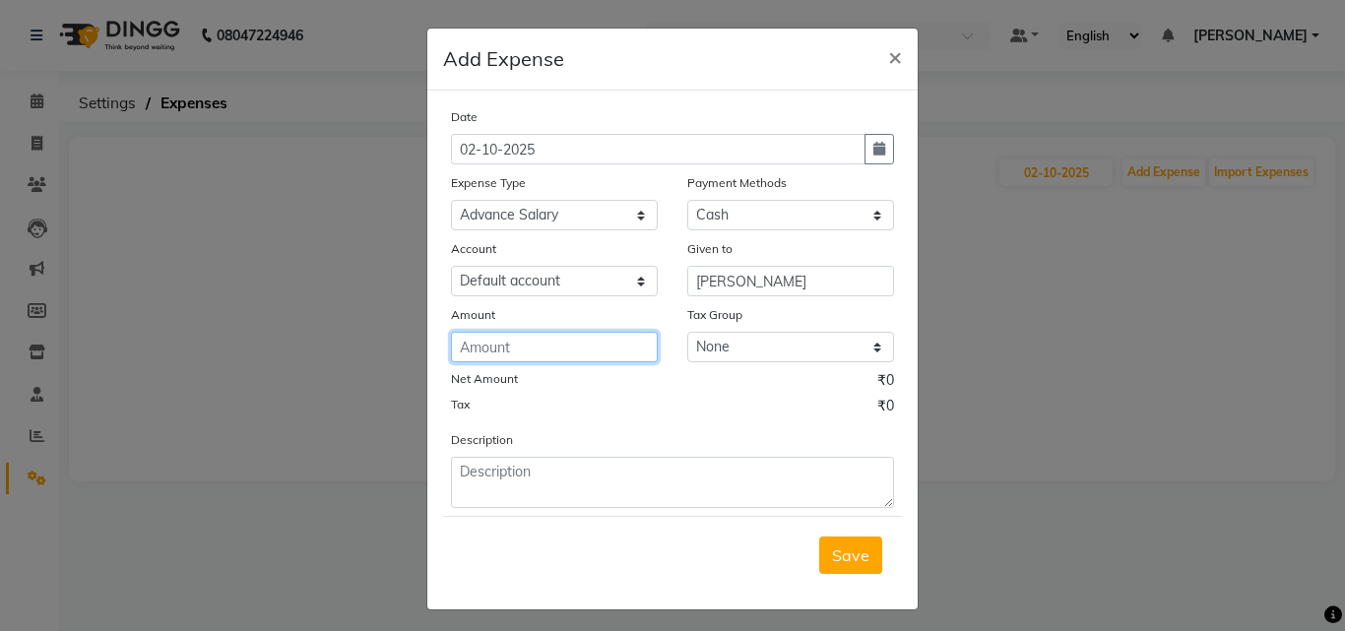
click at [649, 340] on input "number" at bounding box center [554, 347] width 207 height 31
type input "250"
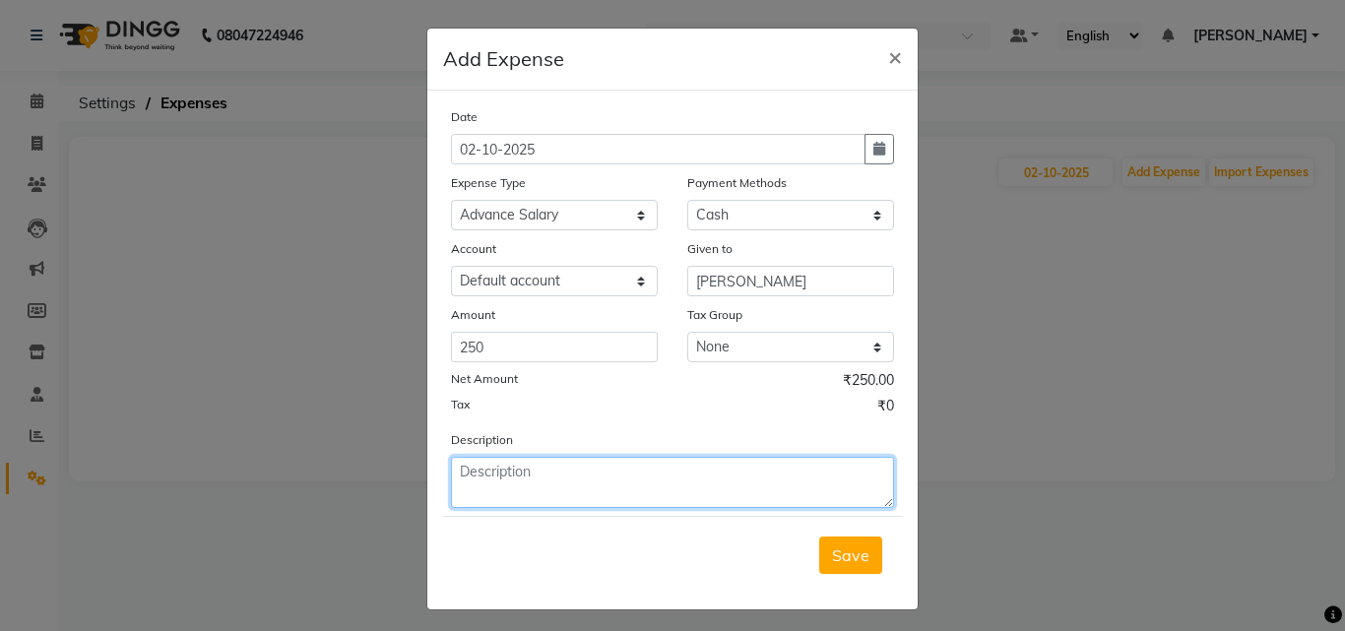
click at [643, 470] on textarea at bounding box center [672, 482] width 443 height 51
type textarea "adv. salary"
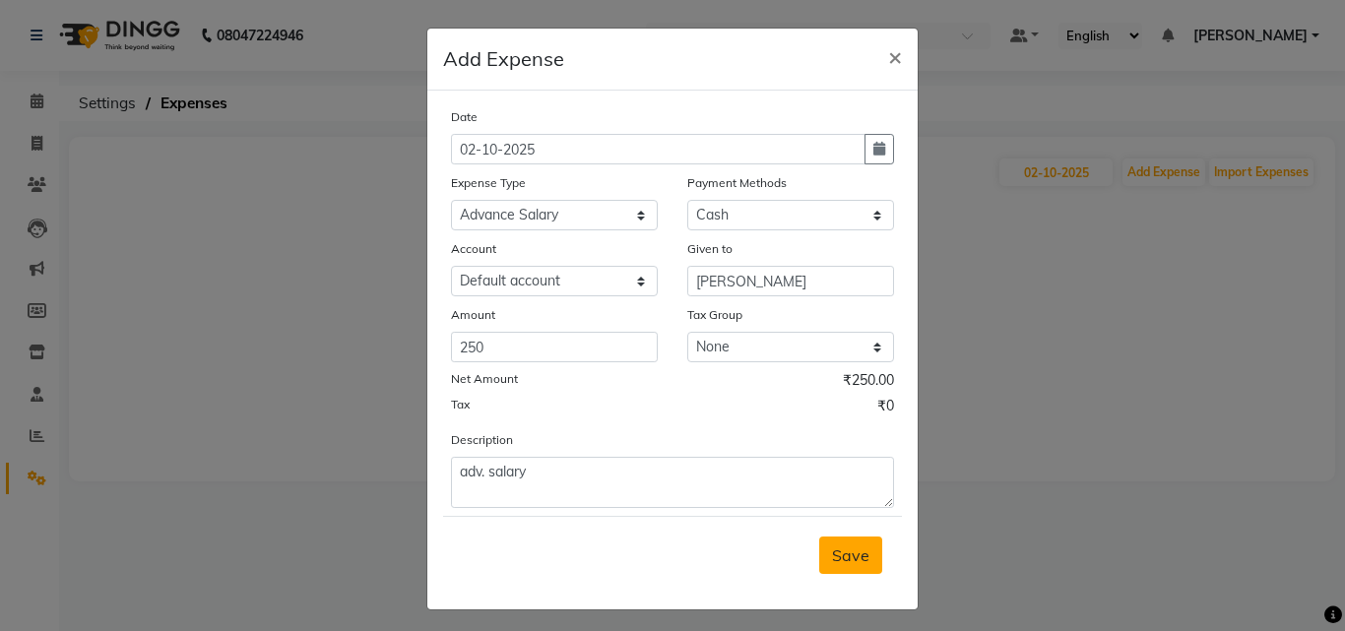
click at [845, 559] on span "Save" at bounding box center [850, 555] width 37 height 20
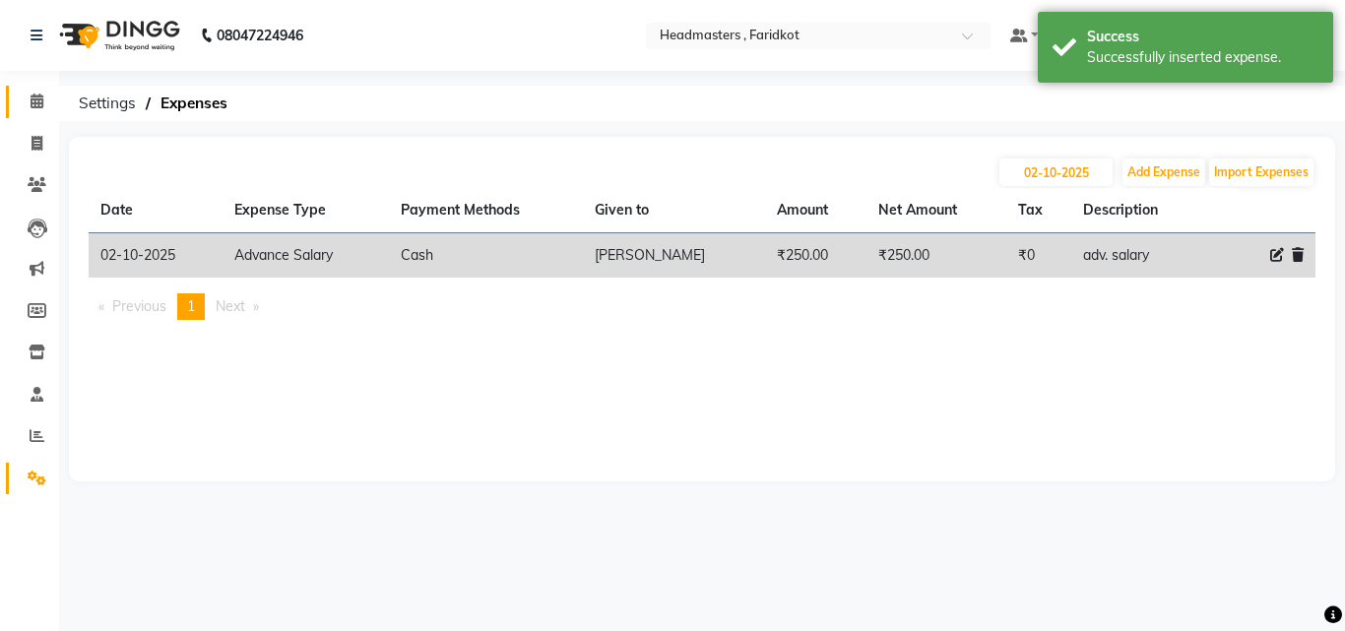
click at [43, 116] on link "Calendar" at bounding box center [29, 102] width 47 height 32
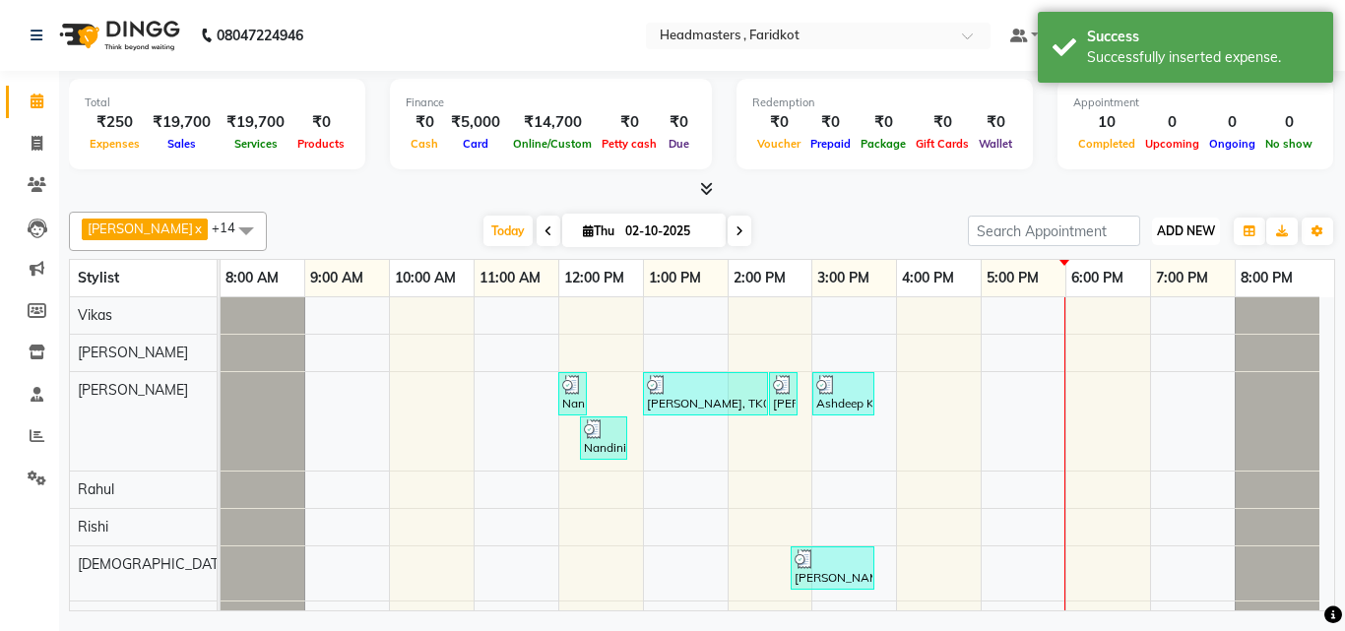
click at [1163, 234] on span "ADD NEW" at bounding box center [1186, 230] width 58 height 15
click at [1131, 298] on link "Add Invoice" at bounding box center [1141, 295] width 156 height 26
select select "service"
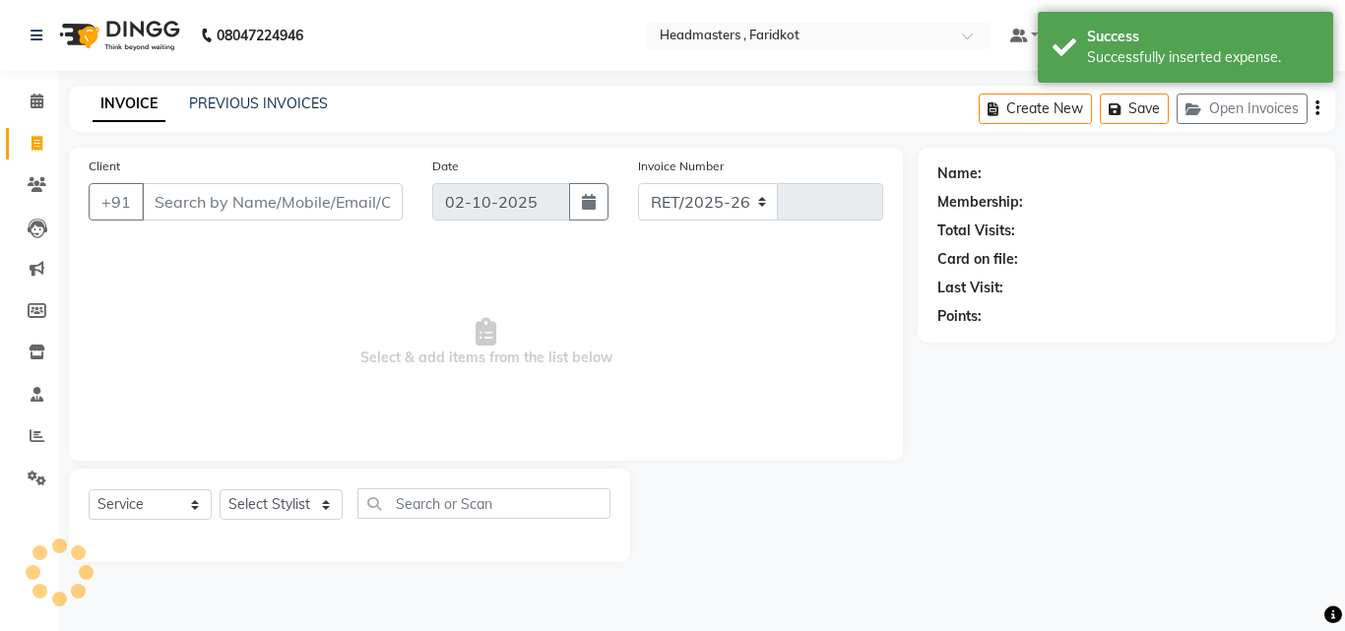
select select "7919"
type input "1363"
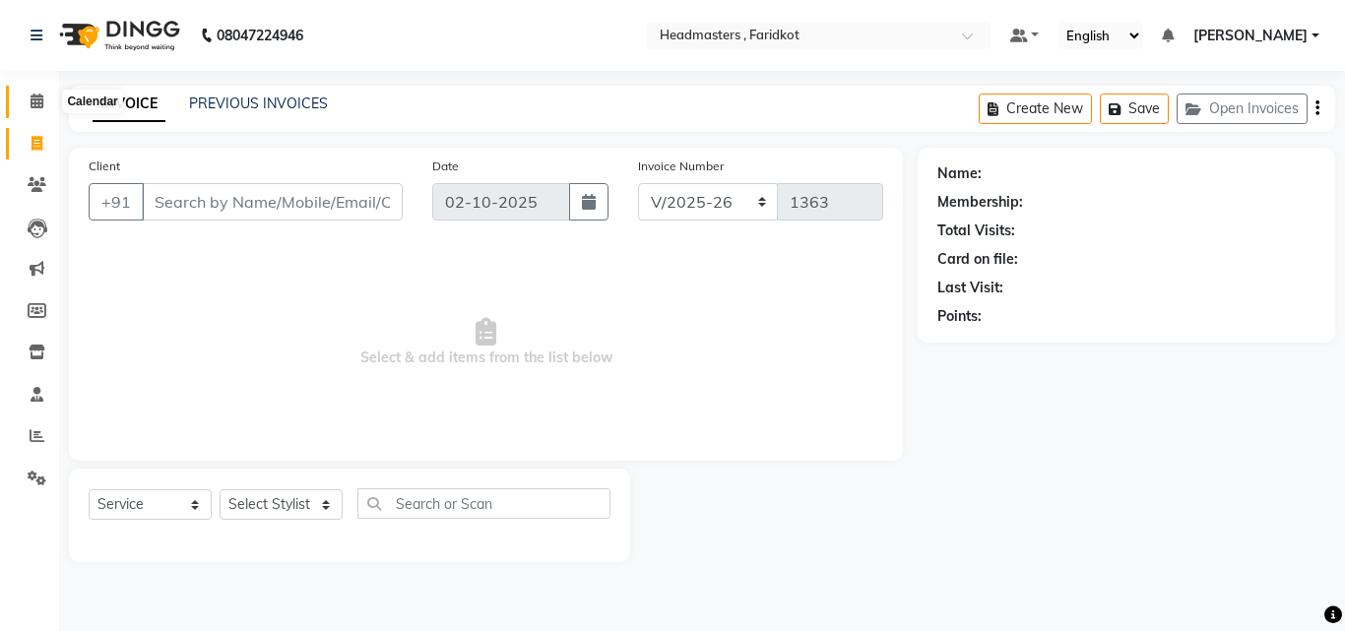
click at [45, 94] on span at bounding box center [37, 102] width 34 height 23
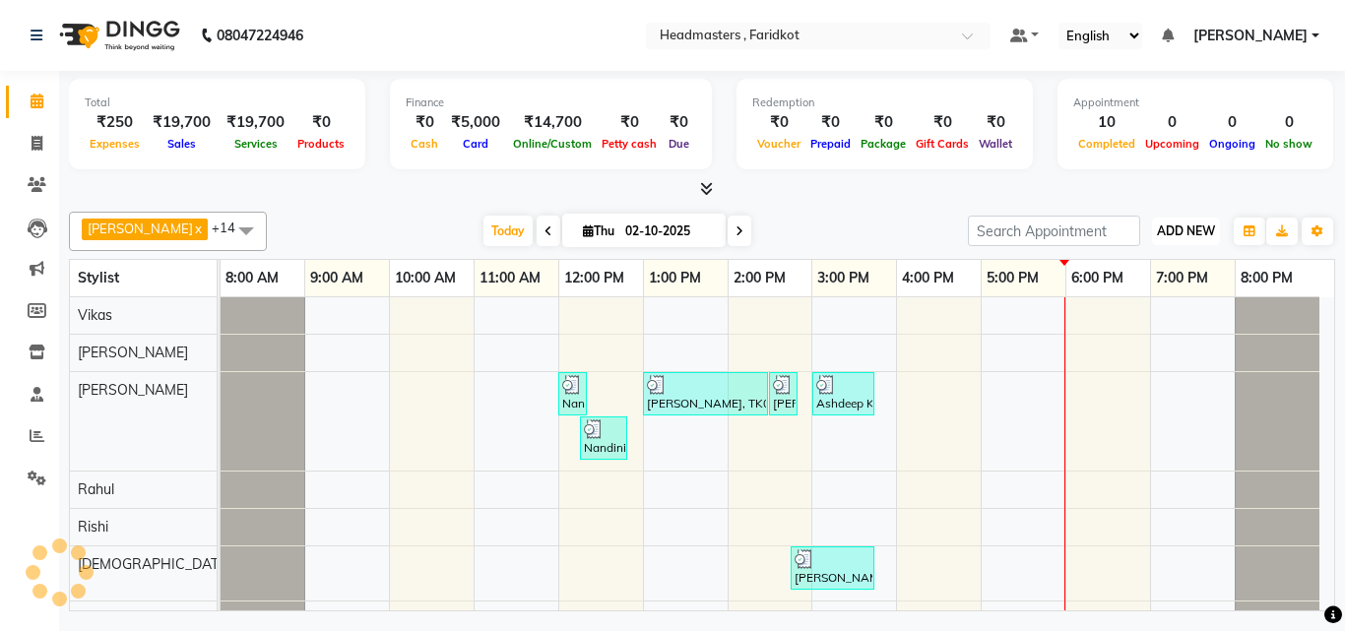
click at [1178, 221] on button "ADD NEW Toggle Dropdown" at bounding box center [1186, 232] width 68 height 28
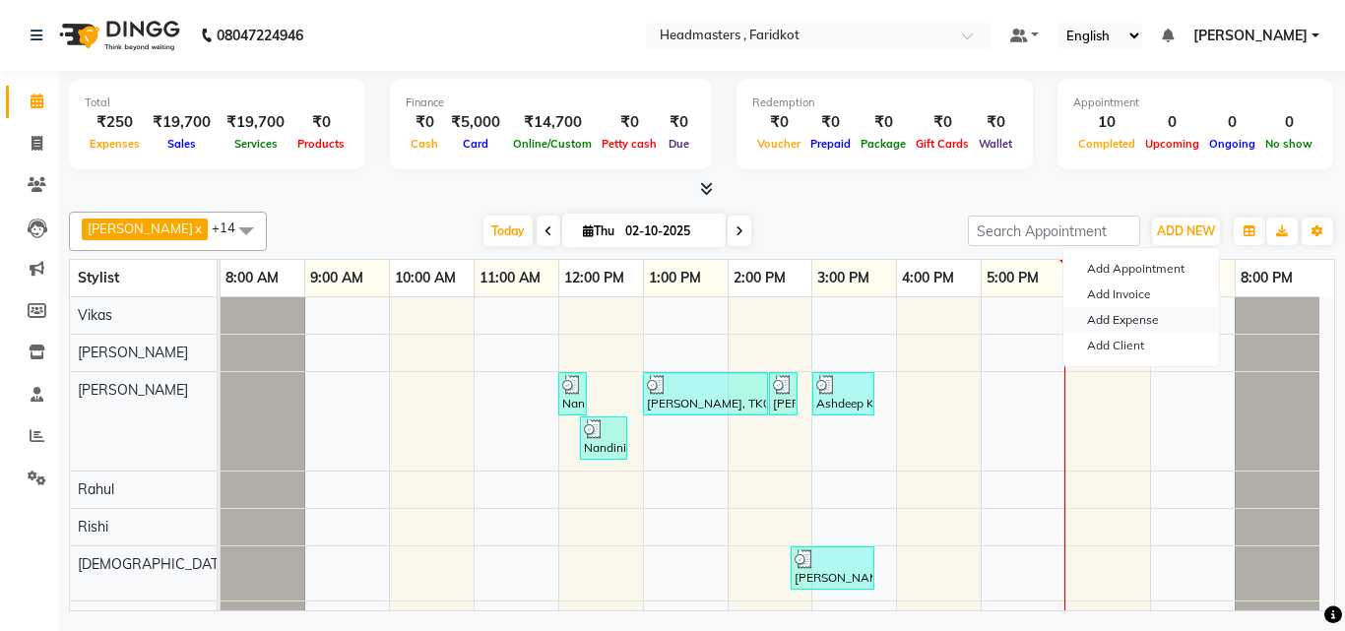
click at [1123, 322] on link "Add Expense" at bounding box center [1141, 320] width 156 height 26
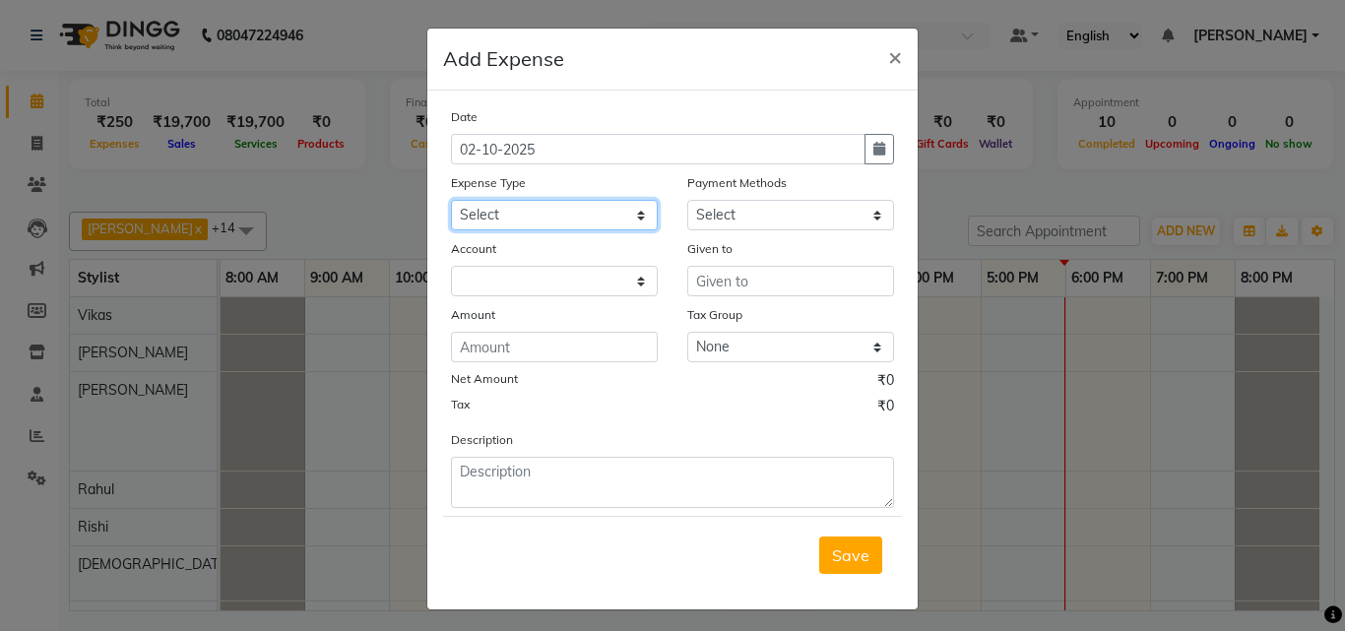
click at [506, 217] on select "Select Advance Salary Bank charges Car maintenance Cash transfer to bank Cash t…" at bounding box center [554, 215] width 207 height 31
select select "17185"
click at [451, 200] on select "Select Advance Salary Bank charges Car maintenance Cash transfer to bank Cash t…" at bounding box center [554, 215] width 207 height 31
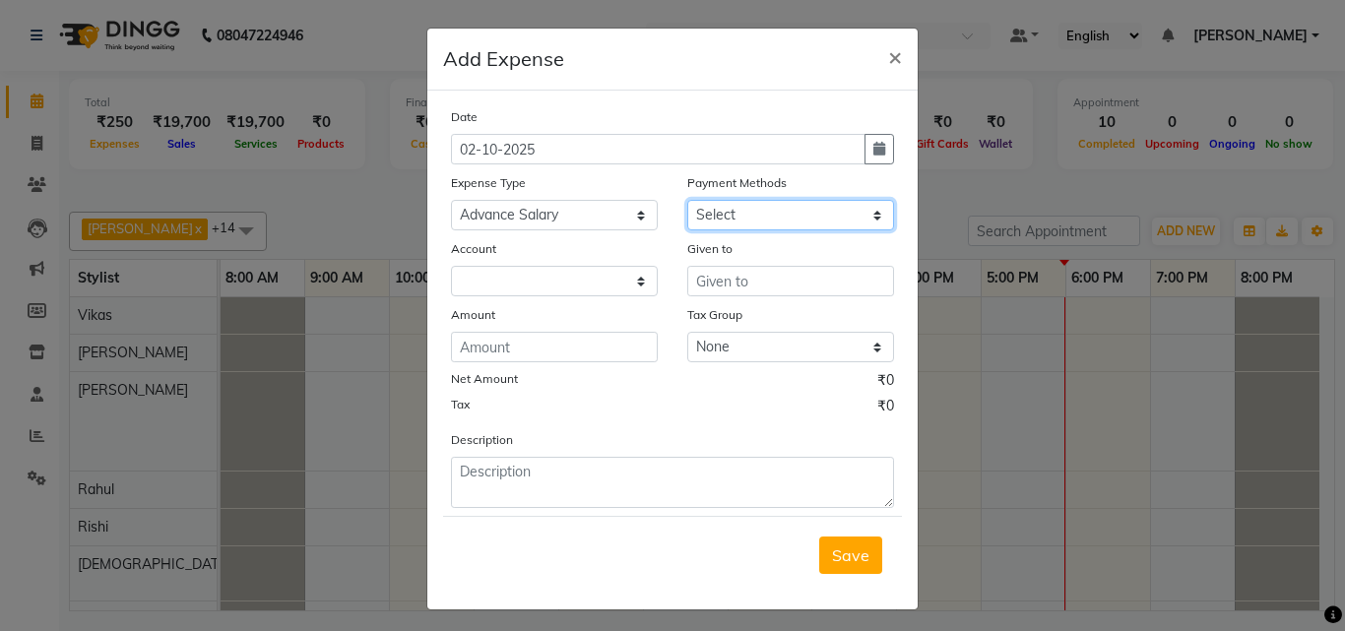
click at [710, 202] on select "Select UPI CARD Complimentary Voucher Wallet Package Prepaid Cash" at bounding box center [790, 215] width 207 height 31
select select "116"
click at [687, 200] on select "Select UPI CARD Complimentary Voucher Wallet Package Prepaid Cash" at bounding box center [790, 215] width 207 height 31
select select "7068"
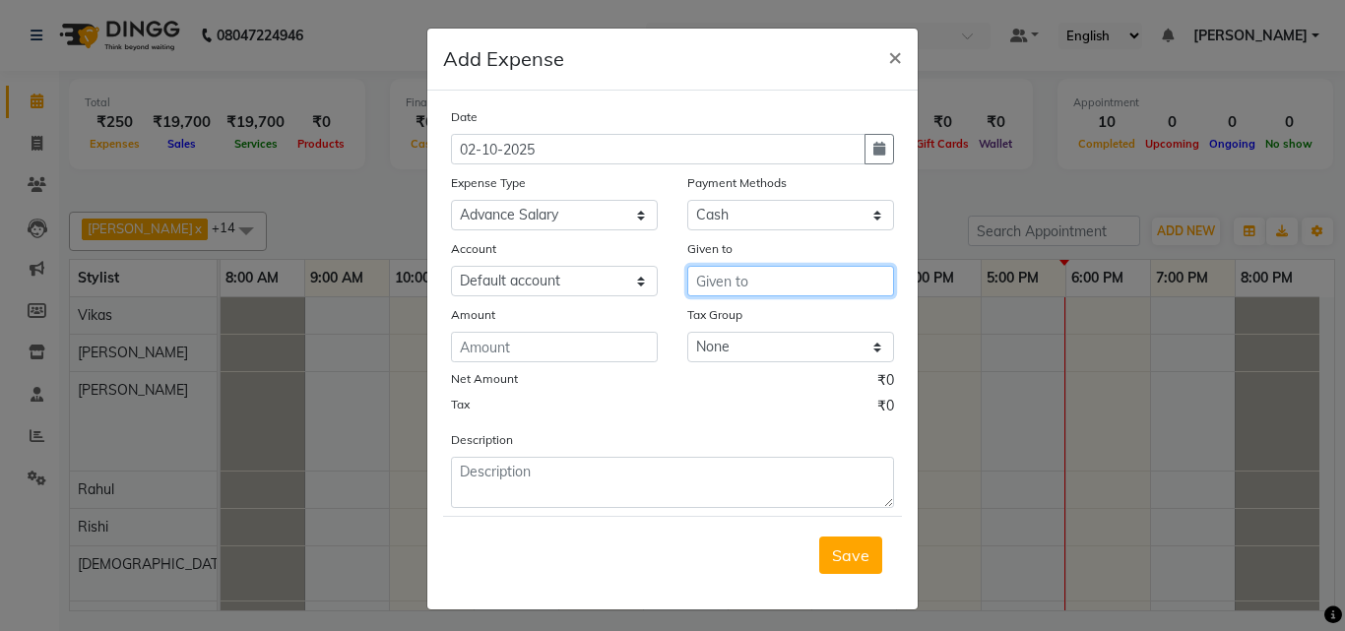
click at [741, 280] on input "text" at bounding box center [790, 281] width 207 height 31
click at [763, 321] on button "sanjay" at bounding box center [766, 323] width 156 height 32
type input "sanjay"
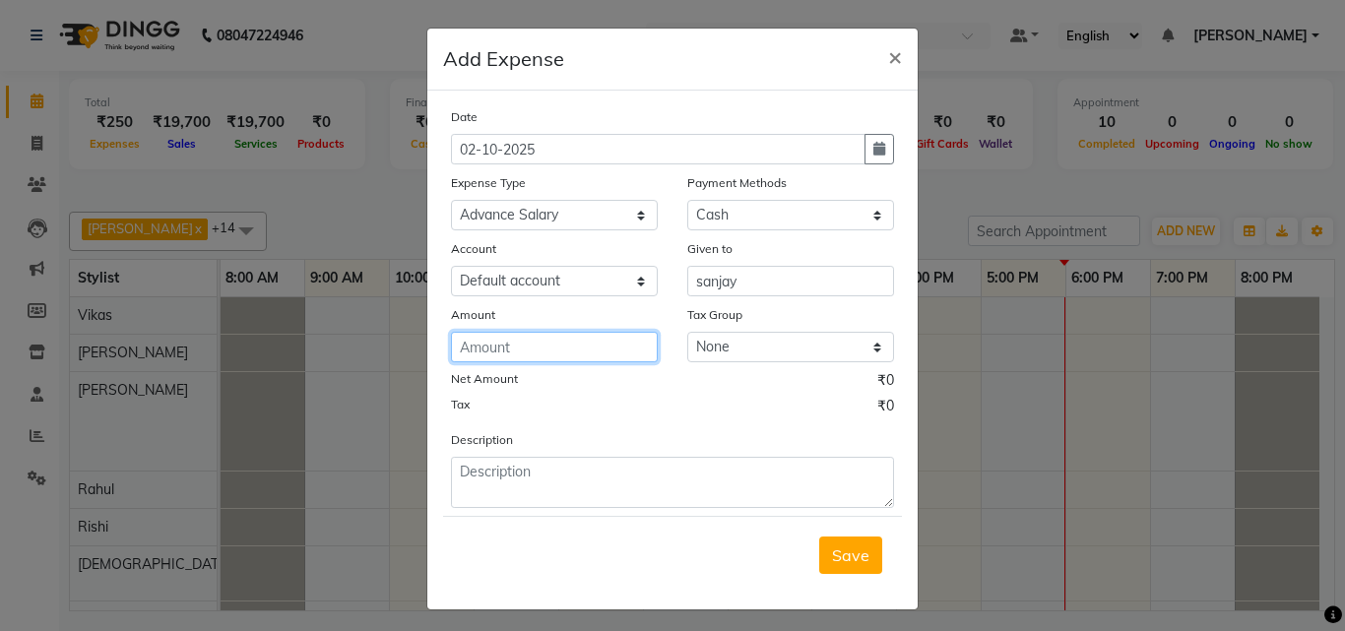
click at [533, 342] on input "number" at bounding box center [554, 347] width 207 height 31
type input "3000"
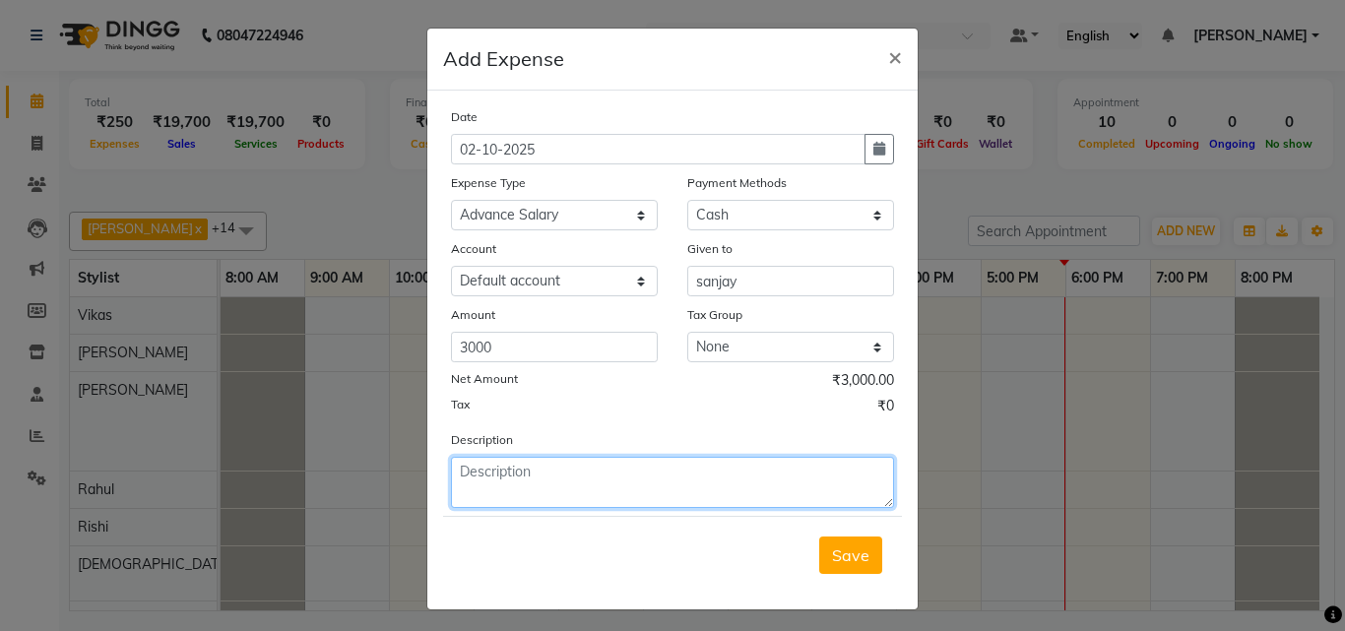
click at [594, 478] on textarea at bounding box center [672, 482] width 443 height 51
type textarea "adv. salary"
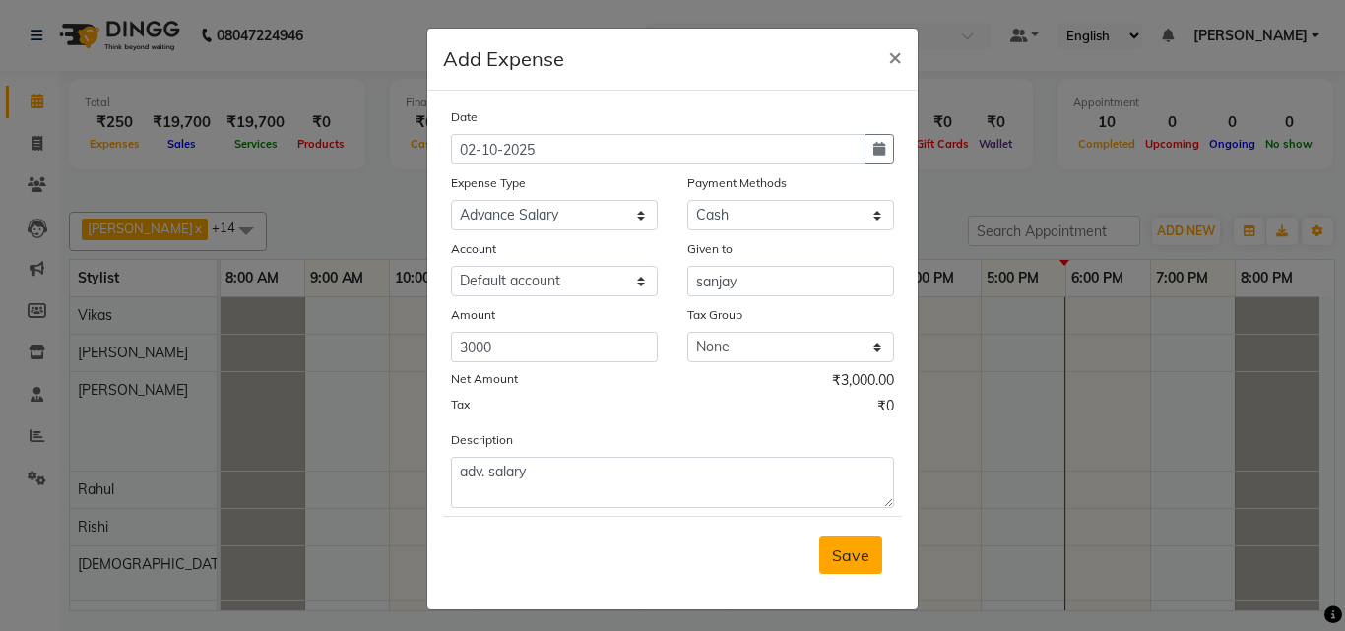
click at [847, 563] on span "Save" at bounding box center [850, 555] width 37 height 20
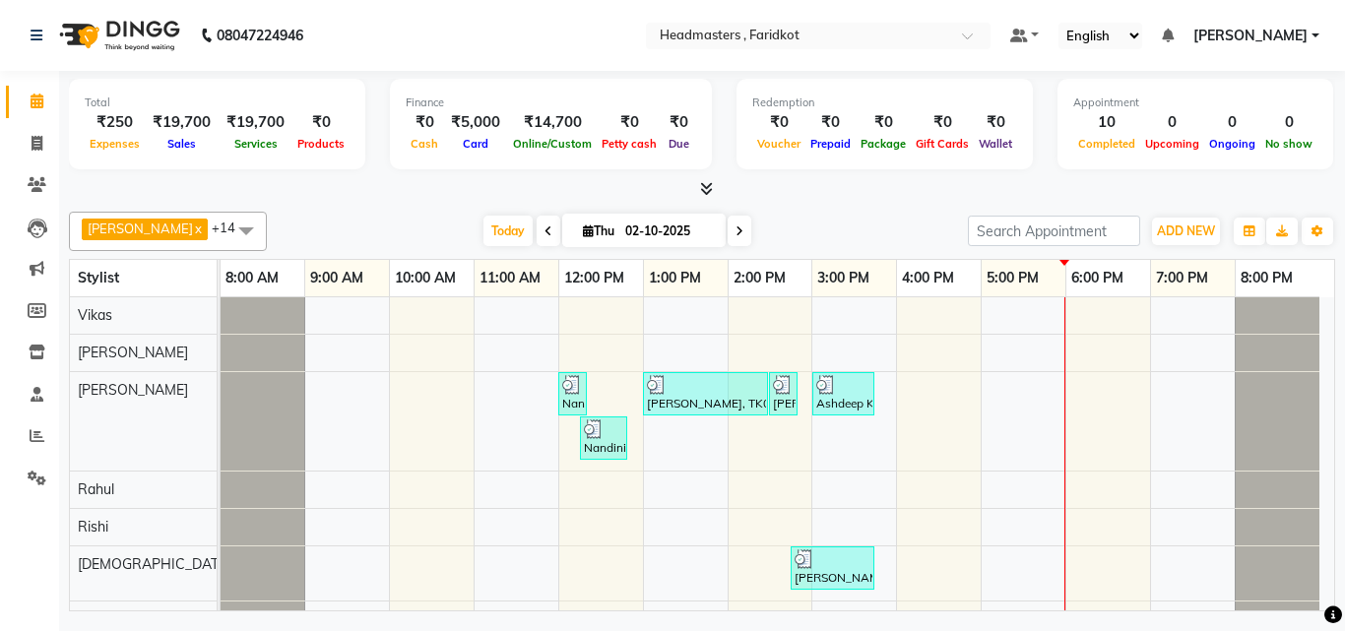
click at [700, 188] on icon at bounding box center [706, 188] width 13 height 15
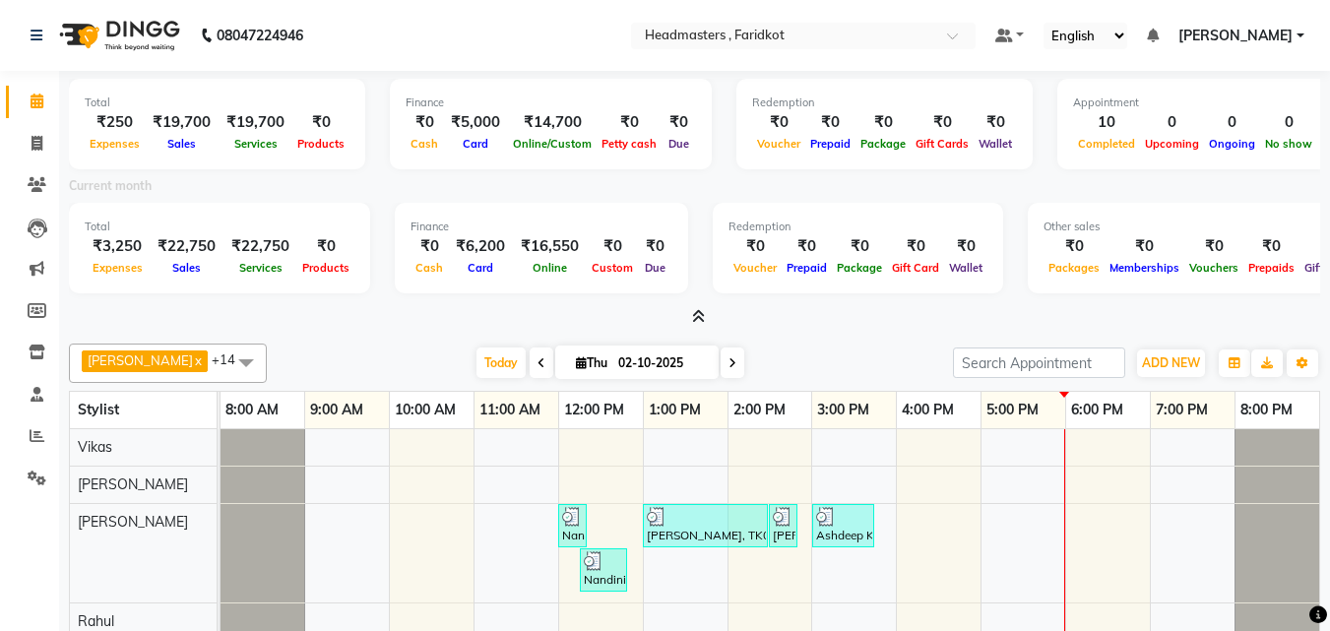
click at [690, 315] on span at bounding box center [694, 317] width 21 height 21
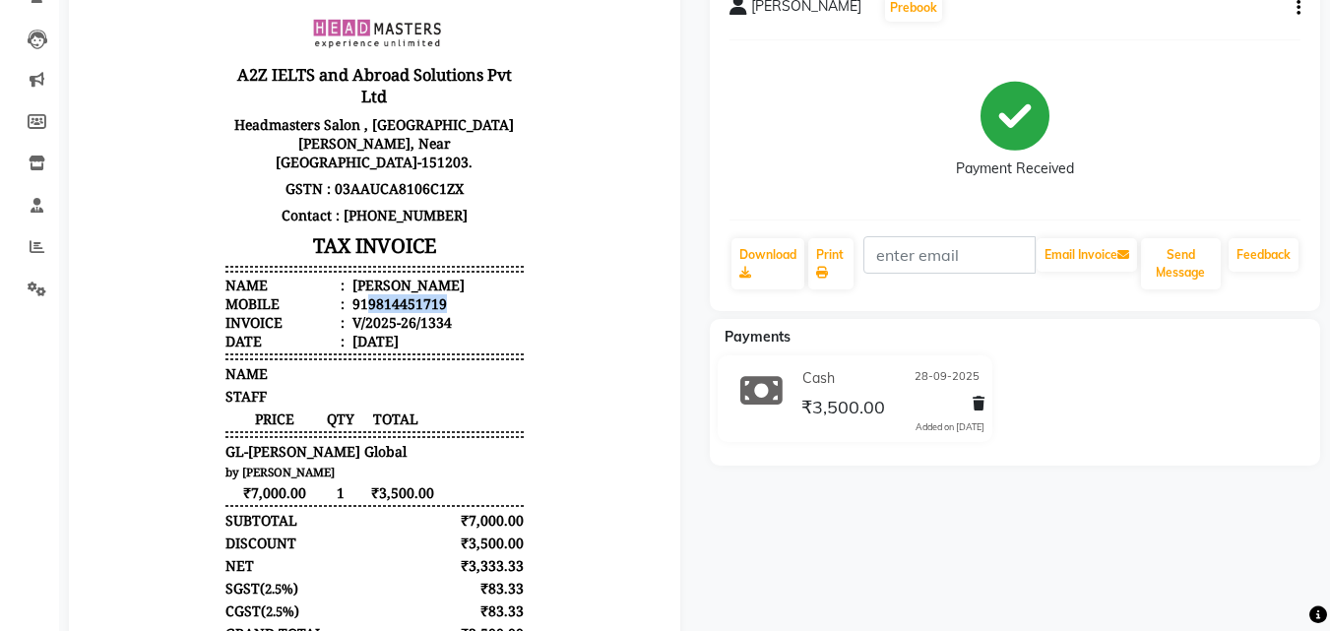
drag, startPoint x: 430, startPoint y: 299, endPoint x: 355, endPoint y: 309, distance: 75.5
click at [355, 309] on li "Mobile : 919814451719" at bounding box center [373, 303] width 297 height 19
drag, startPoint x: 331, startPoint y: 284, endPoint x: 441, endPoint y: 299, distance: 111.4
click at [441, 299] on ul "Name : Mandeep Mobile : 919814451719 Invoice : V/2025-26/1334 Date : 28/09/2025" at bounding box center [373, 313] width 297 height 75
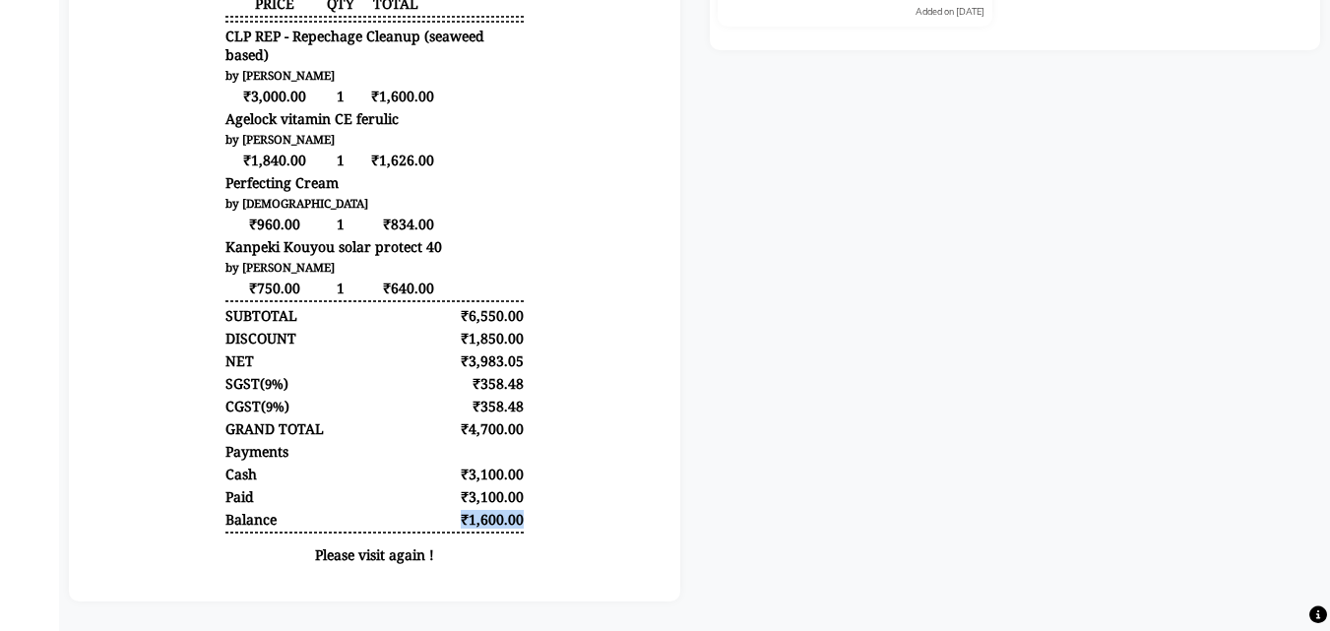
drag, startPoint x: 442, startPoint y: 514, endPoint x: 543, endPoint y: 527, distance: 102.2
click at [543, 527] on body "A2Z IELTS and Abroad Solutions Pvt Ltd Headmasters Salon , Ground Floor, Chahal…" at bounding box center [374, 84] width 556 height 999
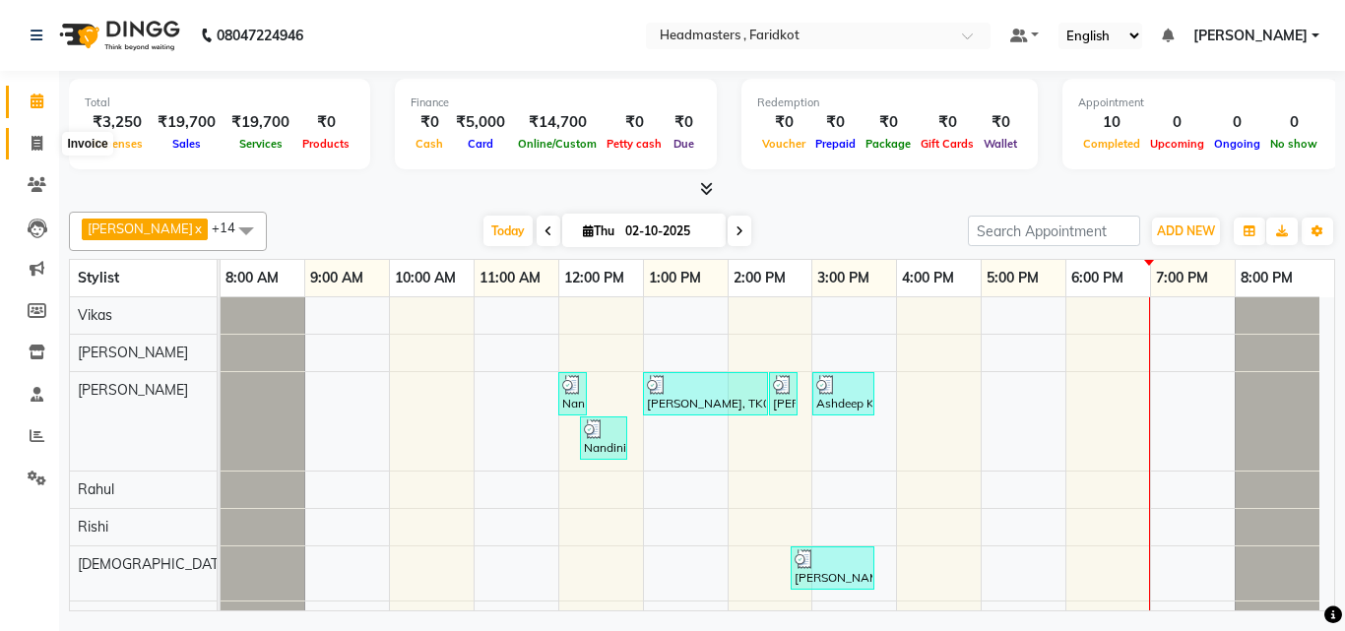
click at [27, 141] on span at bounding box center [37, 144] width 34 height 23
select select "service"
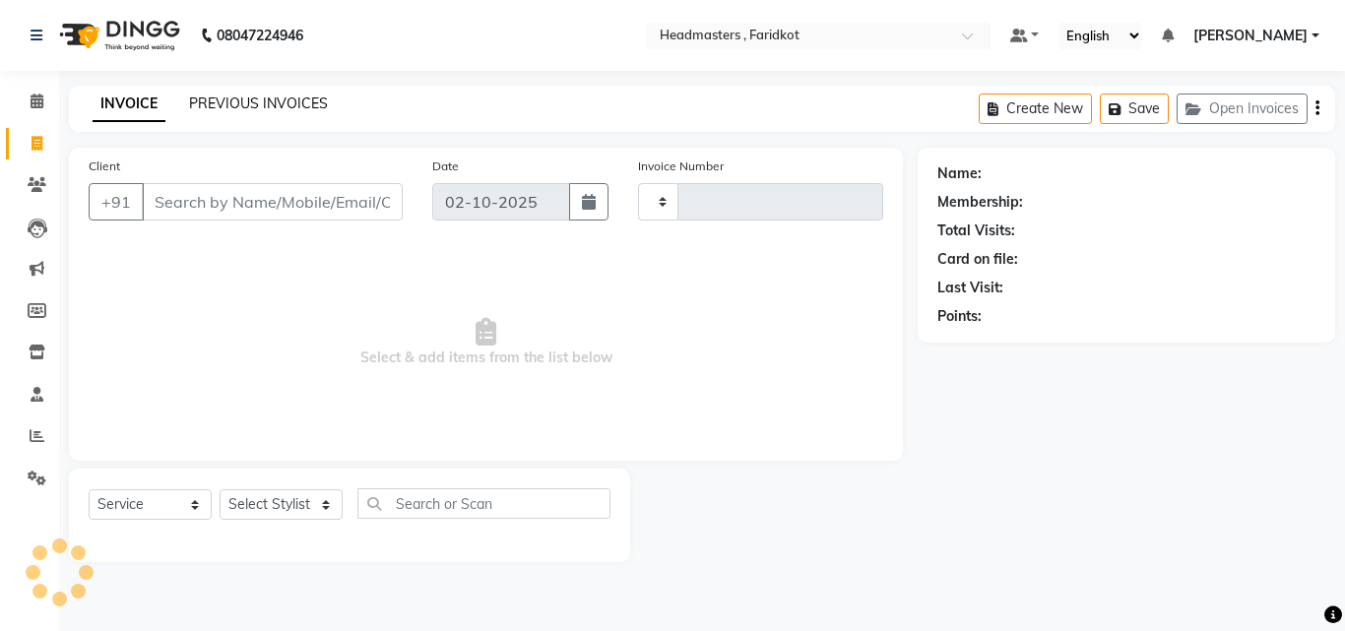
click at [231, 111] on link "PREVIOUS INVOICES" at bounding box center [258, 104] width 139 height 18
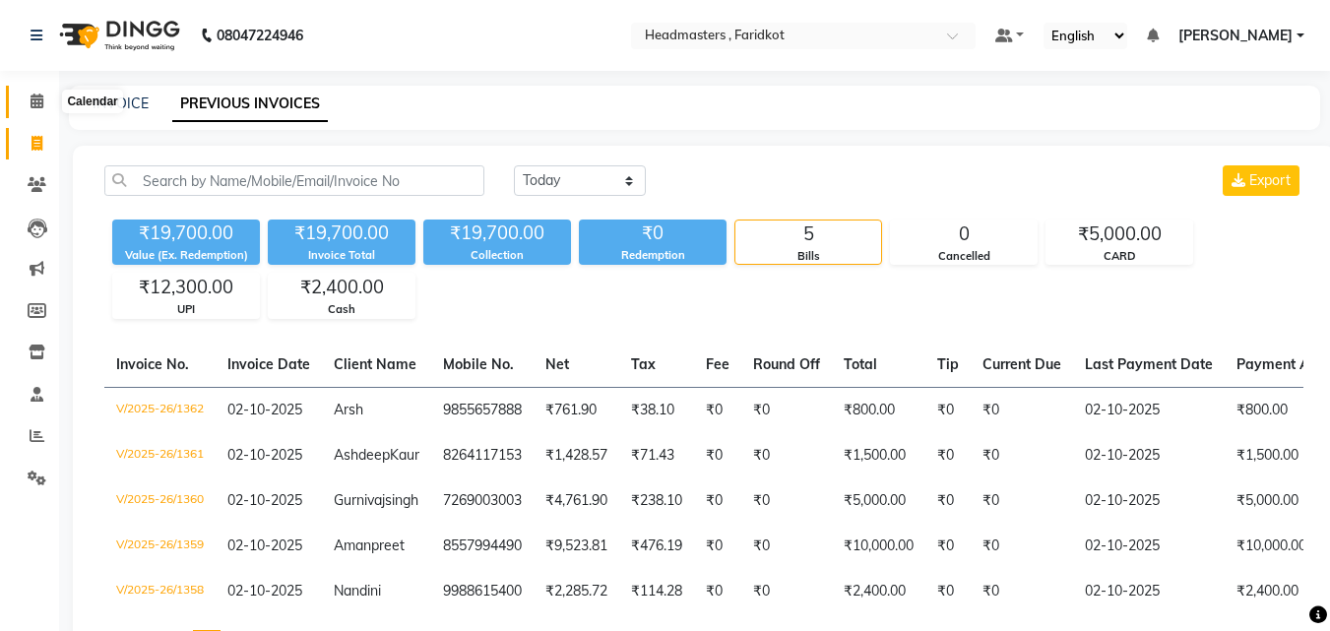
click at [45, 104] on span at bounding box center [37, 102] width 34 height 23
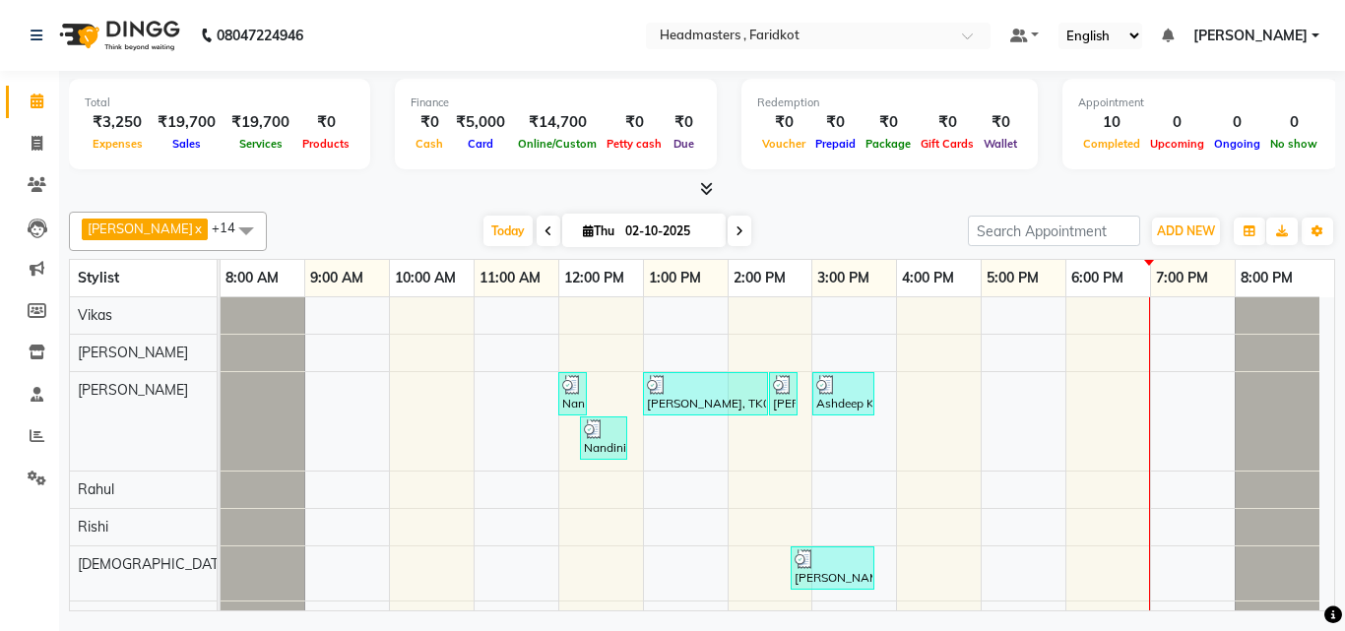
click at [7, 588] on div "Calendar Invoice Clients Leads Marketing Members Inventory Staff Reports Settin…" at bounding box center [133, 328] width 266 height 545
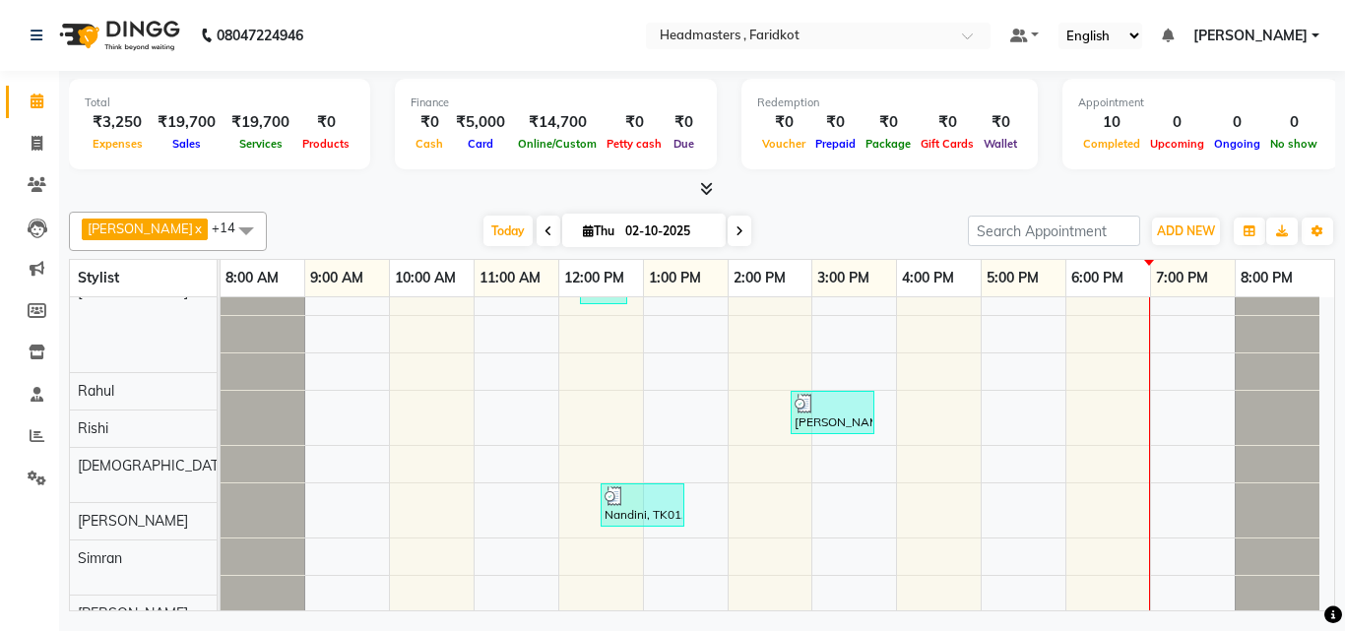
scroll to position [295, 0]
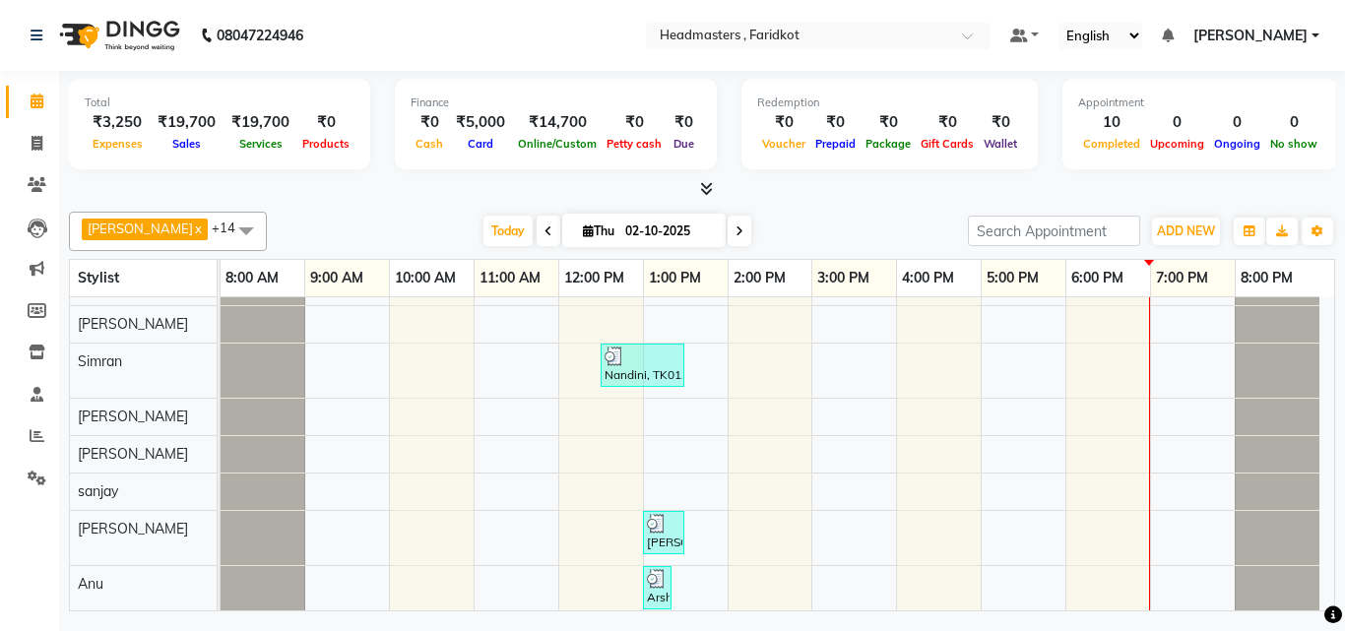
click at [890, 333] on div "Nandini, TK01, 12:00 PM-12:20 PM, WX-CH-RC - Waxing Chest - Premium Amanpreet, …" at bounding box center [777, 357] width 1113 height 711
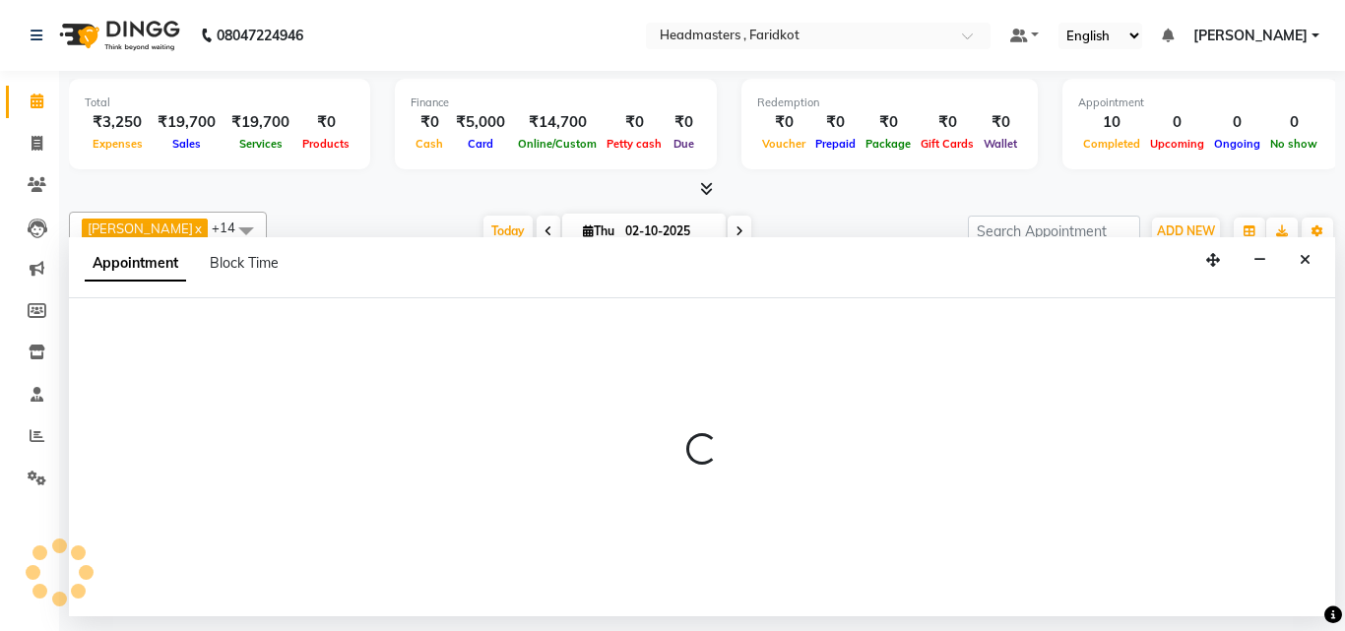
select select "76900"
select select "tentative"
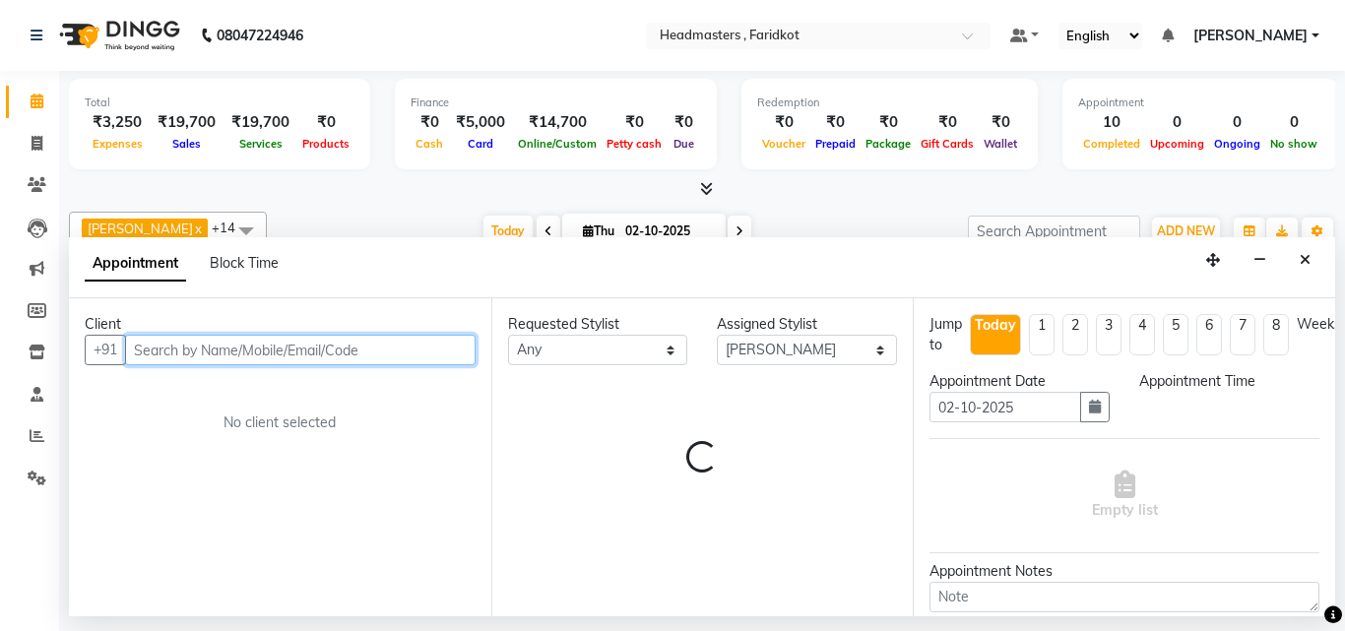
select select "900"
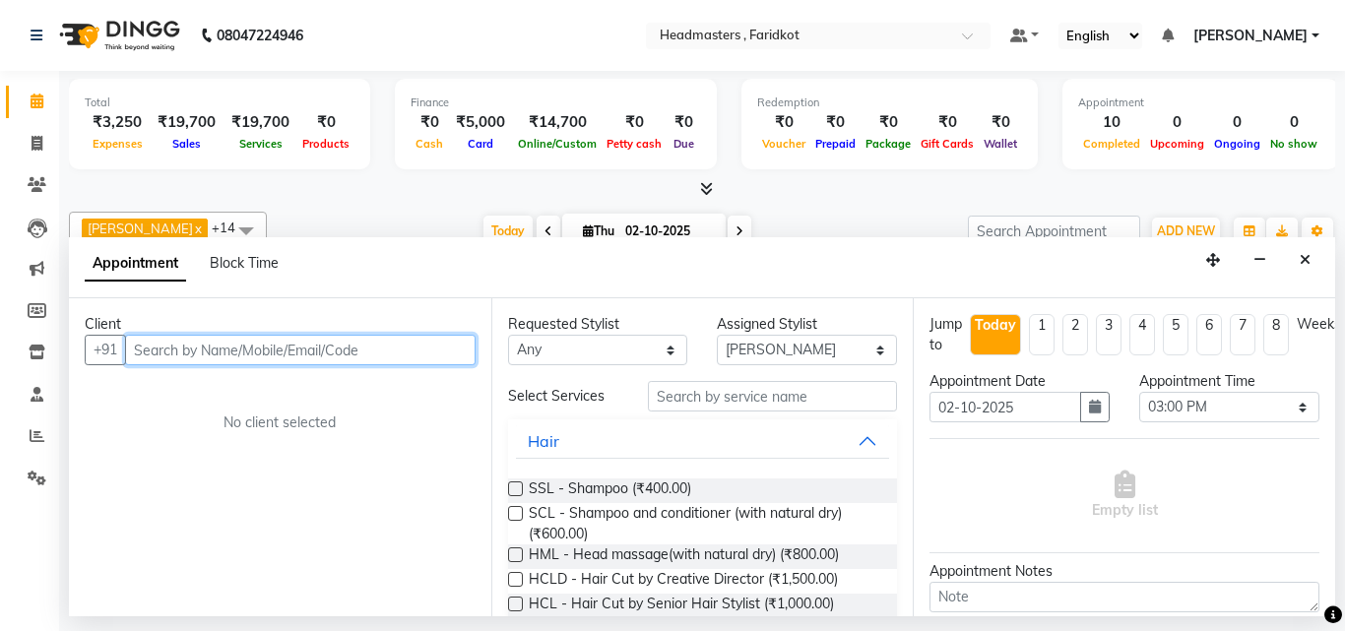
click at [236, 351] on input "text" at bounding box center [300, 350] width 350 height 31
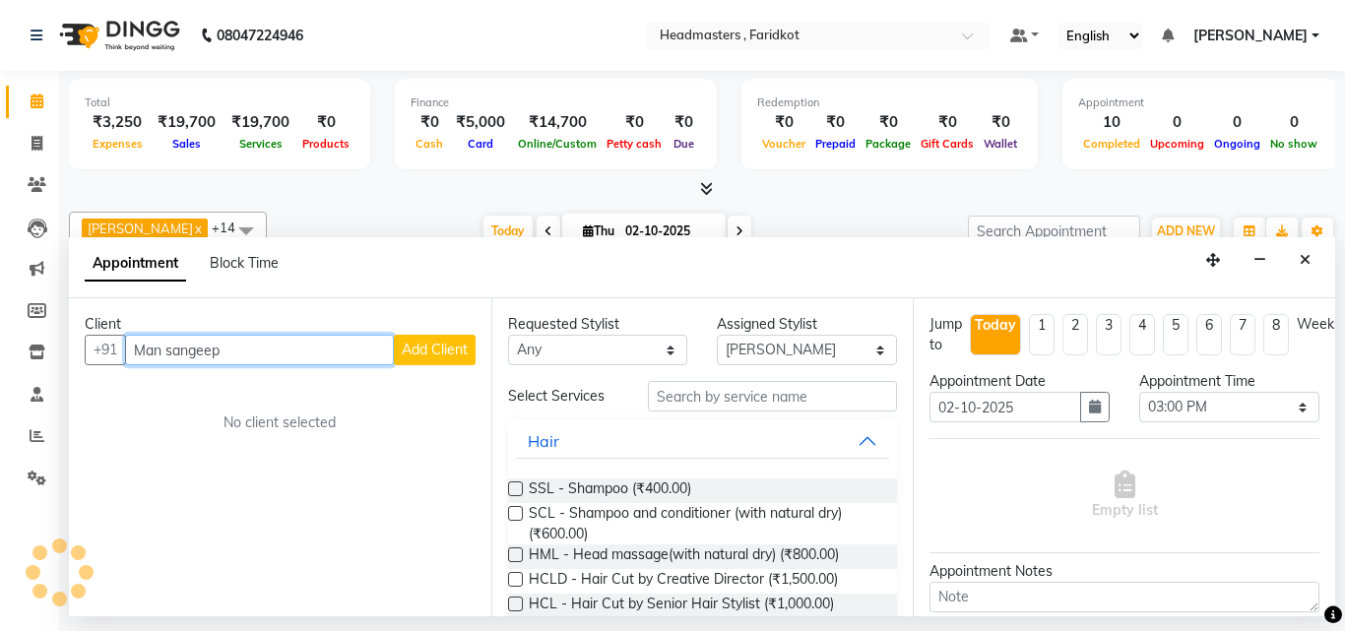
type input "Man sangeep"
click at [425, 350] on span "Add Client" at bounding box center [435, 350] width 66 height 18
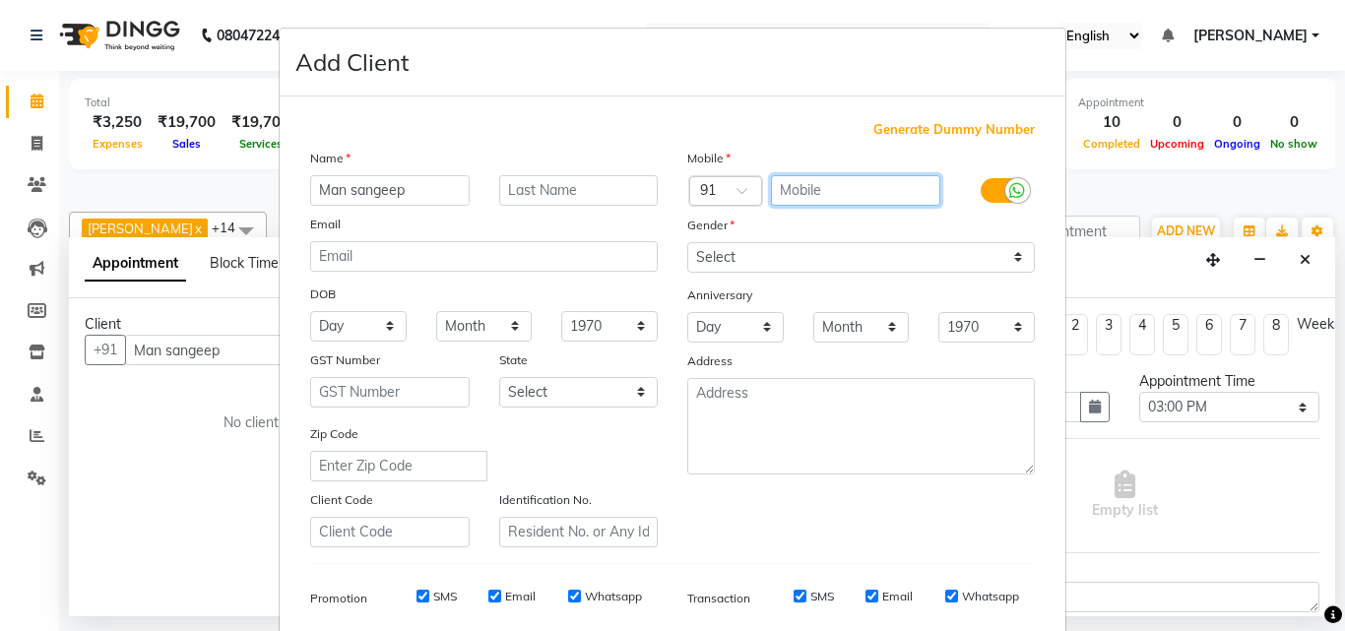
click at [789, 198] on input "text" at bounding box center [856, 190] width 170 height 31
type input "9876884925"
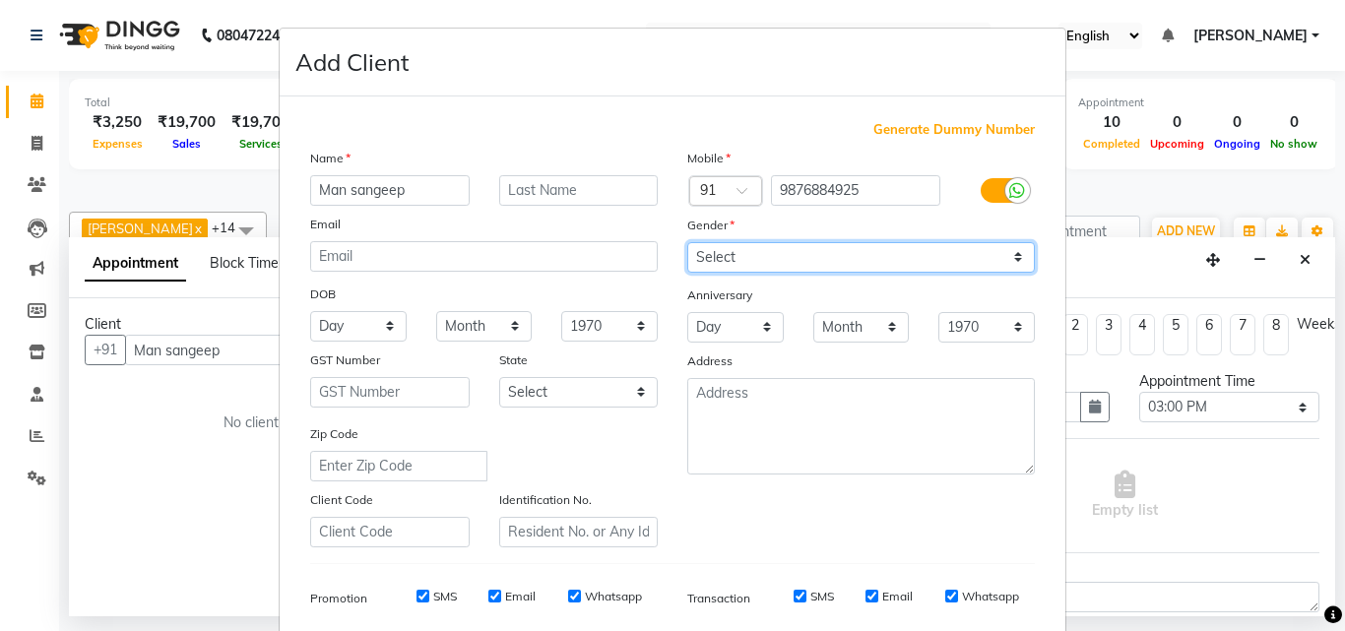
click at [838, 253] on select "Select Male Female Other Prefer Not To Say" at bounding box center [860, 257] width 347 height 31
select select "male"
click at [687, 242] on select "Select Male Female Other Prefer Not To Say" at bounding box center [860, 257] width 347 height 31
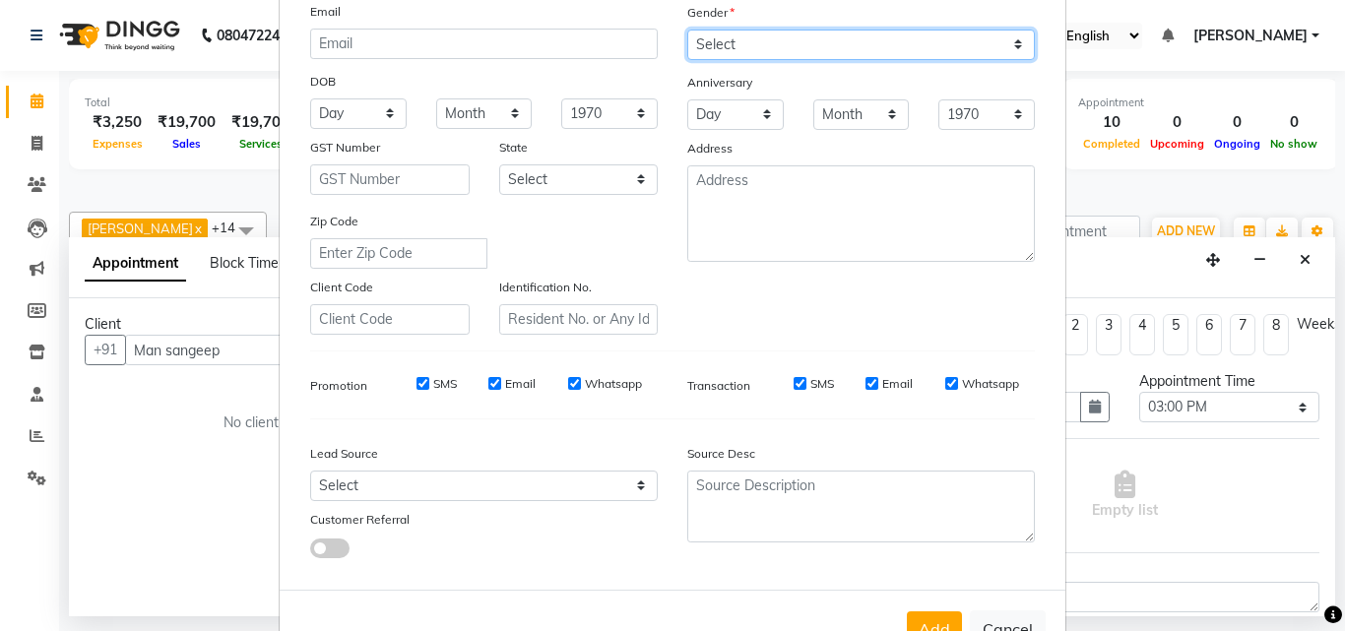
scroll to position [278, 0]
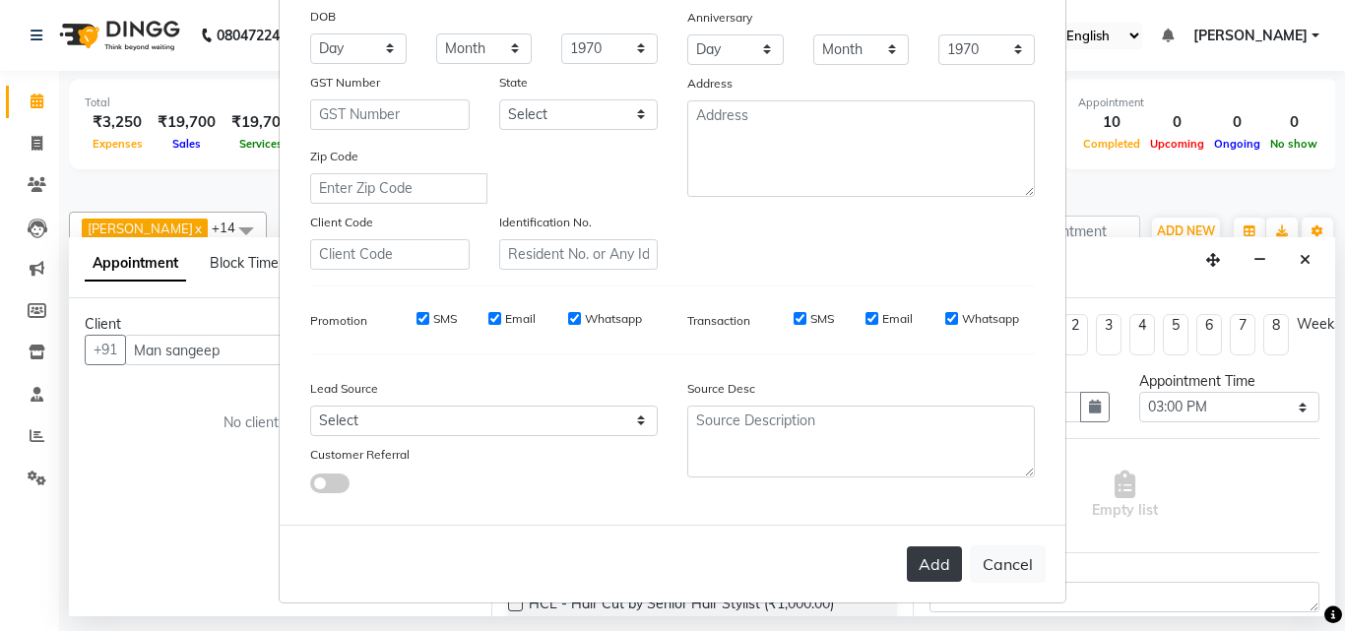
click at [908, 559] on button "Add" at bounding box center [934, 563] width 55 height 35
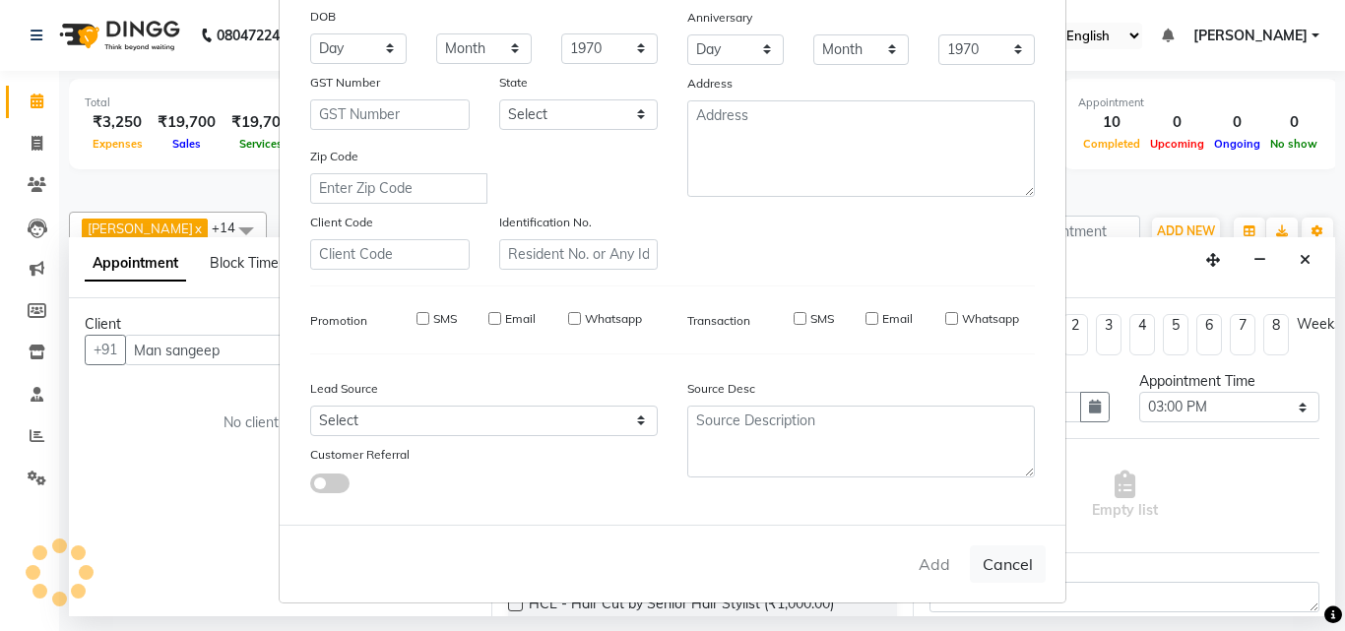
type input "9876884925"
select select
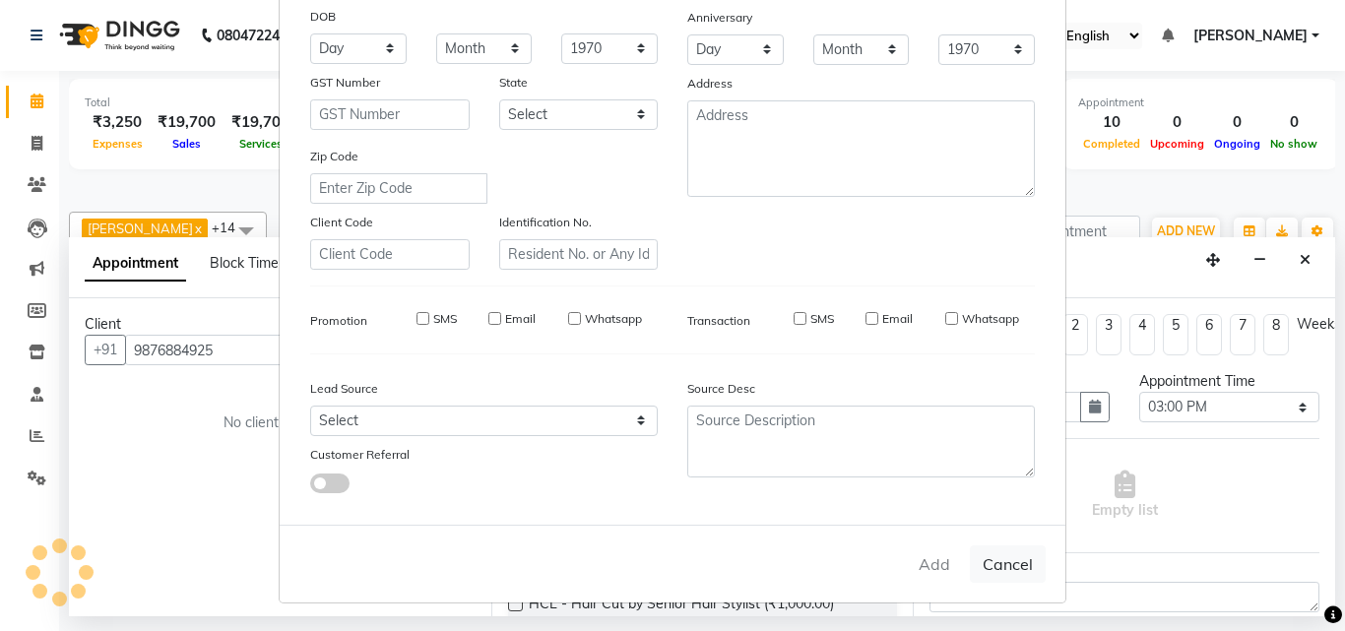
select select
checkbox input "false"
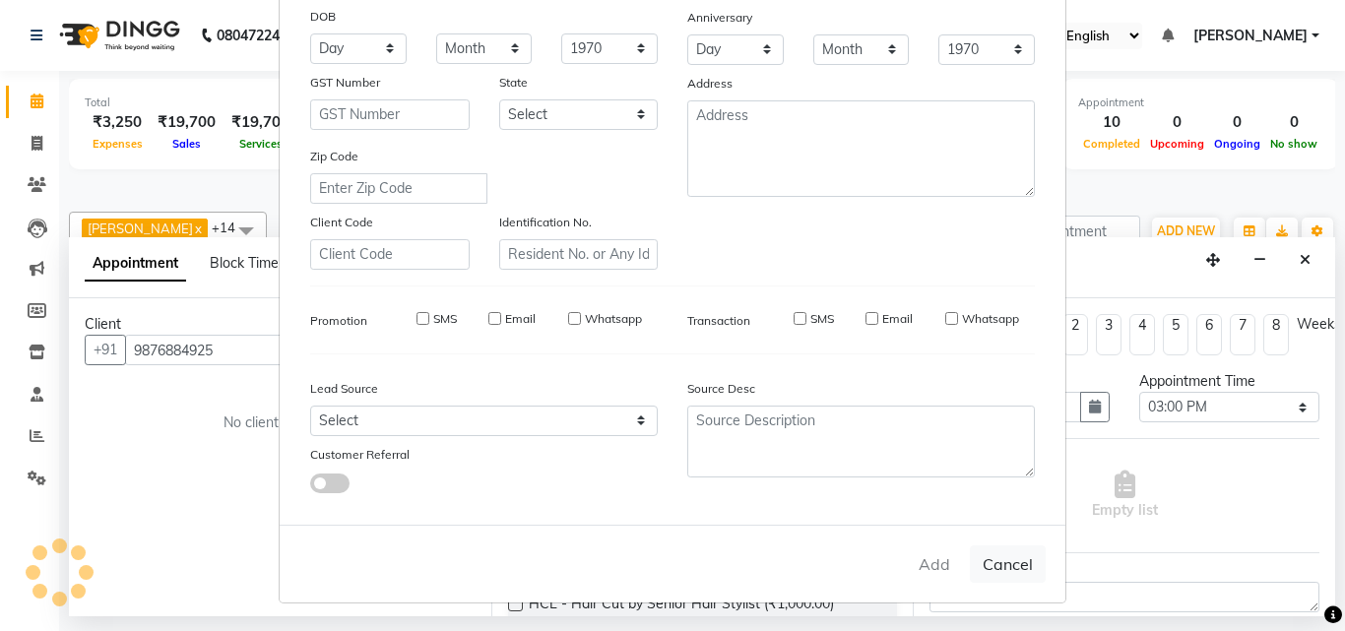
checkbox input "false"
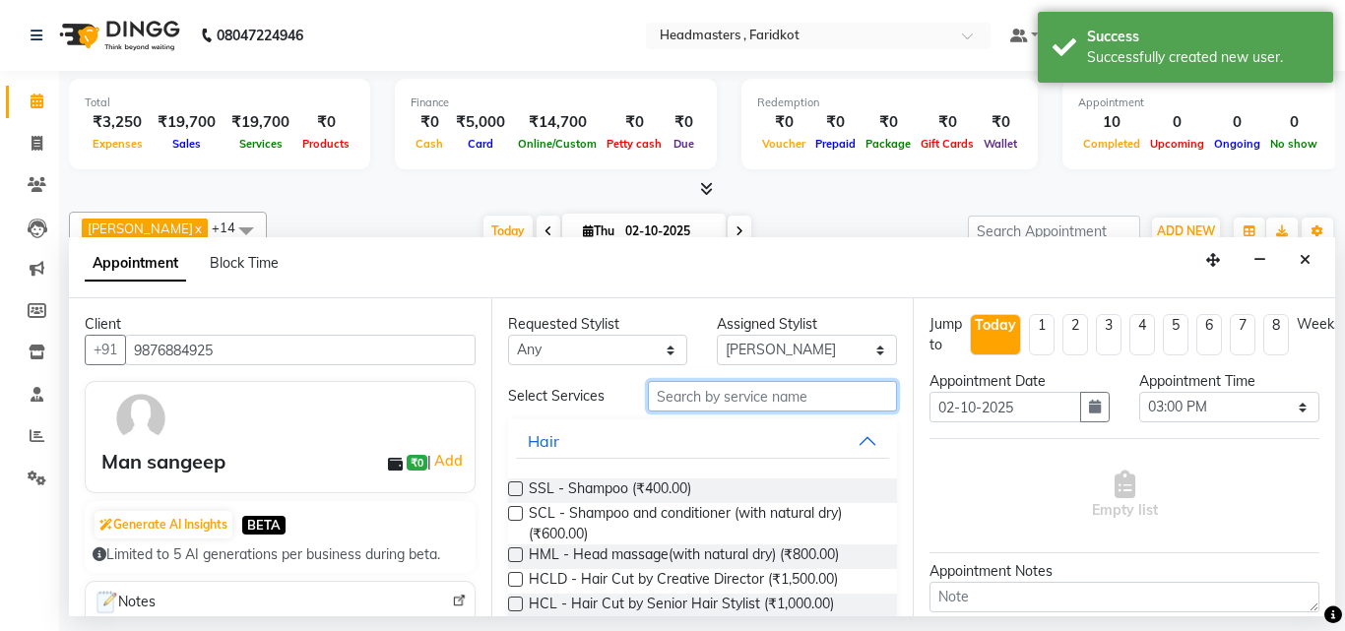
click at [778, 397] on input "text" at bounding box center [773, 396] width 250 height 31
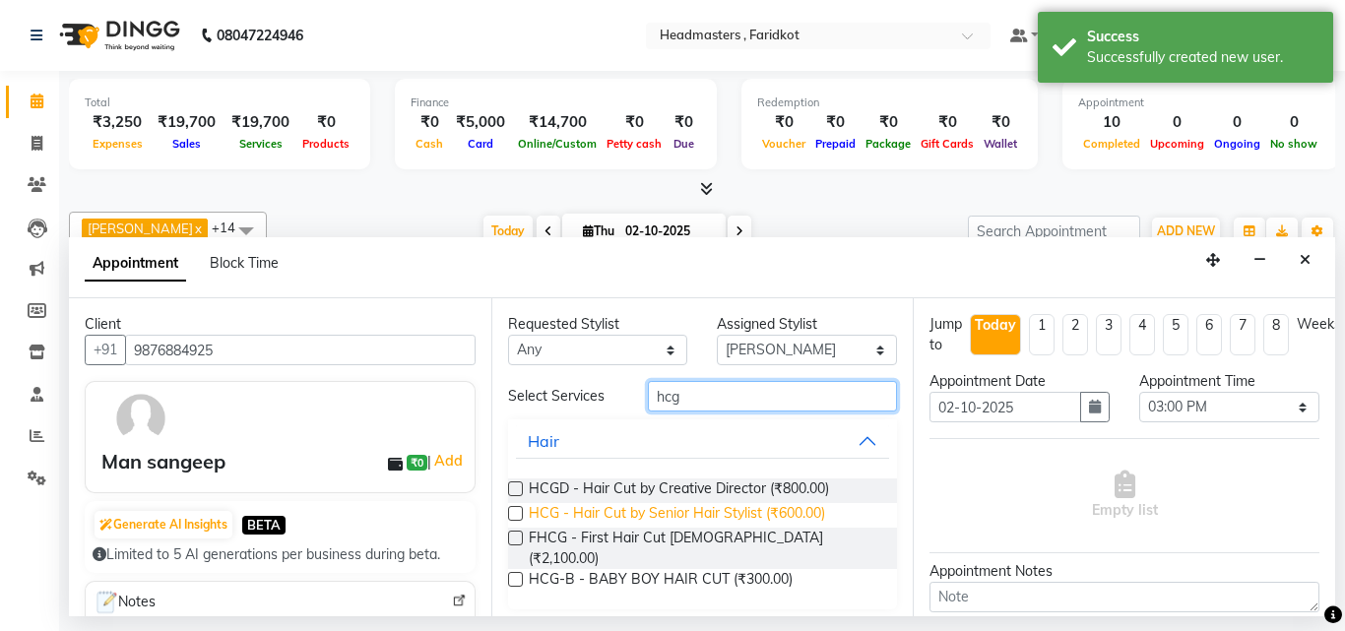
type input "hcg"
click at [743, 521] on span "HCG - Hair Cut by Senior Hair Stylist (₹600.00)" at bounding box center [677, 515] width 296 height 25
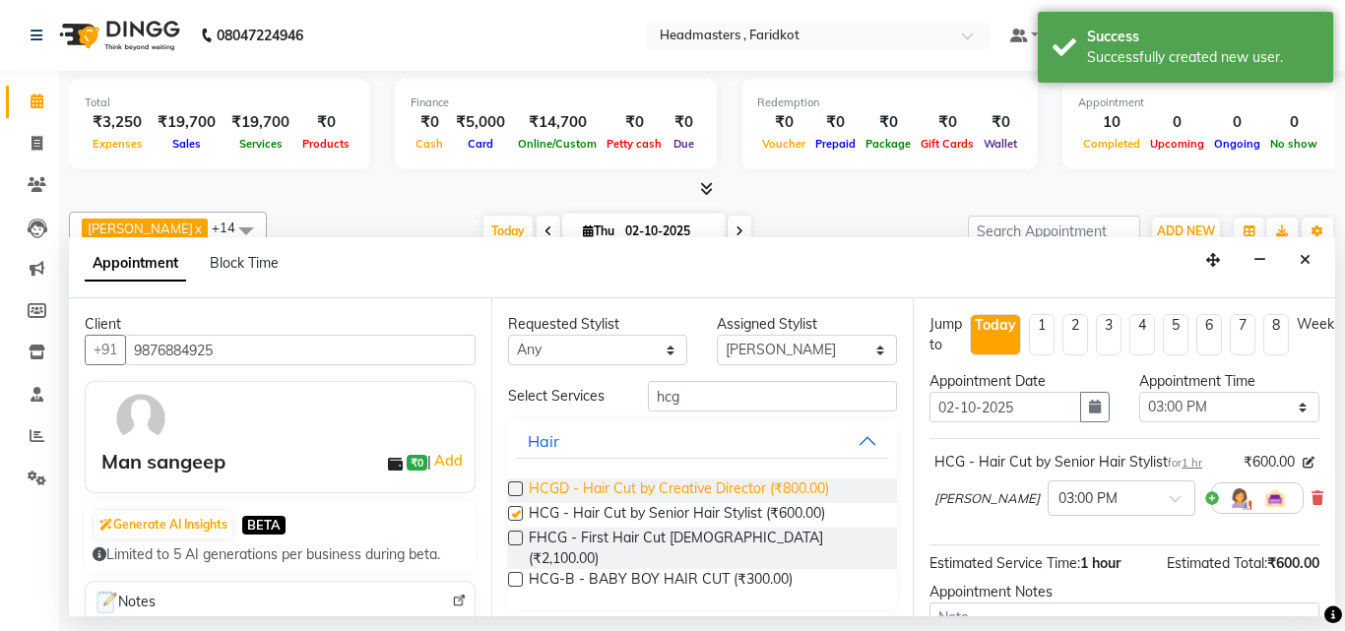
checkbox input "false"
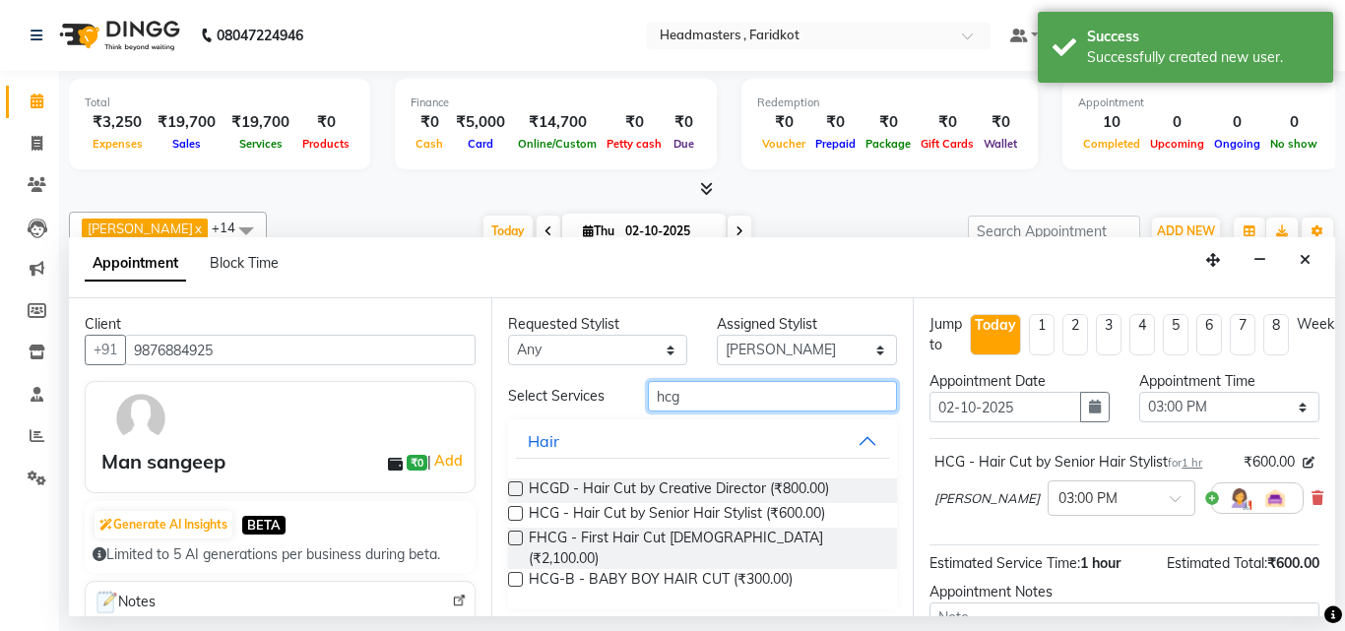
click at [730, 394] on input "hcg" at bounding box center [773, 396] width 250 height 31
type input "h"
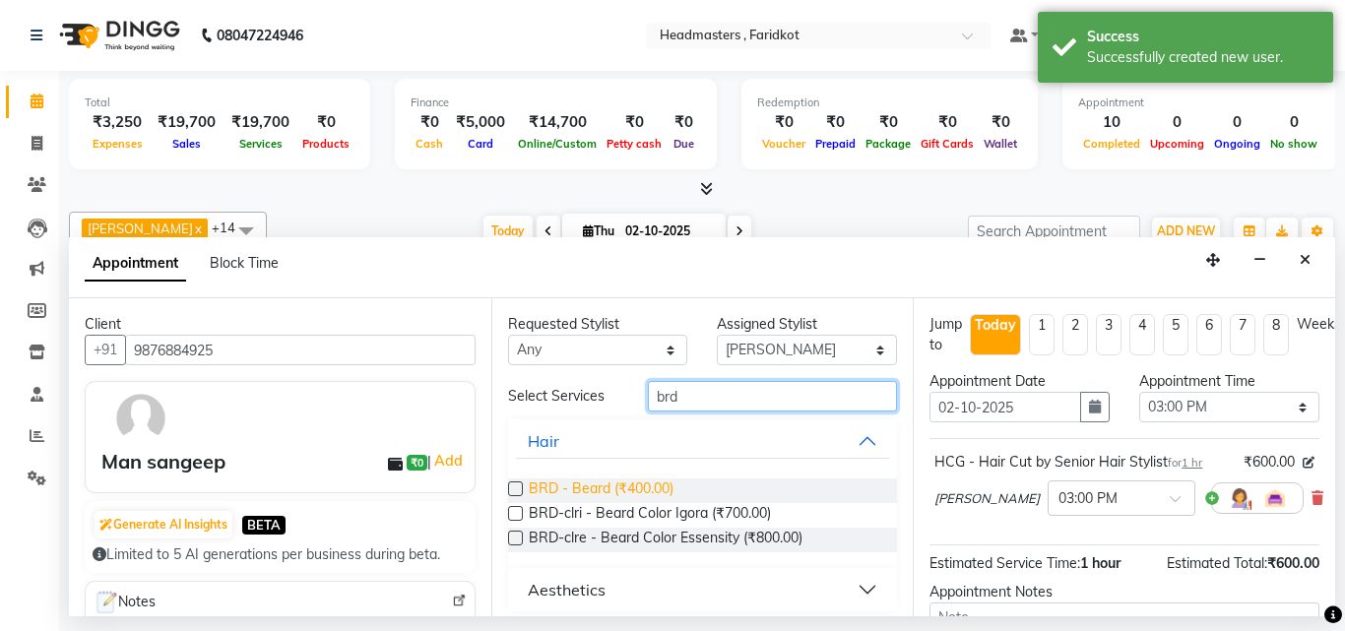
type input "brd"
click at [638, 487] on span "BRD - Beard (₹400.00)" at bounding box center [601, 490] width 145 height 25
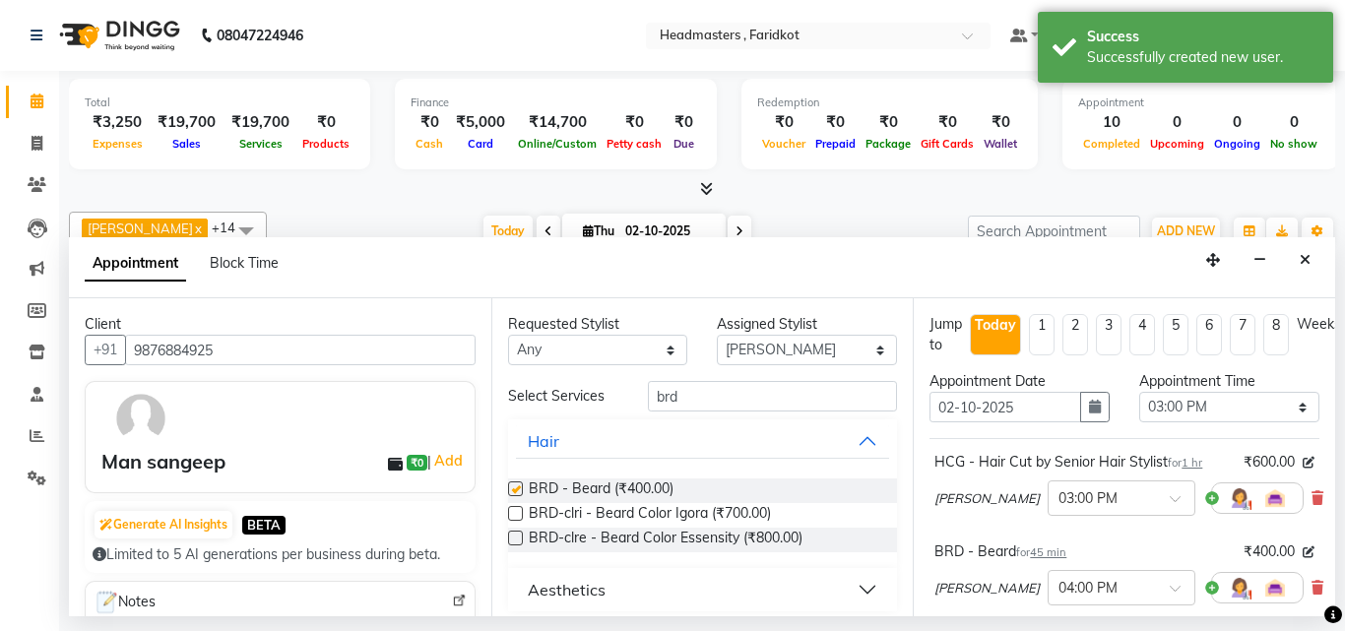
checkbox input "false"
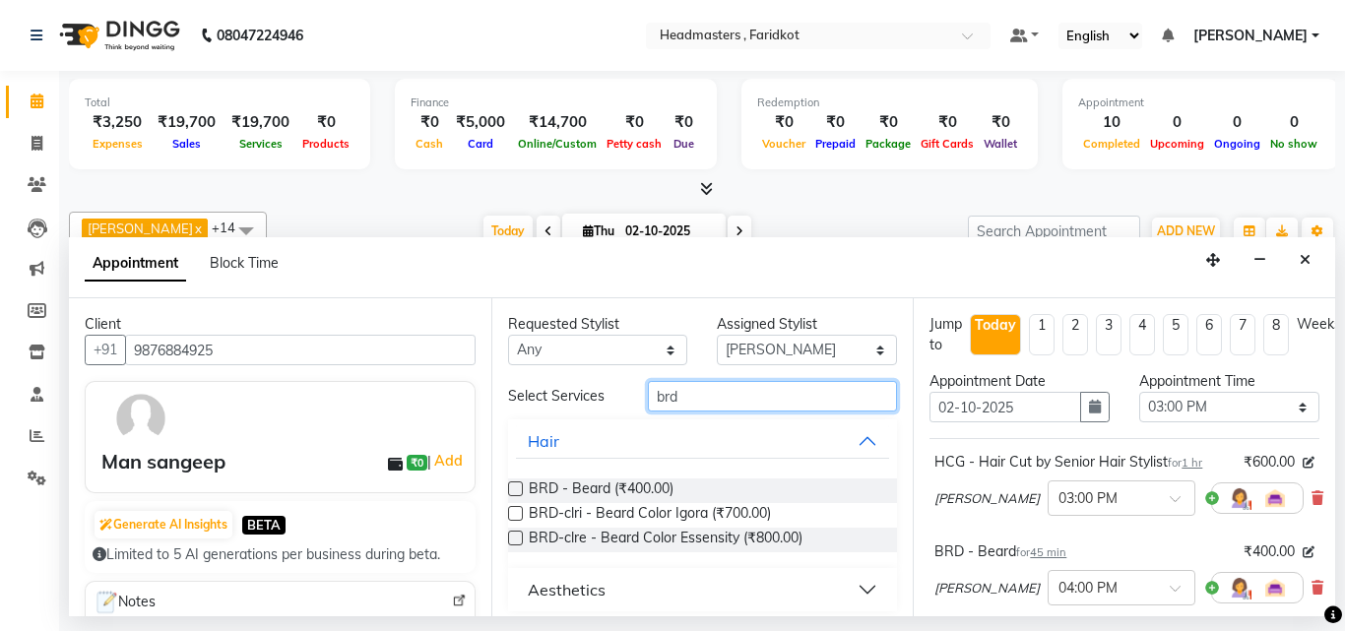
click at [702, 397] on input "brd" at bounding box center [773, 396] width 250 height 31
type input "b"
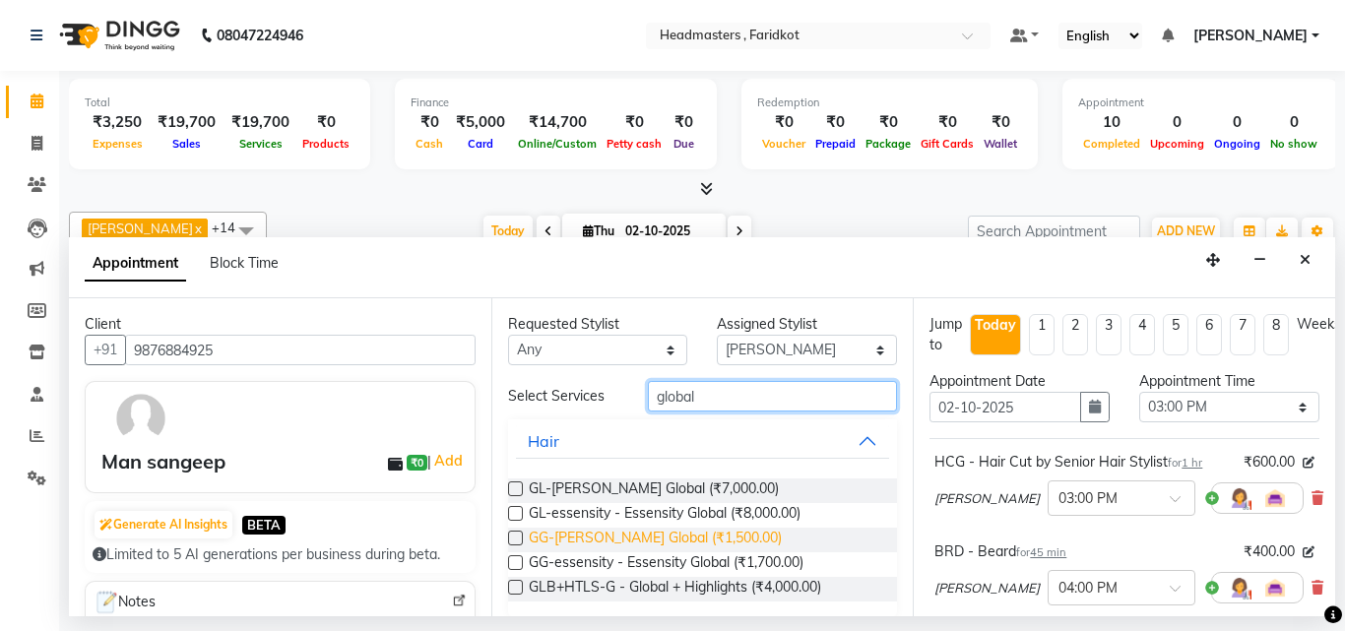
type input "global"
click at [696, 530] on span "GG-[PERSON_NAME] Global (₹1,500.00)" at bounding box center [655, 540] width 253 height 25
checkbox input "false"
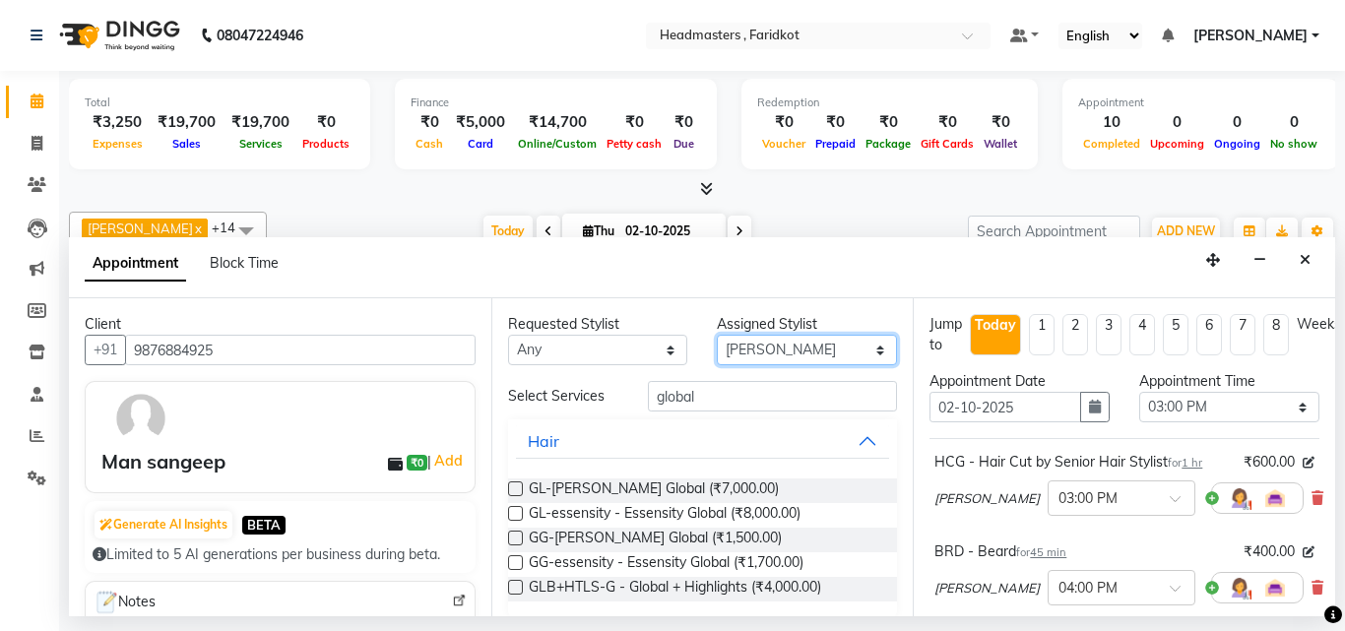
click at [753, 360] on select "Select Anu Azam Geetanjali Gulzar Jagdeep Singh Jagjeet Jasdeep jashan Jashan K…" at bounding box center [807, 350] width 180 height 31
select select "76902"
click at [717, 335] on select "Select Anu Azam Geetanjali Gulzar Jagdeep Singh Jagjeet Jasdeep jashan Jashan K…" at bounding box center [807, 350] width 180 height 31
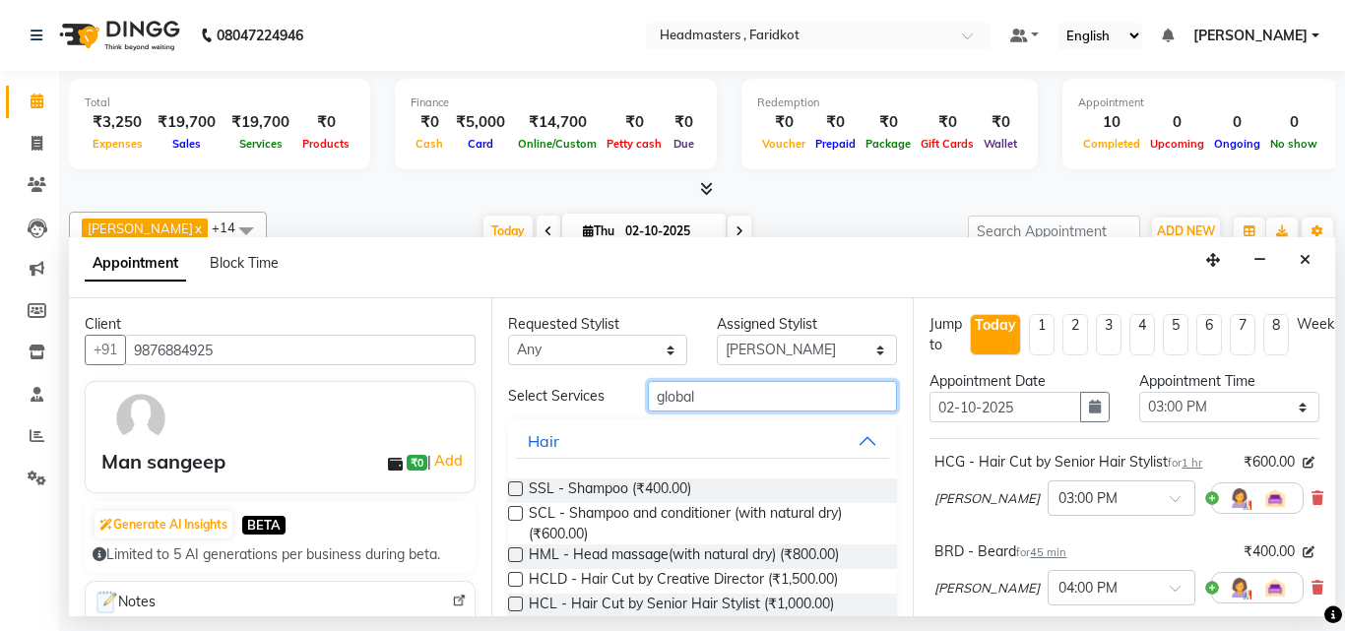
click at [769, 401] on input "global" at bounding box center [773, 396] width 250 height 31
type input "g"
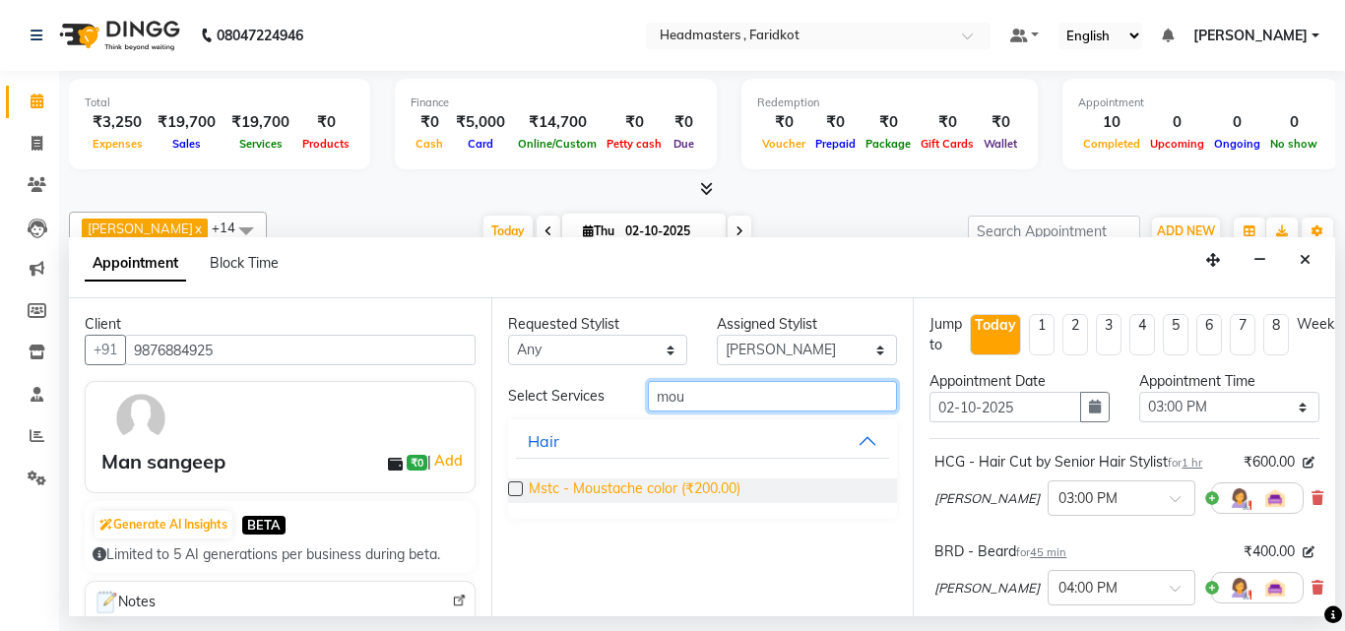
type input "mou"
click at [680, 492] on span "Mstc - Moustache color (₹200.00)" at bounding box center [635, 490] width 212 height 25
checkbox input "false"
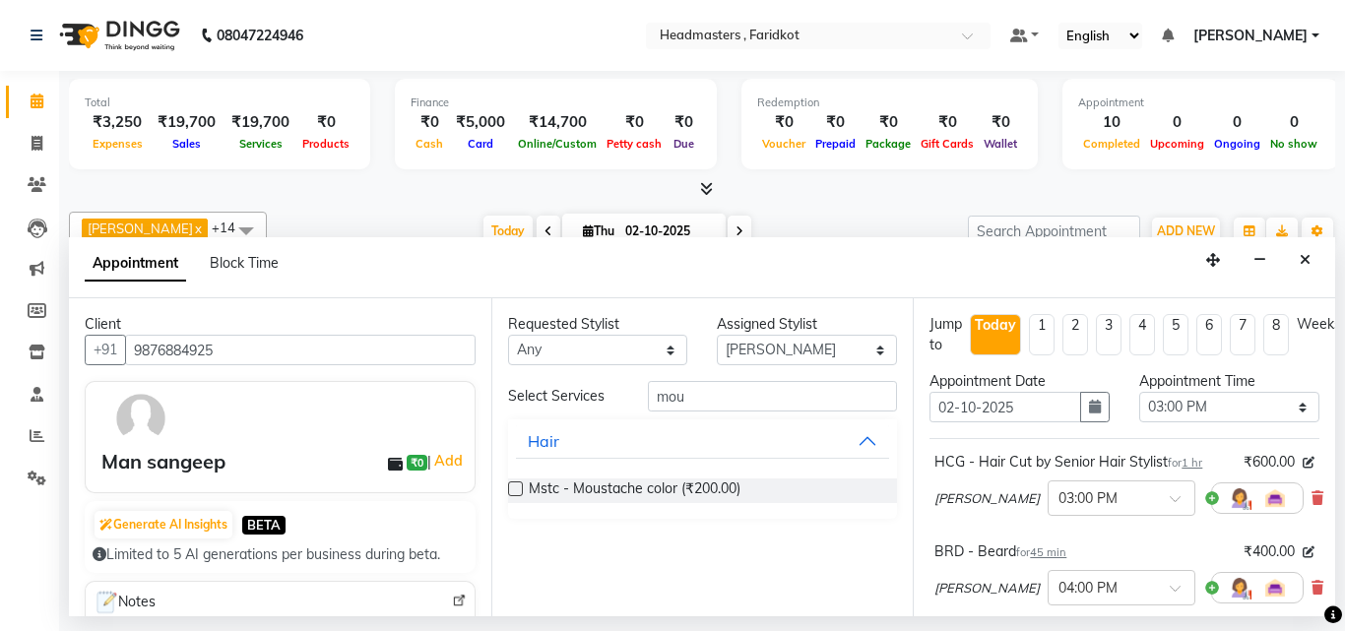
click at [749, 413] on div "Select Services mou Hair Mstc - Moustache color (₹200.00)" at bounding box center [703, 450] width 390 height 138
click at [749, 403] on input "mou" at bounding box center [773, 396] width 250 height 31
type input "m"
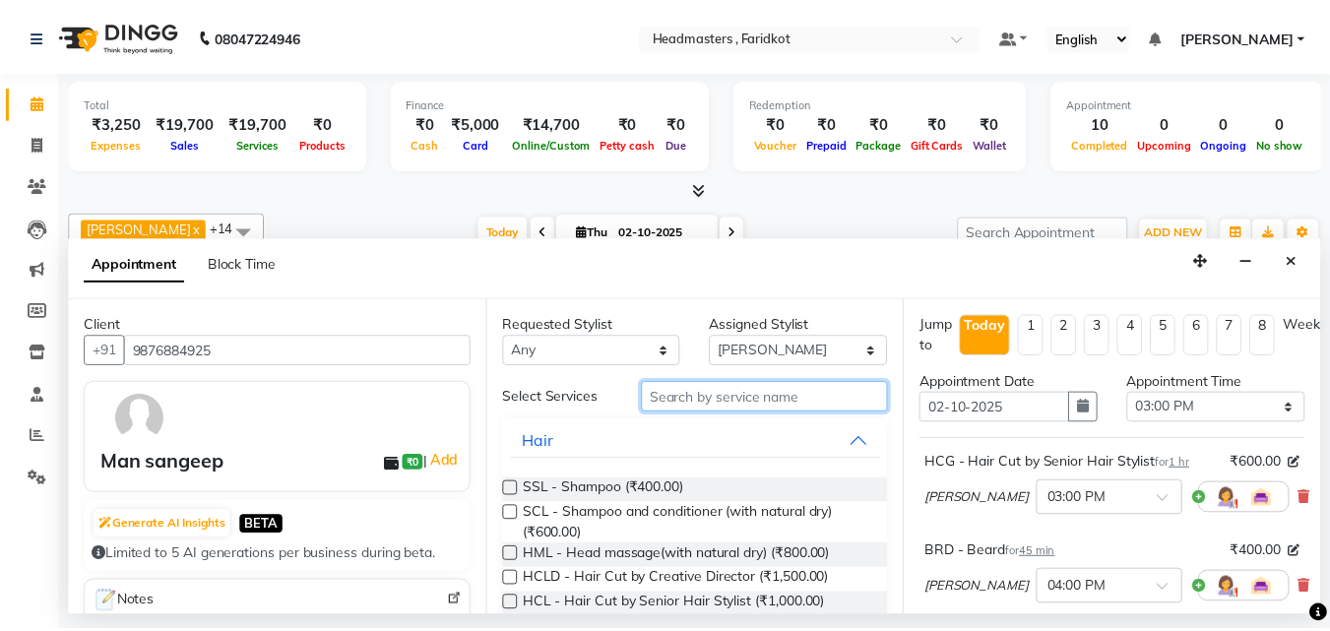
scroll to position [472, 0]
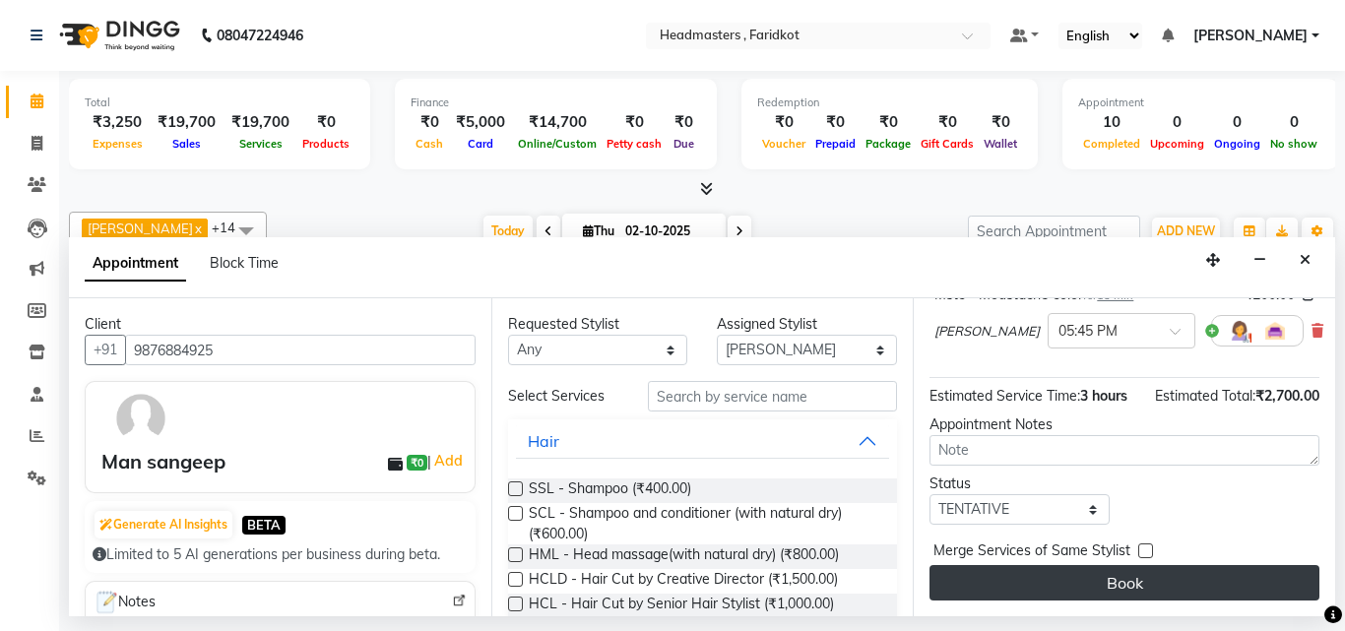
click at [1089, 565] on button "Book" at bounding box center [1124, 582] width 390 height 35
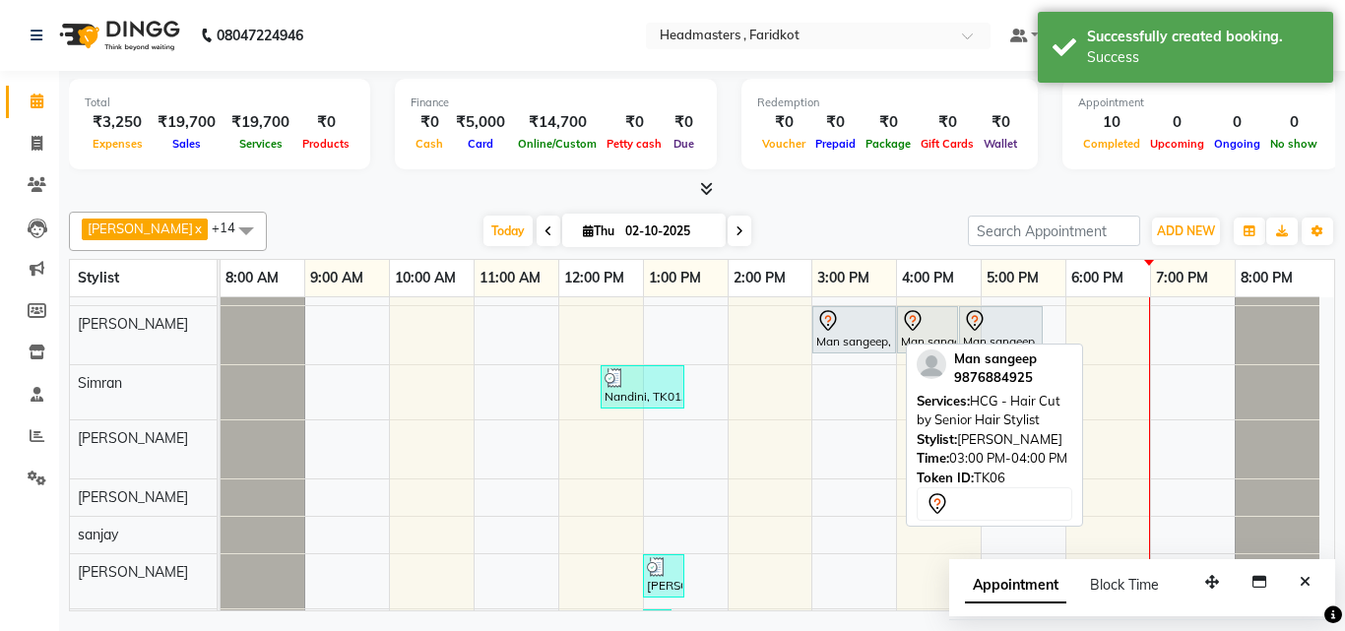
click at [875, 334] on div "Man sangeep, TK06, 03:00 PM-04:00 PM, HCG - Hair Cut by Senior Hair Stylist" at bounding box center [854, 329] width 80 height 41
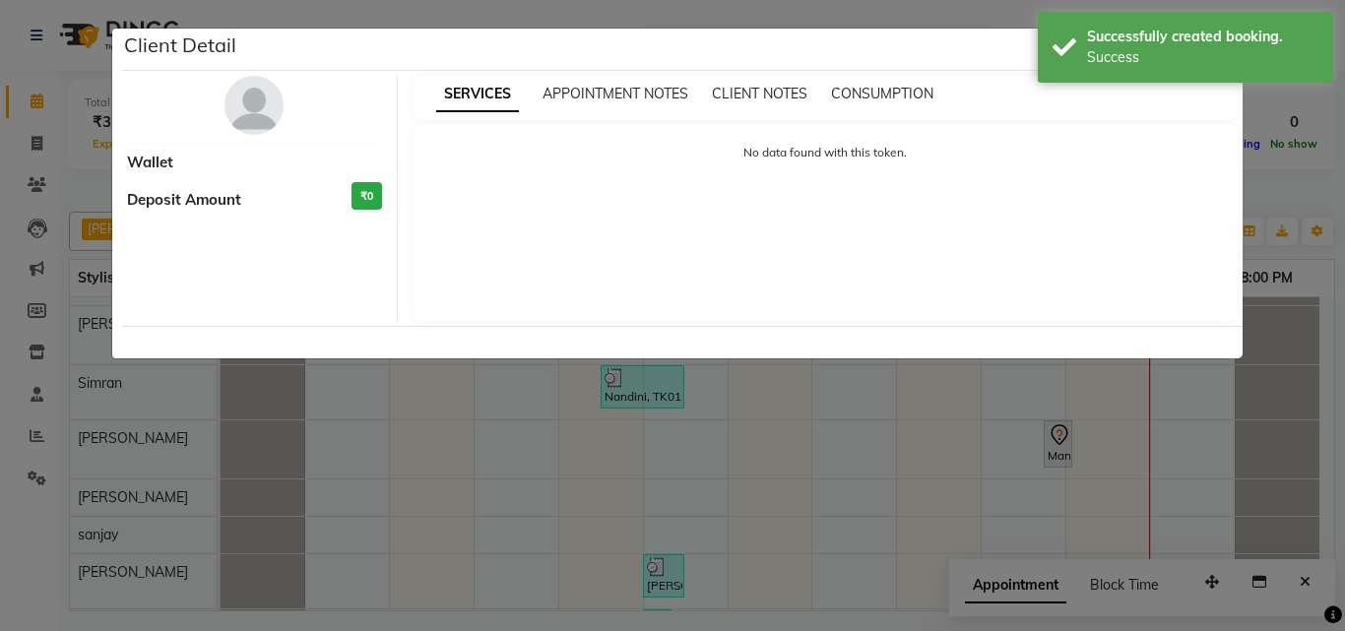
select select "7"
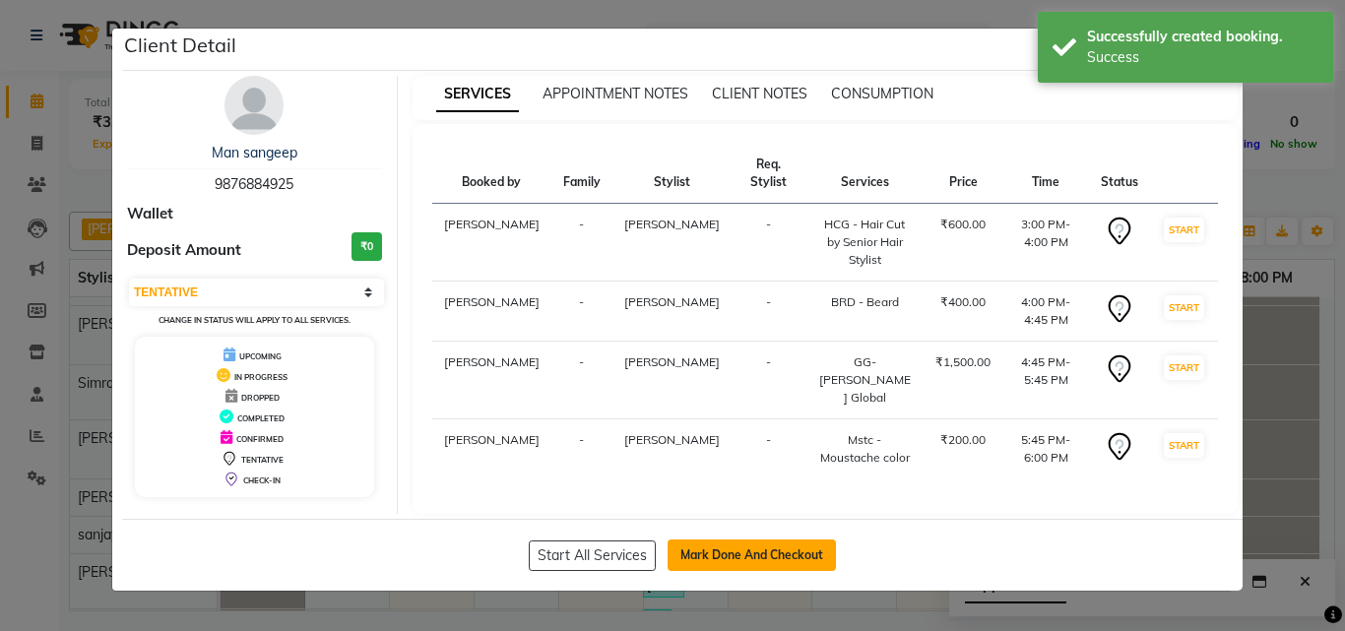
click at [788, 539] on button "Mark Done And Checkout" at bounding box center [751, 555] width 168 height 32
select select "service"
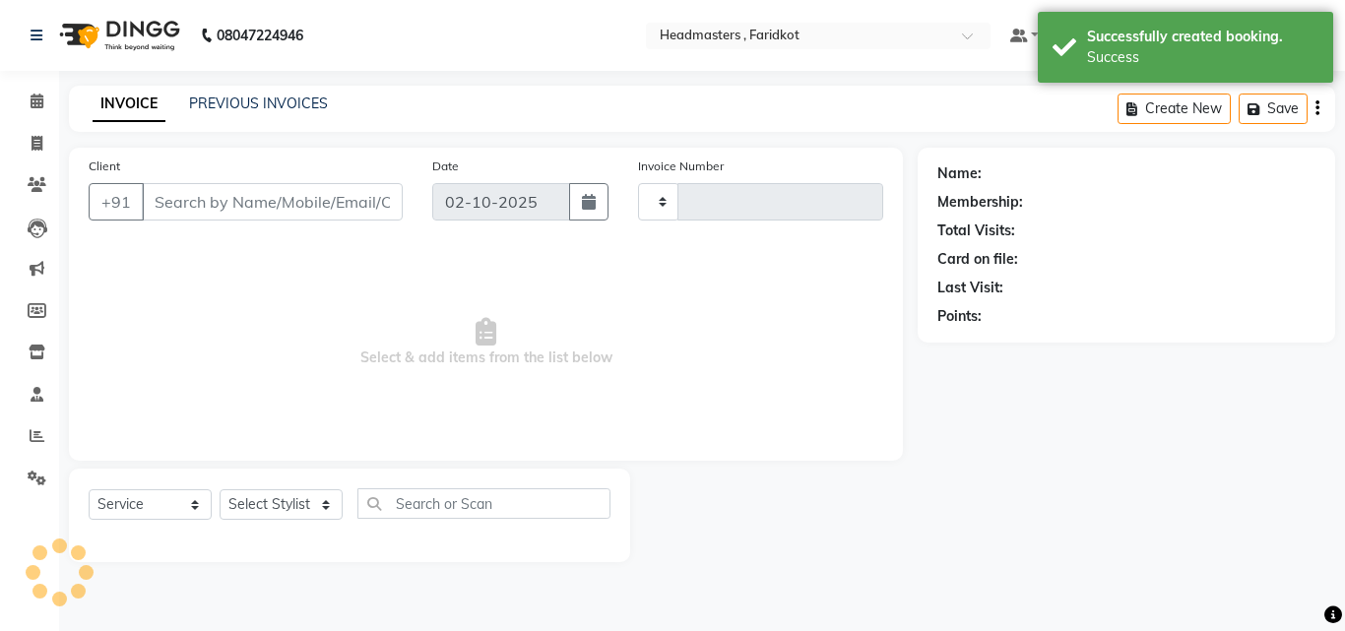
type input "1363"
select select "7919"
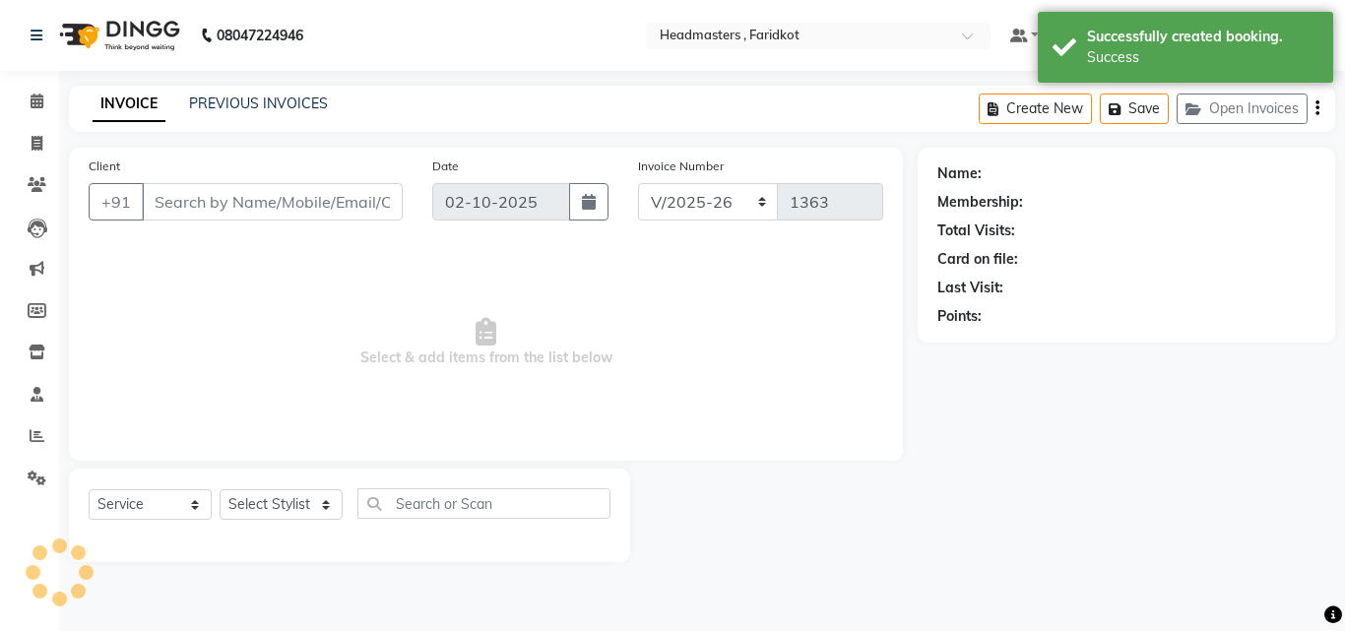
type input "9876884925"
select select "76902"
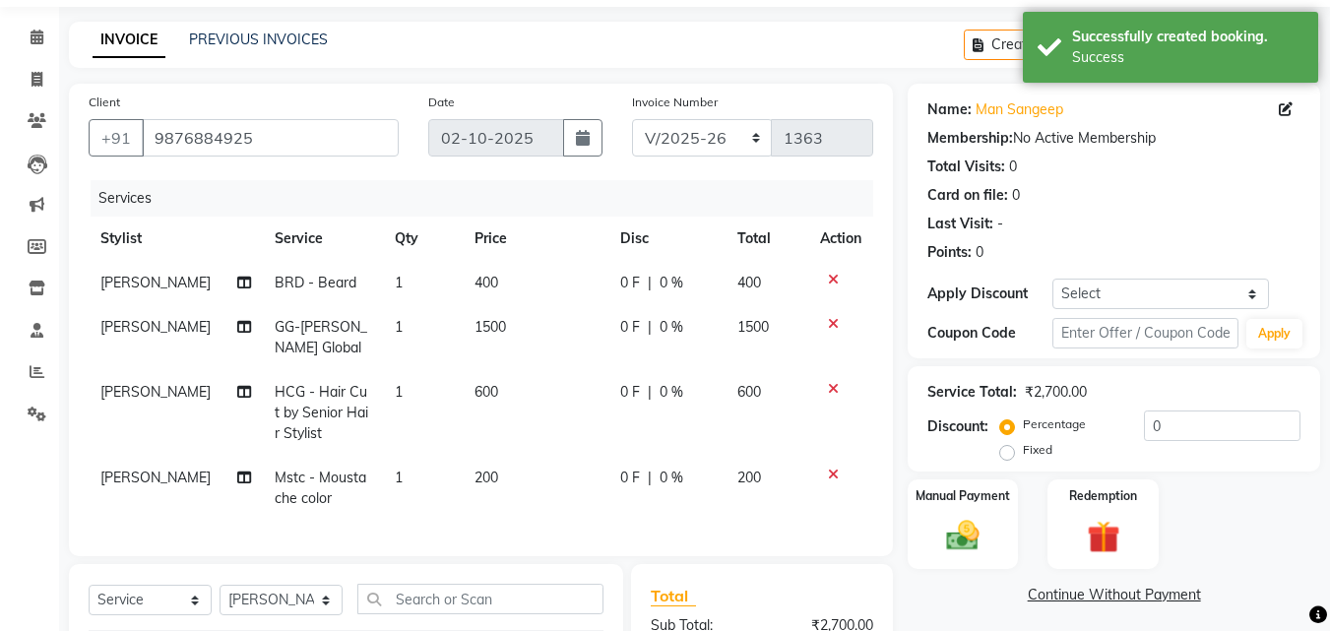
scroll to position [98, 0]
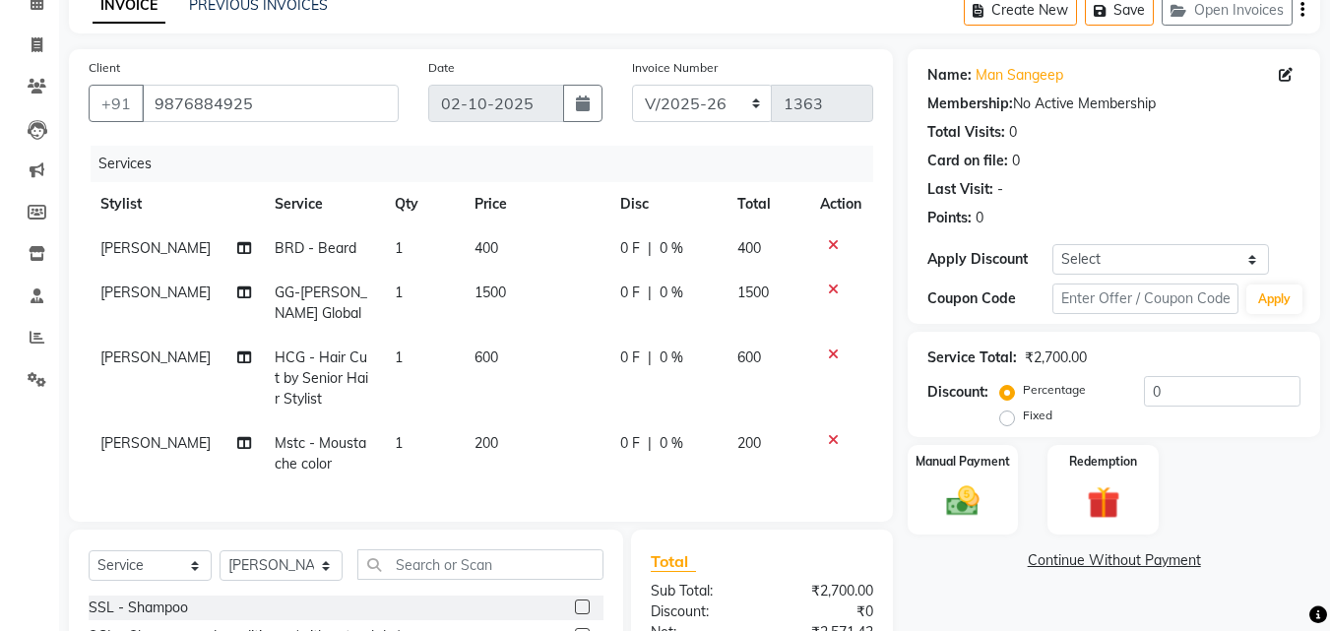
click at [668, 245] on span "0 %" at bounding box center [672, 248] width 24 height 21
select select "76900"
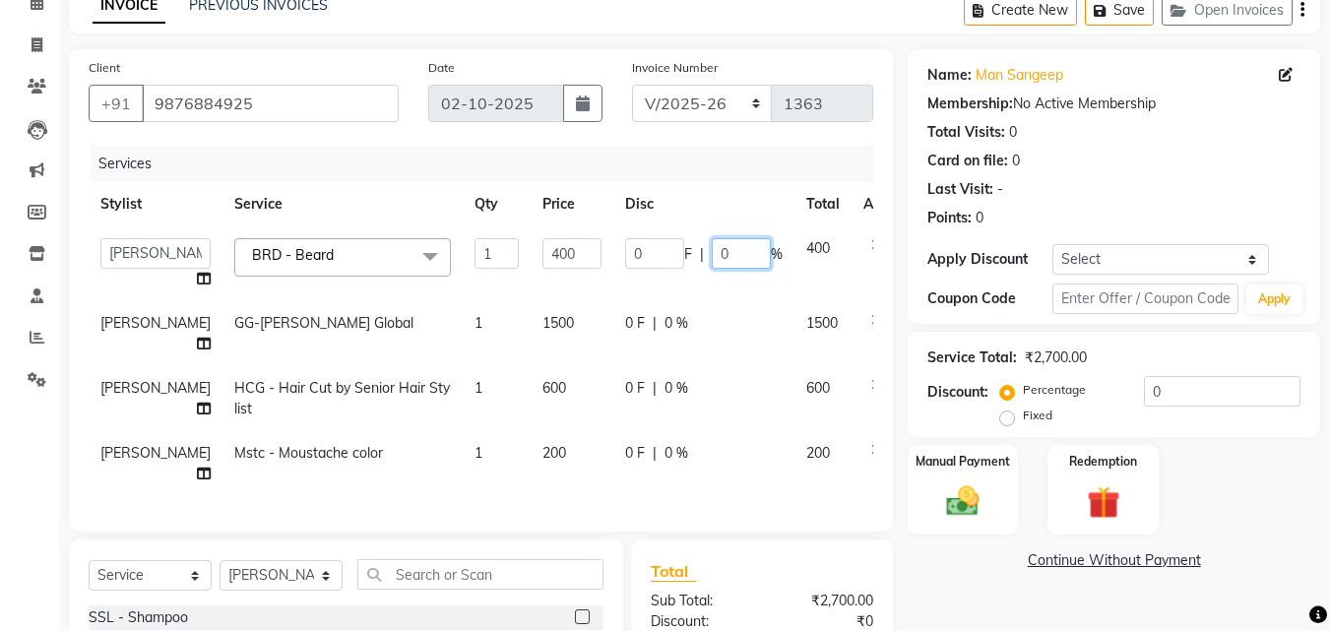
click at [712, 255] on input "0" at bounding box center [741, 253] width 59 height 31
type input "050"
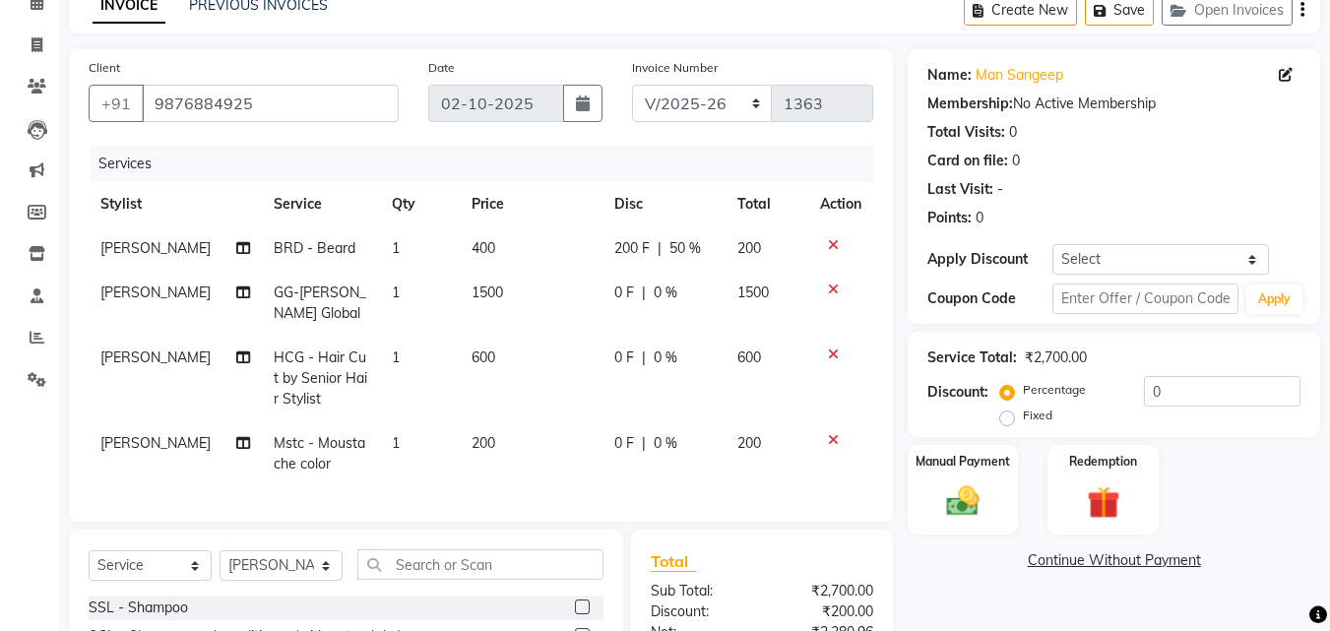
click at [625, 334] on td "0 F | 0 %" at bounding box center [663, 303] width 123 height 65
select select "76900"
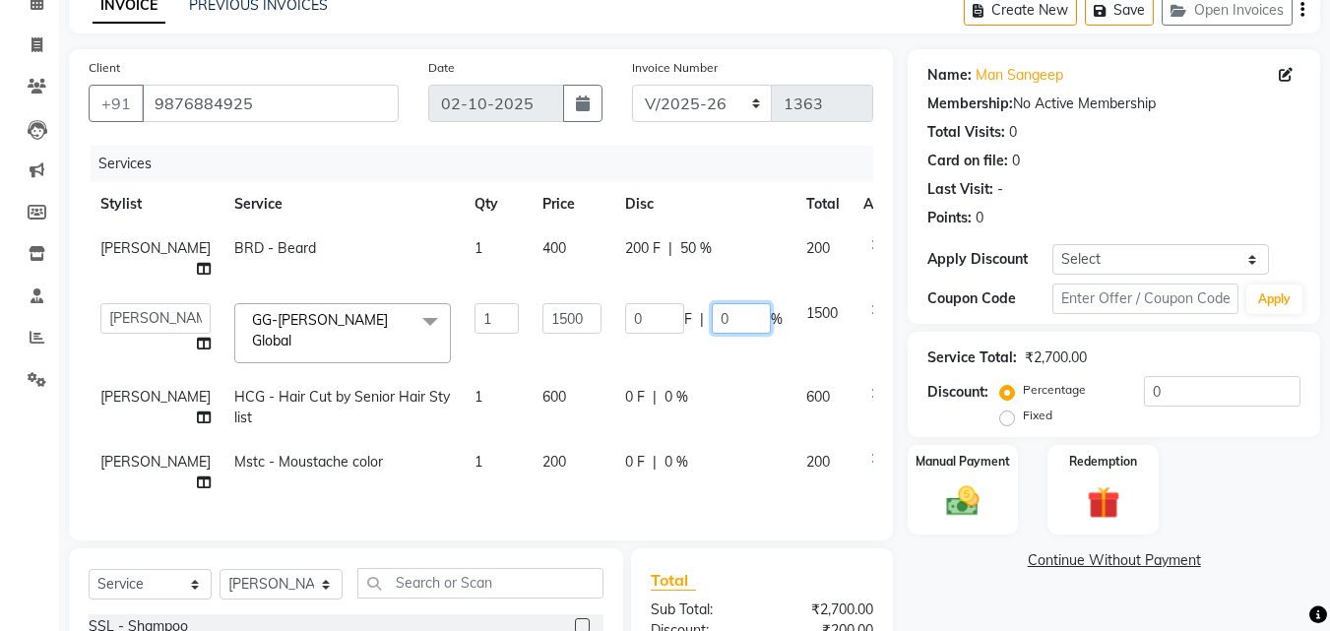
click at [712, 303] on input "0" at bounding box center [741, 318] width 59 height 31
type input "030"
click at [629, 375] on td "0 F | 0 %" at bounding box center [703, 407] width 181 height 65
select select "76900"
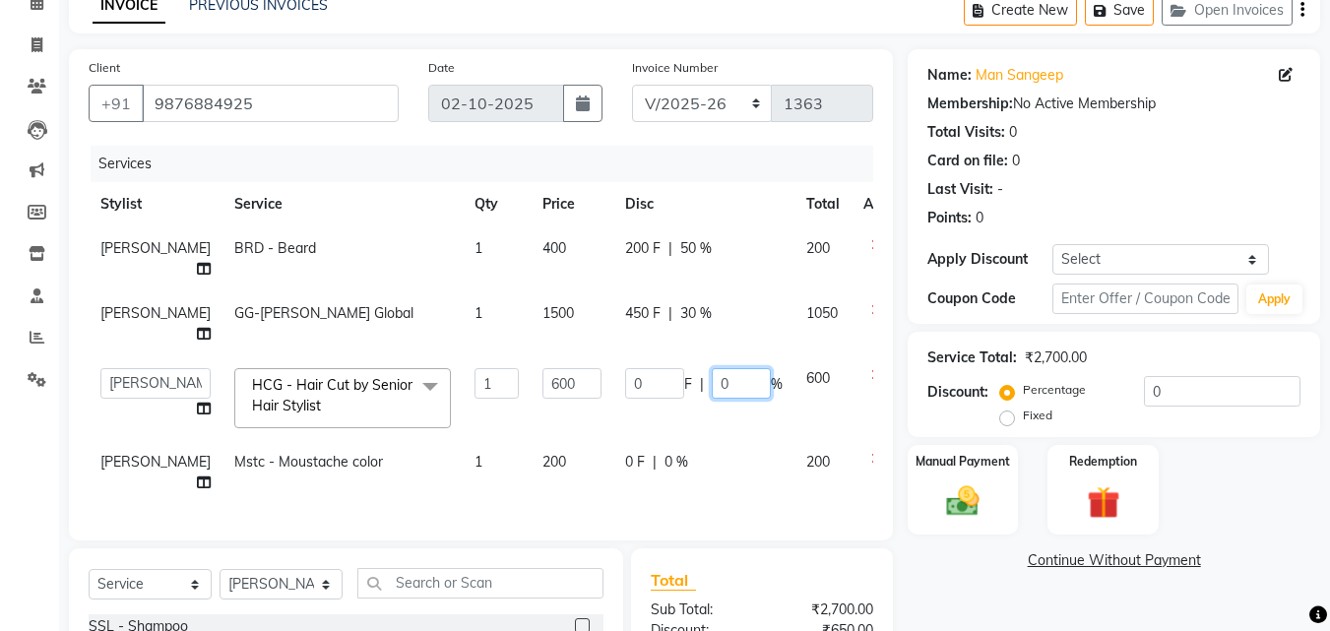
click at [712, 368] on input "0" at bounding box center [741, 383] width 59 height 31
type input "050"
click at [640, 440] on td "0 F | 0 %" at bounding box center [703, 472] width 181 height 65
select select "76902"
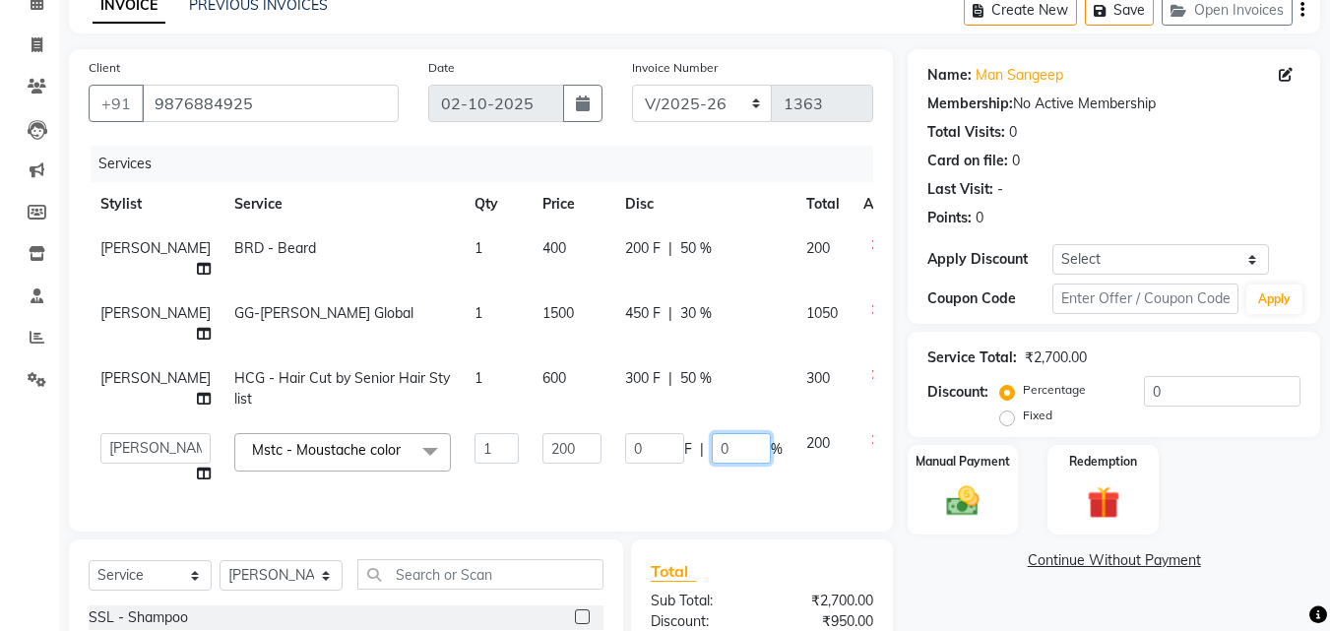
click at [712, 452] on input "0" at bounding box center [741, 448] width 59 height 31
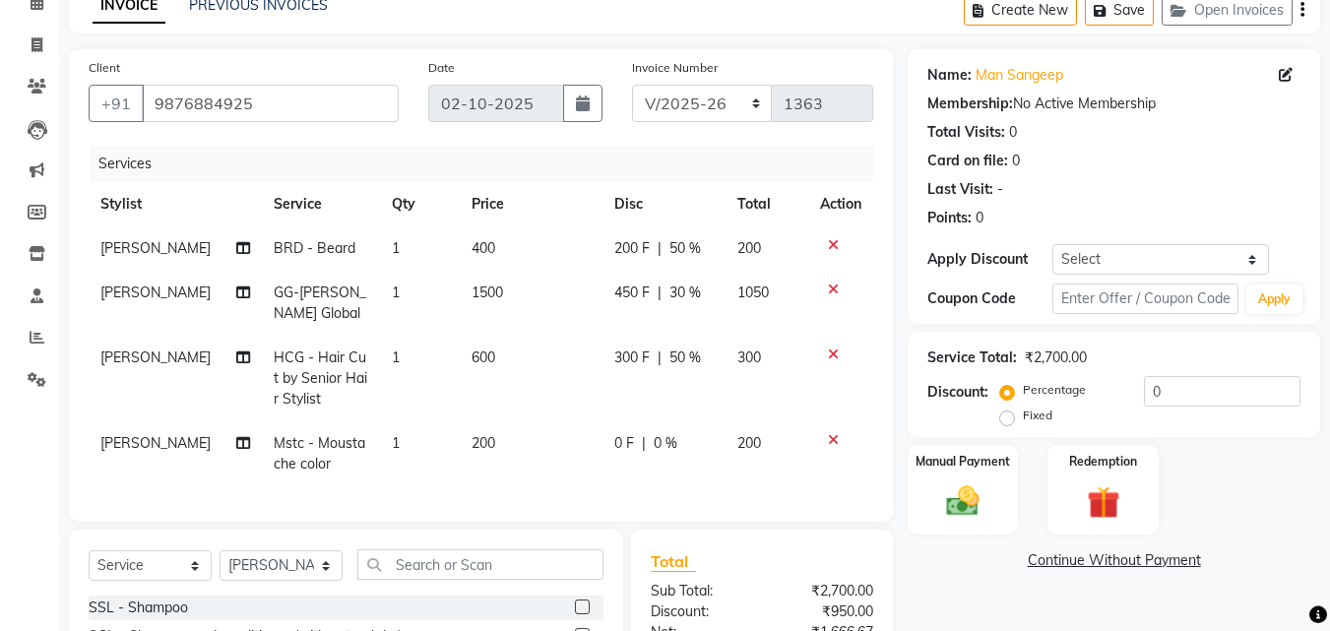
click at [511, 436] on td "200" at bounding box center [532, 453] width 144 height 65
select select "76902"
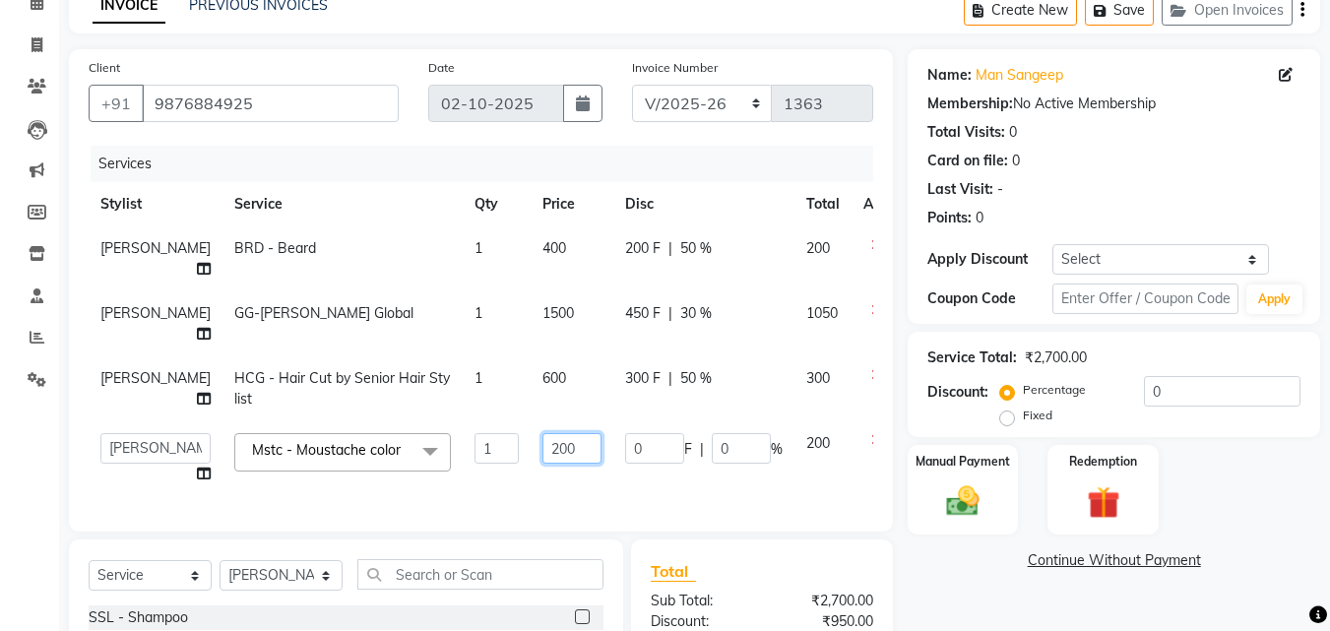
click at [542, 445] on input "200" at bounding box center [571, 448] width 59 height 31
type input "2"
type input "400"
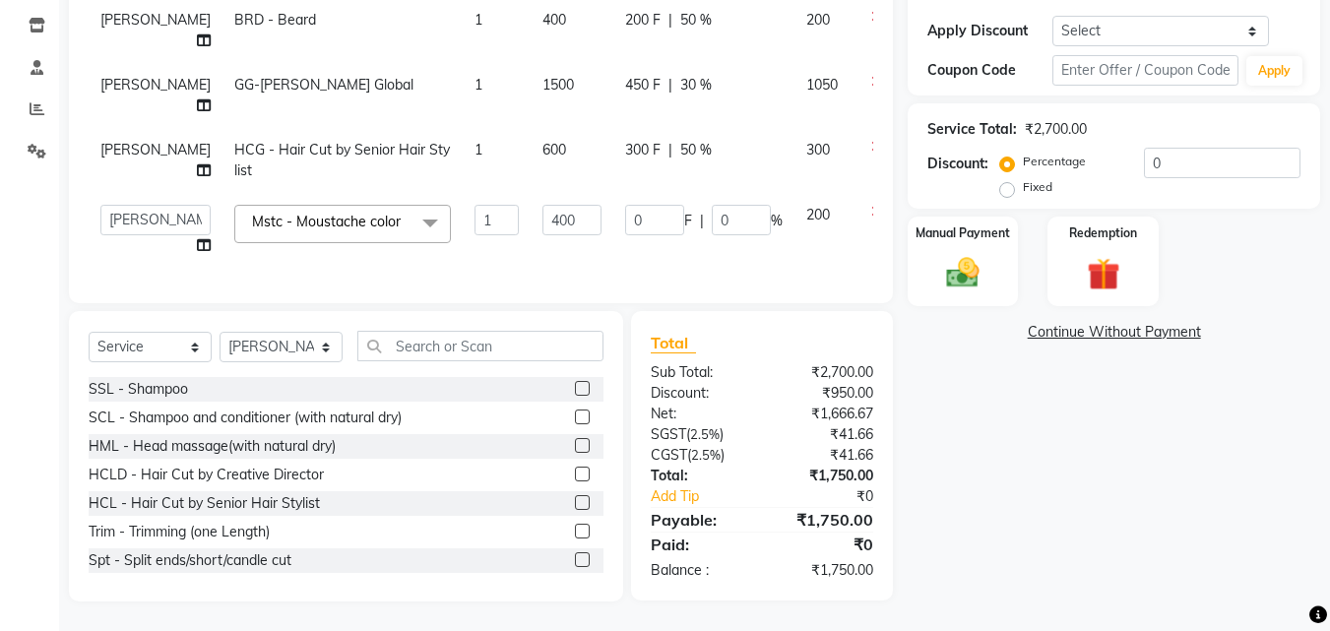
scroll to position [332, 0]
click at [1018, 516] on div "Name: Man Sangeep Membership: No Active Membership Total Visits: 0 Card on file…" at bounding box center [1121, 211] width 427 height 781
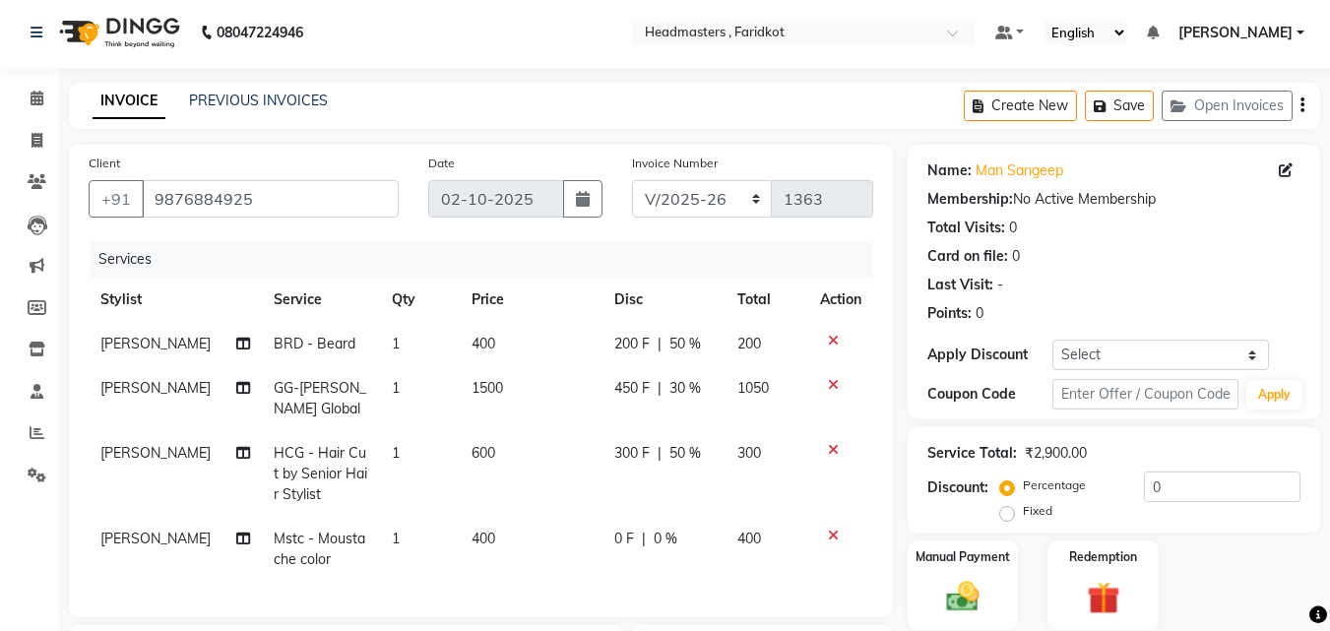
scroll to position [0, 0]
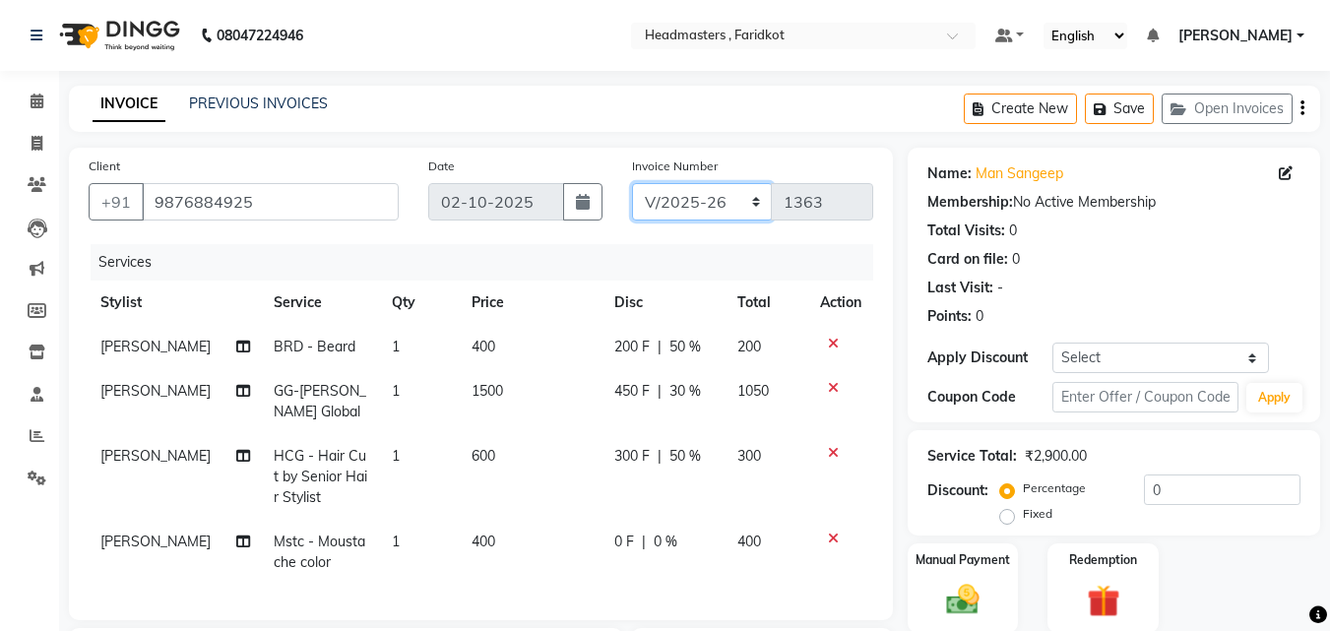
click at [735, 195] on select "RET/2025-26 V/2025-26" at bounding box center [702, 201] width 141 height 37
select select "9086"
click at [632, 183] on select "RET/2025-26 V/2025-26" at bounding box center [702, 201] width 141 height 37
type input "0004"
click at [662, 190] on select "RET/2025-26 V/2025-26" at bounding box center [702, 201] width 141 height 37
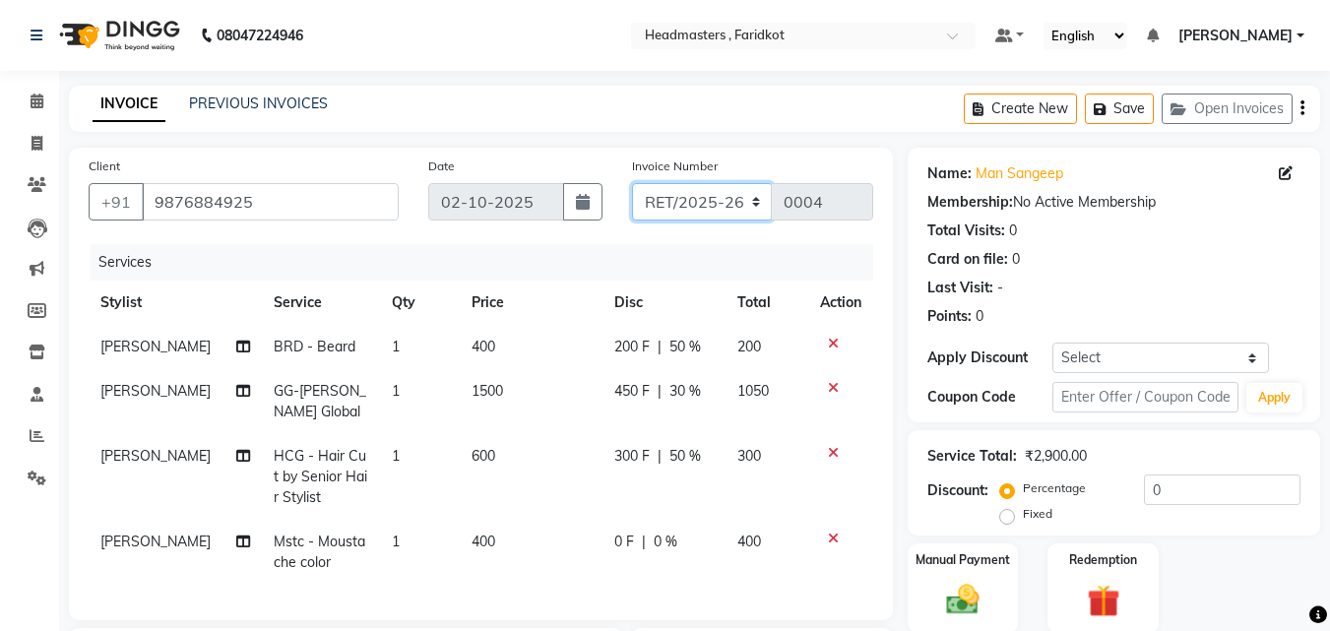
select select "7919"
click at [632, 183] on select "RET/2025-26 V/2025-26" at bounding box center [702, 201] width 141 height 37
type input "1363"
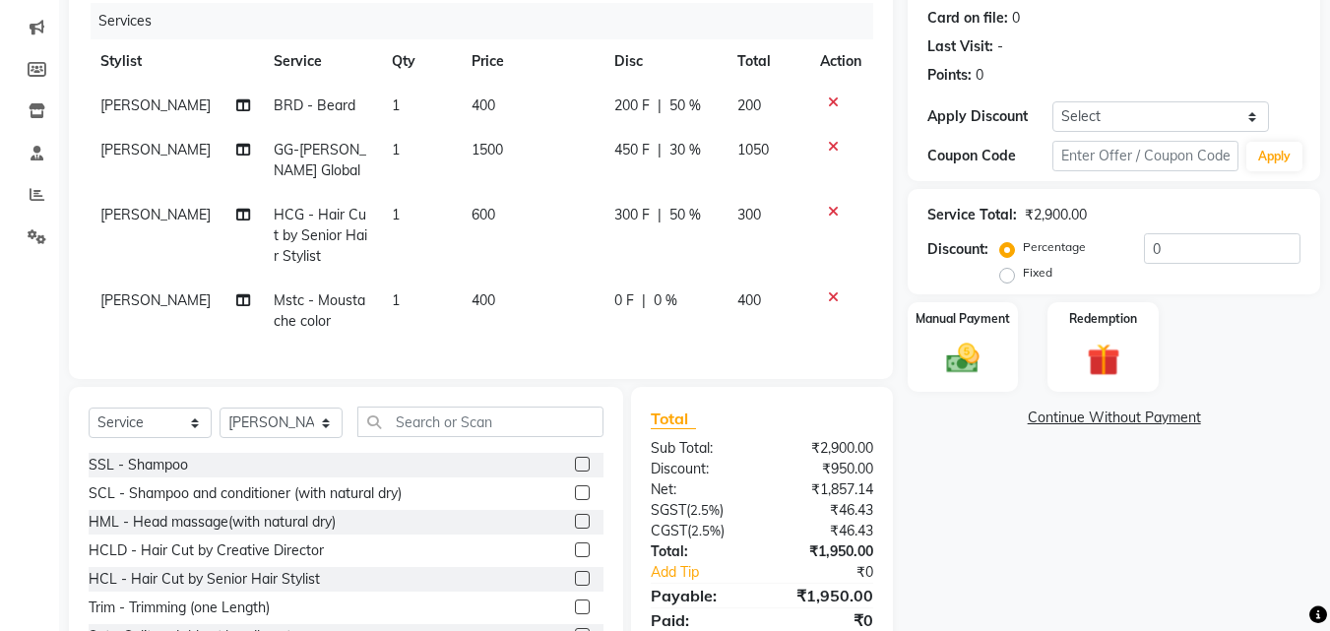
scroll to position [332, 0]
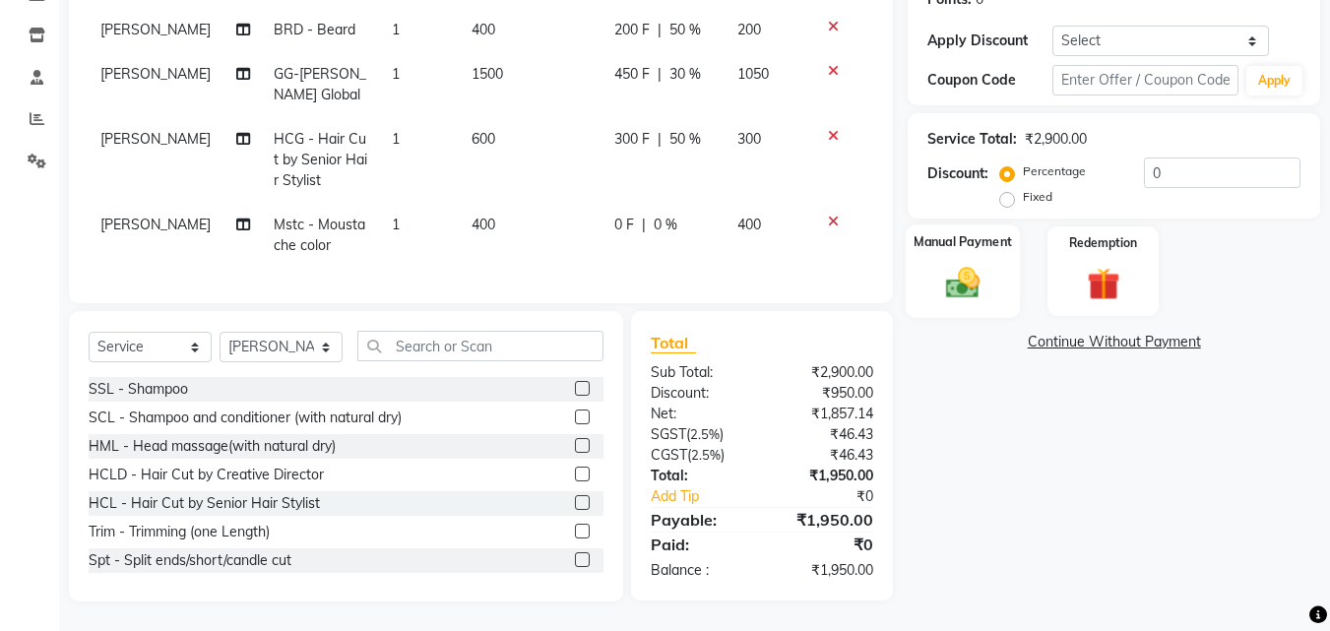
click at [959, 278] on img at bounding box center [962, 282] width 55 height 39
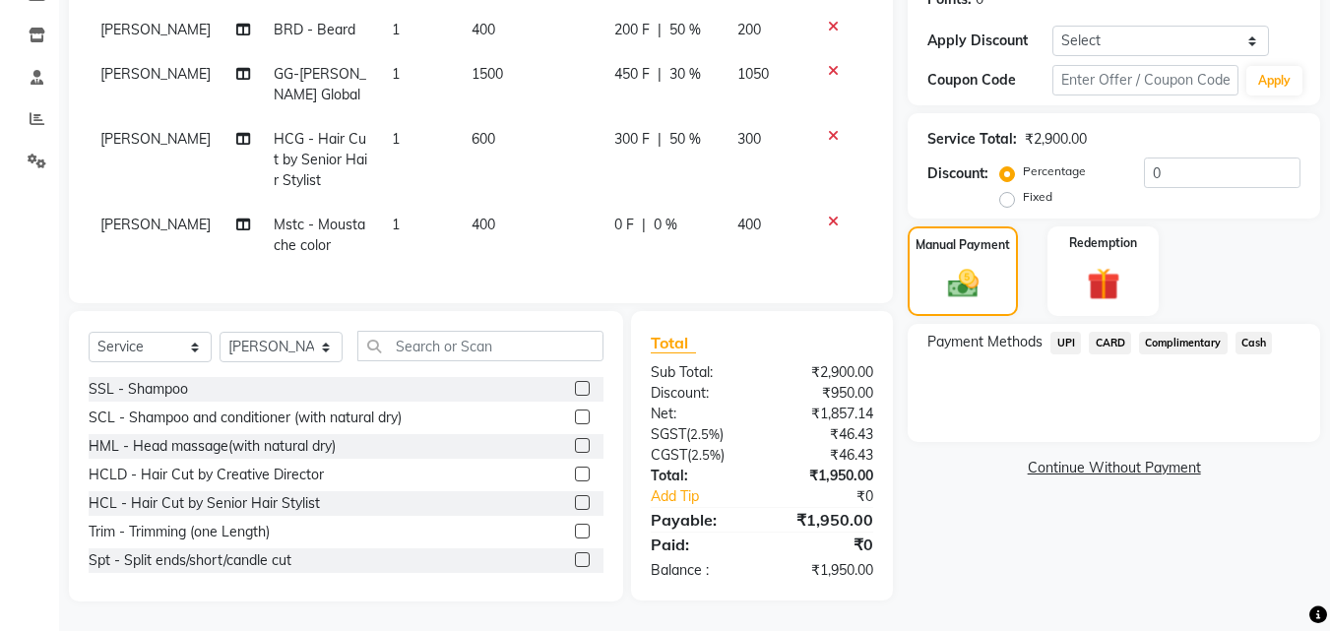
click at [1058, 334] on span "UPI" at bounding box center [1065, 343] width 31 height 23
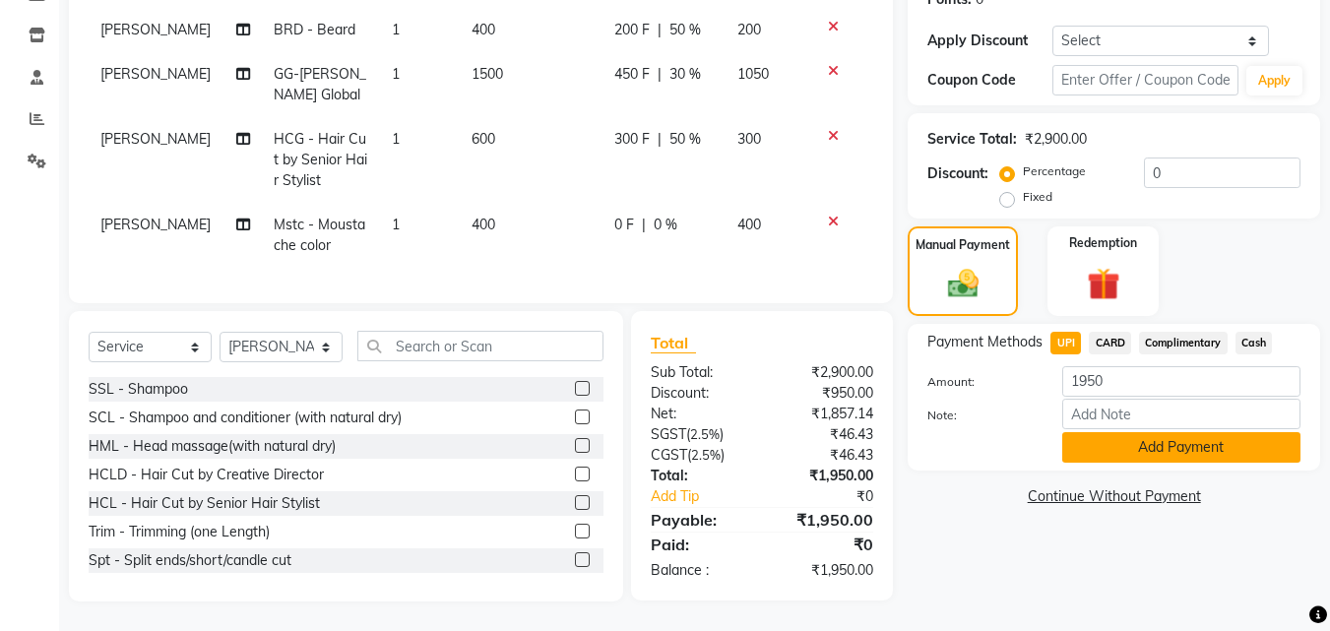
click at [1106, 432] on button "Add Payment" at bounding box center [1181, 447] width 238 height 31
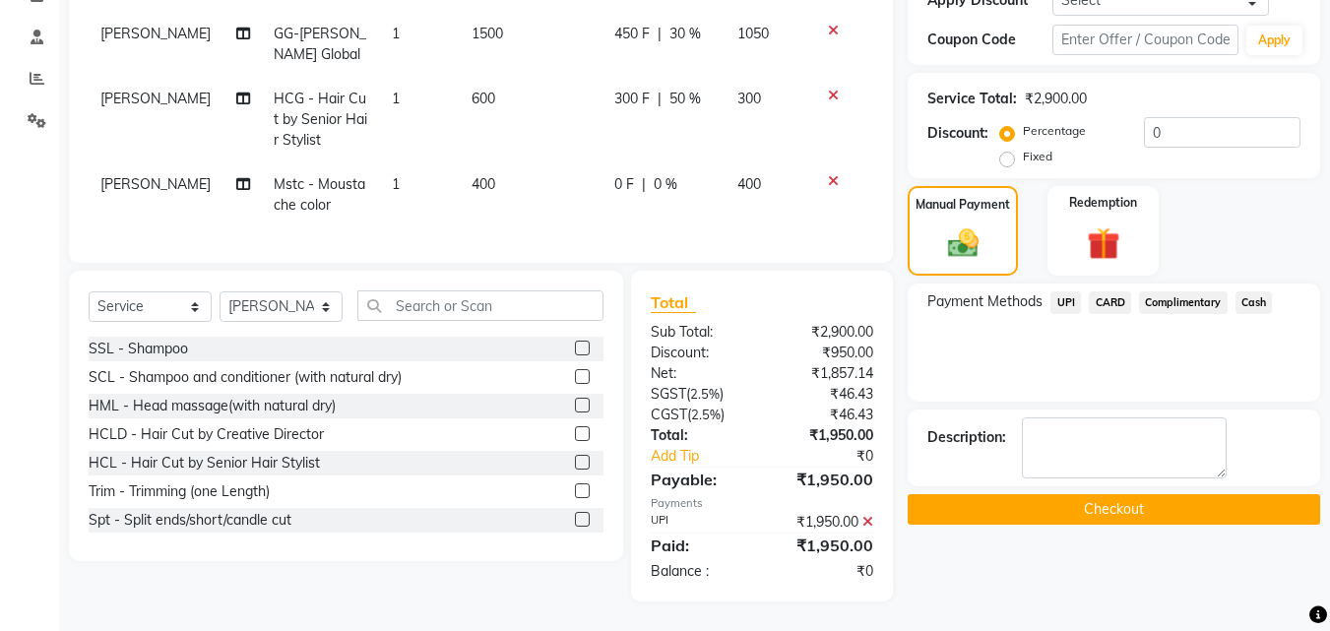
click at [1086, 494] on button "Checkout" at bounding box center [1114, 509] width 412 height 31
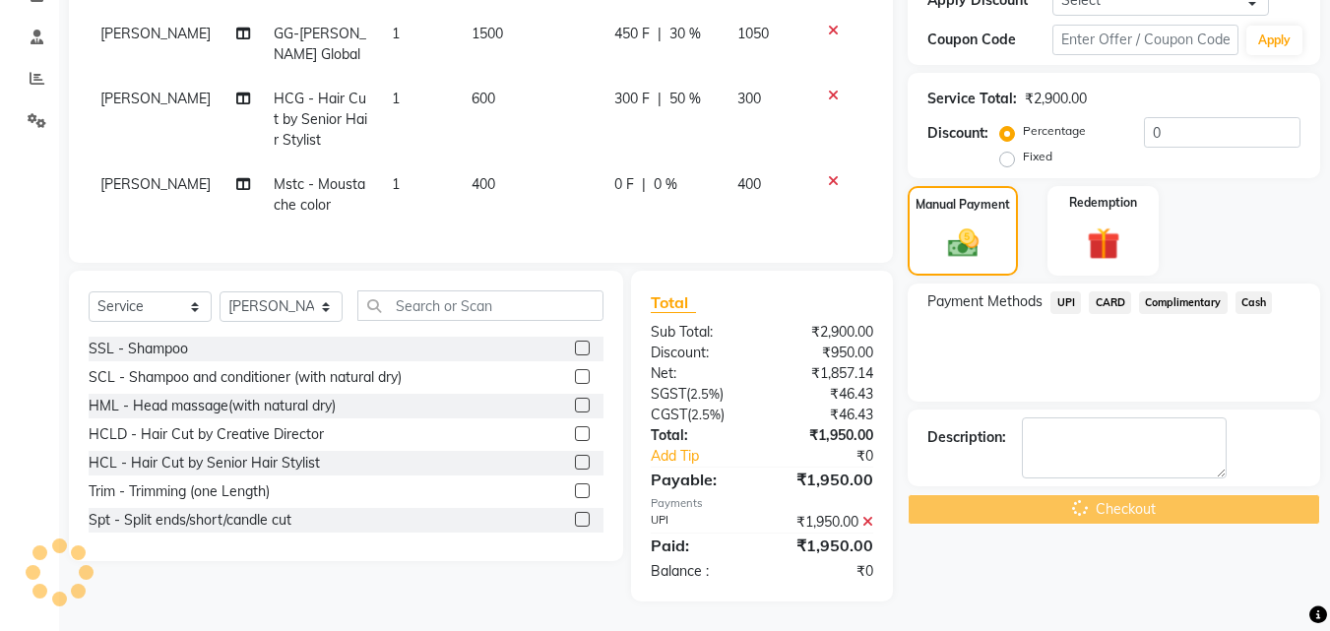
scroll to position [372, 0]
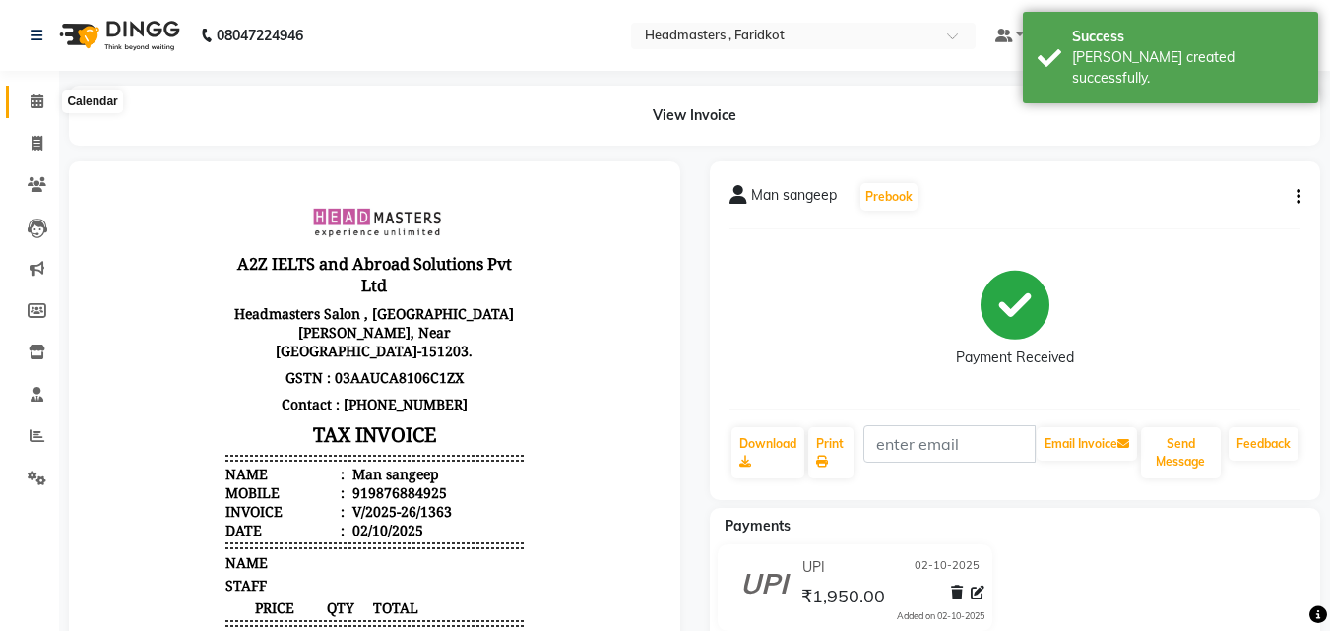
click at [43, 100] on icon at bounding box center [37, 101] width 13 height 15
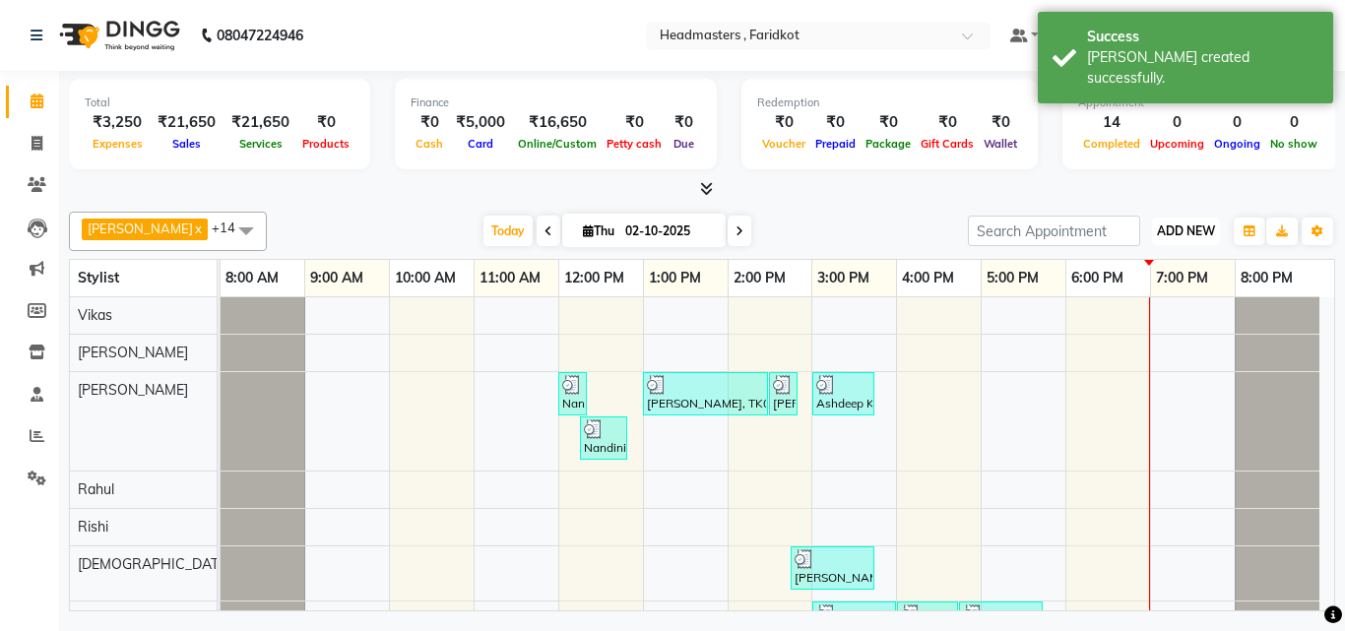
click at [1177, 227] on span "ADD NEW" at bounding box center [1186, 230] width 58 height 15
click at [1119, 296] on link "Add Invoice" at bounding box center [1141, 295] width 156 height 26
select select "service"
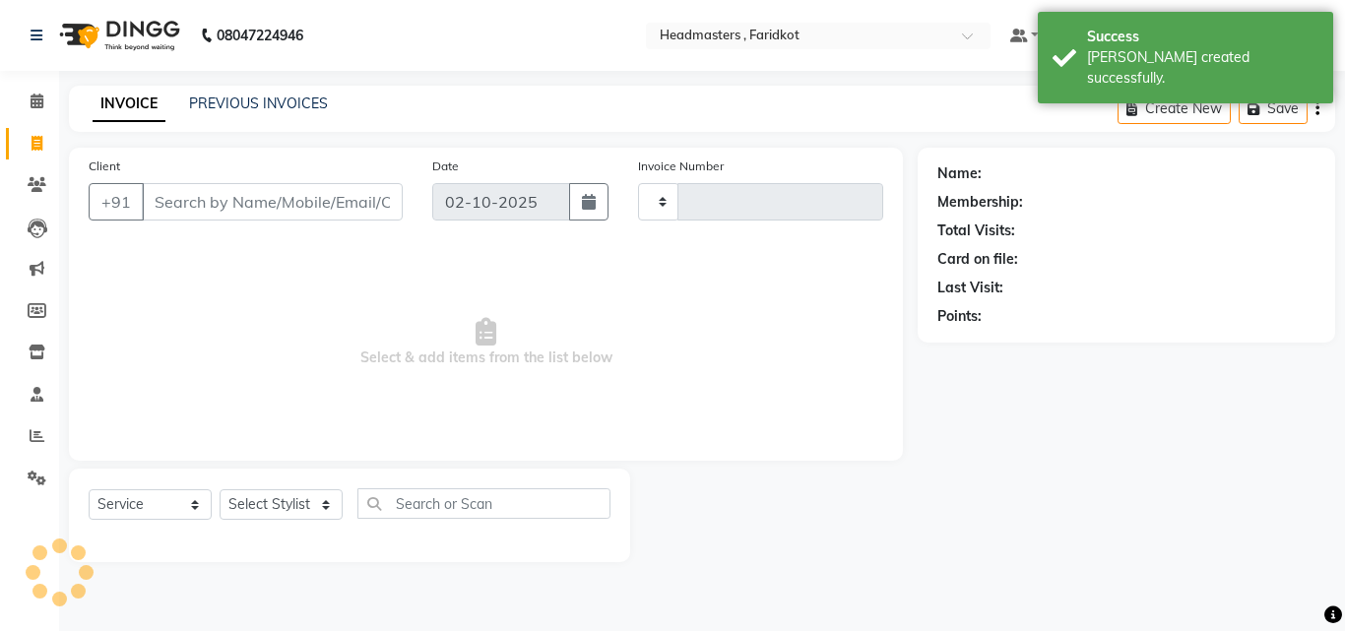
type input "1364"
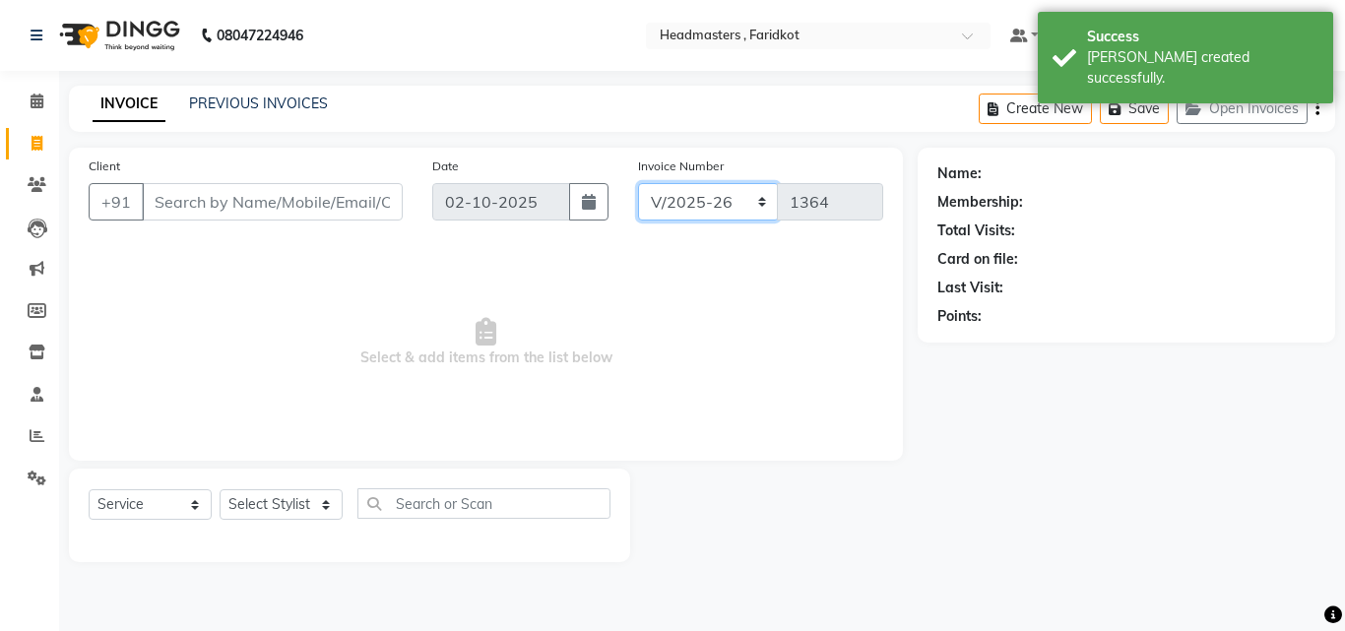
click at [723, 214] on select "RET/2025-26 V/2025-26" at bounding box center [708, 201] width 141 height 37
select select "9086"
click at [638, 183] on select "RET/2025-26 V/2025-26" at bounding box center [708, 201] width 141 height 37
type input "0004"
click at [228, 190] on input "Client" at bounding box center [272, 201] width 261 height 37
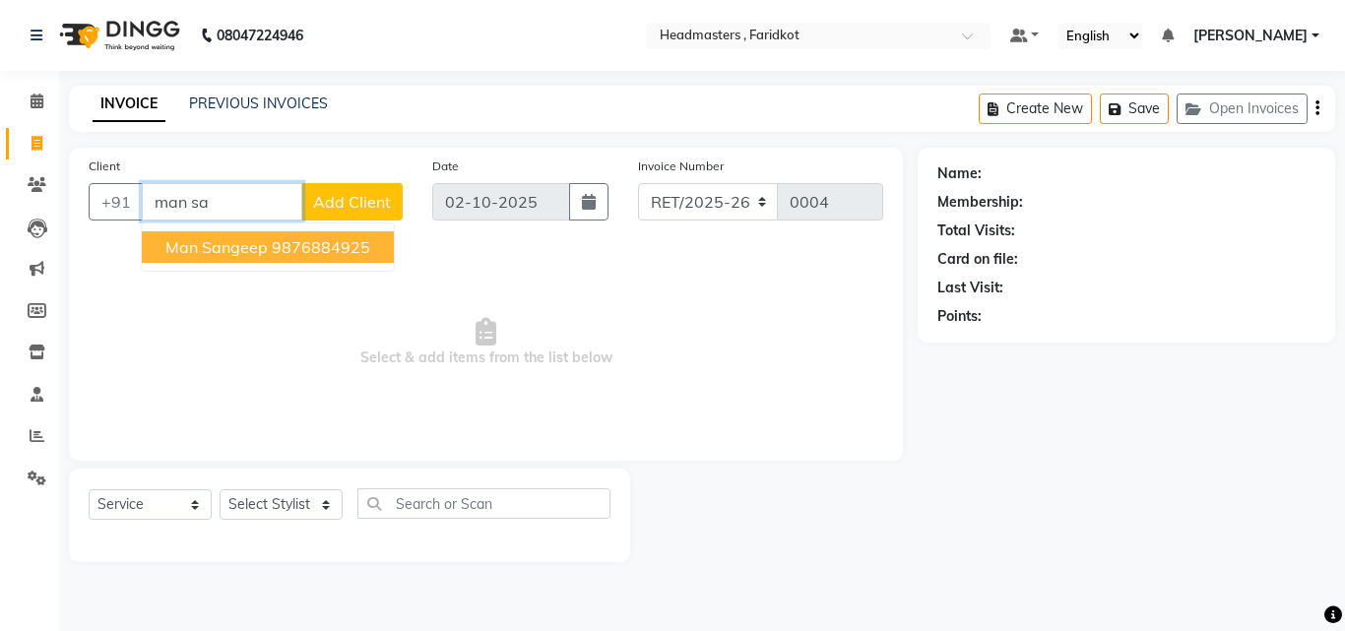
click at [250, 253] on span "Man sangeep" at bounding box center [216, 247] width 102 height 20
type input "9876884925"
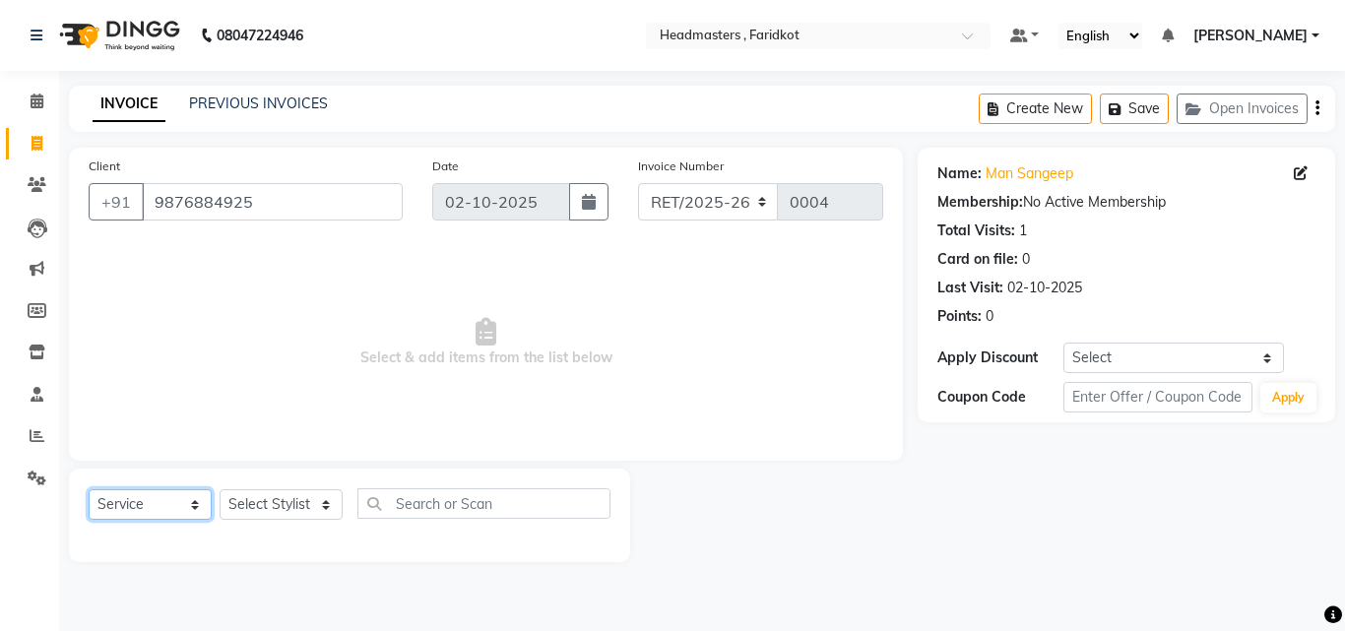
click at [160, 515] on select "Select Service Product Membership Package Voucher Prepaid Gift Card" at bounding box center [150, 504] width 123 height 31
click at [89, 489] on select "Select Service Product Membership Package Voucher Prepaid Gift Card" at bounding box center [150, 504] width 123 height 31
click at [169, 506] on select "Select Service Product Membership Package Voucher Prepaid Gift Card" at bounding box center [150, 504] width 123 height 31
select select "product"
click at [89, 489] on select "Select Service Product Membership Package Voucher Prepaid Gift Card" at bounding box center [150, 504] width 123 height 31
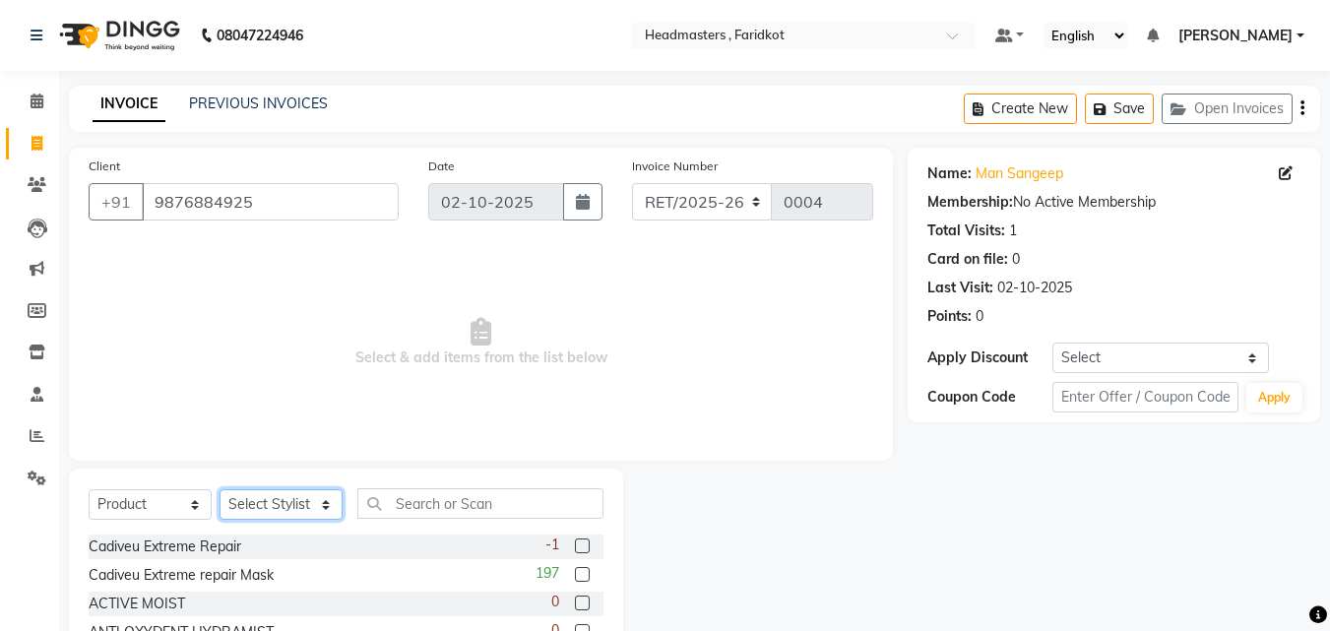
click at [248, 507] on select "Select Stylist [PERSON_NAME] [PERSON_NAME] [PERSON_NAME] [PERSON_NAME] [PERSON_…" at bounding box center [281, 504] width 123 height 31
select select "76902"
click at [220, 489] on select "Select Stylist [PERSON_NAME] [PERSON_NAME] [PERSON_NAME] [PERSON_NAME] [PERSON_…" at bounding box center [281, 504] width 123 height 31
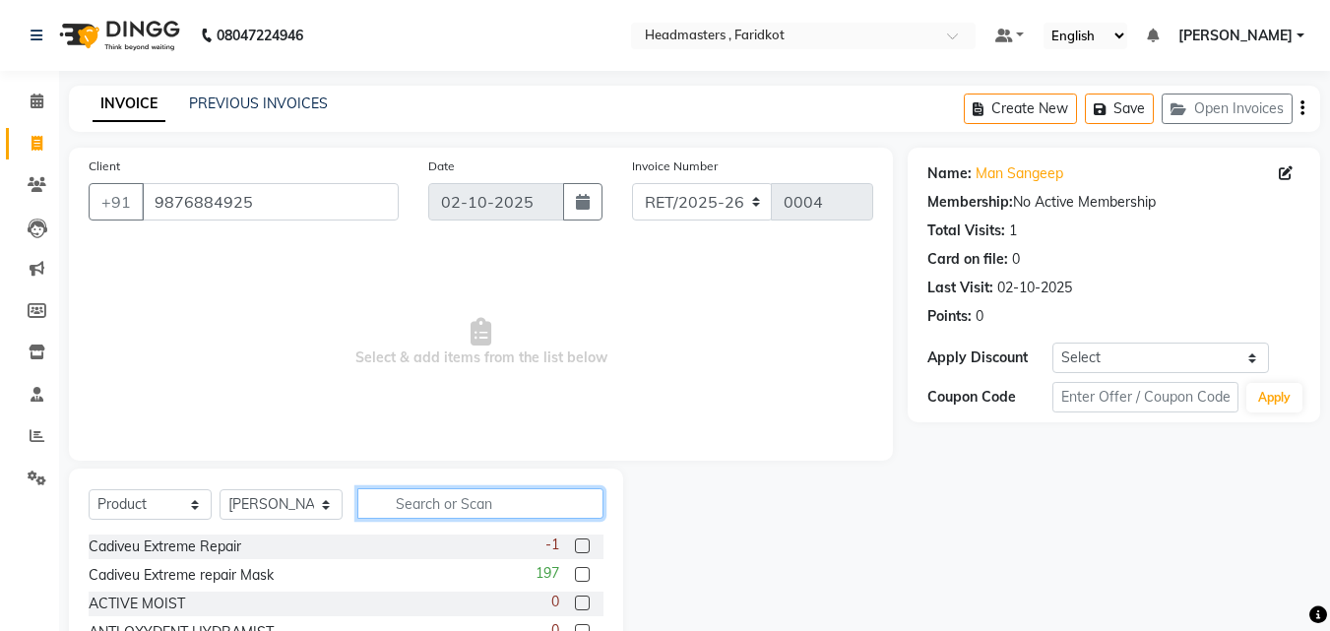
click at [430, 506] on input "text" at bounding box center [480, 503] width 246 height 31
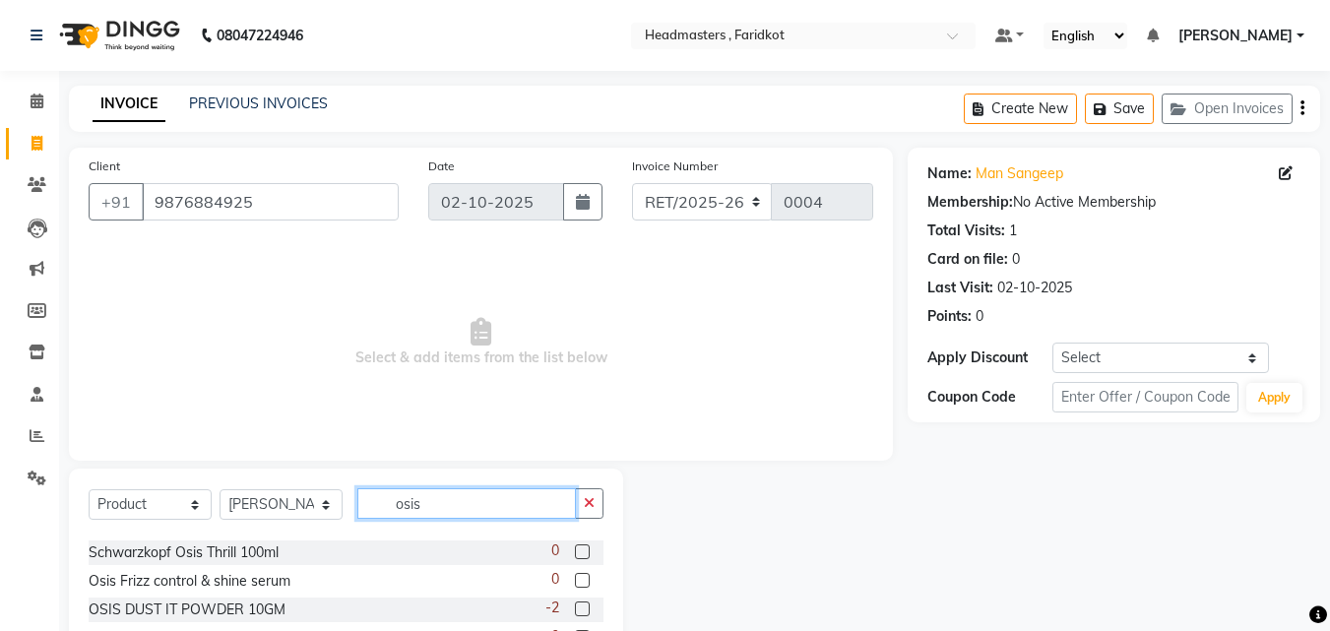
scroll to position [98, 0]
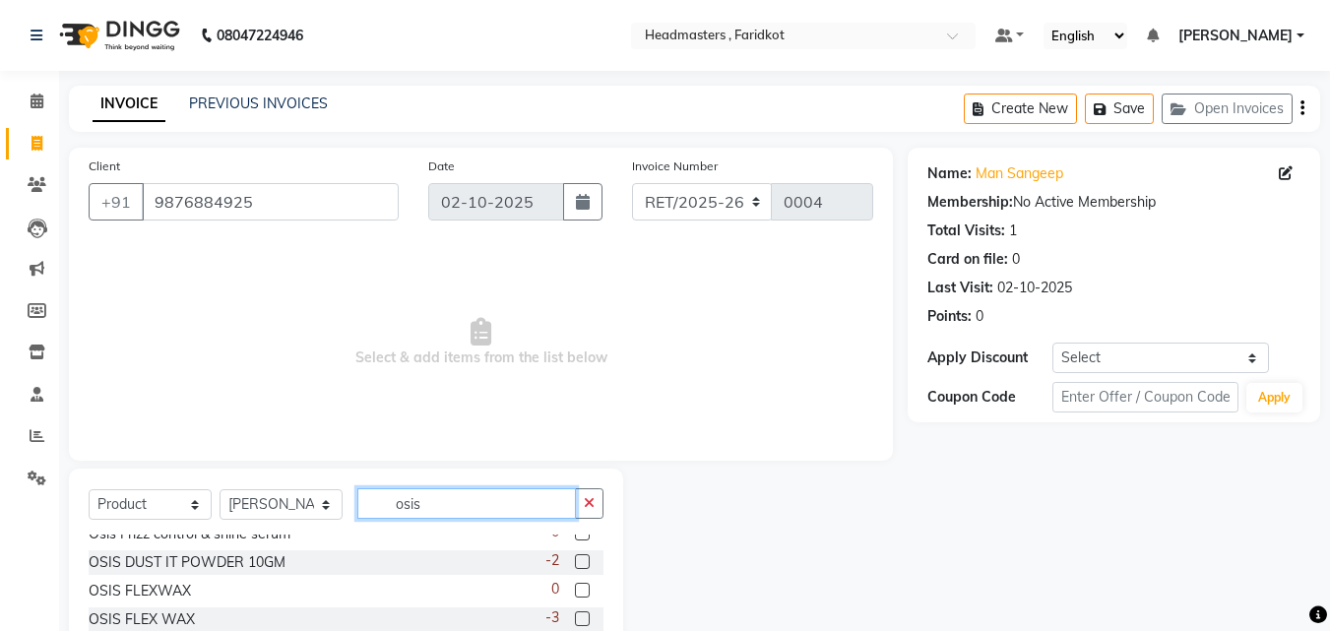
type input "osis"
click at [575, 536] on label at bounding box center [582, 533] width 15 height 15
click at [575, 536] on input "checkbox" at bounding box center [581, 534] width 13 height 13
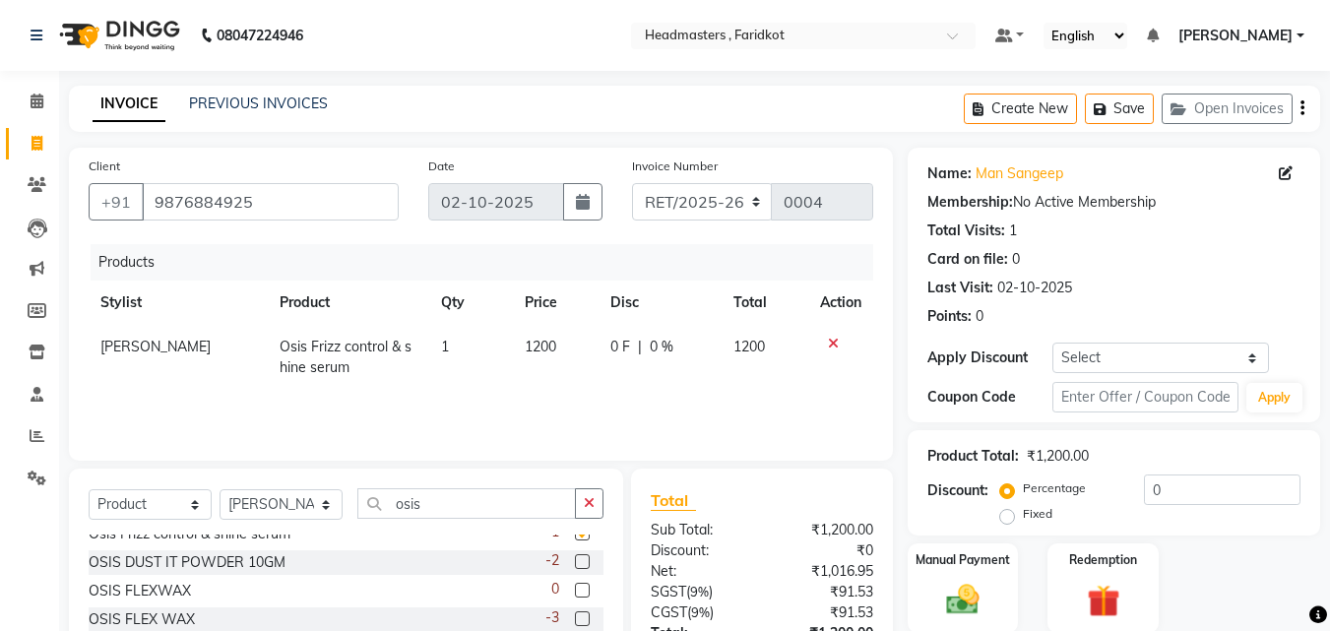
checkbox input "false"
click at [537, 347] on span "1200" at bounding box center [541, 347] width 32 height 18
select select "76902"
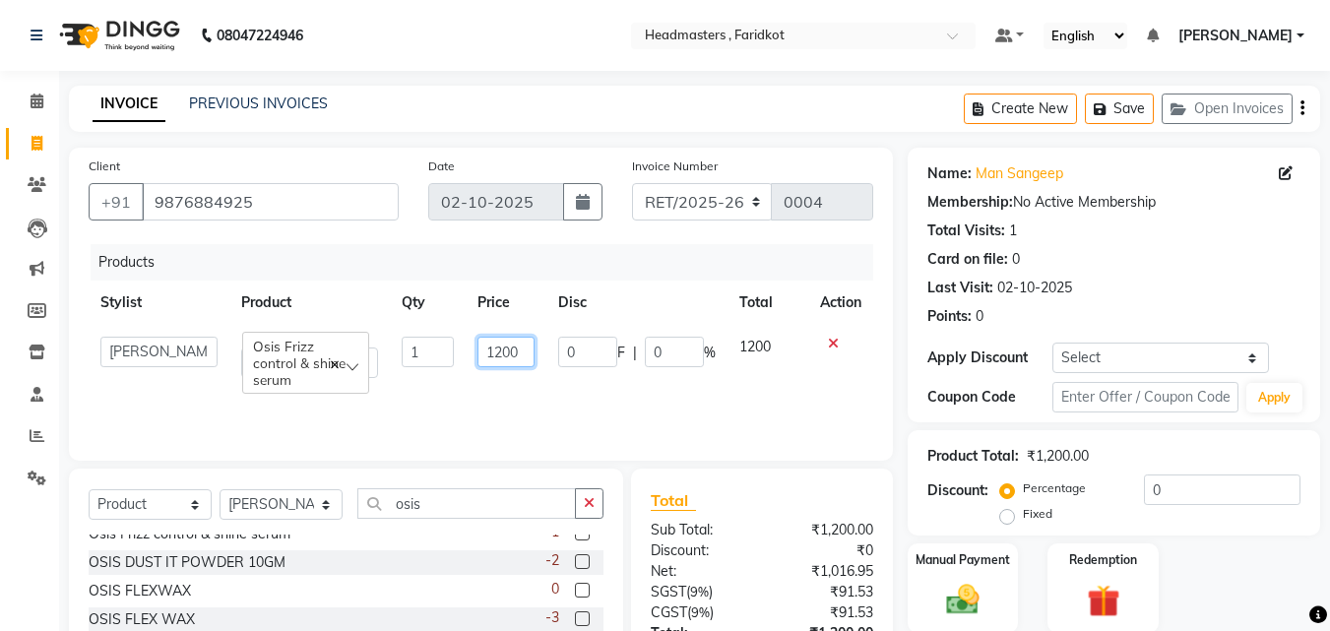
click at [527, 354] on input "1200" at bounding box center [505, 352] width 57 height 31
type input "1500"
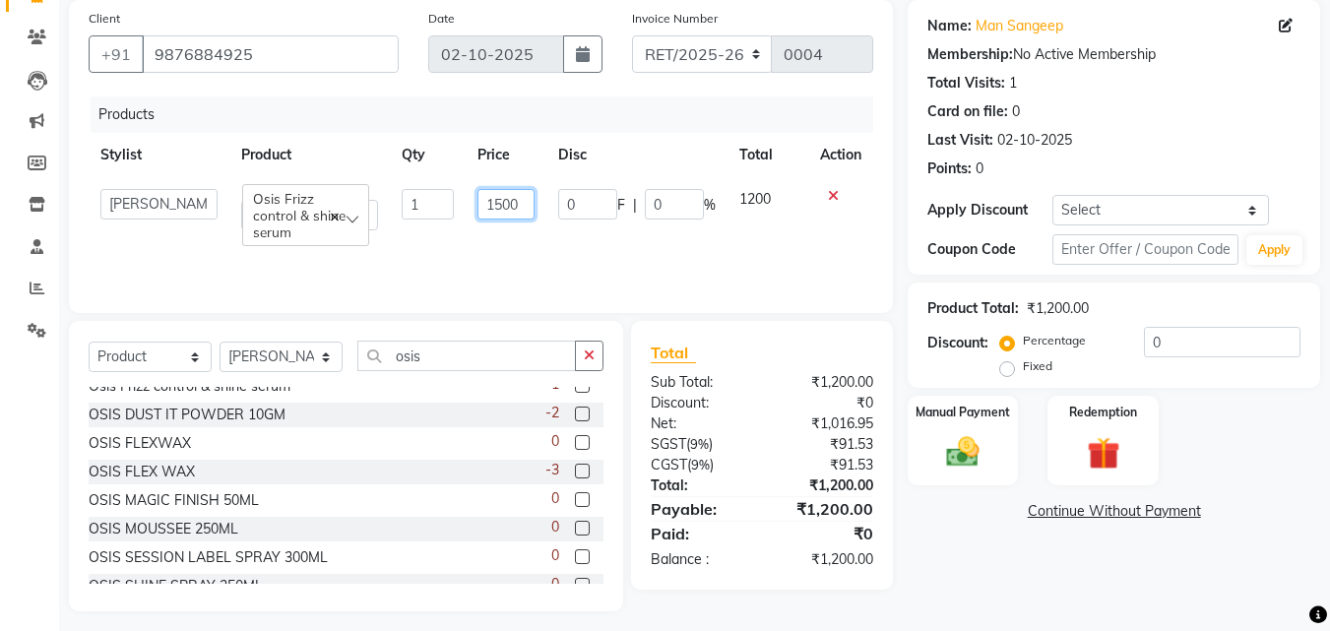
scroll to position [158, 0]
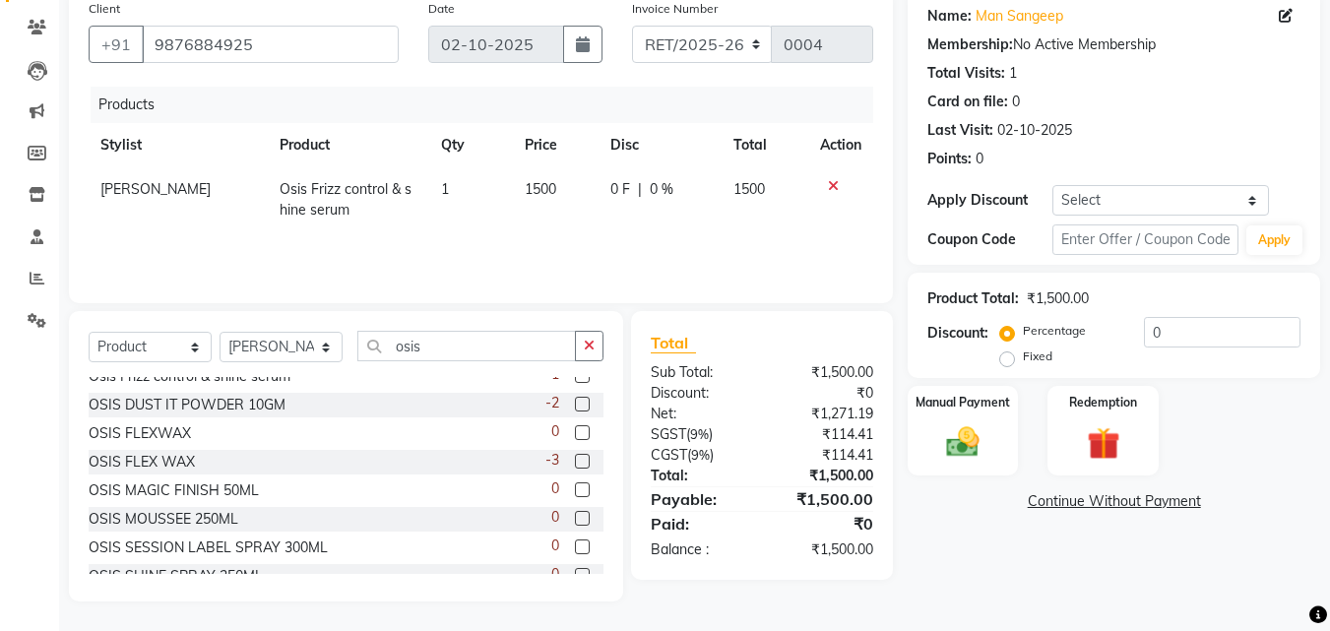
click at [956, 589] on div "Name: Man Sangeep Membership: No Active Membership Total Visits: 1 Card on file…" at bounding box center [1121, 295] width 427 height 611
click at [618, 188] on span "0 F" at bounding box center [620, 189] width 20 height 21
select select "76902"
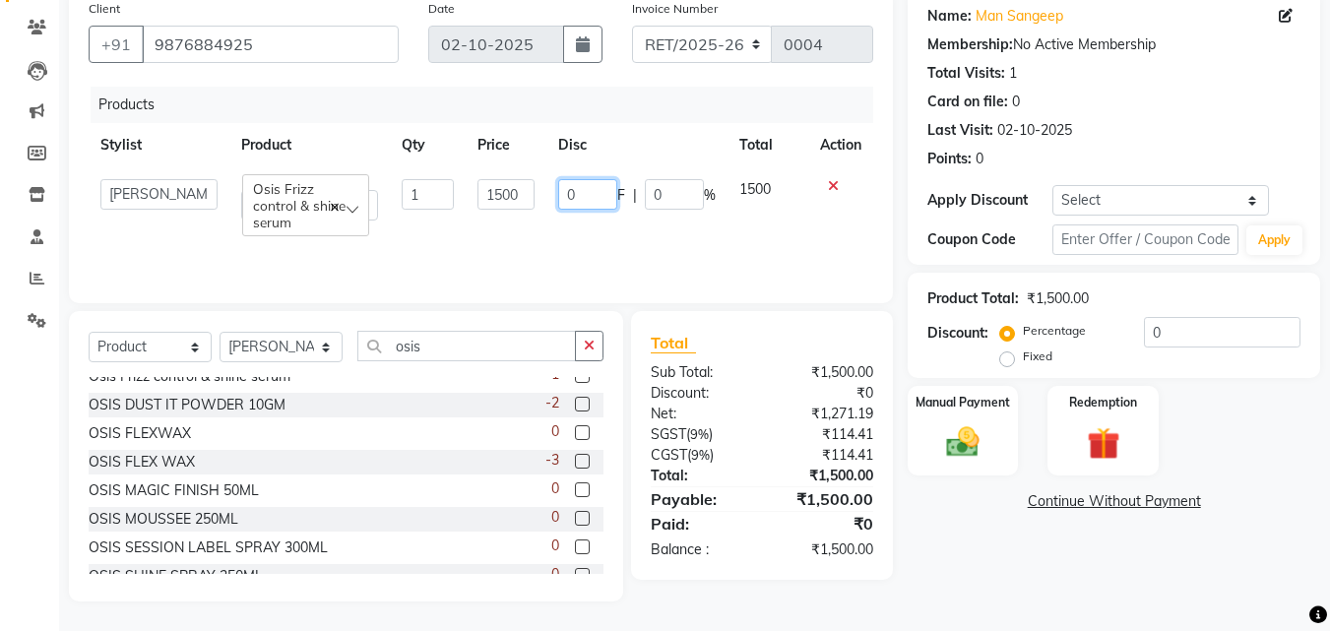
click at [610, 188] on input "0" at bounding box center [587, 194] width 59 height 31
type input "050"
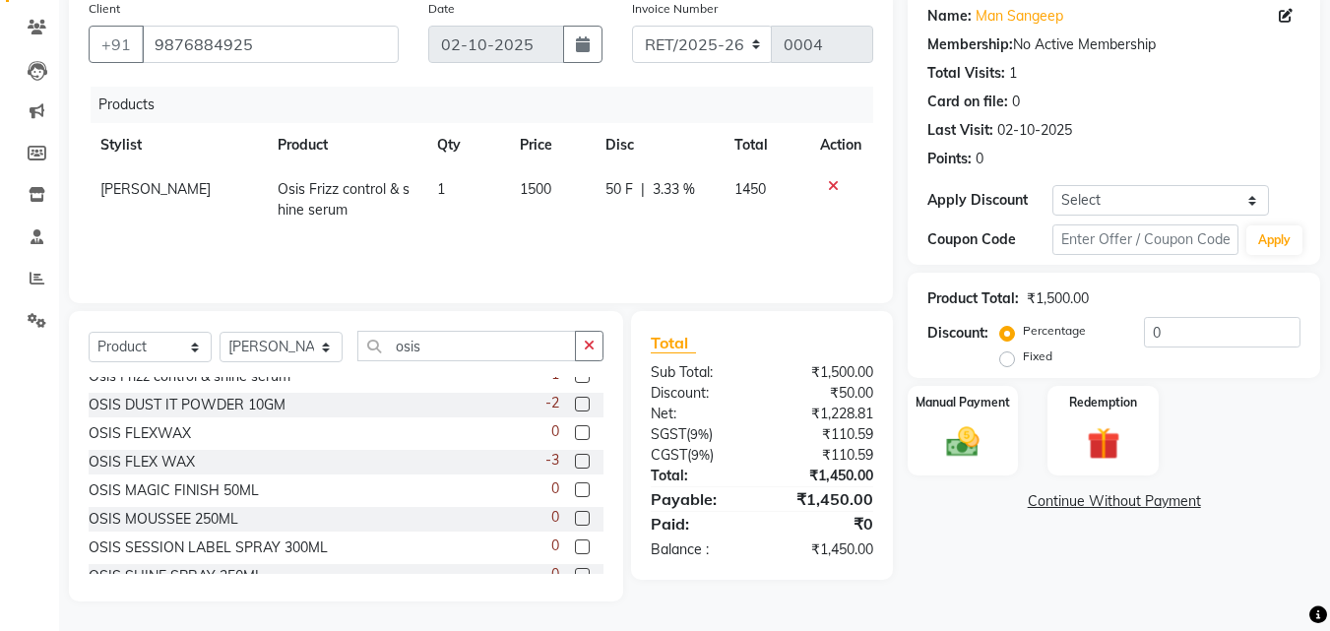
click at [1040, 557] on div "Name: Man Sangeep Membership: No Active Membership Total Visits: 1 Card on file…" at bounding box center [1121, 295] width 427 height 611
click at [977, 463] on div "Manual Payment" at bounding box center [963, 431] width 115 height 94
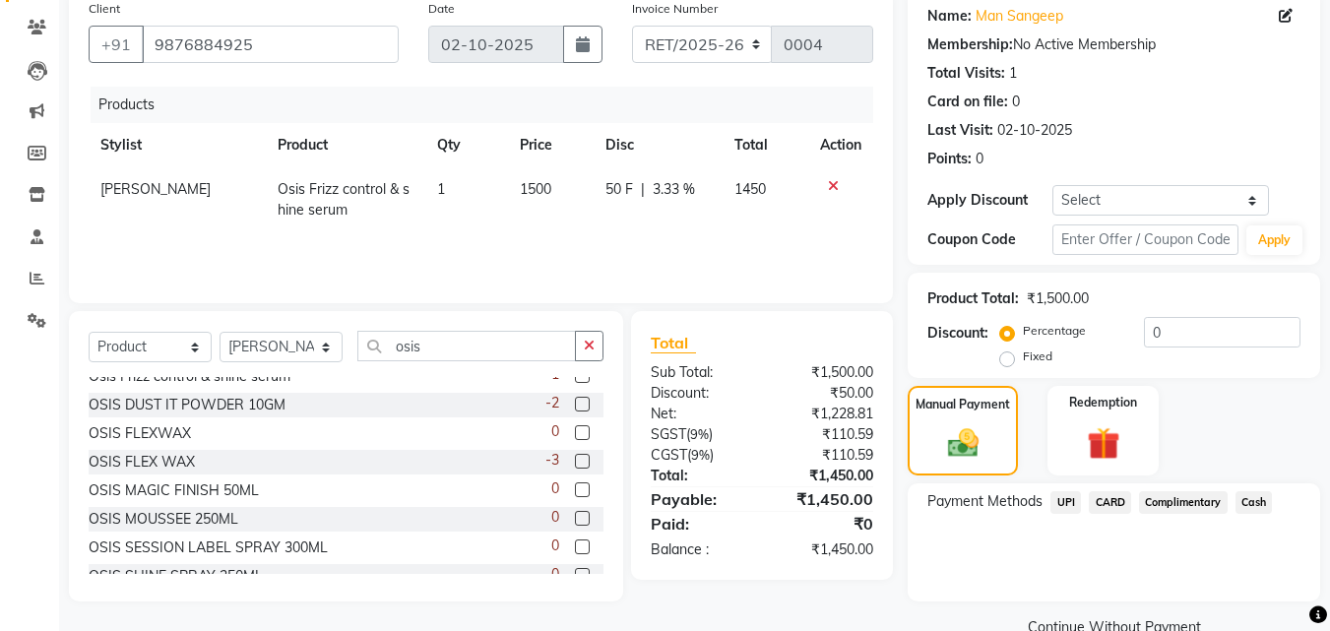
click at [1063, 506] on span "UPI" at bounding box center [1065, 502] width 31 height 23
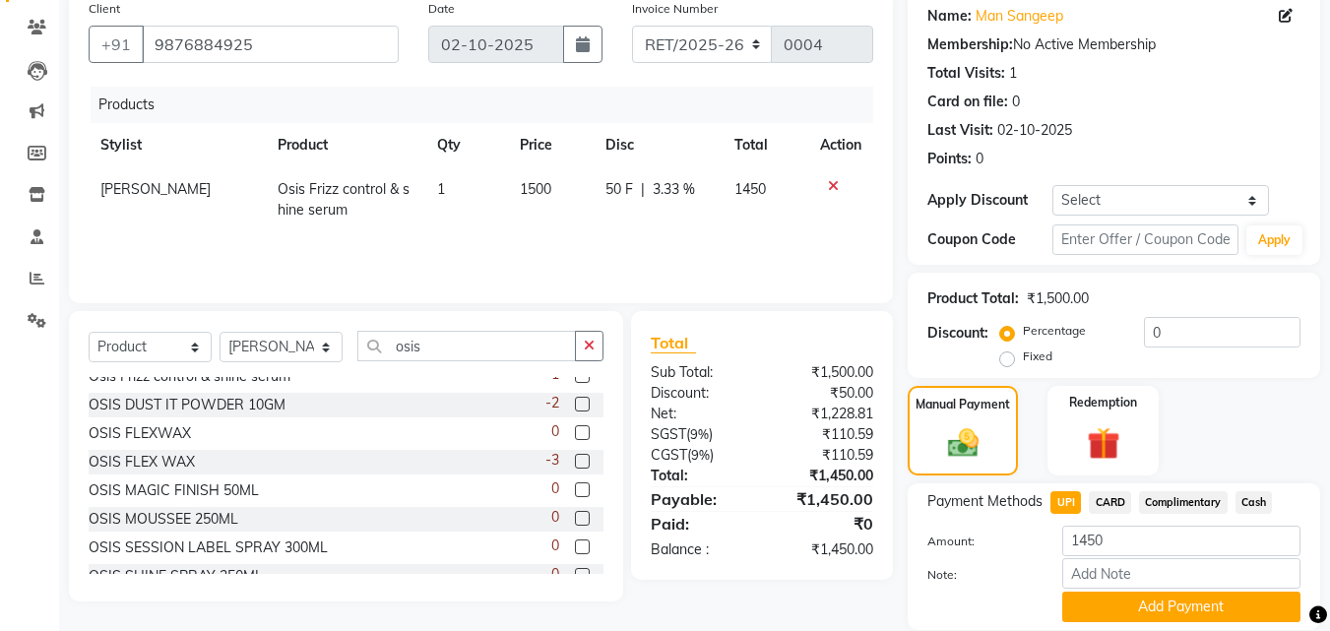
scroll to position [226, 0]
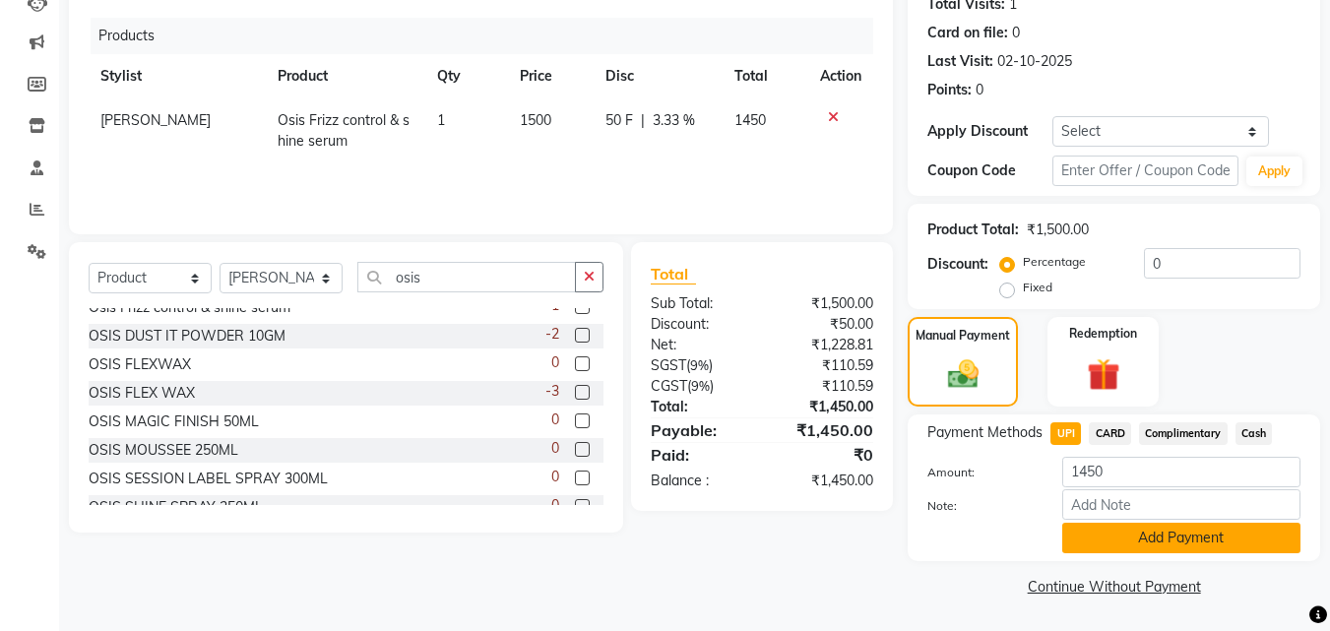
click at [1111, 538] on button "Add Payment" at bounding box center [1181, 538] width 238 height 31
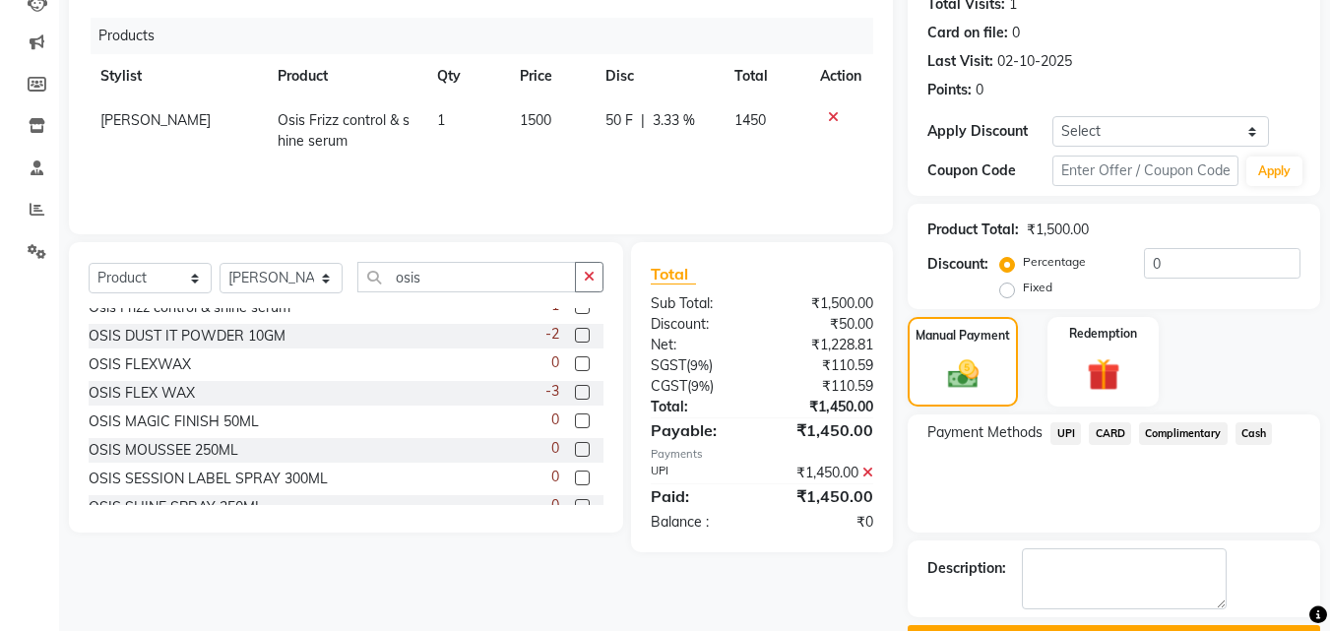
scroll to position [281, 0]
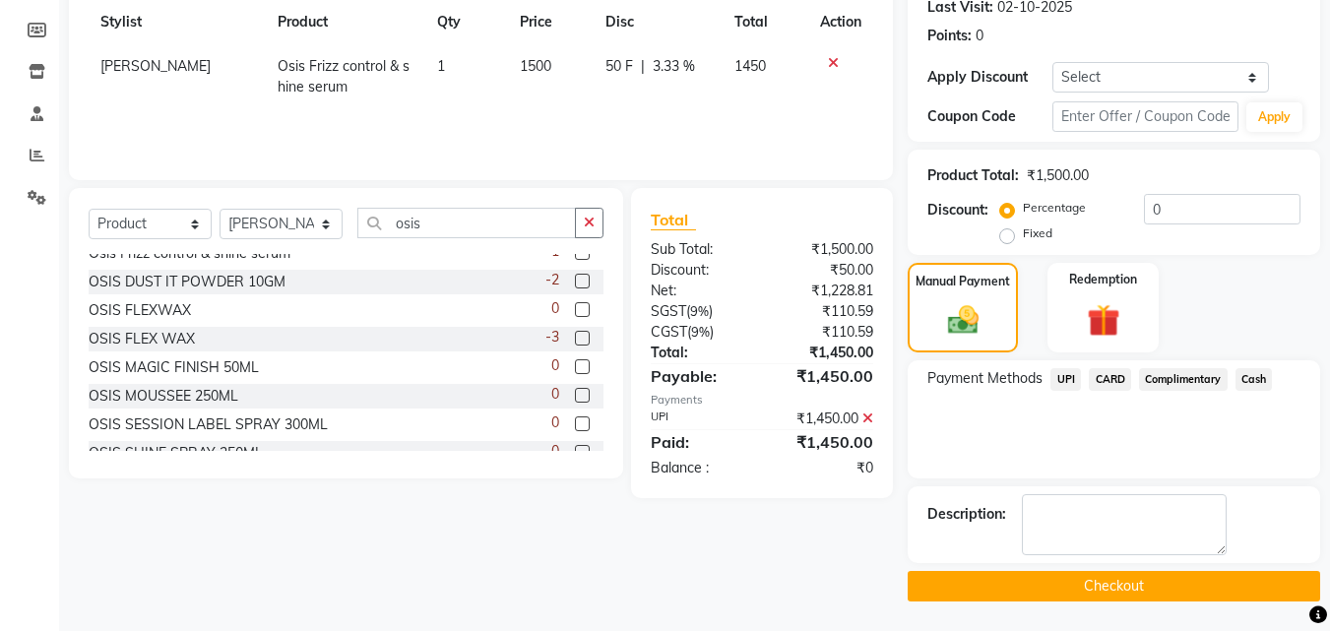
click at [1104, 579] on button "Checkout" at bounding box center [1114, 586] width 412 height 31
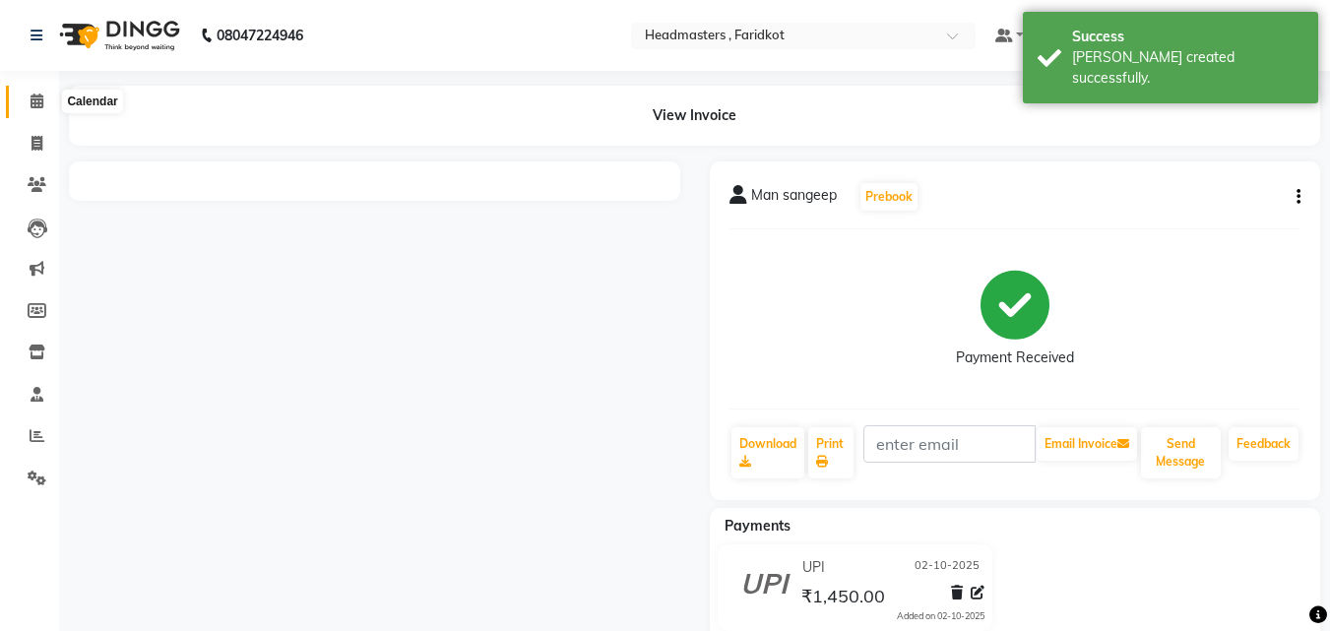
click at [29, 96] on span at bounding box center [37, 102] width 34 height 23
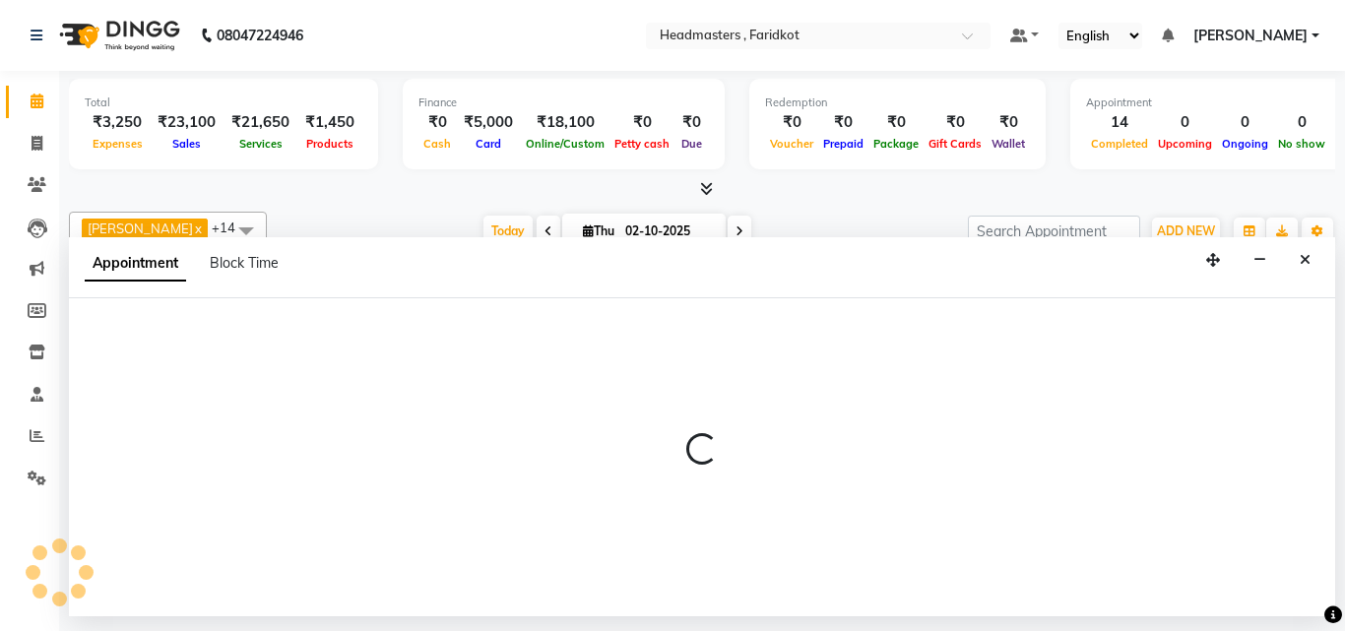
select select "71454"
select select "960"
select select "tentative"
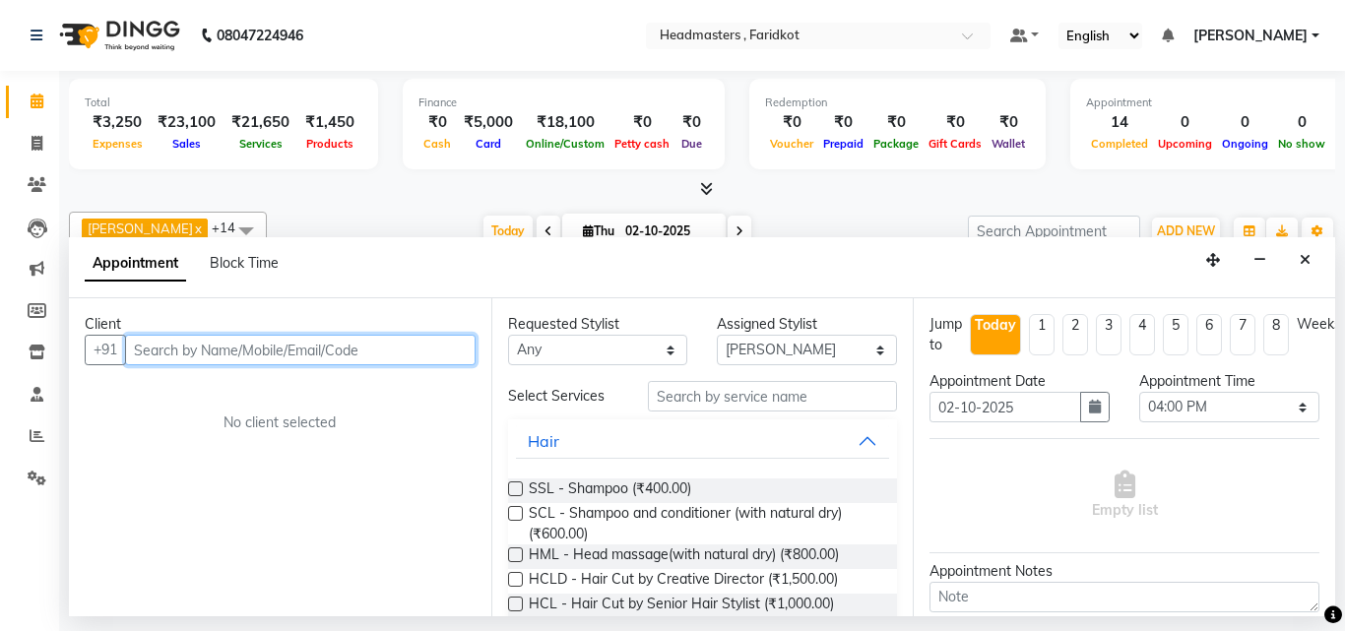
click at [288, 357] on input "text" at bounding box center [300, 350] width 350 height 31
type input "00447944464448"
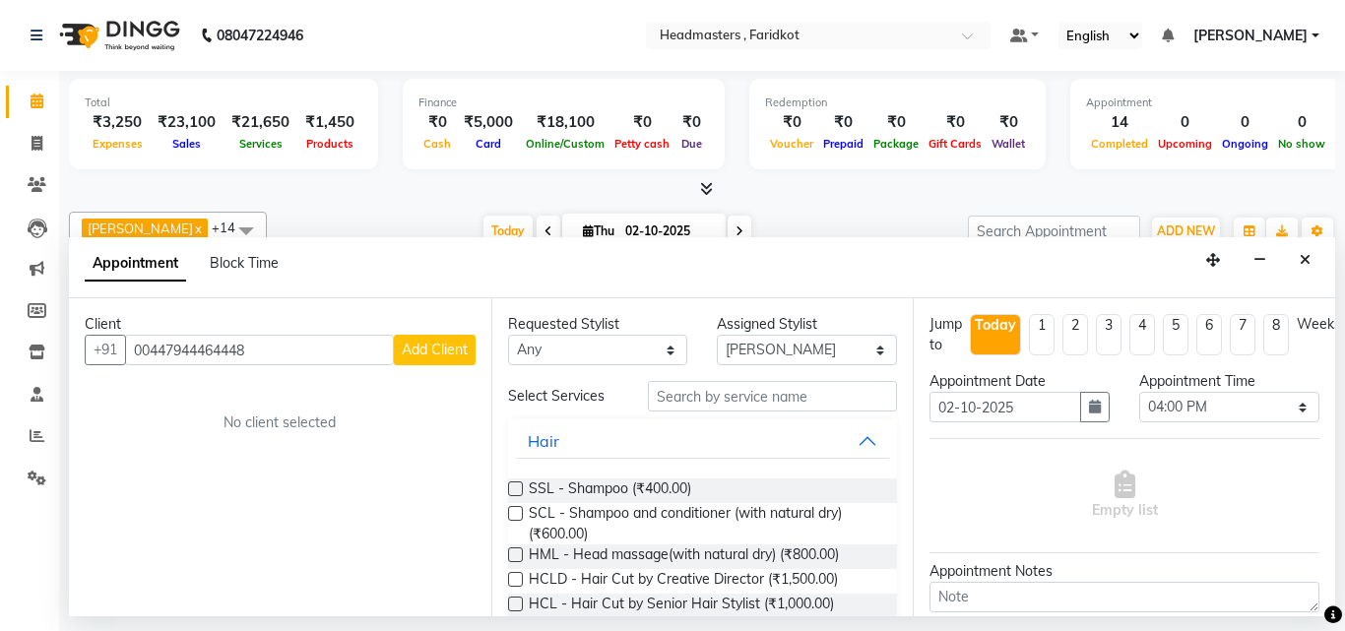
click at [411, 351] on span "Add Client" at bounding box center [435, 350] width 66 height 18
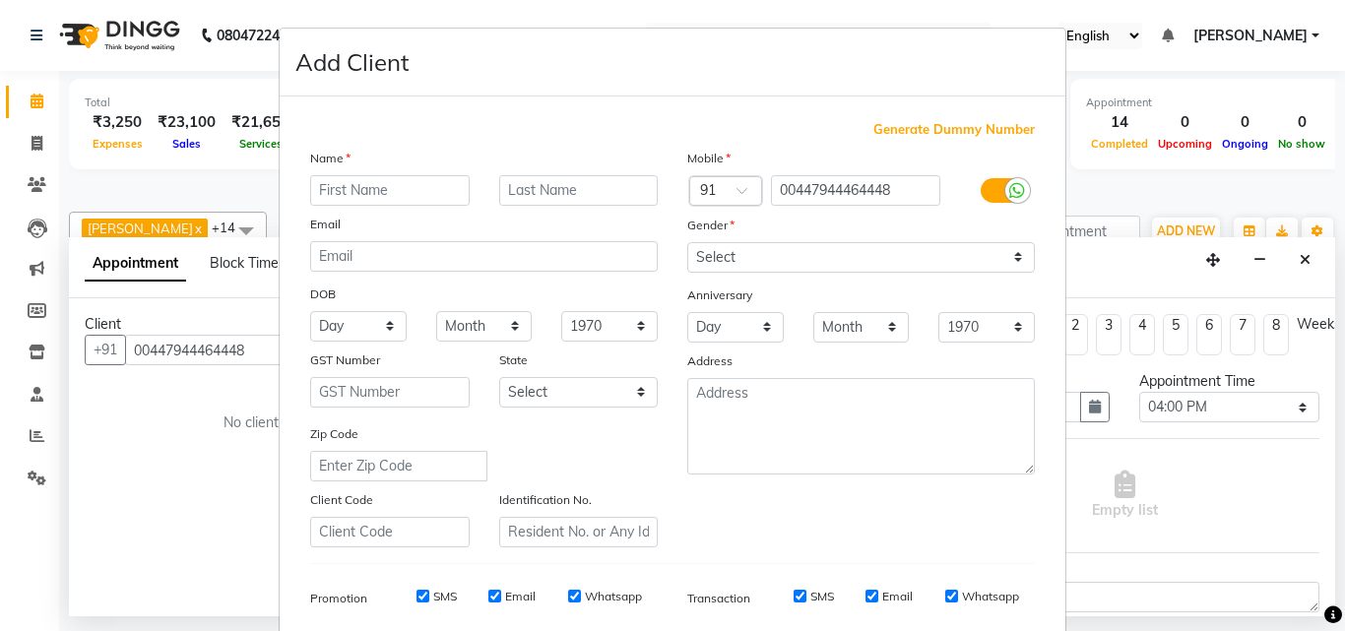
click at [422, 173] on div "Name" at bounding box center [483, 162] width 377 height 28
click at [423, 200] on input "text" at bounding box center [389, 190] width 159 height 31
type input "sukh"
drag, startPoint x: 763, startPoint y: 245, endPoint x: 754, endPoint y: 256, distance: 14.0
click at [763, 245] on select "Select Male Female Other Prefer Not To Say" at bounding box center [860, 257] width 347 height 31
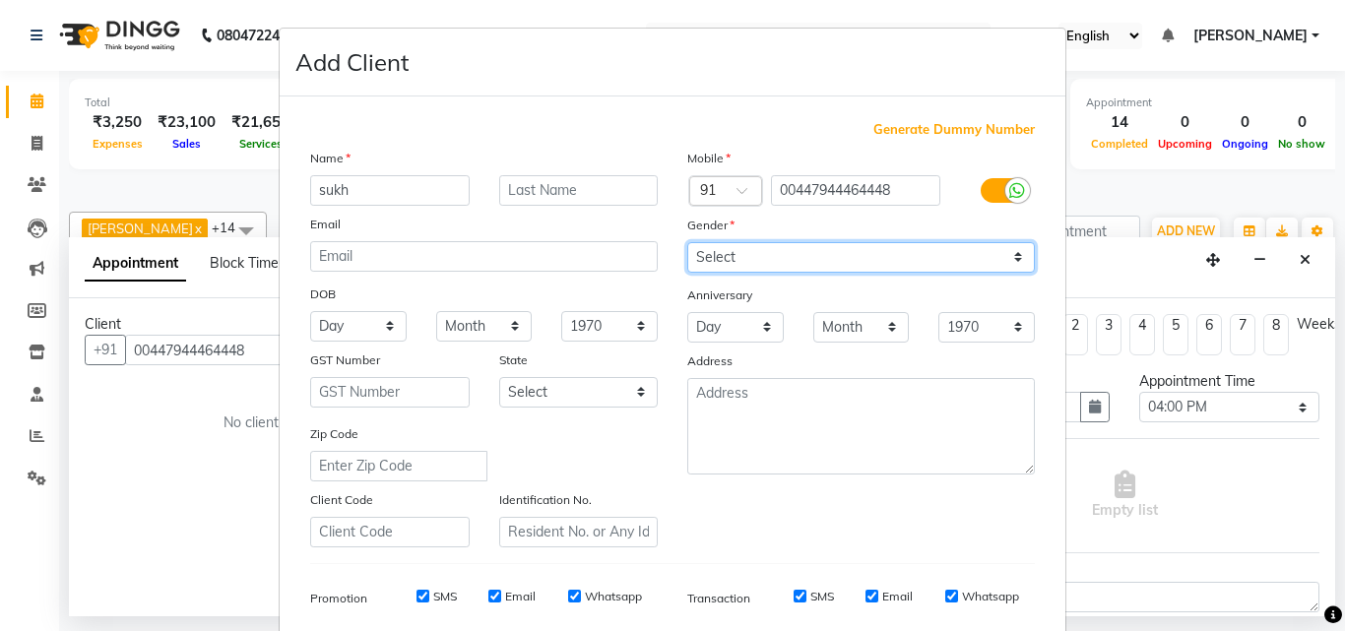
select select "male"
click at [687, 242] on select "Select Male Female Other Prefer Not To Say" at bounding box center [860, 257] width 347 height 31
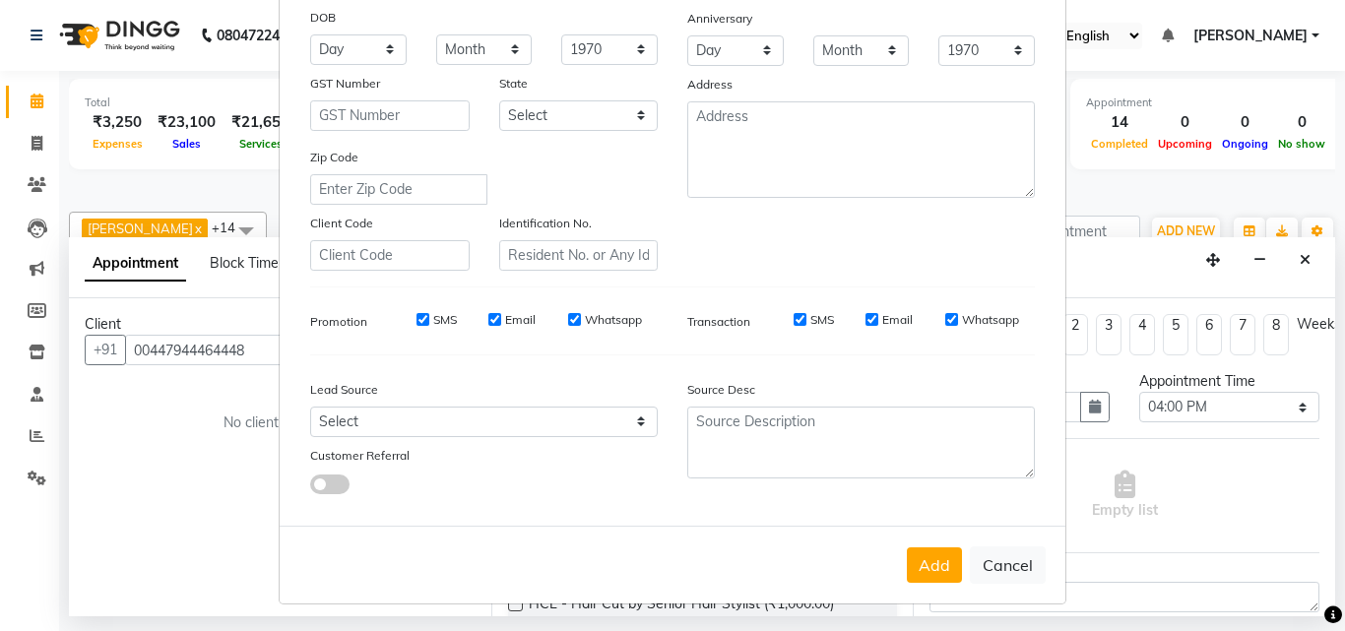
scroll to position [278, 0]
click at [916, 566] on button "Add" at bounding box center [934, 563] width 55 height 35
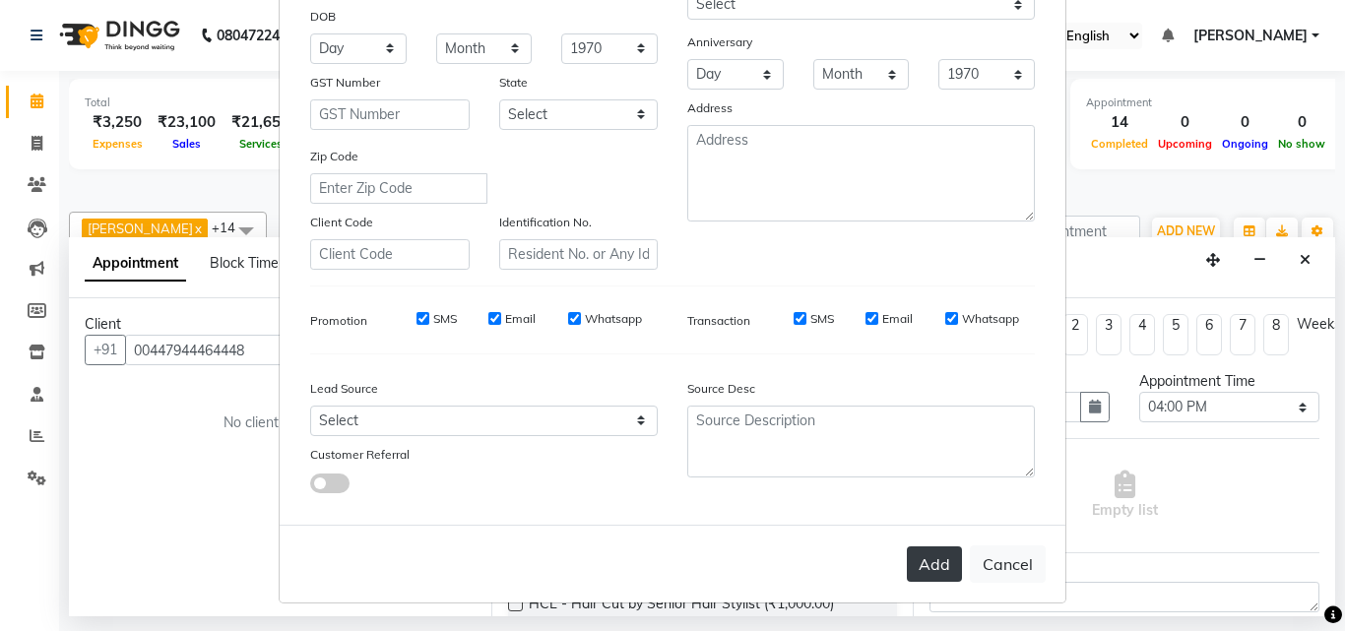
click at [930, 565] on button "Add" at bounding box center [934, 563] width 55 height 35
click at [937, 566] on button "Add" at bounding box center [934, 563] width 55 height 35
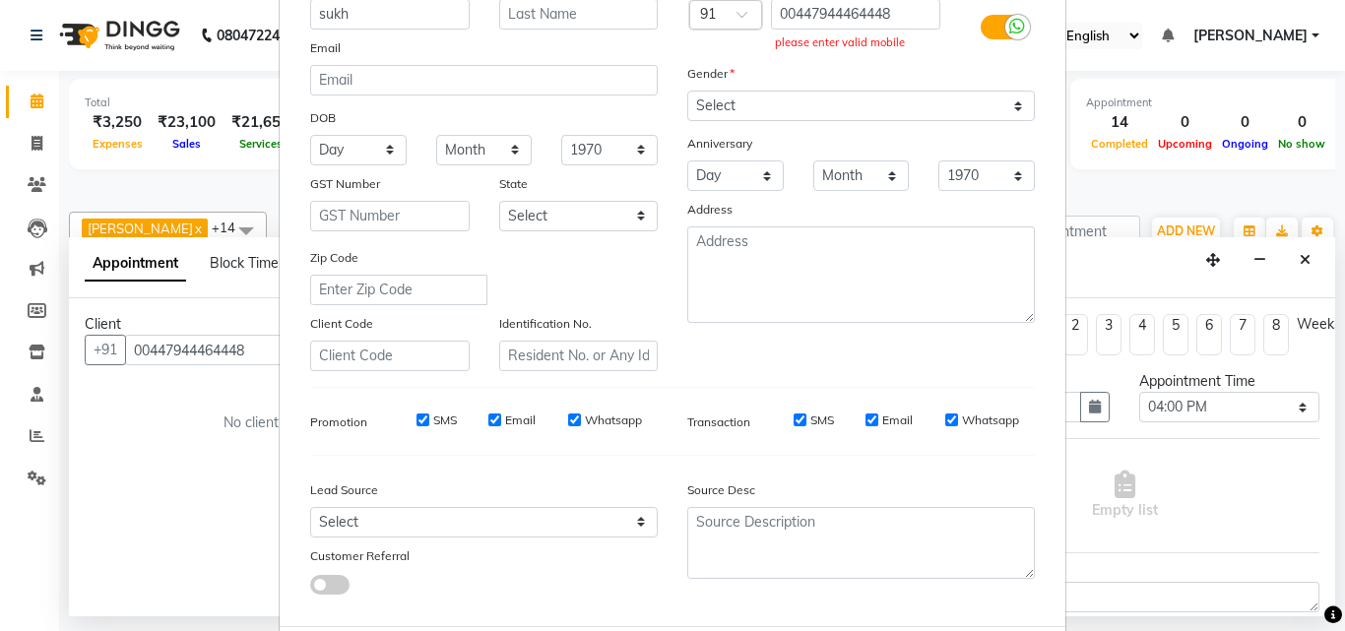
scroll to position [0, 0]
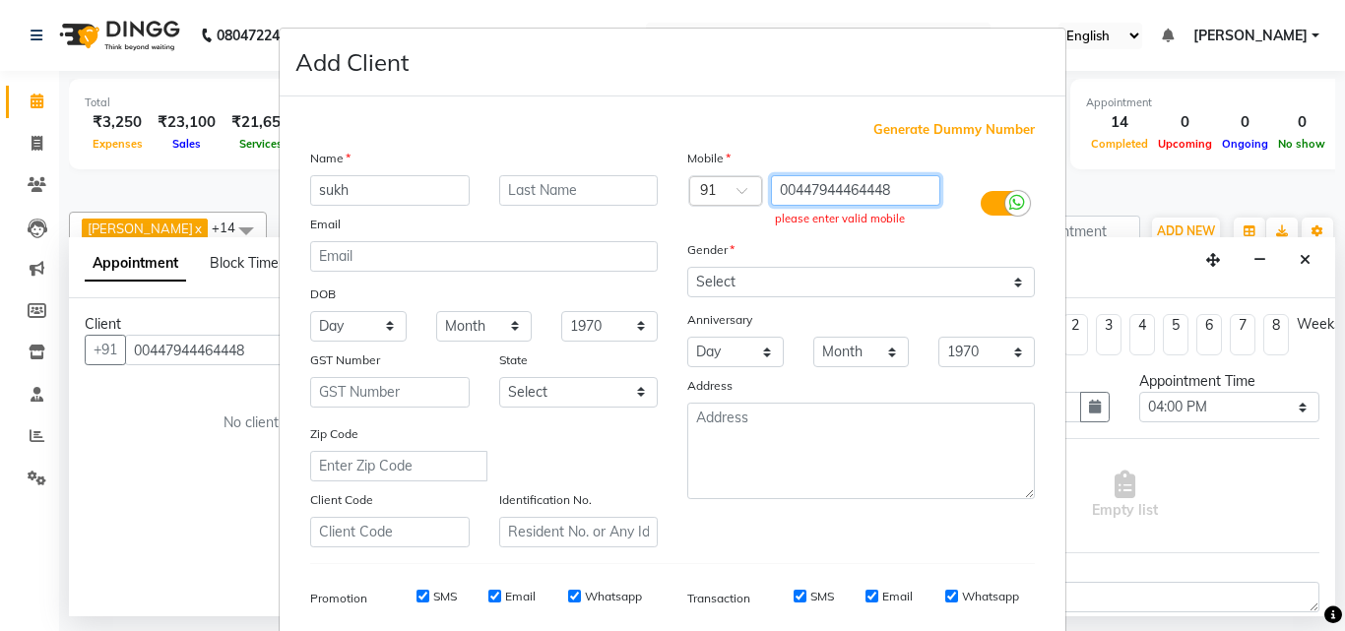
click at [888, 191] on input "00447944464448" at bounding box center [856, 190] width 170 height 31
click at [736, 201] on span at bounding box center [748, 196] width 25 height 21
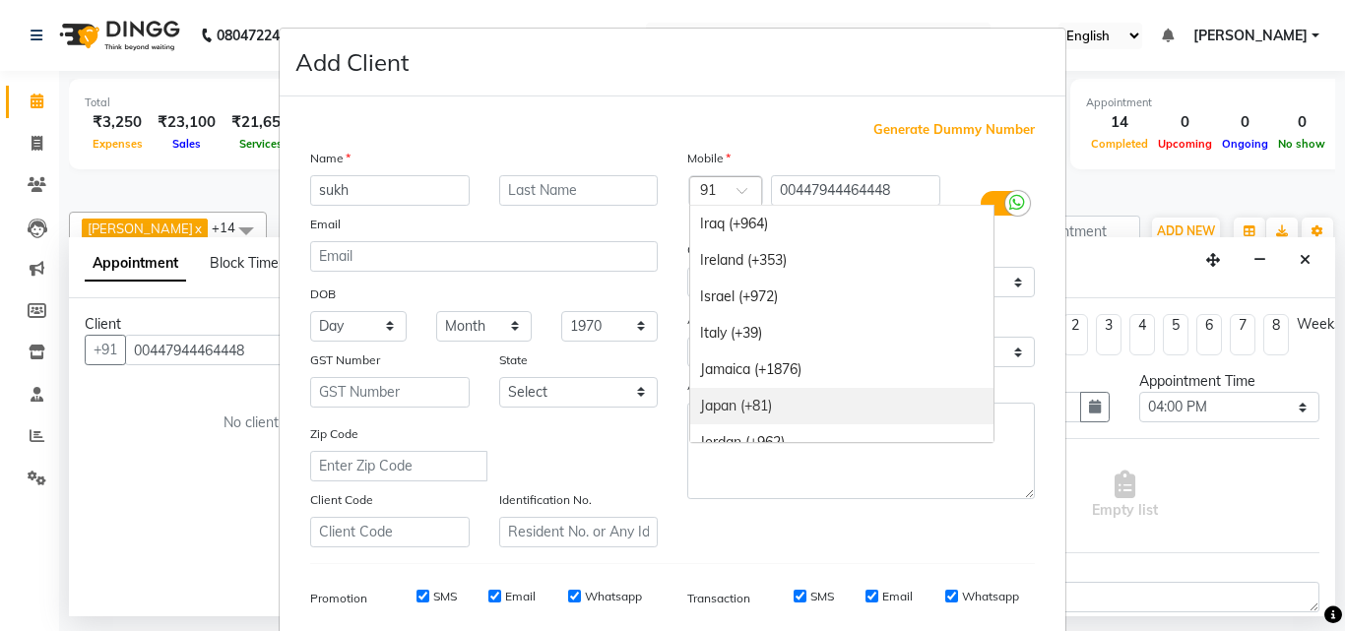
scroll to position [3668, 0]
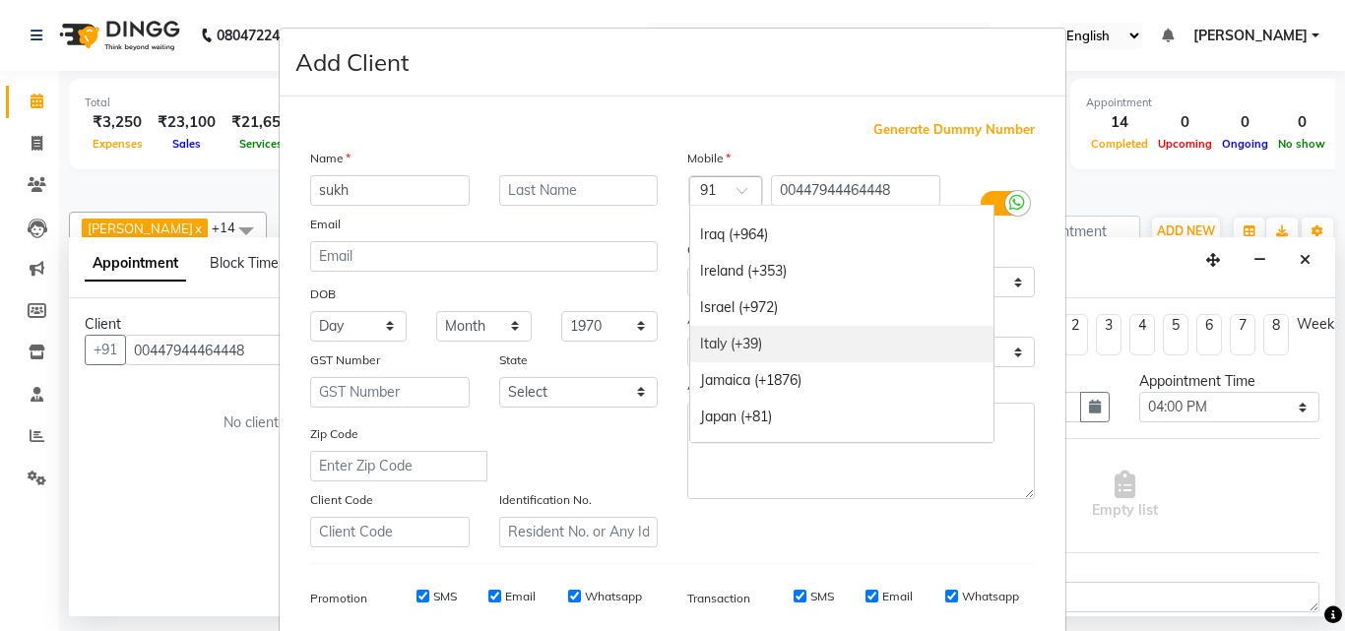
click at [735, 338] on div "Italy (+39)" at bounding box center [841, 344] width 303 height 36
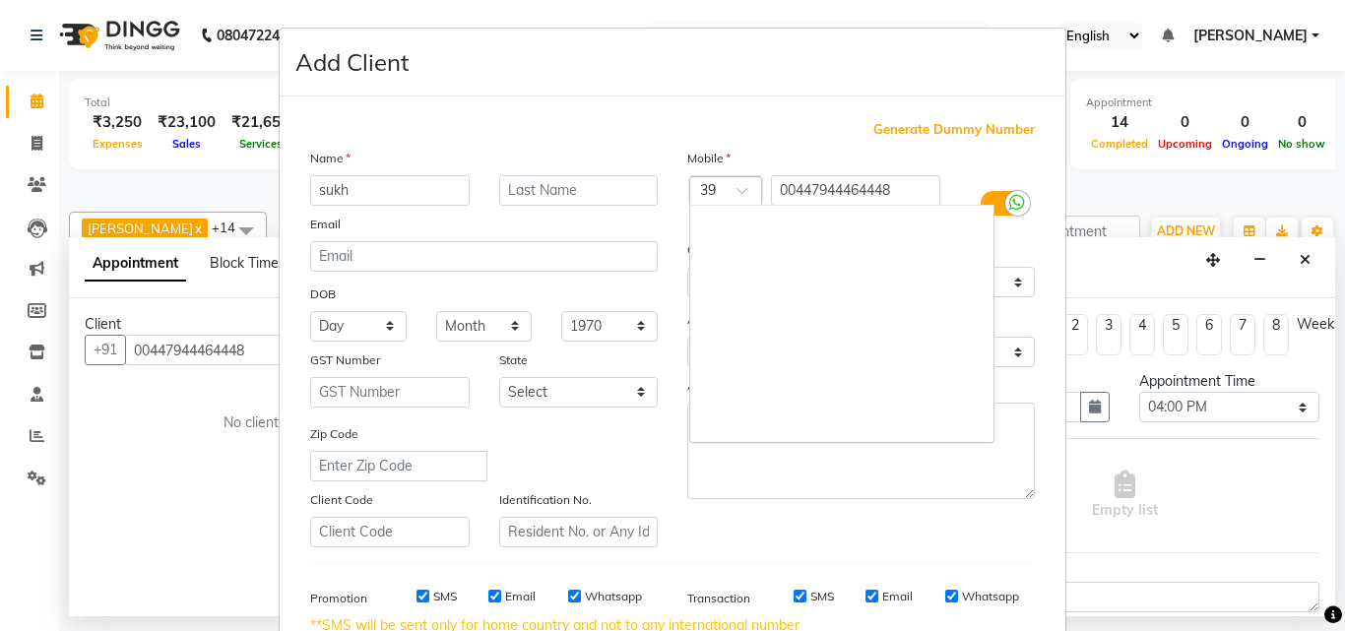
click at [727, 195] on div at bounding box center [725, 192] width 71 height 21
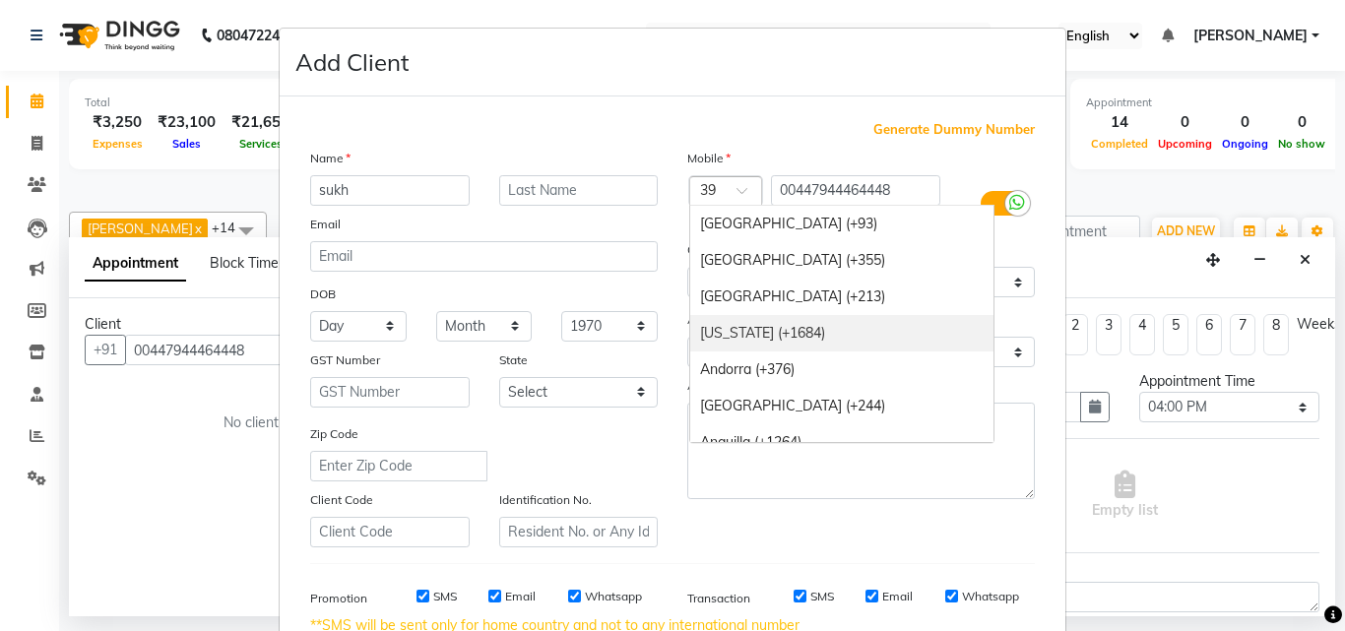
scroll to position [98, 0]
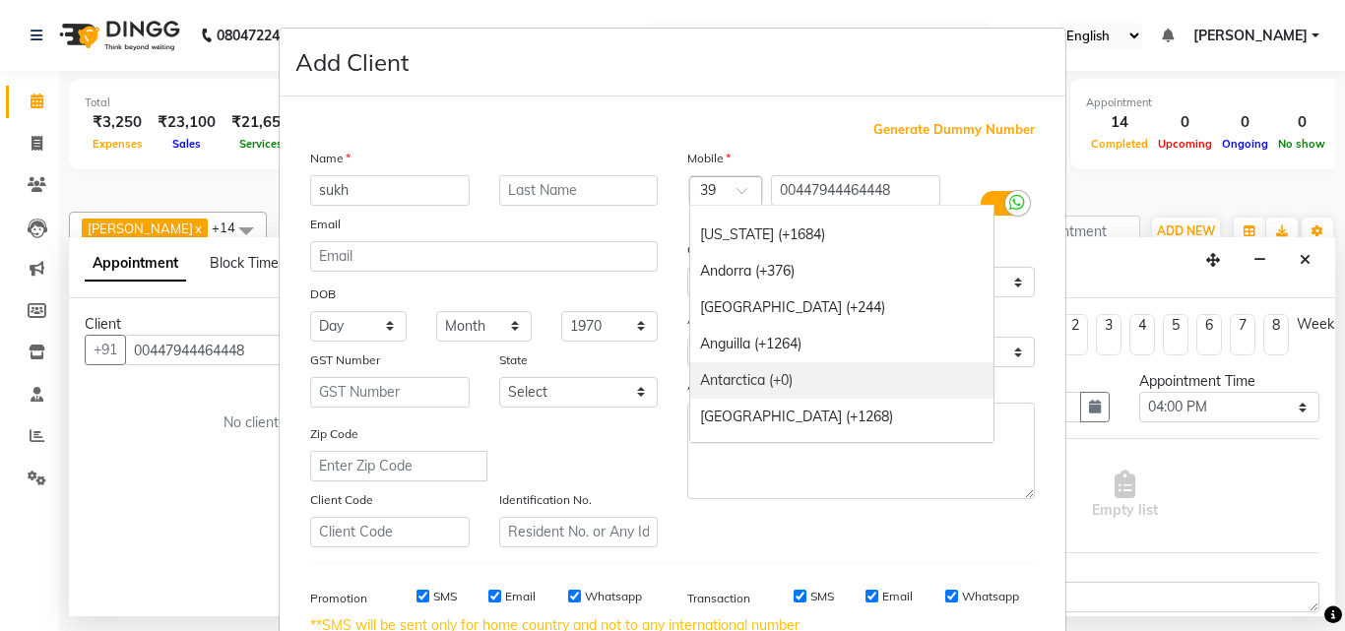
click at [749, 382] on div "Antarctica (+0)" at bounding box center [841, 380] width 303 height 36
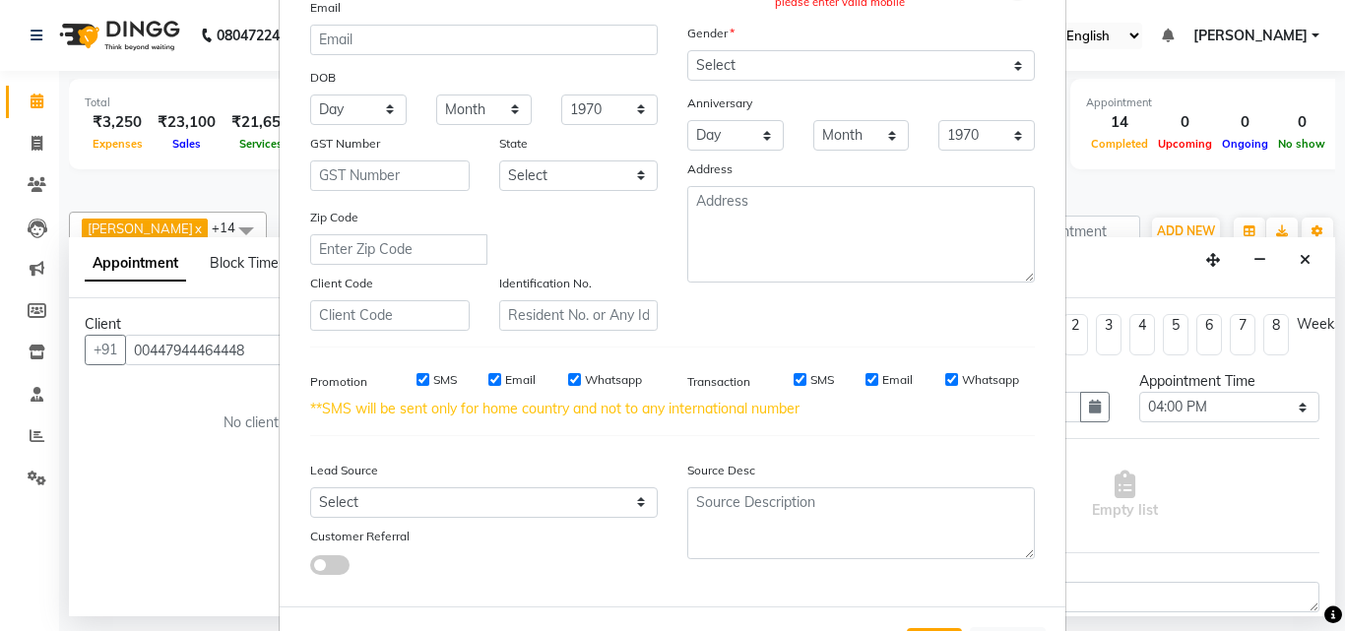
scroll to position [298, 0]
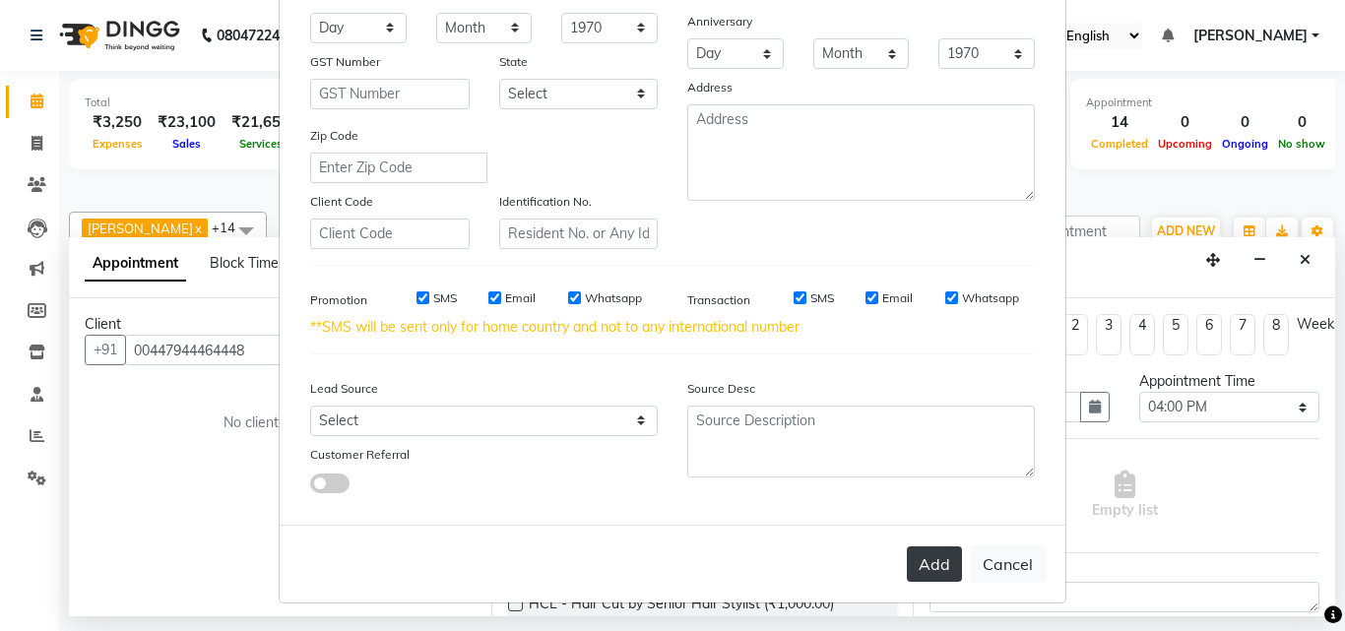
click at [925, 570] on button "Add" at bounding box center [934, 563] width 55 height 35
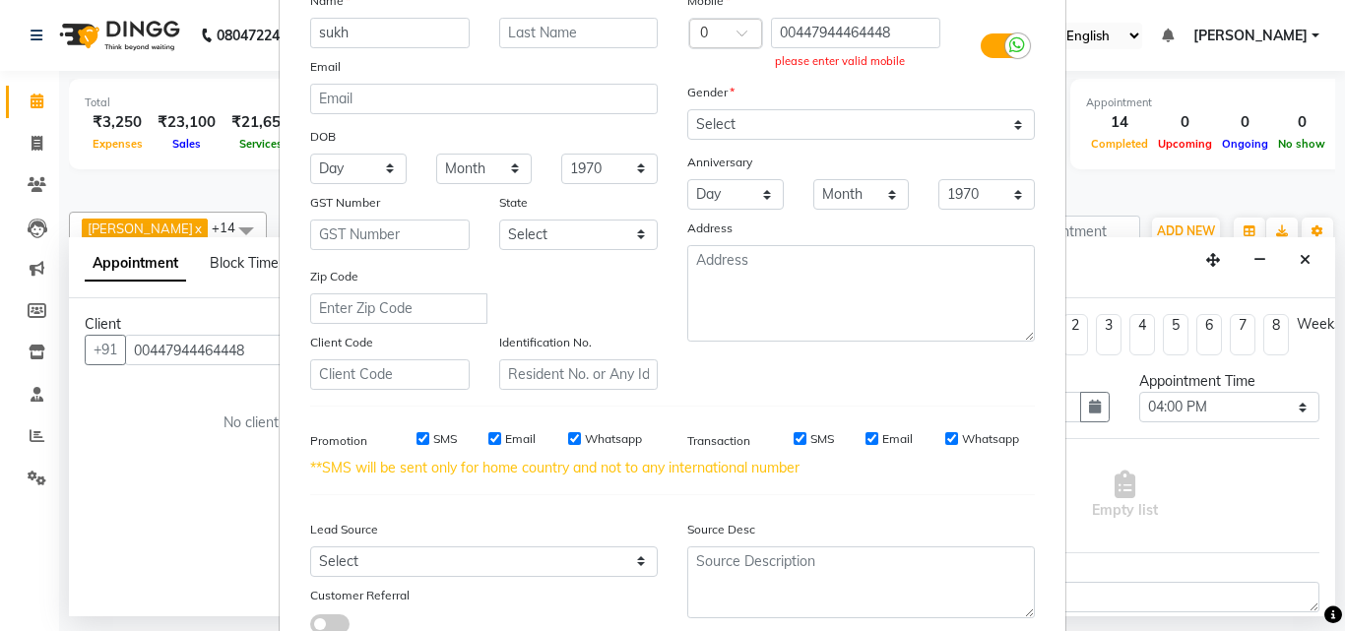
scroll to position [0, 0]
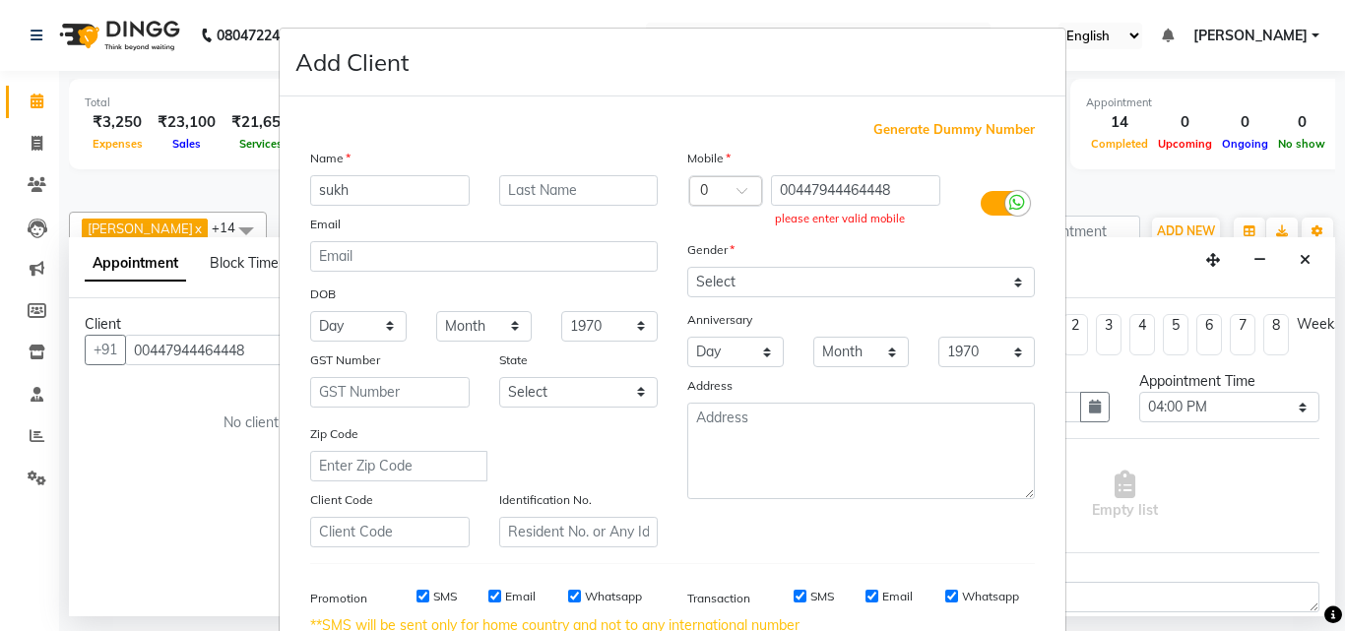
click at [960, 131] on span "Generate Dummy Number" at bounding box center [953, 130] width 161 height 20
type input "1351200000014"
checkbox input "false"
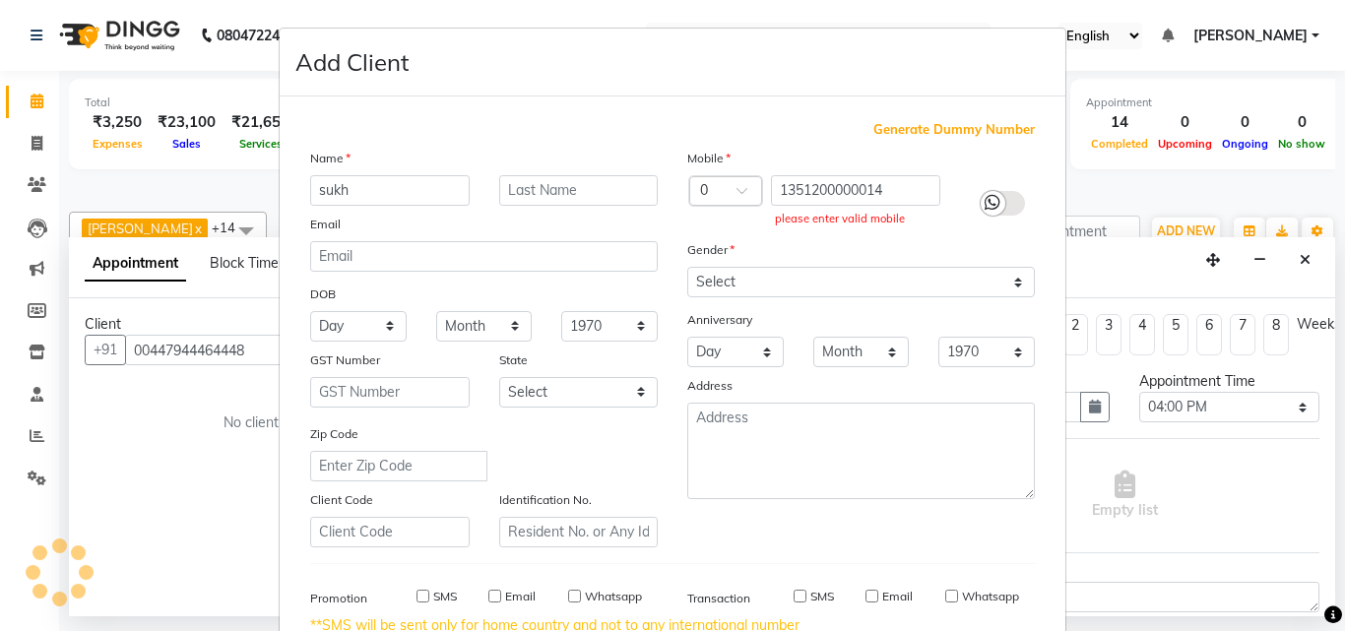
checkbox input "false"
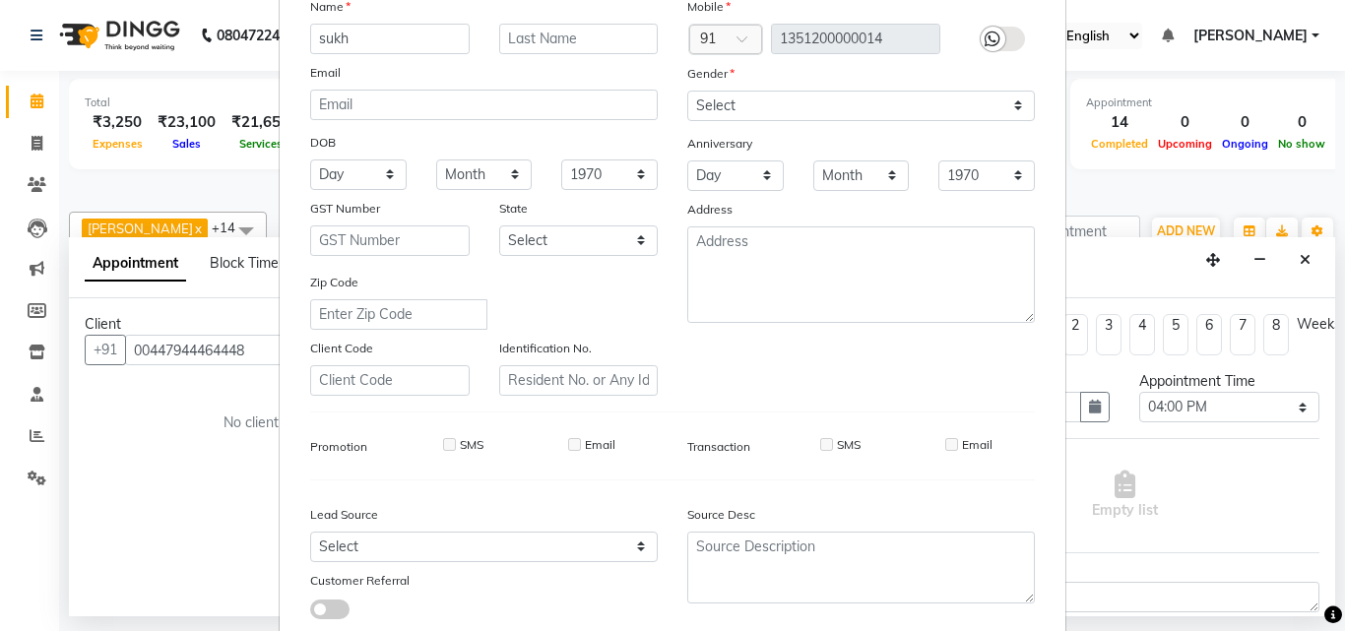
scroll to position [278, 0]
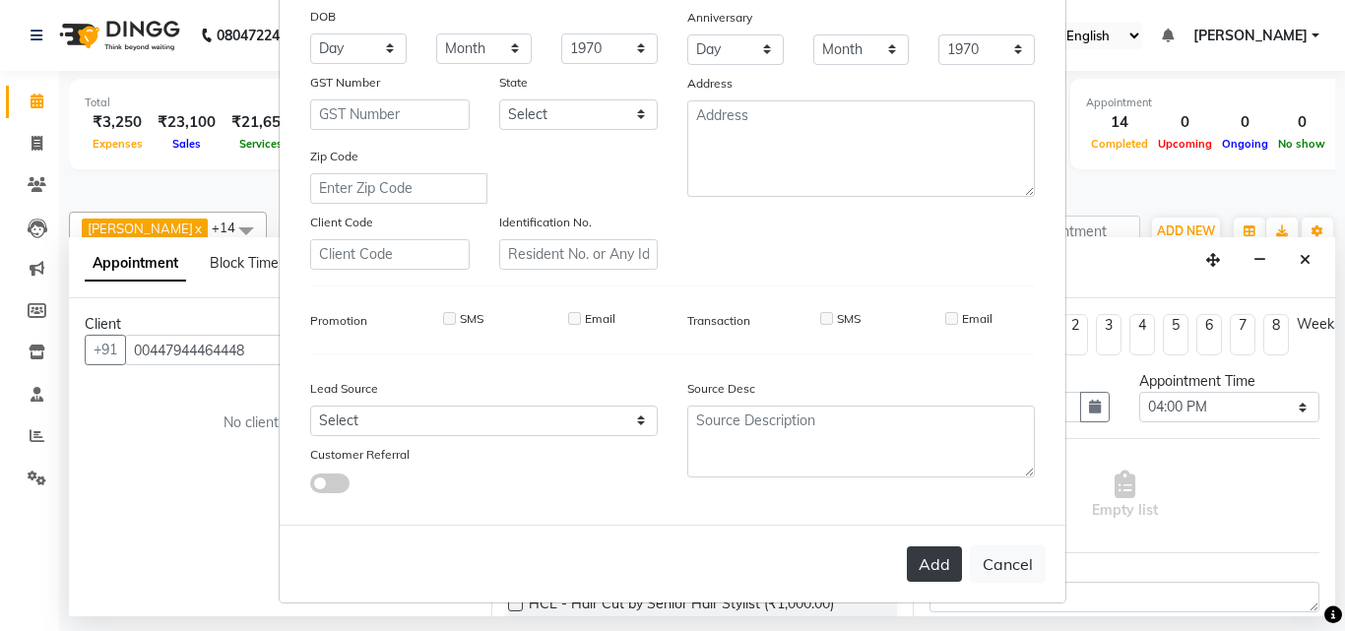
click at [937, 560] on button "Add" at bounding box center [934, 563] width 55 height 35
type input "1351200000014"
select select
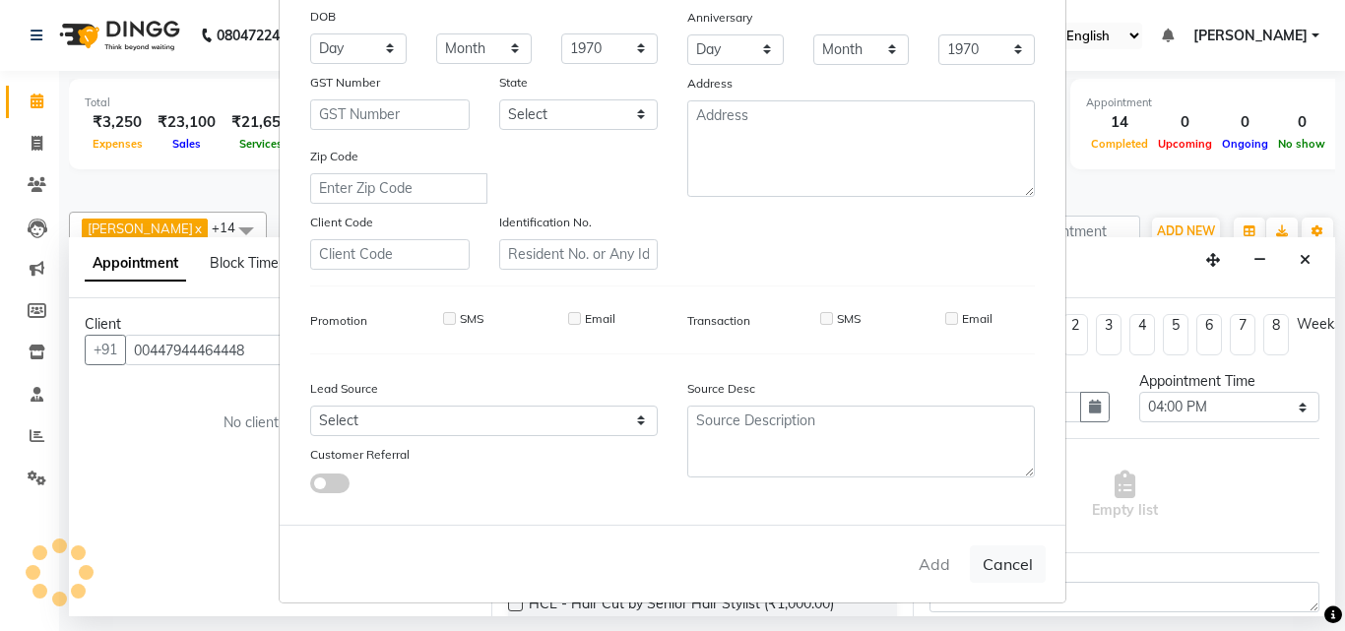
select select
checkbox input "false"
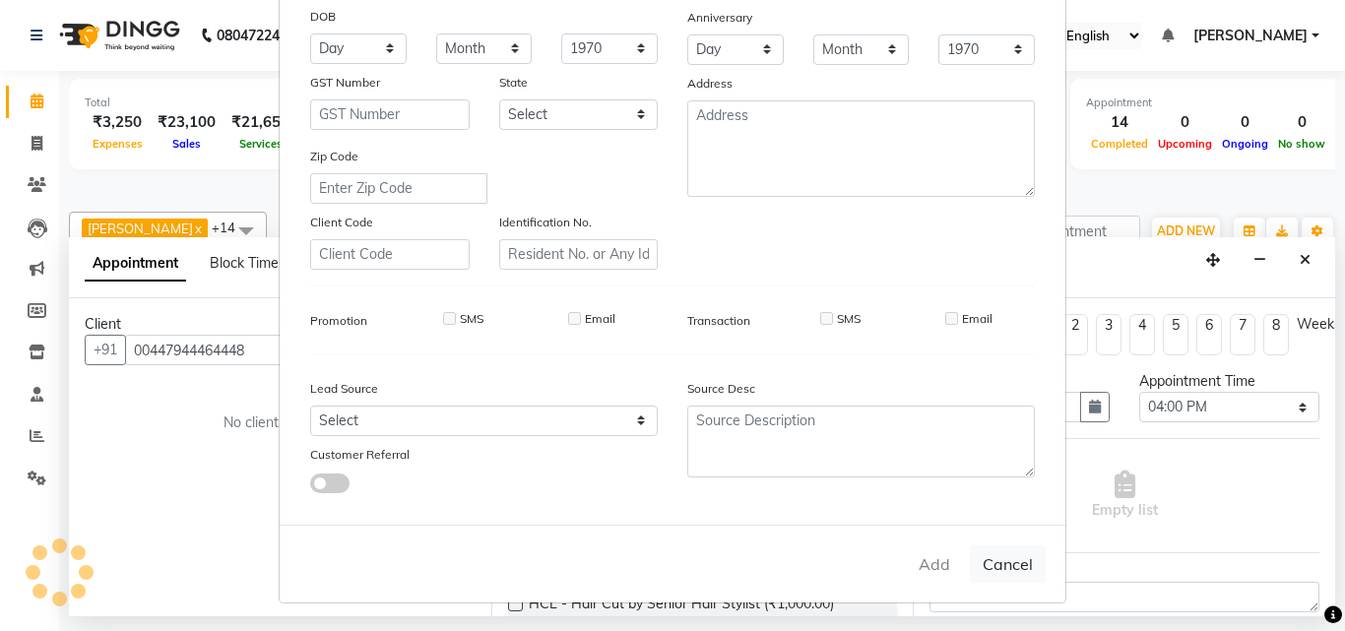
checkbox input "false"
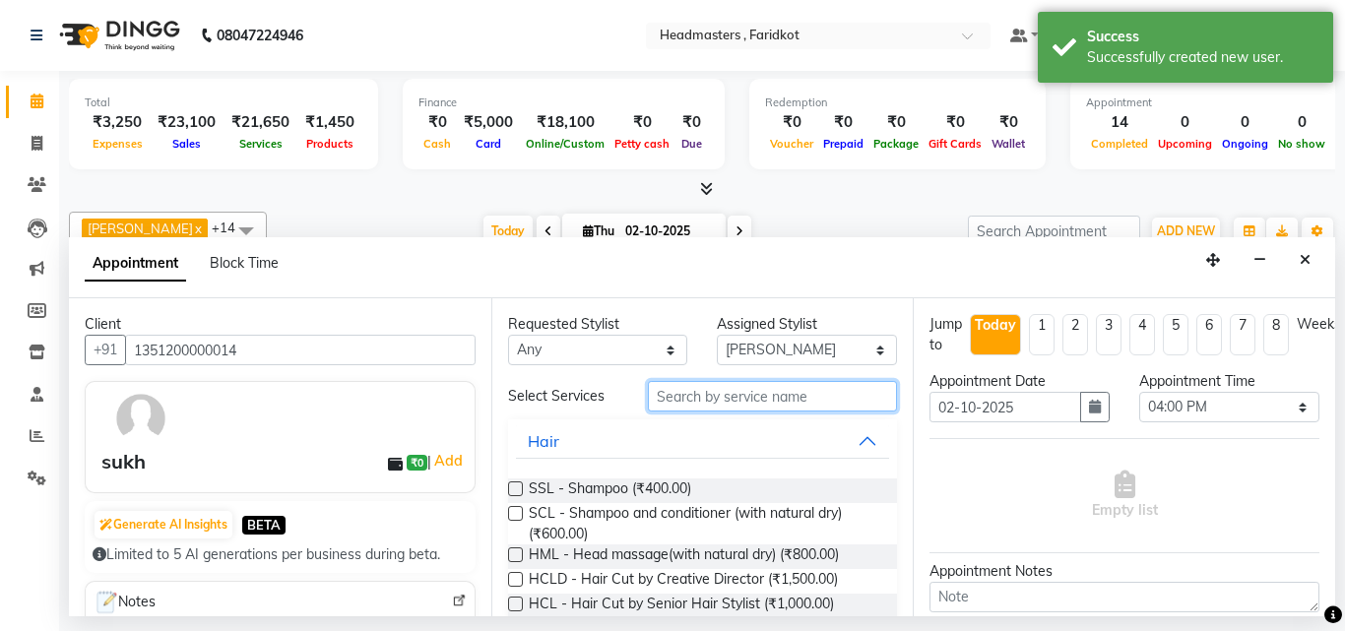
click at [767, 403] on input "text" at bounding box center [773, 396] width 250 height 31
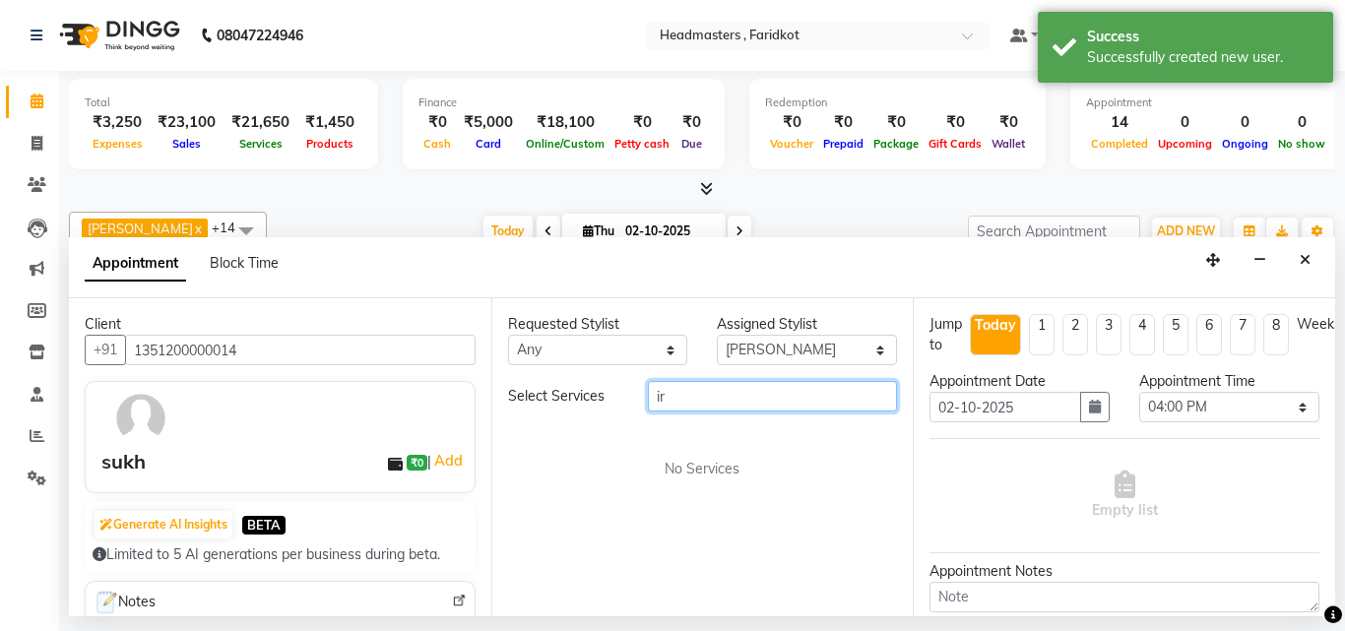
type input "i"
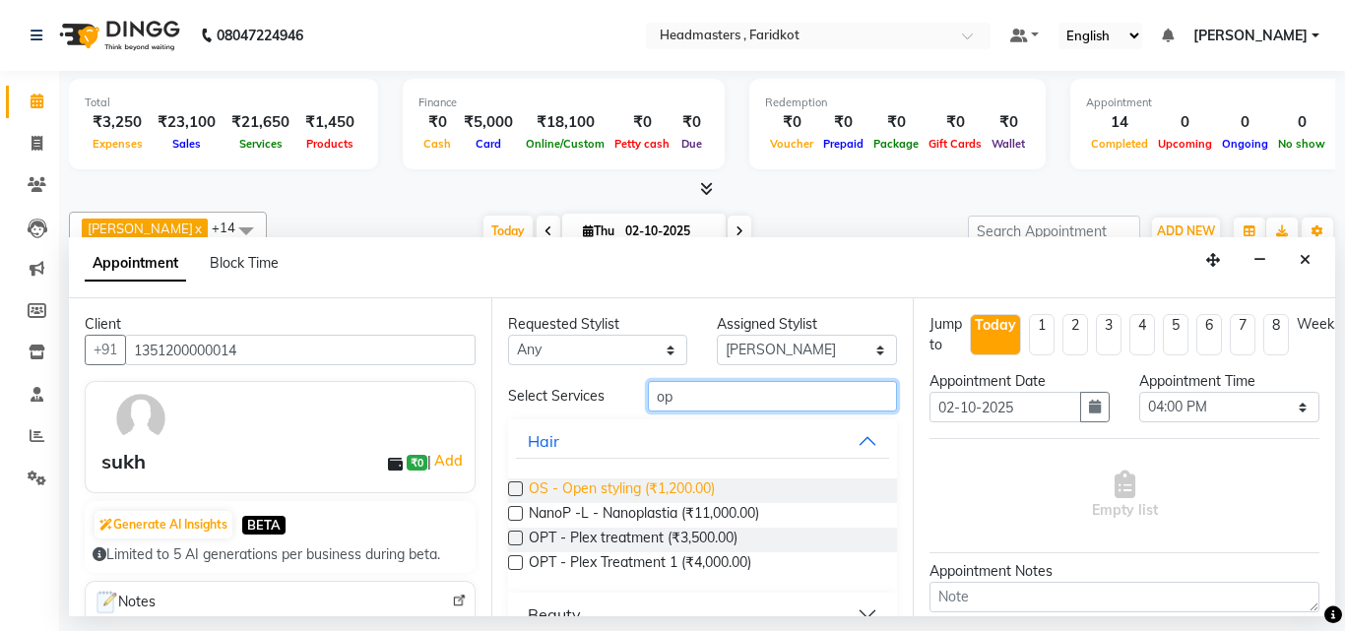
type input "op"
click at [552, 497] on span "OS - Open styling (₹1,200.00)" at bounding box center [622, 490] width 186 height 25
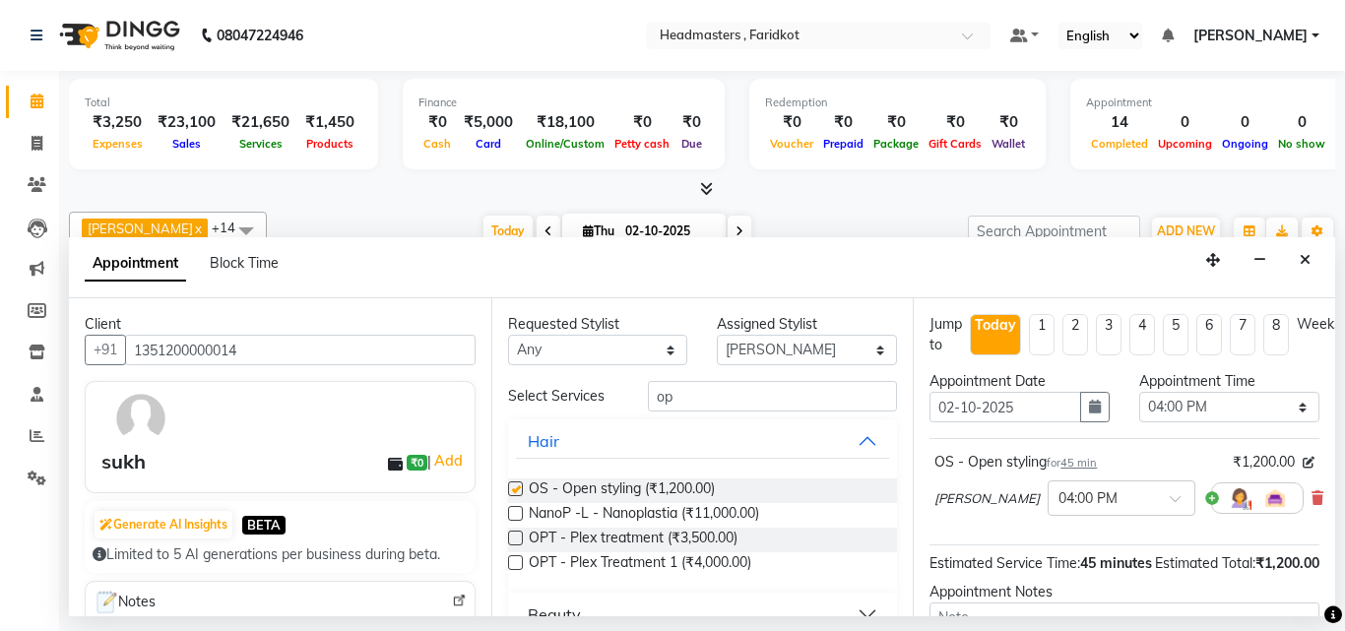
checkbox input "false"
click at [673, 407] on input "op" at bounding box center [773, 396] width 250 height 31
type input "o"
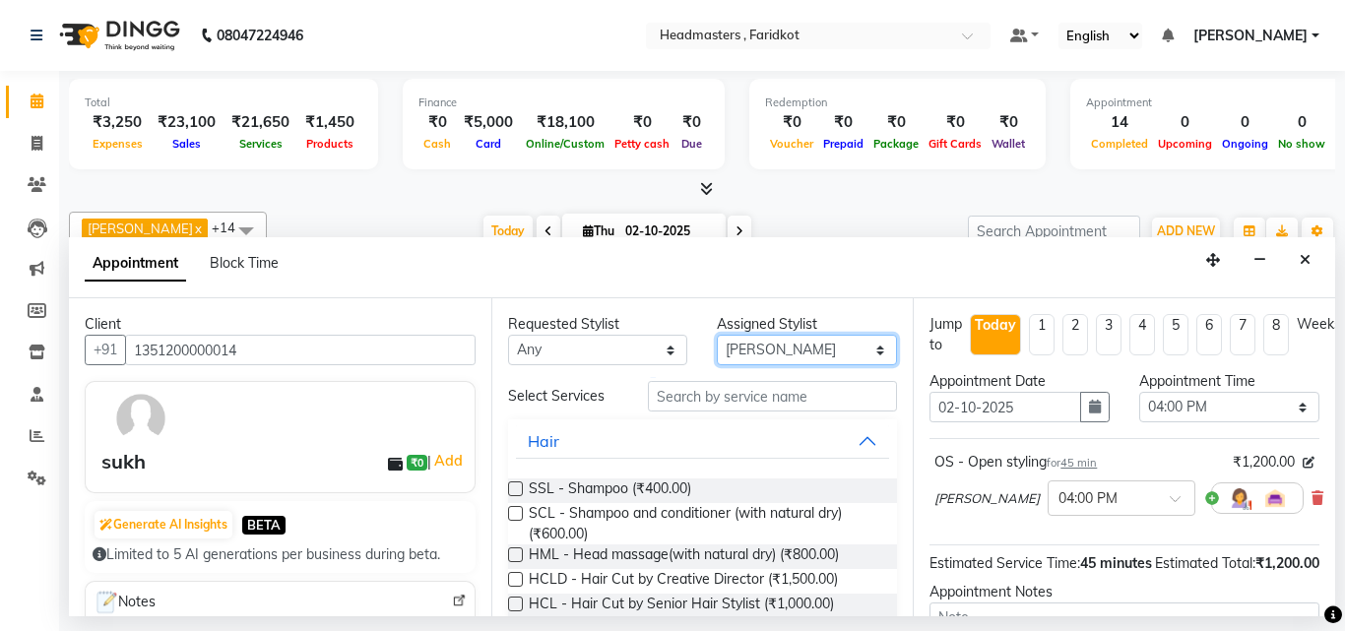
click at [731, 353] on select "Select Anu Azam Geetanjali Gulzar Jagdeep Singh Jagjeet Jasdeep jashan Jashan K…" at bounding box center [807, 350] width 180 height 31
select select "83055"
click at [717, 335] on select "Select Anu Azam Geetanjali Gulzar Jagdeep Singh Jagjeet Jasdeep jashan Jashan K…" at bounding box center [807, 350] width 180 height 31
click at [720, 402] on input "text" at bounding box center [773, 396] width 250 height 31
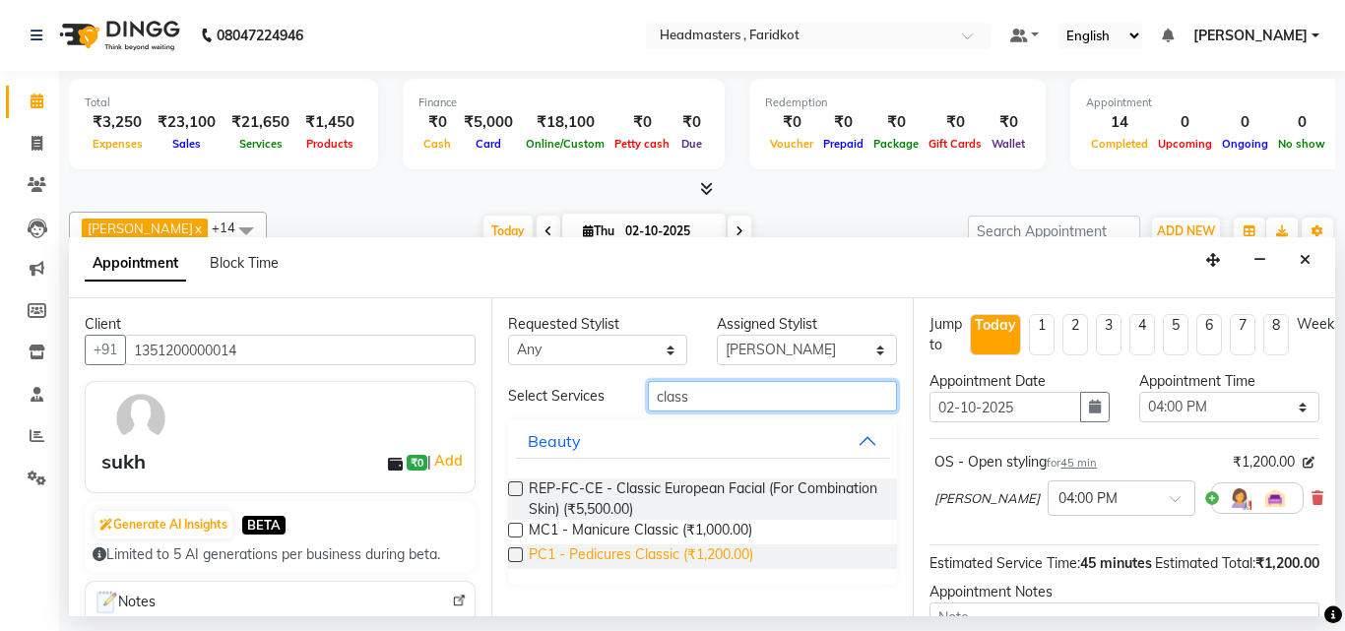
type input "class"
click at [715, 552] on span "PC1 - Pedicures Classic (₹1,200.00)" at bounding box center [641, 556] width 224 height 25
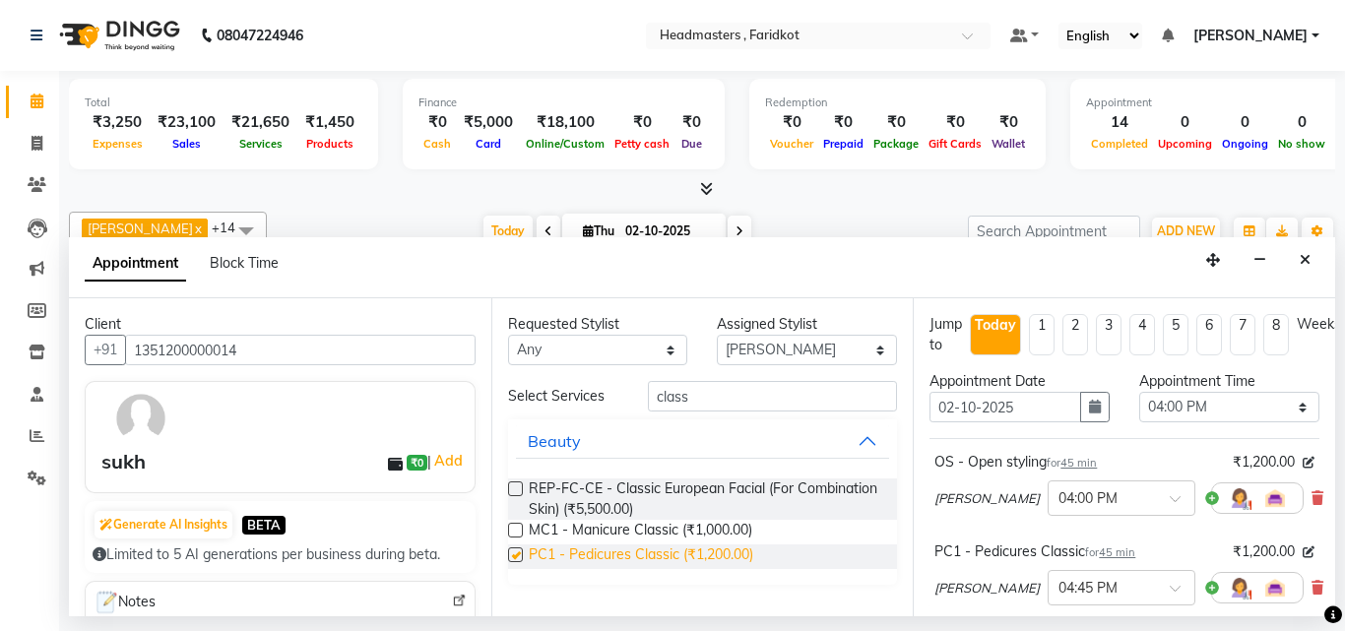
checkbox input "false"
click at [718, 403] on input "class" at bounding box center [773, 396] width 250 height 31
type input "c"
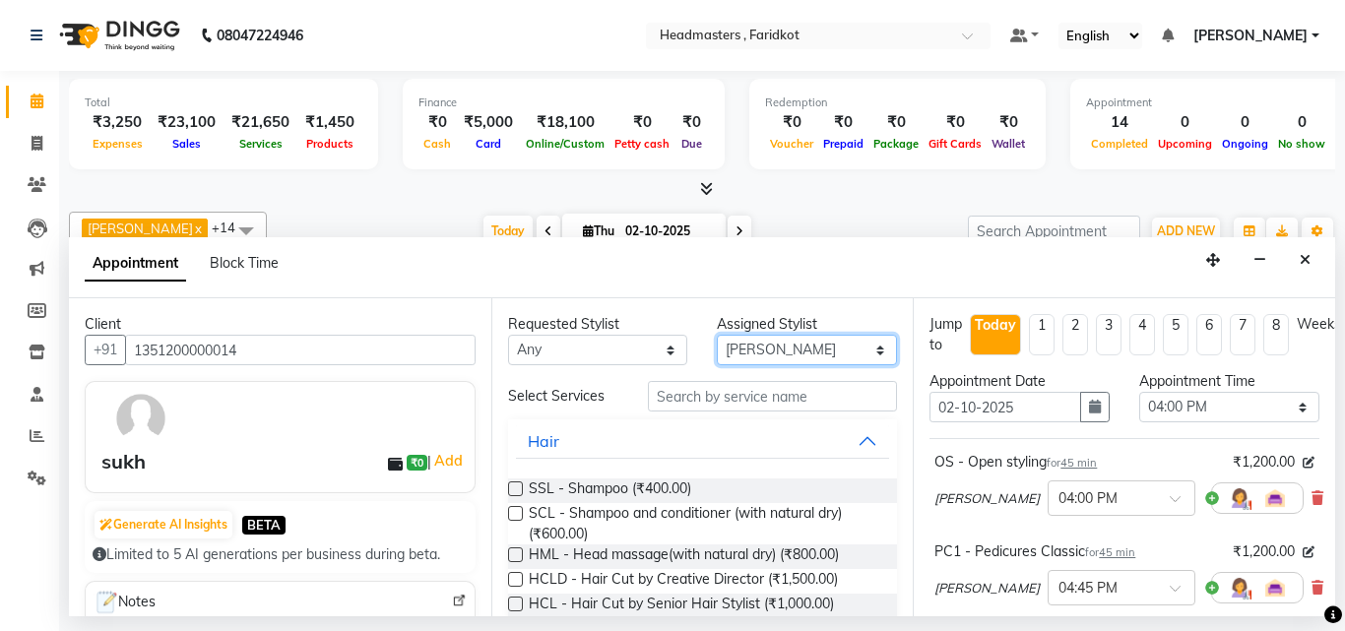
click at [814, 363] on select "Select Anu Azam Geetanjali Gulzar Jagdeep Singh Jagjeet Jasdeep jashan Jashan K…" at bounding box center [807, 350] width 180 height 31
select select "71454"
click at [717, 335] on select "Select Anu Azam Geetanjali Gulzar Jagdeep Singh Jagjeet Jasdeep jashan Jashan K…" at bounding box center [807, 350] width 180 height 31
click at [754, 395] on input "text" at bounding box center [773, 396] width 250 height 31
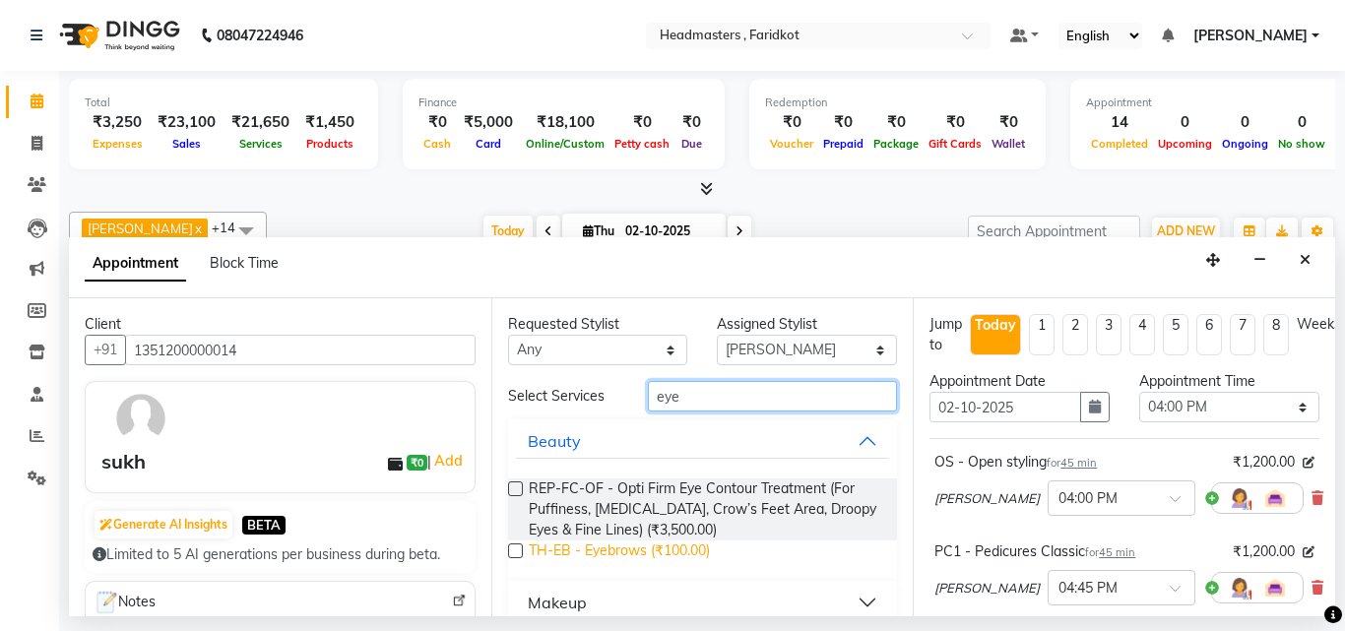
type input "eye"
click at [671, 548] on span "TH-EB - Eyebrows (₹100.00)" at bounding box center [619, 552] width 181 height 25
checkbox input "false"
click at [766, 399] on input "eye" at bounding box center [773, 396] width 250 height 31
type input "e"
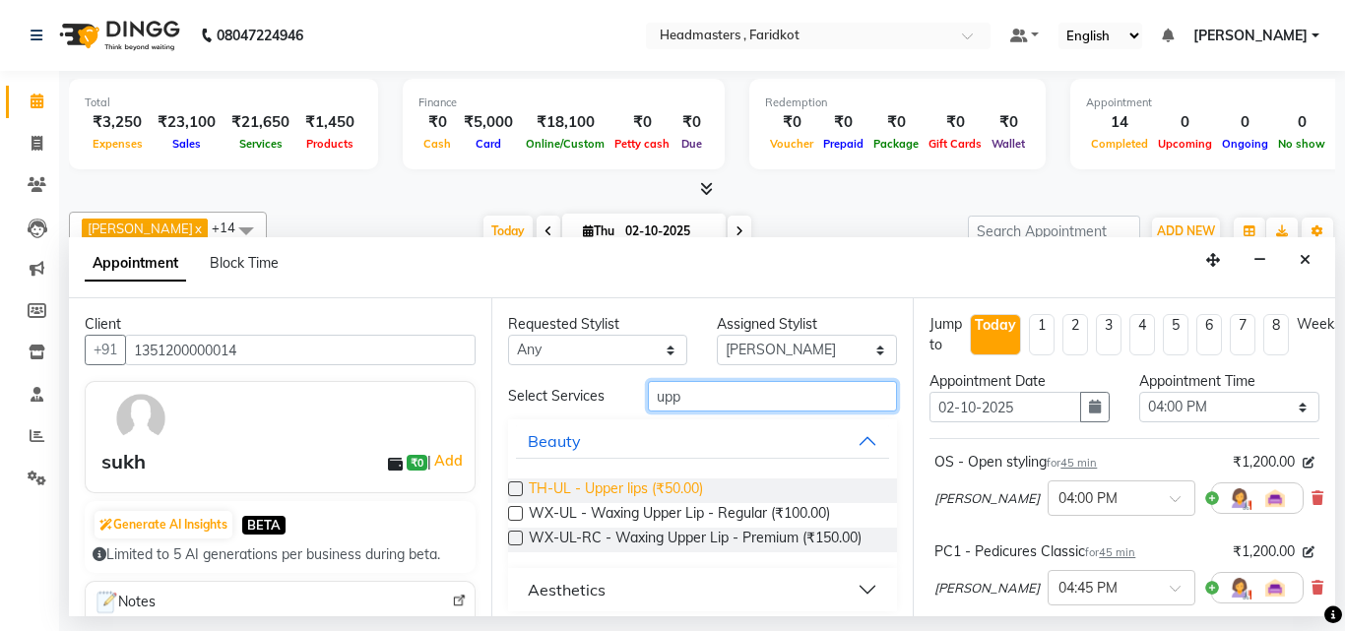
type input "upp"
click at [676, 484] on span "TH-UL - Upper lips (₹50.00)" at bounding box center [616, 490] width 174 height 25
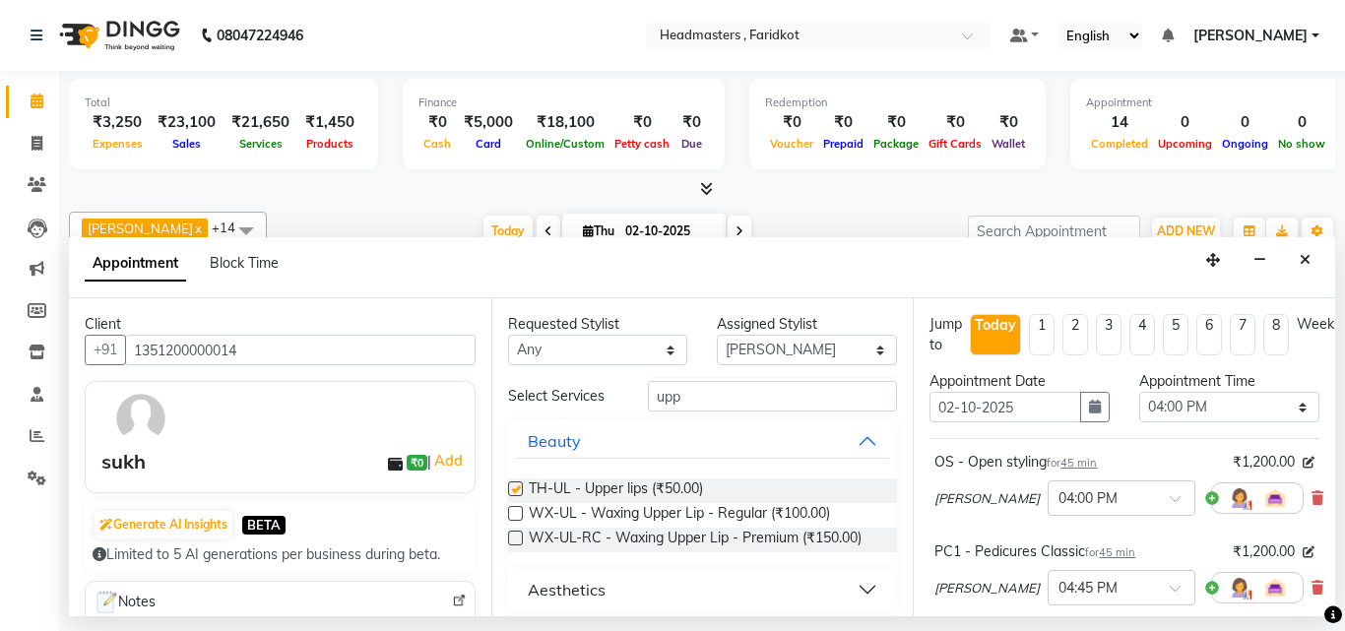
checkbox input "false"
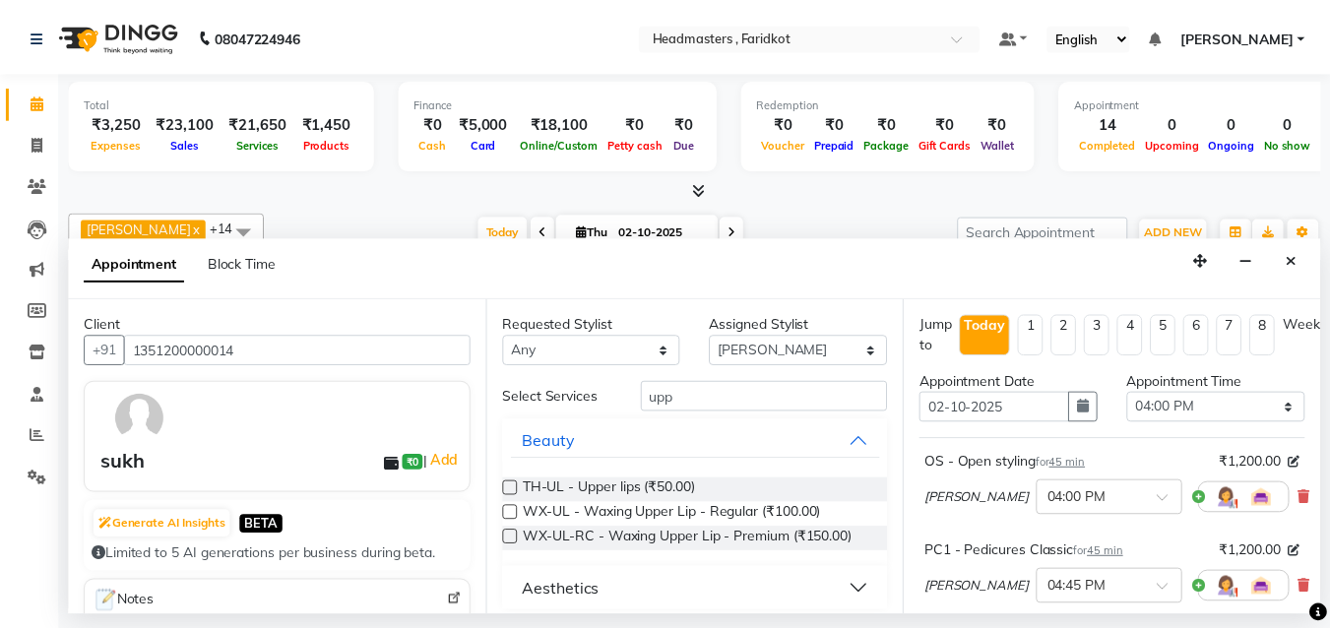
scroll to position [472, 0]
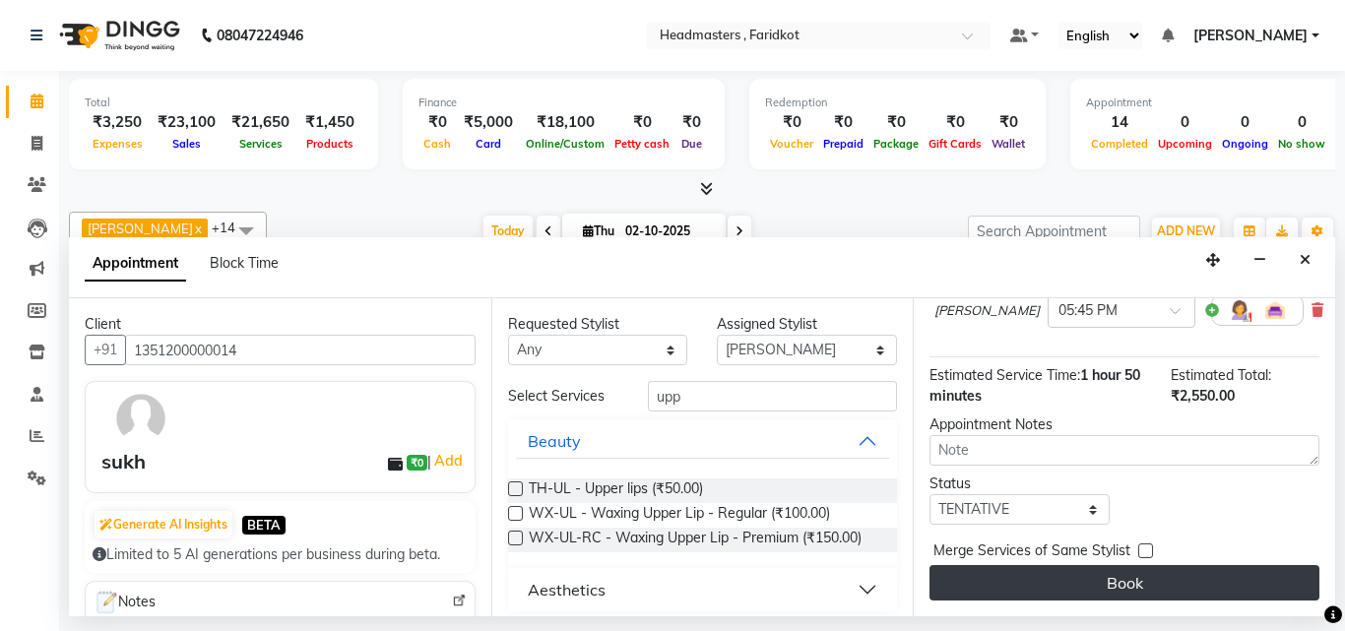
click at [998, 578] on button "Book" at bounding box center [1124, 582] width 390 height 35
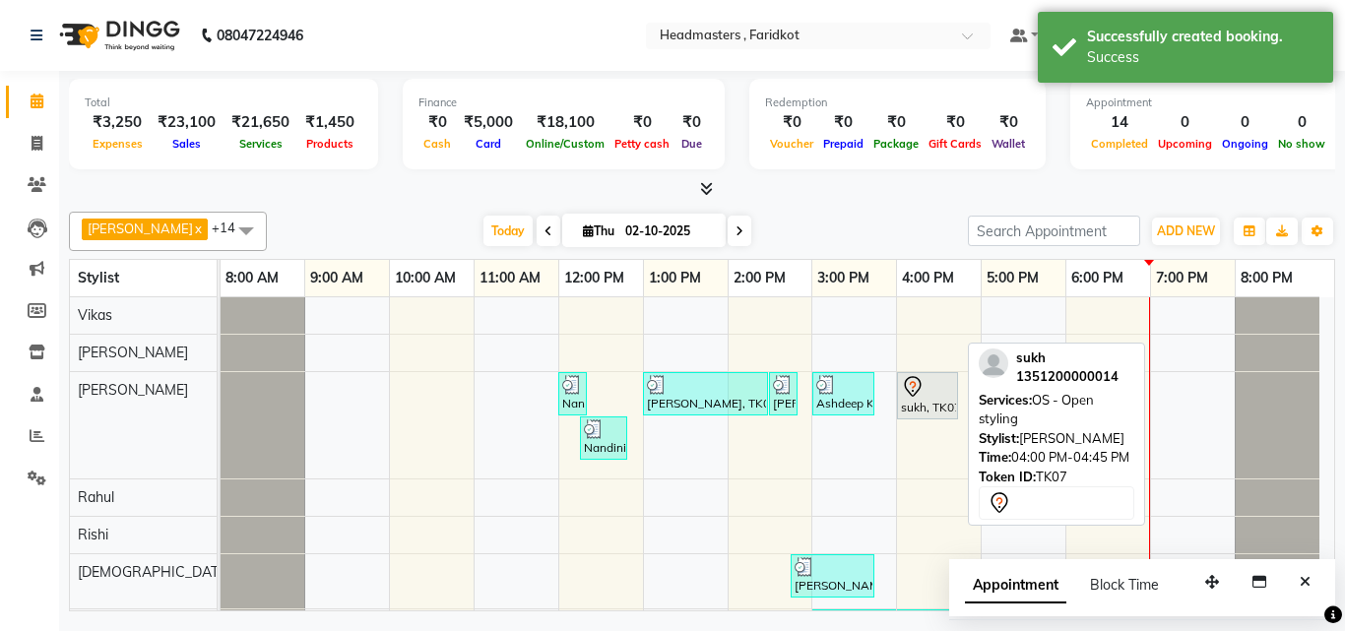
click at [938, 391] on div at bounding box center [927, 387] width 53 height 24
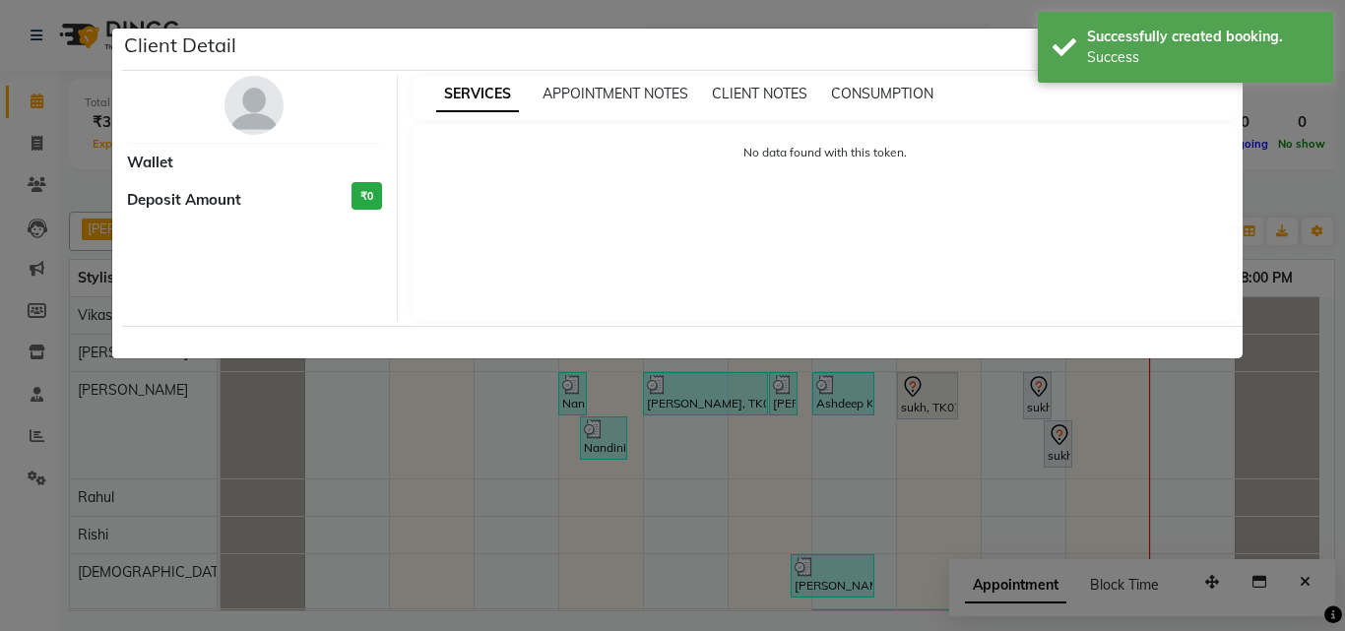
select select "7"
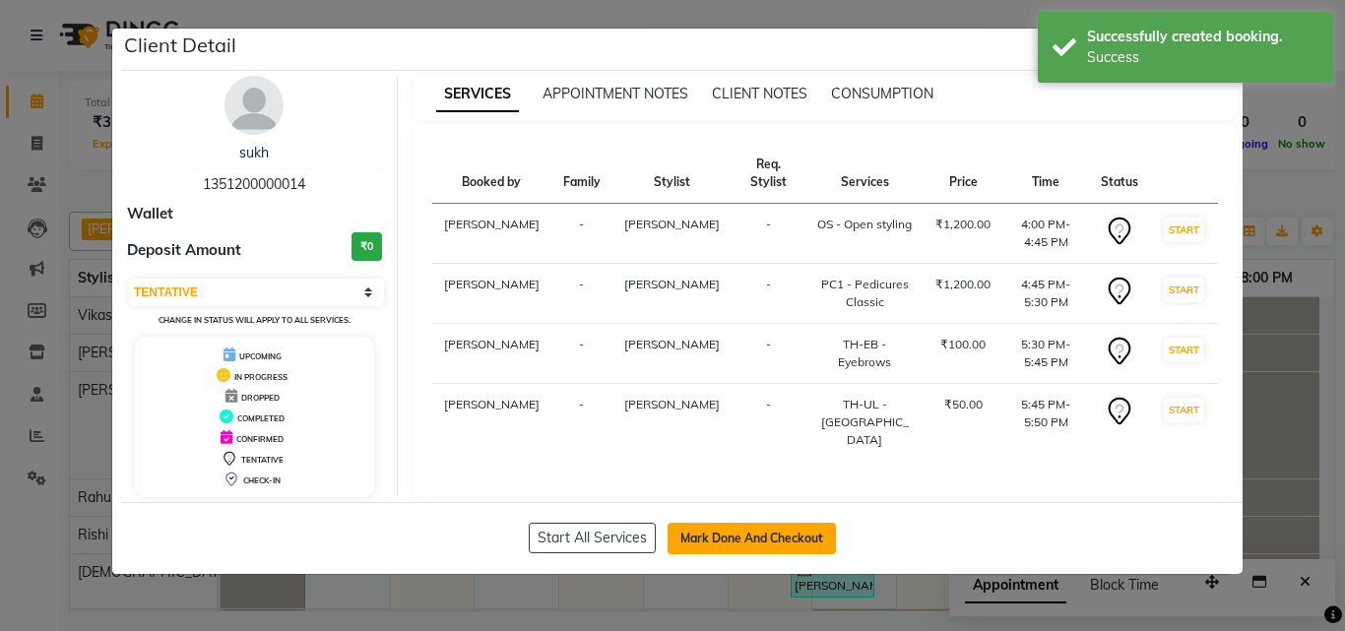
click at [754, 531] on button "Mark Done And Checkout" at bounding box center [751, 539] width 168 height 32
select select "7919"
select select "service"
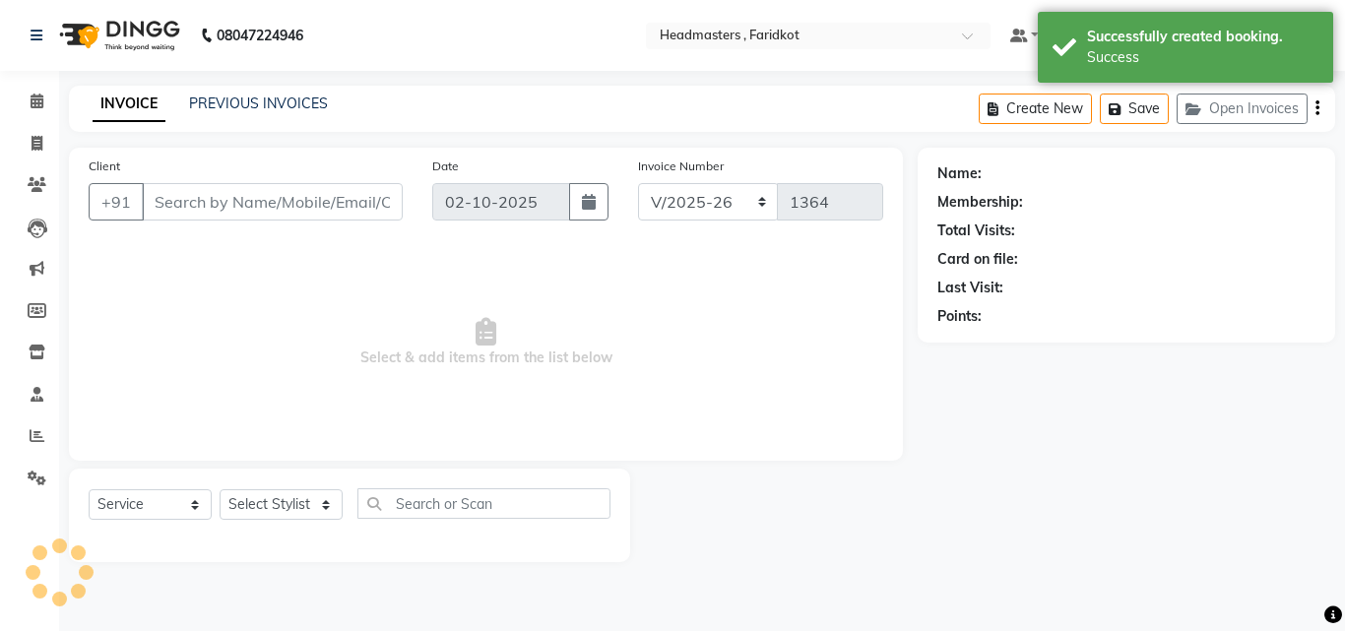
type input "1351200000014"
select select "83055"
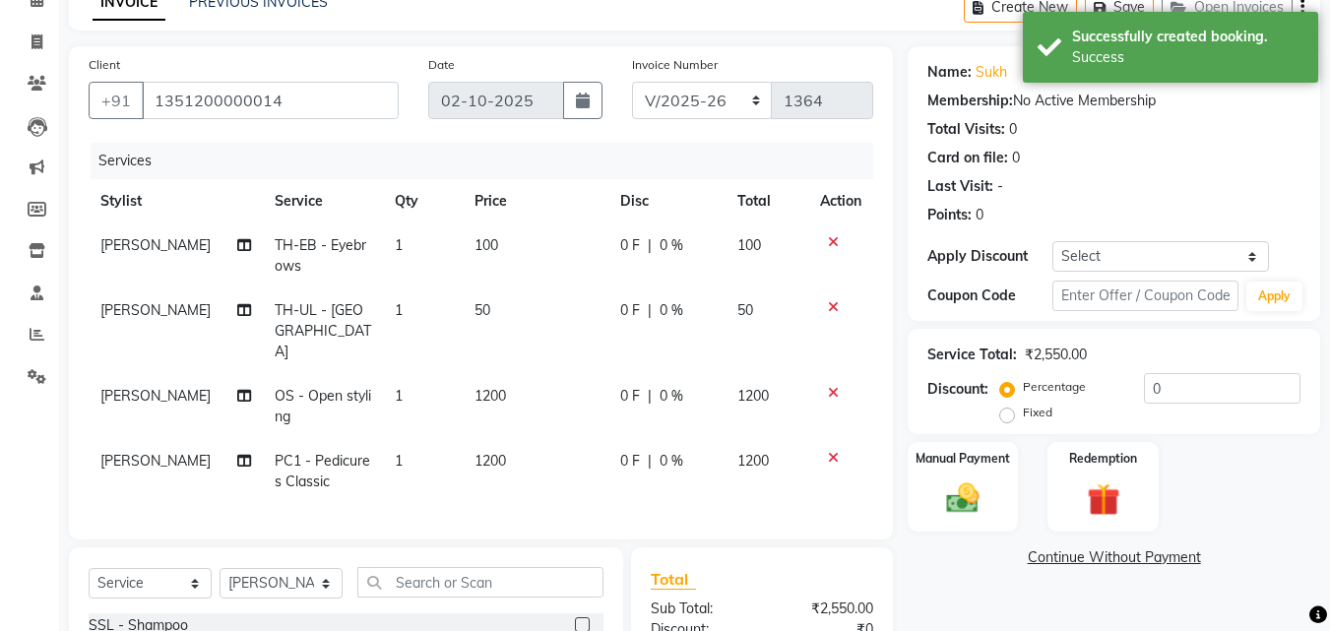
scroll to position [295, 0]
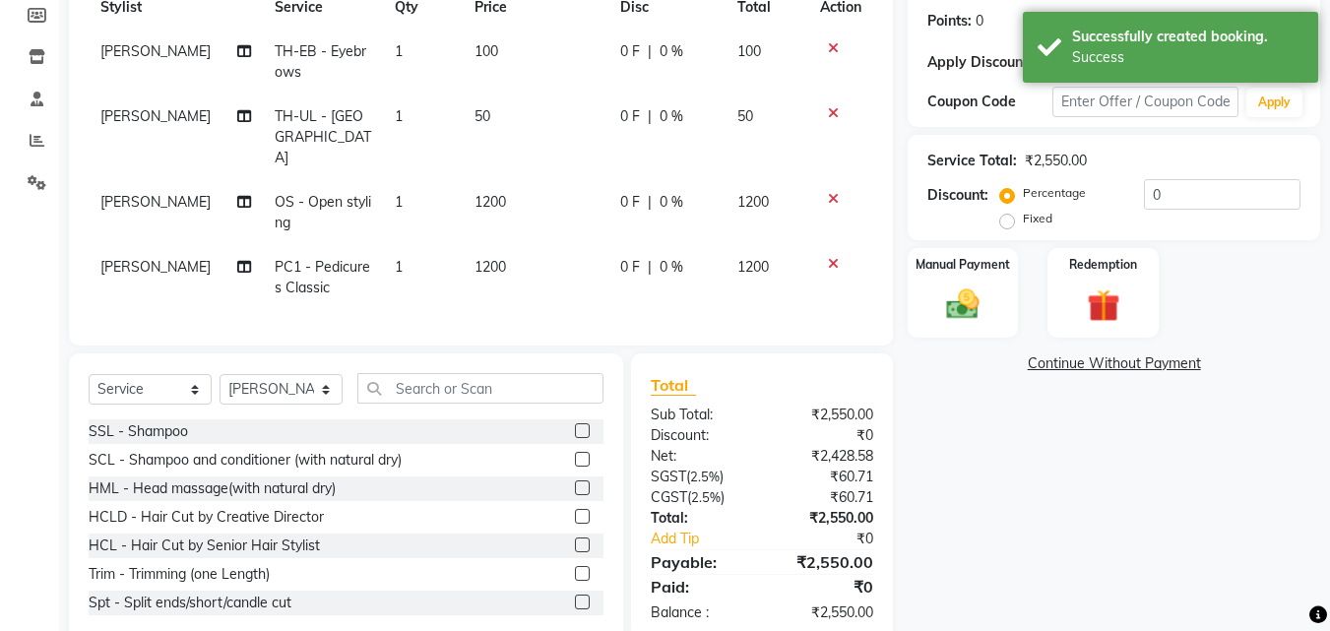
click at [629, 192] on span "0 F" at bounding box center [630, 202] width 20 height 21
select select "71454"
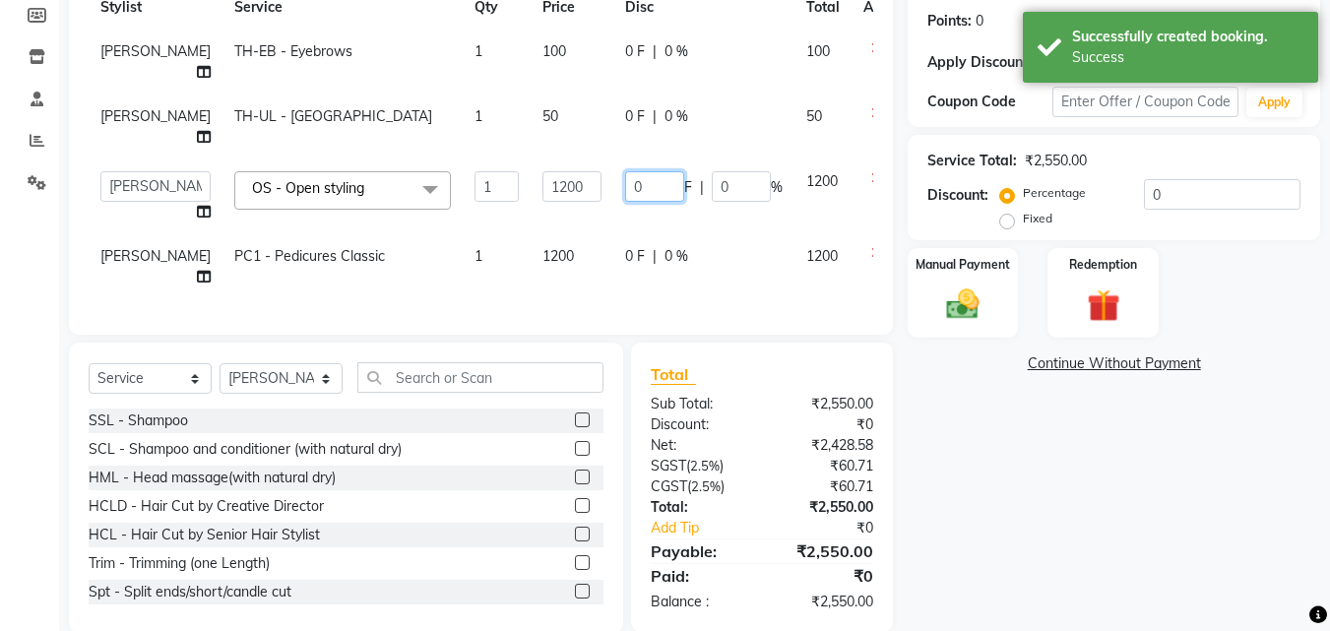
click at [630, 186] on input "0" at bounding box center [654, 186] width 59 height 31
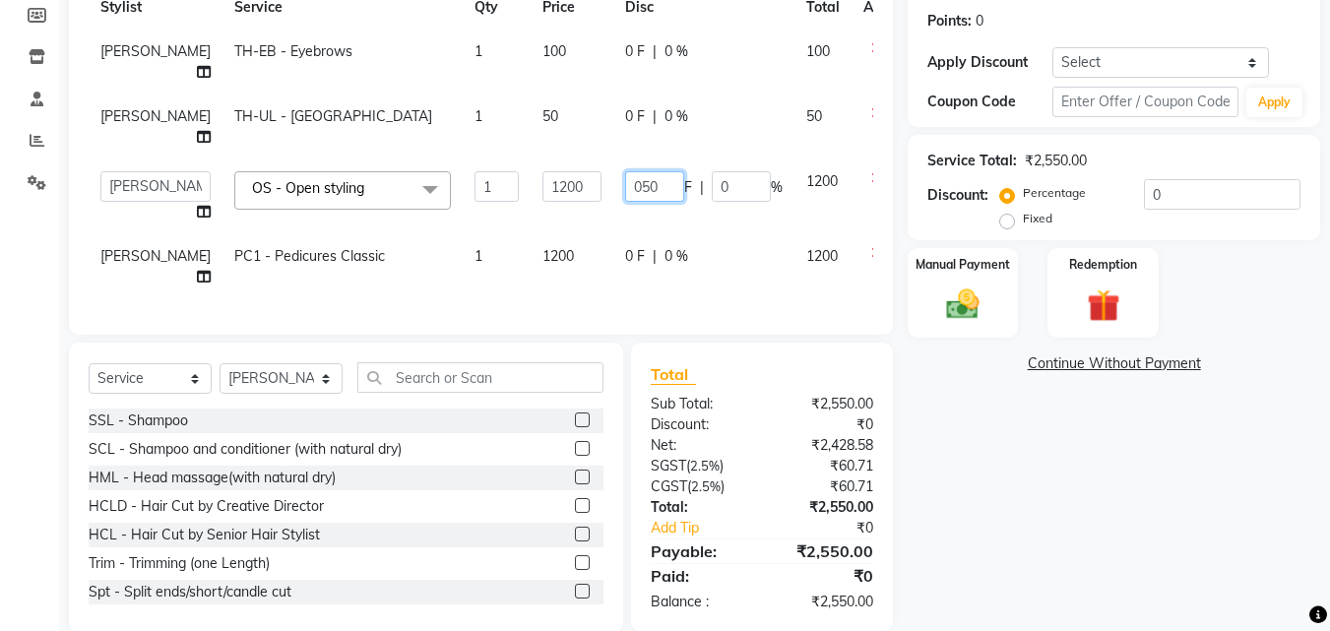
type input "0500"
click at [1099, 530] on div "Name: Sukh Membership: No Active Membership Total Visits: 0 Card on file: 0 Las…" at bounding box center [1121, 242] width 427 height 781
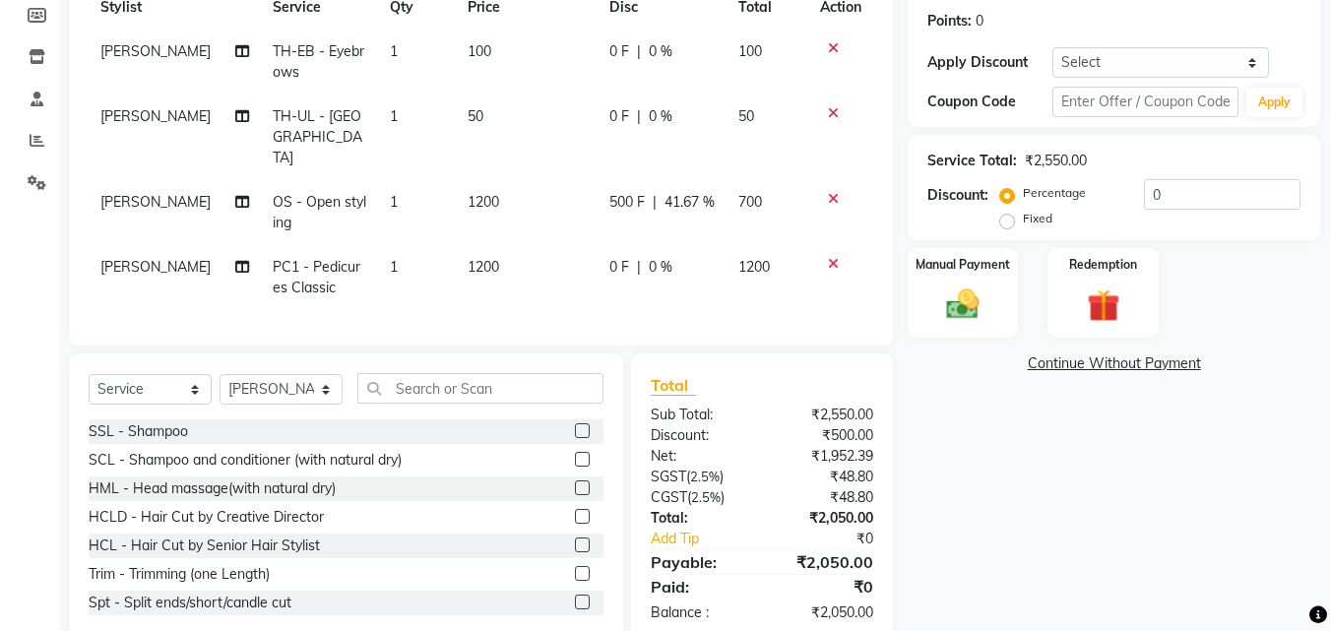
click at [624, 257] on div "0 F | 0 %" at bounding box center [661, 267] width 105 height 21
select select "83055"
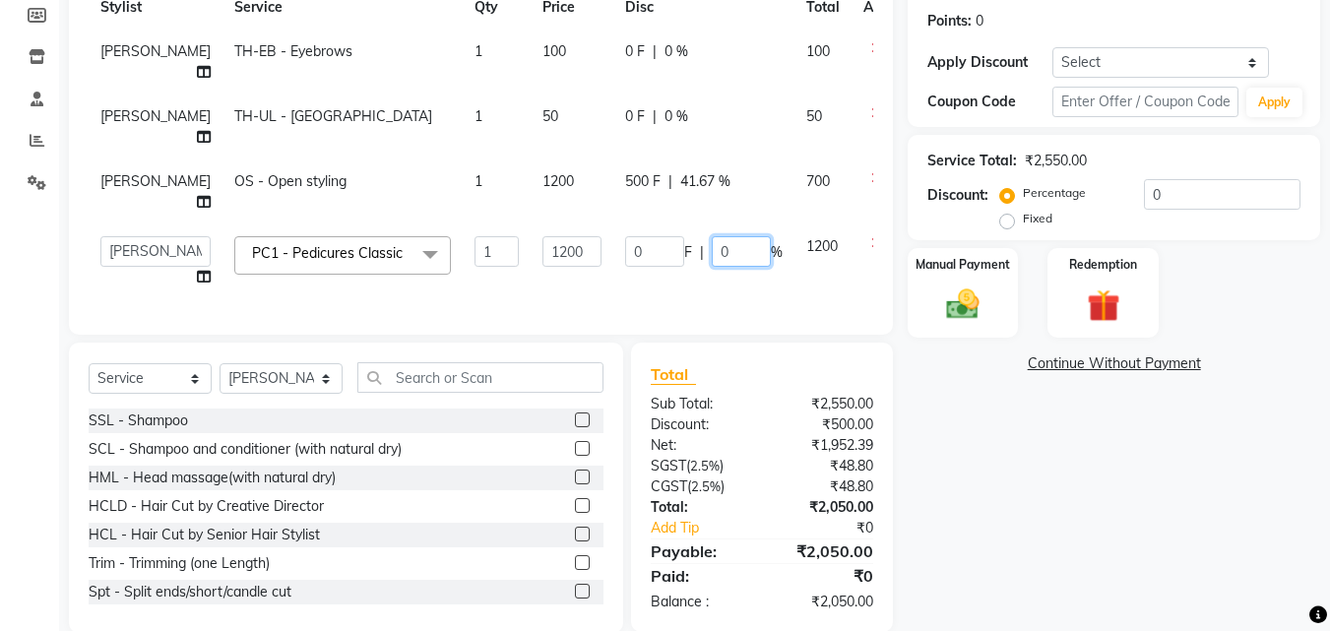
click at [712, 243] on input "0" at bounding box center [741, 251] width 59 height 31
type input "030"
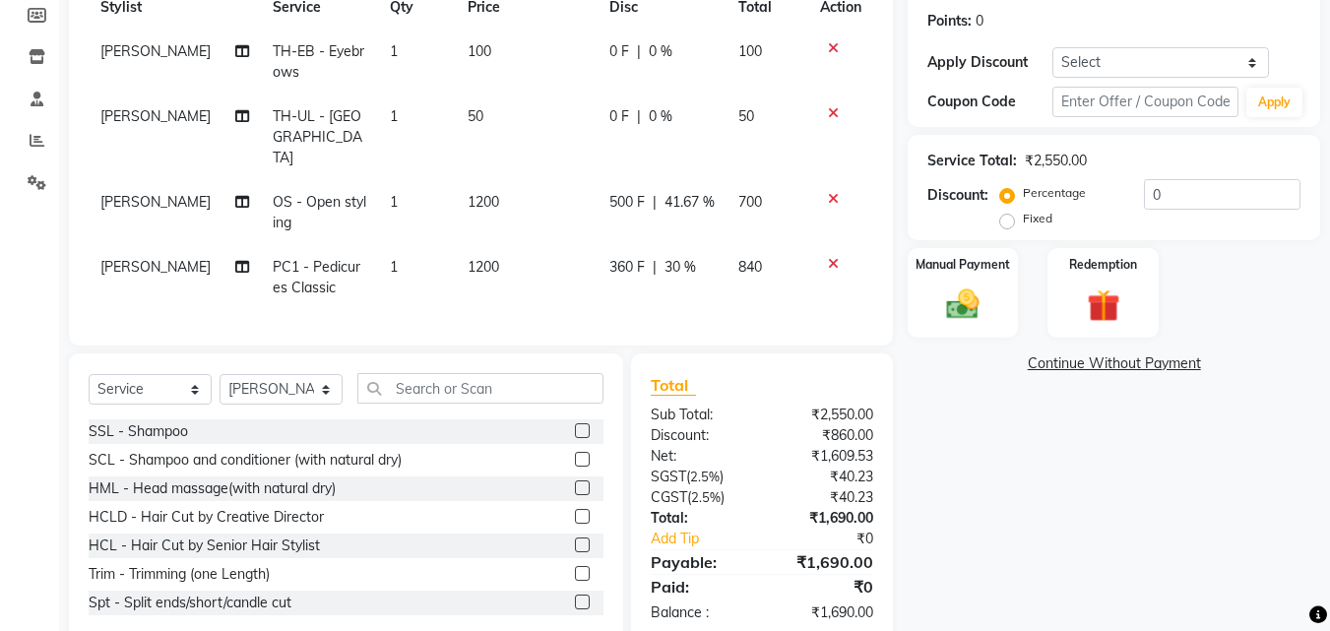
click at [955, 460] on div "Name: Sukh Membership: No Active Membership Total Visits: 0 Card on file: 0 Las…" at bounding box center [1121, 247] width 427 height 791
click at [627, 257] on span "360 F" at bounding box center [626, 267] width 35 height 21
select select "83055"
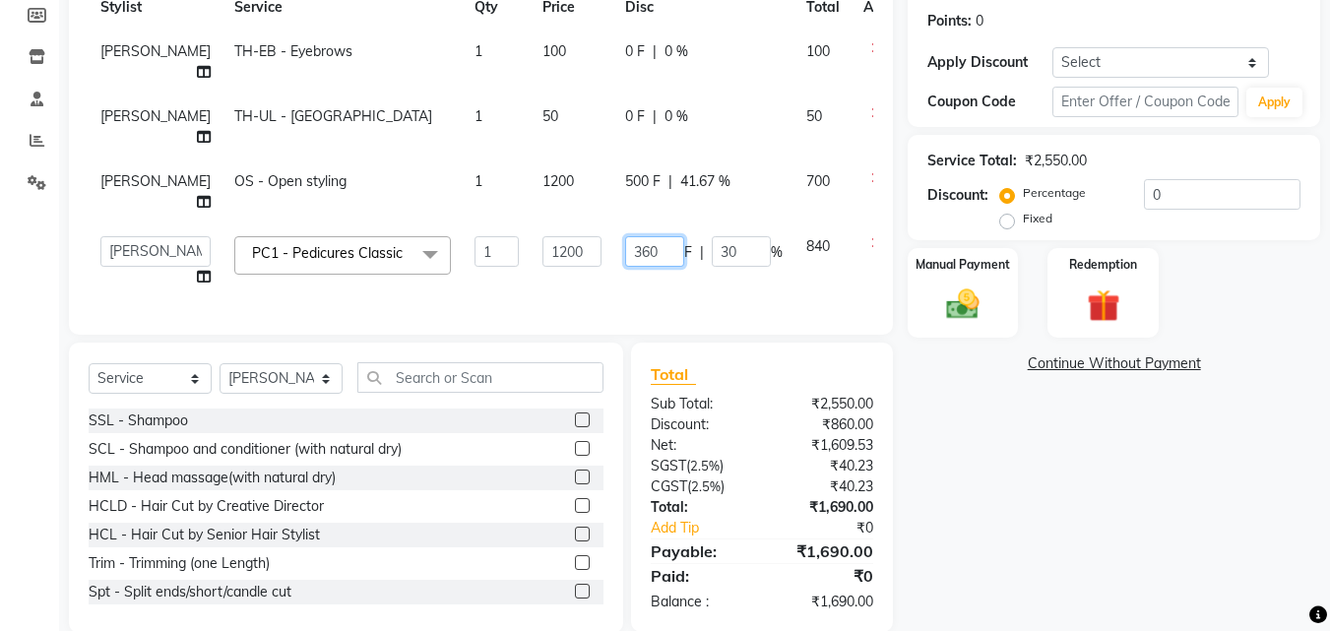
click at [627, 253] on input "360" at bounding box center [654, 251] width 59 height 31
type input "350"
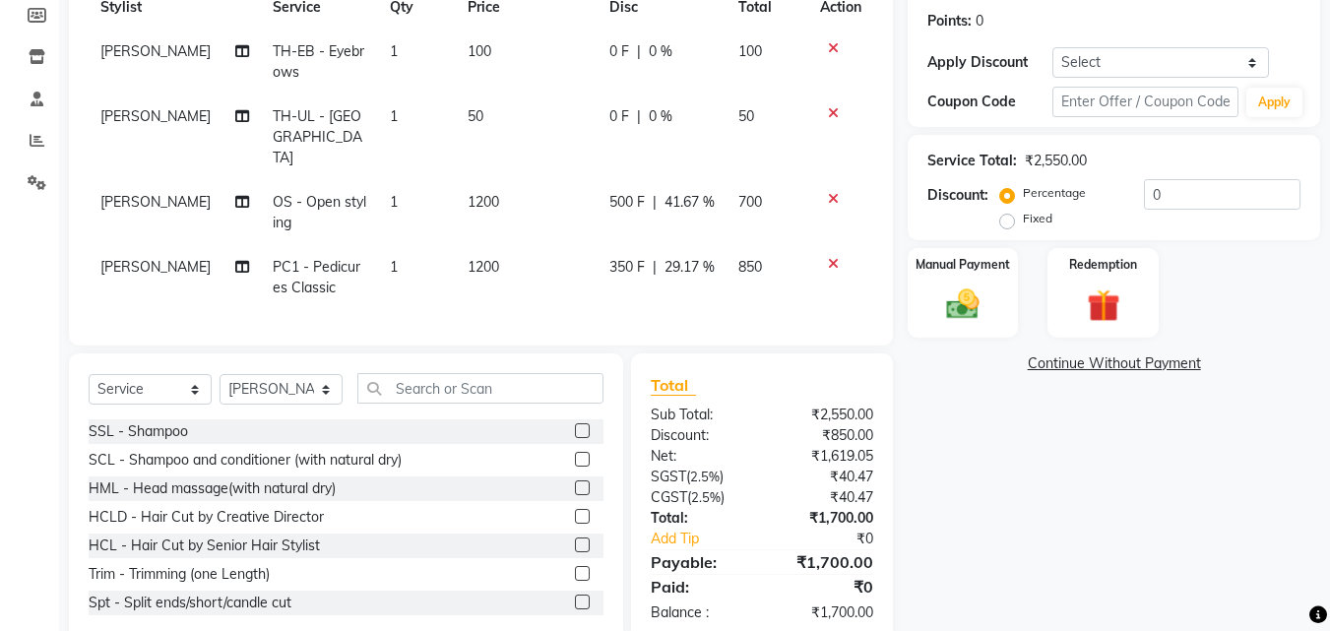
click at [953, 521] on div "Name: Sukh Membership: No Active Membership Total Visits: 0 Card on file: 0 Las…" at bounding box center [1121, 247] width 427 height 791
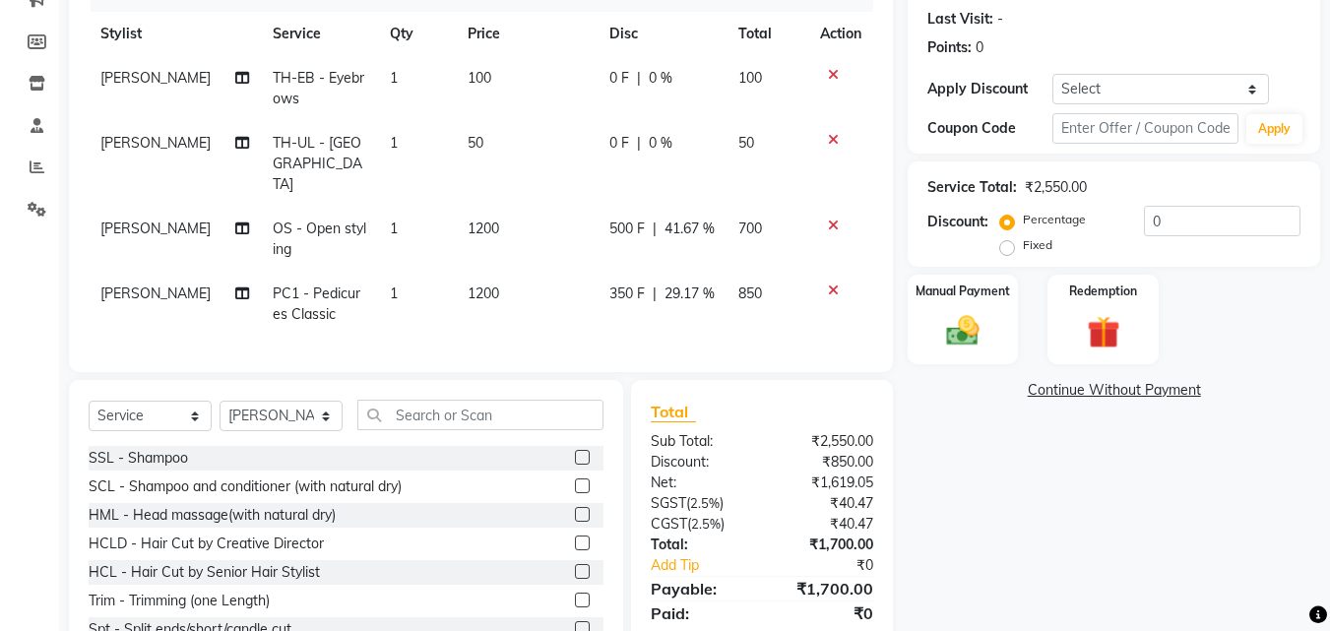
scroll to position [332, 0]
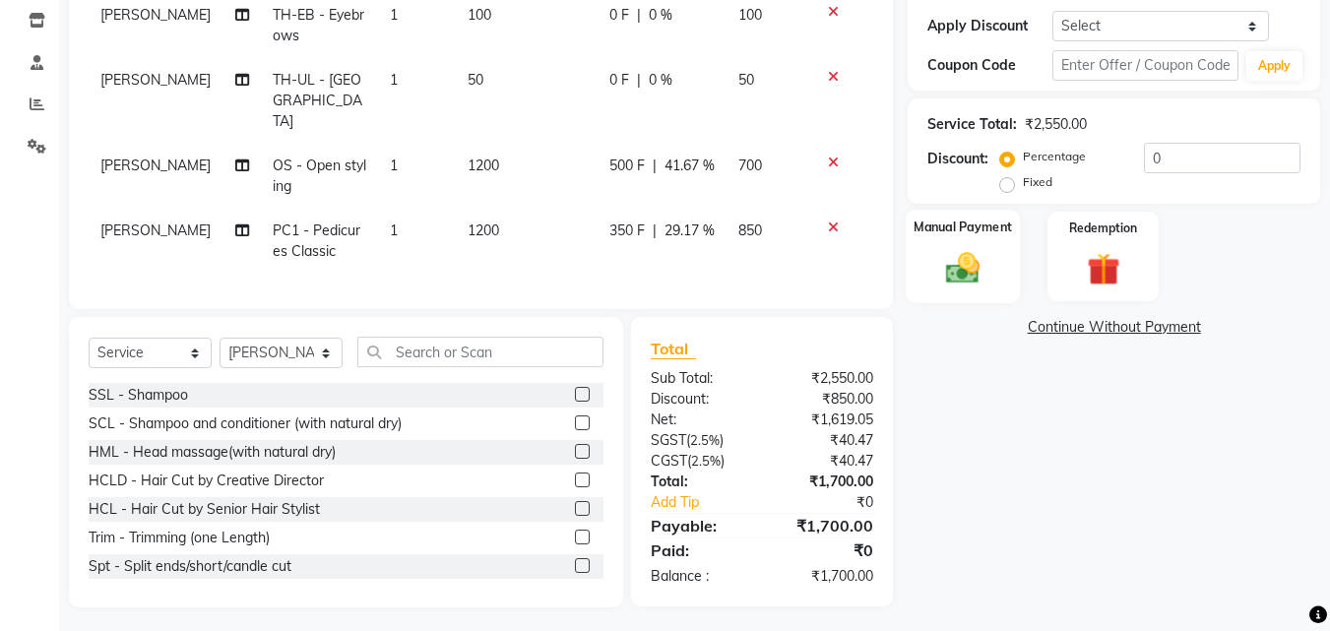
click at [962, 275] on img at bounding box center [962, 267] width 55 height 39
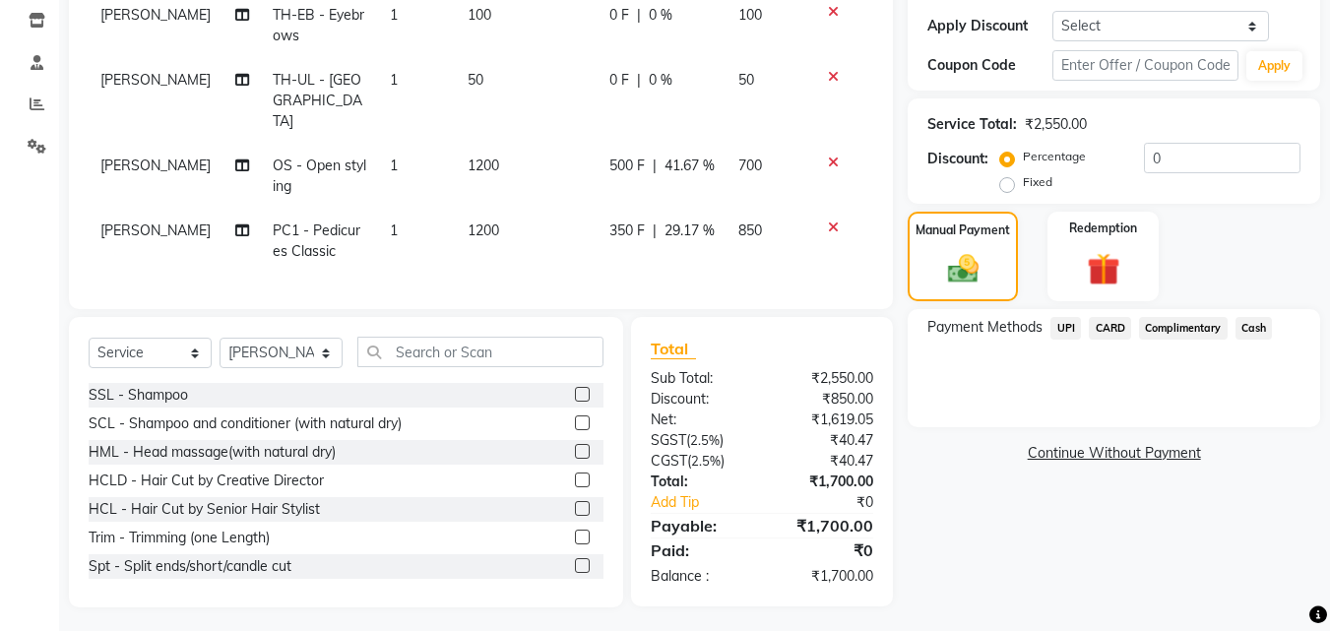
click at [1253, 328] on span "Cash" at bounding box center [1253, 328] width 37 height 23
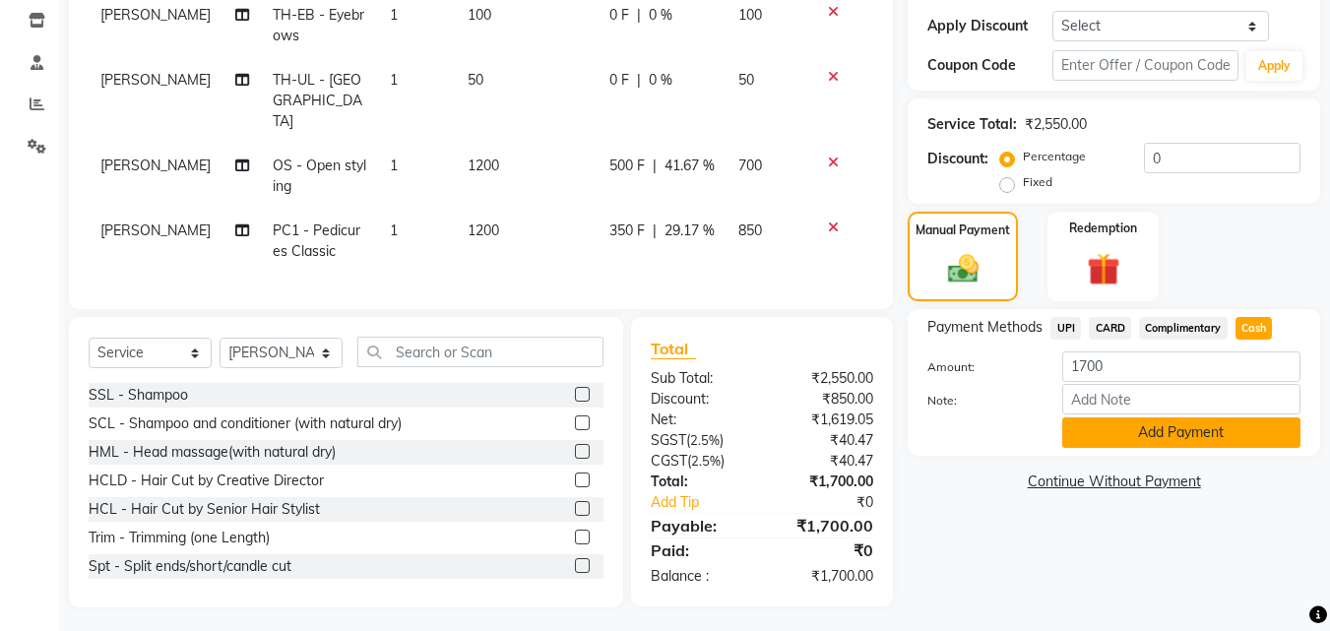
click at [1164, 439] on button "Add Payment" at bounding box center [1181, 432] width 238 height 31
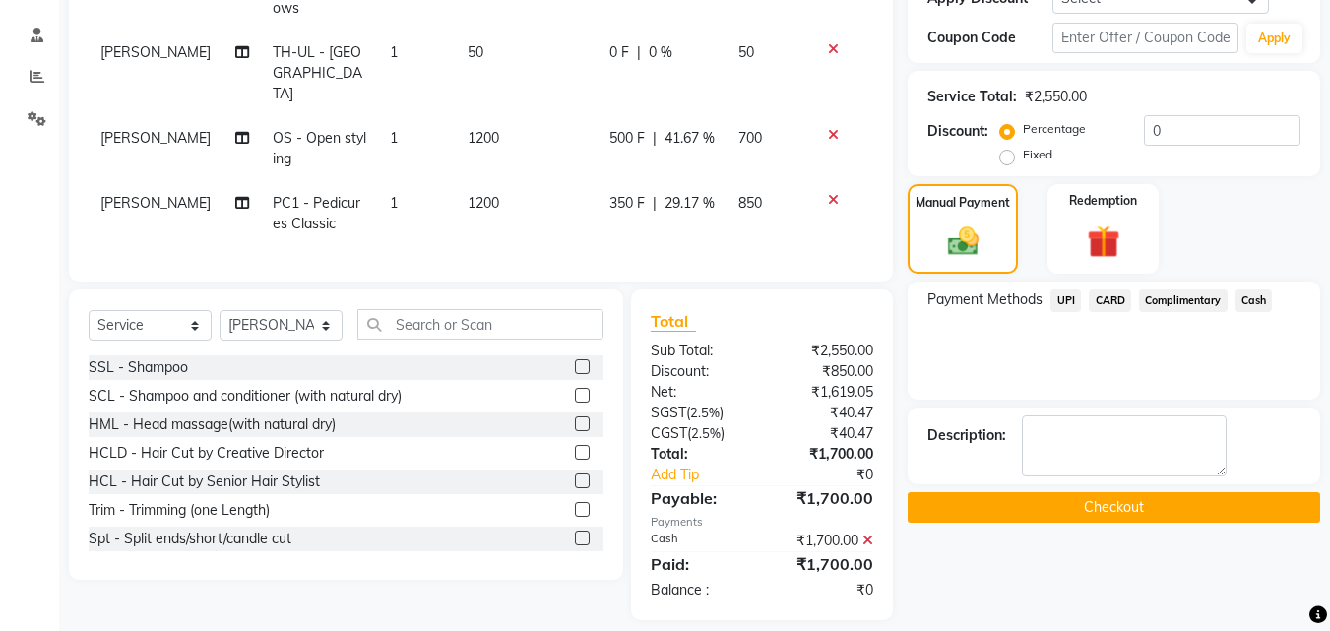
scroll to position [372, 0]
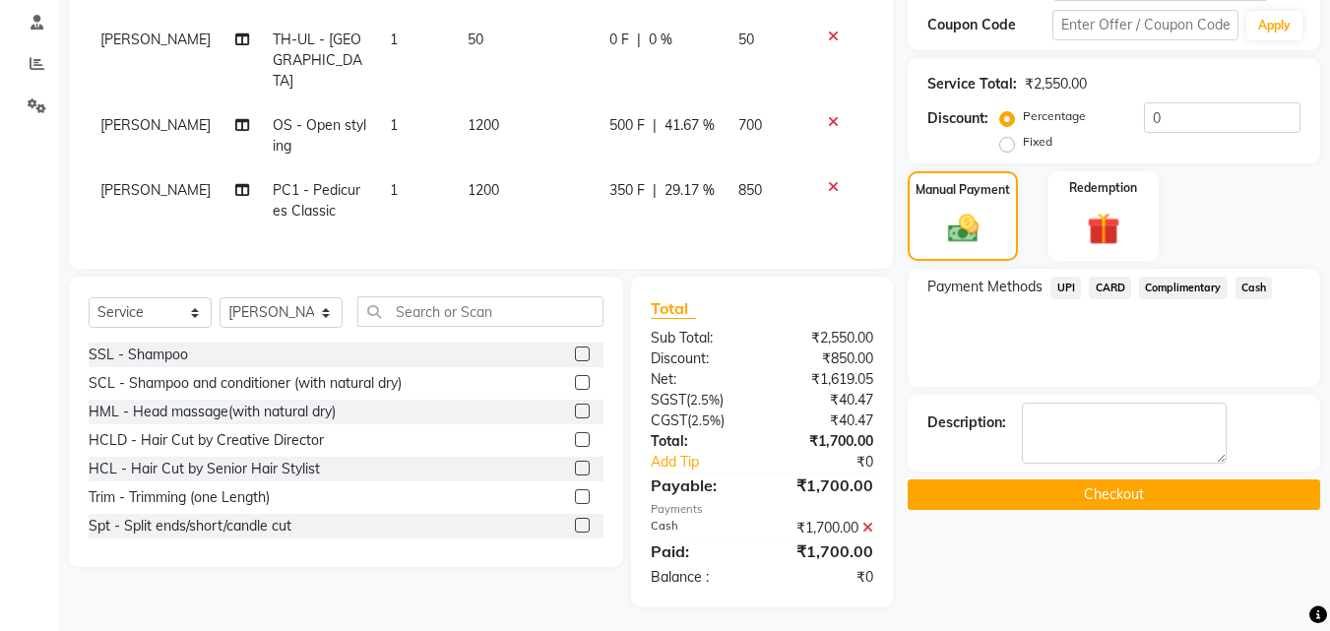
click at [1097, 498] on button "Checkout" at bounding box center [1114, 494] width 412 height 31
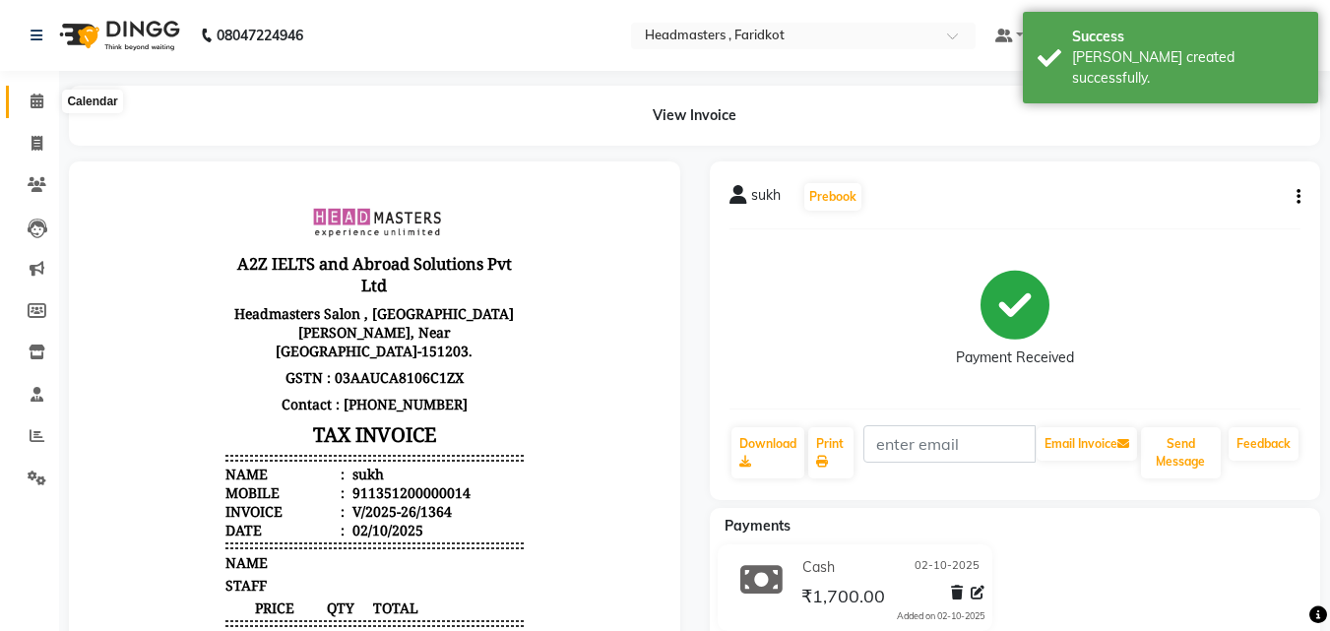
click at [22, 105] on span at bounding box center [37, 102] width 34 height 23
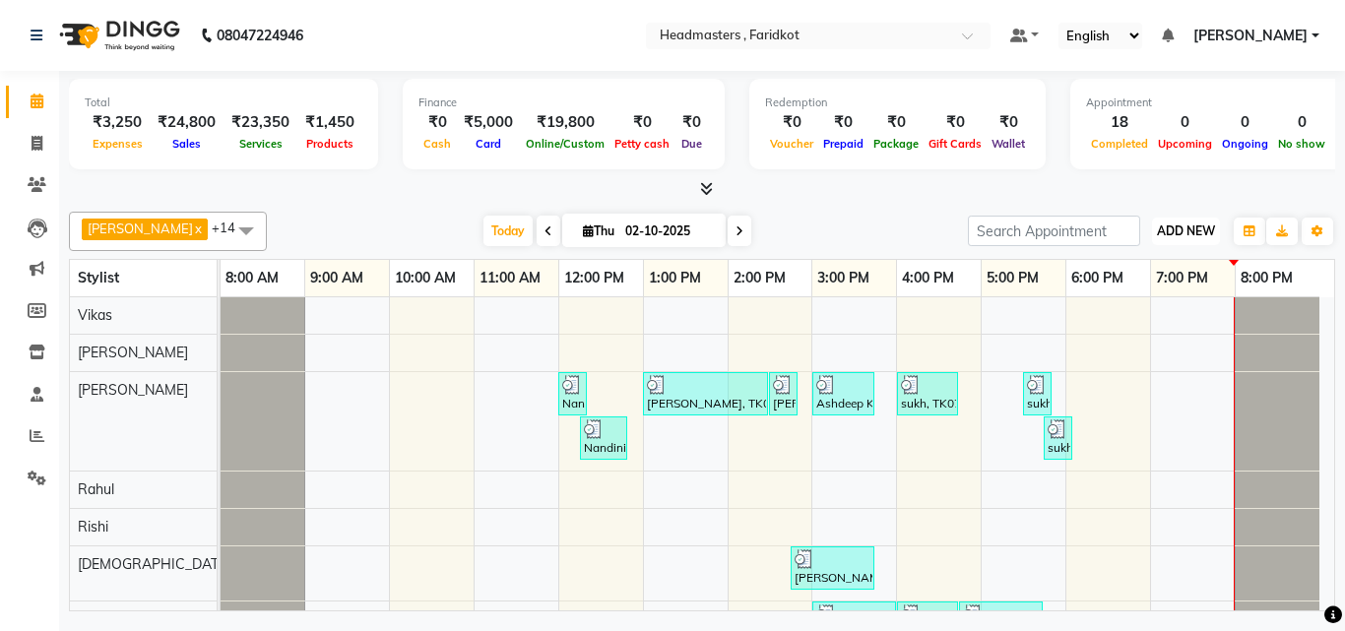
click at [1186, 232] on span "ADD NEW" at bounding box center [1186, 230] width 58 height 15
click at [1127, 320] on link "Add Expense" at bounding box center [1141, 320] width 156 height 26
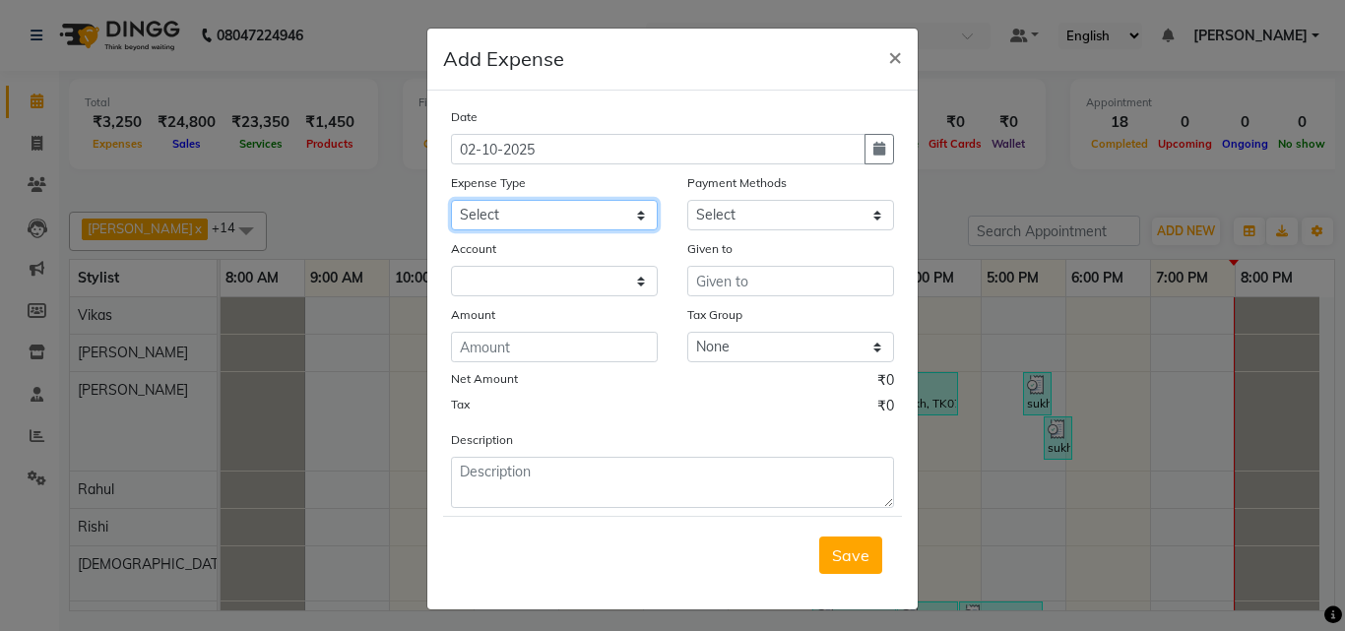
click at [598, 221] on select "Select Advance Salary Bank charges Car maintenance Cash transfer to bank Cash t…" at bounding box center [554, 215] width 207 height 31
select select "17179"
click at [451, 200] on select "Select Advance Salary Bank charges Car maintenance Cash transfer to bank Cash t…" at bounding box center [554, 215] width 207 height 31
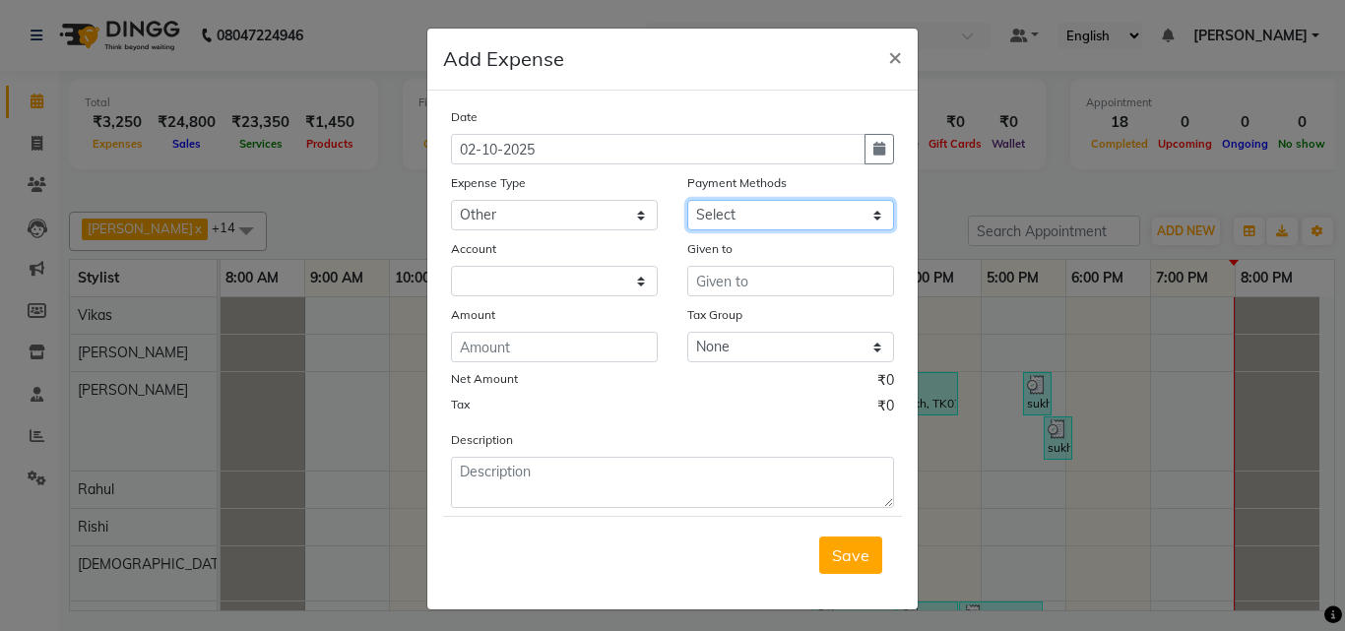
click at [764, 220] on select "Select UPI CARD Complimentary Voucher Wallet Package Prepaid Cash" at bounding box center [790, 215] width 207 height 31
select select "116"
click at [687, 200] on select "Select UPI CARD Complimentary Voucher Wallet Package Prepaid Cash" at bounding box center [790, 215] width 207 height 31
select select "7068"
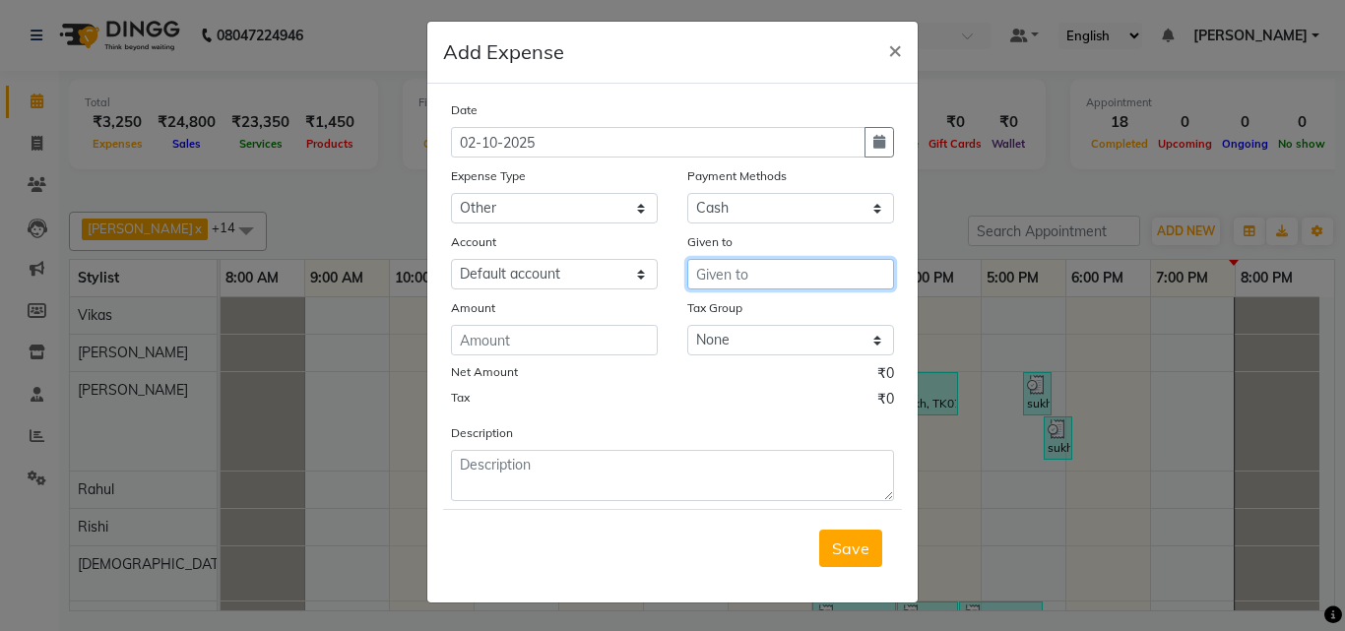
click at [708, 286] on input "text" at bounding box center [790, 274] width 207 height 31
click at [740, 327] on button "Simr an" at bounding box center [766, 316] width 156 height 32
type input "Simran"
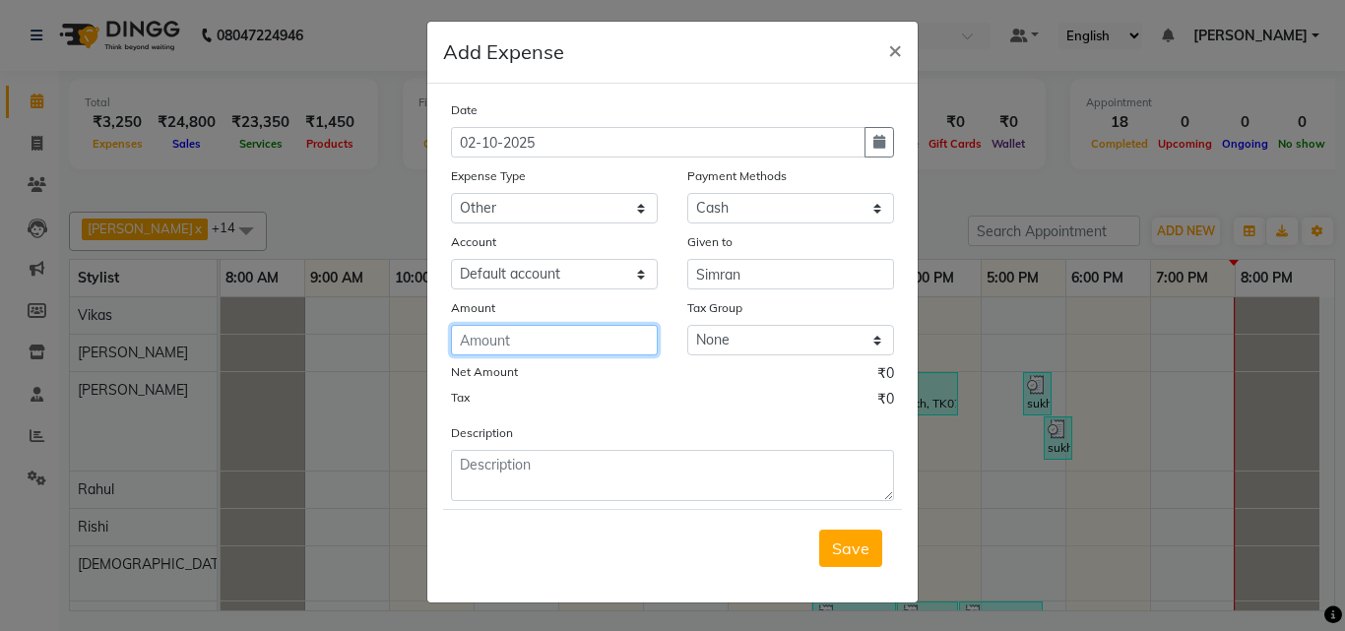
click at [608, 348] on input "number" at bounding box center [554, 340] width 207 height 31
type input "400"
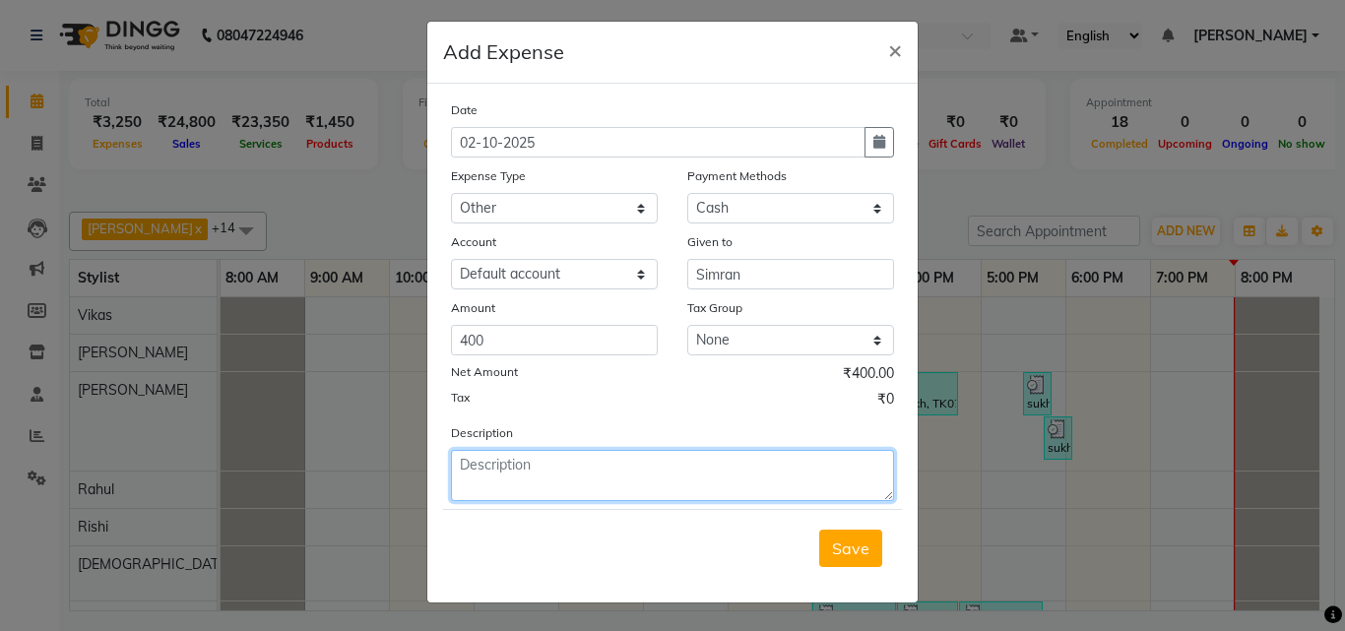
click at [499, 473] on textarea at bounding box center [672, 475] width 443 height 51
type textarea "p"
type textarea "screen guard"
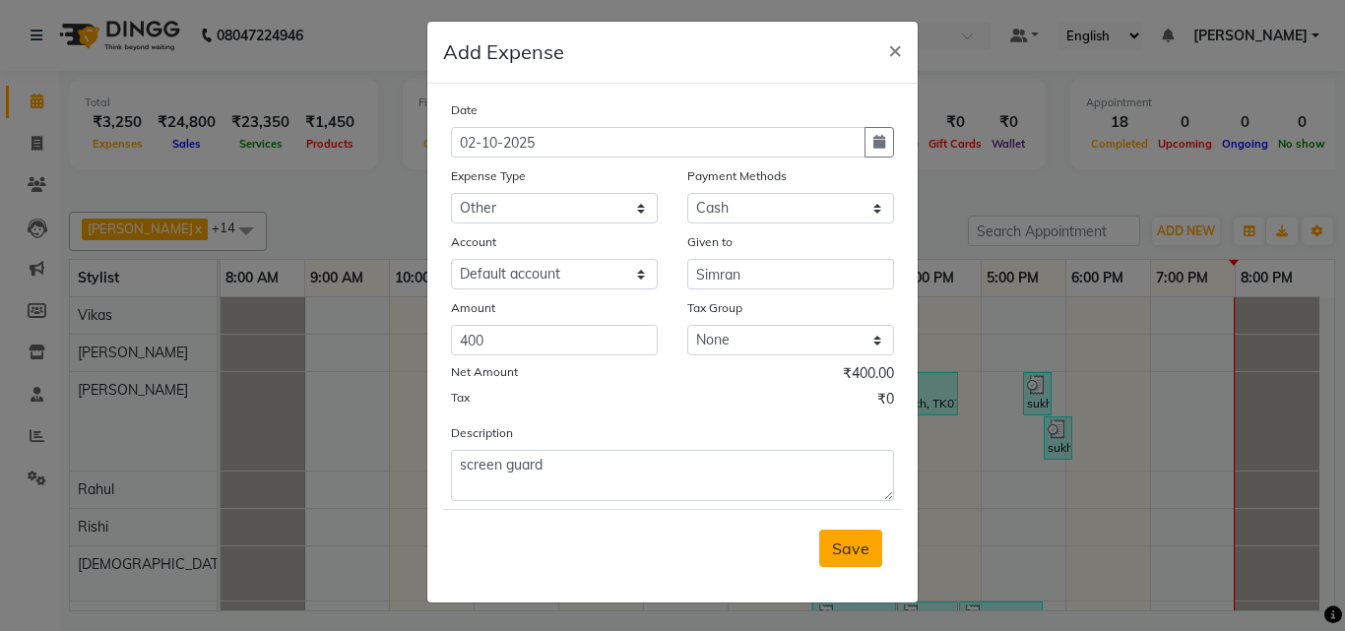
click at [860, 553] on span "Save" at bounding box center [850, 548] width 37 height 20
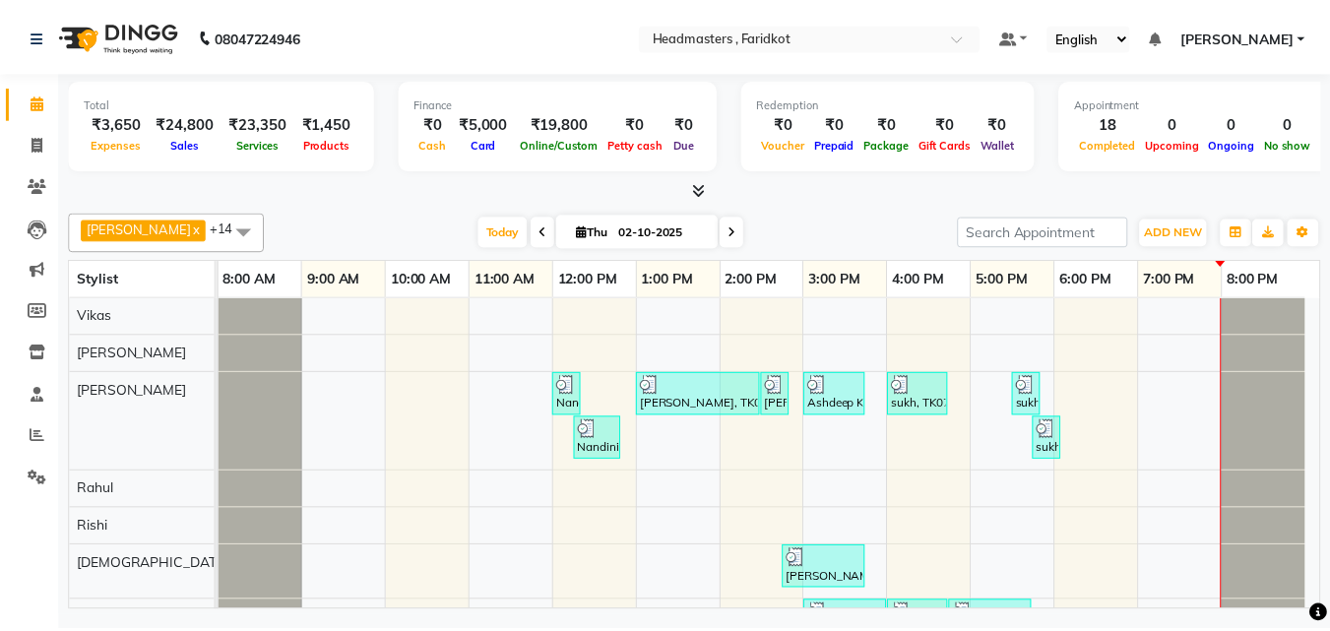
scroll to position [98, 0]
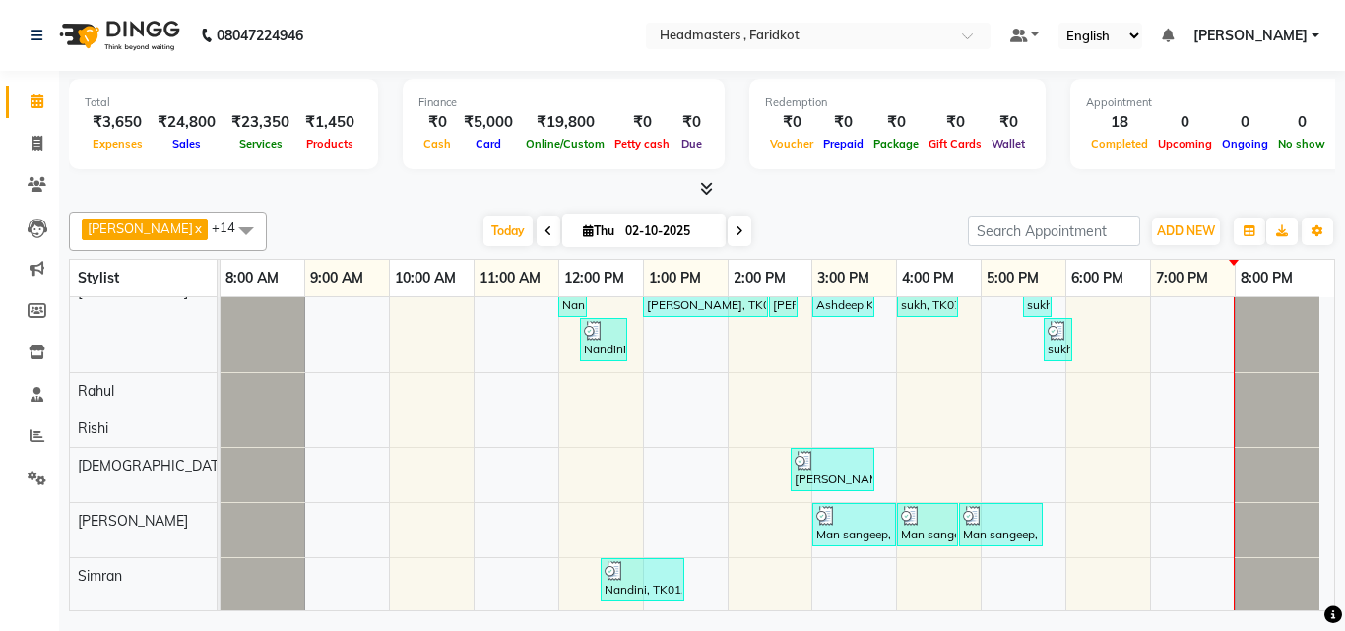
click at [996, 471] on div "Nandini, TK01, 12:00 PM-12:20 PM, WX-CH-RC - Waxing Chest - Premium [PERSON_NAM…" at bounding box center [777, 572] width 1113 height 746
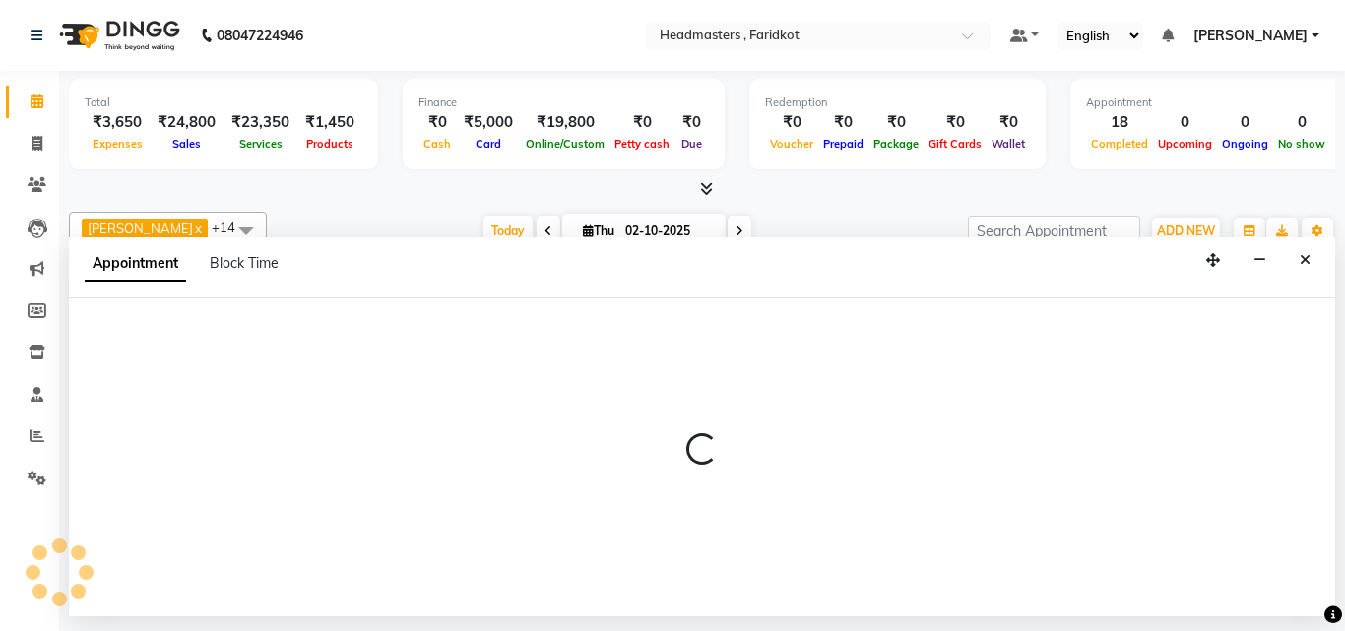
select select "76898"
select select "tentative"
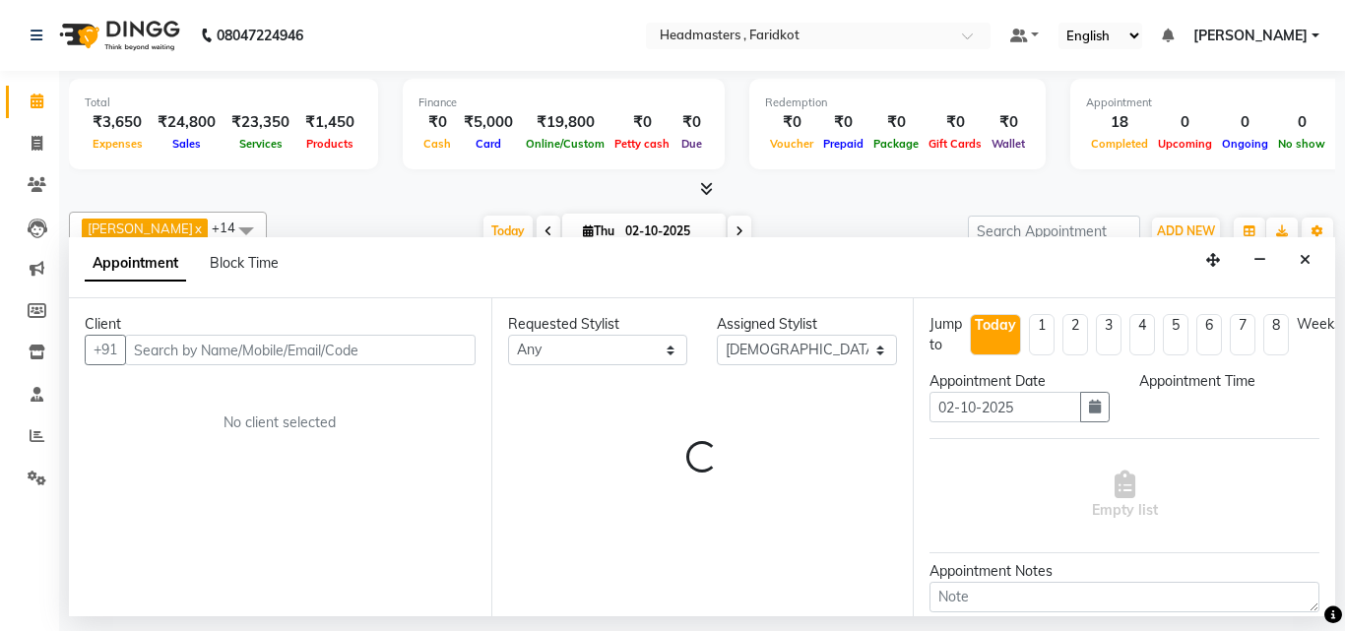
select select "1020"
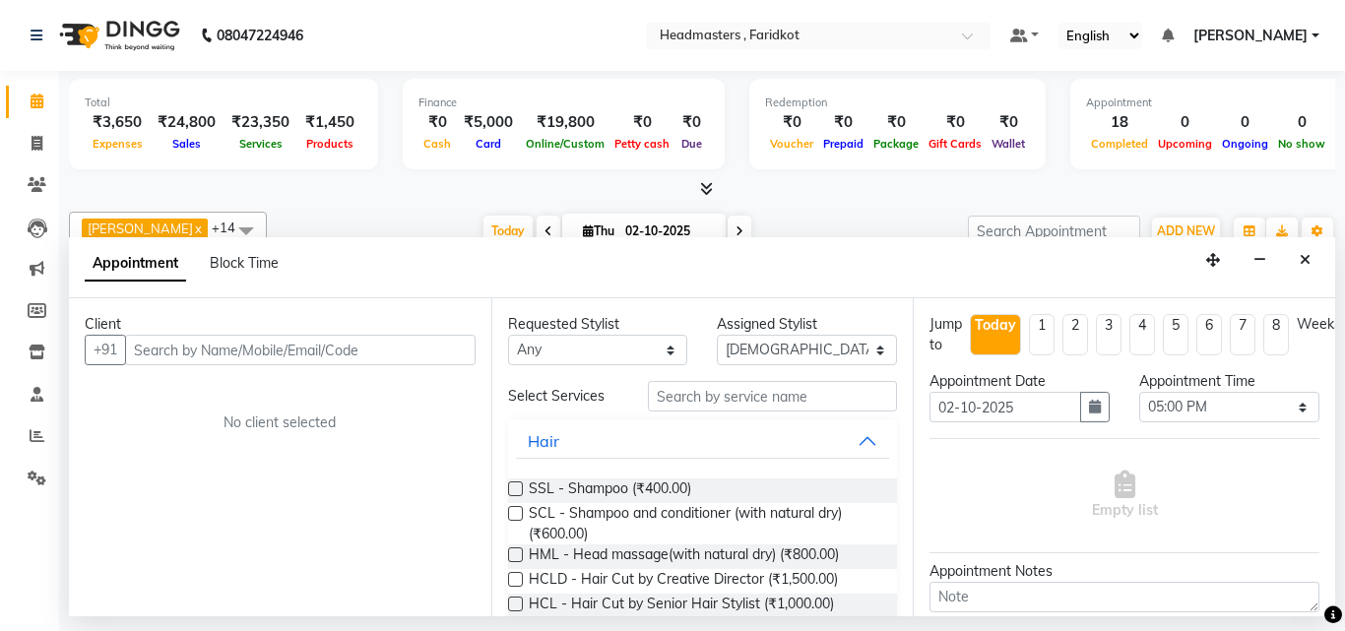
click at [281, 332] on div "Client" at bounding box center [280, 324] width 391 height 21
click at [282, 347] on input "text" at bounding box center [300, 350] width 350 height 31
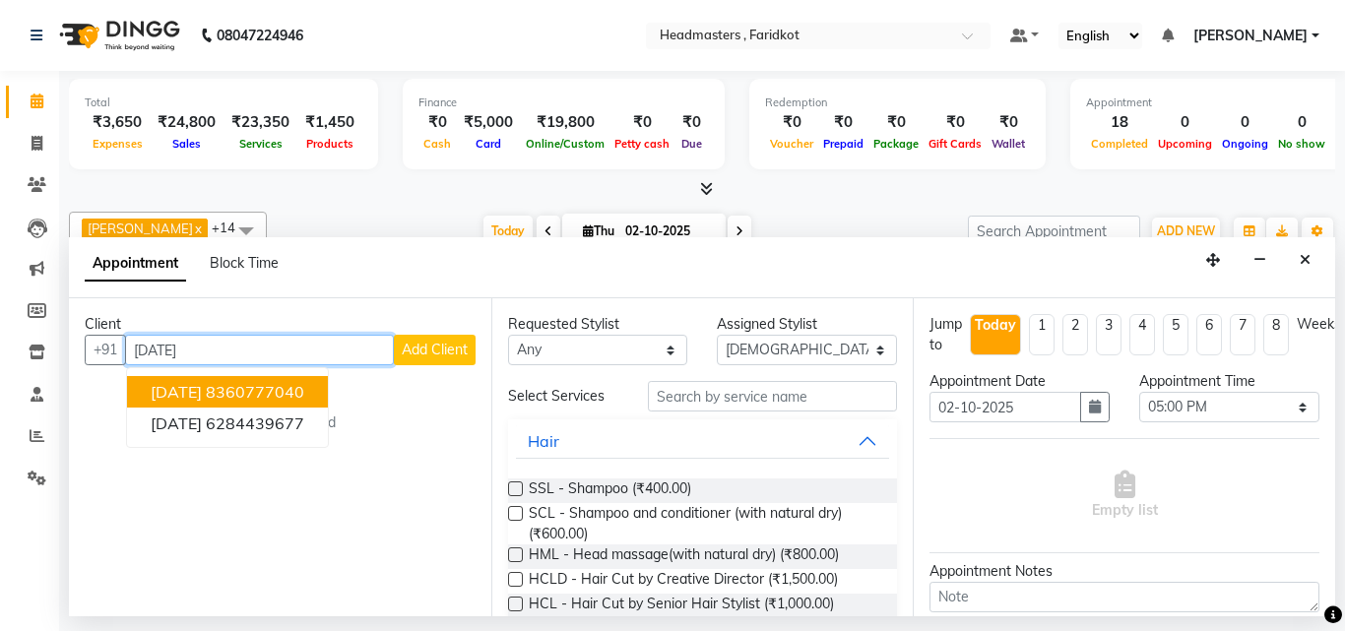
click at [306, 386] on button "[DATE] 8360777040" at bounding box center [227, 392] width 201 height 32
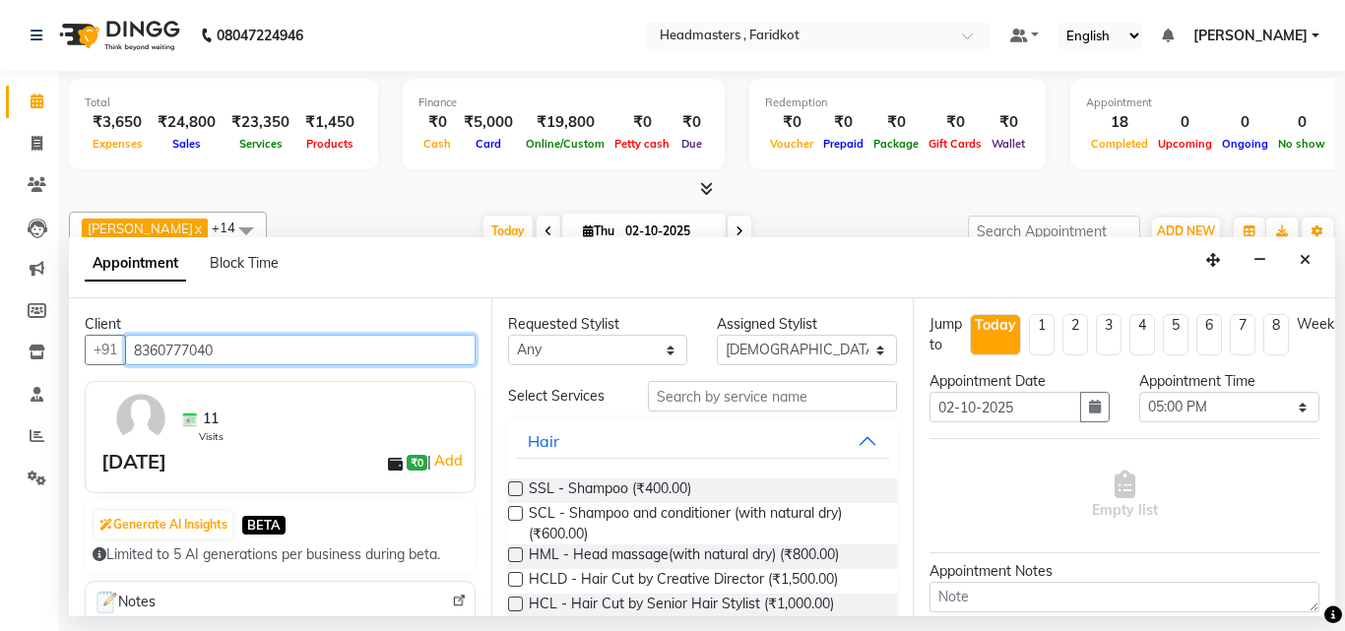
type input "8360777040"
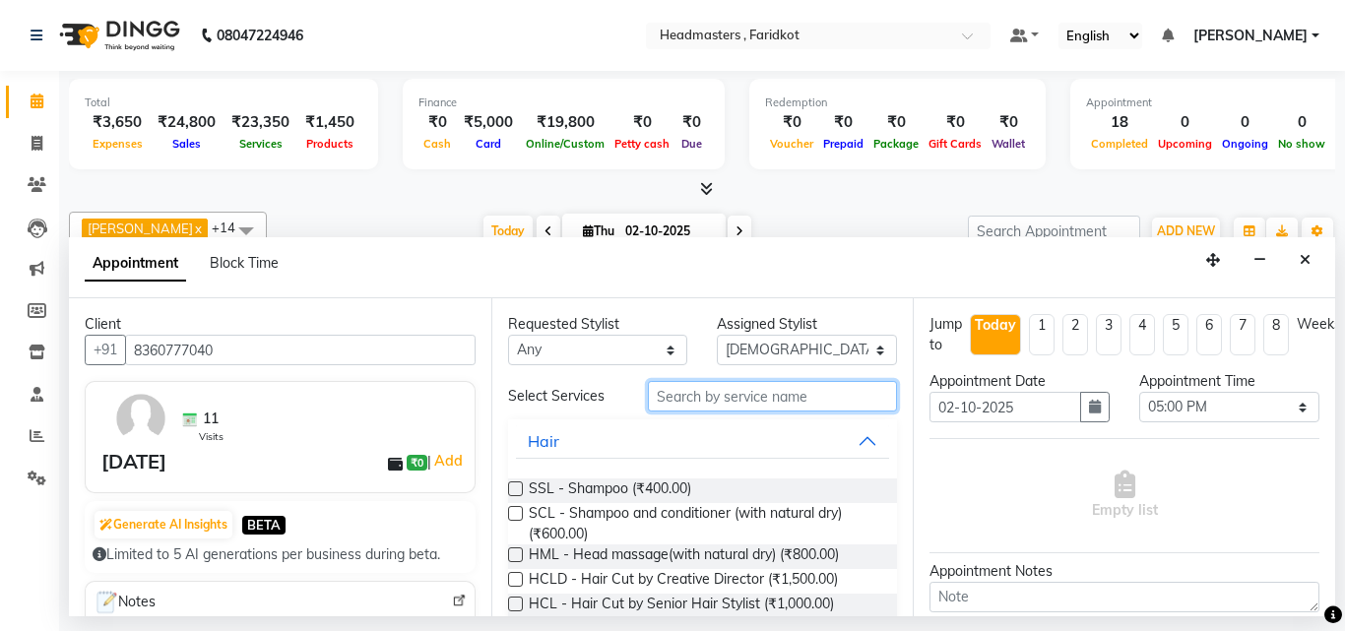
click at [757, 386] on input "text" at bounding box center [773, 396] width 250 height 31
click at [1186, 232] on span "ADD NEW" at bounding box center [1186, 230] width 58 height 15
click at [1308, 255] on icon "Close" at bounding box center [1304, 260] width 11 height 14
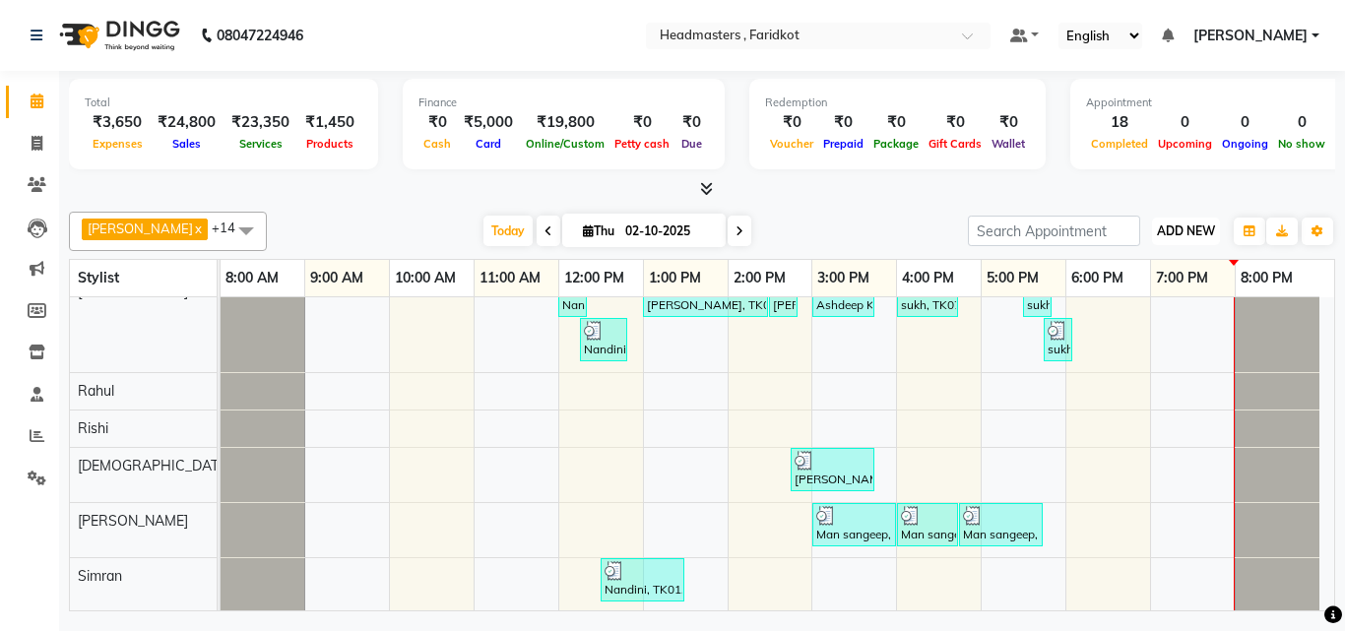
click at [1178, 233] on span "ADD NEW" at bounding box center [1186, 230] width 58 height 15
click at [1131, 299] on link "Add Invoice" at bounding box center [1141, 295] width 156 height 26
select select "service"
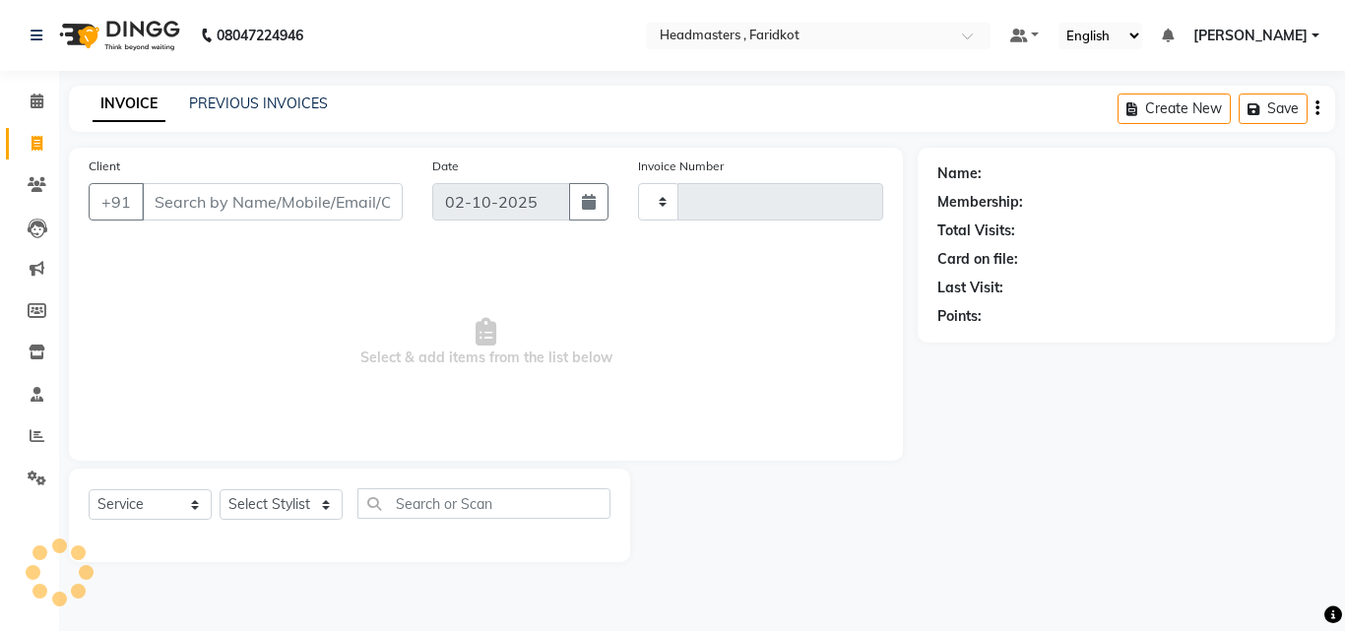
type input "1365"
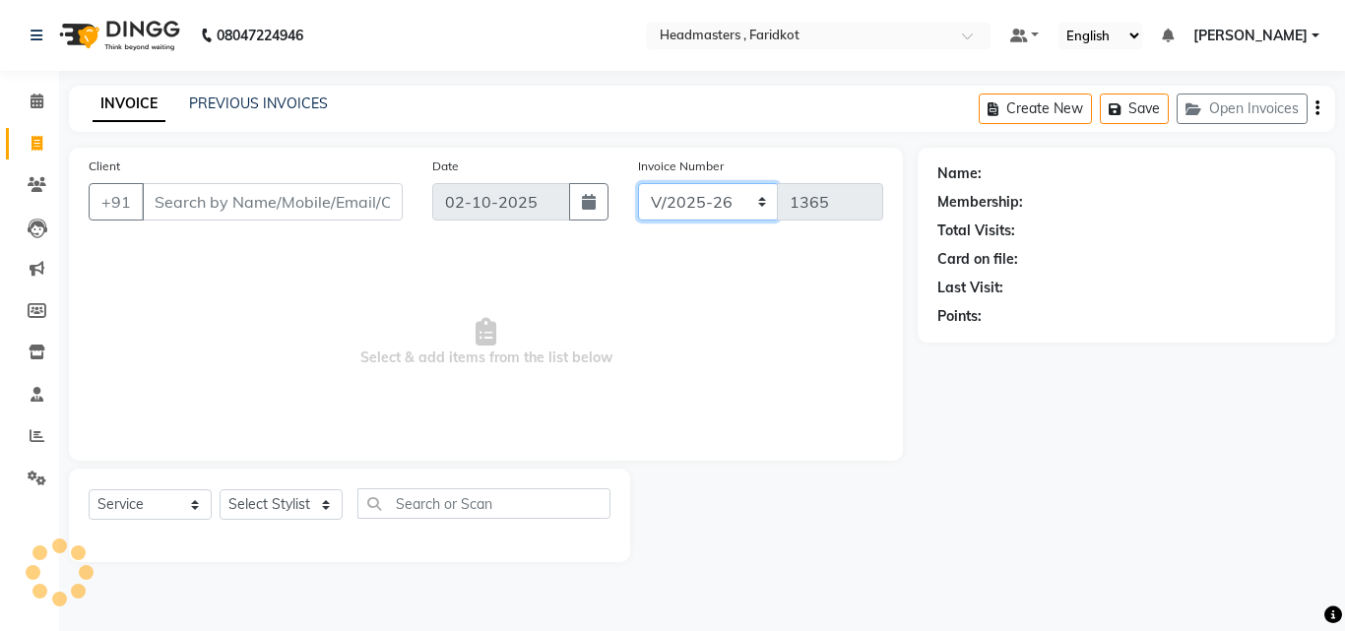
click at [715, 205] on select "RET/2025-26 V/2025-26" at bounding box center [708, 201] width 141 height 37
select select "9086"
click at [638, 183] on select "RET/2025-26 V/2025-26" at bounding box center [708, 201] width 141 height 37
type input "0005"
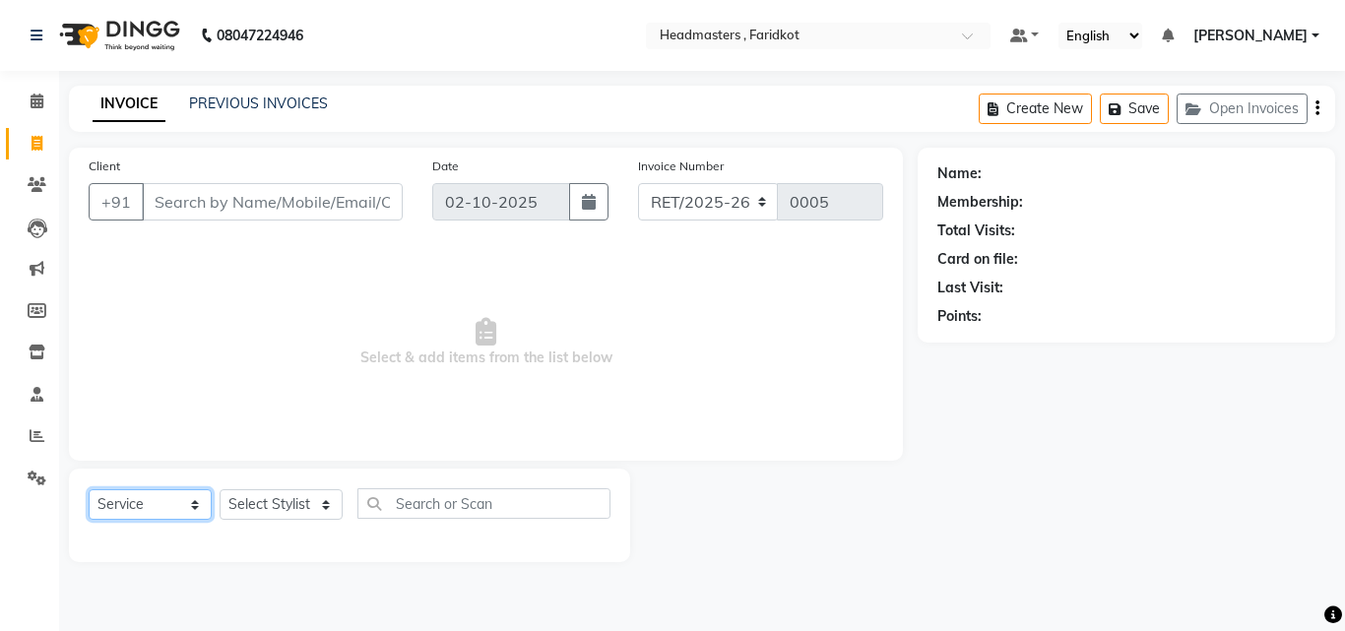
click at [153, 511] on select "Select Service Product Membership Package Voucher Prepaid Gift Card" at bounding box center [150, 504] width 123 height 31
select select "product"
click at [89, 489] on select "Select Service Product Membership Package Voucher Prepaid Gift Card" at bounding box center [150, 504] width 123 height 31
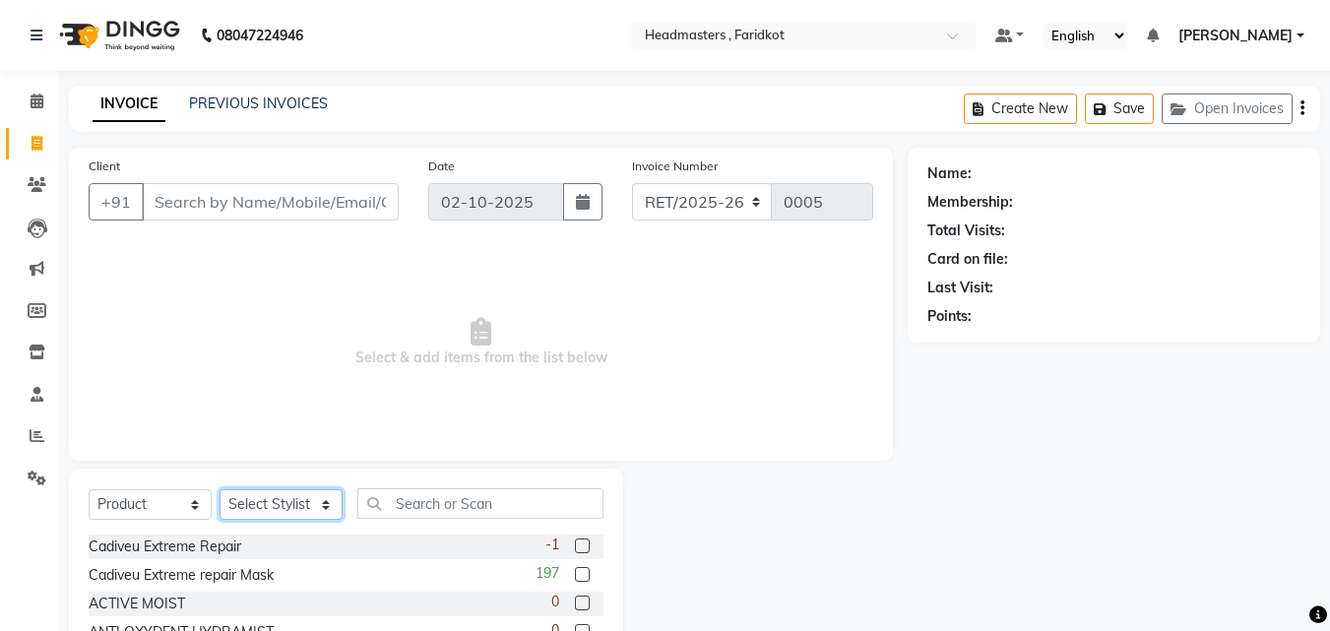
click at [297, 508] on select "Select Stylist [PERSON_NAME] [PERSON_NAME] [PERSON_NAME] [PERSON_NAME] [PERSON_…" at bounding box center [281, 504] width 123 height 31
select select "76898"
click at [220, 489] on select "Select Stylist [PERSON_NAME] [PERSON_NAME] [PERSON_NAME] [PERSON_NAME] [PERSON_…" at bounding box center [281, 504] width 123 height 31
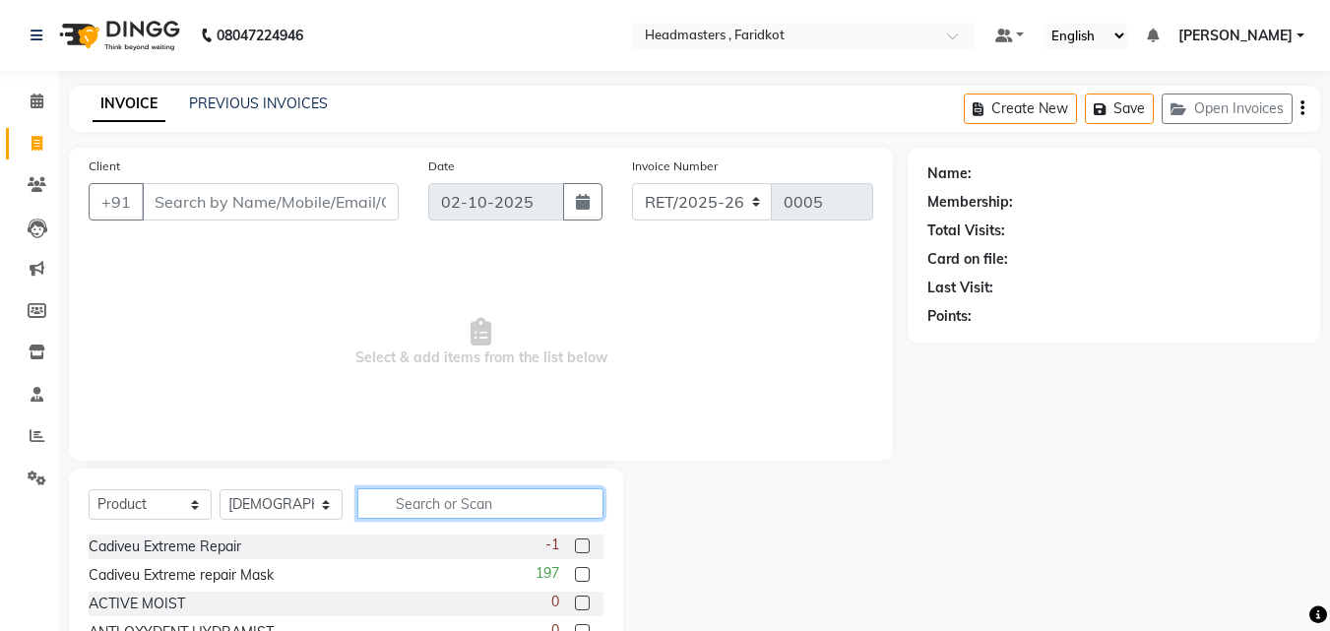
click at [479, 500] on input "text" at bounding box center [480, 503] width 246 height 31
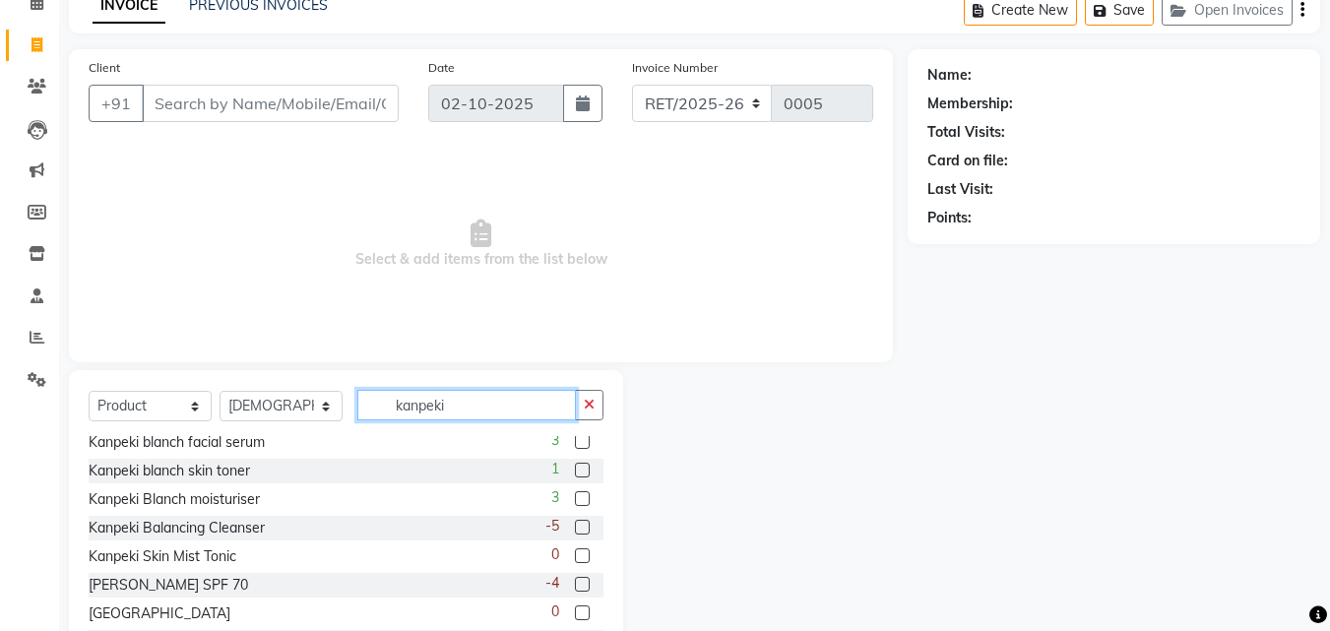
scroll to position [174, 0]
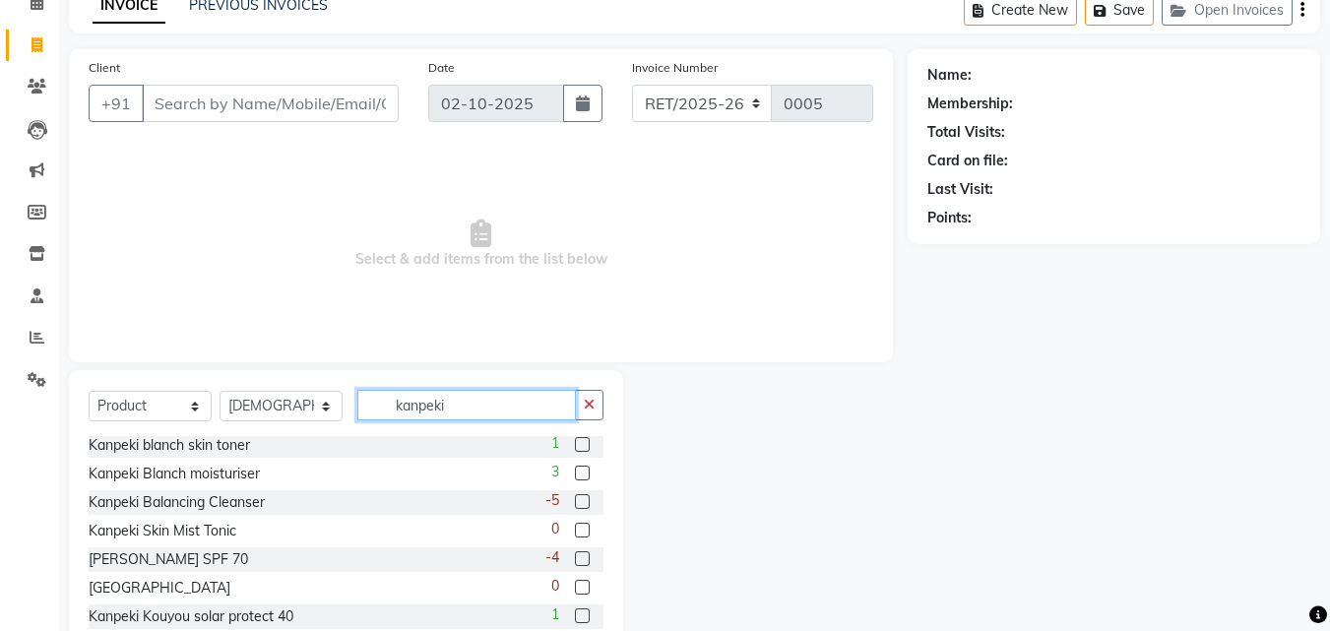
type input "kanpeki"
click at [575, 528] on label at bounding box center [582, 530] width 15 height 15
click at [575, 528] on input "checkbox" at bounding box center [581, 531] width 13 height 13
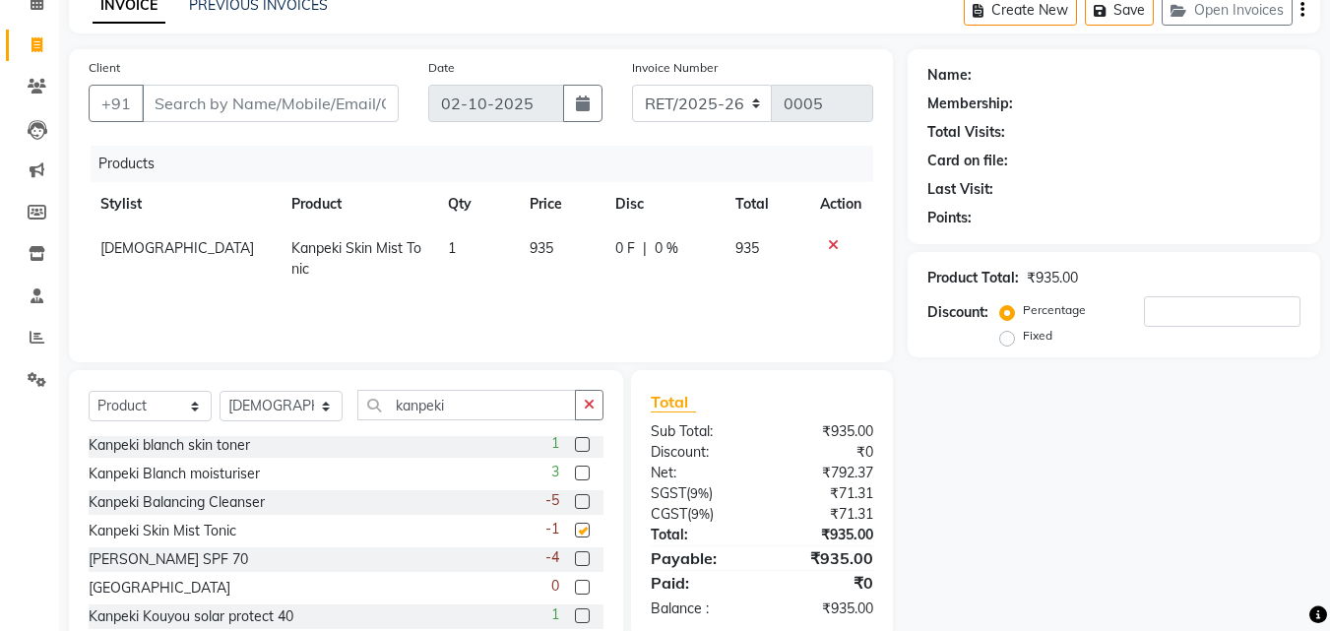
checkbox input "false"
click at [997, 484] on div "Name: Membership: Total Visits: Card on file: Last Visit: Points: Product Total…" at bounding box center [1121, 354] width 427 height 611
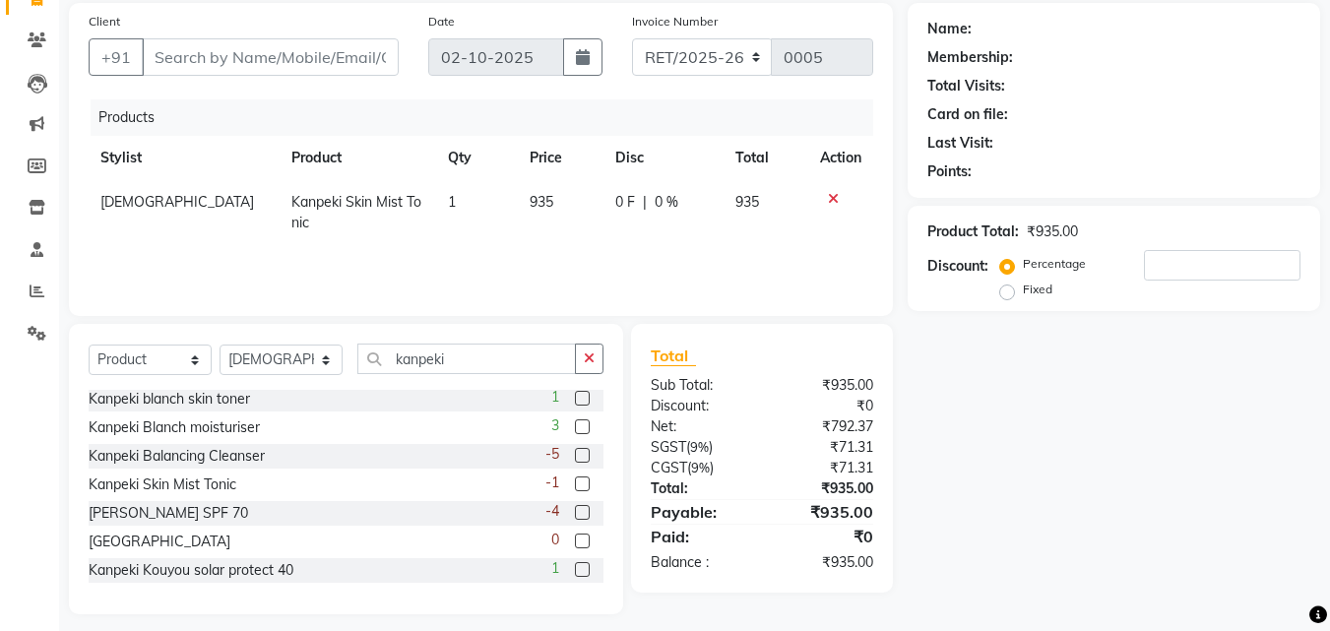
scroll to position [158, 0]
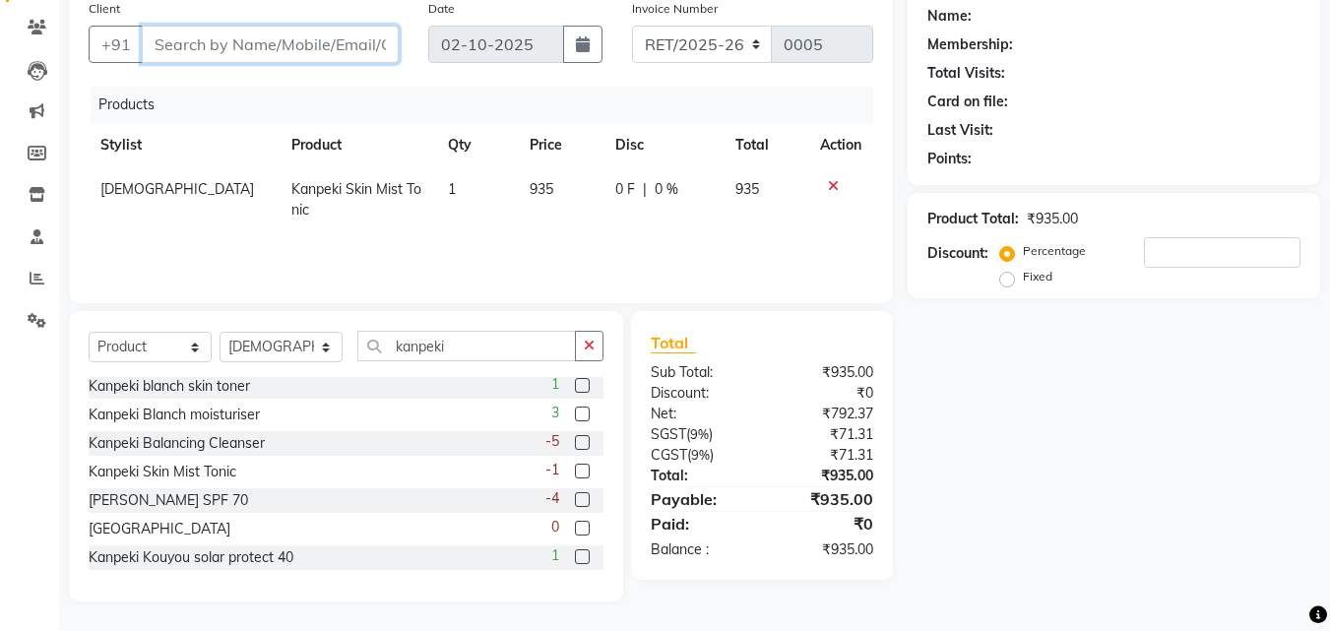
click at [296, 49] on input "Client" at bounding box center [270, 44] width 257 height 37
type input "k"
type input "0"
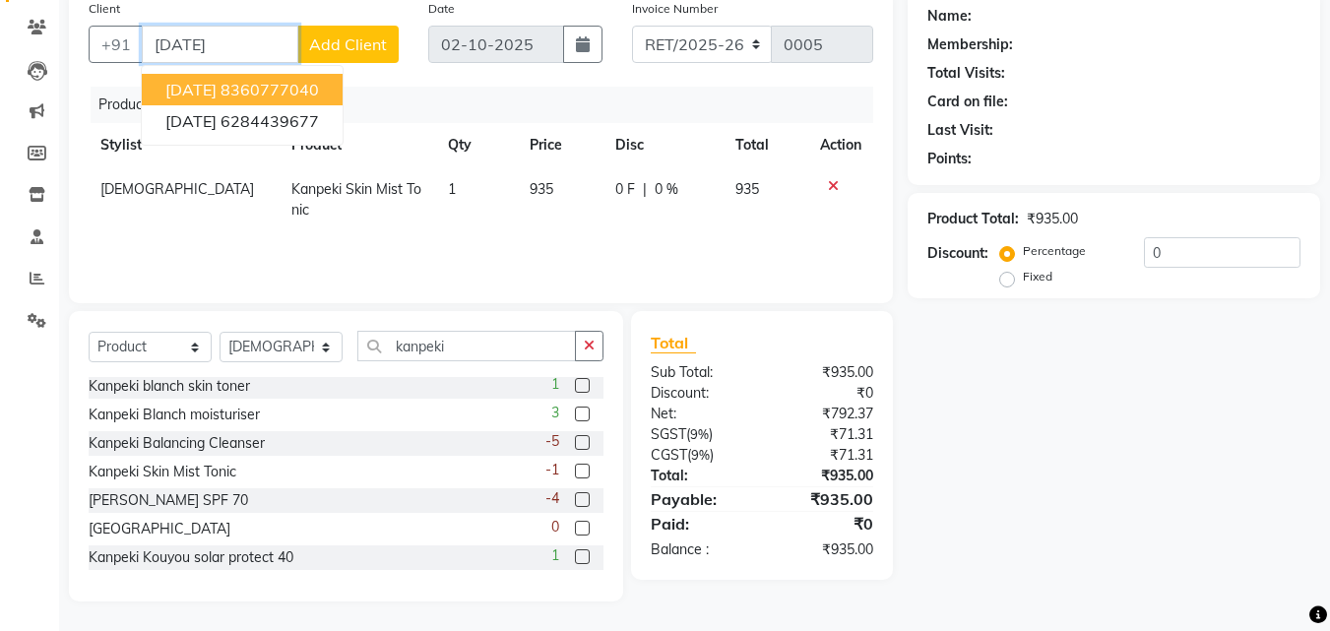
click at [309, 95] on ngb-highlight "8360777040" at bounding box center [270, 90] width 98 height 20
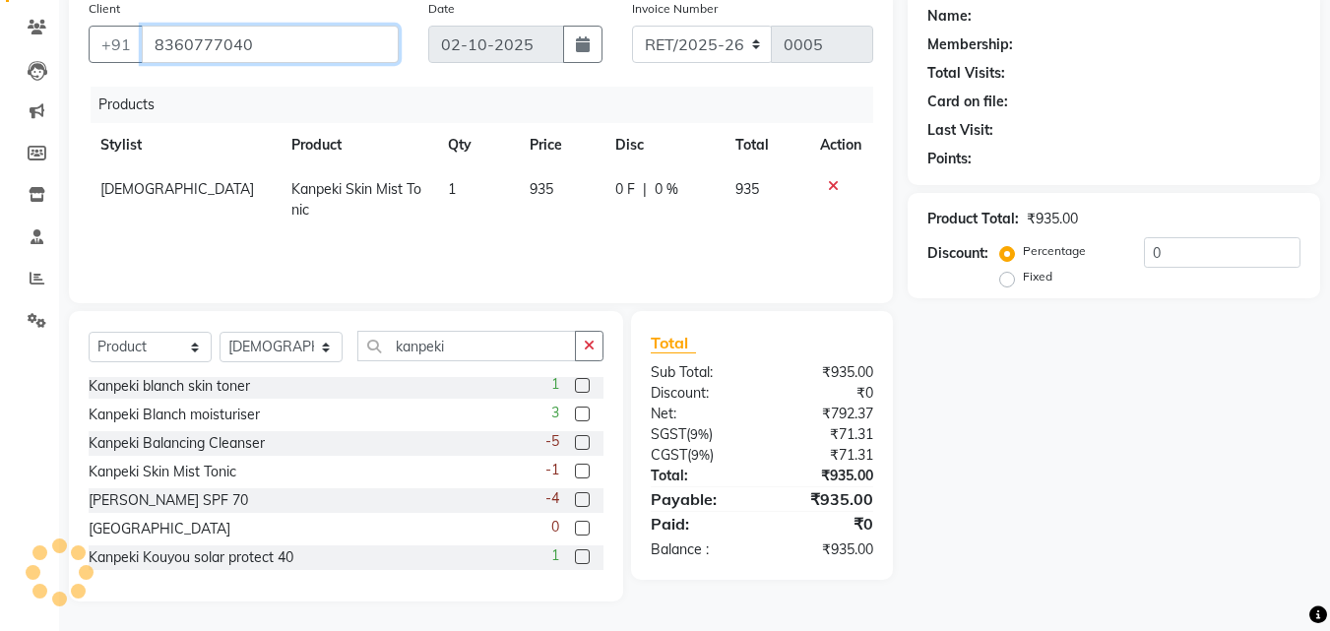
type input "8360777040"
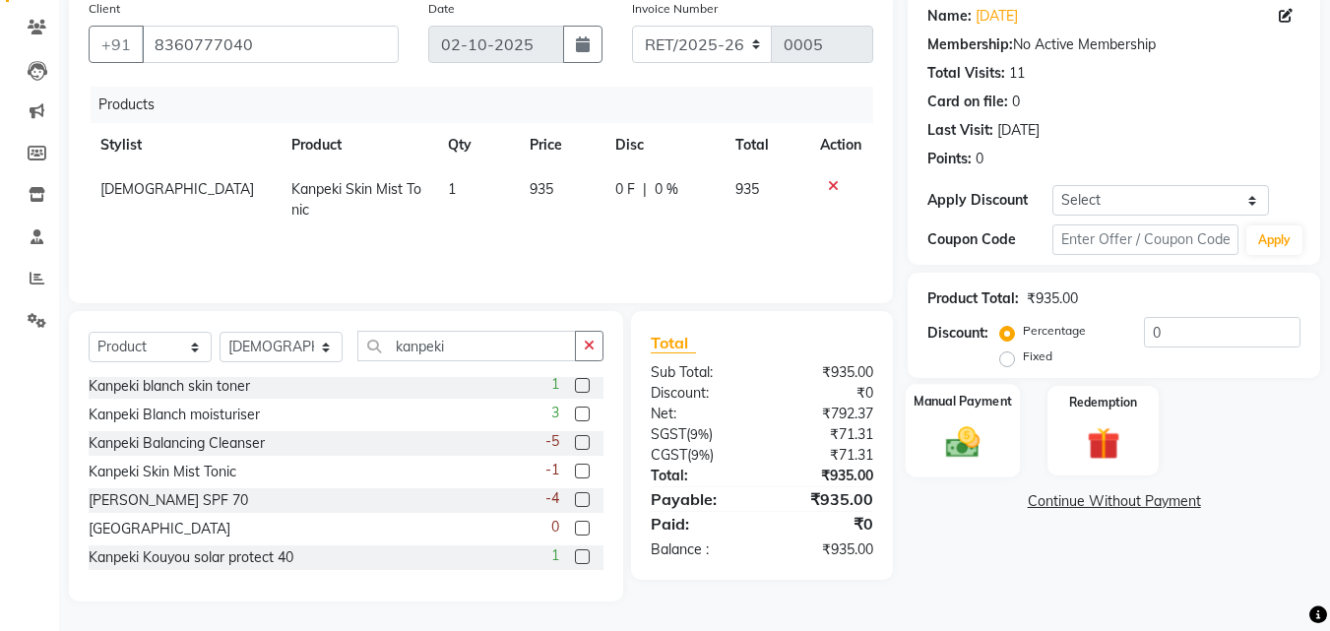
click at [968, 428] on img at bounding box center [962, 441] width 55 height 39
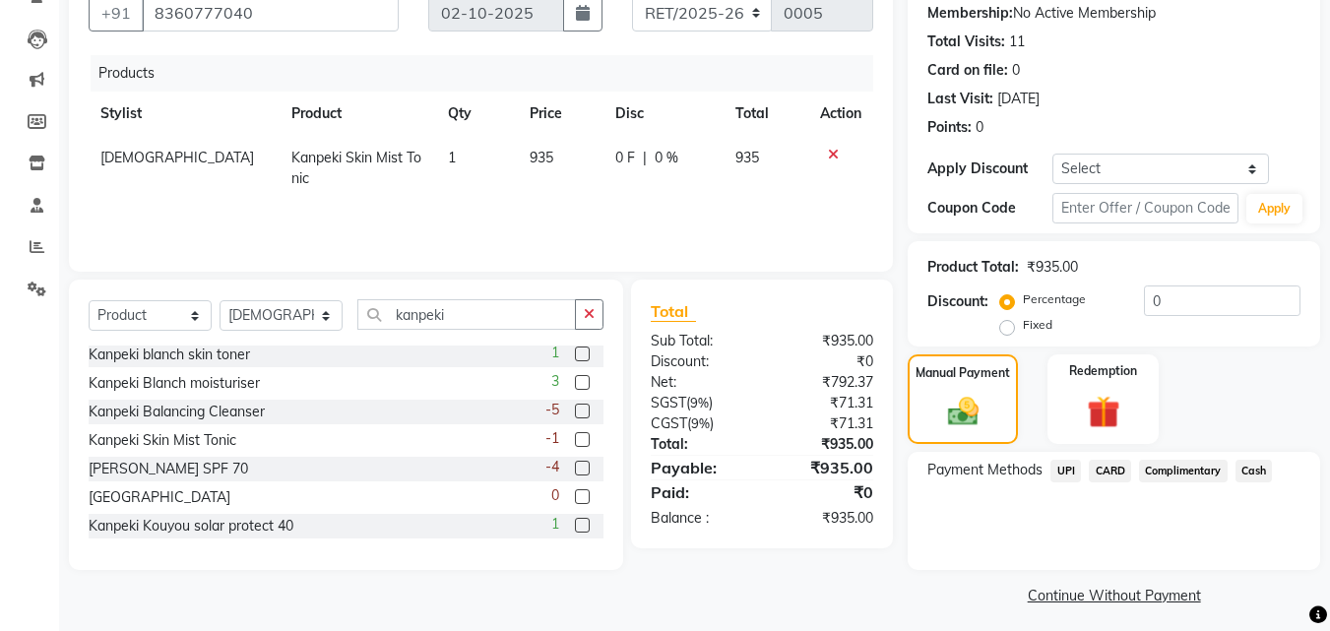
scroll to position [198, 0]
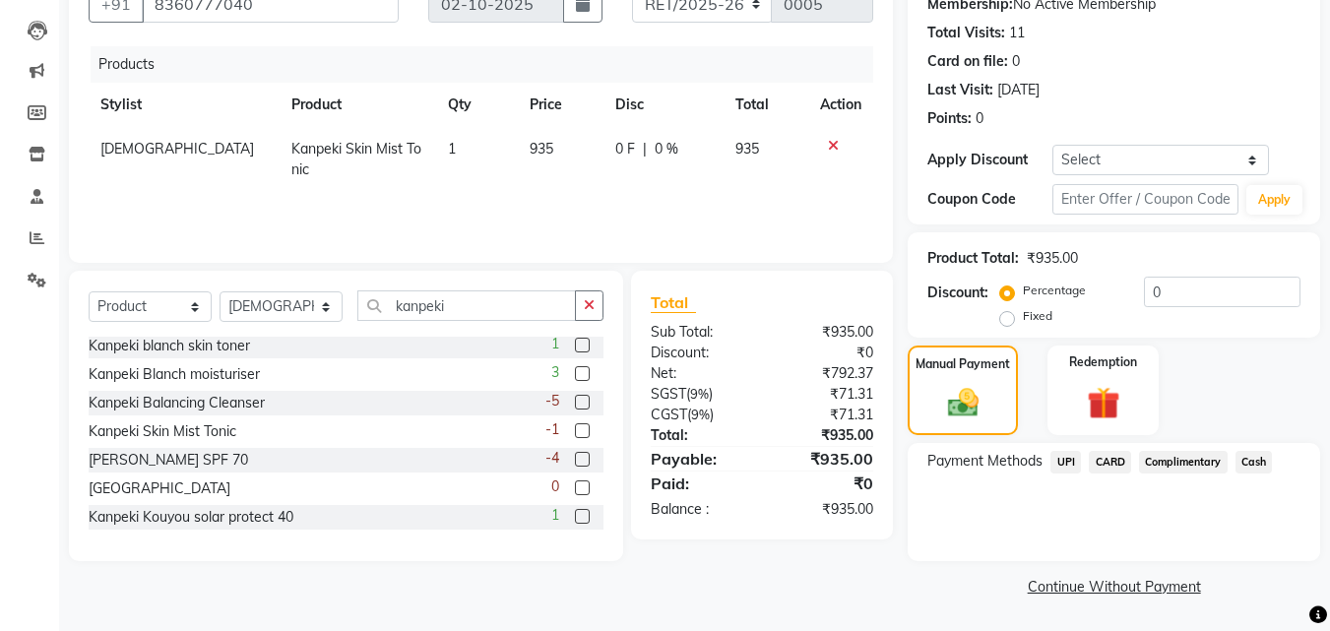
click at [1203, 459] on span "Complimentary" at bounding box center [1183, 462] width 89 height 23
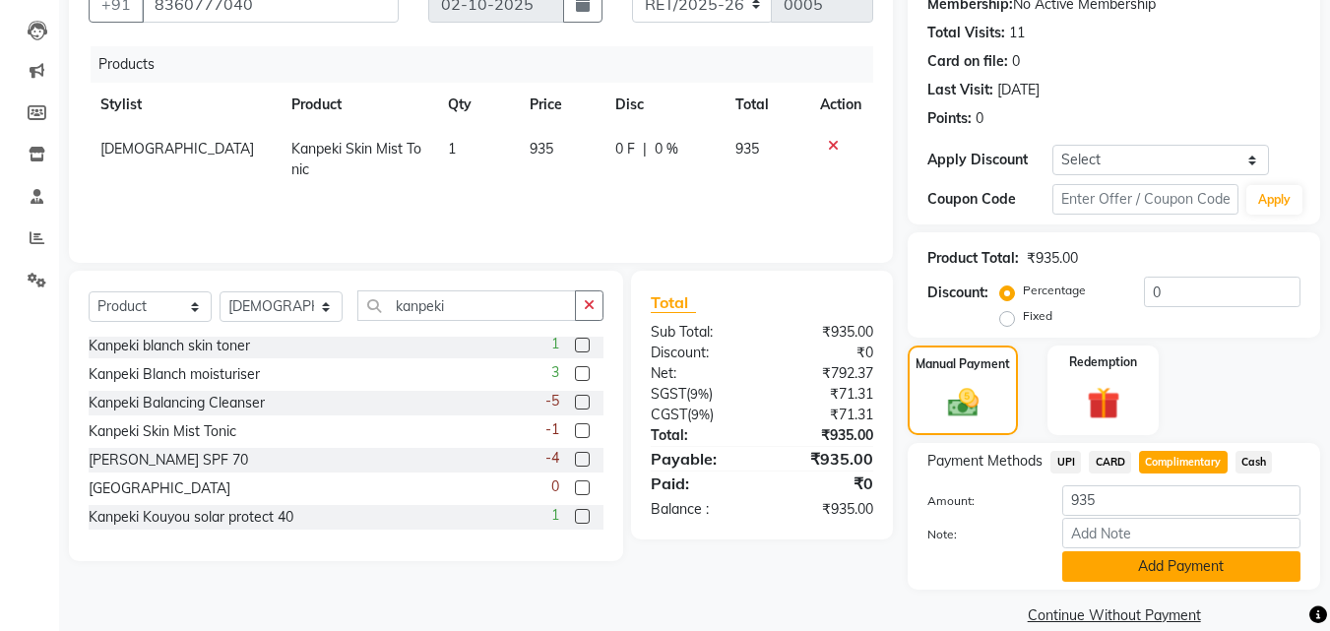
click at [1182, 559] on button "Add Payment" at bounding box center [1181, 566] width 238 height 31
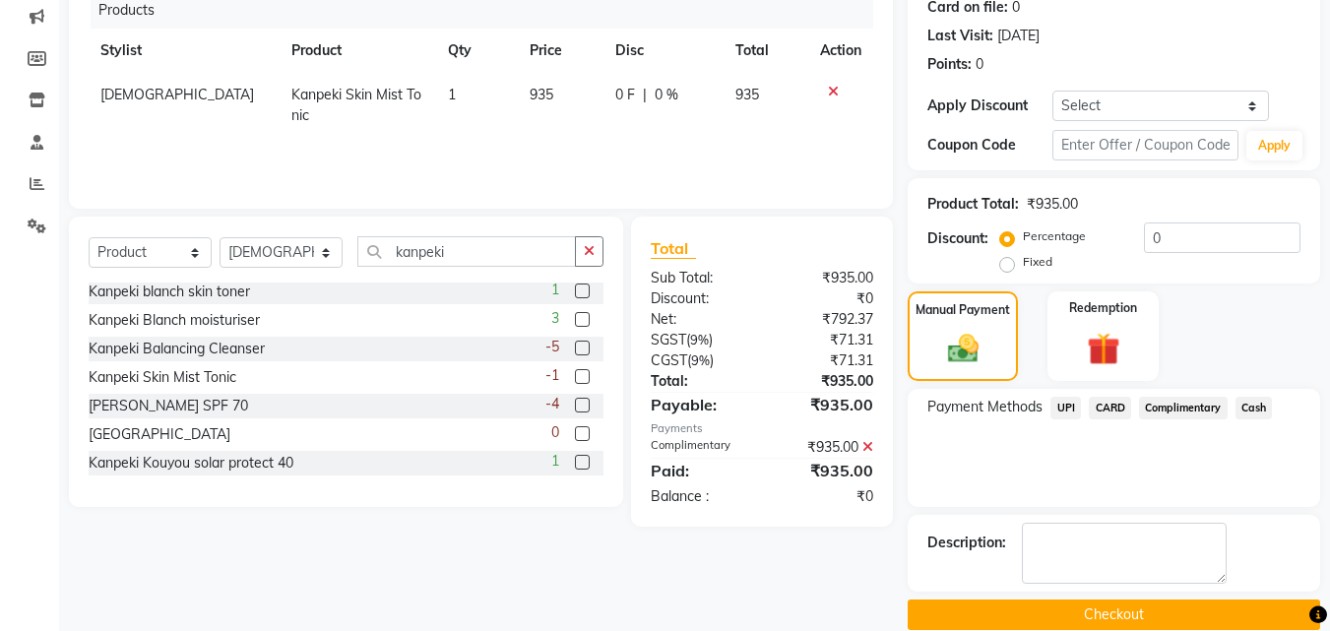
scroll to position [281, 0]
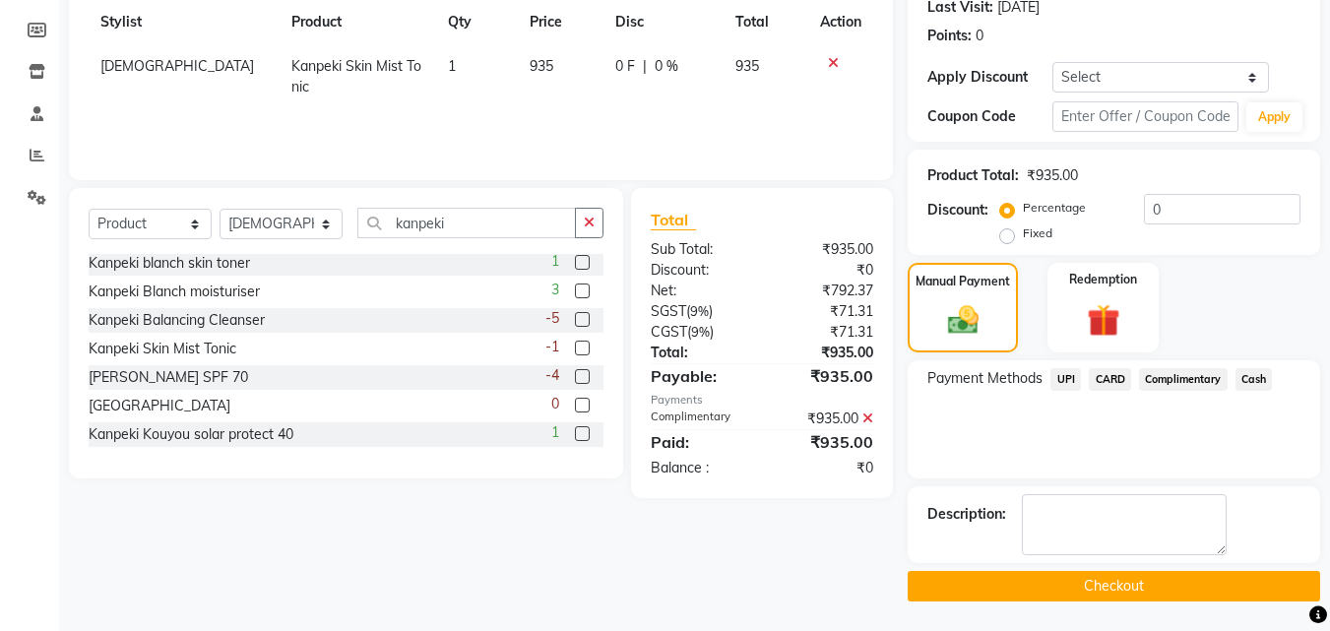
click at [1132, 592] on button "Checkout" at bounding box center [1114, 586] width 412 height 31
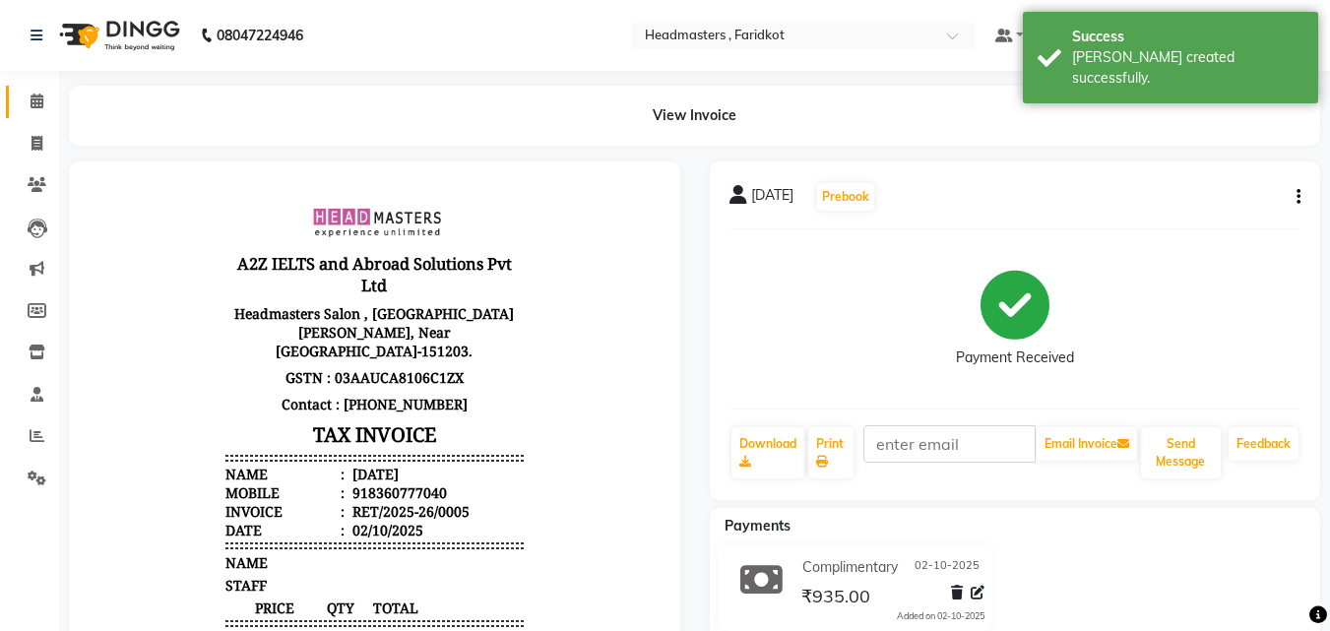
click at [18, 99] on link "Calendar" at bounding box center [29, 102] width 47 height 32
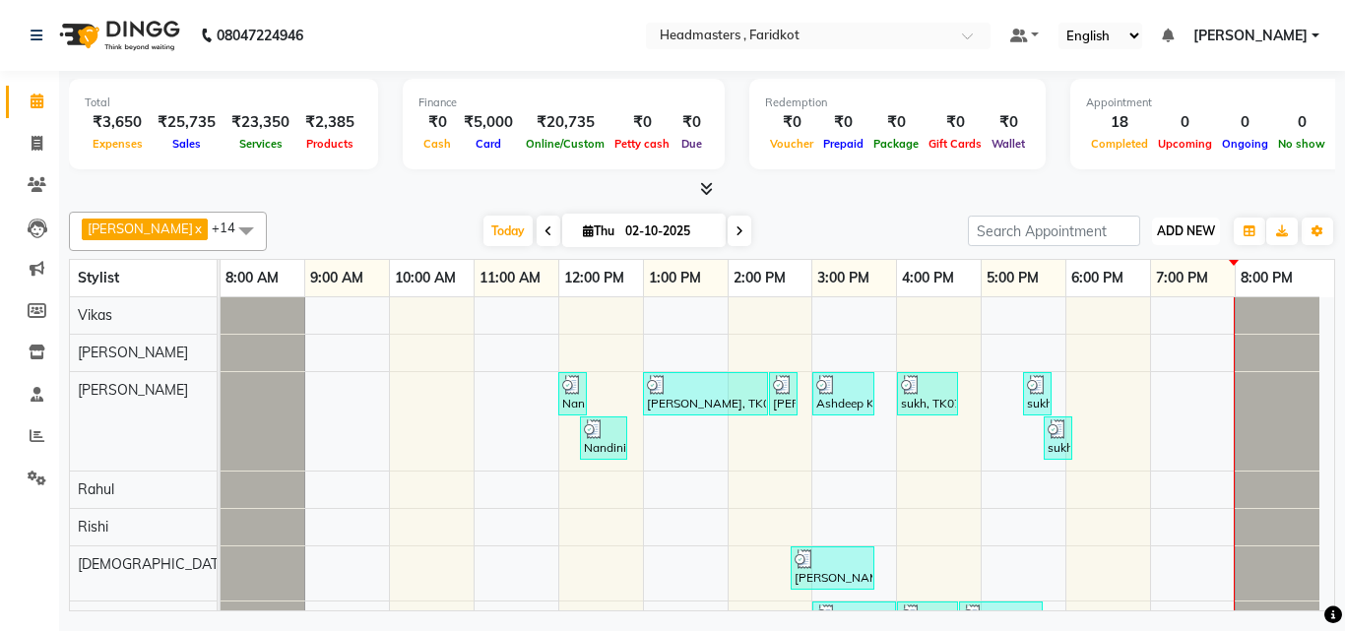
click at [1180, 234] on span "ADD NEW" at bounding box center [1186, 230] width 58 height 15
click at [1138, 324] on link "Add Expense" at bounding box center [1141, 320] width 156 height 26
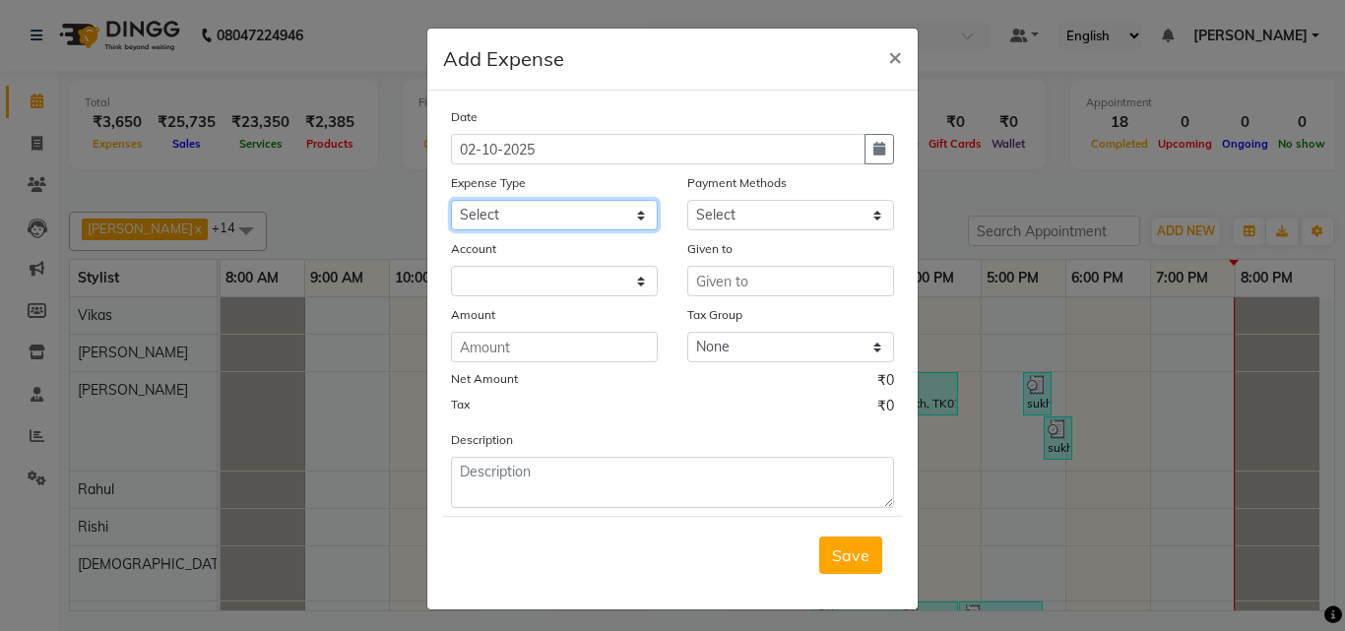
click at [617, 218] on select "Select Advance Salary Bank charges Car maintenance Cash transfer to bank Cash t…" at bounding box center [554, 215] width 207 height 31
select select "17185"
click at [451, 200] on select "Select Advance Salary Bank charges Car maintenance Cash transfer to bank Cash t…" at bounding box center [554, 215] width 207 height 31
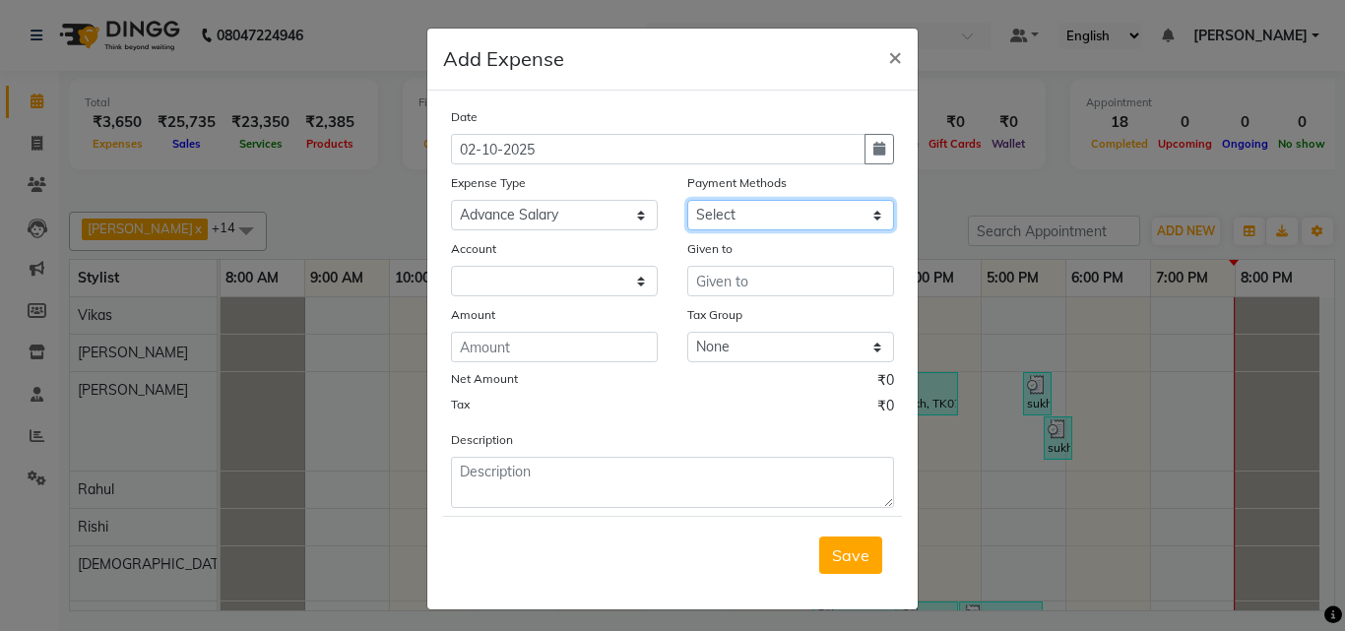
click at [799, 219] on select "Select UPI CARD Complimentary Voucher Wallet Package Prepaid Cash" at bounding box center [790, 215] width 207 height 31
select select "116"
click at [687, 200] on select "Select UPI CARD Complimentary Voucher Wallet Package Prepaid Cash" at bounding box center [790, 215] width 207 height 31
select select "7068"
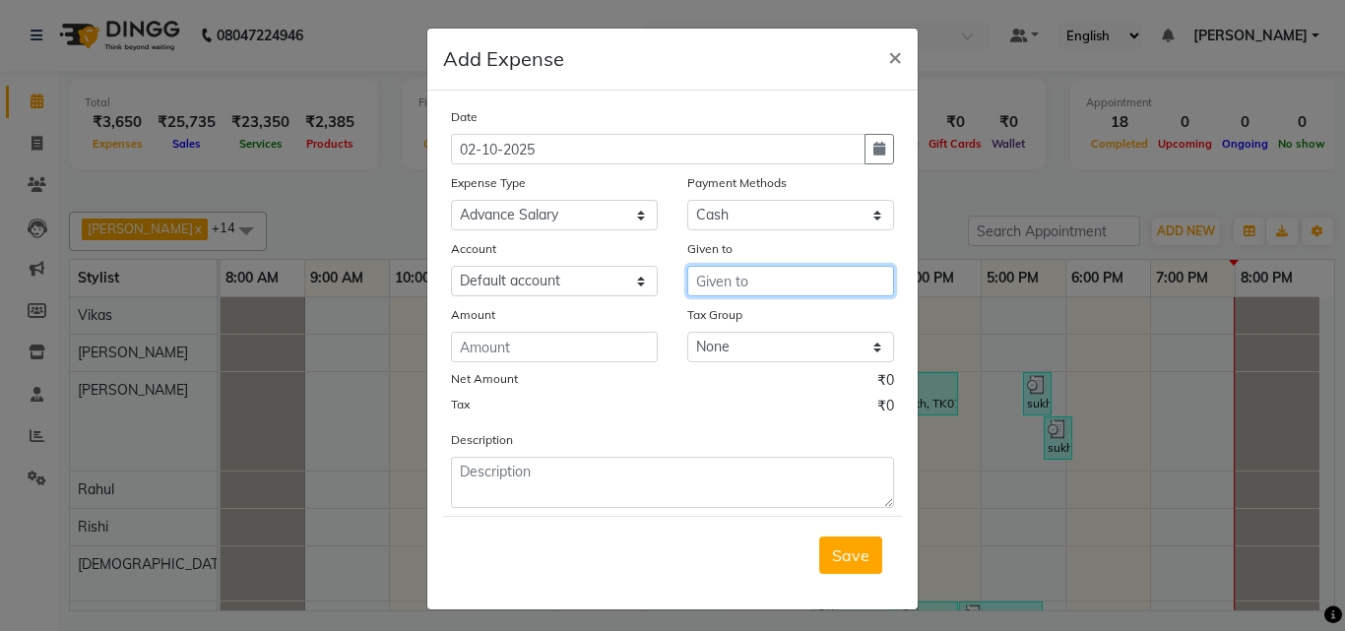
click at [741, 282] on input "text" at bounding box center [790, 281] width 207 height 31
click at [773, 315] on ngb-highlight "Love preet" at bounding box center [749, 323] width 75 height 20
type input "[PERSON_NAME]"
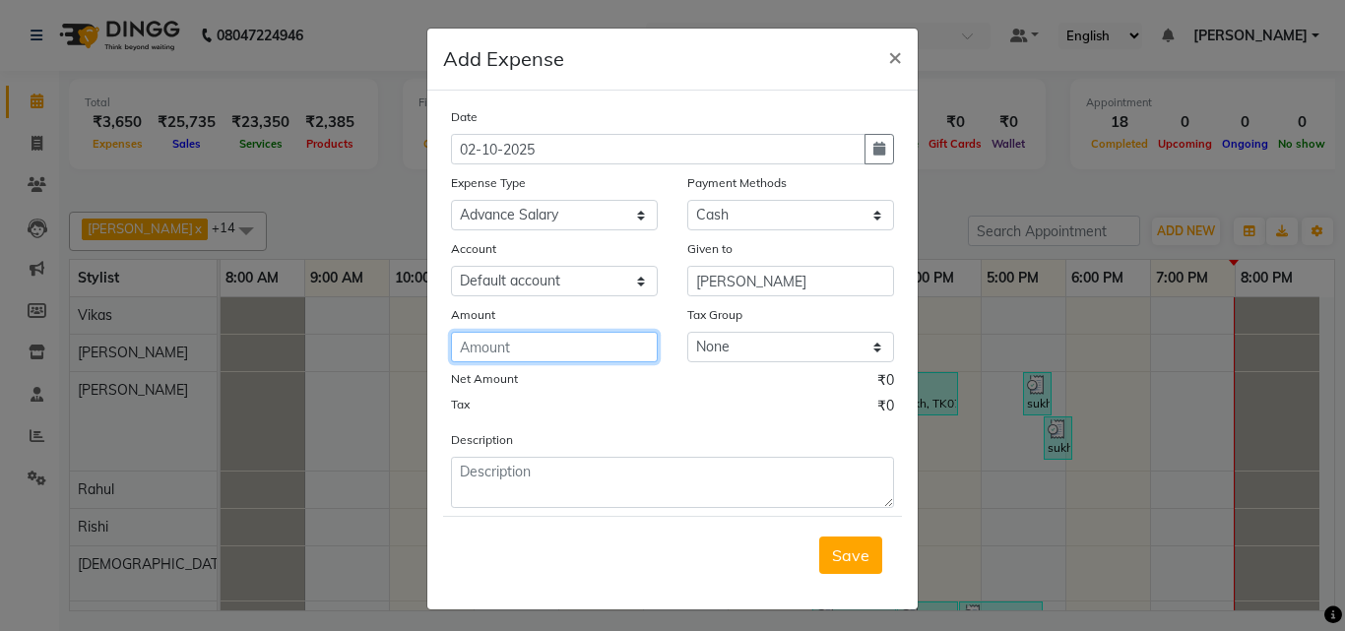
click at [561, 339] on input "number" at bounding box center [554, 347] width 207 height 31
type input "600"
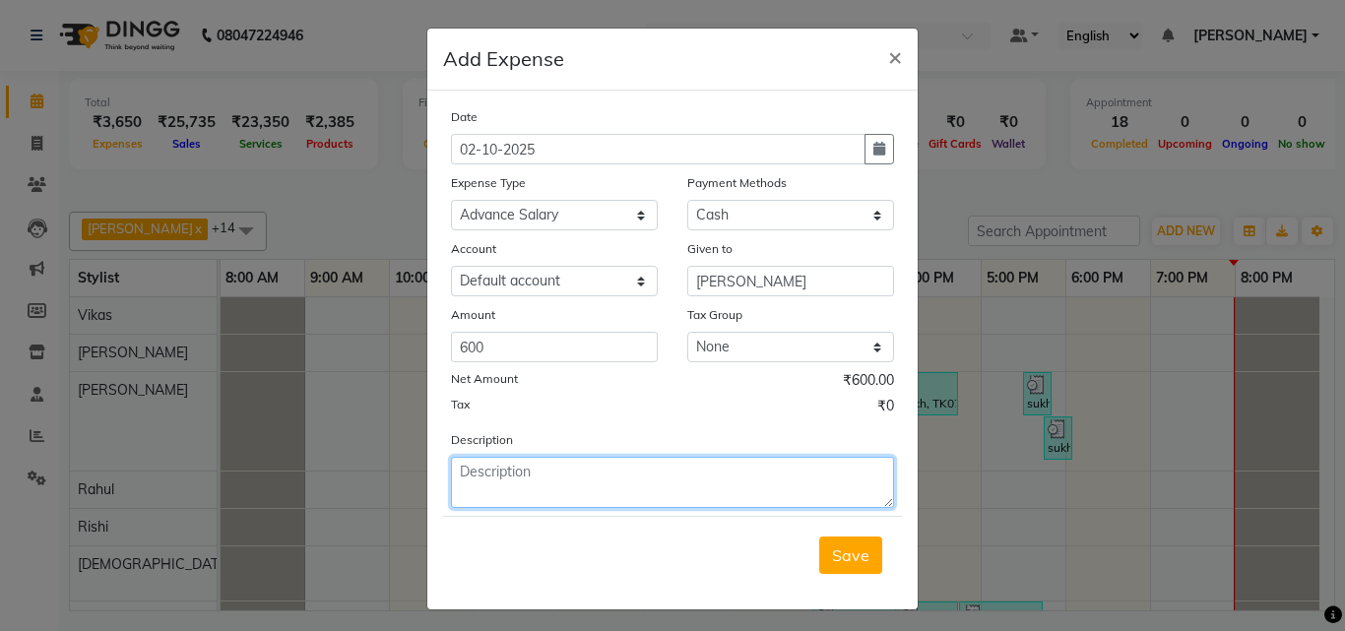
click at [564, 492] on textarea at bounding box center [672, 482] width 443 height 51
type textarea "adv salary"
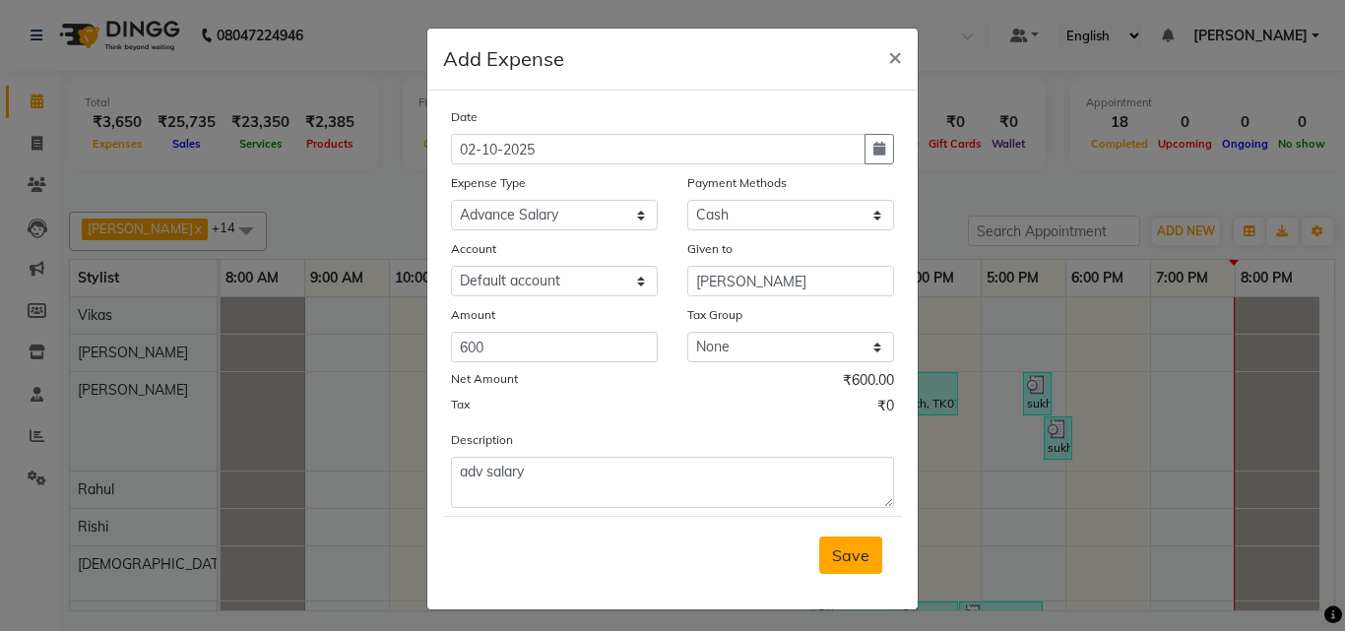
click at [856, 564] on span "Save" at bounding box center [850, 555] width 37 height 20
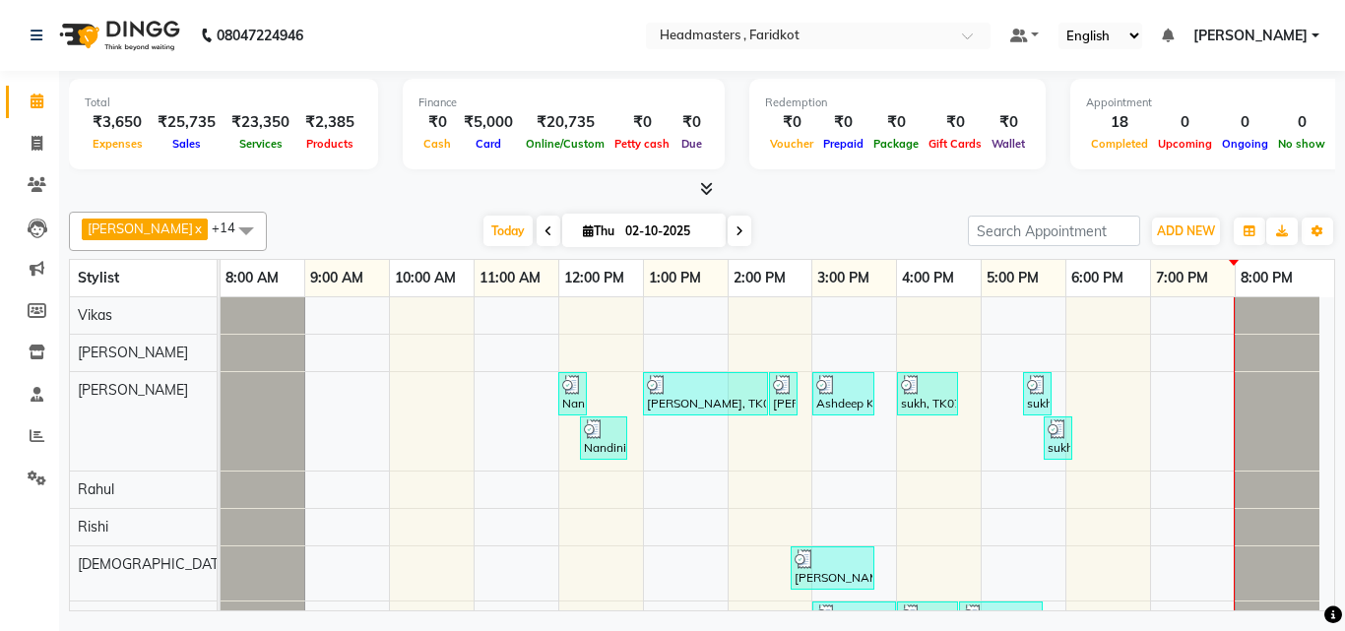
click at [25, 167] on li "Clients" at bounding box center [29, 185] width 59 height 42
click at [25, 157] on link "Invoice" at bounding box center [29, 144] width 47 height 32
select select "service"
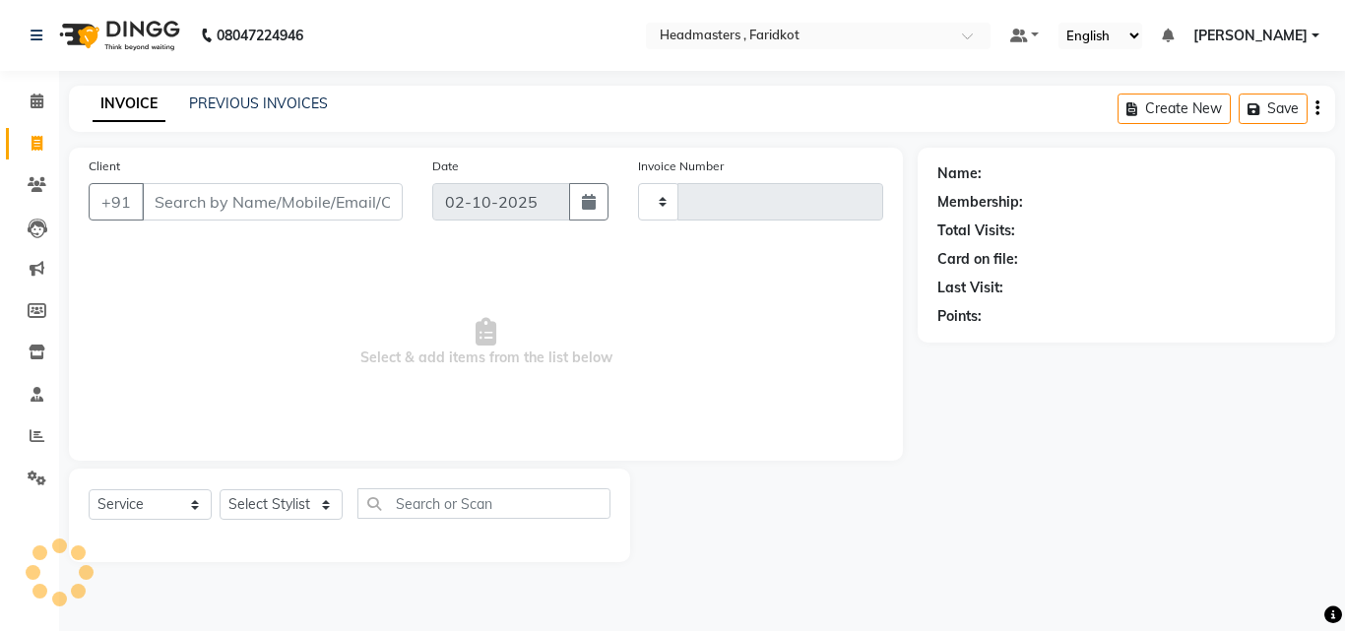
type input "1365"
select select "7919"
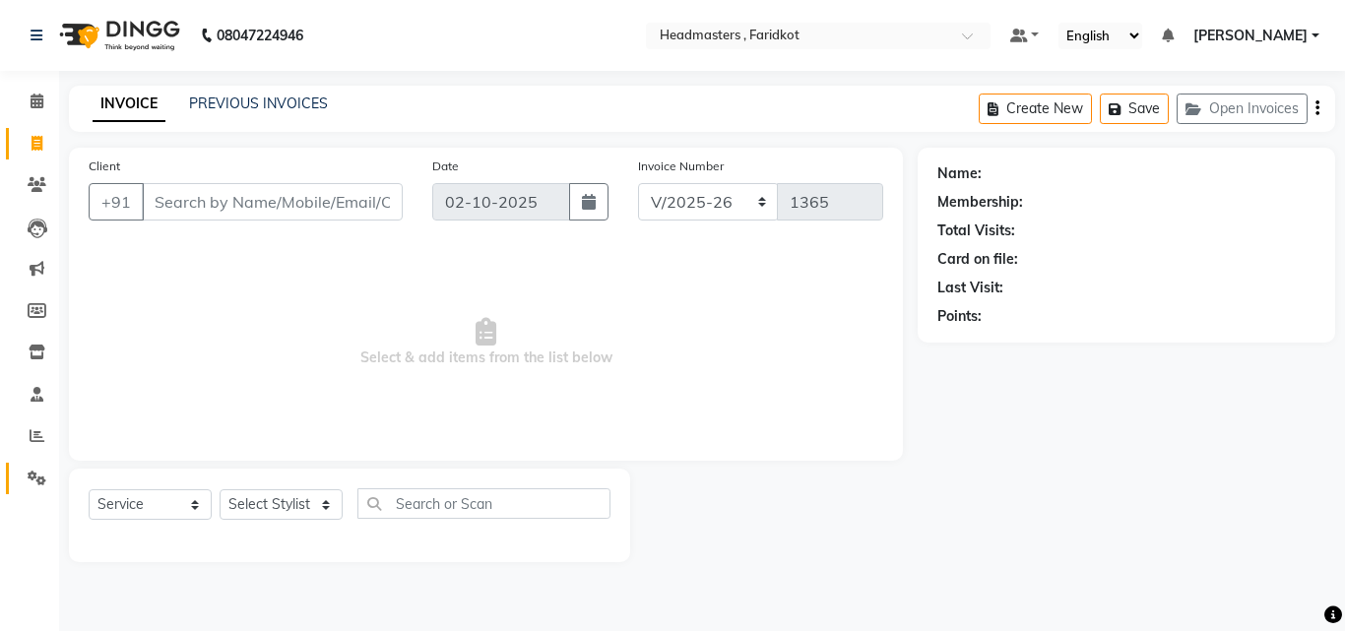
click at [15, 475] on link "Settings" at bounding box center [29, 479] width 47 height 32
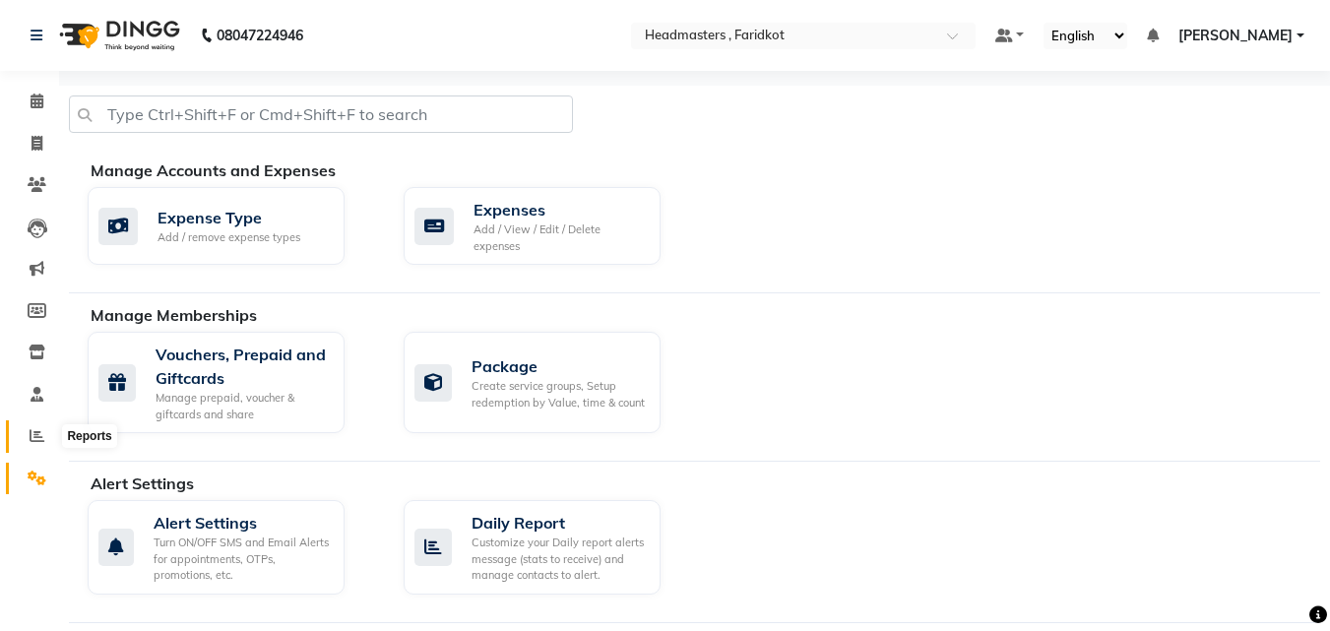
click at [32, 437] on icon at bounding box center [37, 435] width 15 height 15
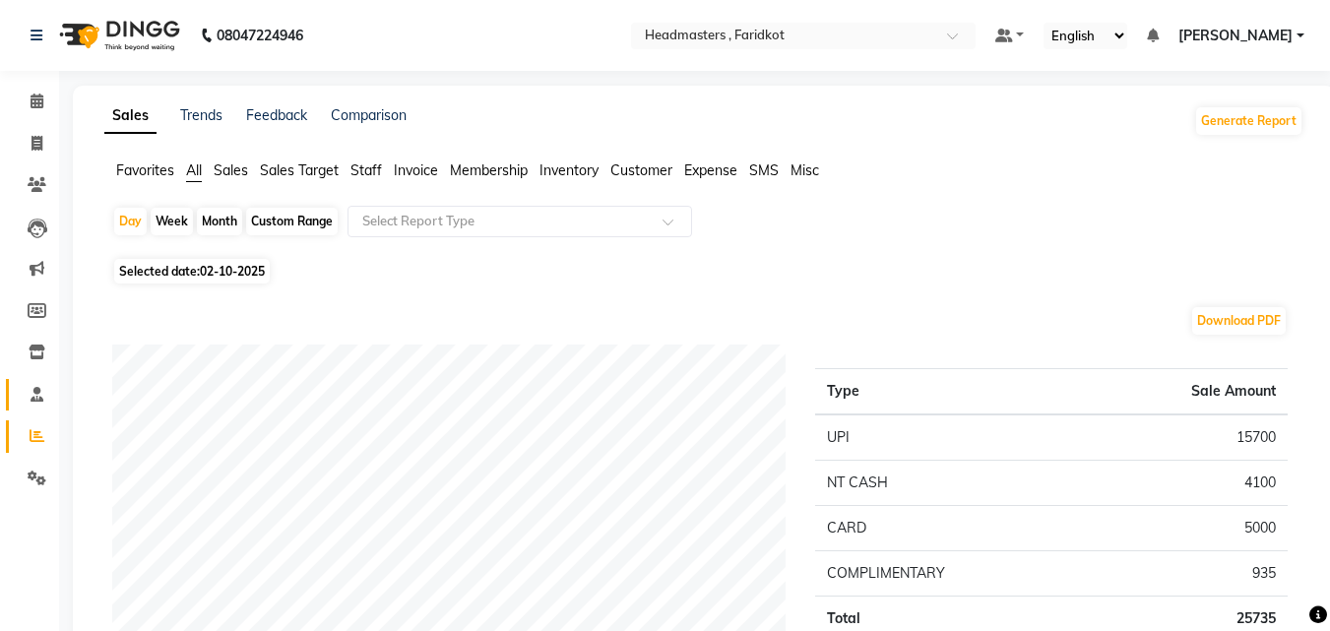
click at [27, 406] on link "Staff" at bounding box center [29, 395] width 47 height 32
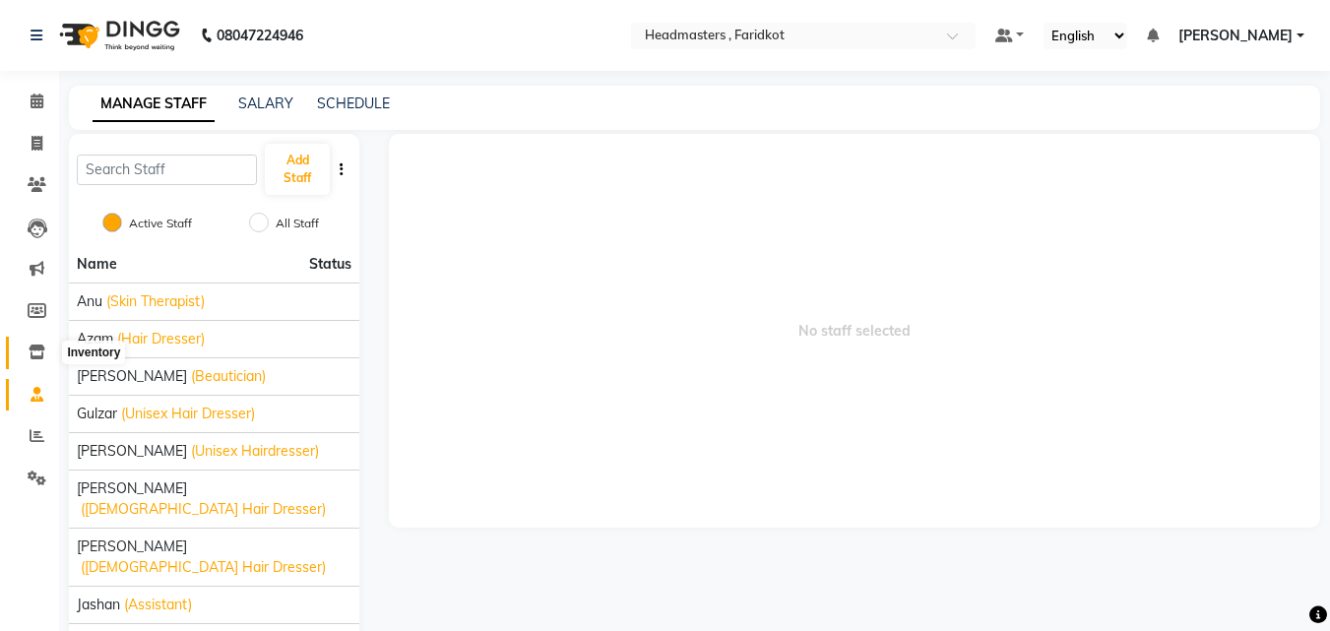
click at [35, 358] on icon at bounding box center [37, 352] width 17 height 15
select select
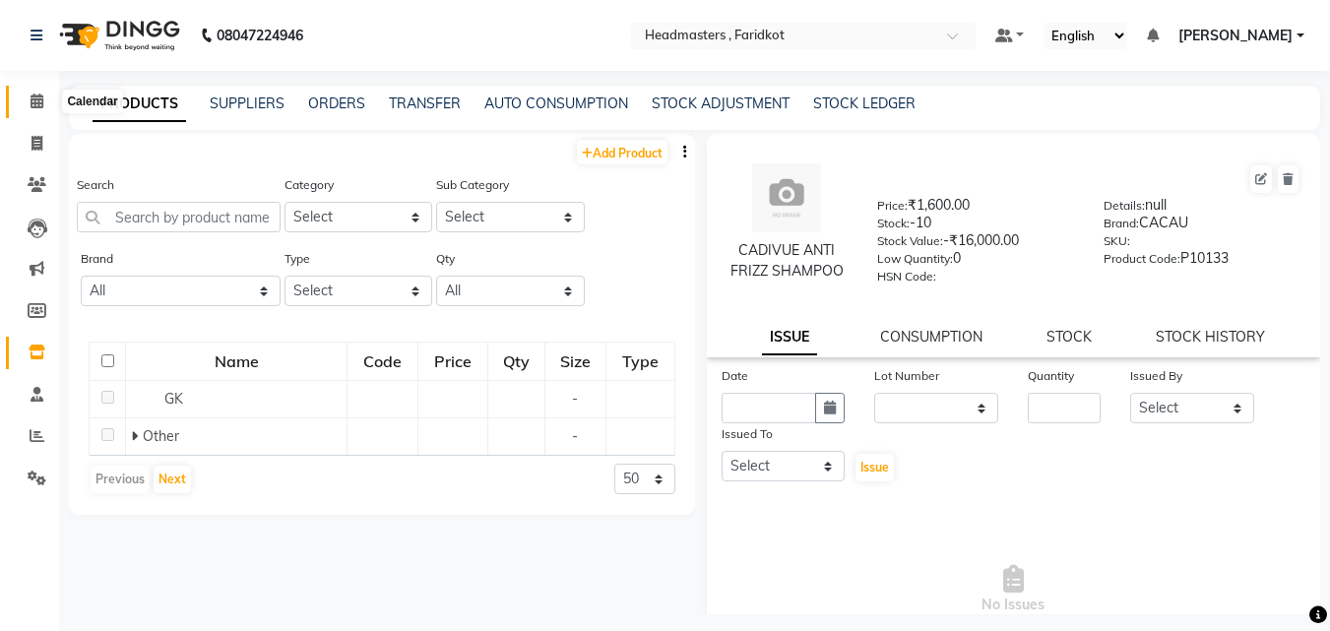
click at [40, 96] on icon at bounding box center [37, 101] width 13 height 15
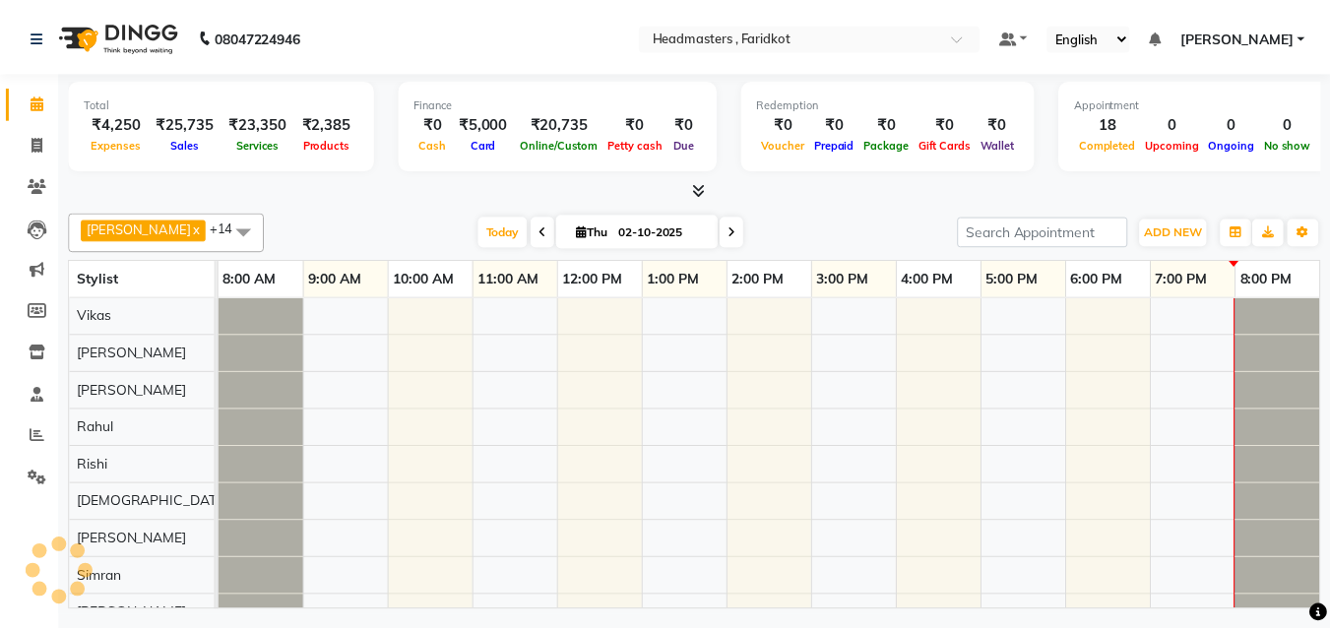
scroll to position [0, 15]
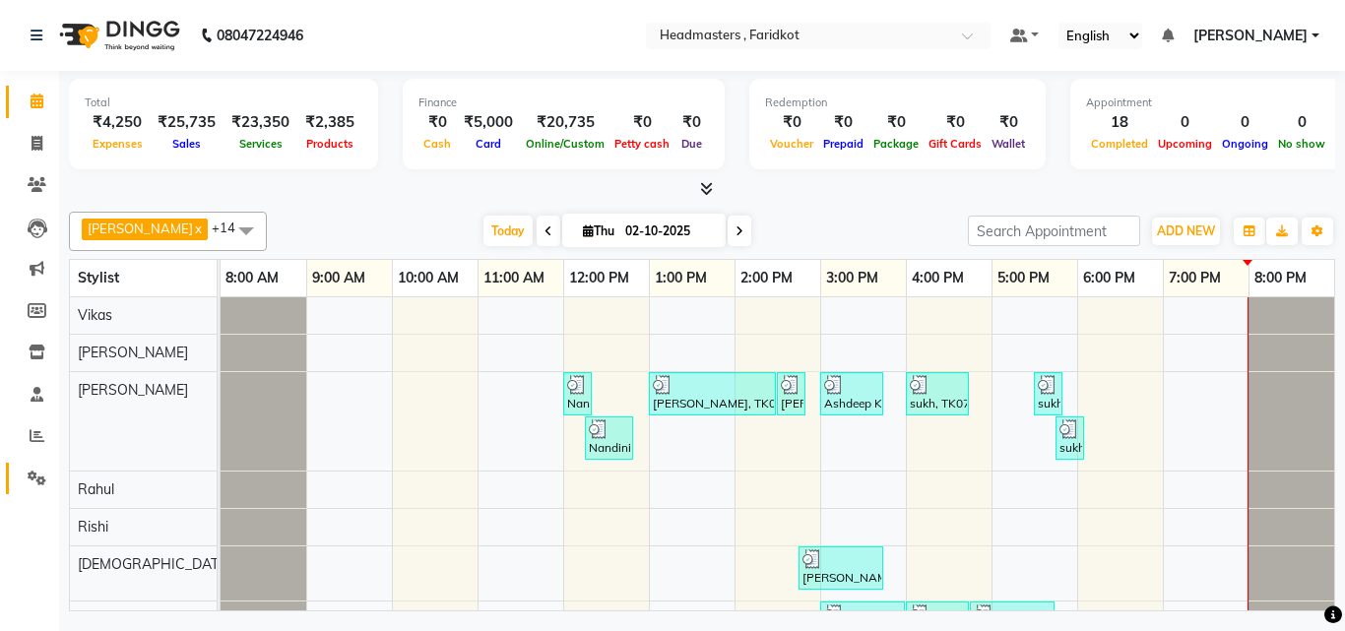
click at [18, 479] on link "Settings" at bounding box center [29, 479] width 47 height 32
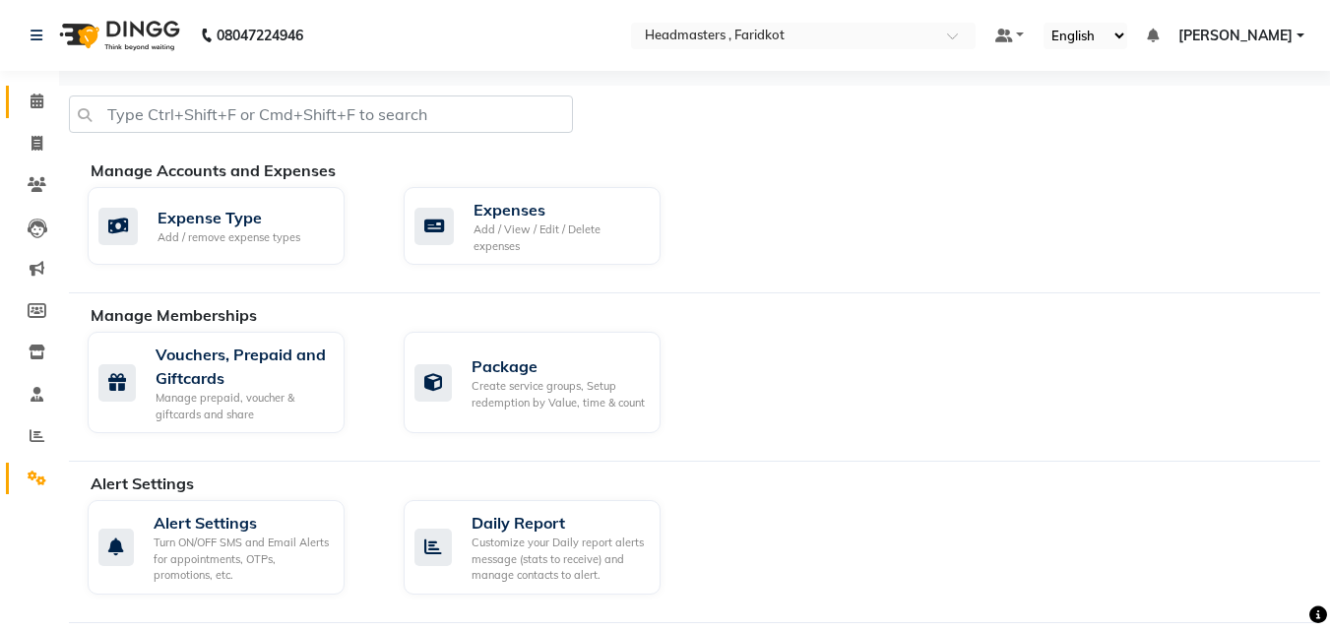
click at [42, 116] on link "Calendar" at bounding box center [29, 102] width 47 height 32
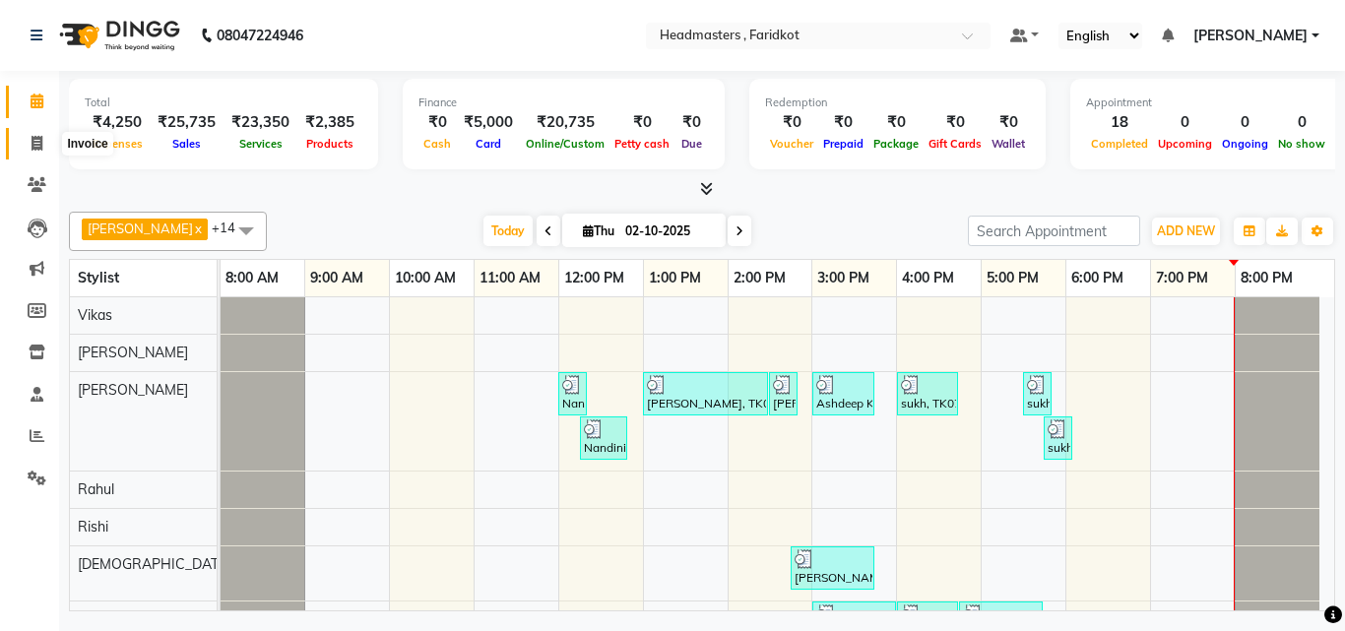
click at [29, 145] on span at bounding box center [37, 144] width 34 height 23
select select "7919"
select select "service"
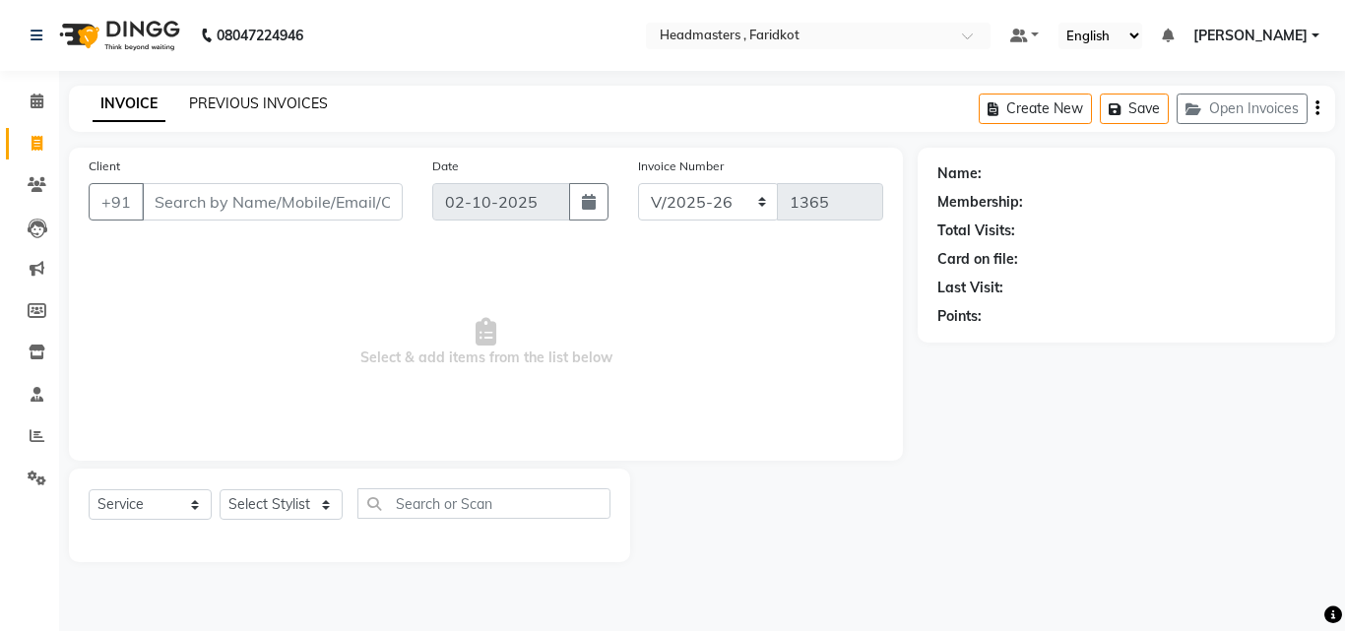
click at [241, 102] on link "PREVIOUS INVOICES" at bounding box center [258, 104] width 139 height 18
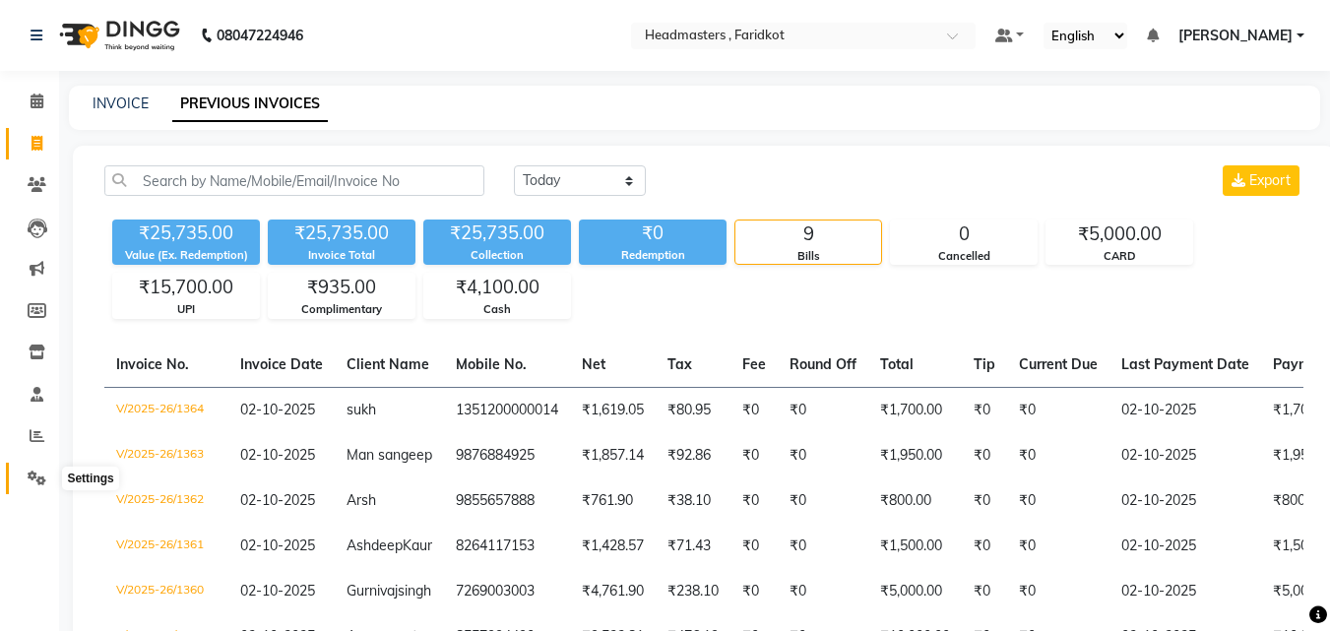
click at [35, 478] on icon at bounding box center [37, 478] width 19 height 15
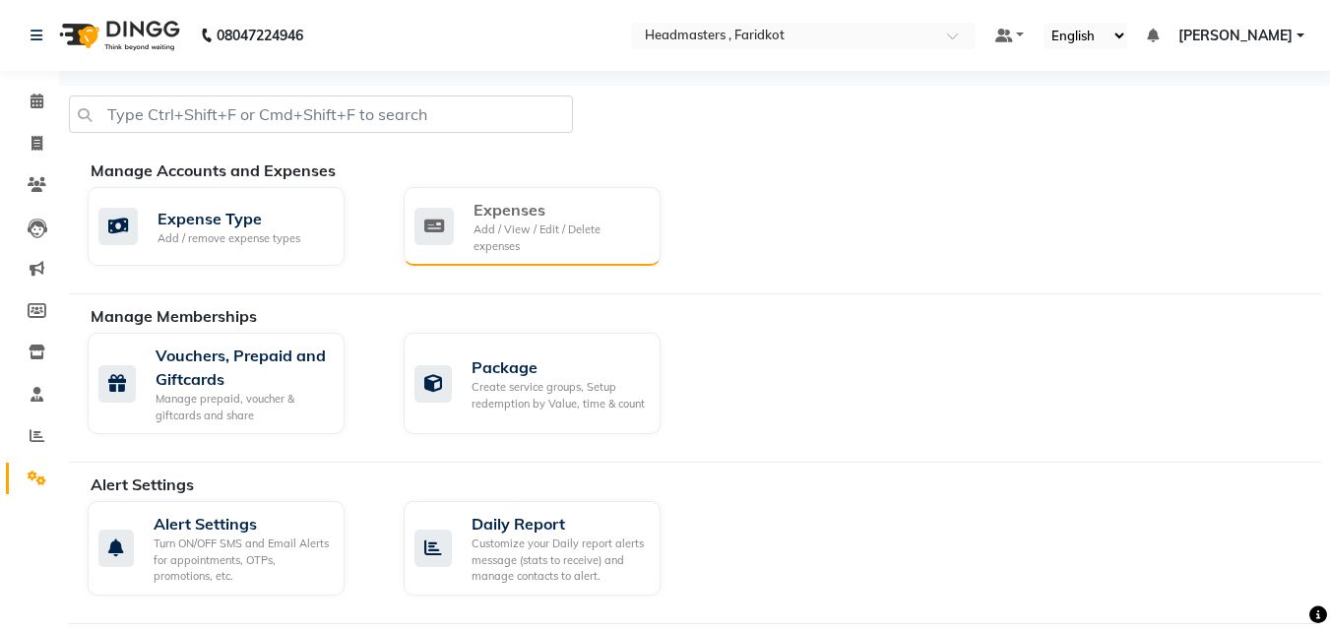
click at [588, 248] on div "Add / View / Edit / Delete expenses" at bounding box center [558, 237] width 171 height 32
